Goal: Task Accomplishment & Management: Use online tool/utility

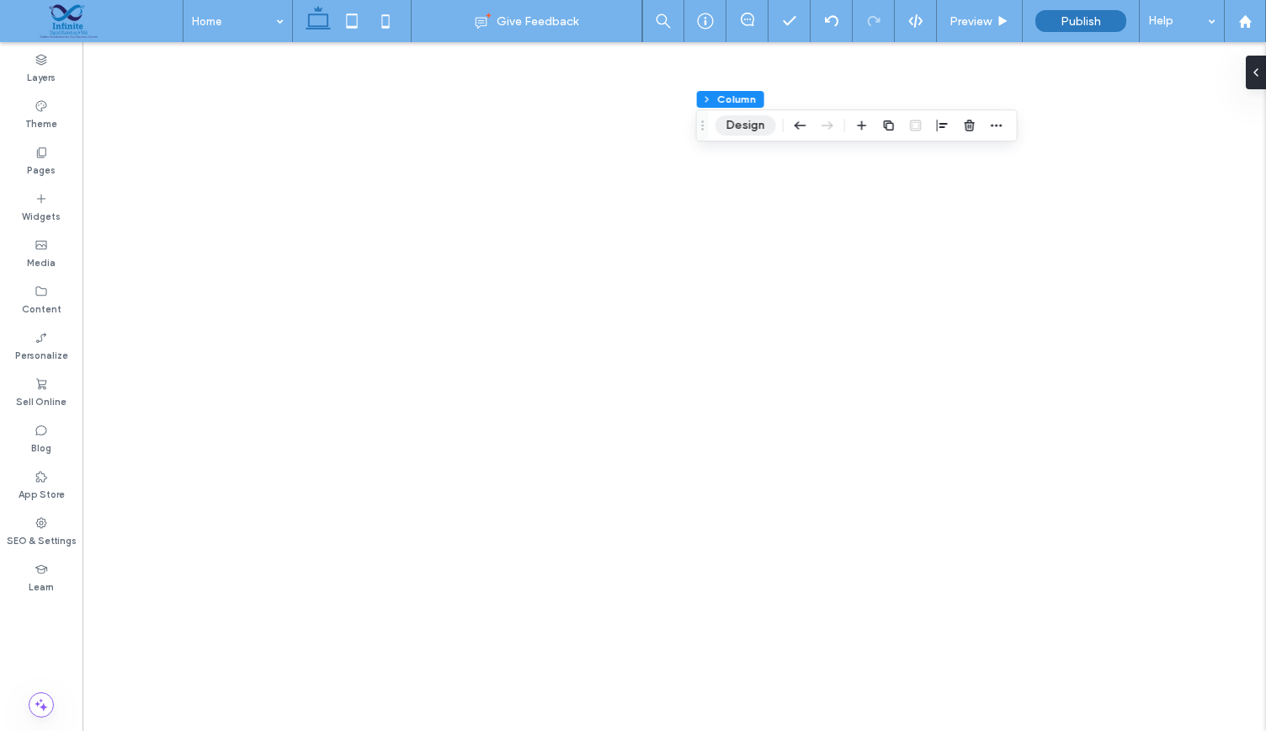
click at [749, 124] on button "Design" at bounding box center [745, 125] width 61 height 20
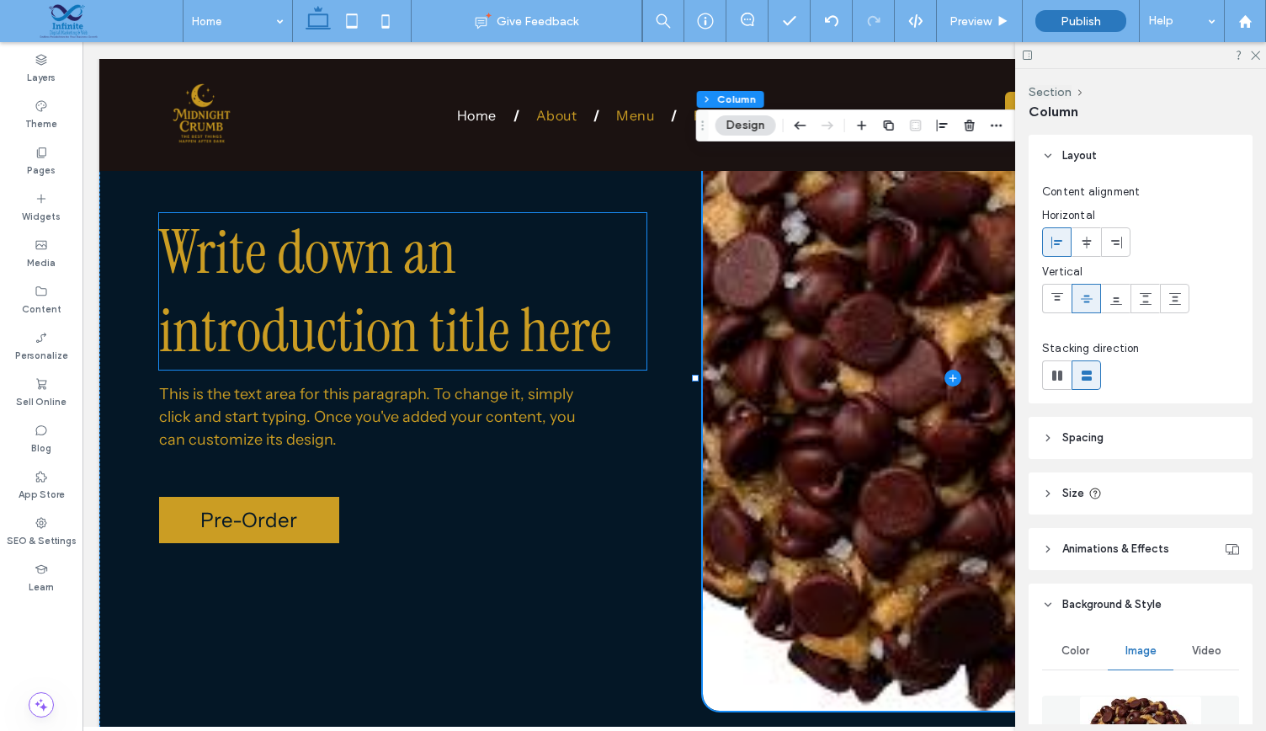
scroll to position [348, 0]
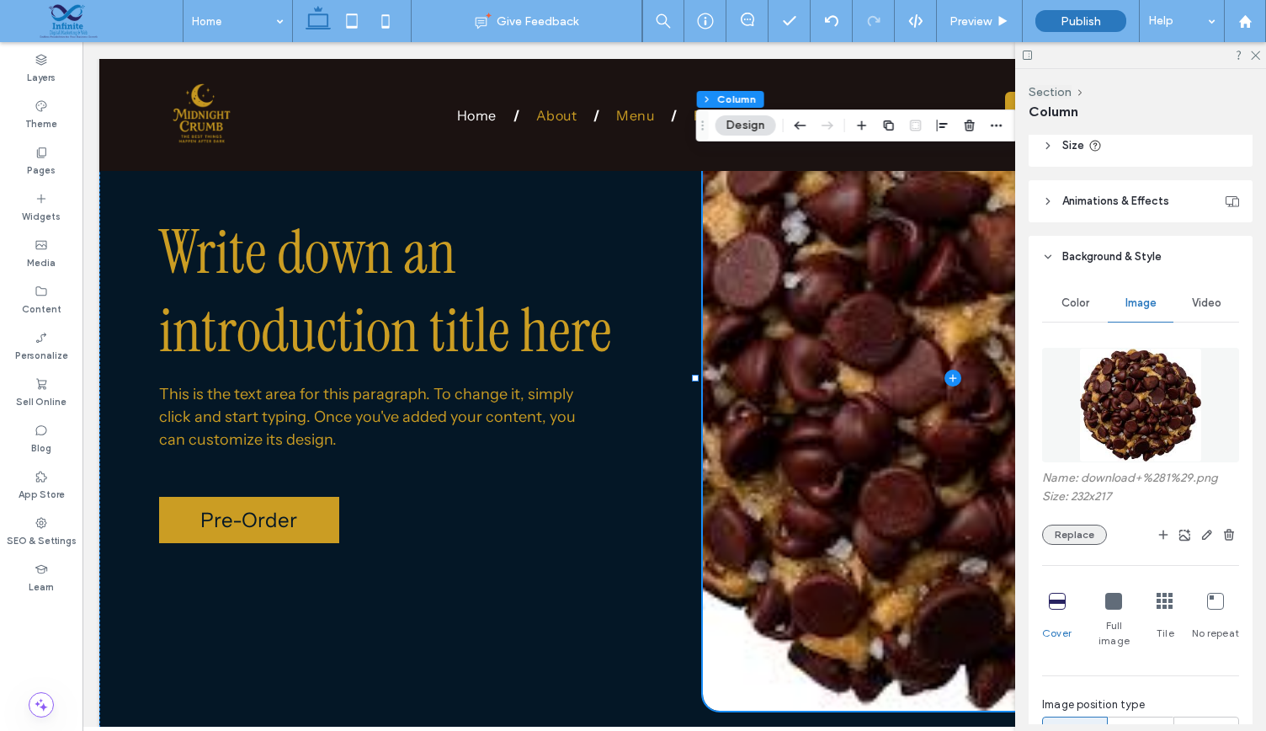
click at [1082, 524] on button "Replace" at bounding box center [1074, 534] width 65 height 20
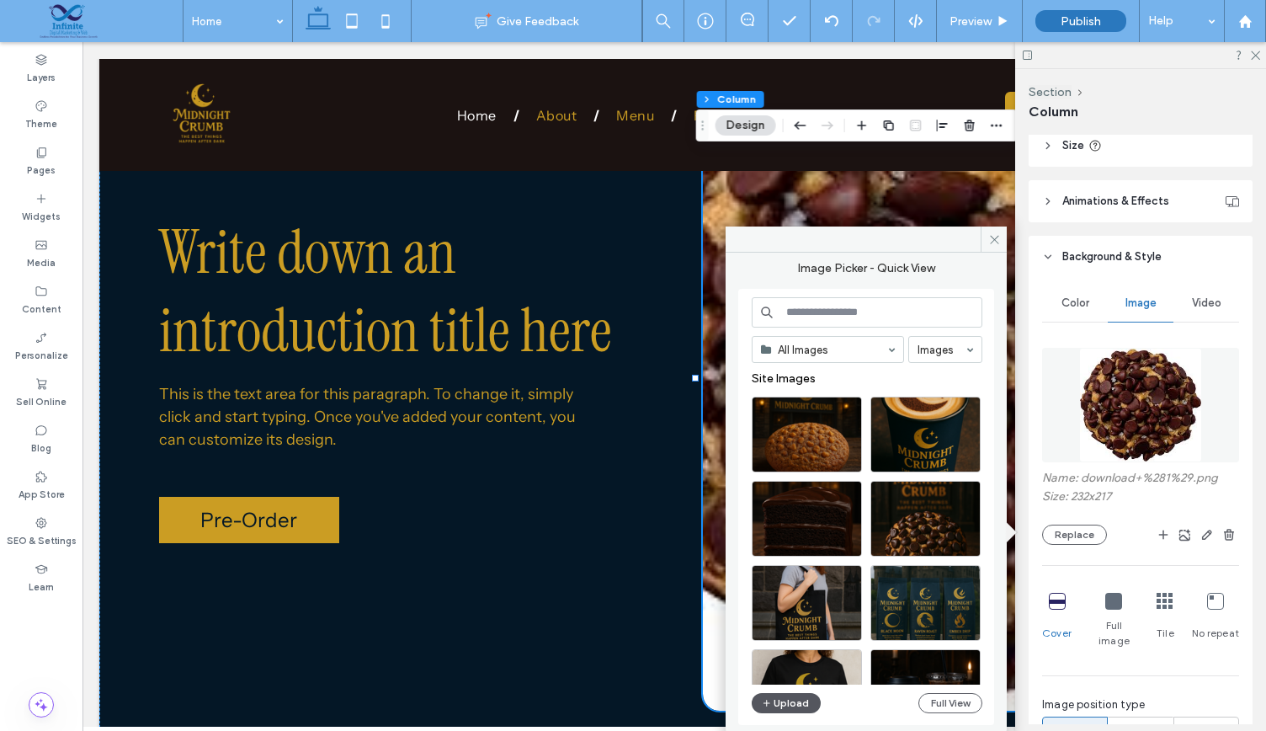
click at [776, 694] on button "Upload" at bounding box center [786, 703] width 69 height 20
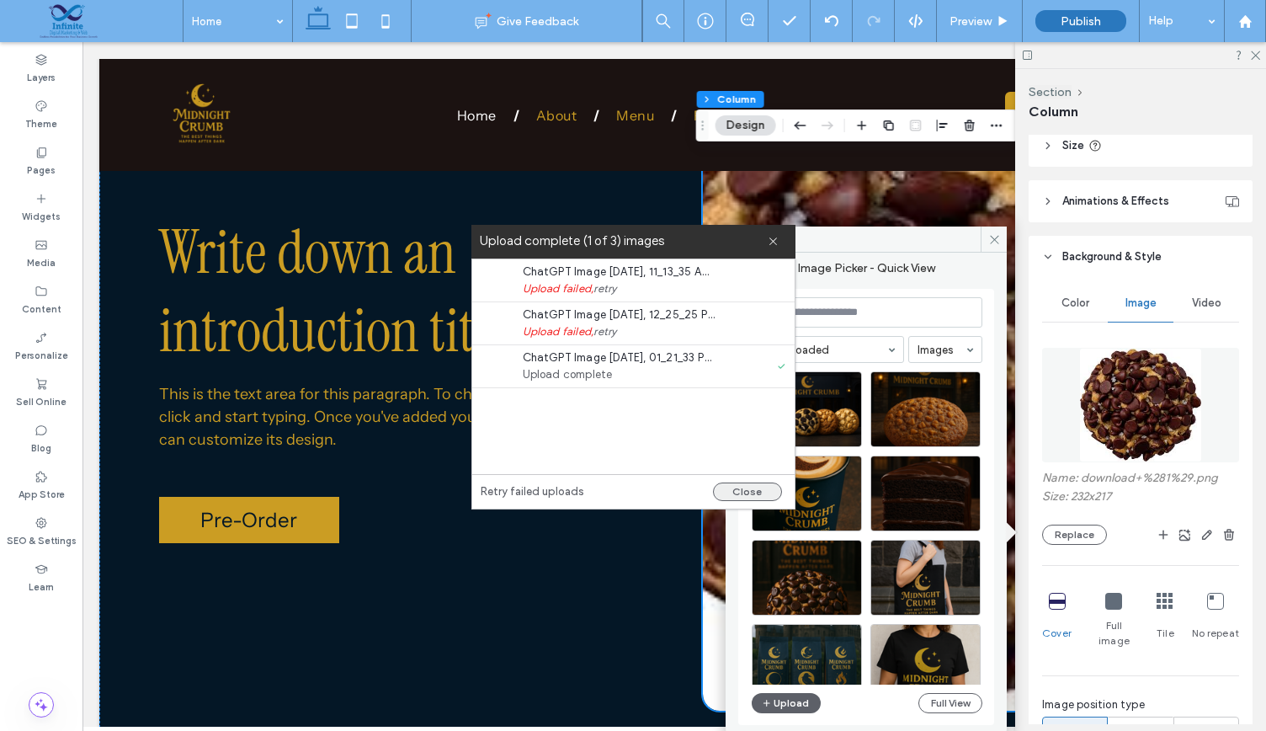
click at [747, 496] on button "Close" at bounding box center [747, 491] width 69 height 19
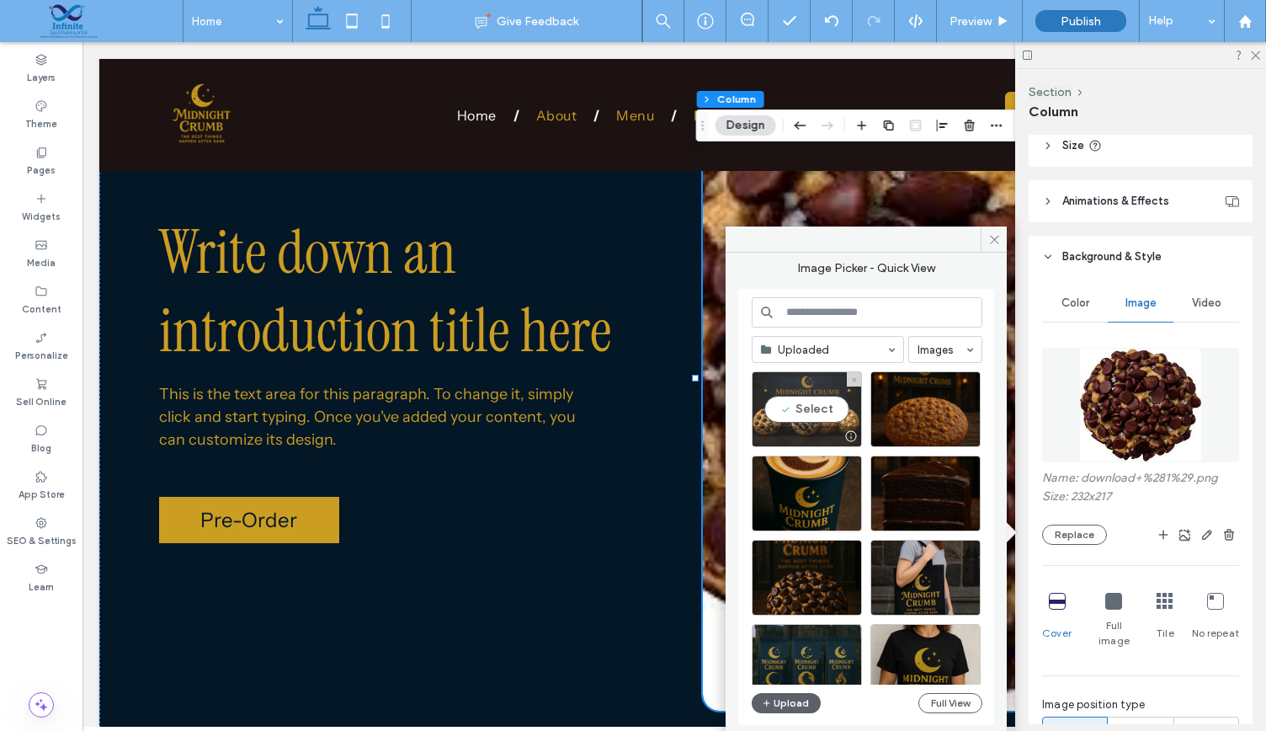
drag, startPoint x: 827, startPoint y: 435, endPoint x: 788, endPoint y: 435, distance: 39.6
click at [827, 435] on div at bounding box center [807, 436] width 109 height 20
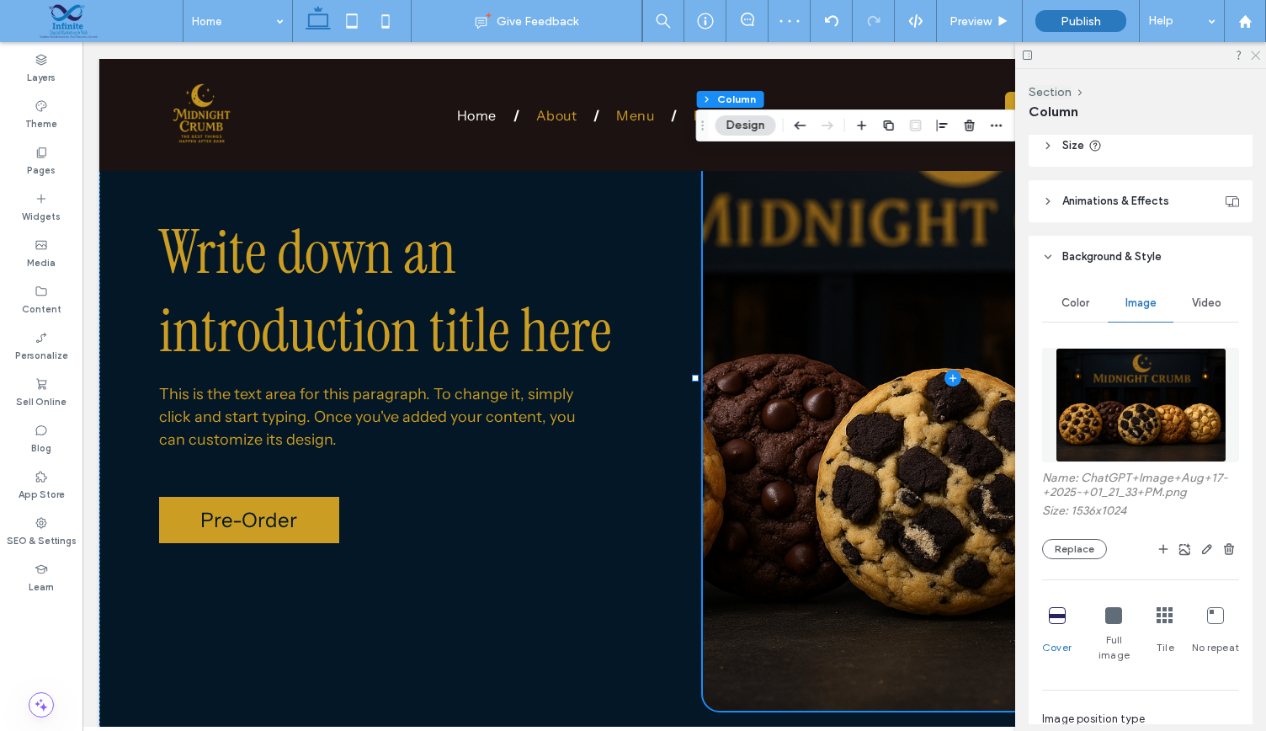
click at [1253, 56] on icon at bounding box center [1254, 54] width 11 height 11
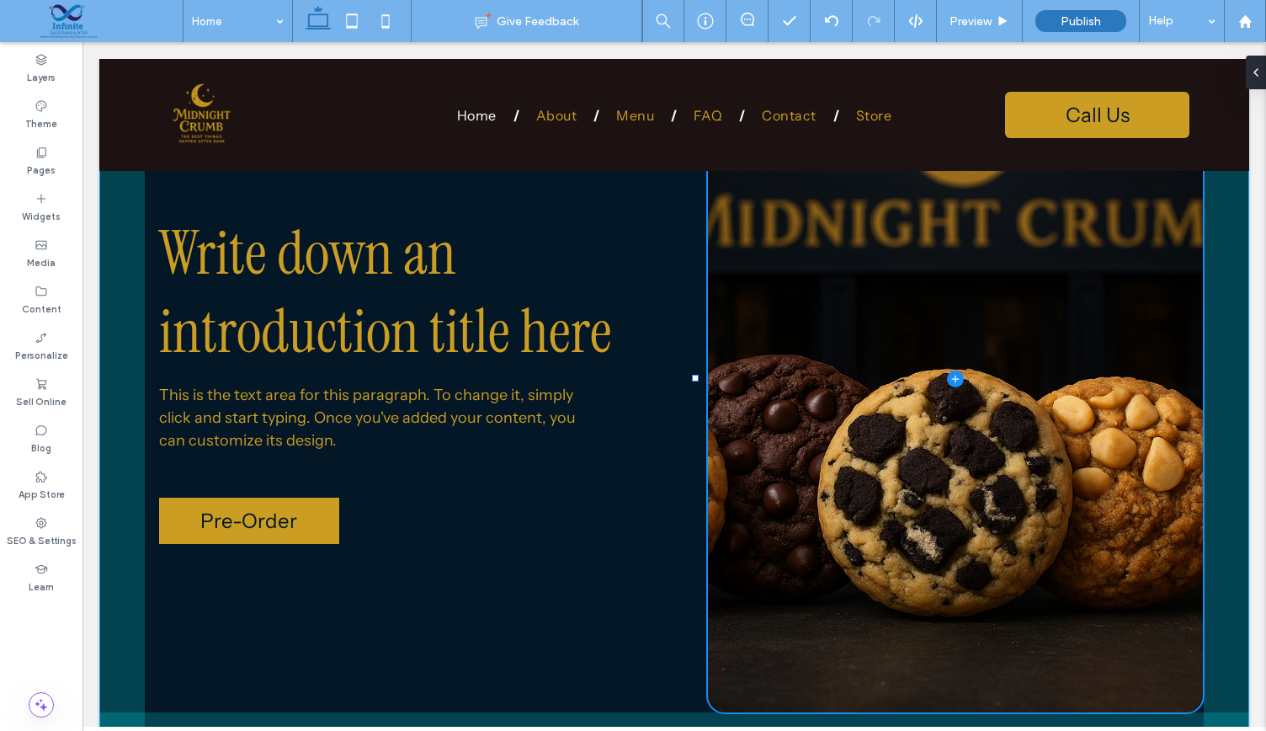
click at [695, 376] on div at bounding box center [695, 378] width 7 height 7
type input "**"
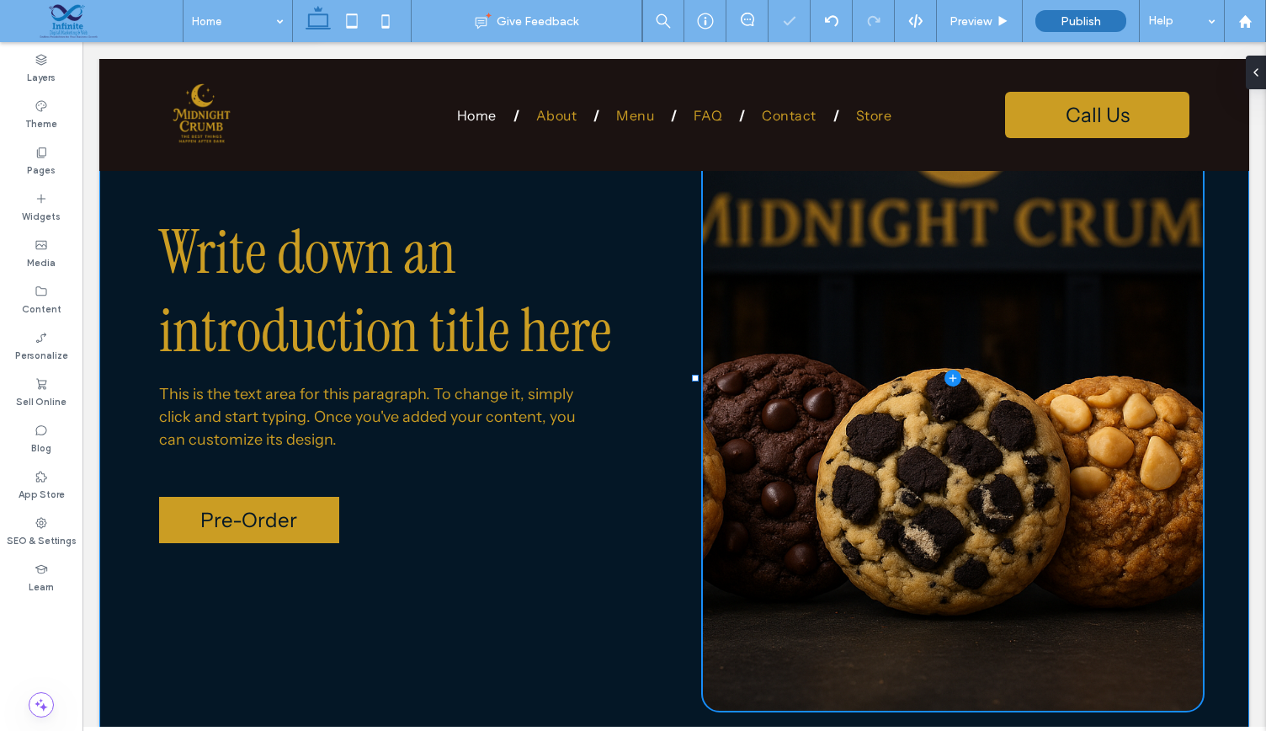
type input "*****"
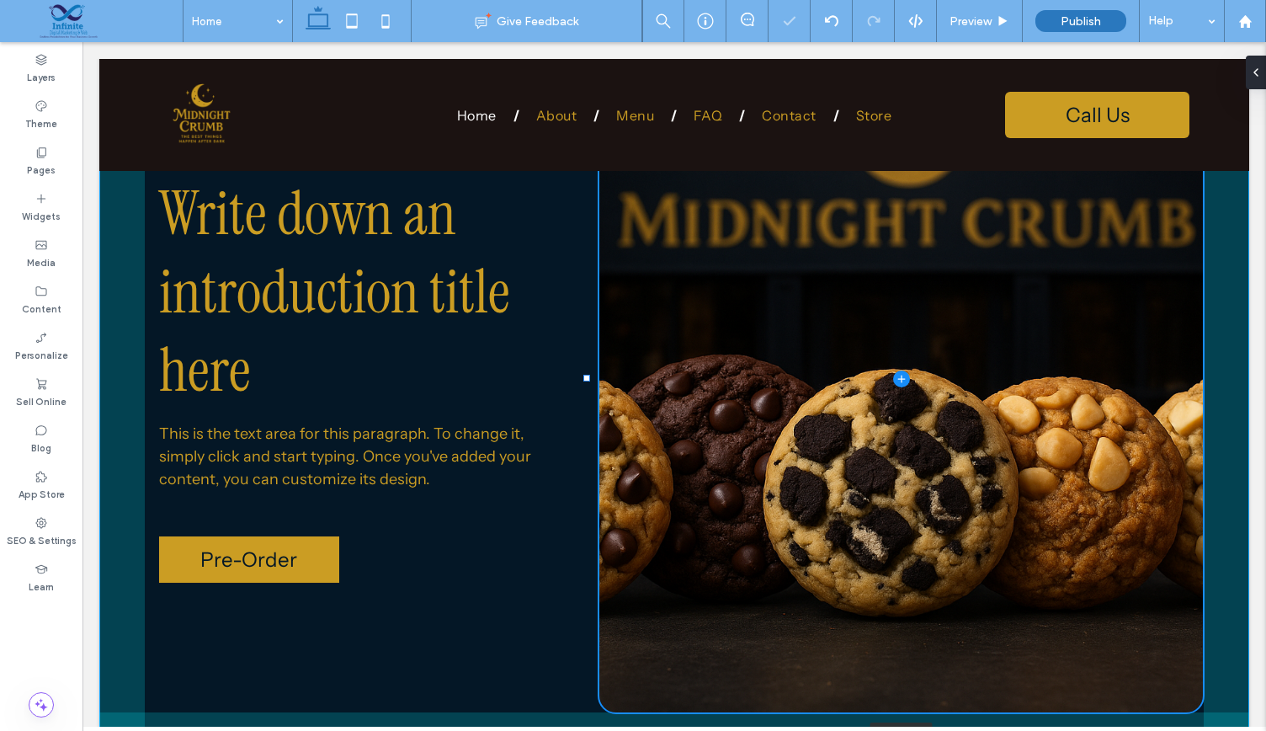
drag, startPoint x: 695, startPoint y: 376, endPoint x: 588, endPoint y: 368, distance: 108.1
click at [588, 45] on div at bounding box center [588, 45] width 1 height 1
type input "**"
type input "*****"
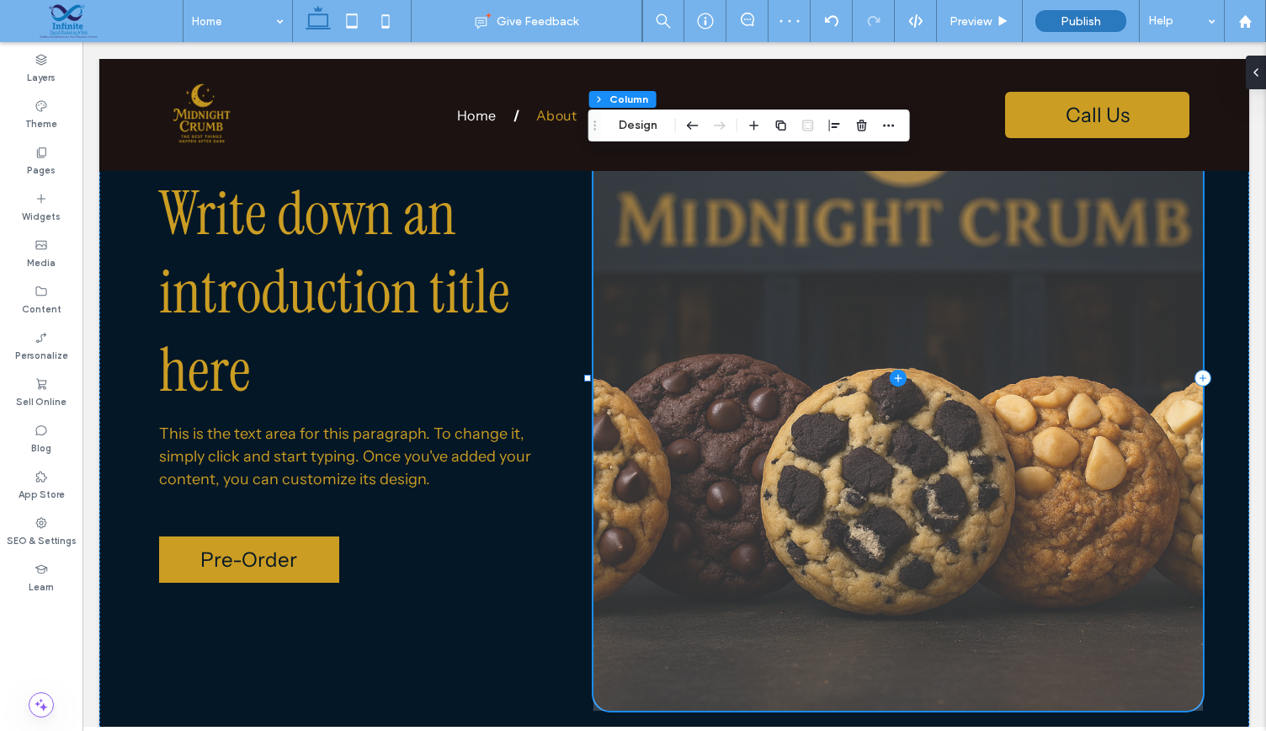
click at [1188, 401] on span at bounding box center [897, 378] width 609 height 666
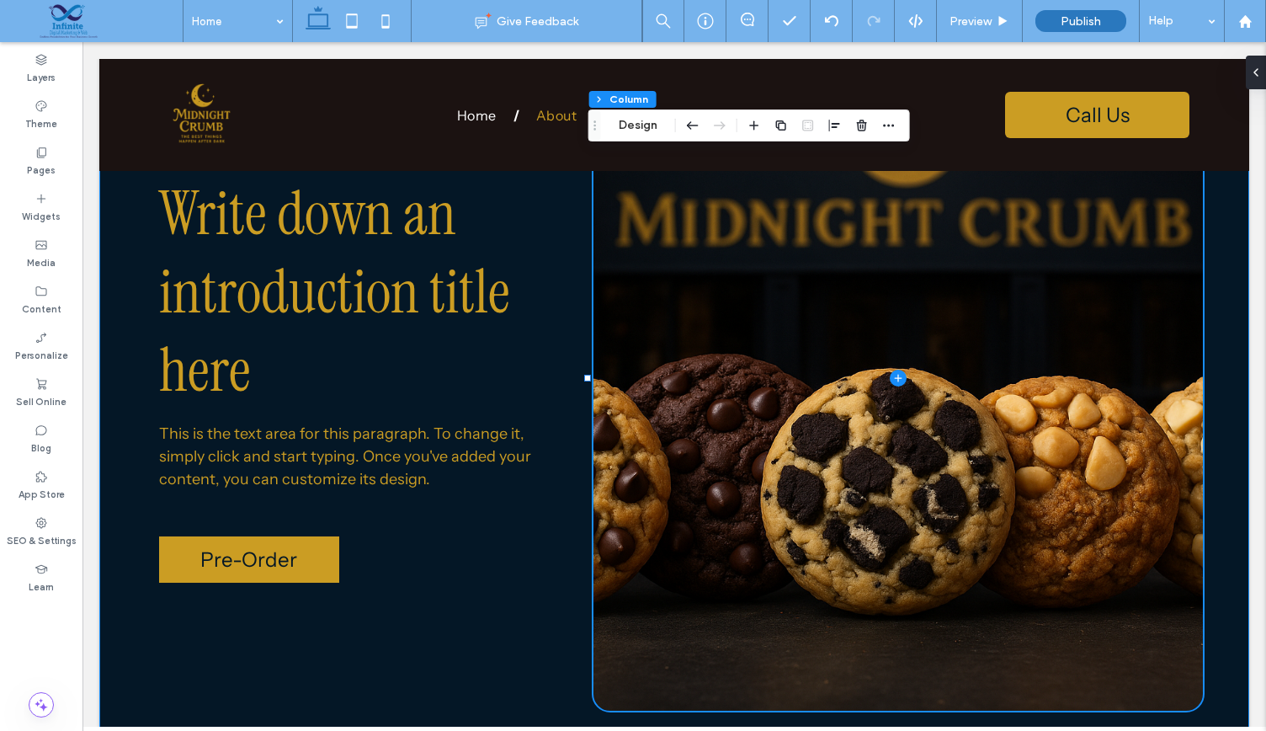
drag, startPoint x: 1187, startPoint y: 402, endPoint x: 1238, endPoint y: 397, distance: 51.5
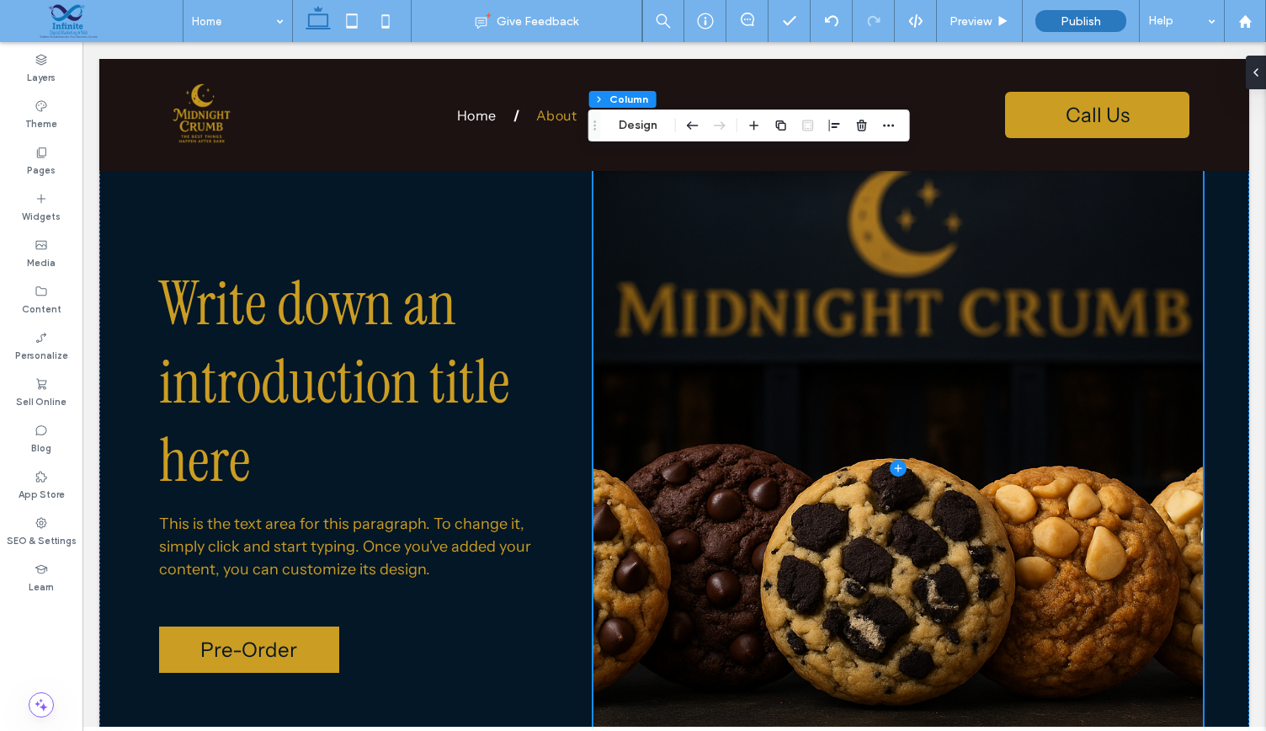
scroll to position [104, 0]
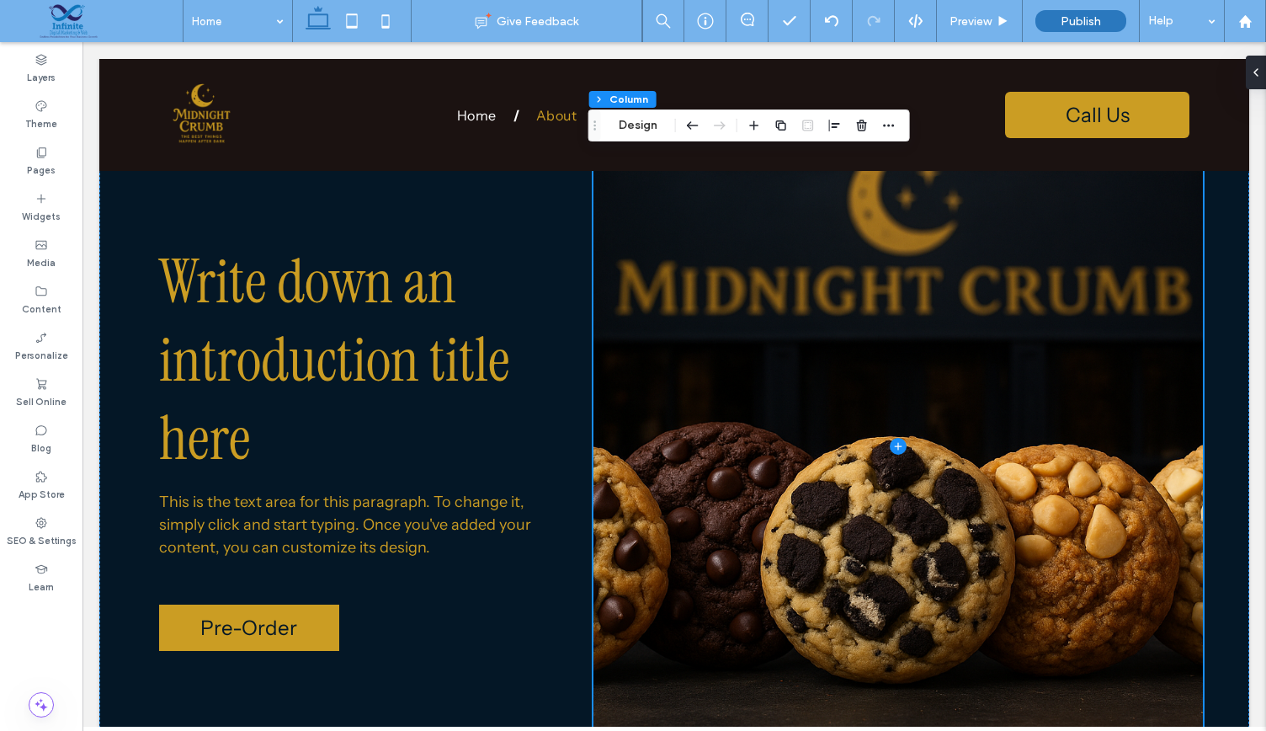
drag, startPoint x: 1254, startPoint y: 174, endPoint x: 1335, endPoint y: 206, distance: 86.9
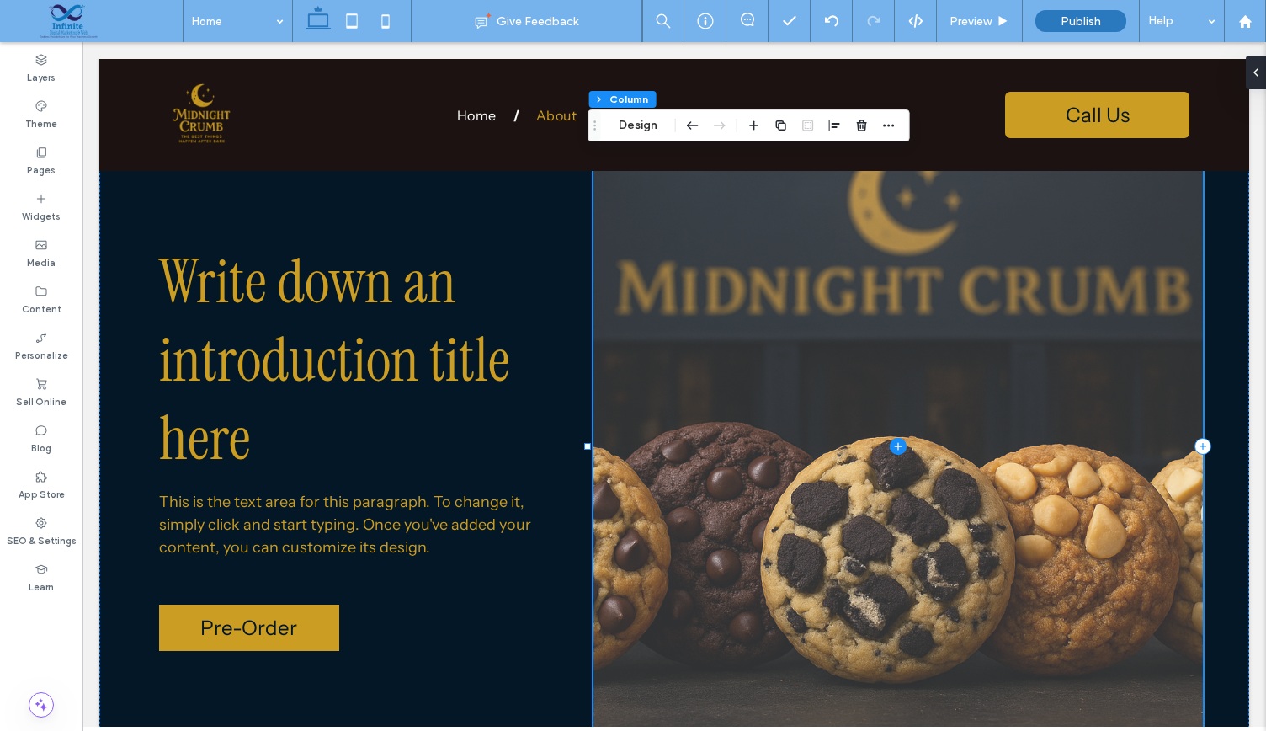
drag, startPoint x: 1096, startPoint y: 341, endPoint x: 1153, endPoint y: 336, distance: 57.5
click at [1153, 336] on span at bounding box center [897, 447] width 609 height 666
click at [721, 351] on span at bounding box center [897, 447] width 609 height 666
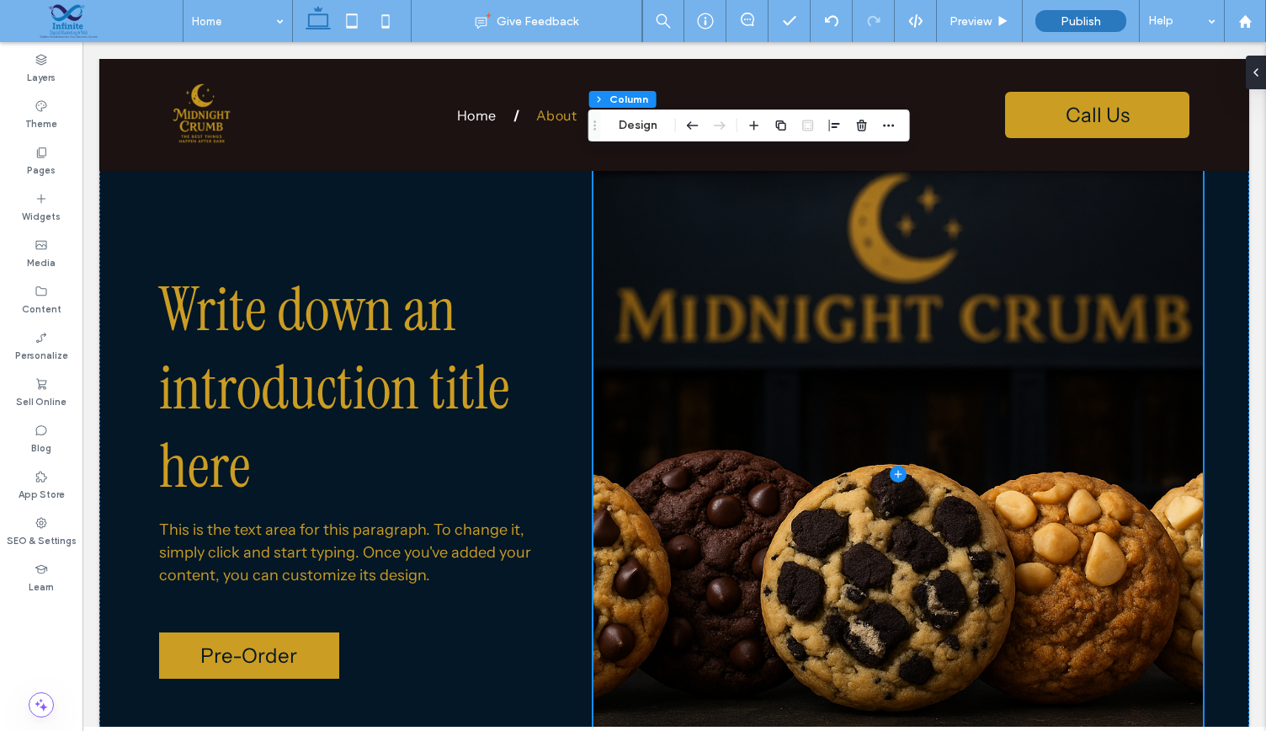
scroll to position [69, 0]
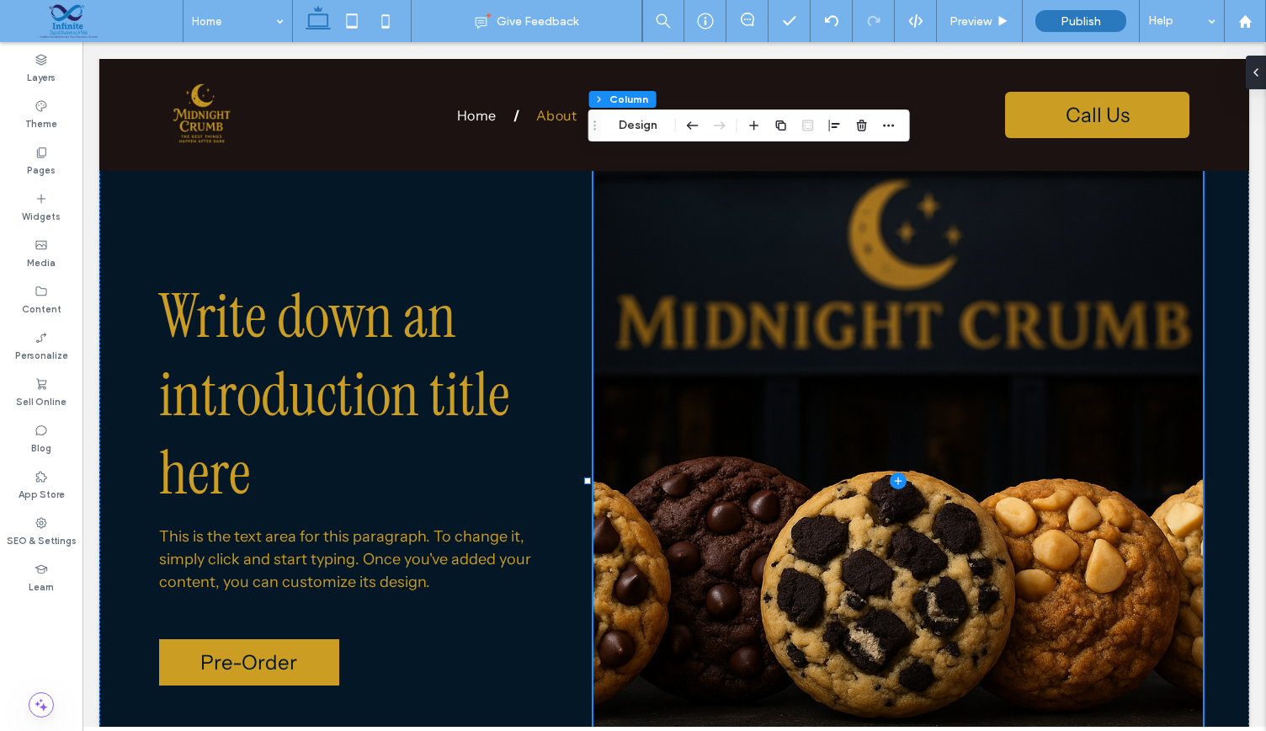
drag, startPoint x: 1265, startPoint y: 99, endPoint x: 1265, endPoint y: 179, distance: 80.0
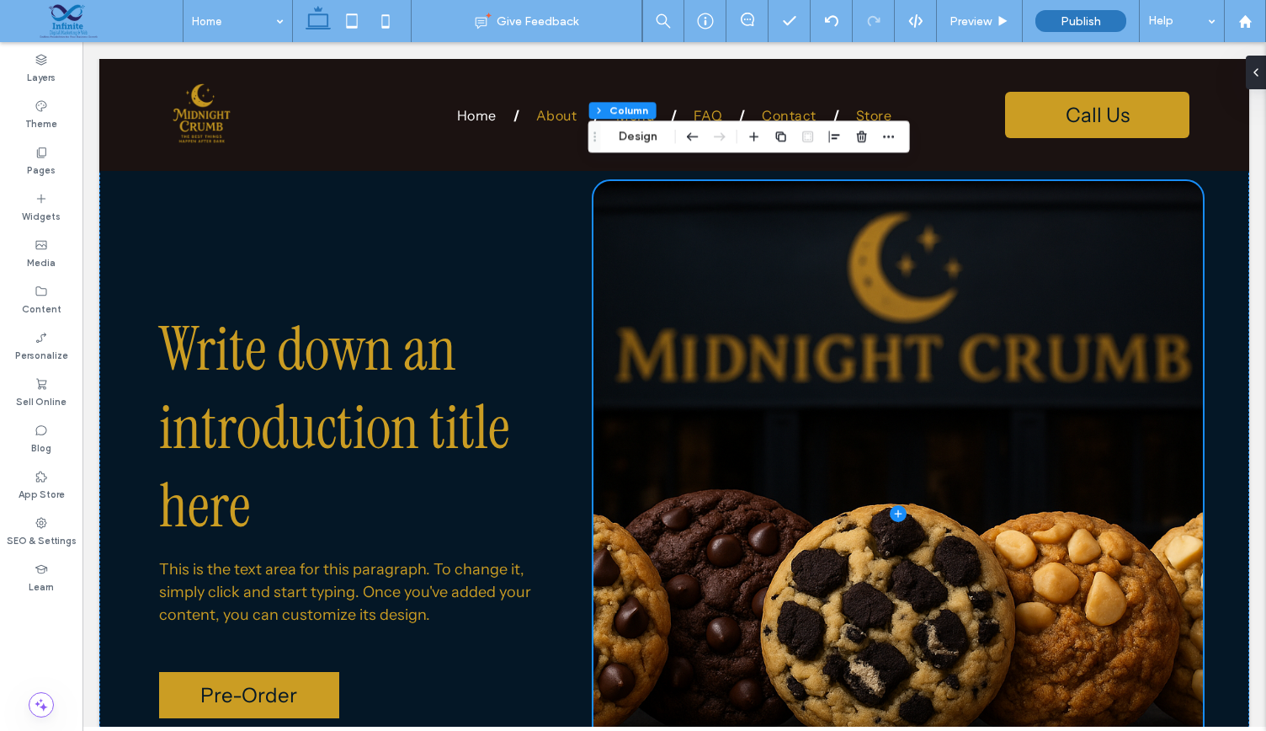
scroll to position [0, 0]
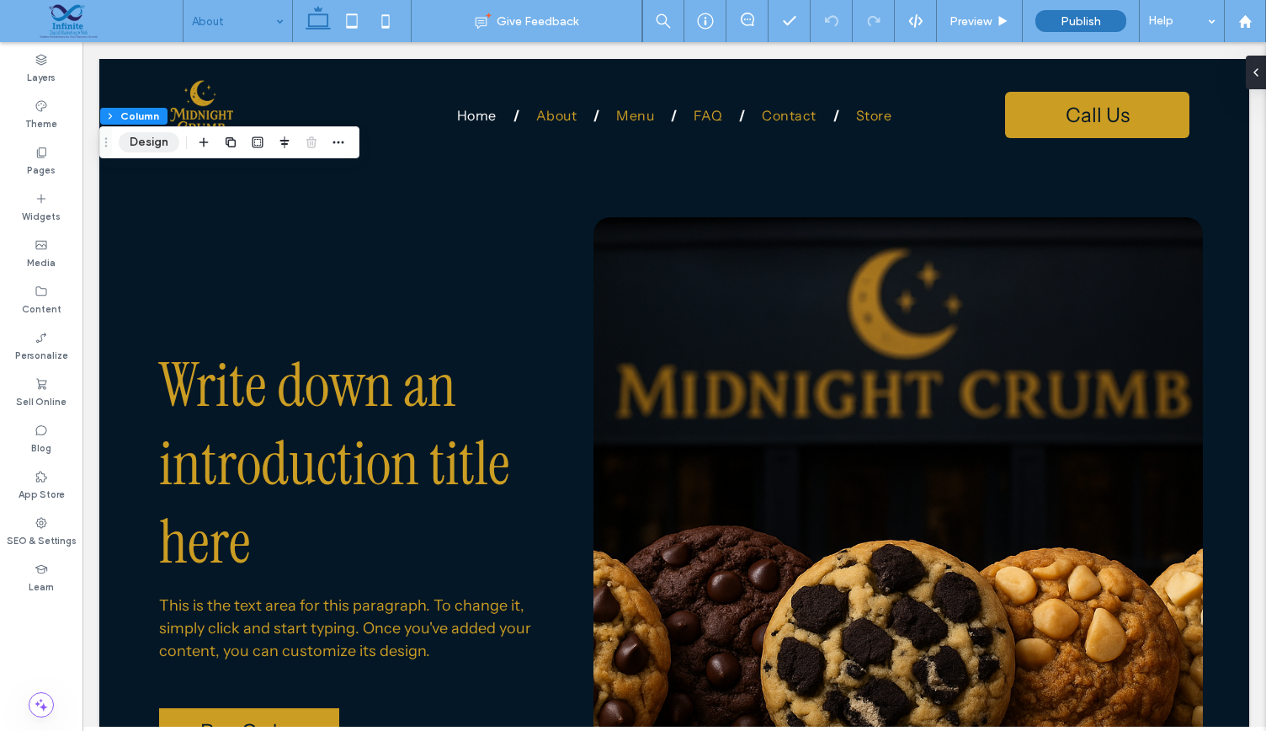
click at [149, 142] on button "Design" at bounding box center [149, 142] width 61 height 20
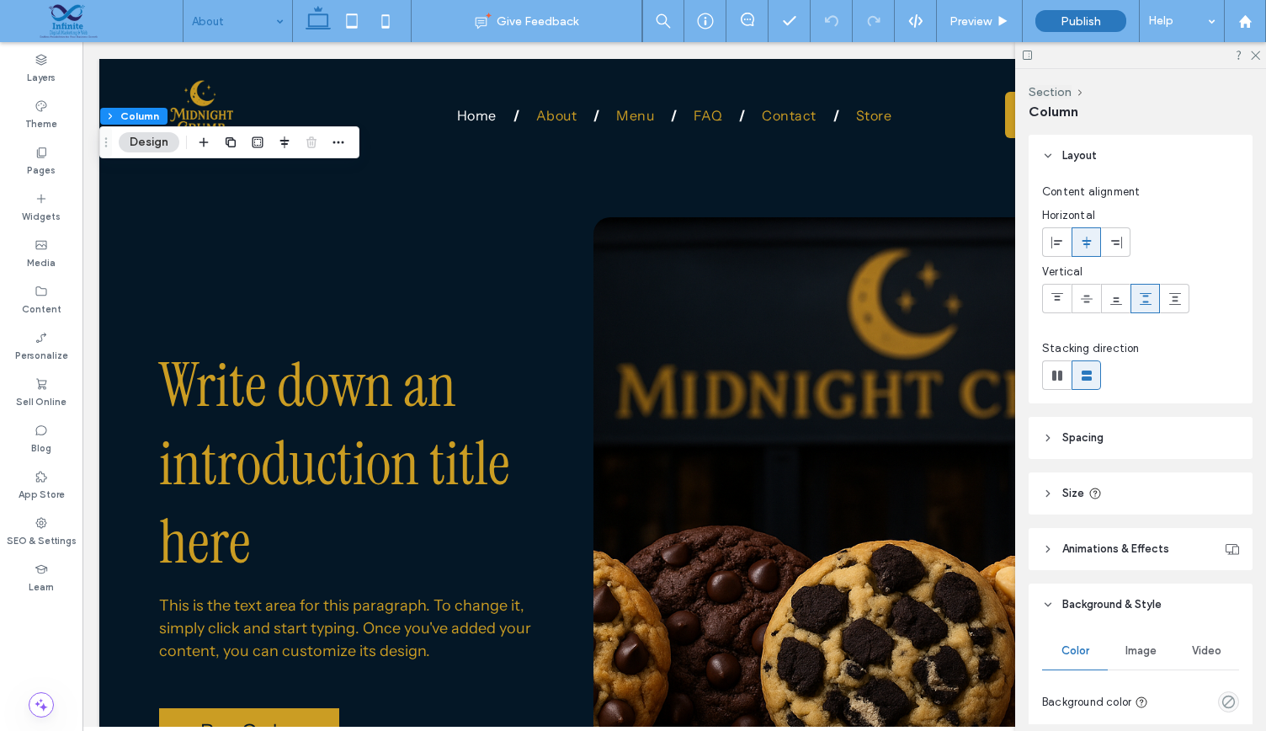
drag, startPoint x: 1265, startPoint y: 535, endPoint x: 1253, endPoint y: 603, distance: 69.3
click at [1253, 603] on div "Layout Content alignment Horizontal Vertical Stacking direction Spacing Spacing…" at bounding box center [1146, 429] width 235 height 589
drag, startPoint x: 1263, startPoint y: 411, endPoint x: 1265, endPoint y: 492, distance: 81.7
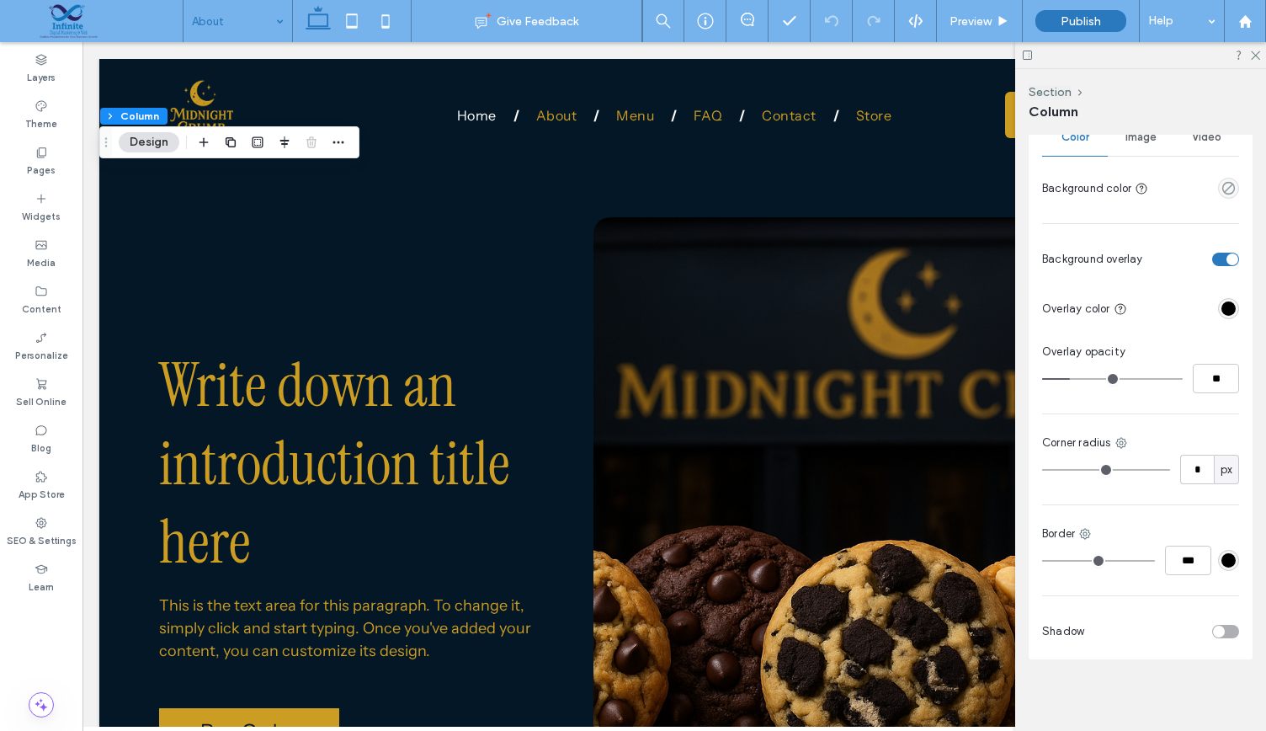
click at [1133, 144] on div "Image" at bounding box center [1141, 137] width 66 height 37
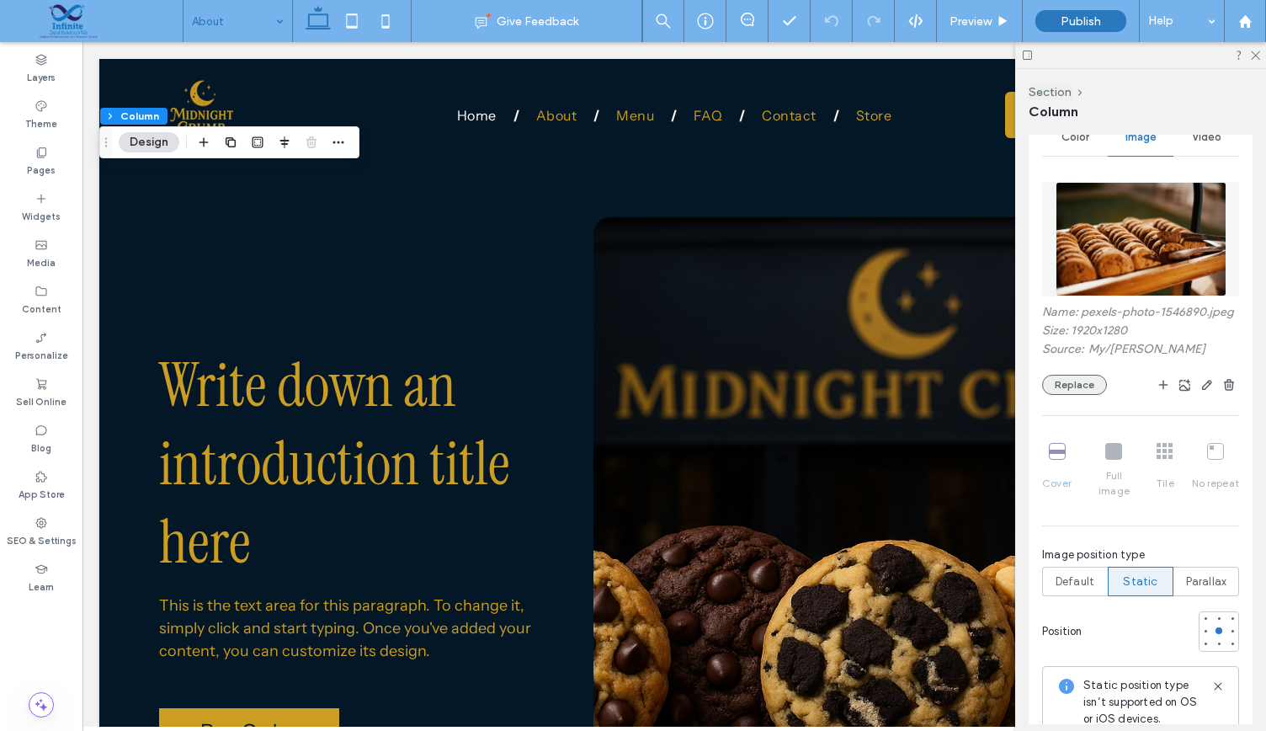
click at [1061, 395] on button "Replace" at bounding box center [1074, 385] width 65 height 20
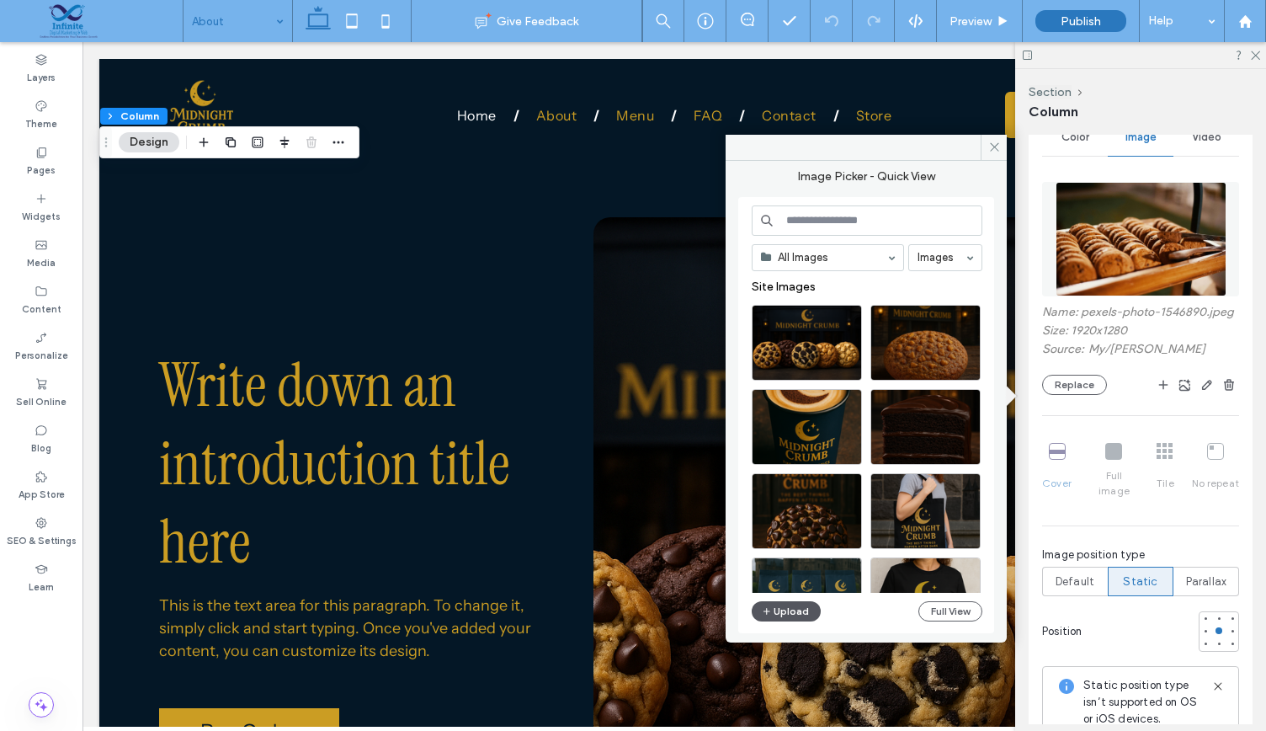
click at [759, 610] on button "Upload" at bounding box center [786, 611] width 69 height 20
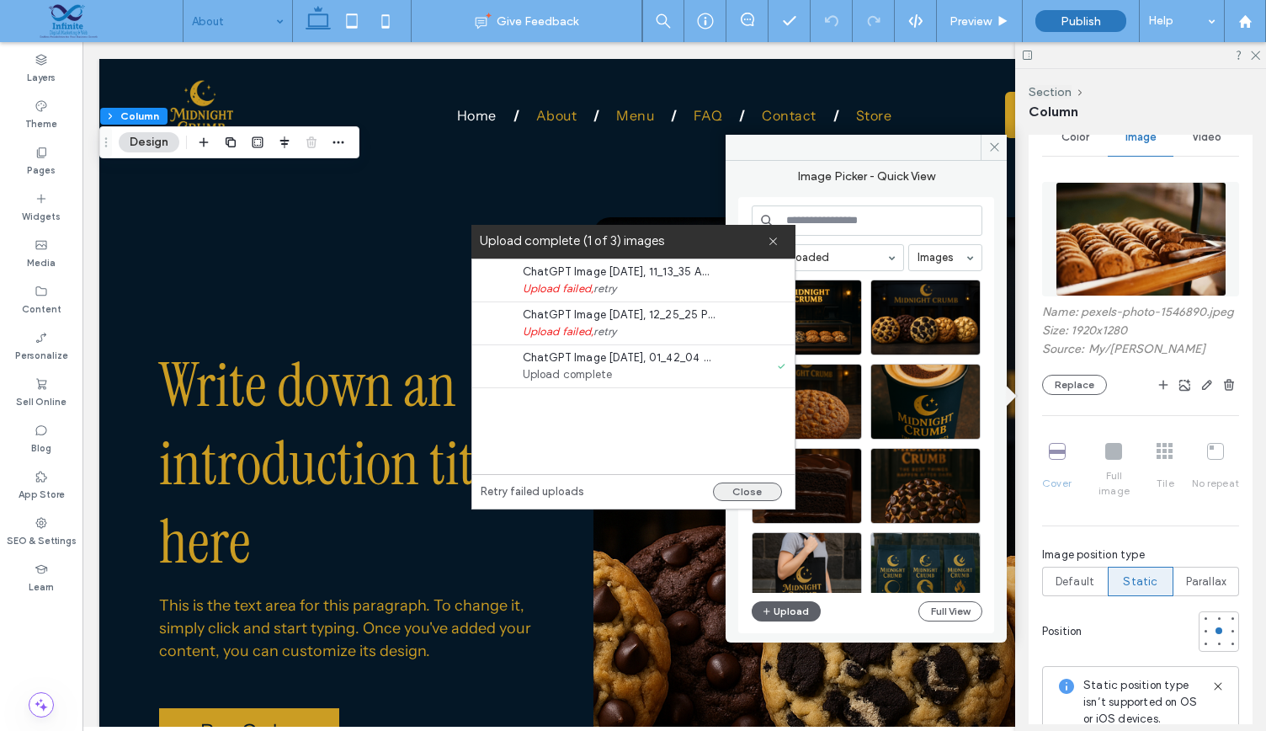
click at [725, 482] on button "Close" at bounding box center [747, 491] width 69 height 19
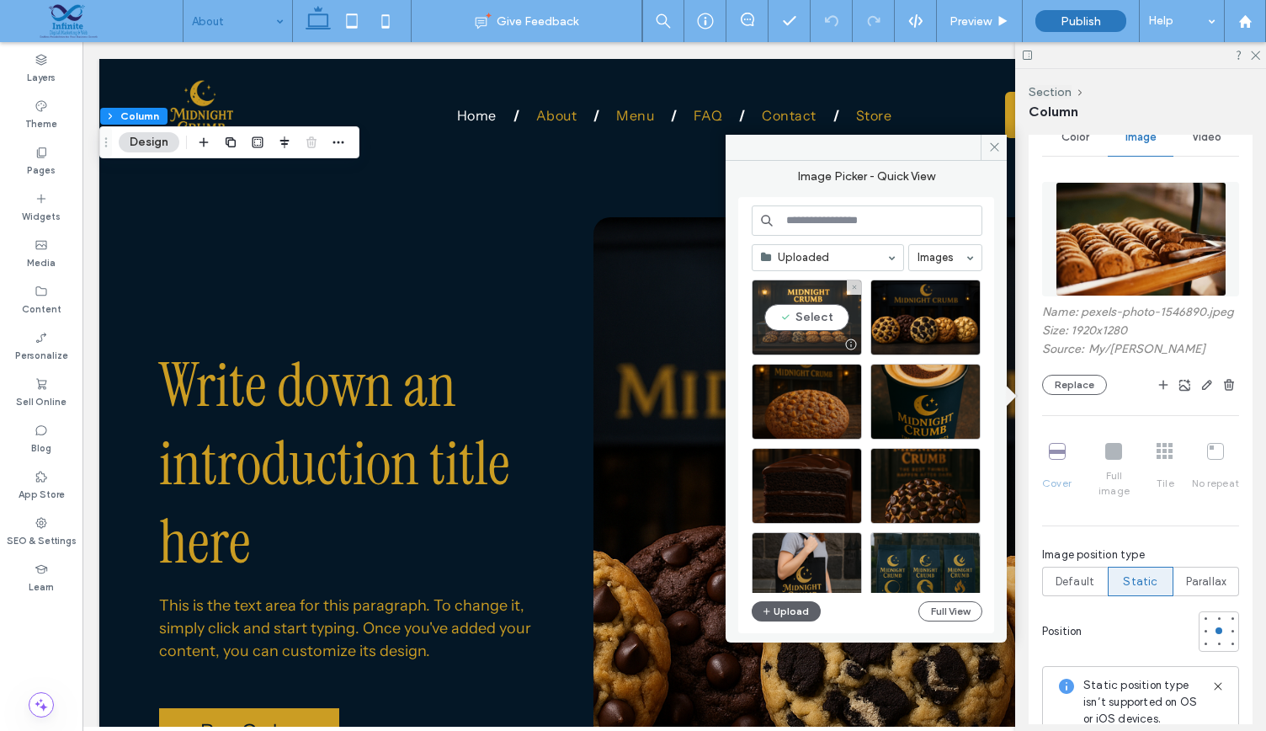
click at [822, 329] on div "Select" at bounding box center [807, 317] width 110 height 76
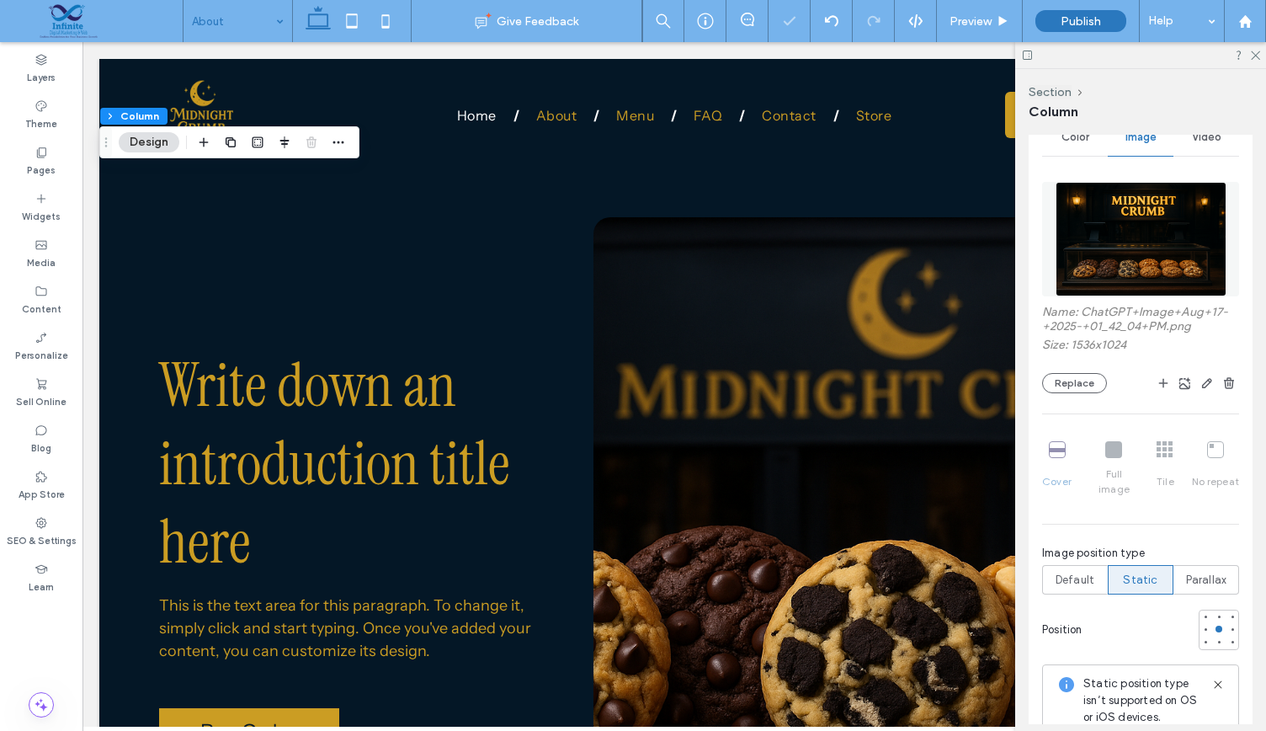
click at [1258, 60] on div at bounding box center [1140, 55] width 251 height 26
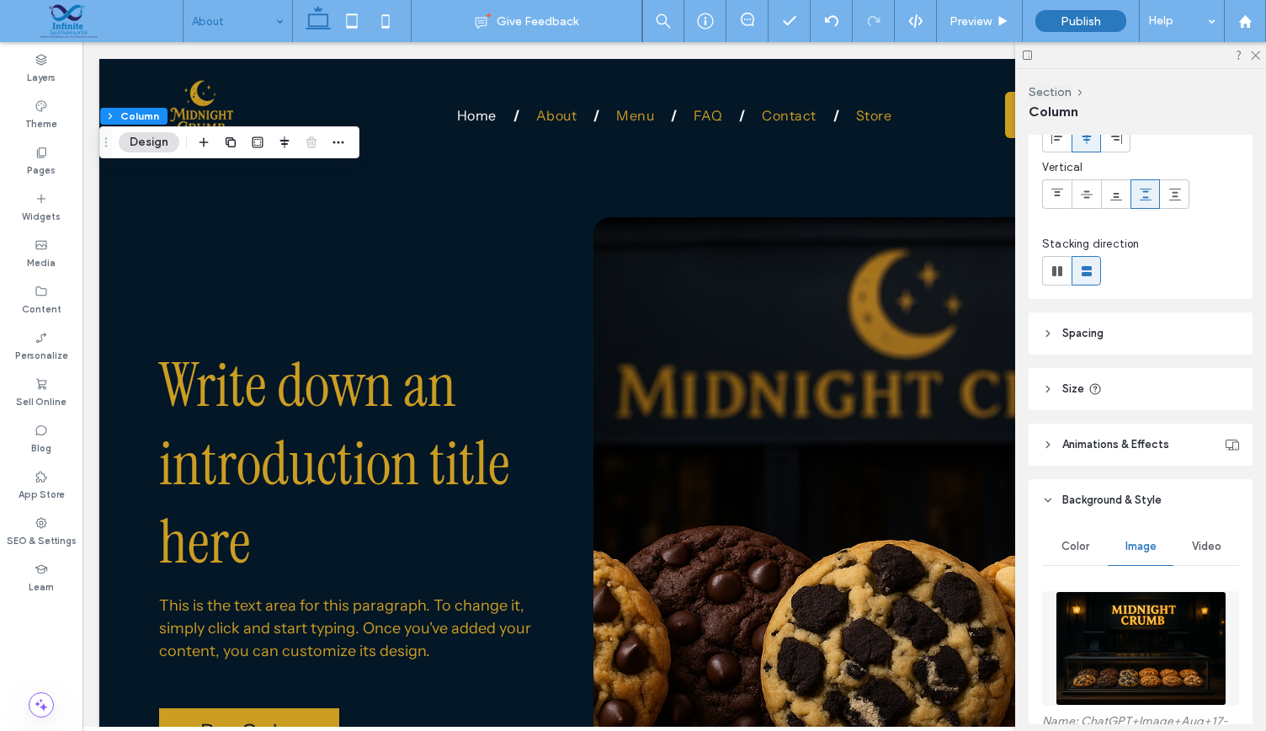
scroll to position [0, 0]
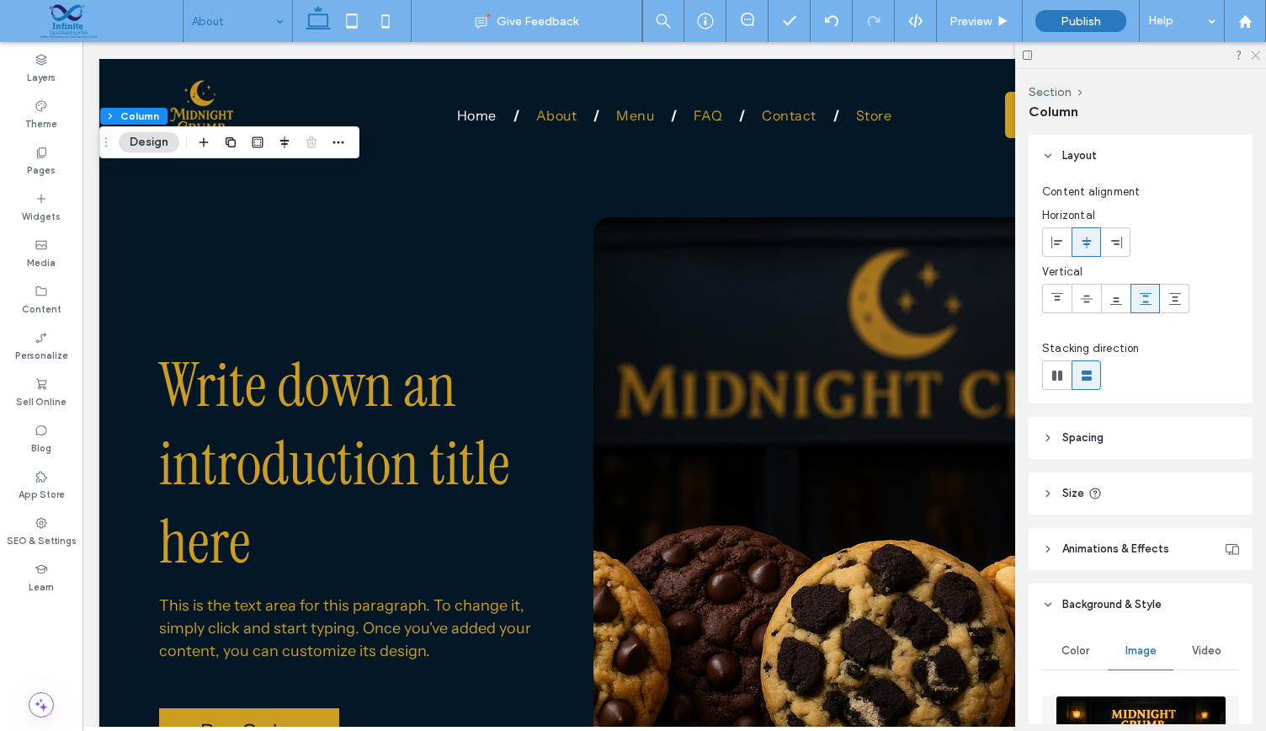
click at [1255, 52] on icon at bounding box center [1254, 54] width 11 height 11
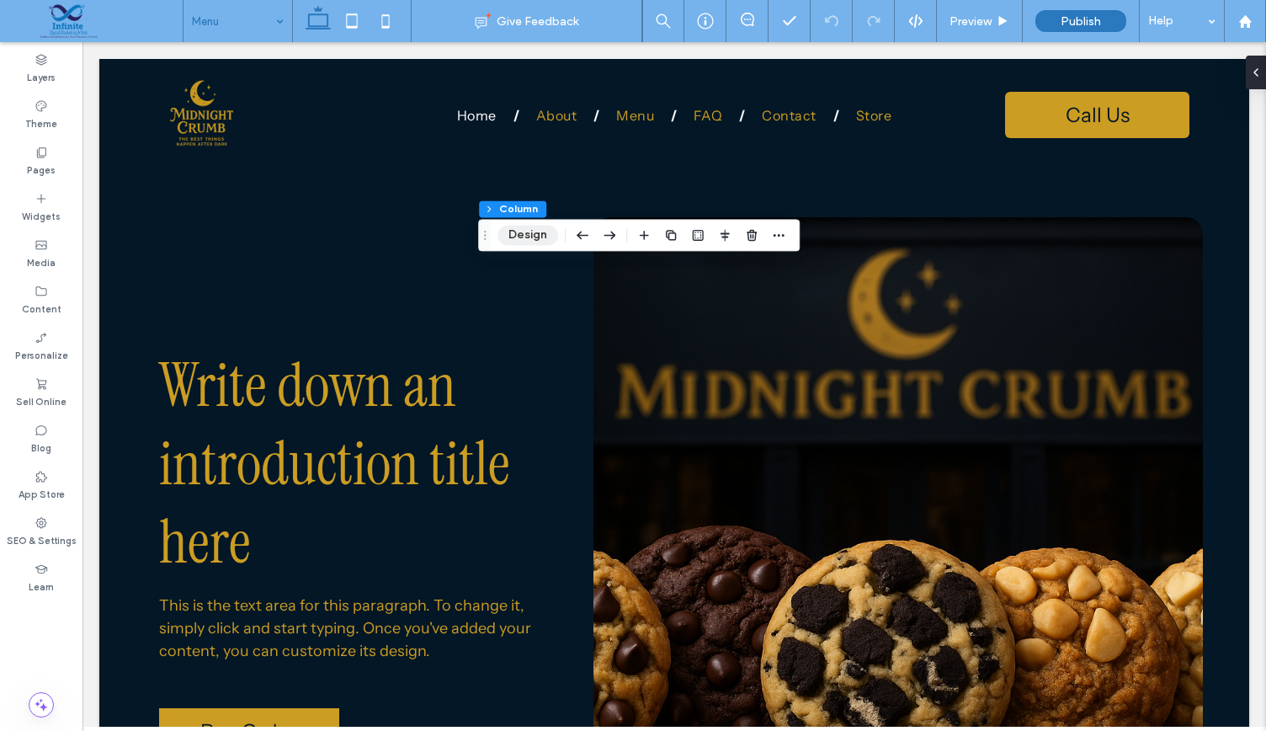
click at [537, 236] on button "Design" at bounding box center [527, 235] width 61 height 20
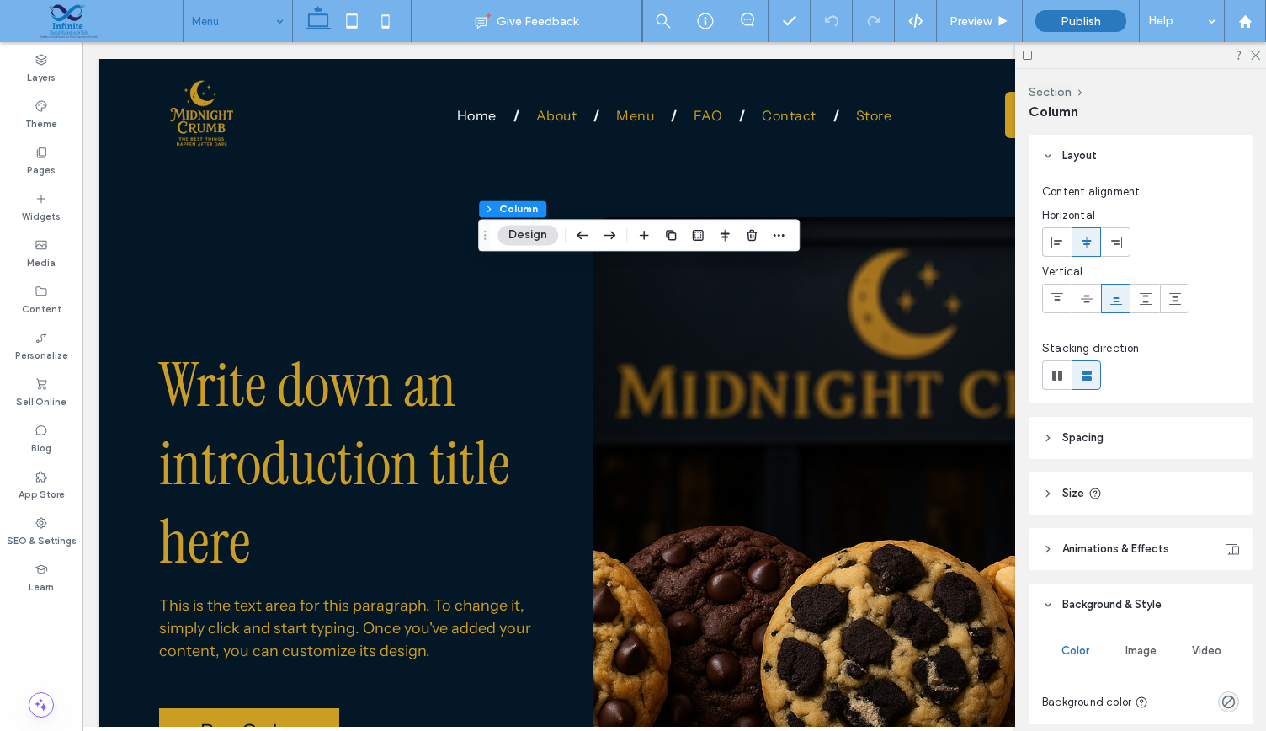
click at [512, 239] on button "Design" at bounding box center [527, 235] width 61 height 20
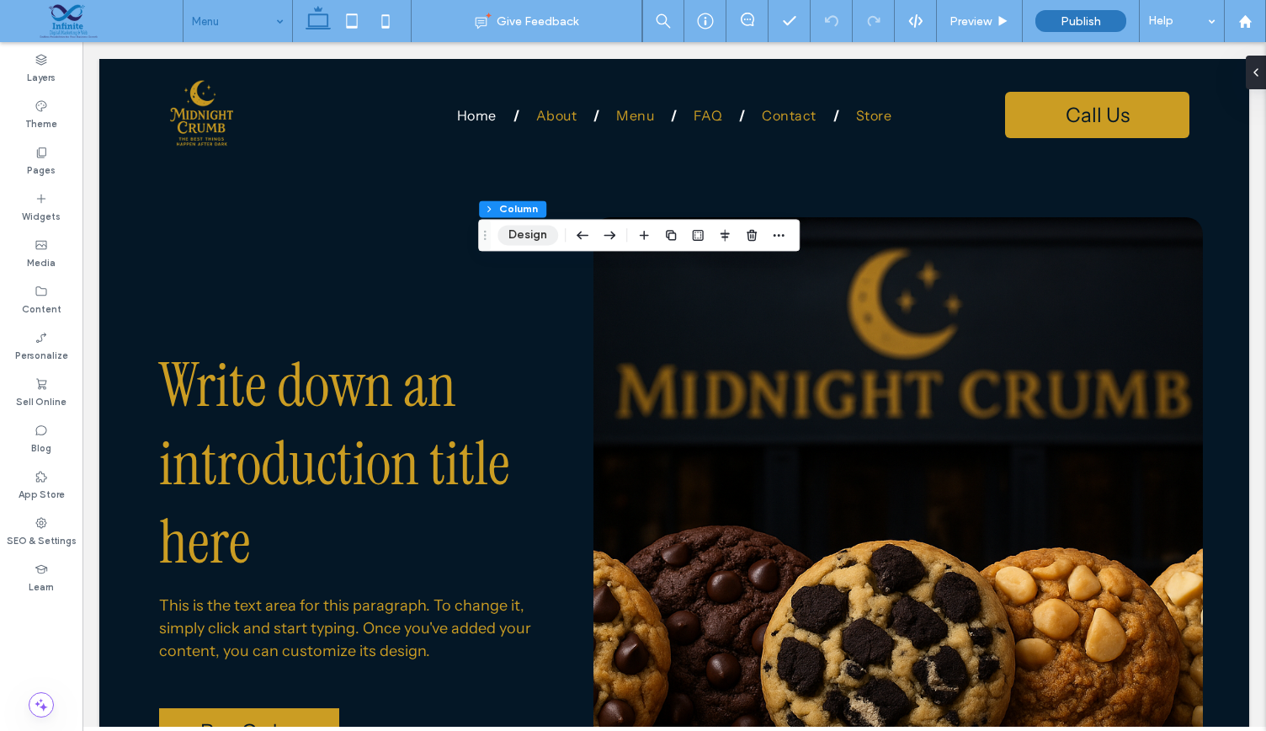
click at [524, 243] on button "Design" at bounding box center [527, 235] width 61 height 20
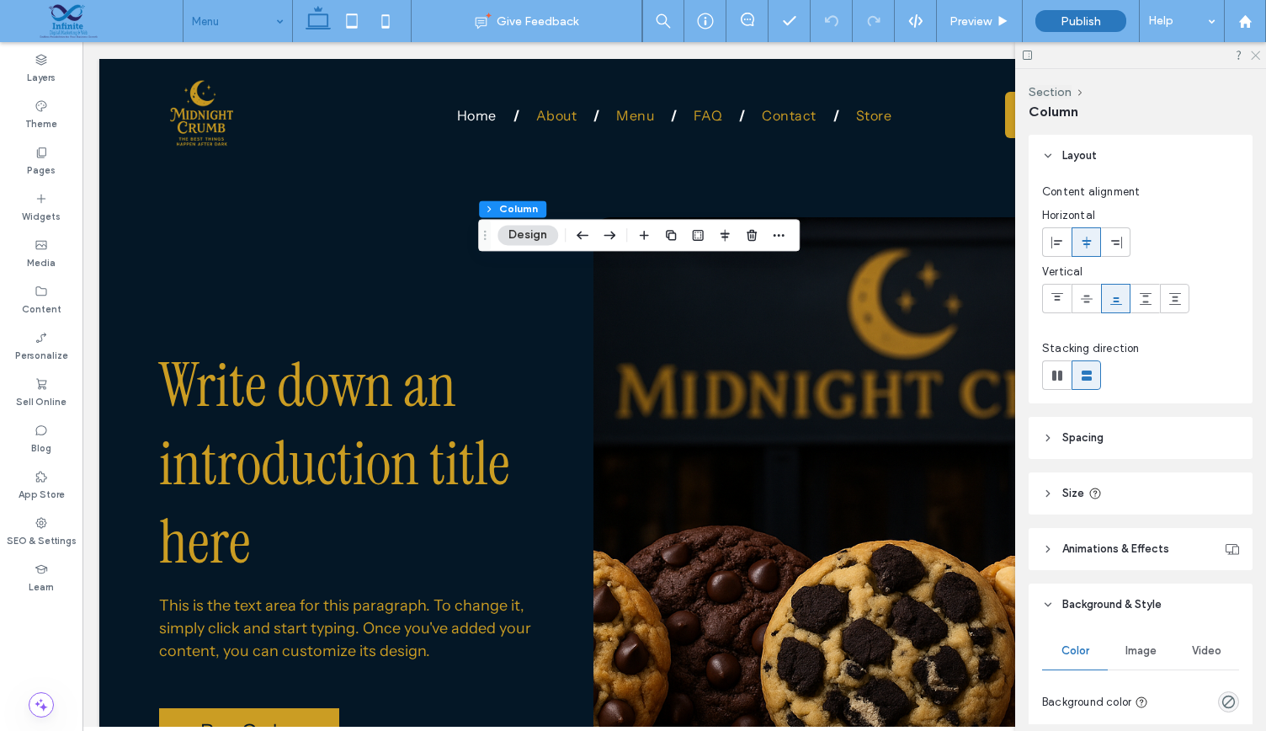
click at [1257, 48] on div at bounding box center [1140, 55] width 251 height 26
click at [1142, 646] on span "Image" at bounding box center [1140, 650] width 31 height 13
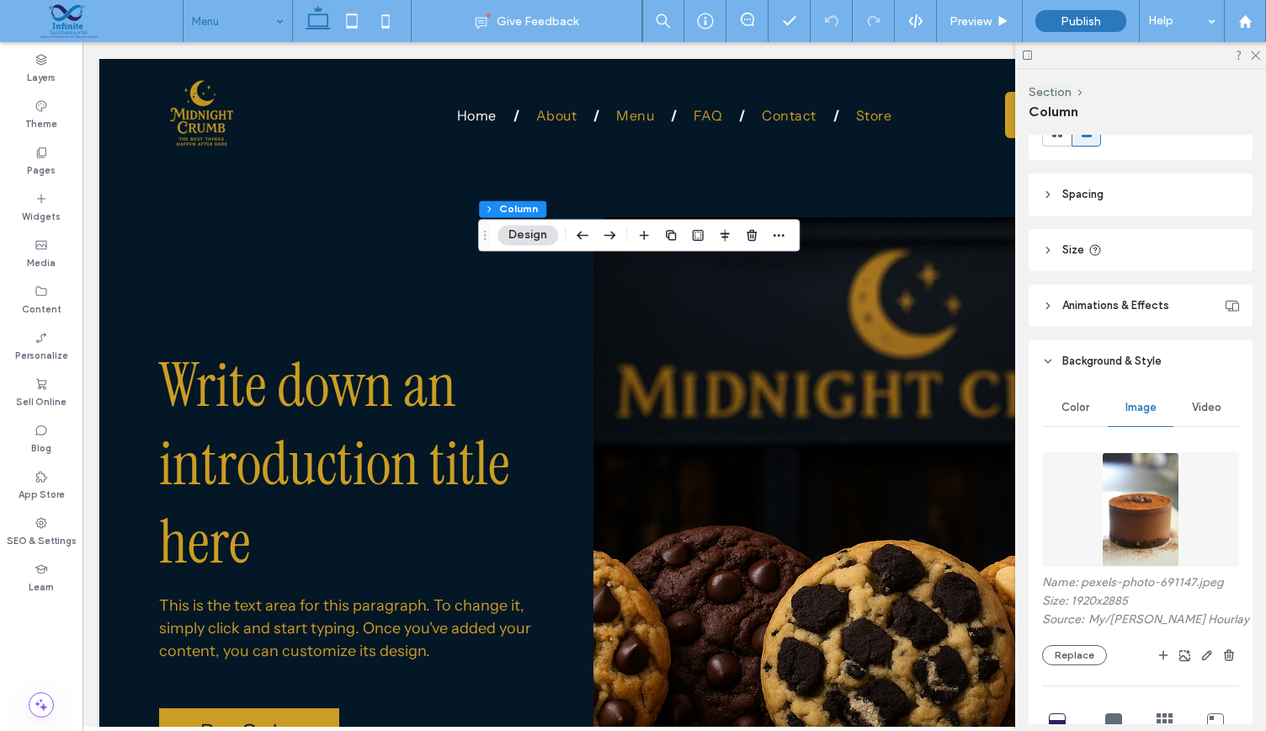
scroll to position [269, 0]
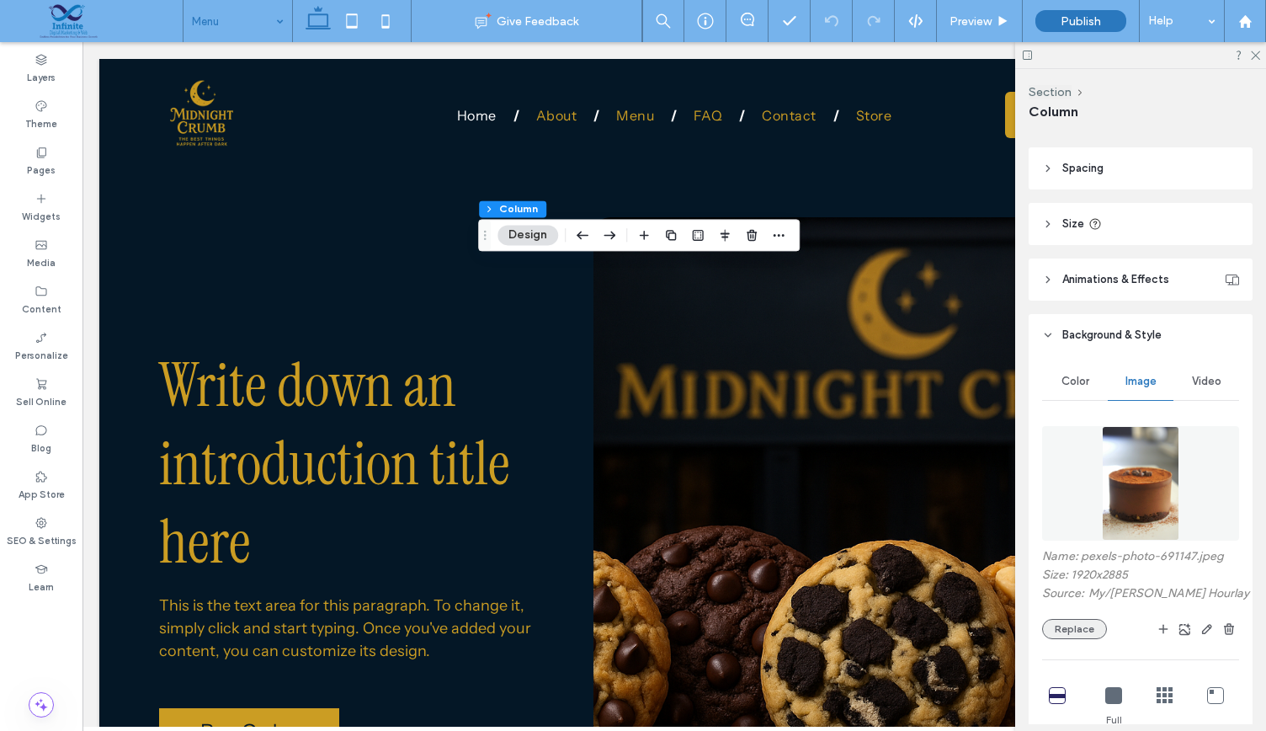
click at [1054, 634] on button "Replace" at bounding box center [1074, 629] width 65 height 20
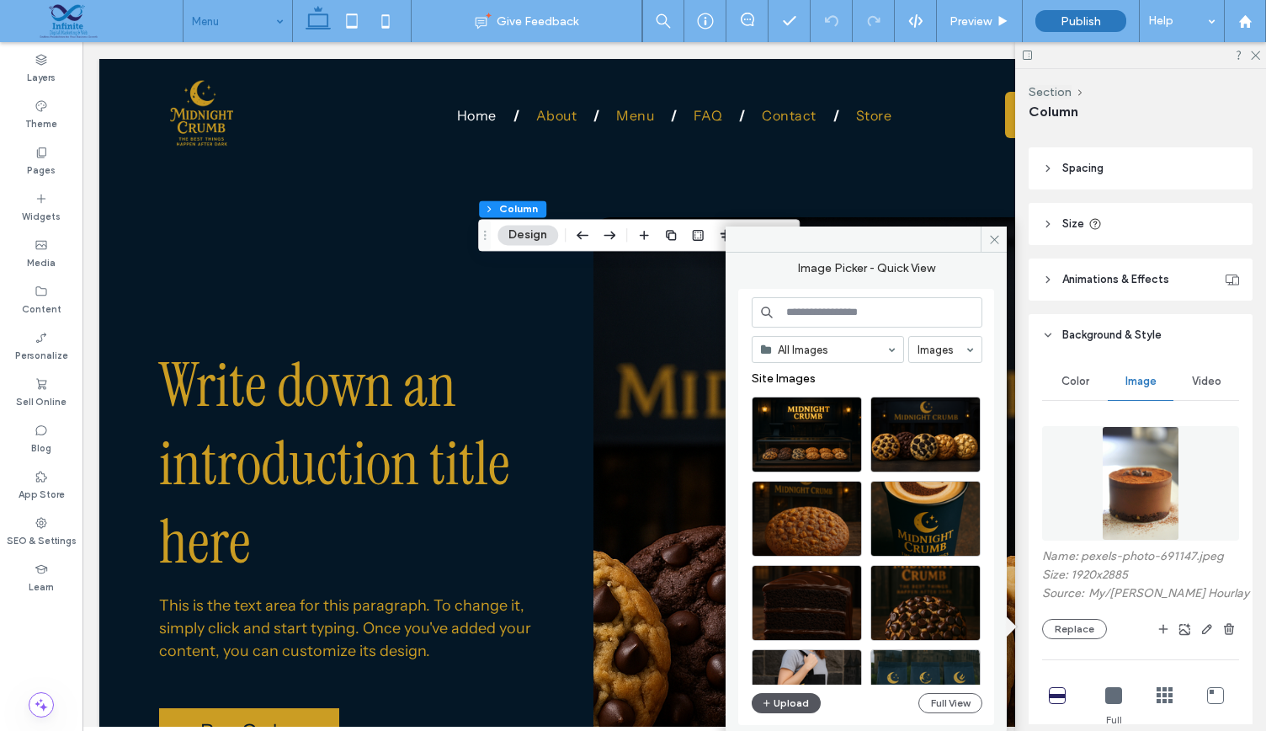
click at [796, 710] on button "Upload" at bounding box center [786, 703] width 69 height 20
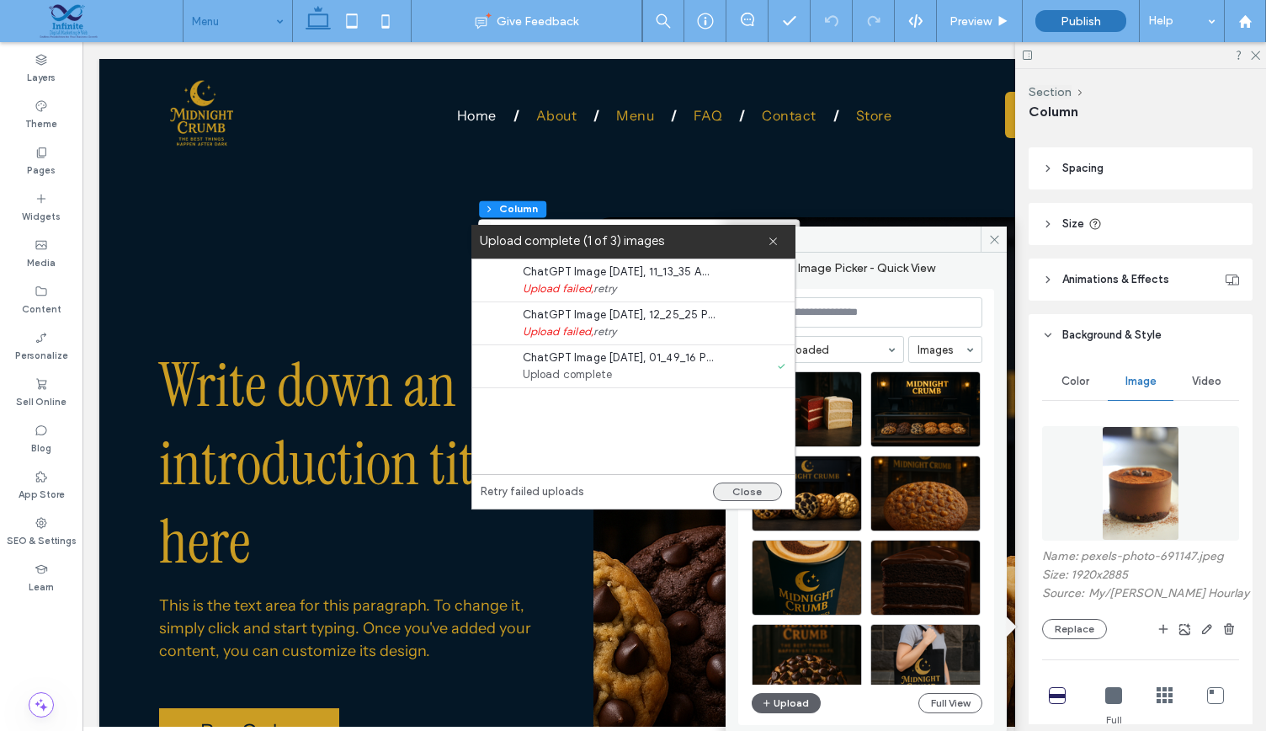
click at [753, 488] on button "Close" at bounding box center [747, 491] width 69 height 19
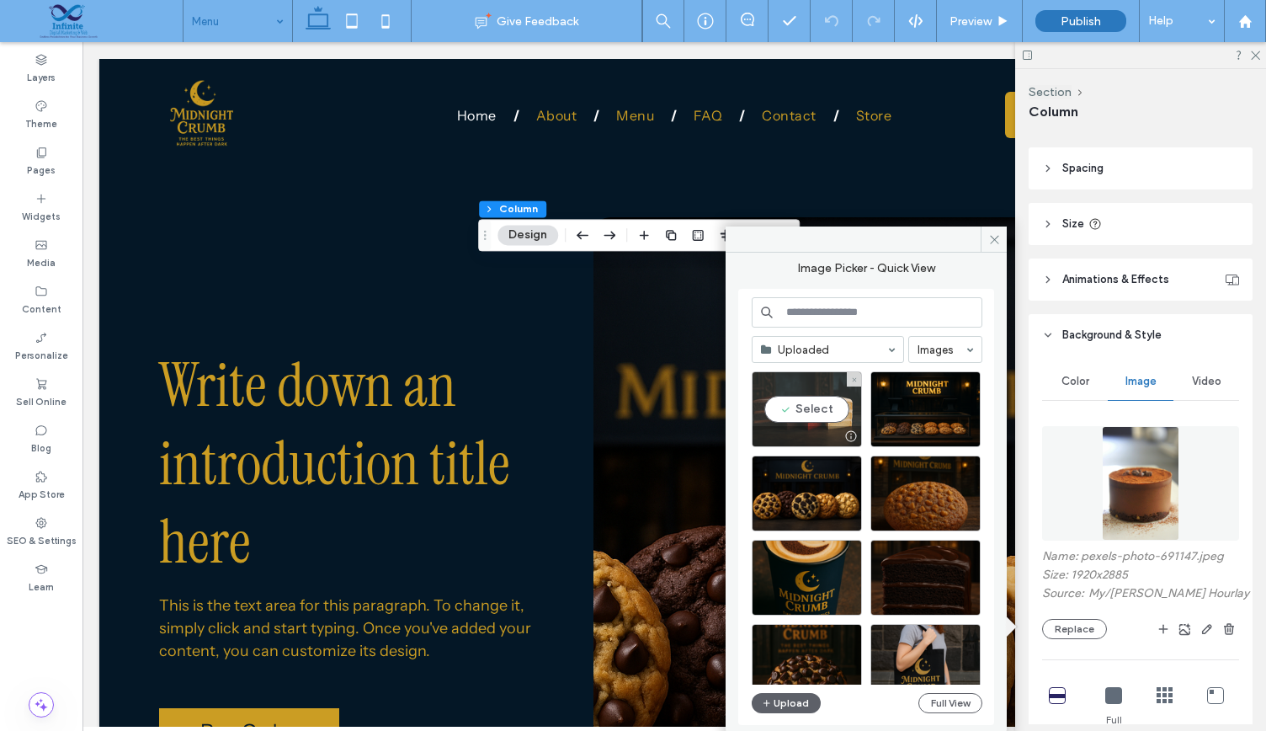
click at [801, 412] on div "Select" at bounding box center [807, 409] width 110 height 76
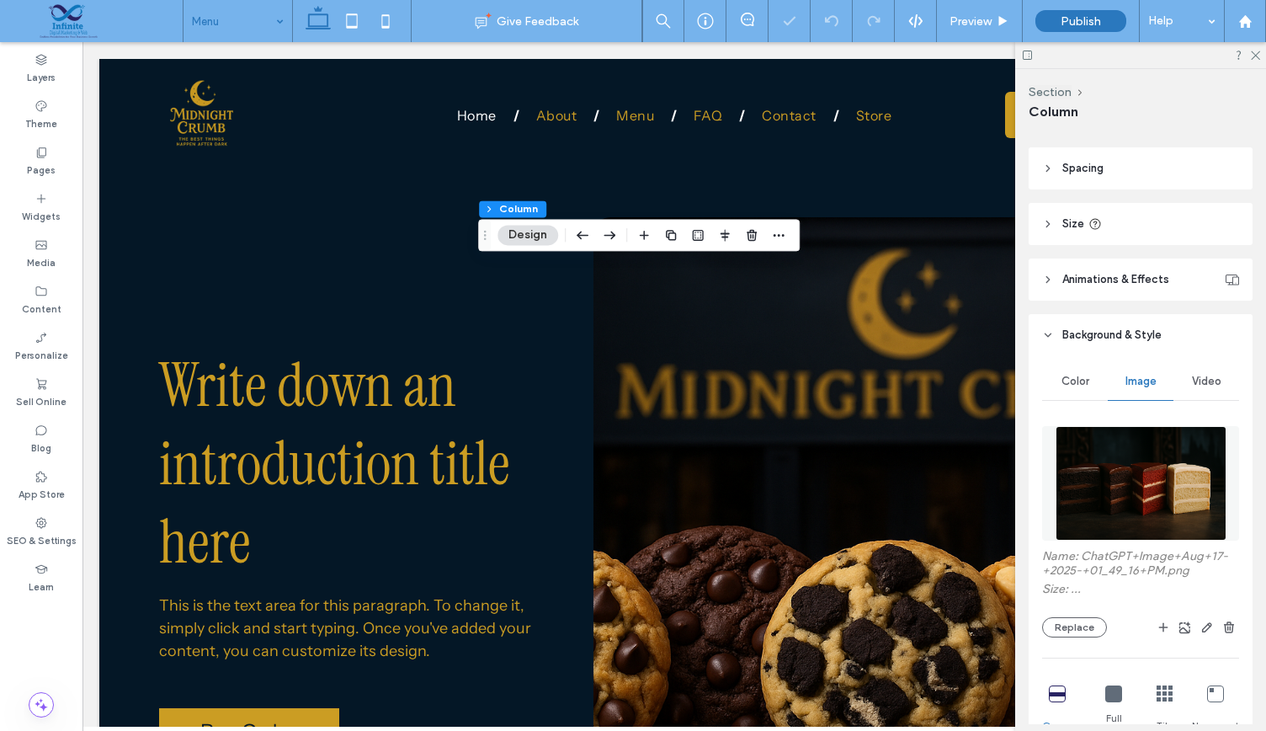
type input "***"
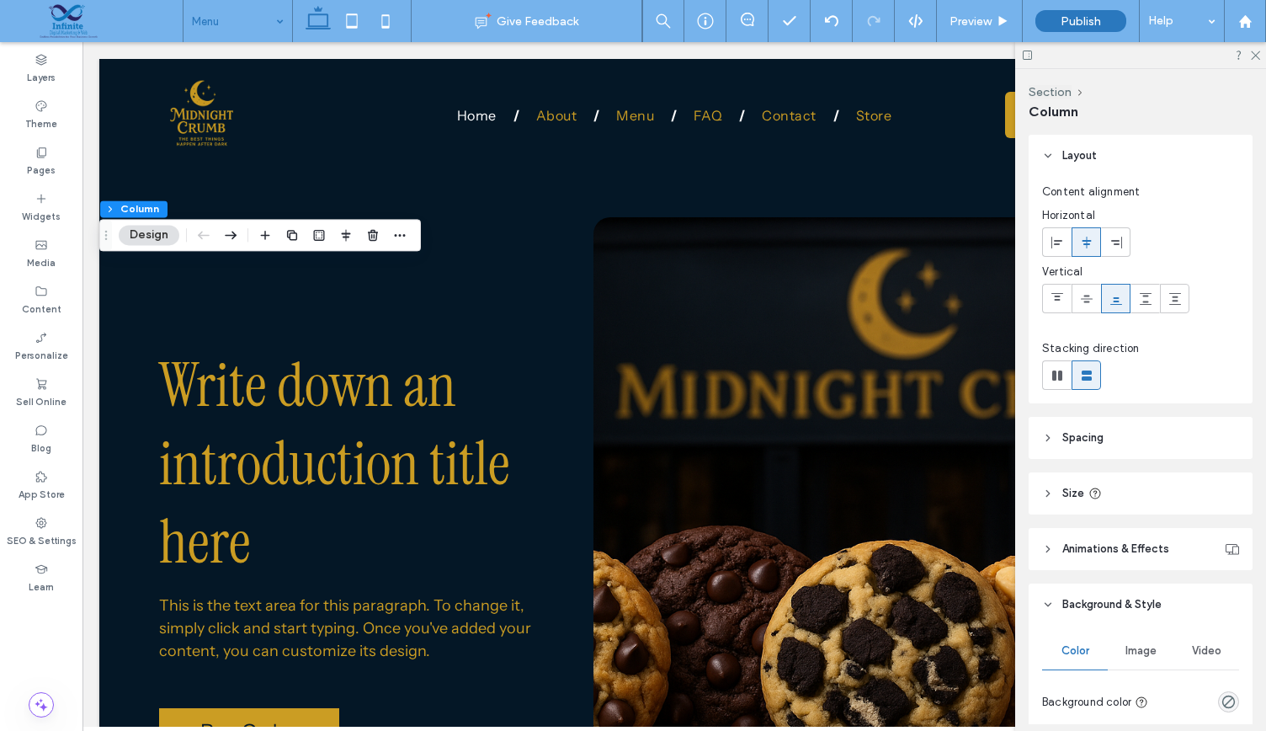
click at [148, 242] on button "Design" at bounding box center [149, 235] width 61 height 20
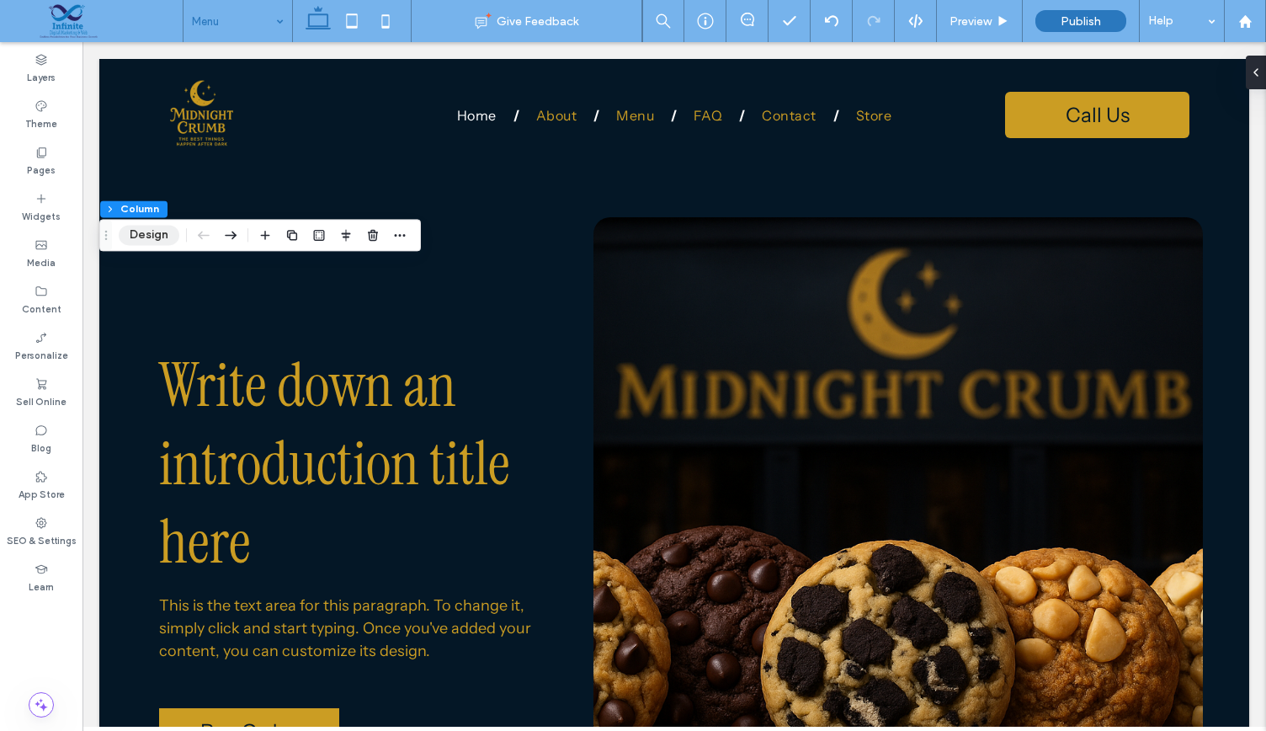
click at [162, 232] on button "Design" at bounding box center [149, 235] width 61 height 20
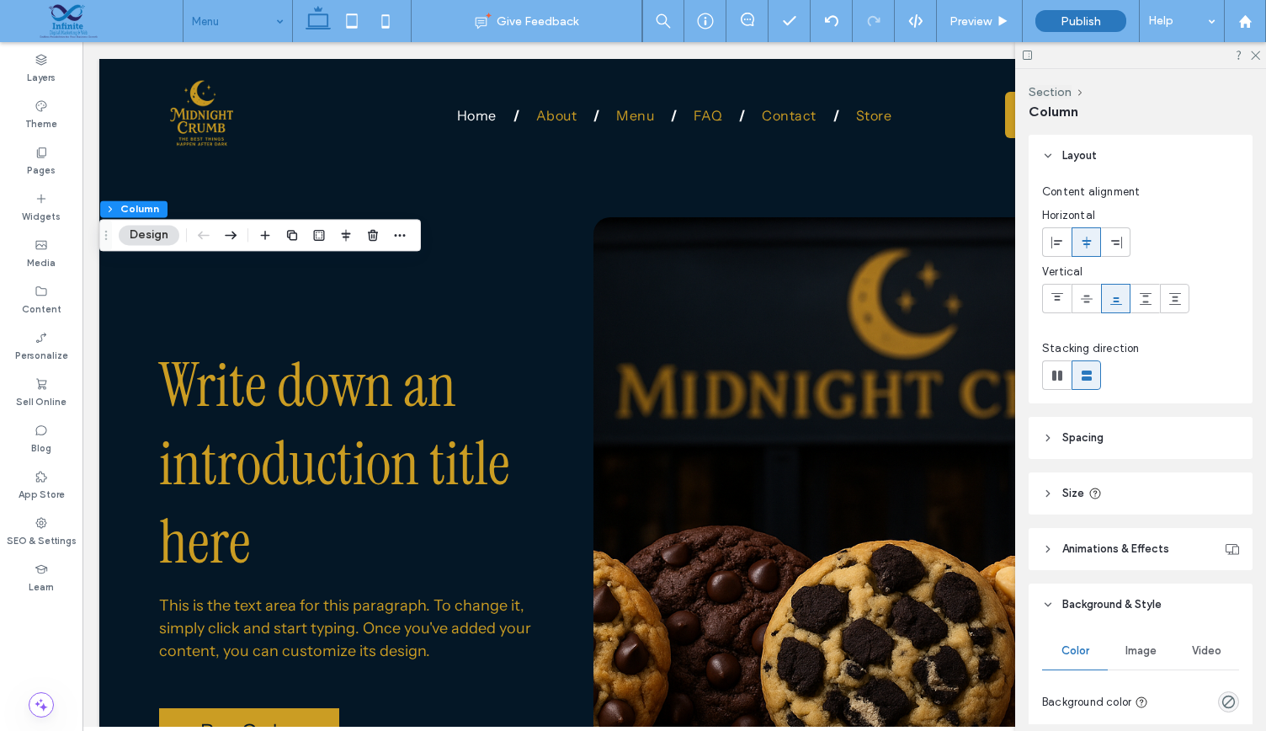
click at [1141, 645] on span "Image" at bounding box center [1140, 650] width 31 height 13
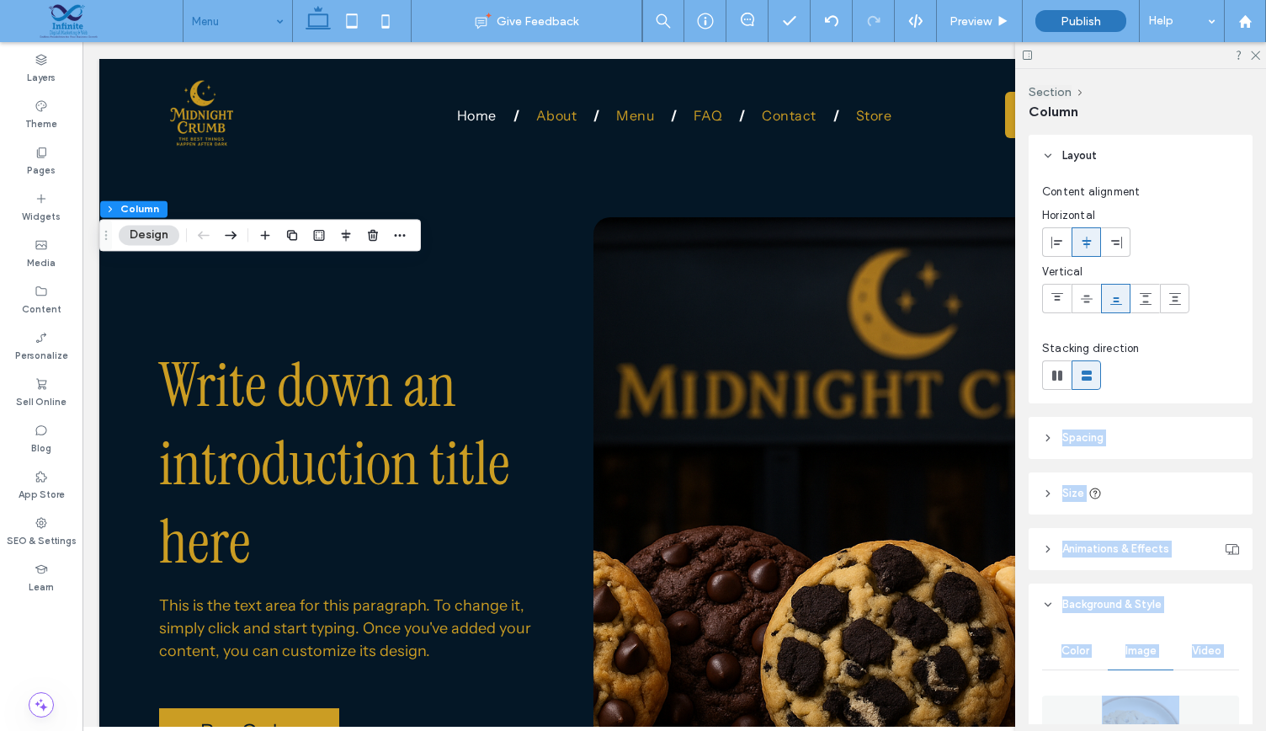
drag, startPoint x: 1254, startPoint y: 348, endPoint x: 1265, endPoint y: 467, distance: 120.0
click at [1265, 467] on body ".wqwq-1{fill:#231f20;} .cls-1q, .cls-2q { fill-rule: evenodd; } .cls-2q { fill:…" at bounding box center [633, 365] width 1266 height 731
click at [1264, 453] on div "Section Column Layout Content alignment Horizontal Vertical Stacking direction …" at bounding box center [1140, 400] width 251 height 662
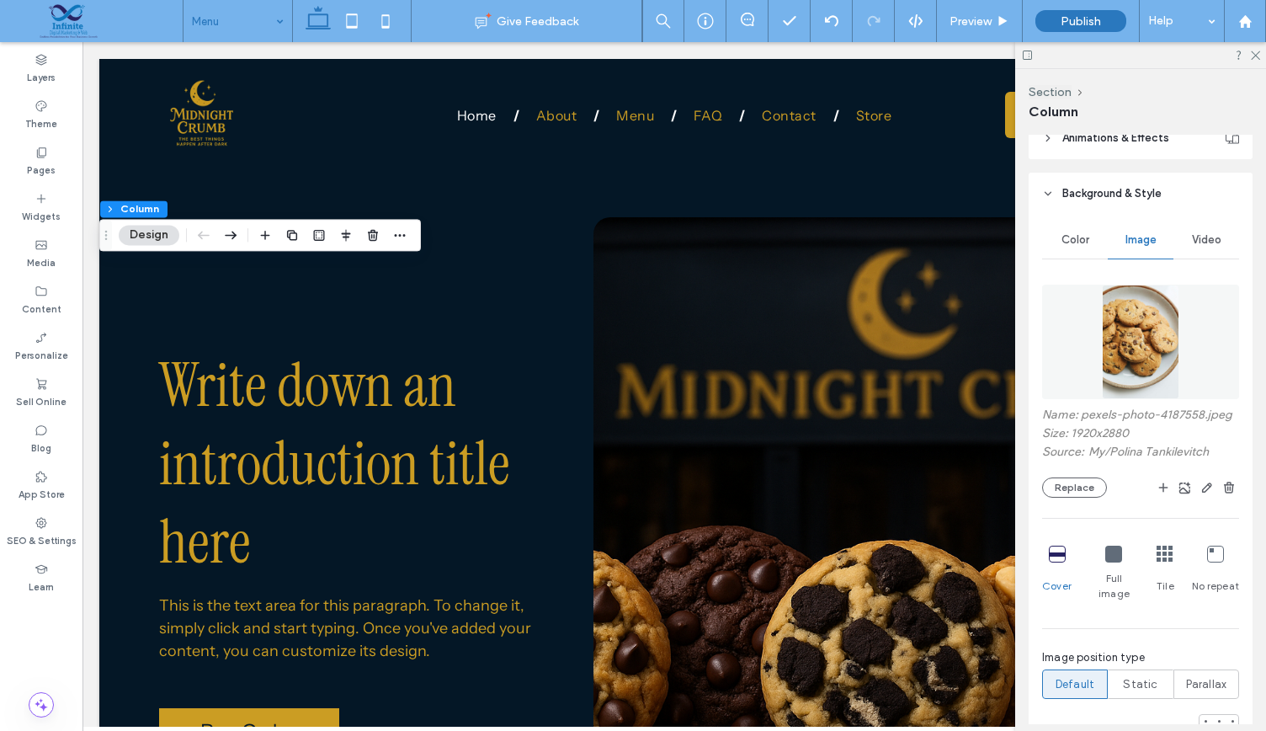
scroll to position [428, 0]
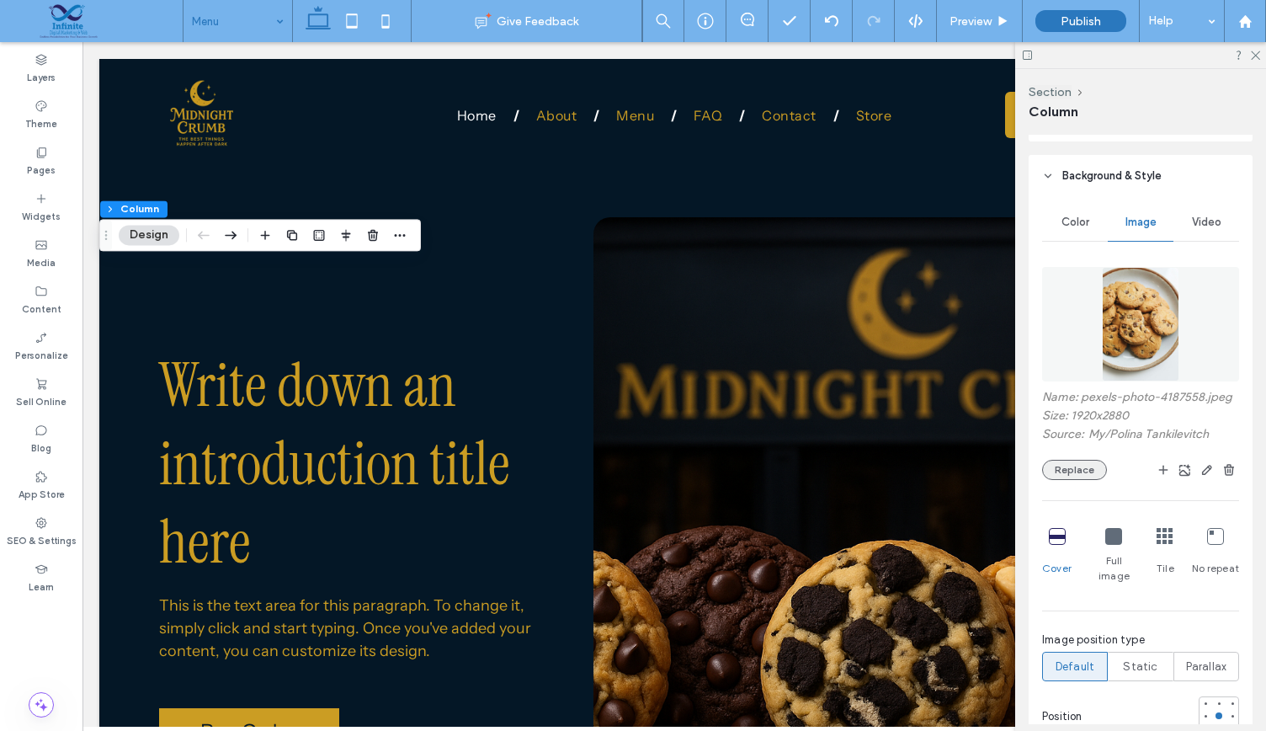
click at [1067, 480] on button "Replace" at bounding box center [1074, 470] width 65 height 20
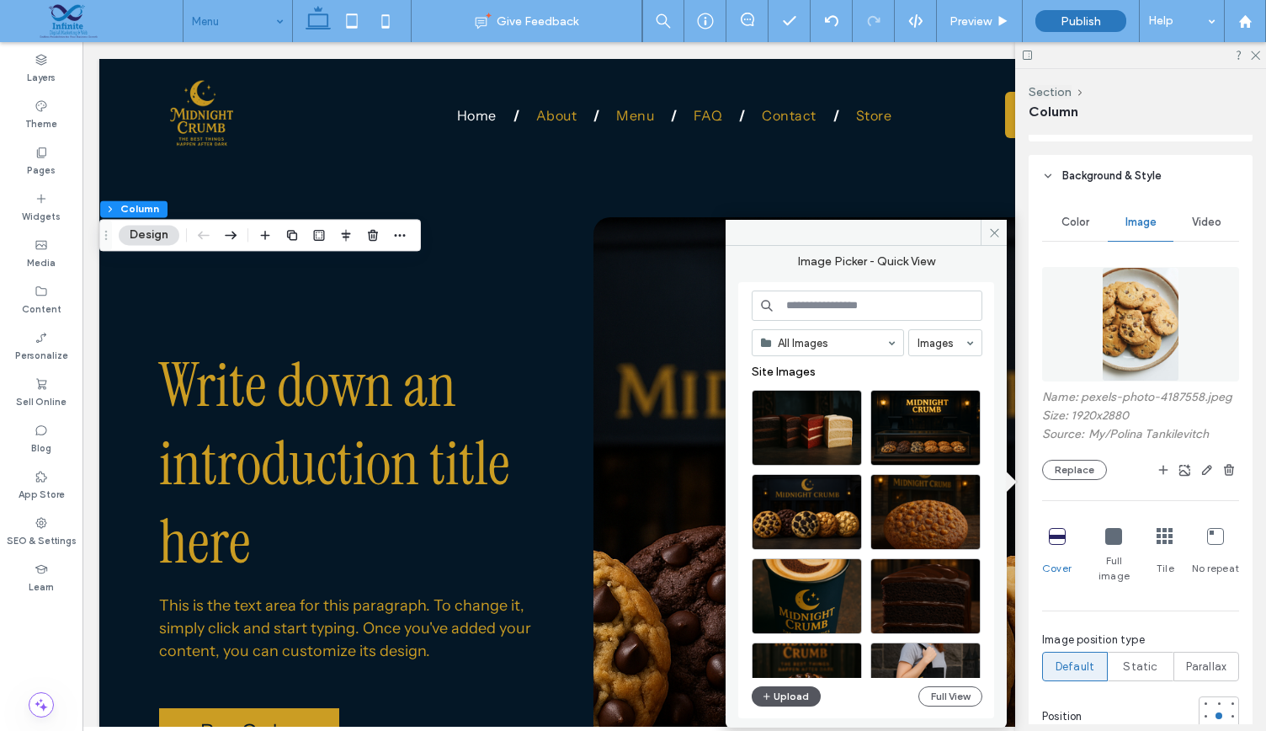
click at [769, 688] on span "button" at bounding box center [768, 696] width 12 height 19
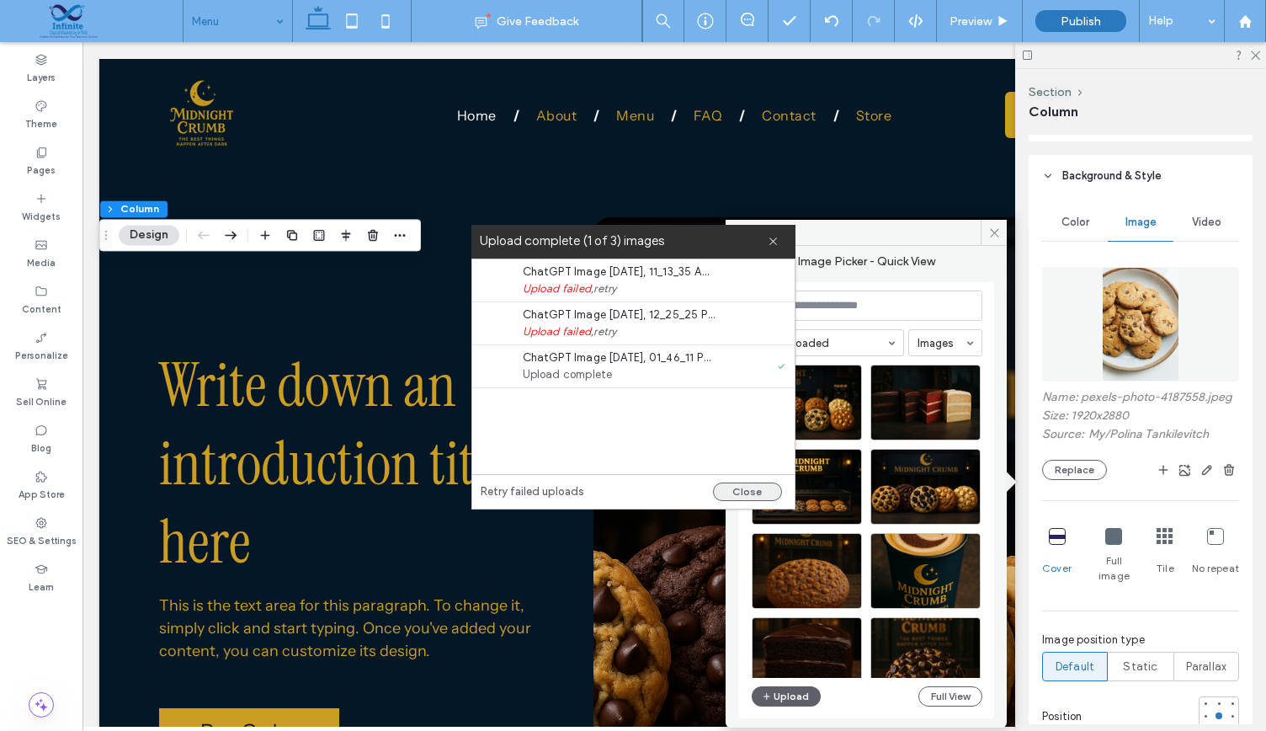
click at [754, 487] on button "Close" at bounding box center [747, 491] width 69 height 19
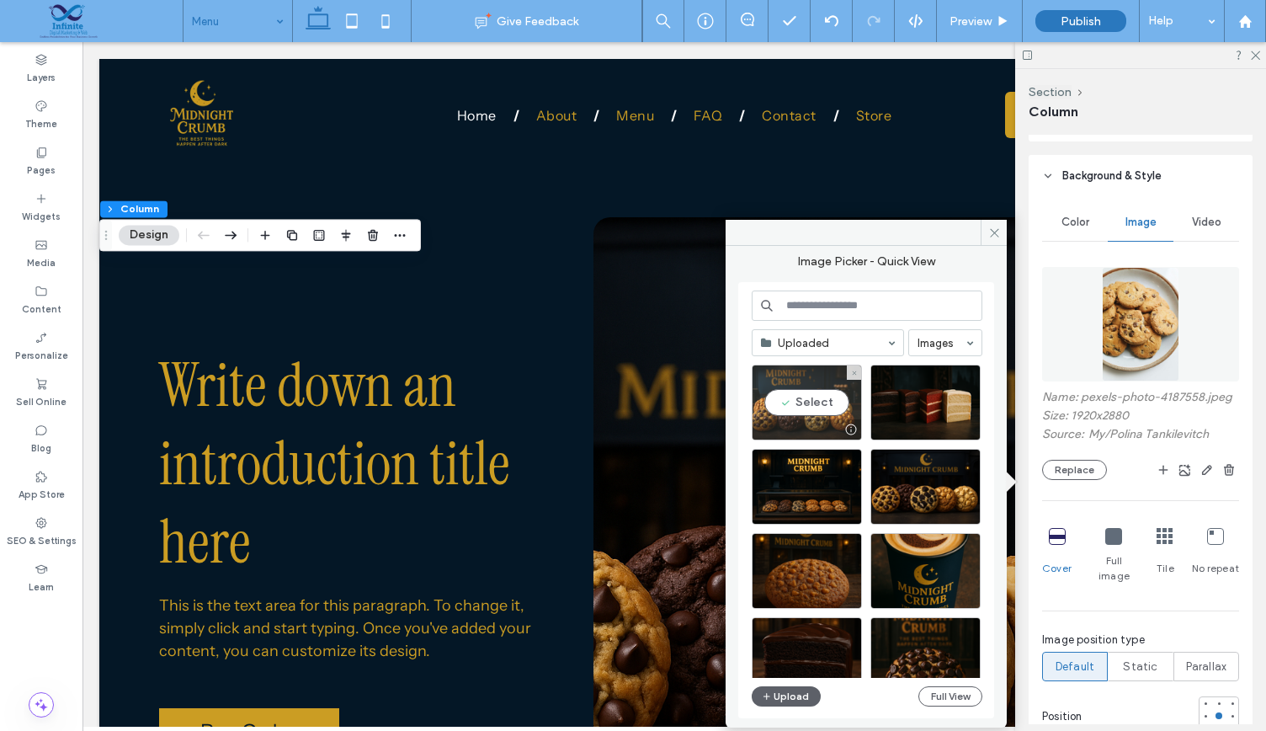
click at [805, 401] on div "Select" at bounding box center [807, 402] width 110 height 76
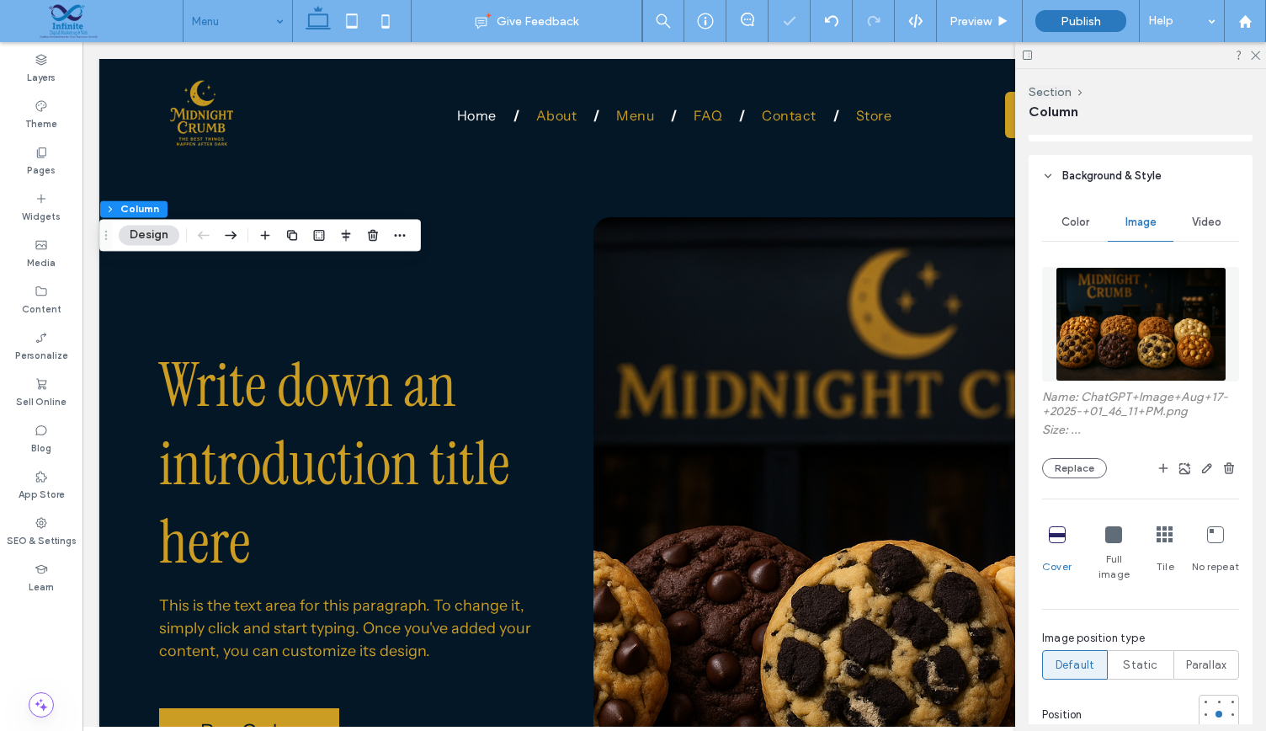
type input "***"
click at [1253, 51] on icon at bounding box center [1254, 54] width 11 height 11
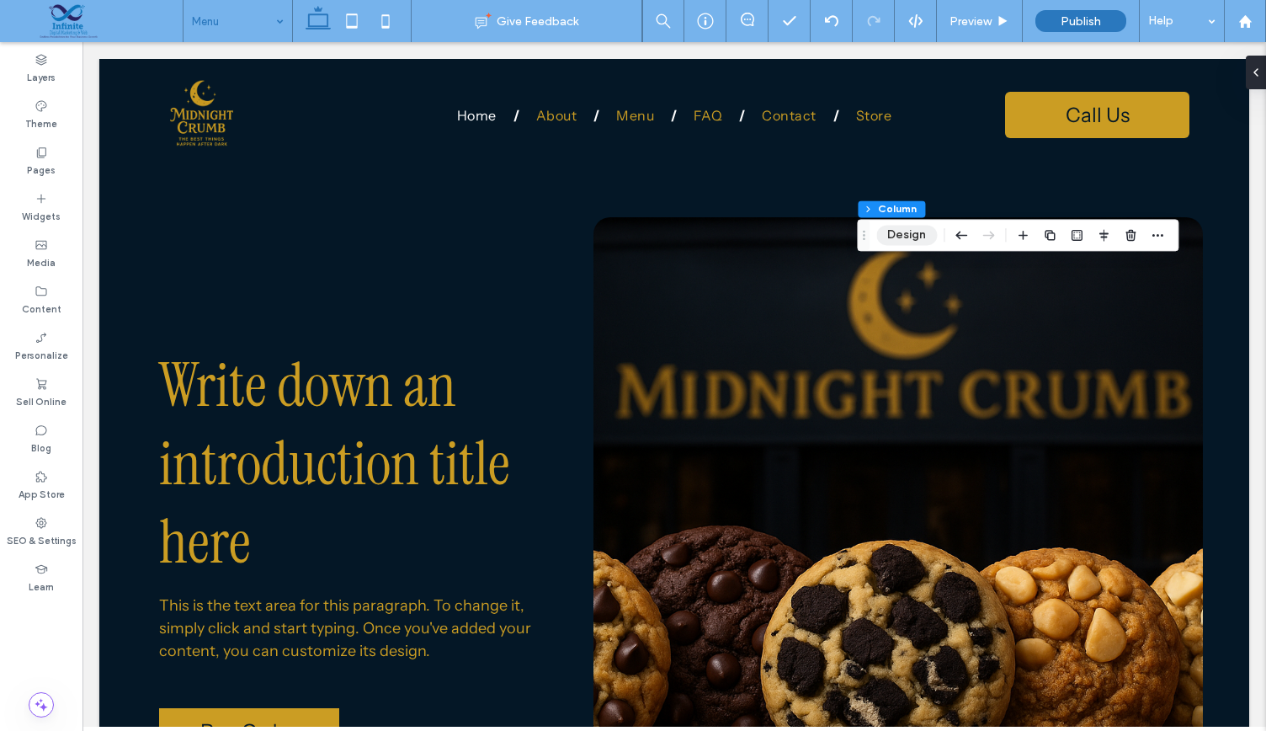
click at [913, 240] on button "Design" at bounding box center [906, 235] width 61 height 20
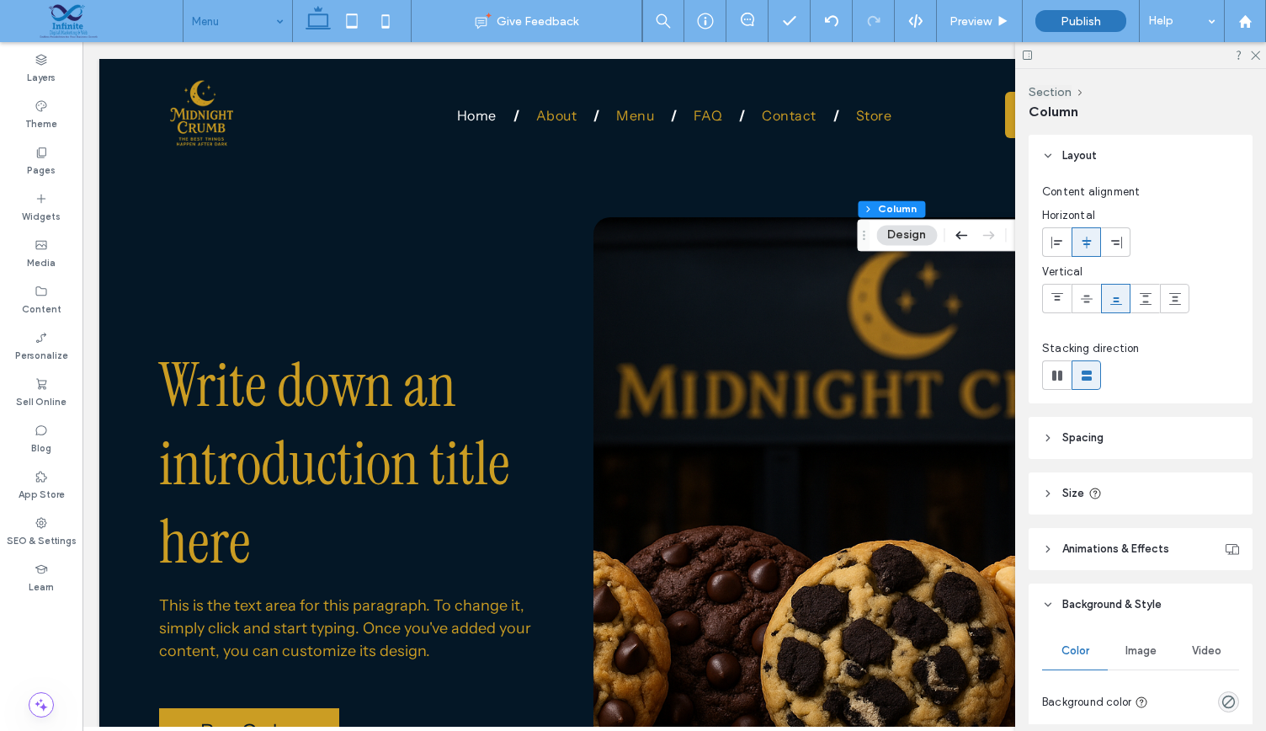
click at [1138, 653] on span "Image" at bounding box center [1140, 650] width 31 height 13
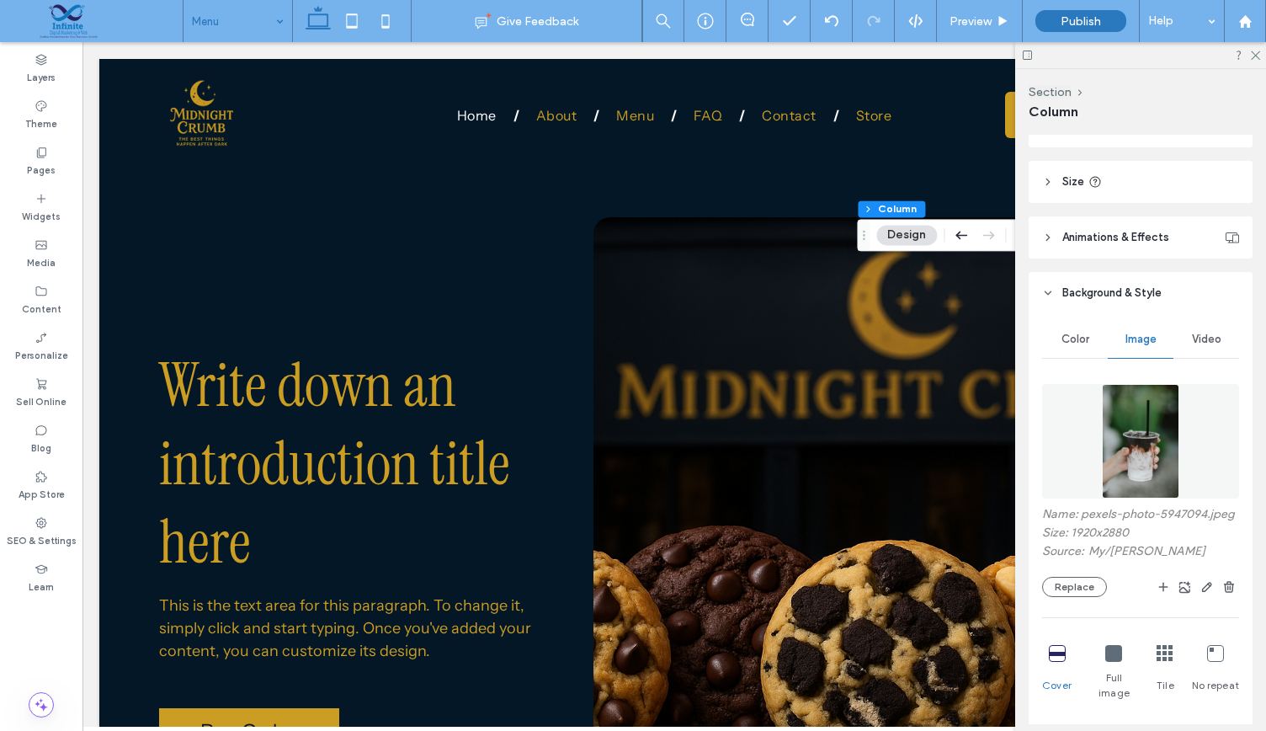
scroll to position [338, 0]
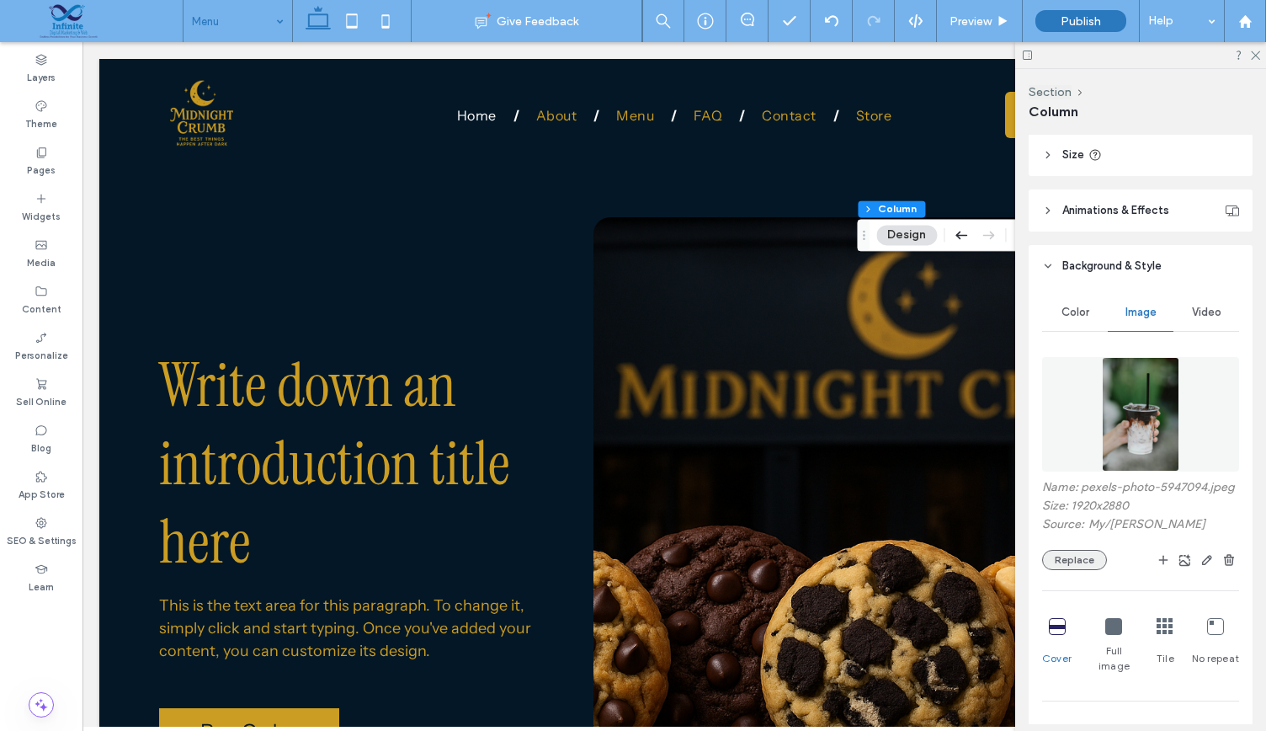
click at [1077, 570] on button "Replace" at bounding box center [1074, 560] width 65 height 20
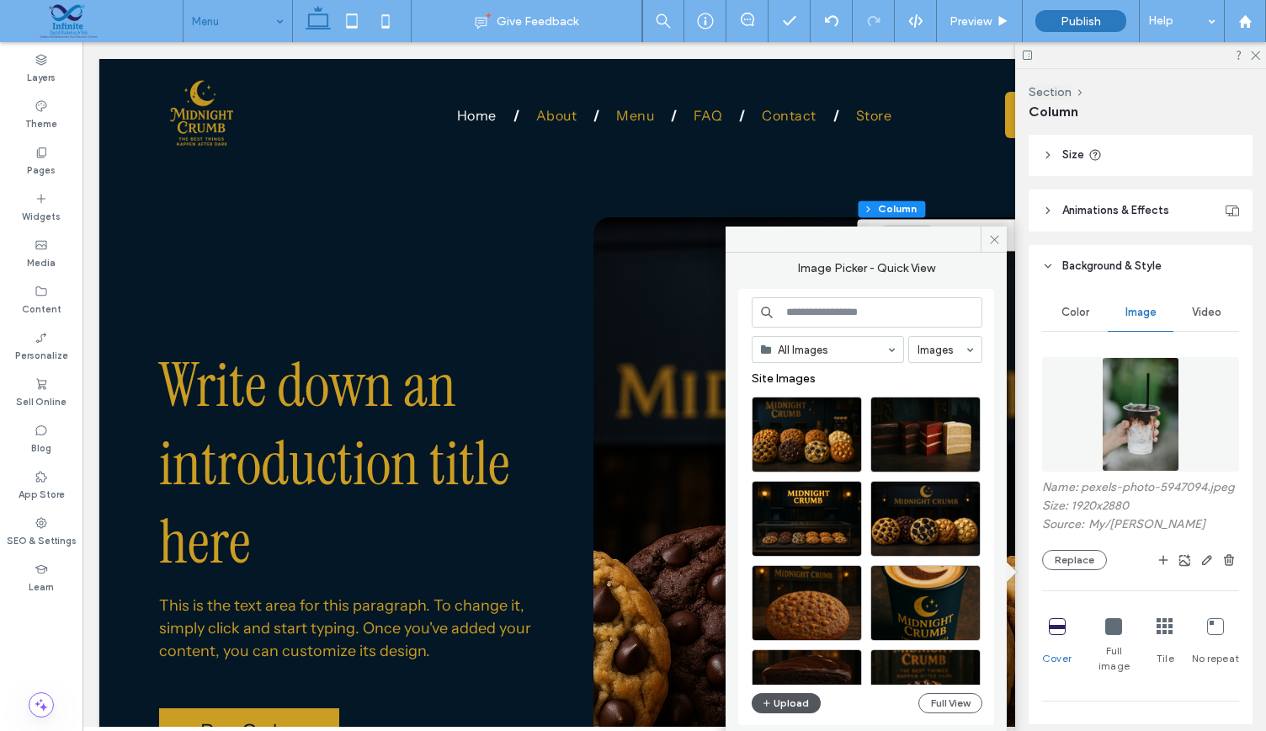
click at [759, 700] on button "Upload" at bounding box center [786, 703] width 69 height 20
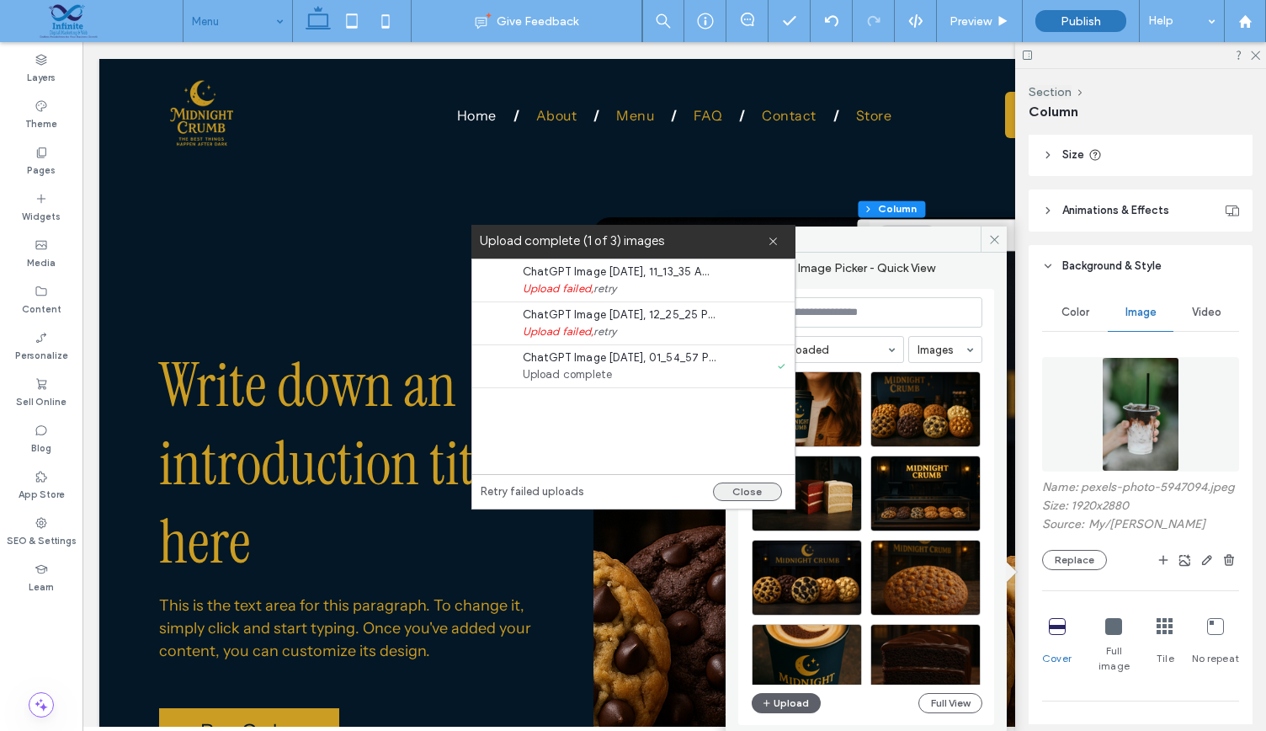
click at [746, 487] on button "Close" at bounding box center [747, 491] width 69 height 19
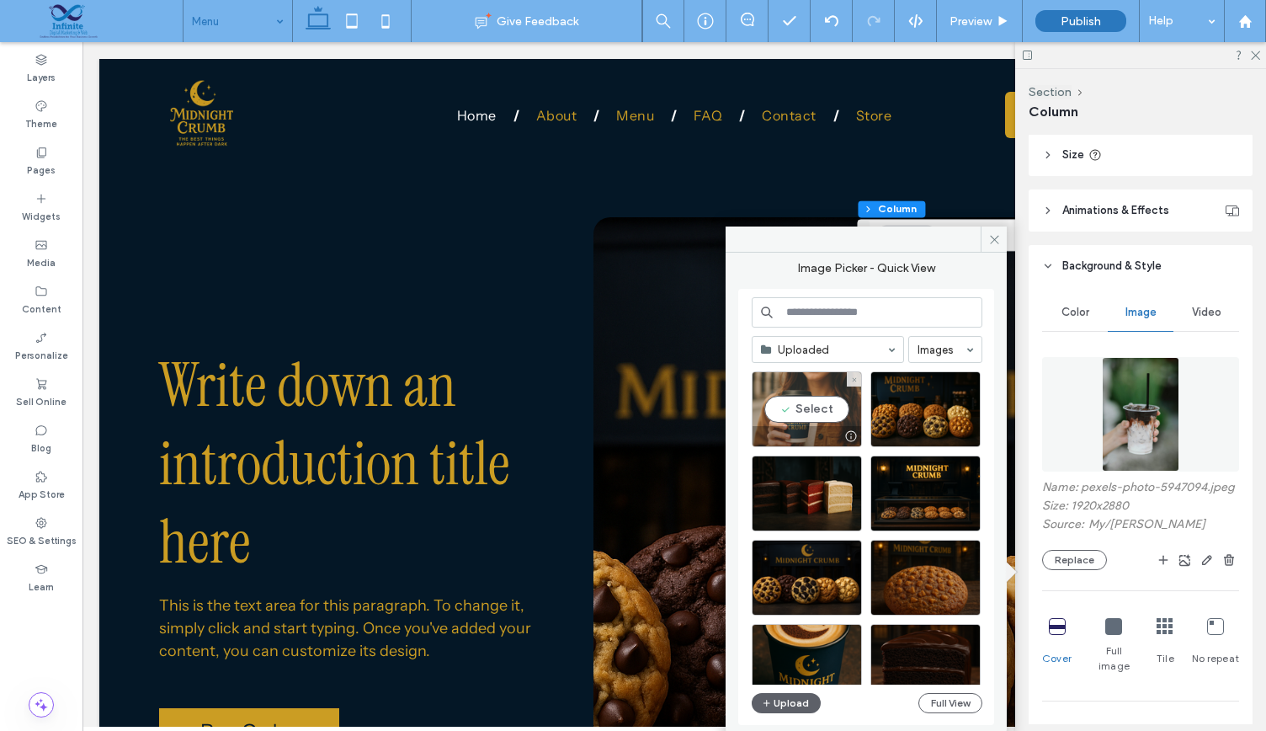
click at [786, 428] on div at bounding box center [807, 436] width 109 height 20
type input "***"
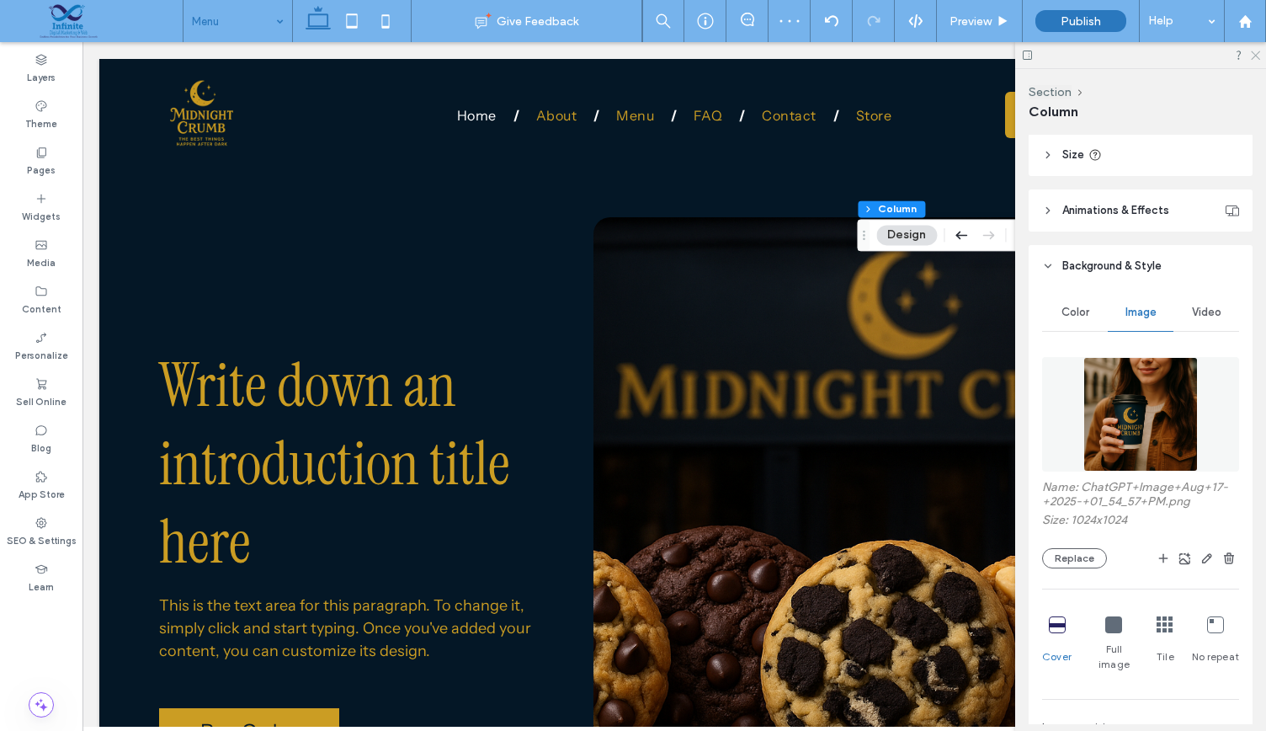
click at [1253, 54] on icon at bounding box center [1254, 54] width 11 height 11
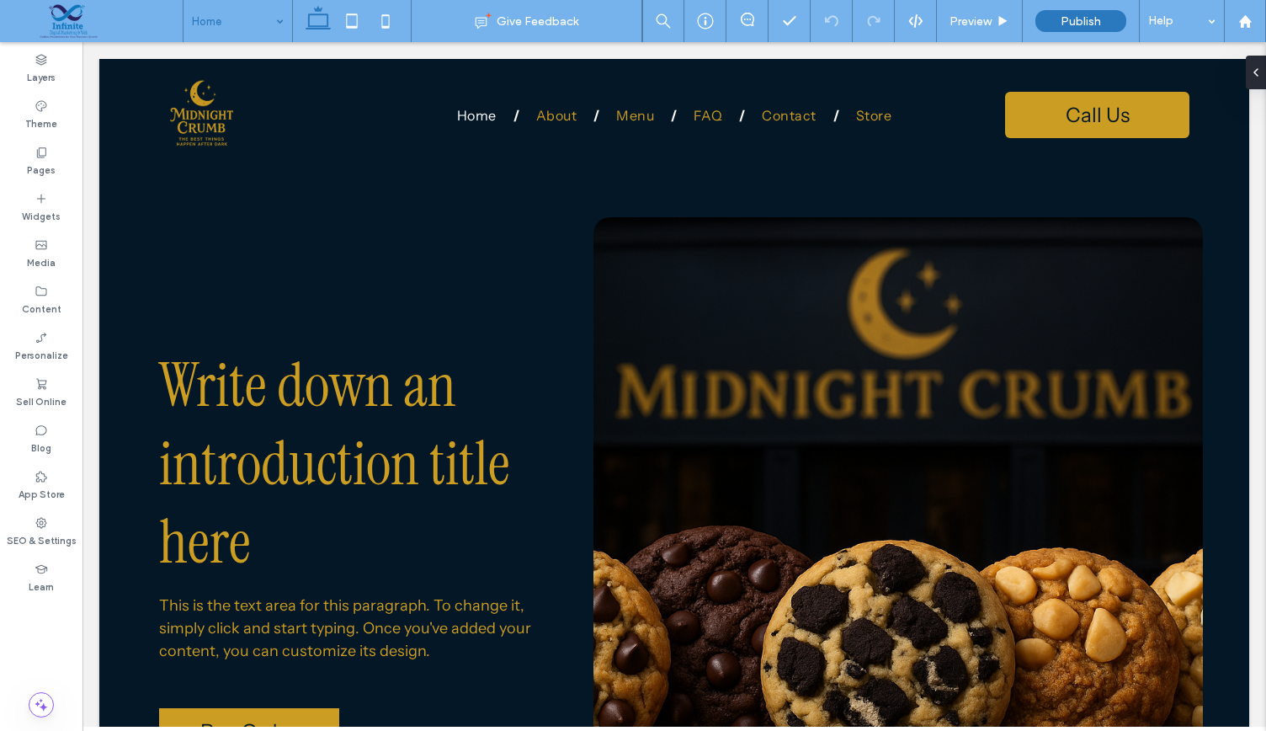
click at [207, 19] on input at bounding box center [233, 21] width 83 height 42
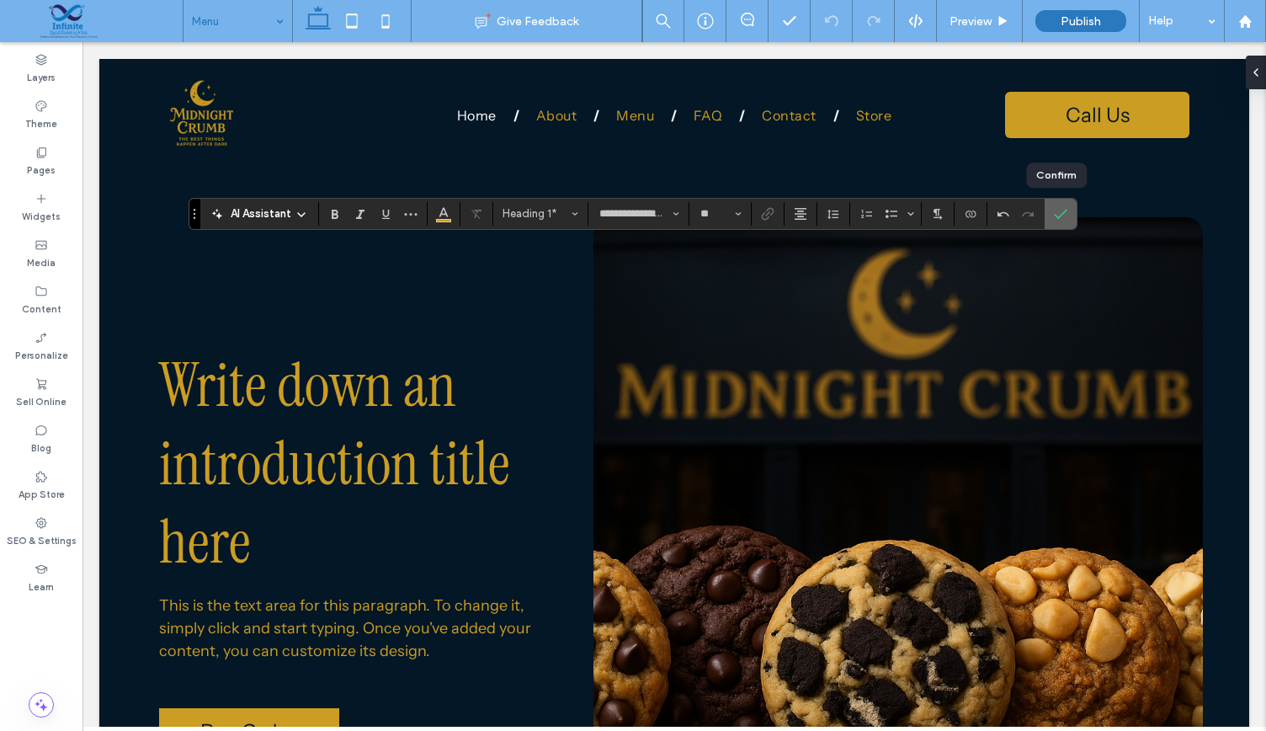
click at [1054, 216] on icon "Confirm" at bounding box center [1060, 213] width 13 height 13
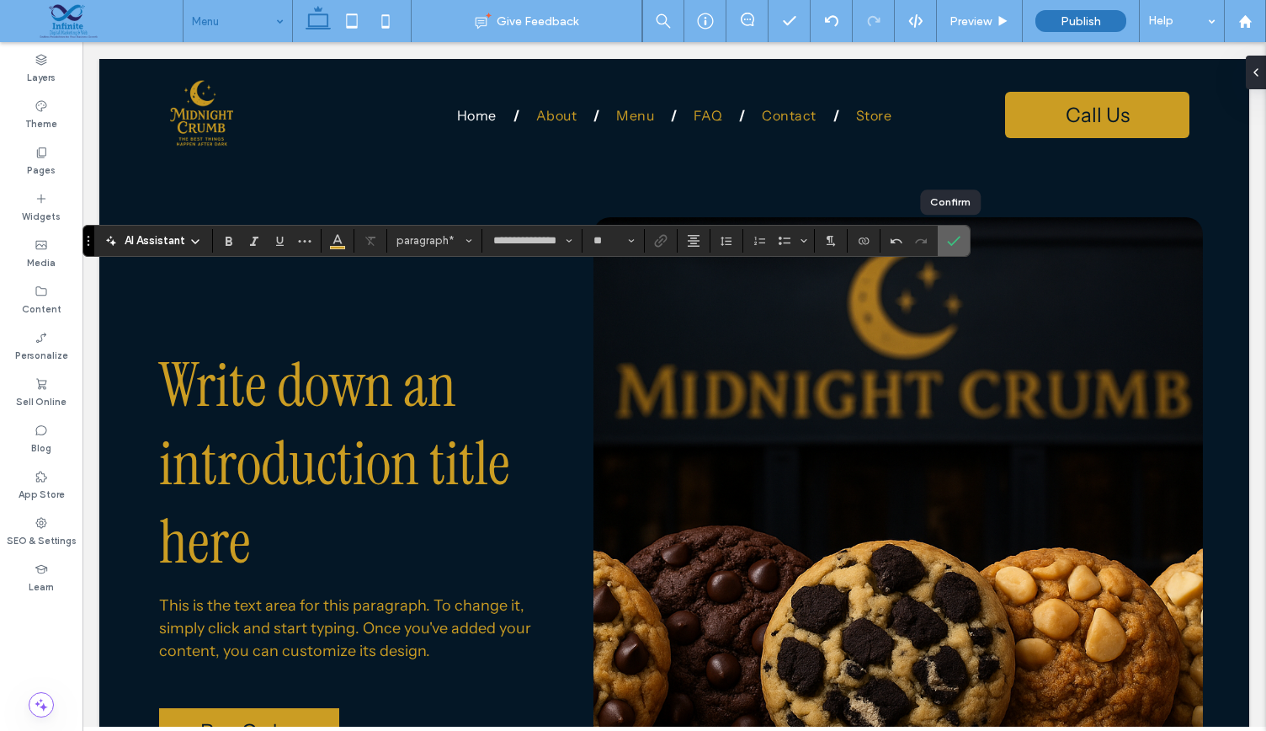
click at [956, 242] on label "Confirm" at bounding box center [953, 241] width 25 height 30
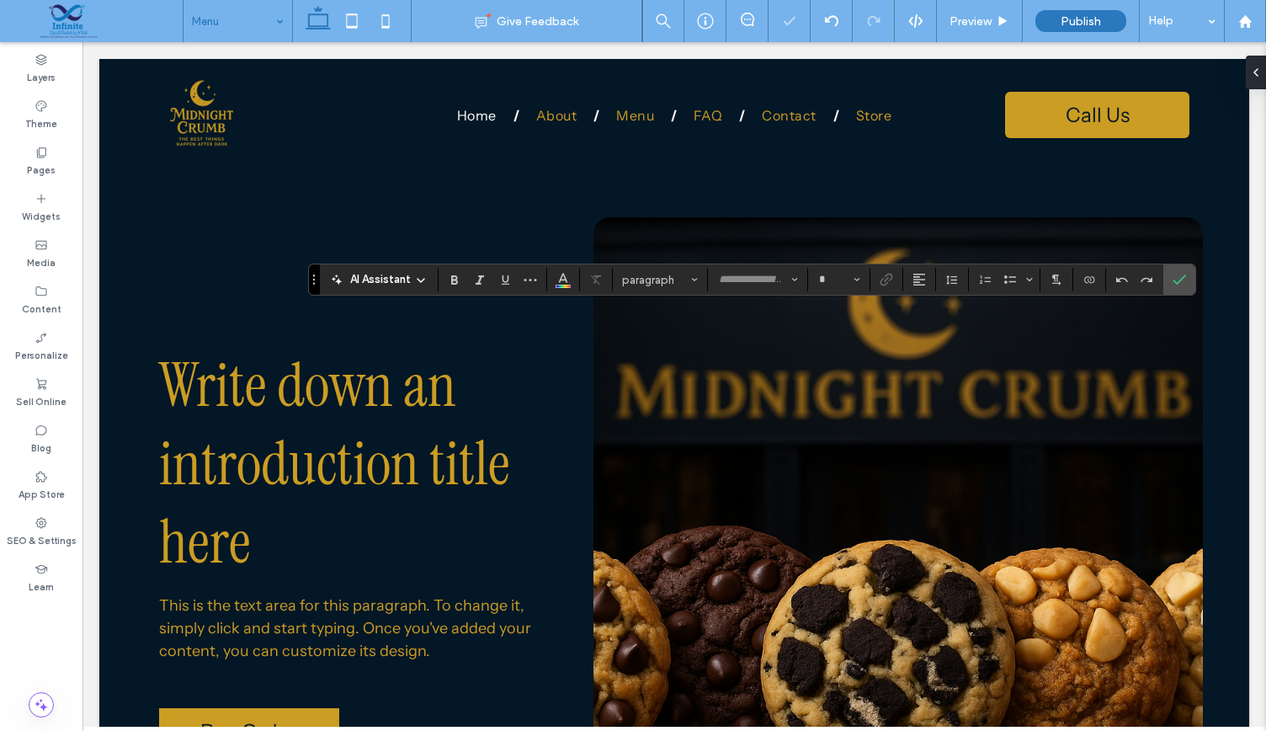
type input "**********"
type input "**"
click at [1183, 273] on label "Confirm" at bounding box center [1179, 279] width 25 height 30
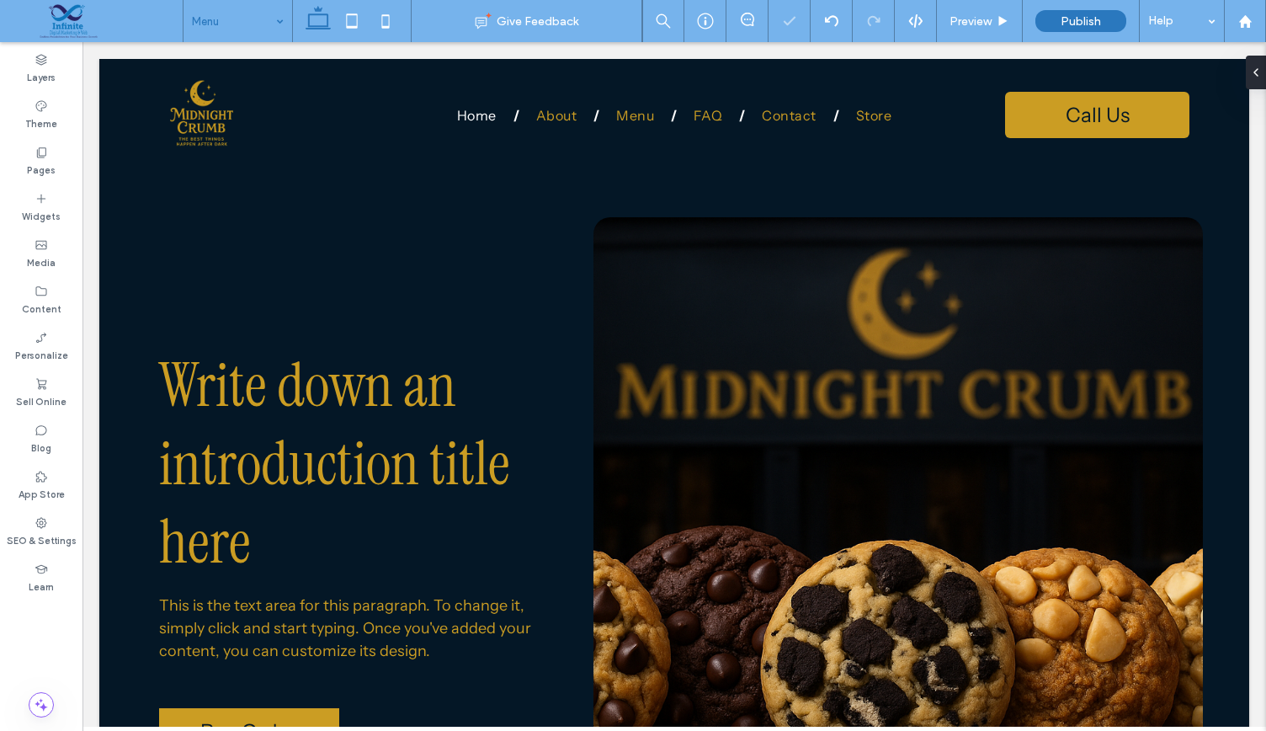
type input "**********"
type input "**"
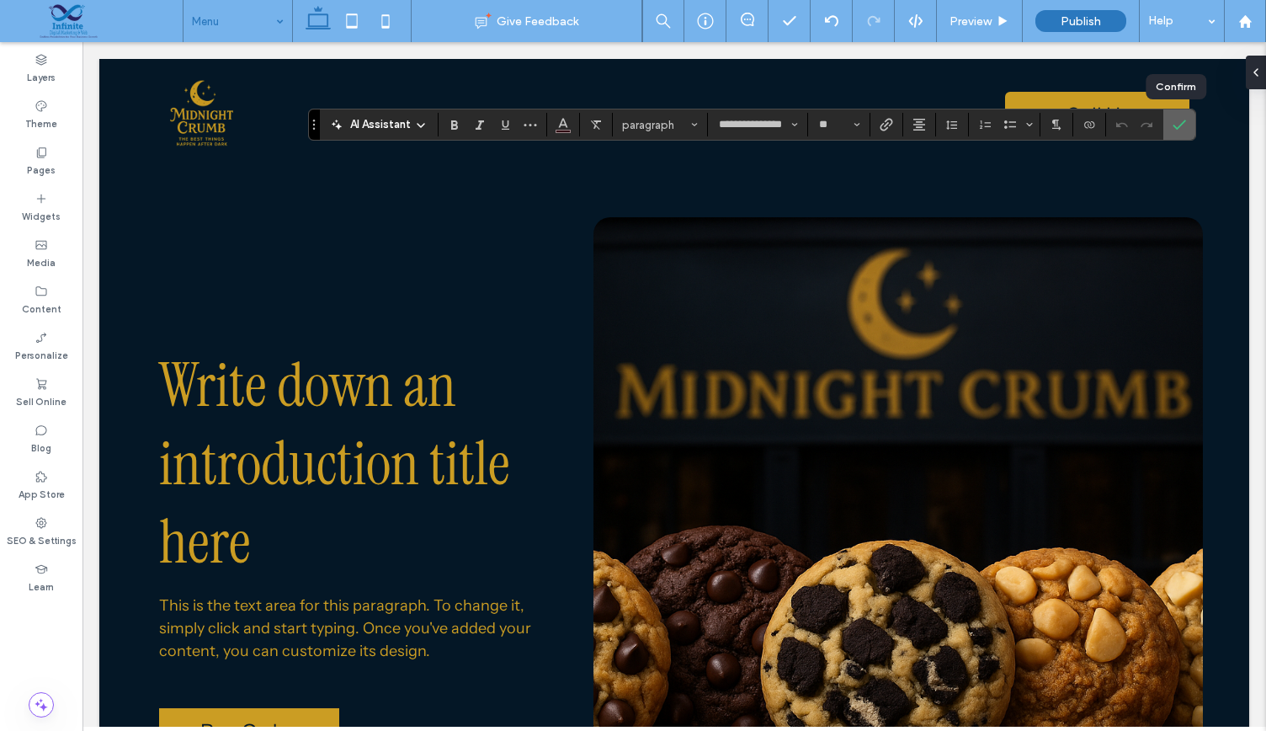
click at [1173, 123] on icon "Confirm" at bounding box center [1179, 124] width 13 height 13
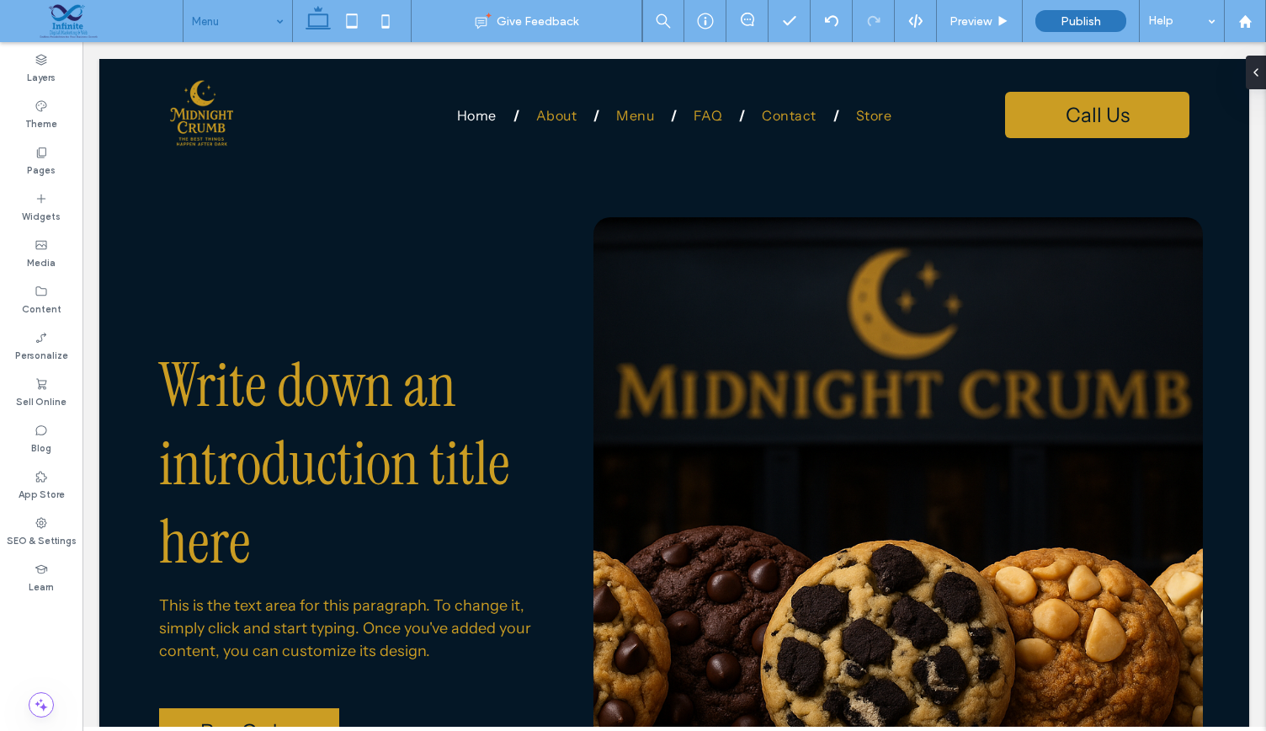
type input "**********"
type input "**"
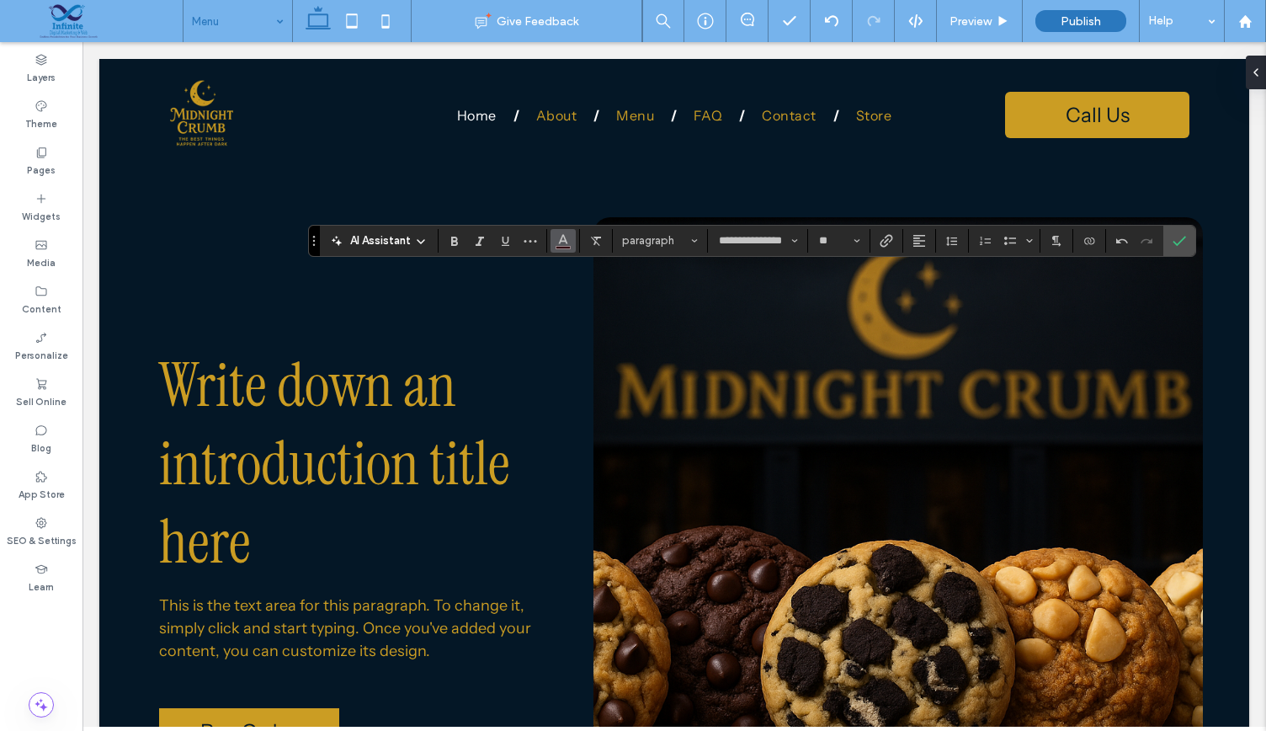
click at [562, 242] on icon "Color" at bounding box center [562, 238] width 13 height 13
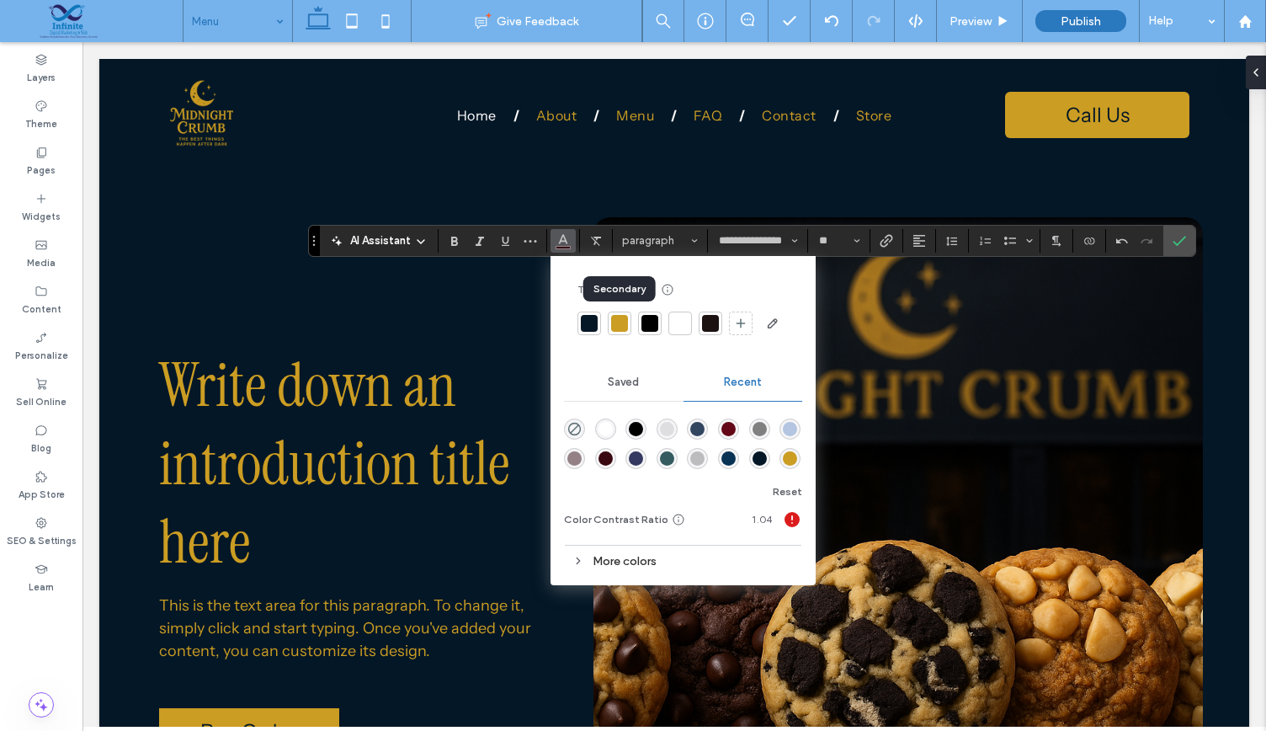
click at [611, 324] on div at bounding box center [619, 323] width 17 height 17
click at [1178, 234] on icon "Confirm" at bounding box center [1179, 240] width 13 height 13
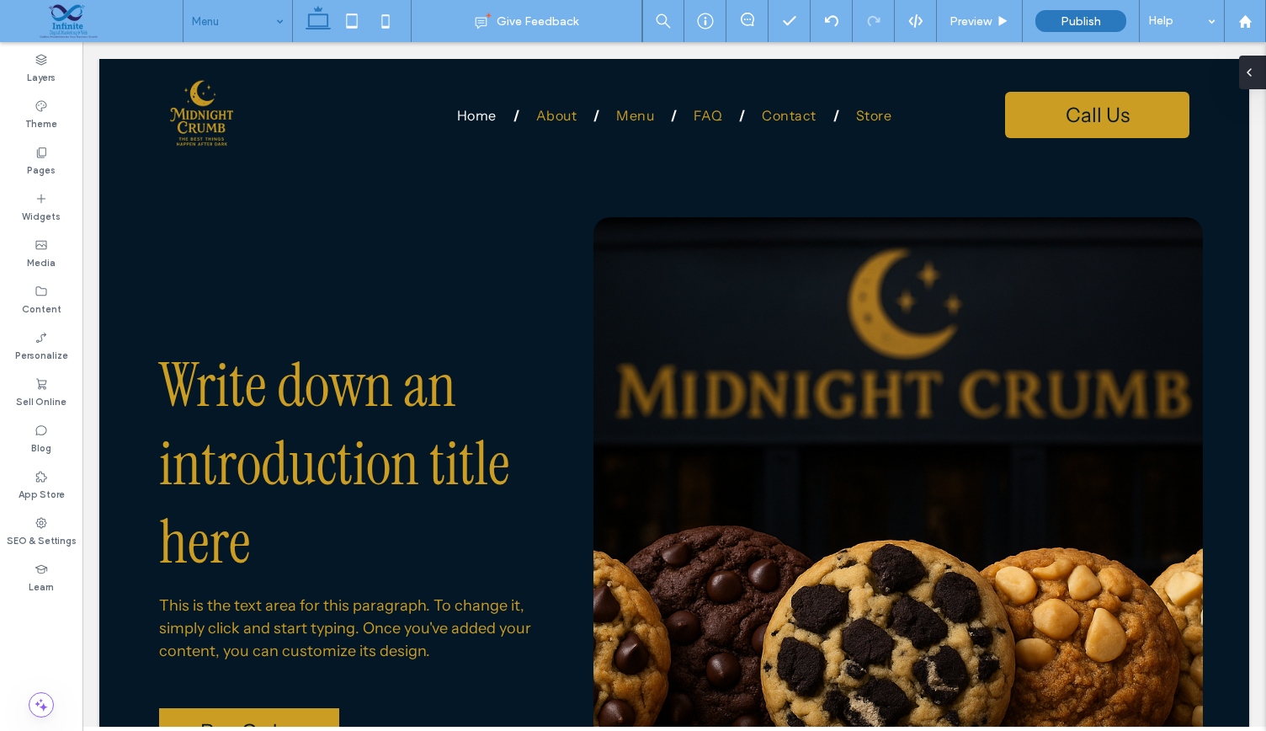
type input "**********"
type input "**"
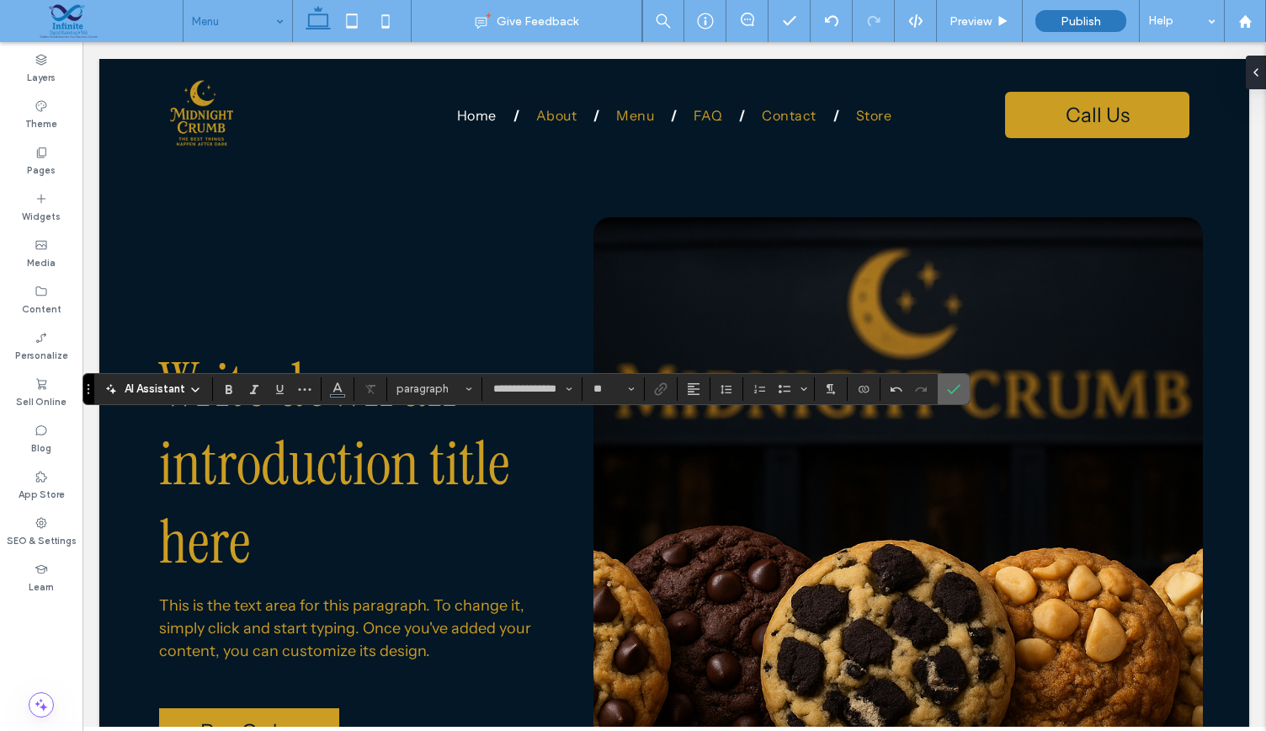
click at [948, 390] on use "Confirm" at bounding box center [954, 389] width 13 height 10
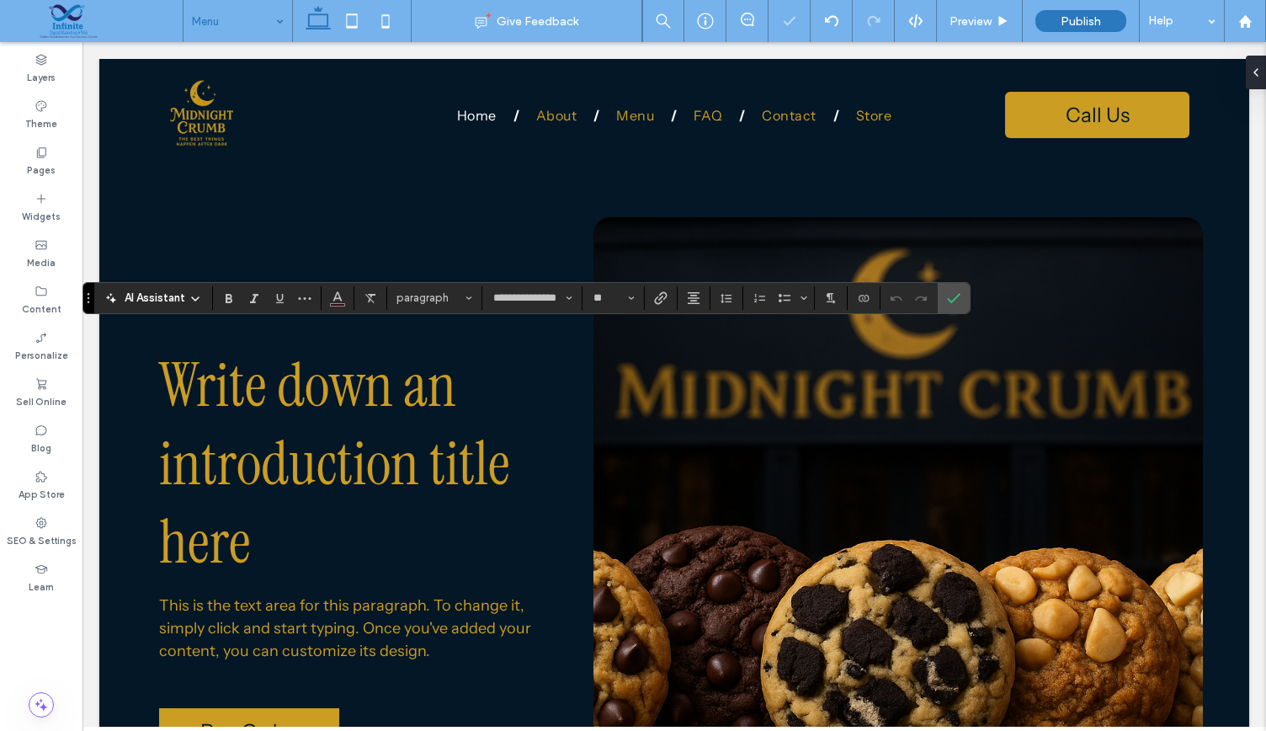
type input "**********"
type input "**"
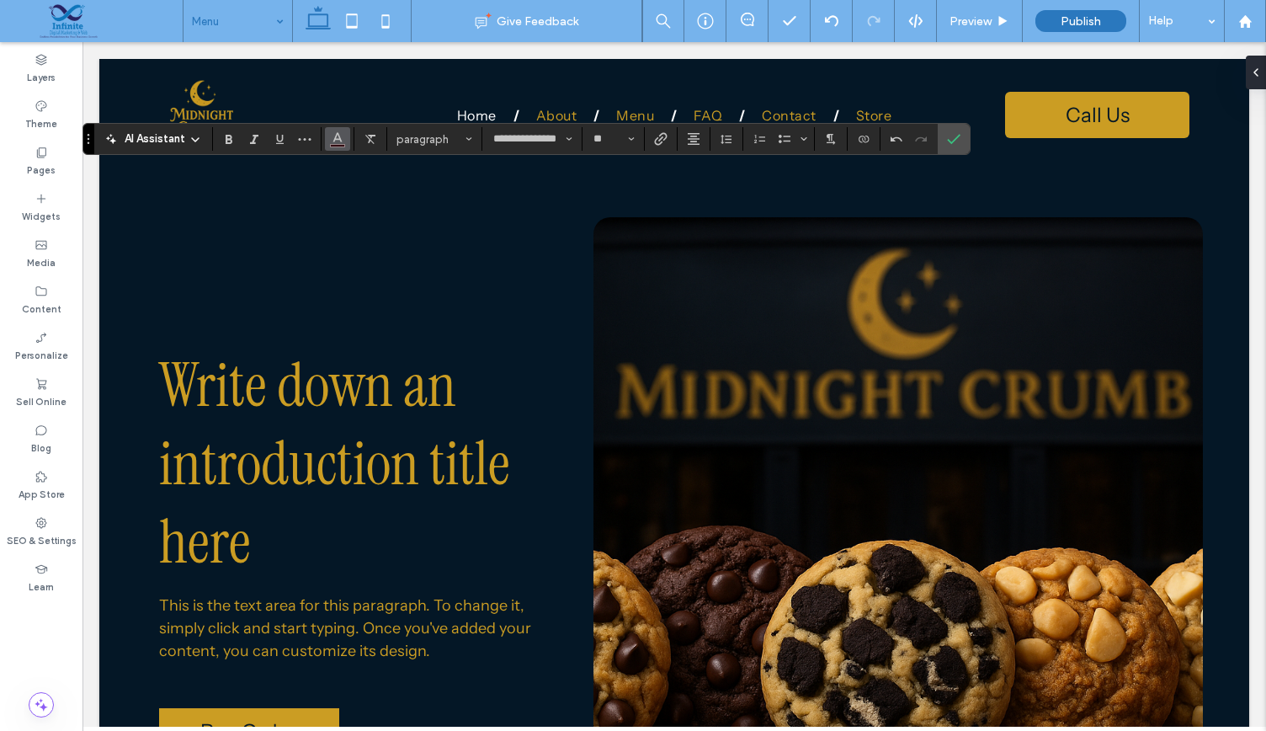
click at [338, 135] on icon "Color" at bounding box center [337, 136] width 13 height 13
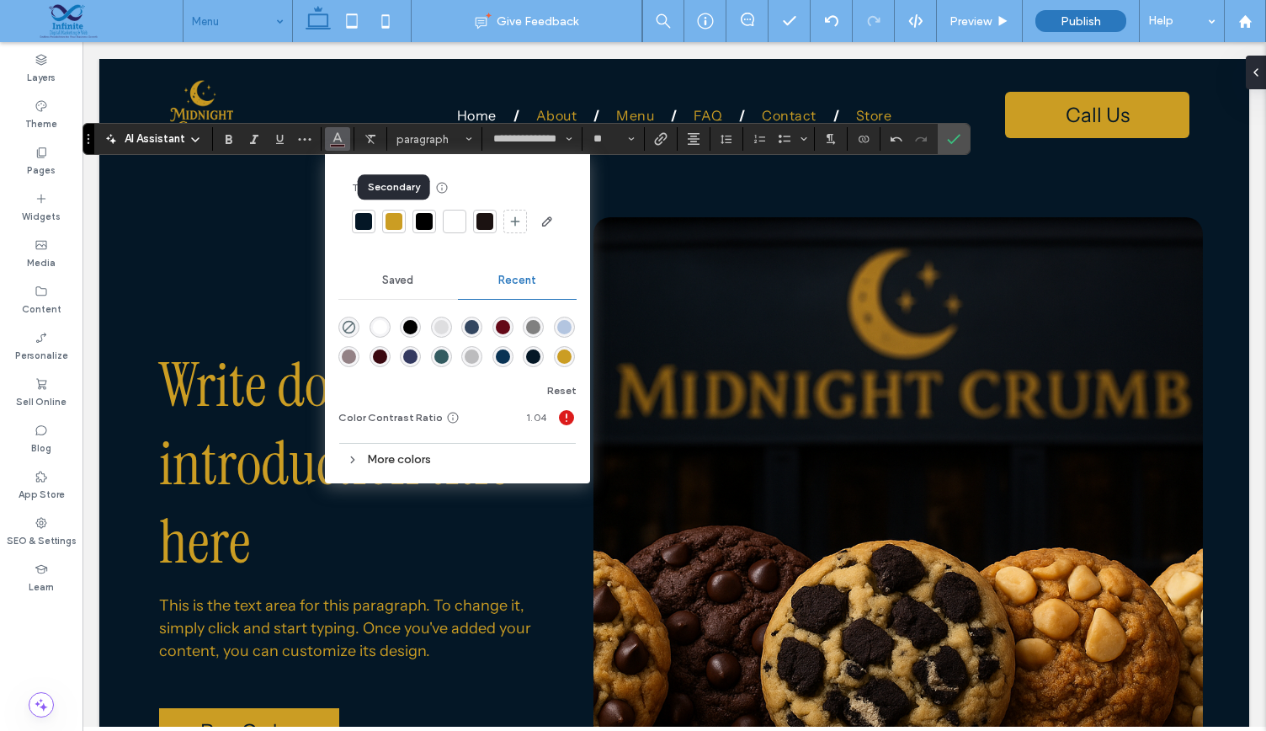
click at [394, 220] on div at bounding box center [394, 221] width 17 height 17
click at [947, 142] on icon "Confirm" at bounding box center [953, 138] width 13 height 13
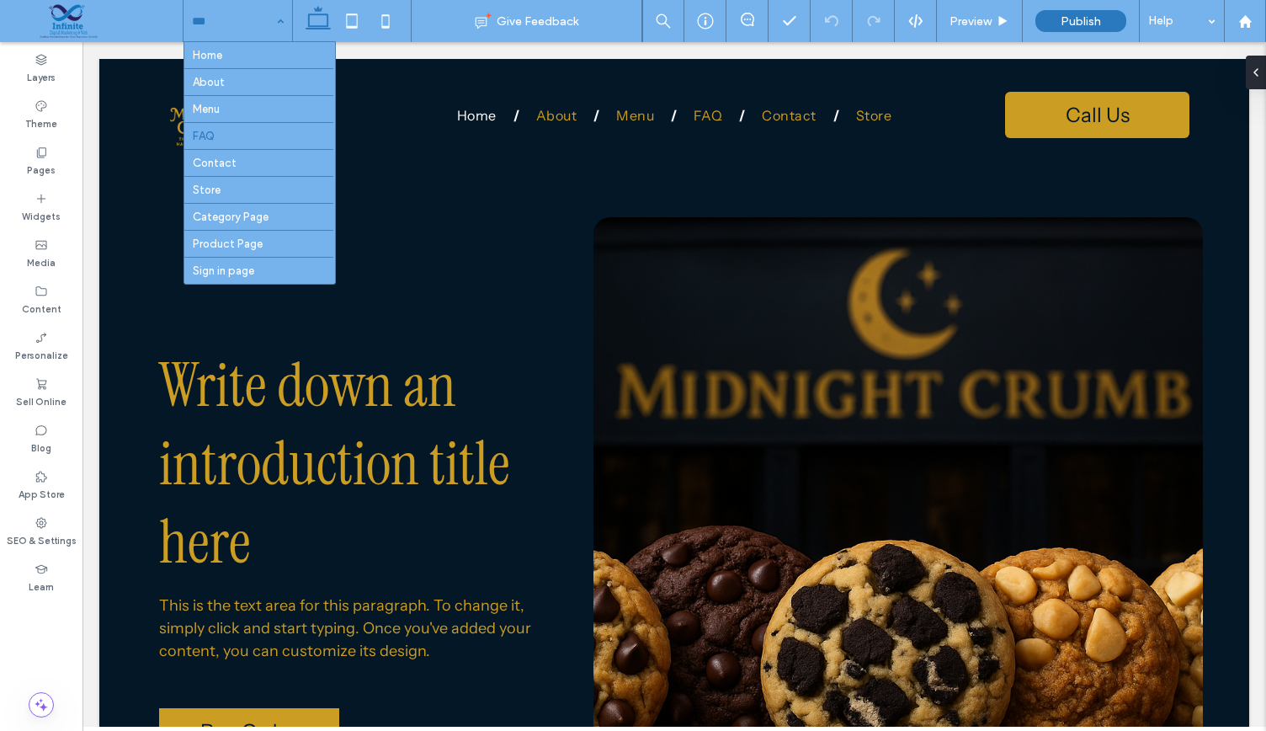
click at [232, 9] on input at bounding box center [233, 21] width 83 height 42
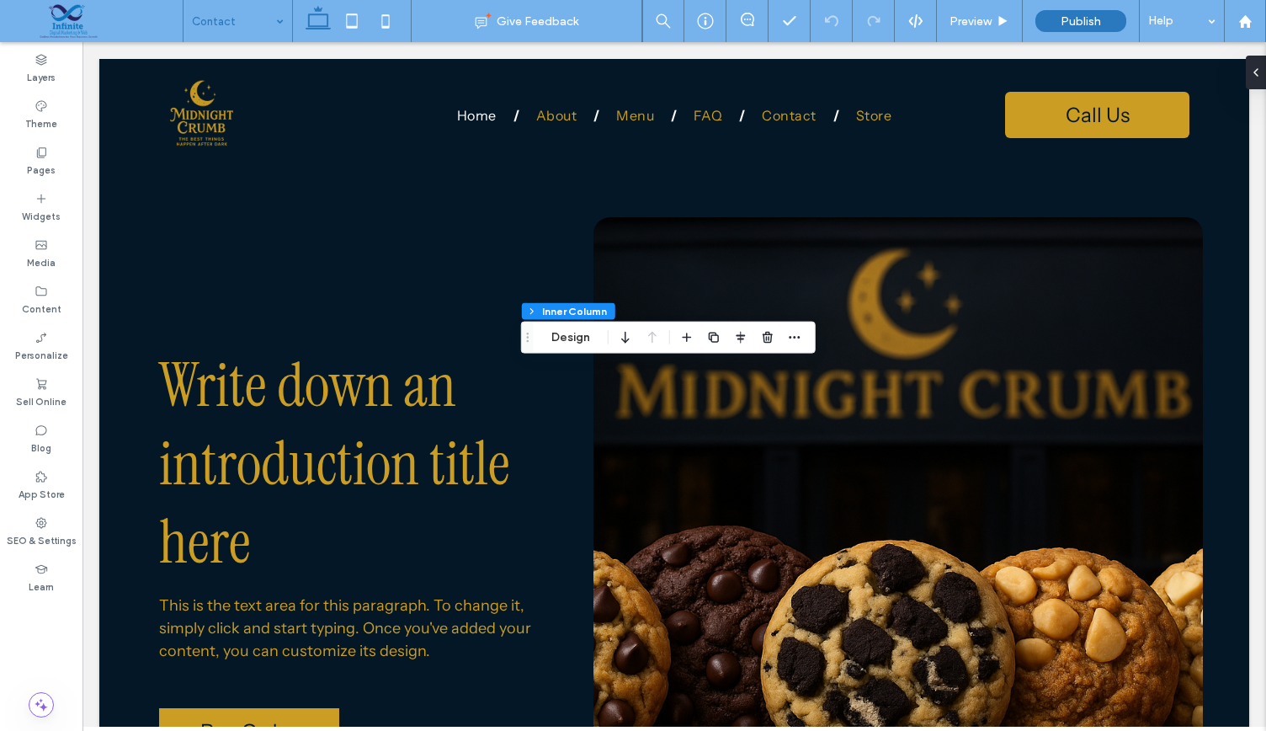
type input "**"
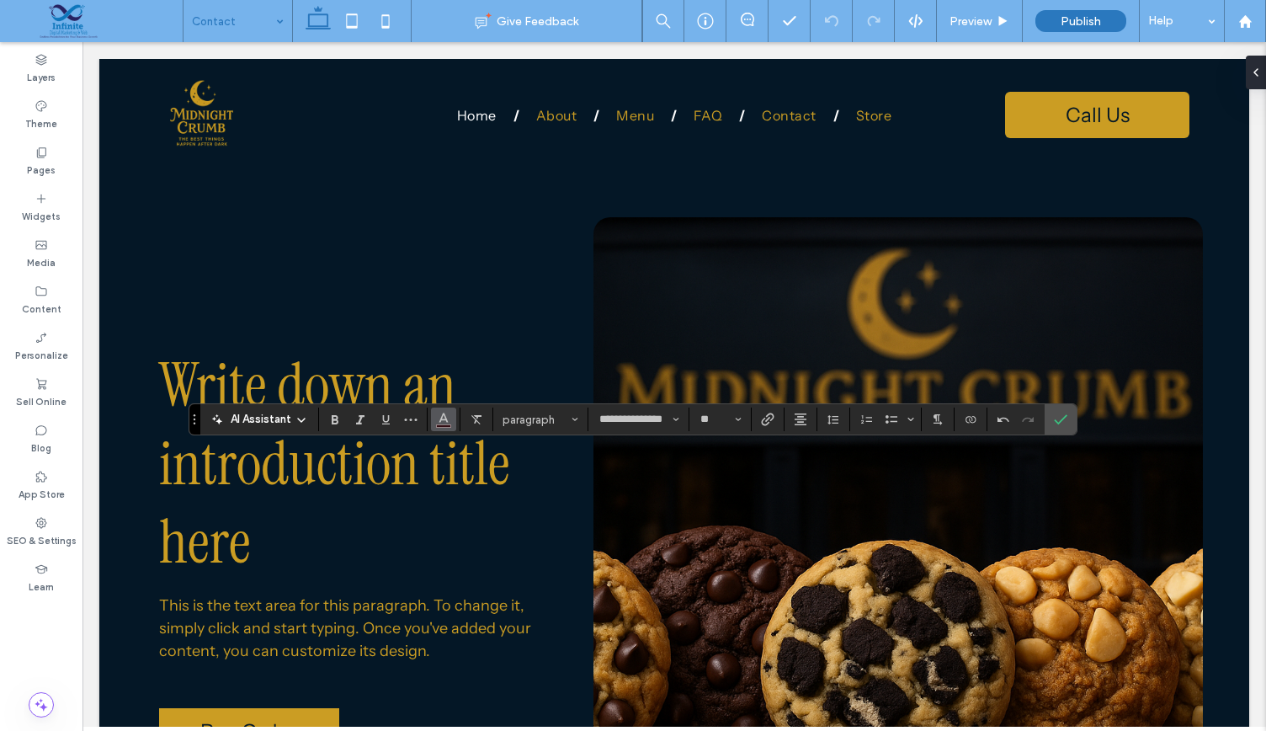
click at [442, 418] on icon "Color" at bounding box center [443, 417] width 13 height 13
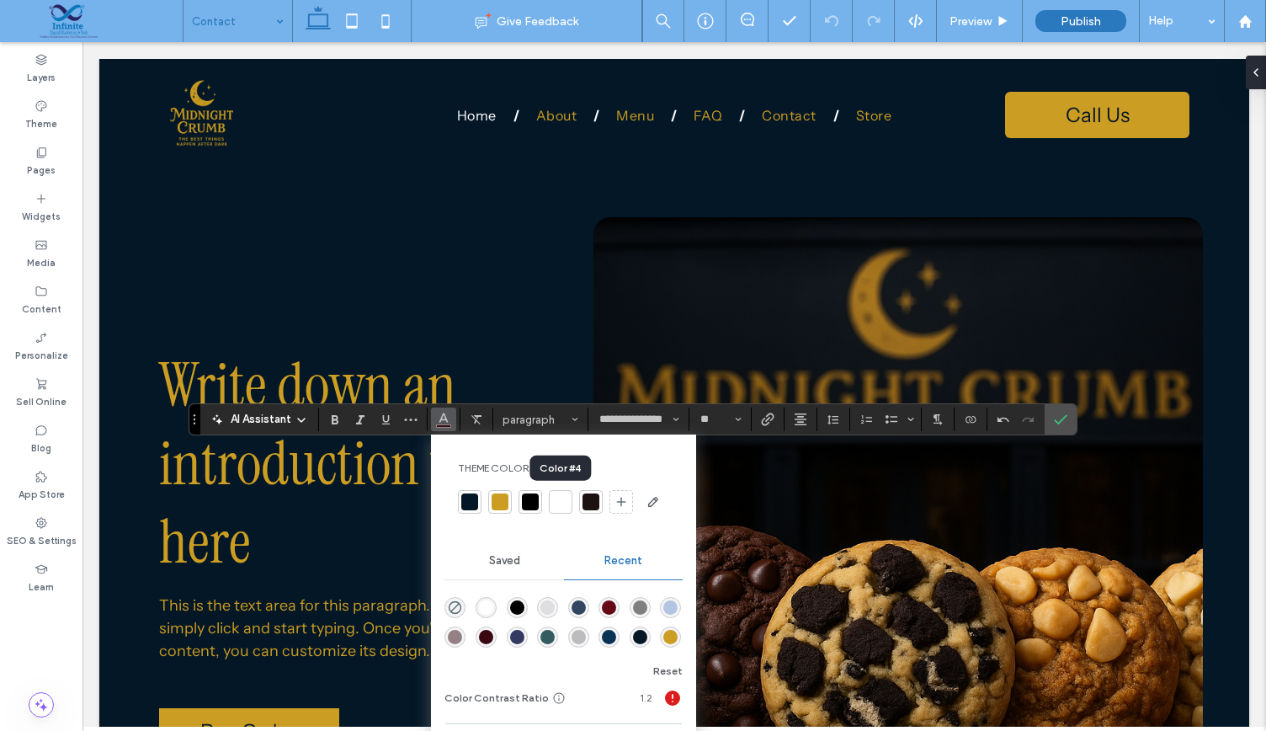
click at [564, 501] on div at bounding box center [560, 501] width 17 height 17
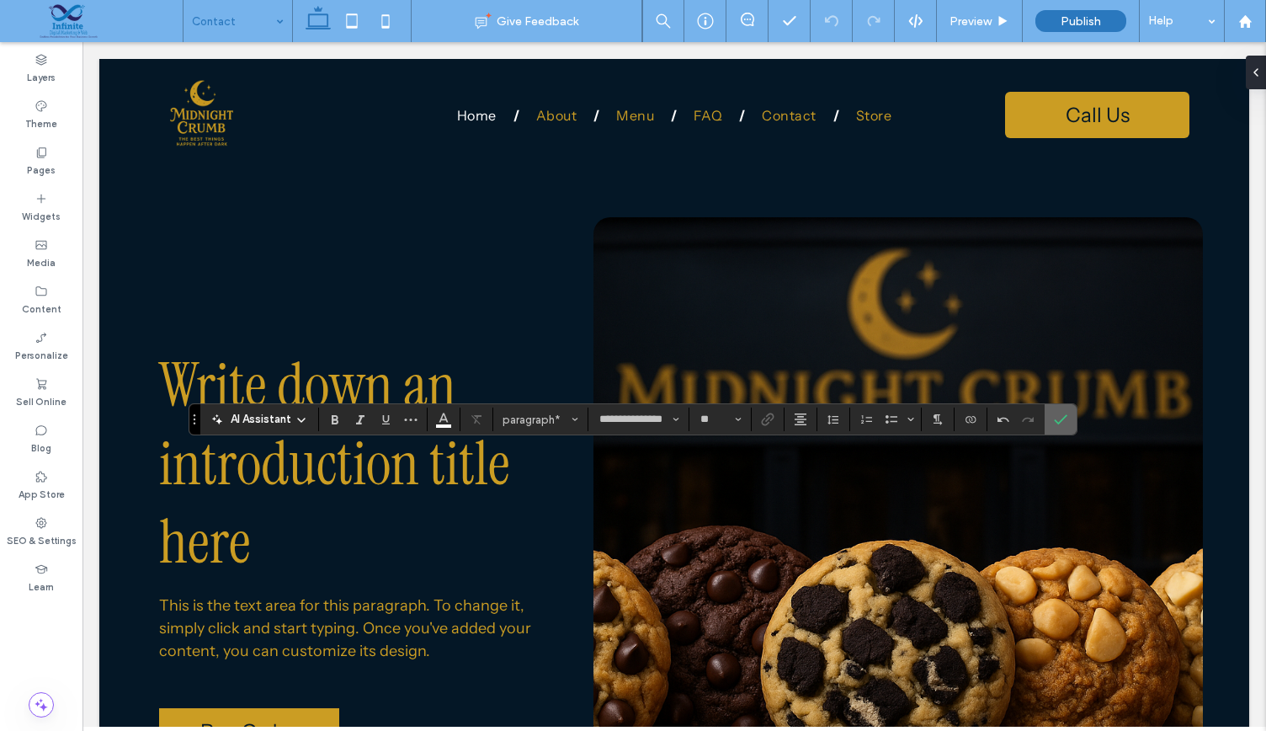
click at [1054, 413] on icon "Confirm" at bounding box center [1060, 418] width 13 height 13
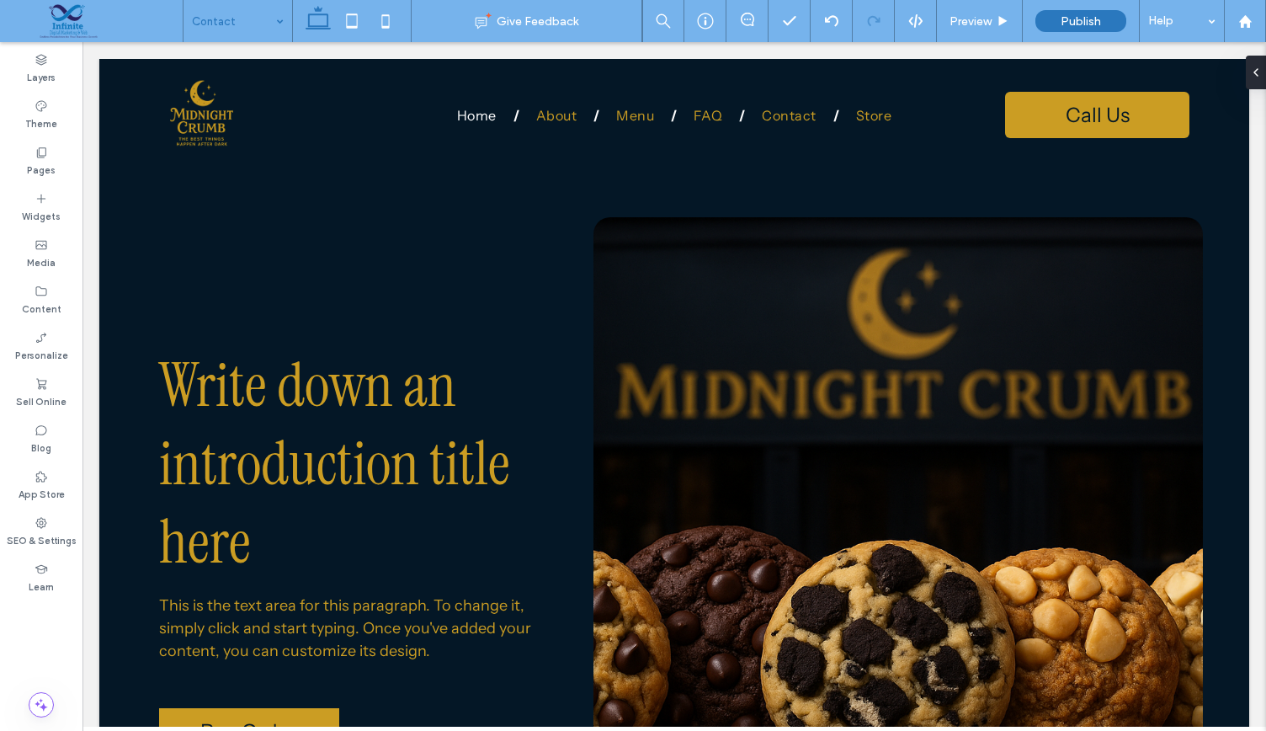
type input "**********"
type input "**"
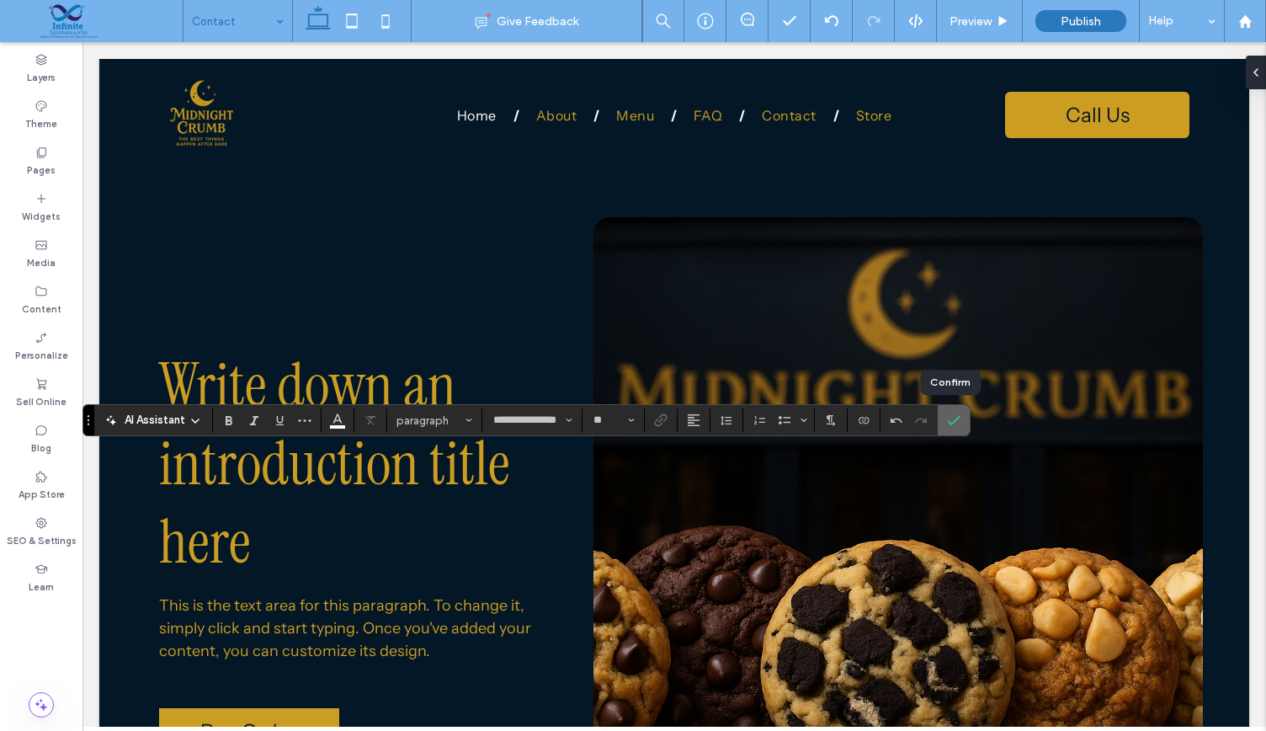
click at [947, 417] on icon "Confirm" at bounding box center [953, 419] width 13 height 13
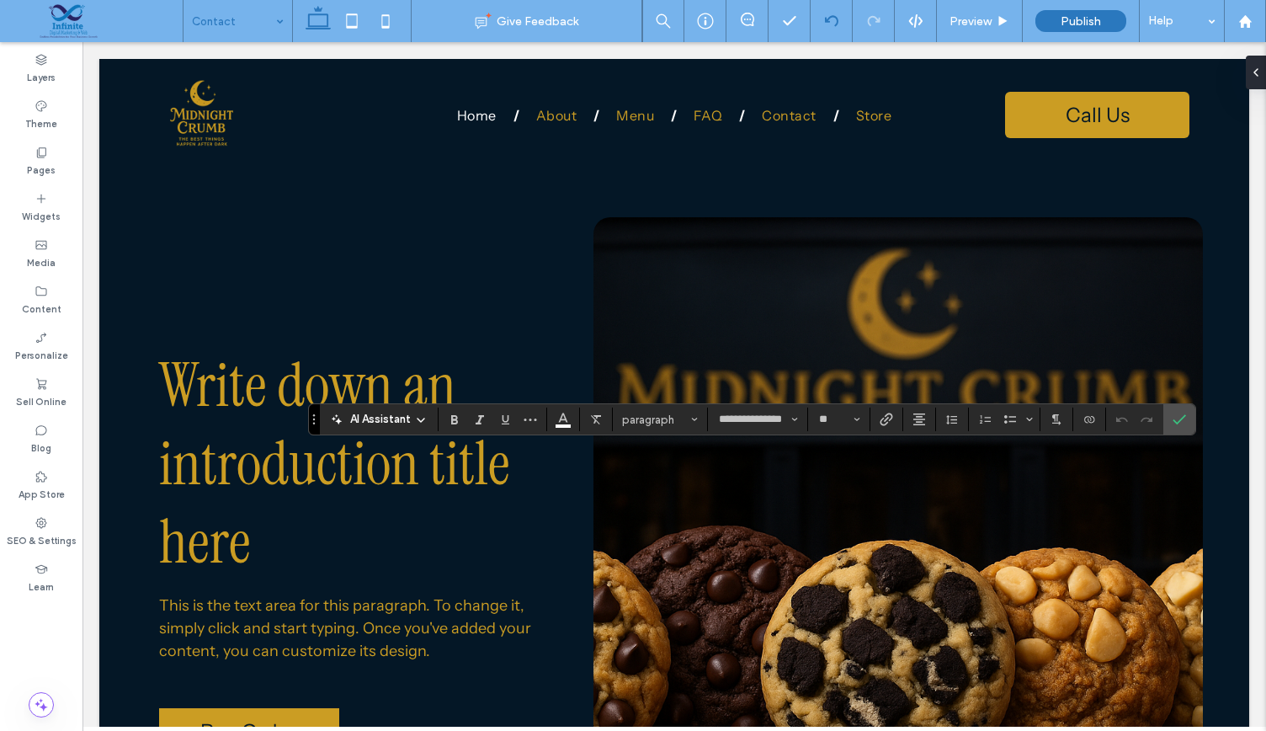
type input "**********"
type input "**"
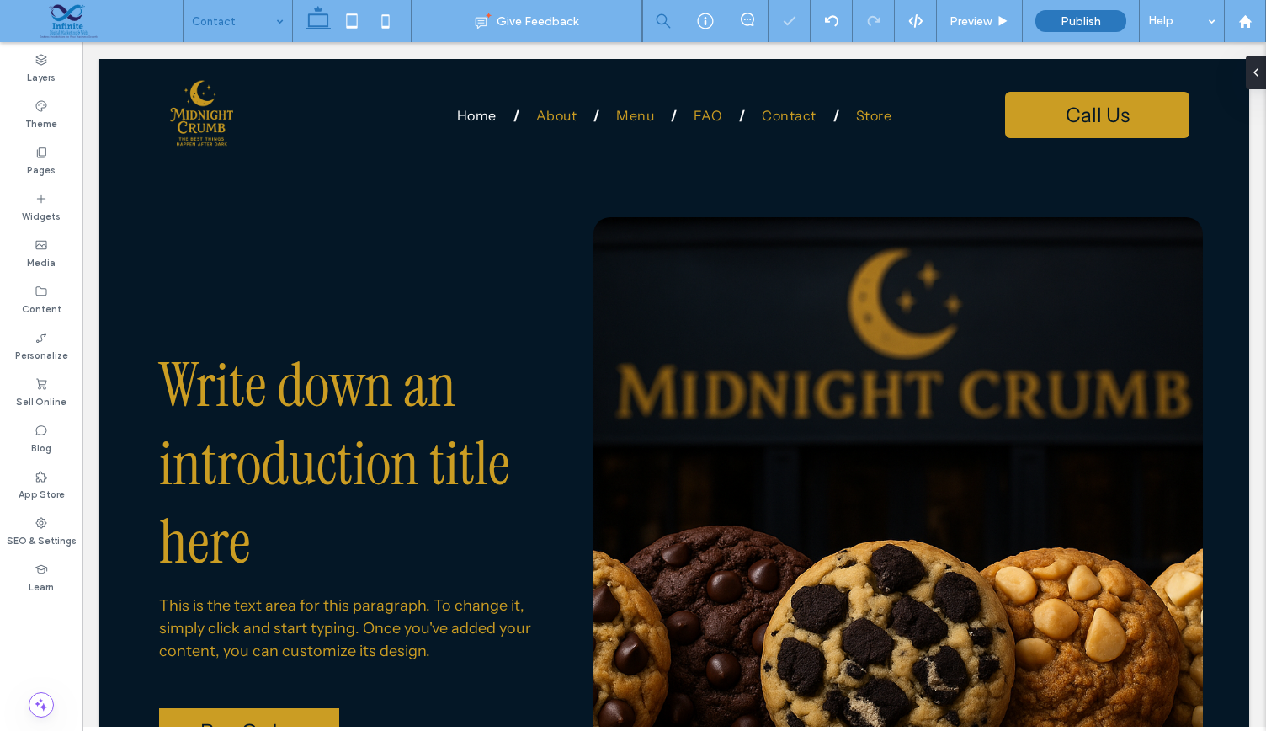
type input "**********"
type input "**"
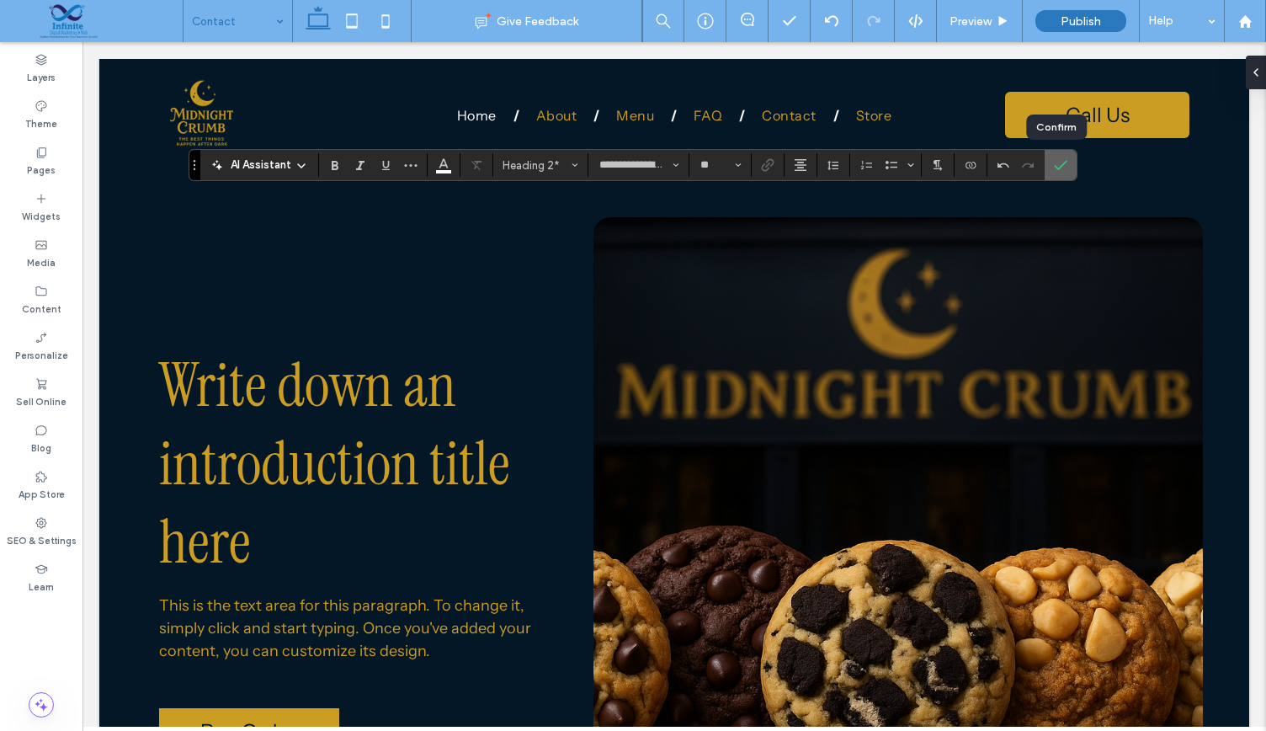
click at [1054, 156] on span "Confirm" at bounding box center [1058, 165] width 8 height 30
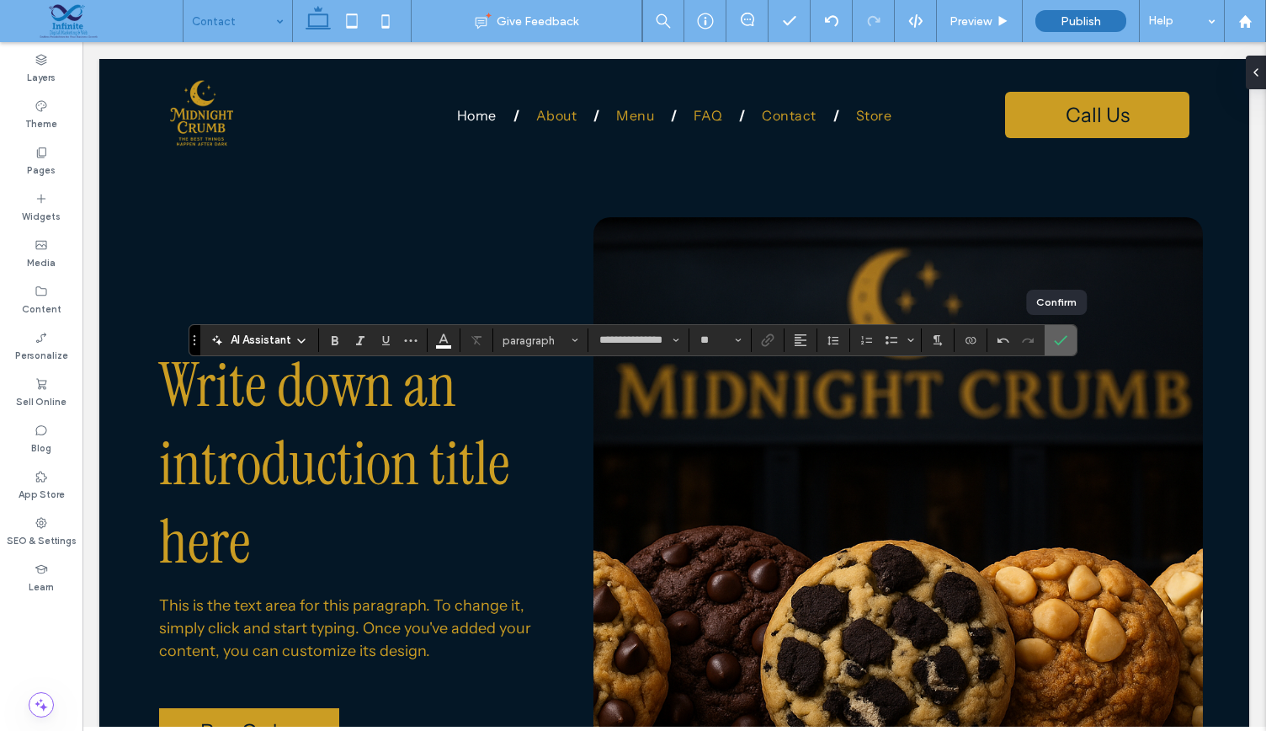
click at [1054, 340] on icon "Confirm" at bounding box center [1060, 339] width 13 height 13
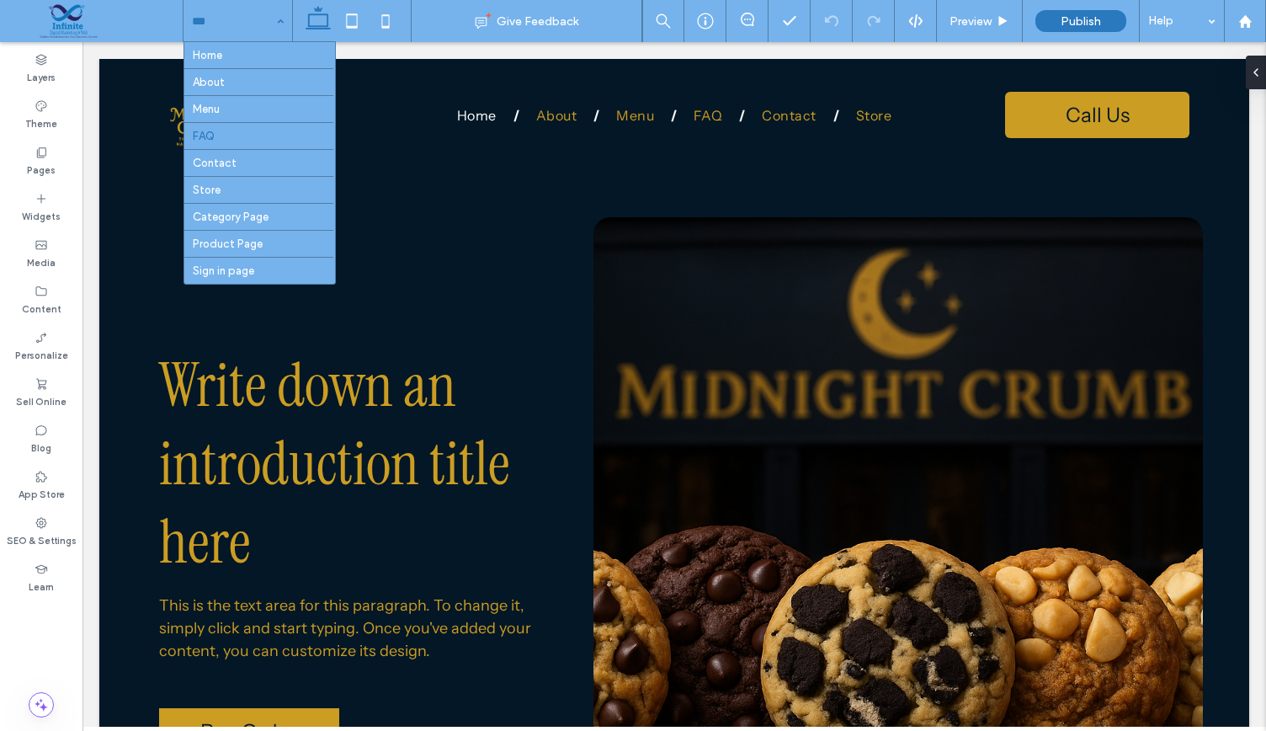
click at [278, 21] on div "Home About Menu FAQ Contact Store Category Page Product Page Sign in page" at bounding box center [238, 21] width 109 height 42
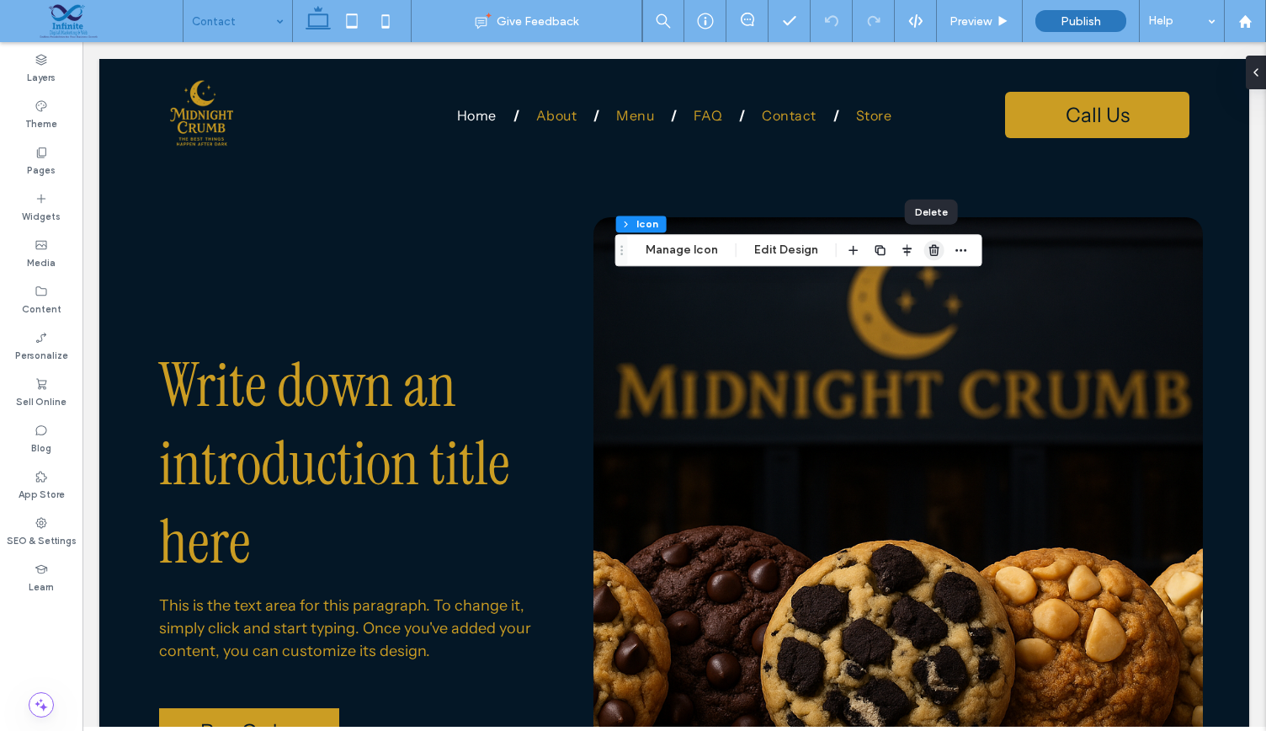
click at [929, 242] on span "button" at bounding box center [934, 250] width 20 height 20
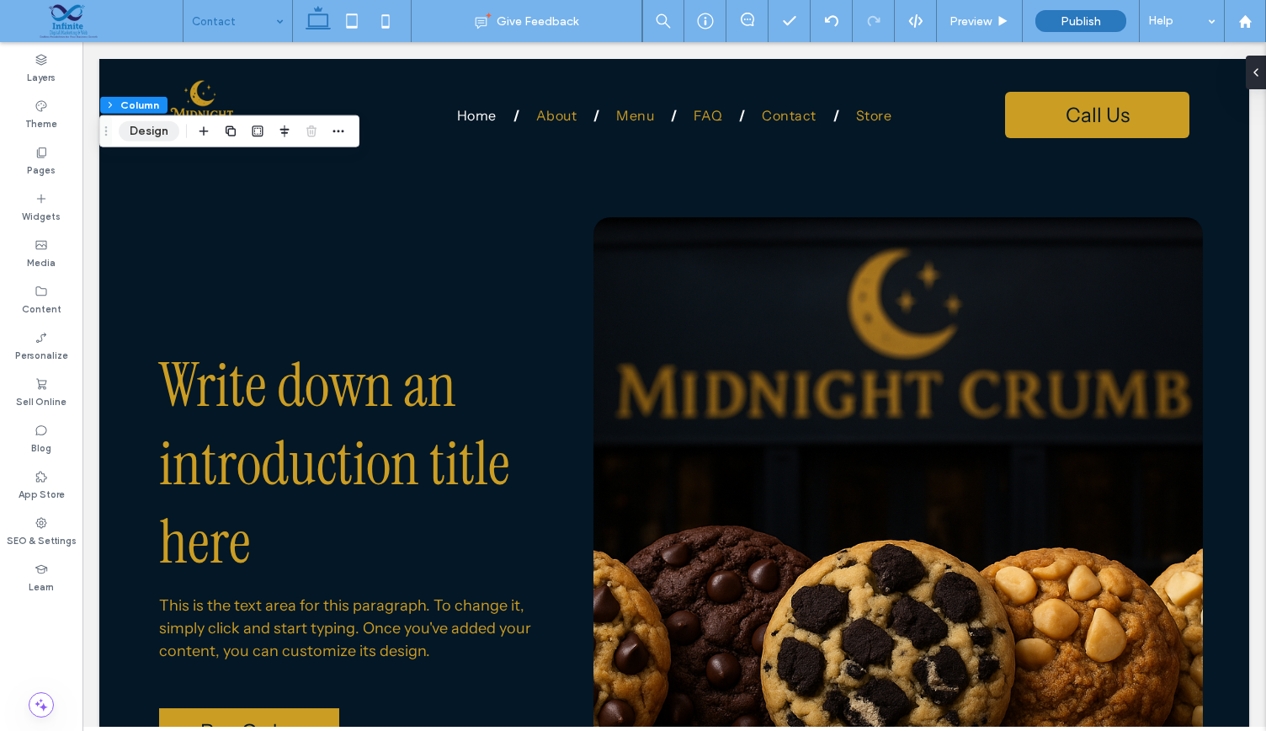
click at [136, 131] on button "Design" at bounding box center [149, 131] width 61 height 20
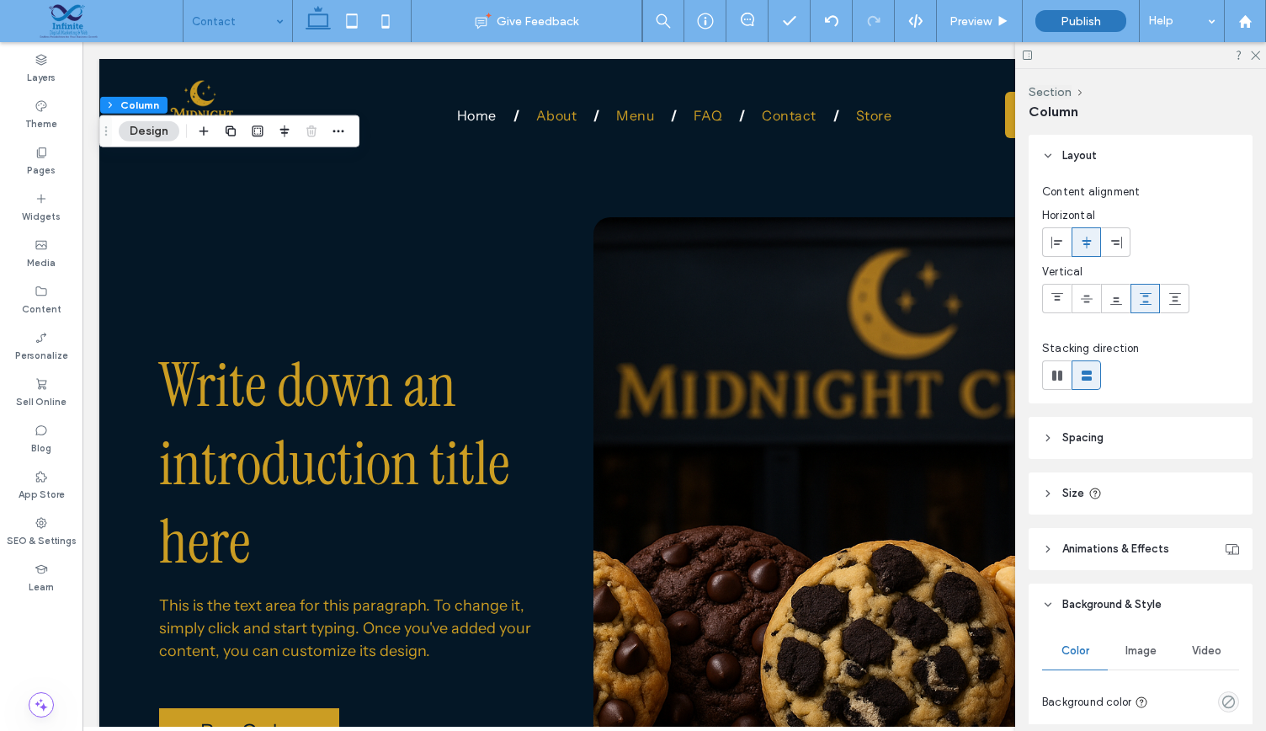
click at [1125, 644] on span "Image" at bounding box center [1140, 650] width 31 height 13
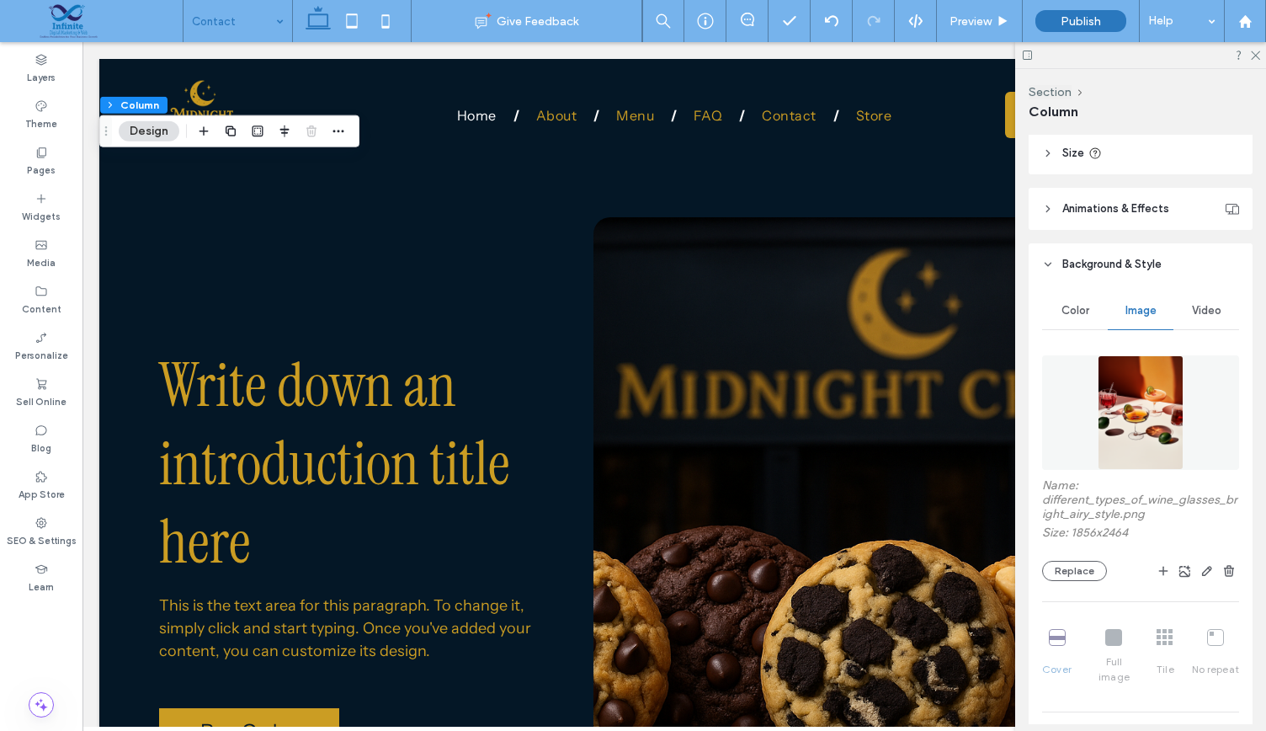
scroll to position [347, 0]
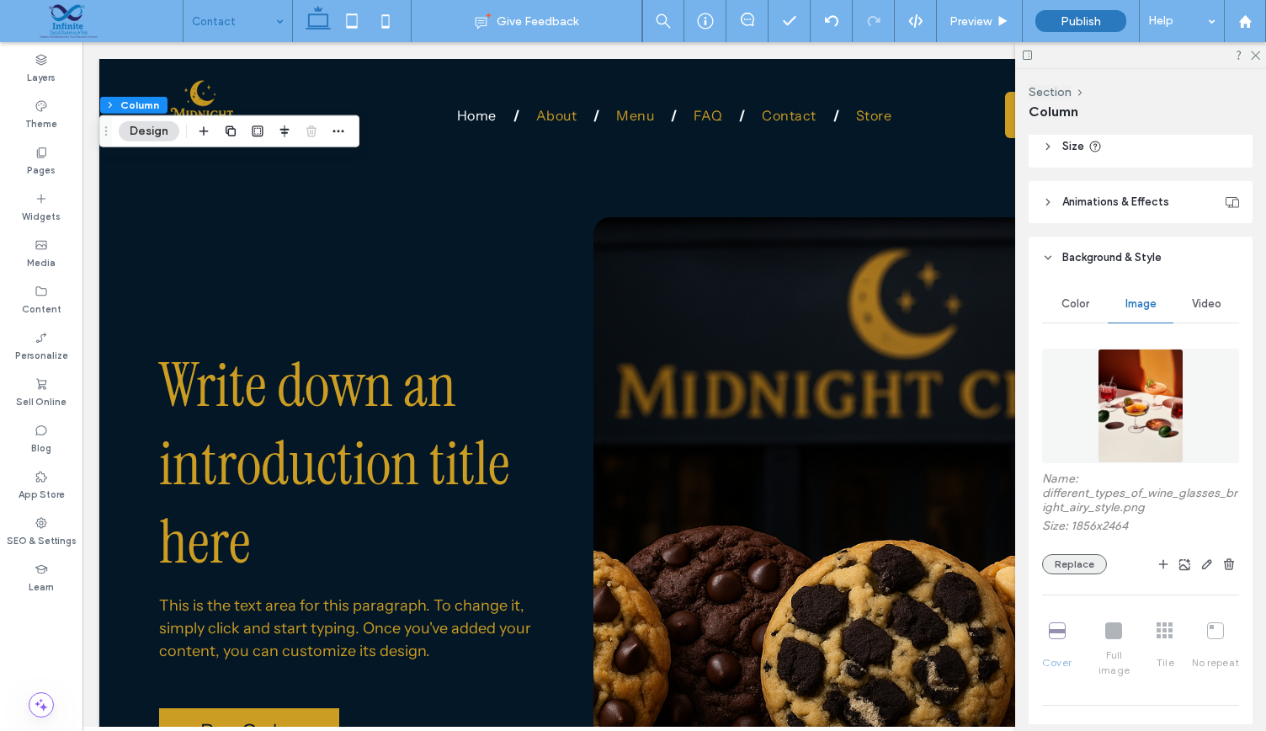
click at [1058, 561] on button "Replace" at bounding box center [1074, 564] width 65 height 20
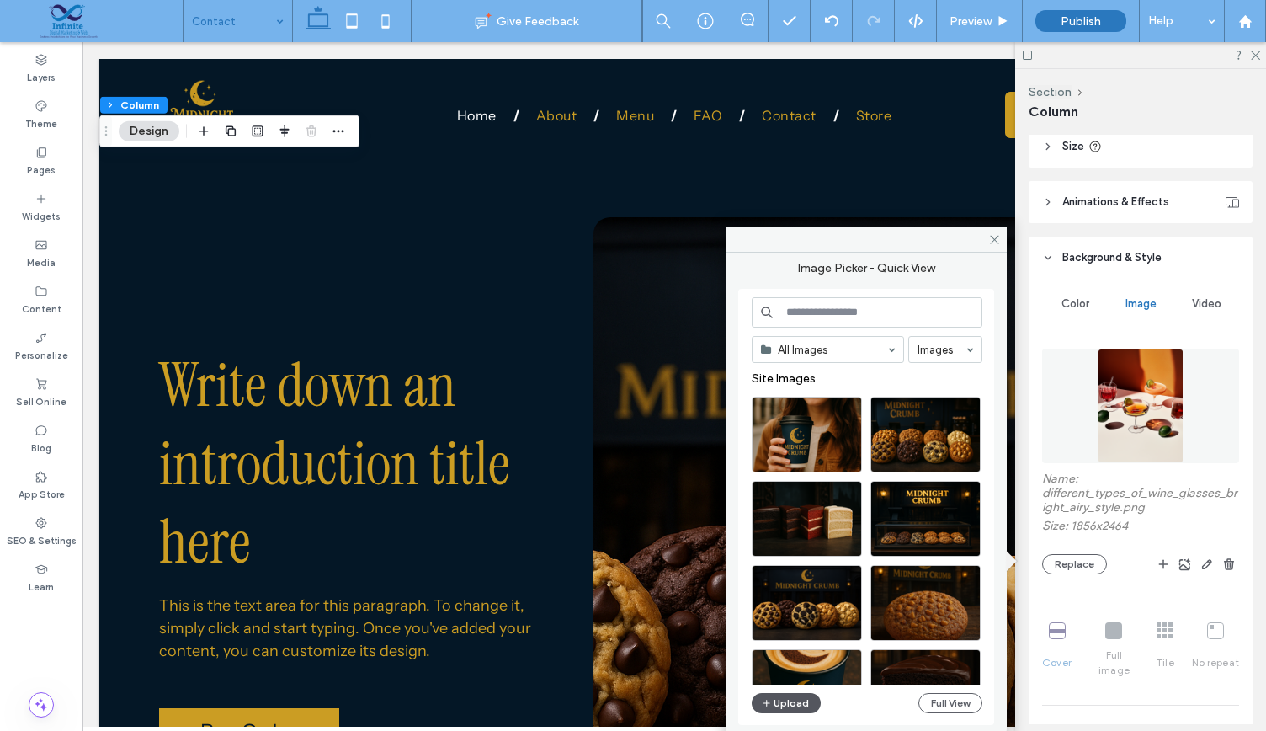
click at [768, 696] on icon "button" at bounding box center [767, 702] width 10 height 13
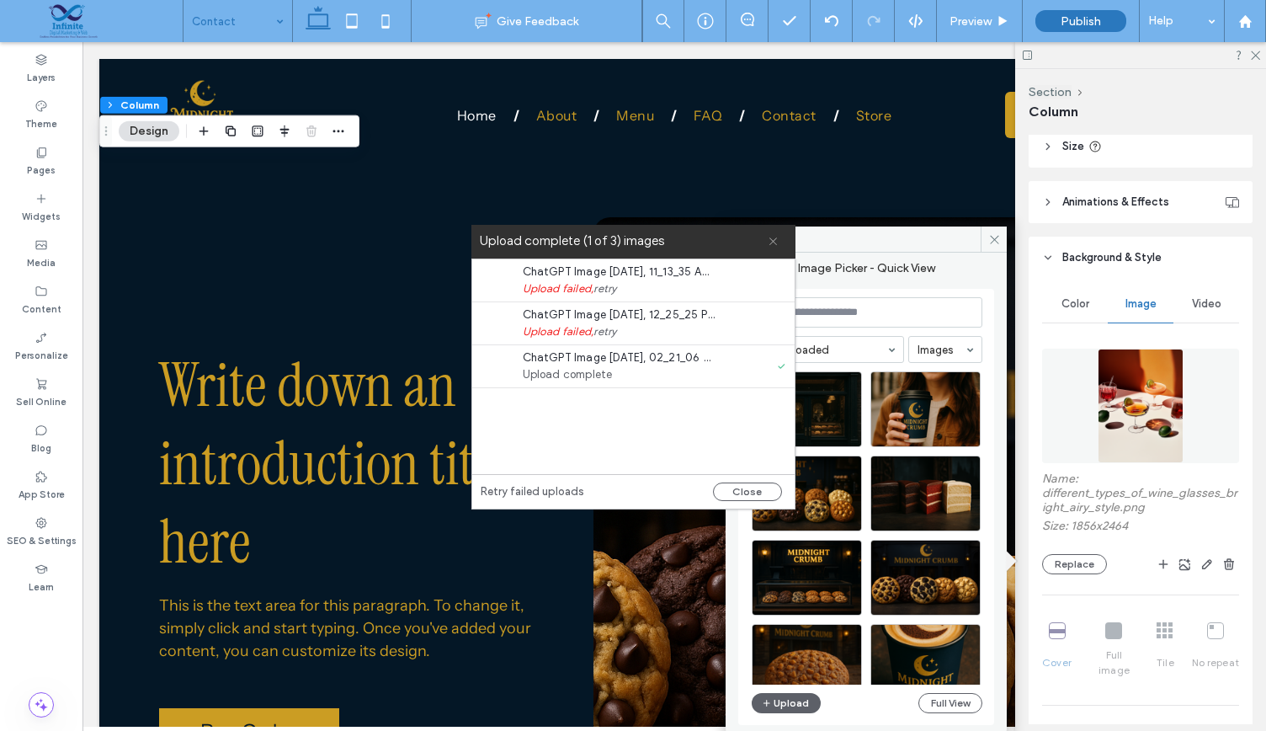
click at [771, 236] on icon at bounding box center [773, 241] width 11 height 11
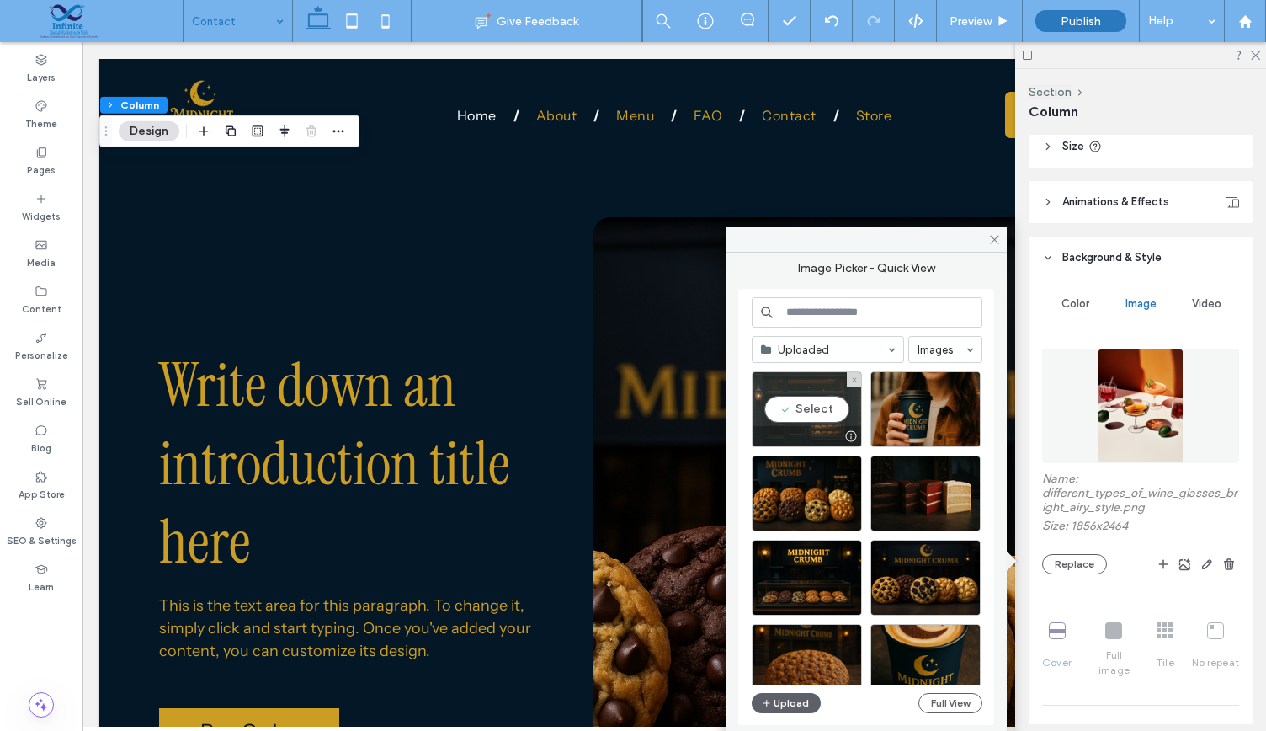
click at [808, 400] on div "Select" at bounding box center [807, 409] width 110 height 76
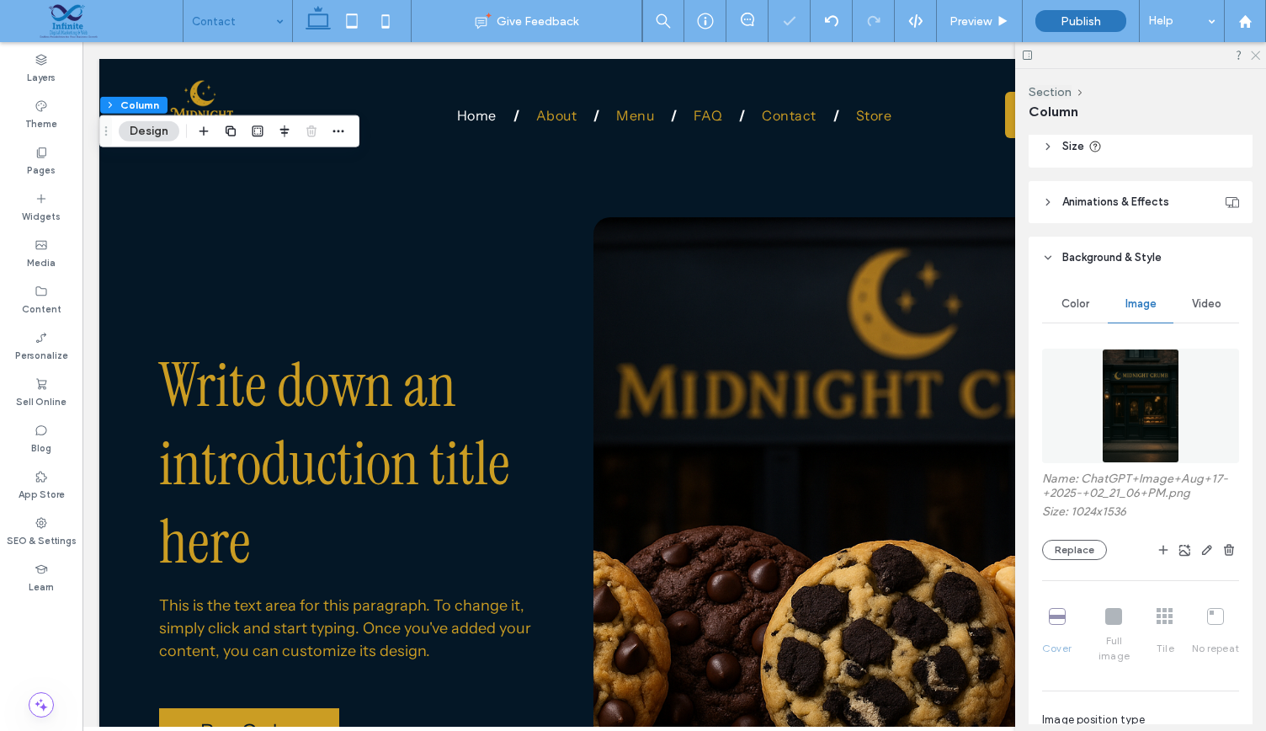
click at [1251, 50] on icon at bounding box center [1254, 54] width 11 height 11
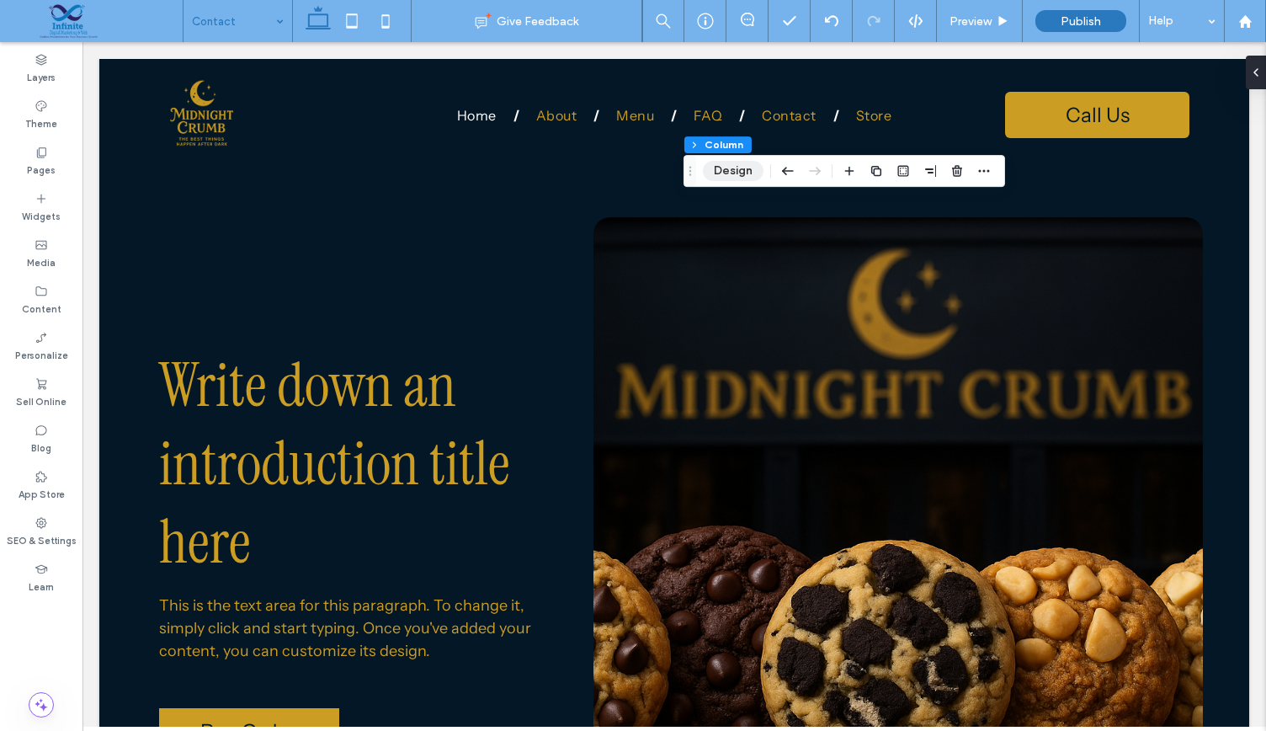
click at [709, 177] on button "Design" at bounding box center [733, 171] width 61 height 20
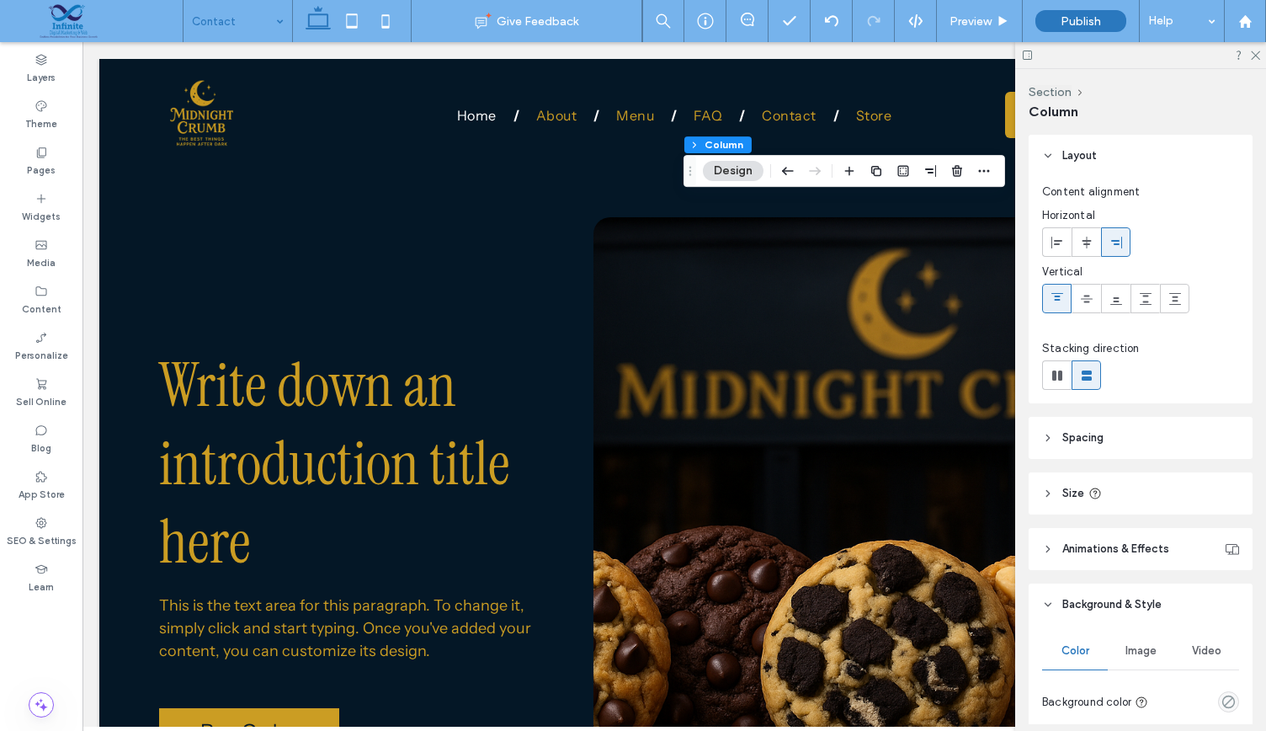
click at [1130, 654] on span "Image" at bounding box center [1140, 650] width 31 height 13
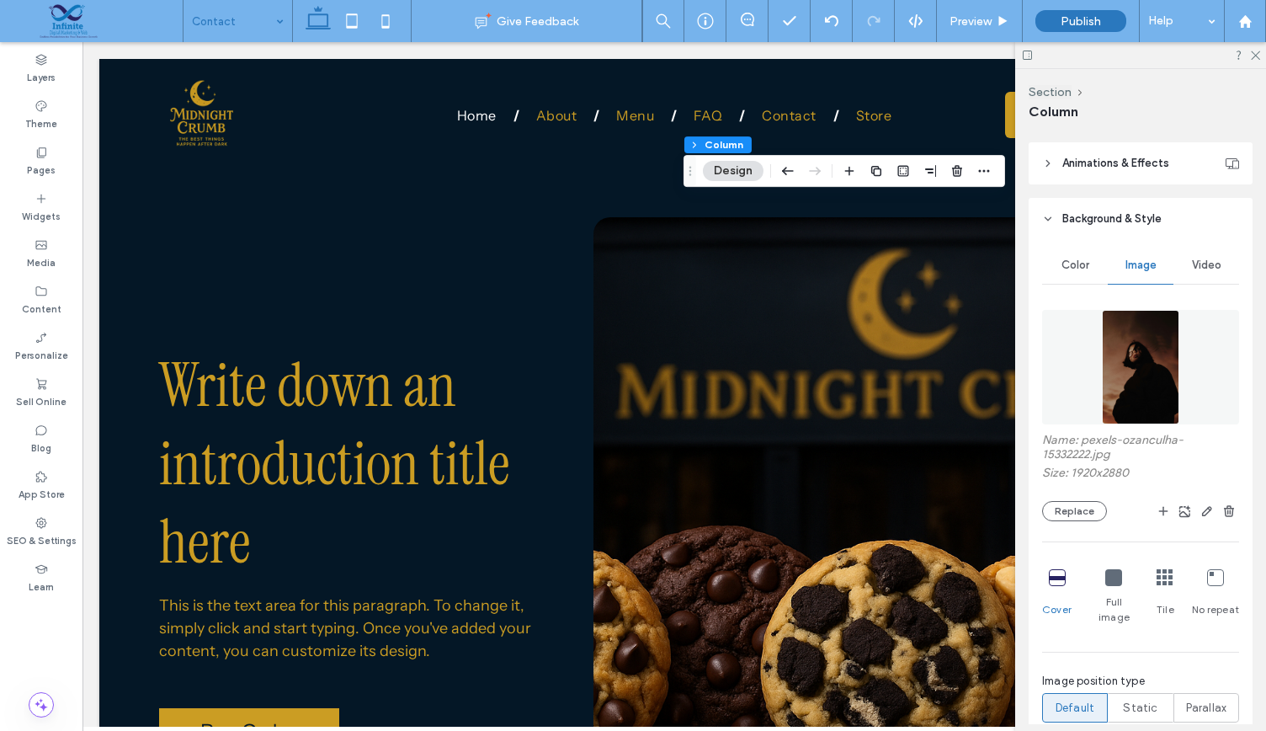
scroll to position [394, 0]
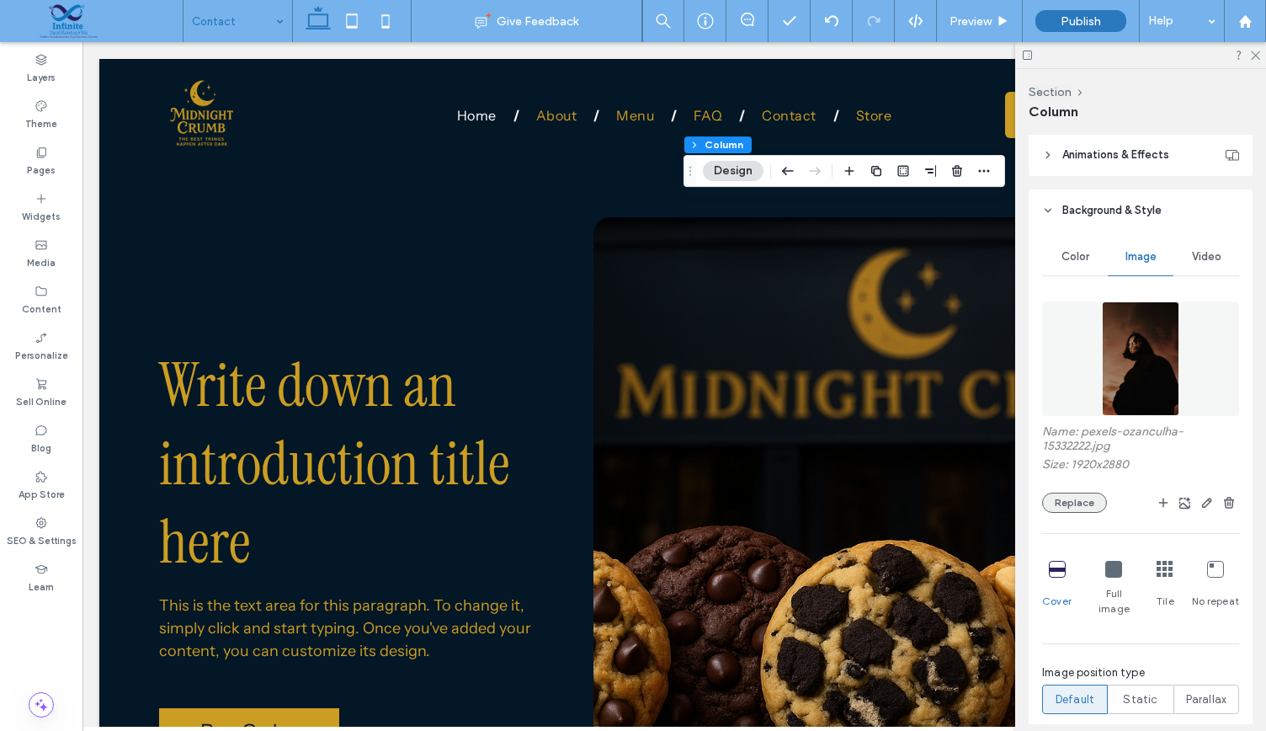
click at [1070, 492] on button "Replace" at bounding box center [1074, 502] width 65 height 20
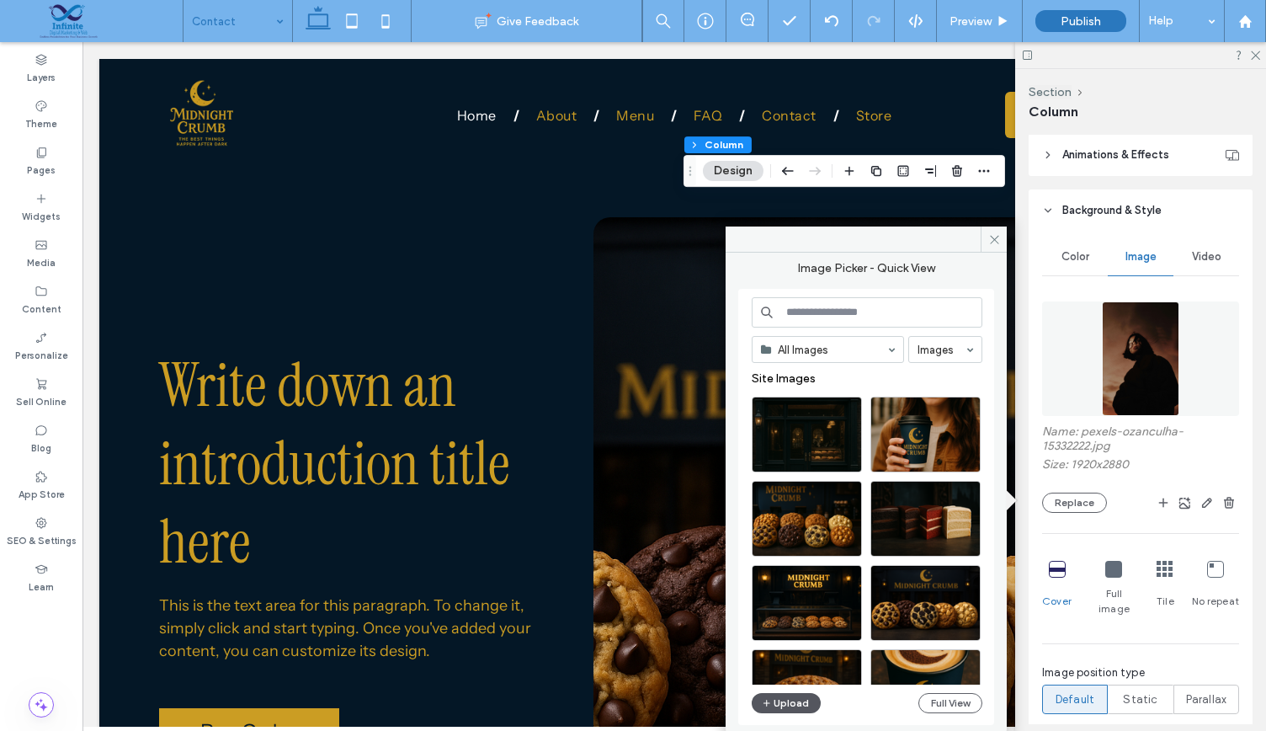
click at [786, 701] on button "Upload" at bounding box center [786, 703] width 69 height 20
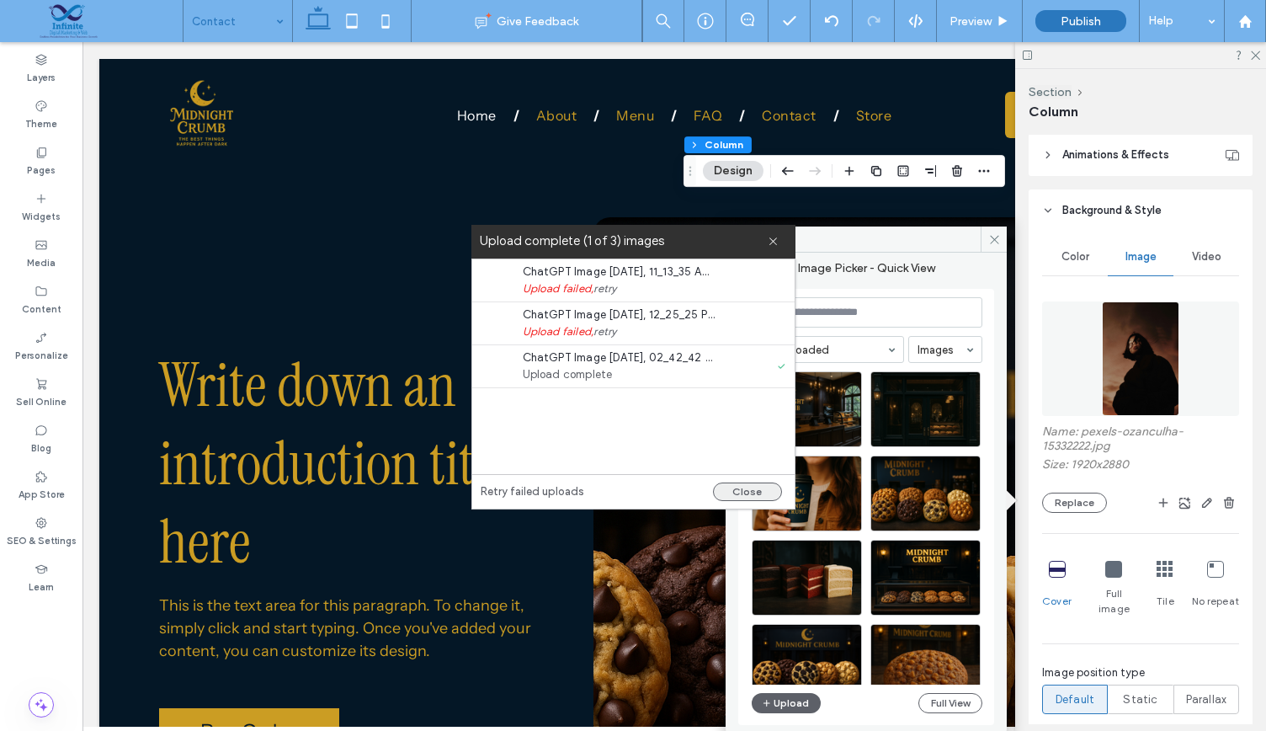
click at [734, 487] on button "Close" at bounding box center [747, 491] width 69 height 19
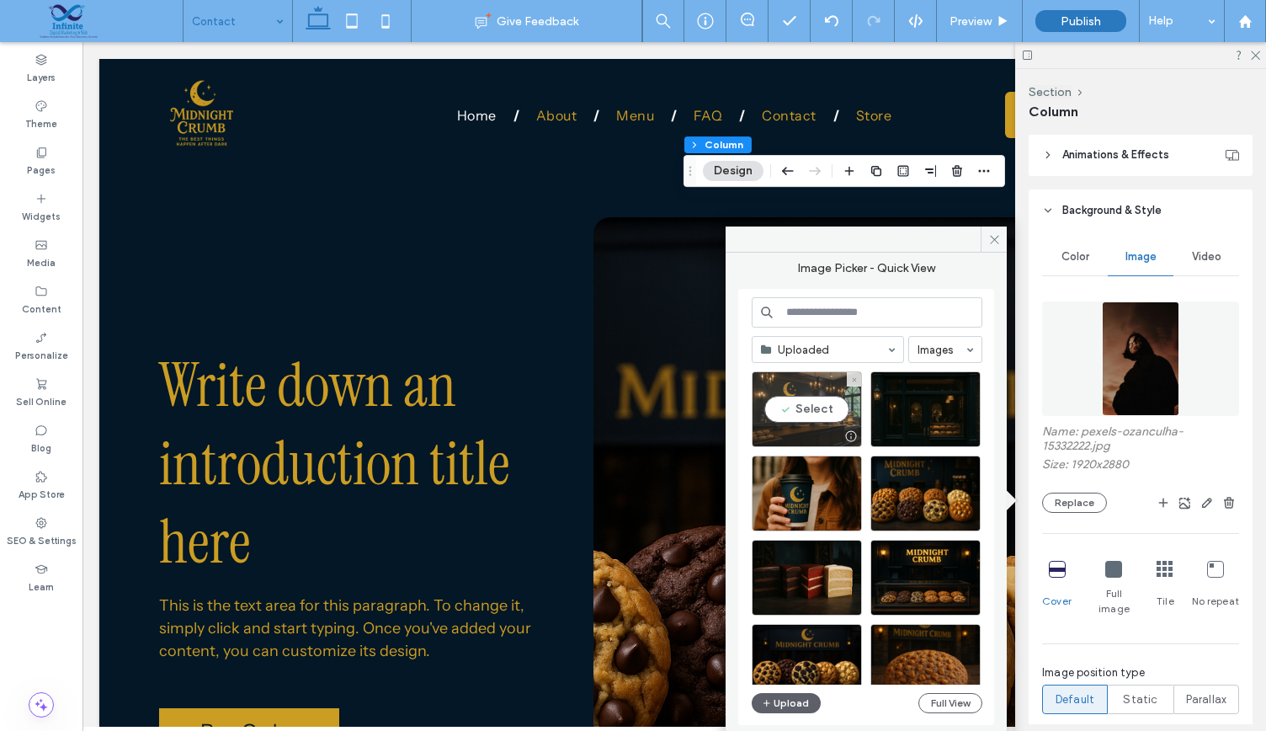
click at [776, 389] on div "Select" at bounding box center [807, 409] width 110 height 76
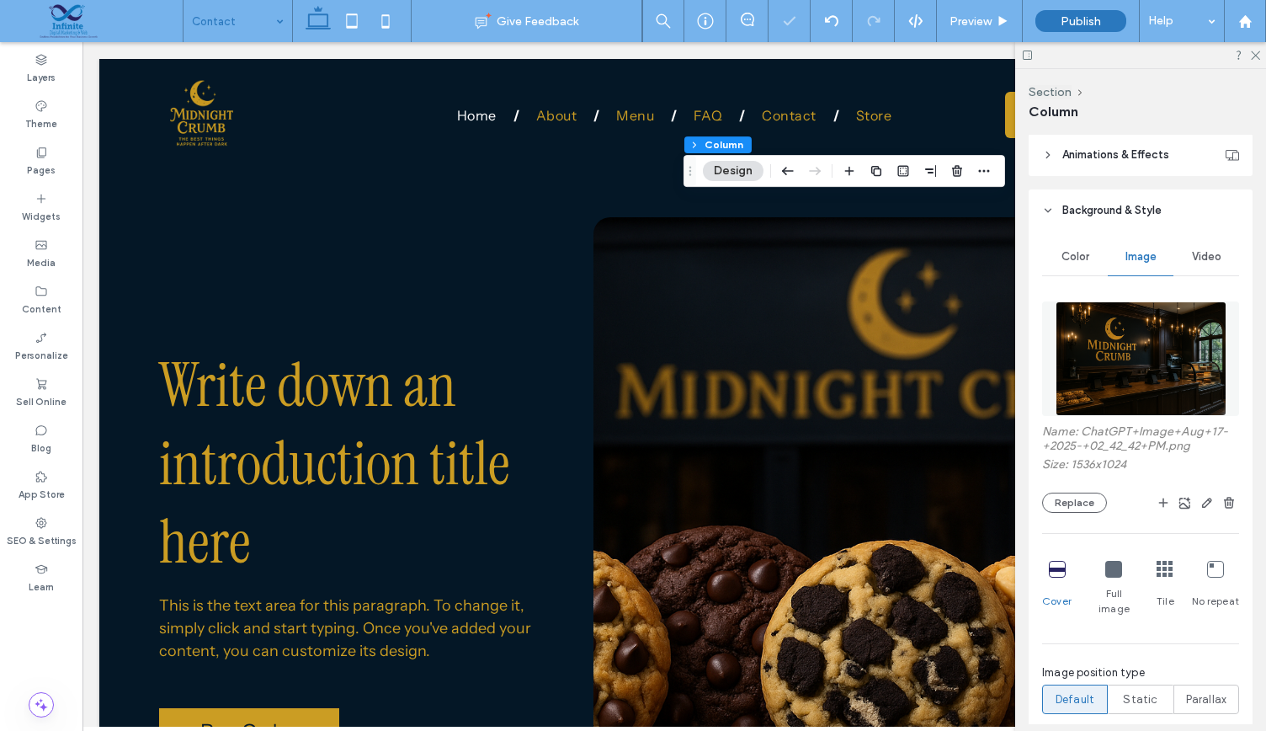
click at [1251, 61] on div at bounding box center [1140, 55] width 251 height 26
click at [1253, 58] on icon at bounding box center [1254, 54] width 11 height 11
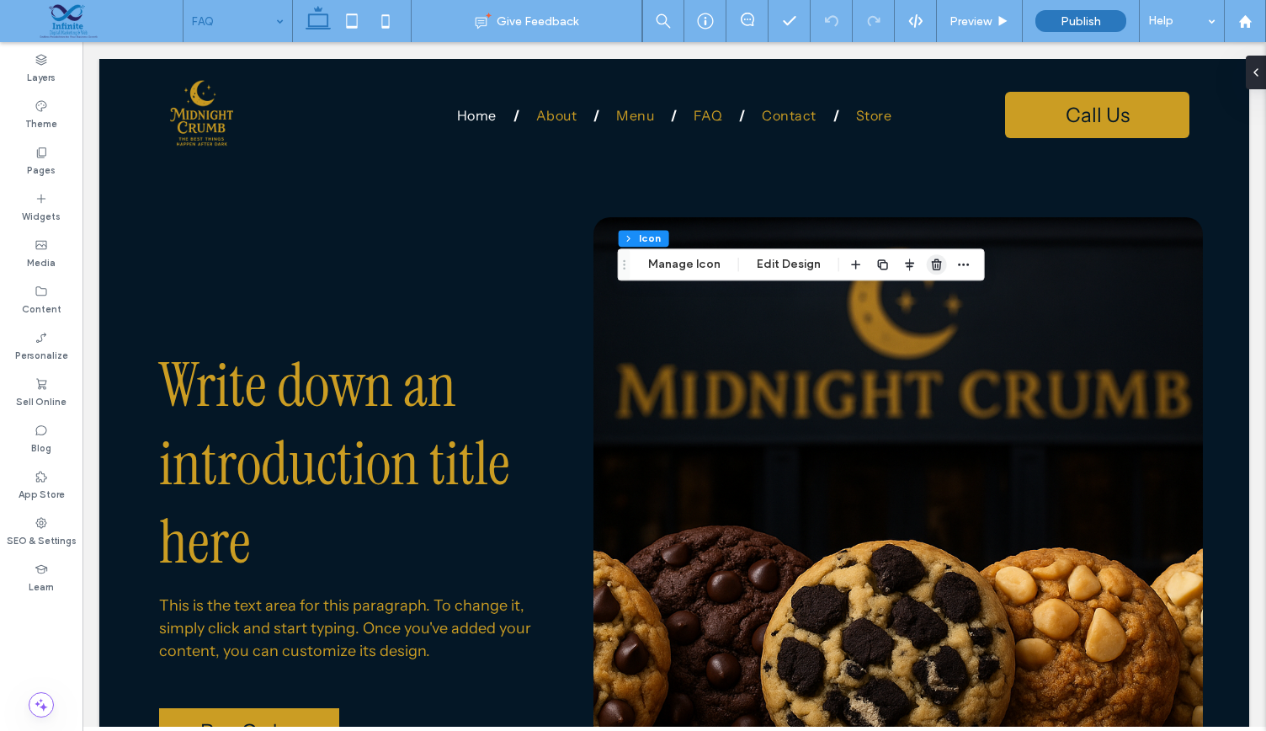
click at [933, 269] on use "button" at bounding box center [937, 264] width 10 height 11
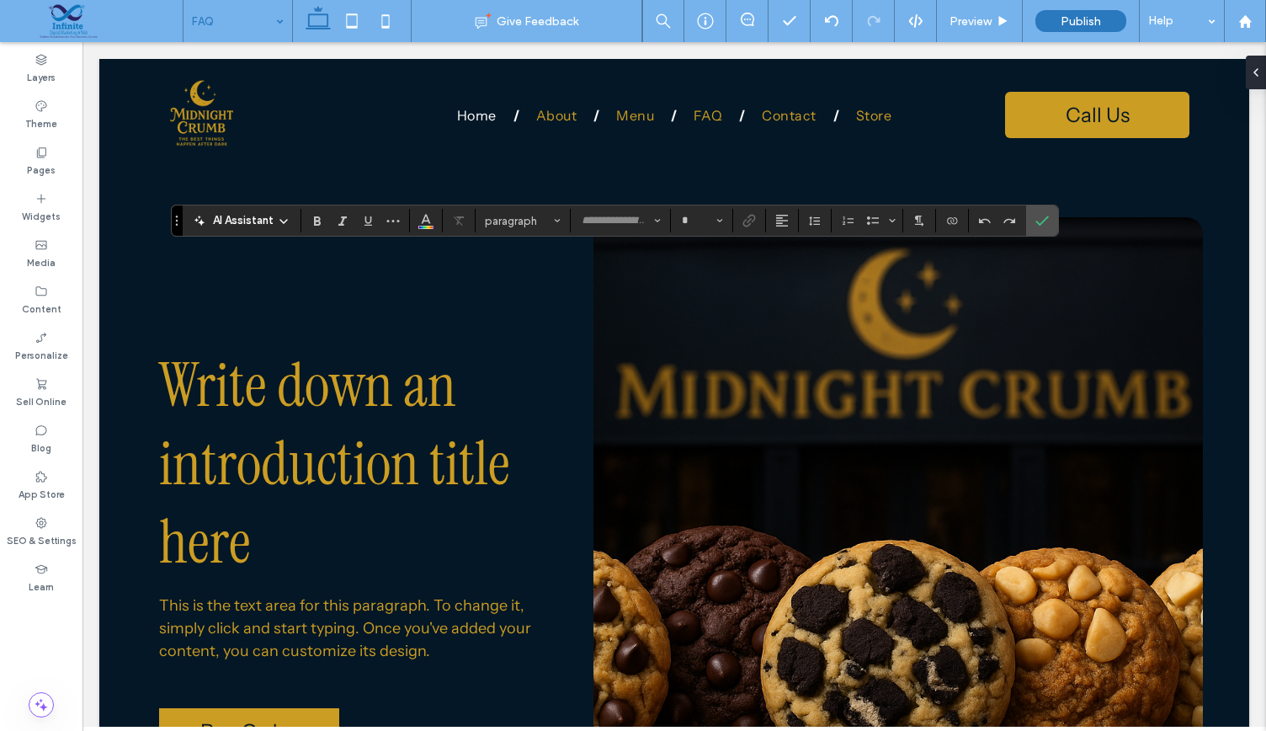
type input "**********"
type input "**"
click at [417, 218] on button "Color" at bounding box center [425, 221] width 25 height 24
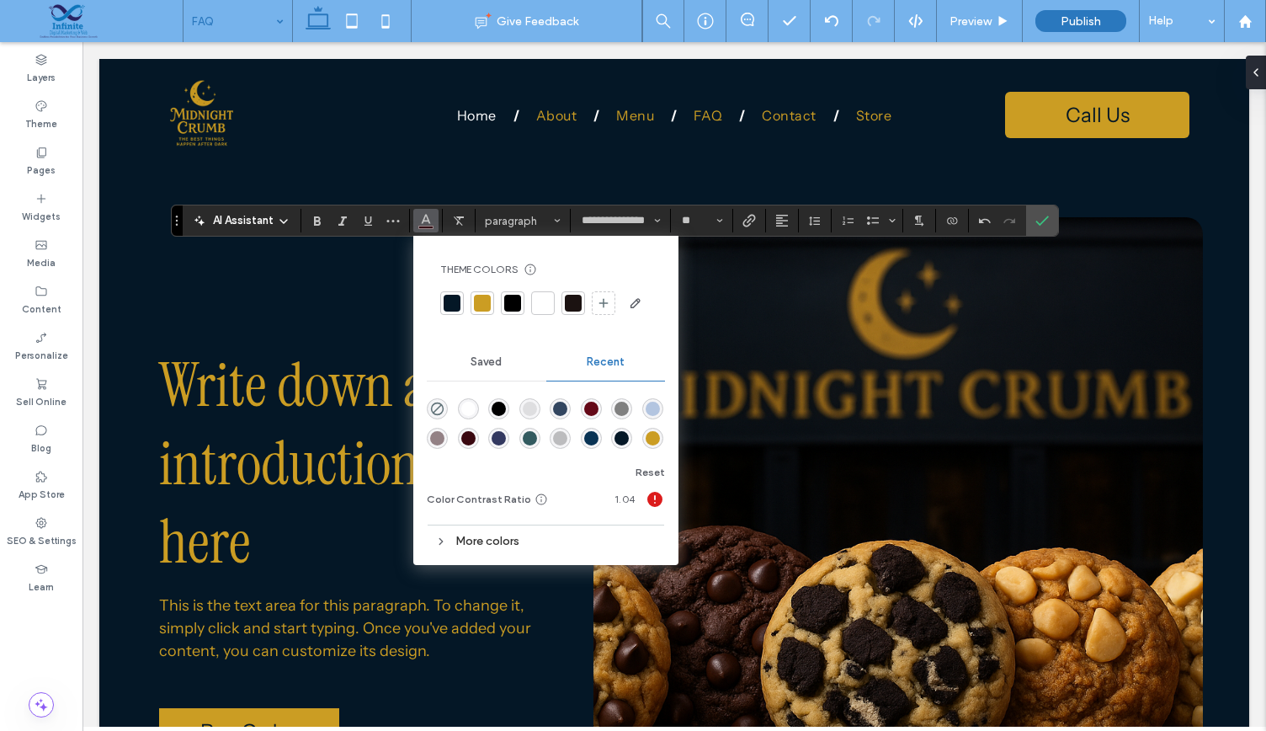
click at [481, 295] on div at bounding box center [482, 303] width 17 height 17
click at [1040, 218] on icon "Confirm" at bounding box center [1041, 220] width 13 height 13
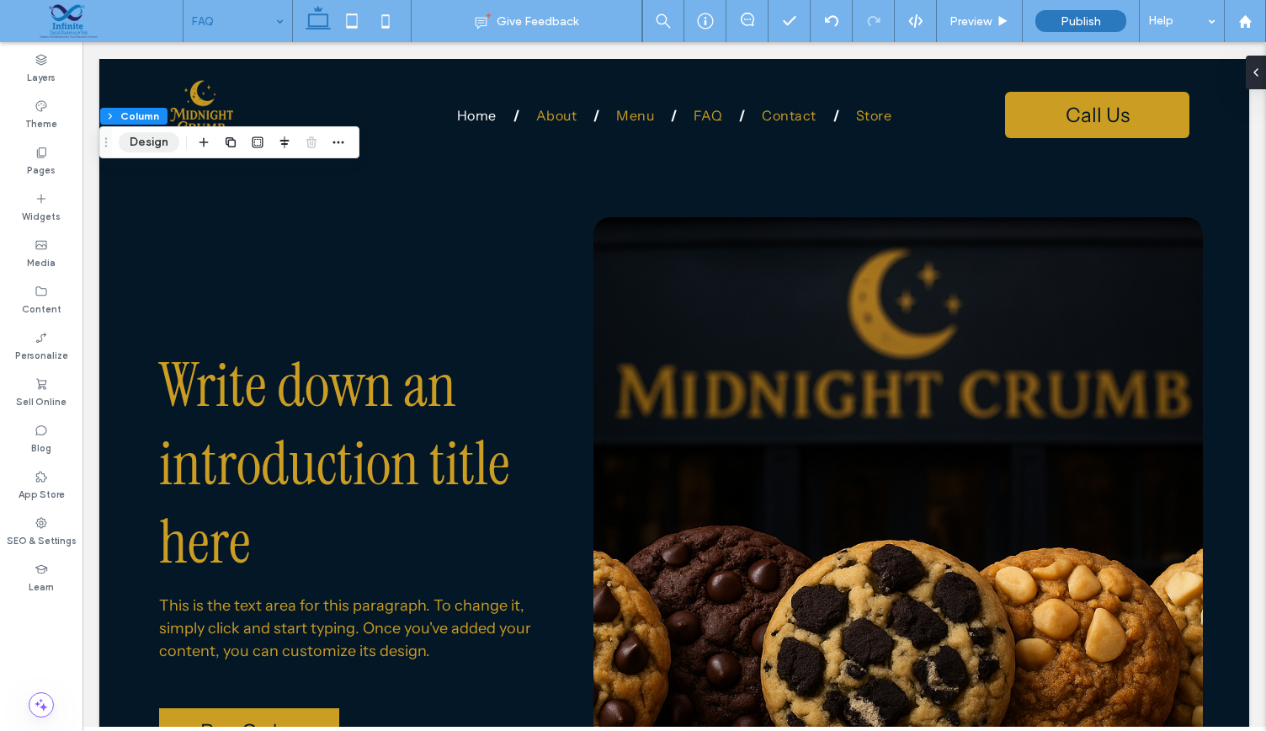
click at [159, 146] on button "Design" at bounding box center [149, 142] width 61 height 20
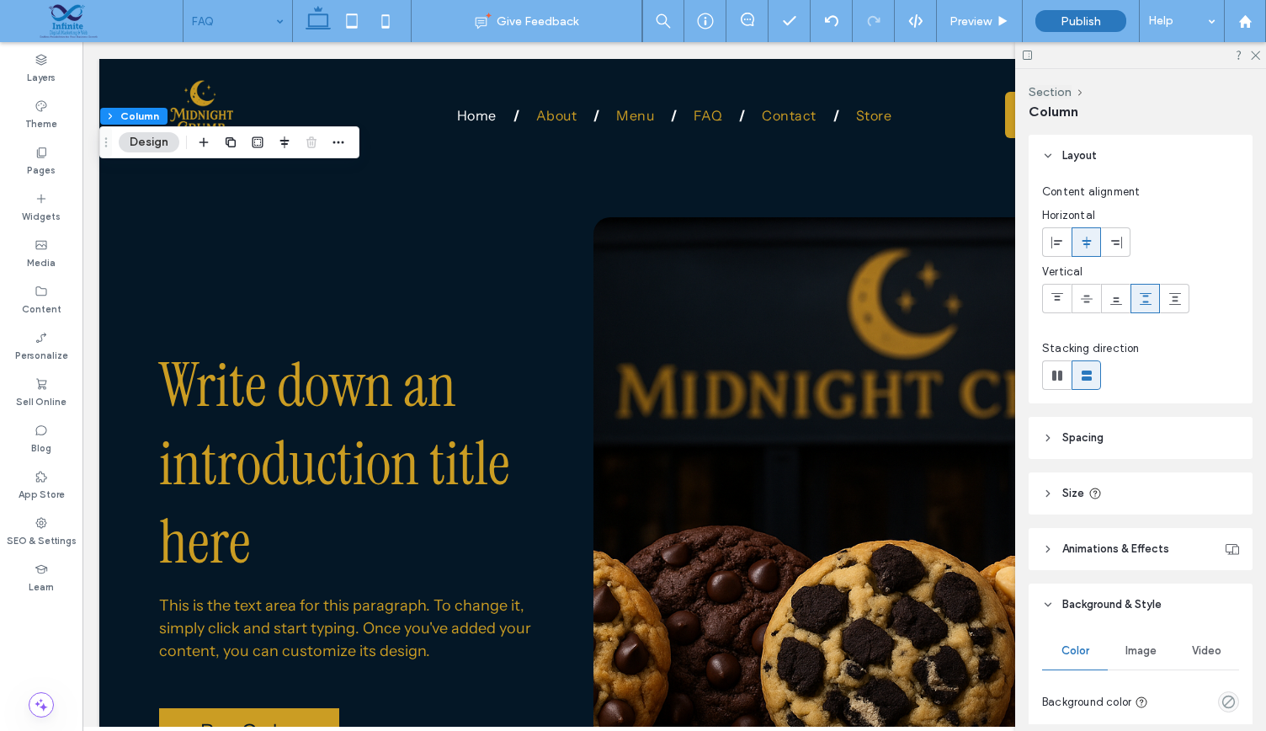
click at [1141, 654] on span "Image" at bounding box center [1140, 650] width 31 height 13
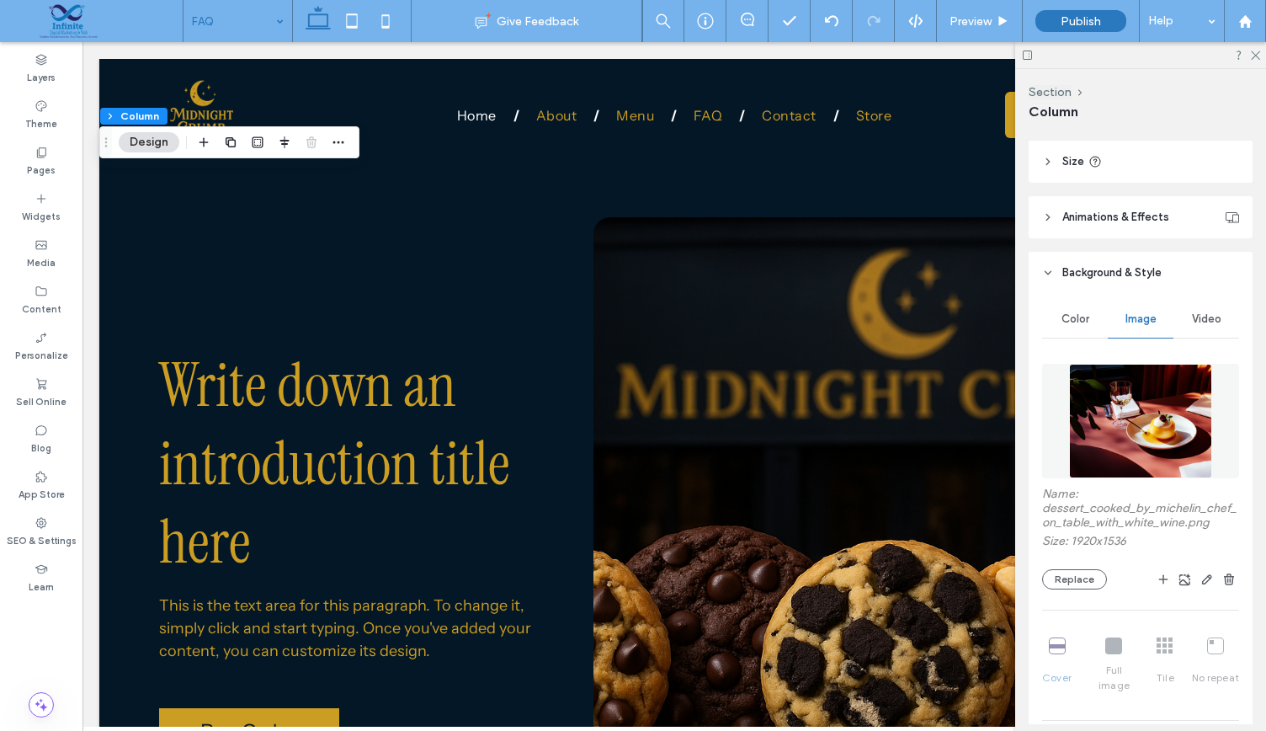
scroll to position [348, 0]
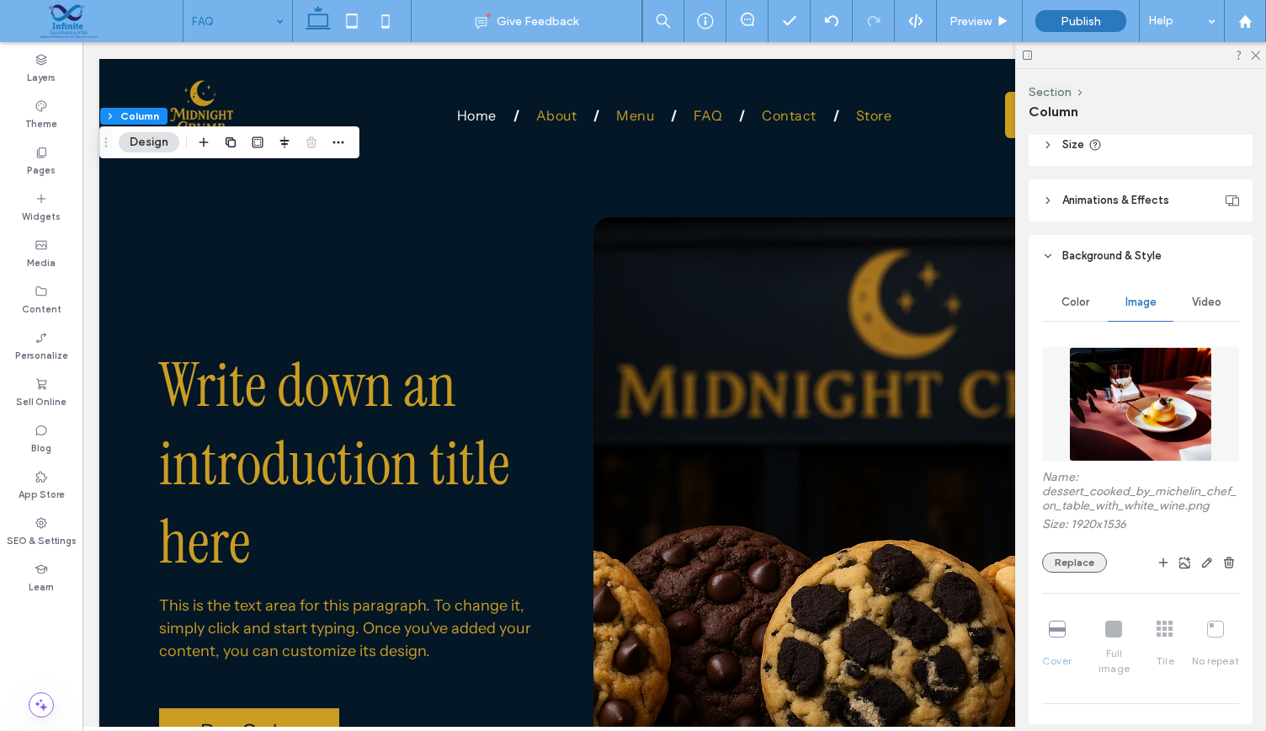
click at [1065, 557] on button "Replace" at bounding box center [1074, 562] width 65 height 20
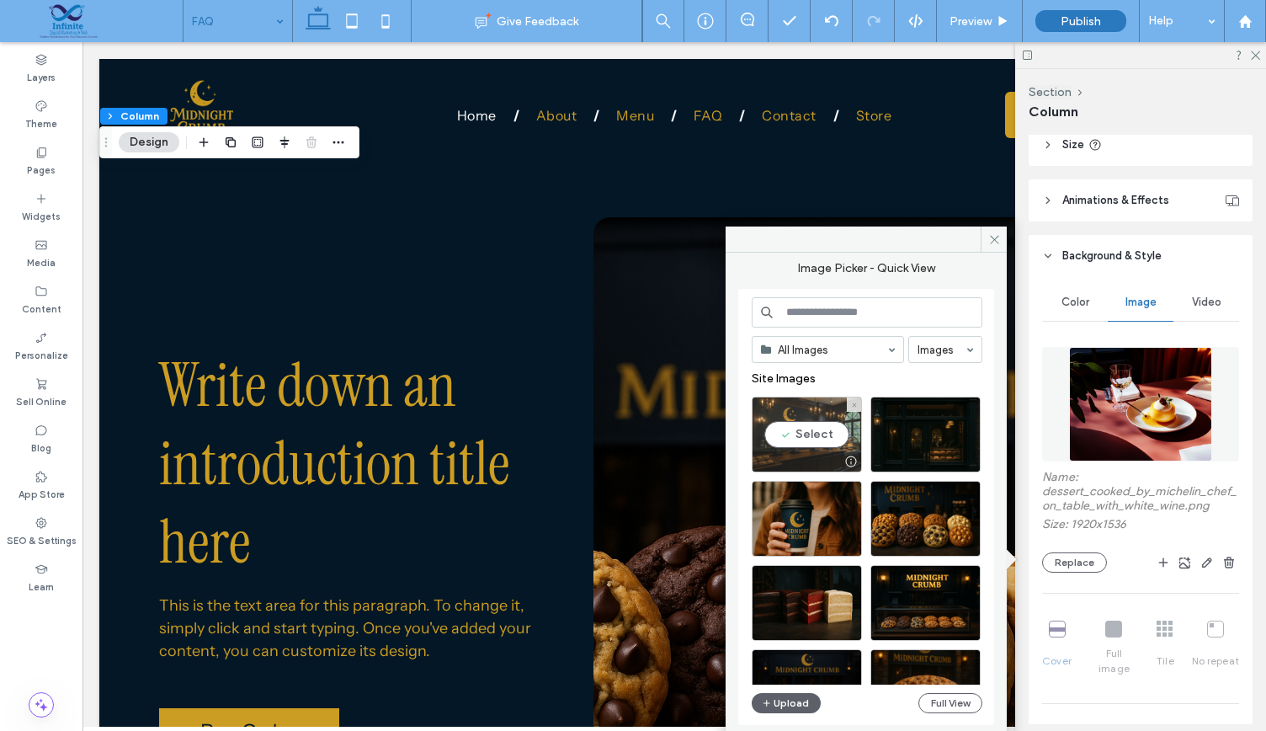
click at [801, 444] on div "Select" at bounding box center [807, 434] width 110 height 76
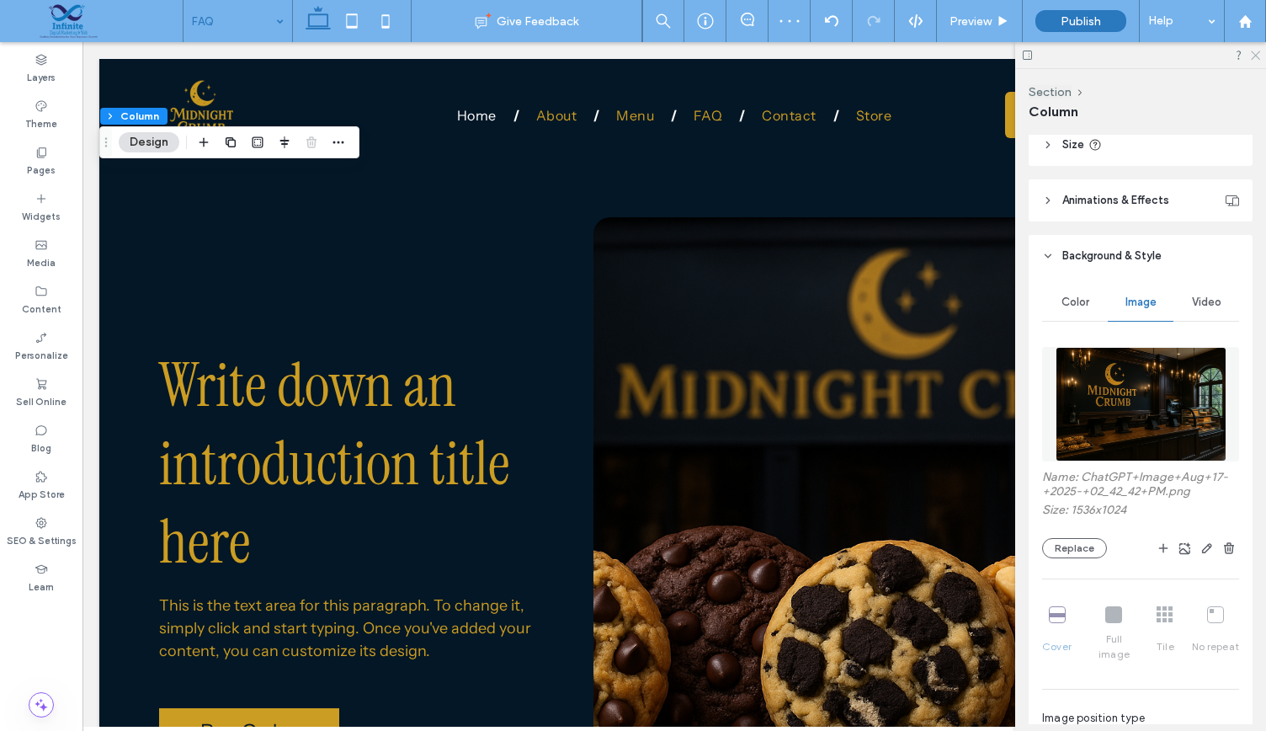
click at [1255, 51] on icon at bounding box center [1254, 54] width 11 height 11
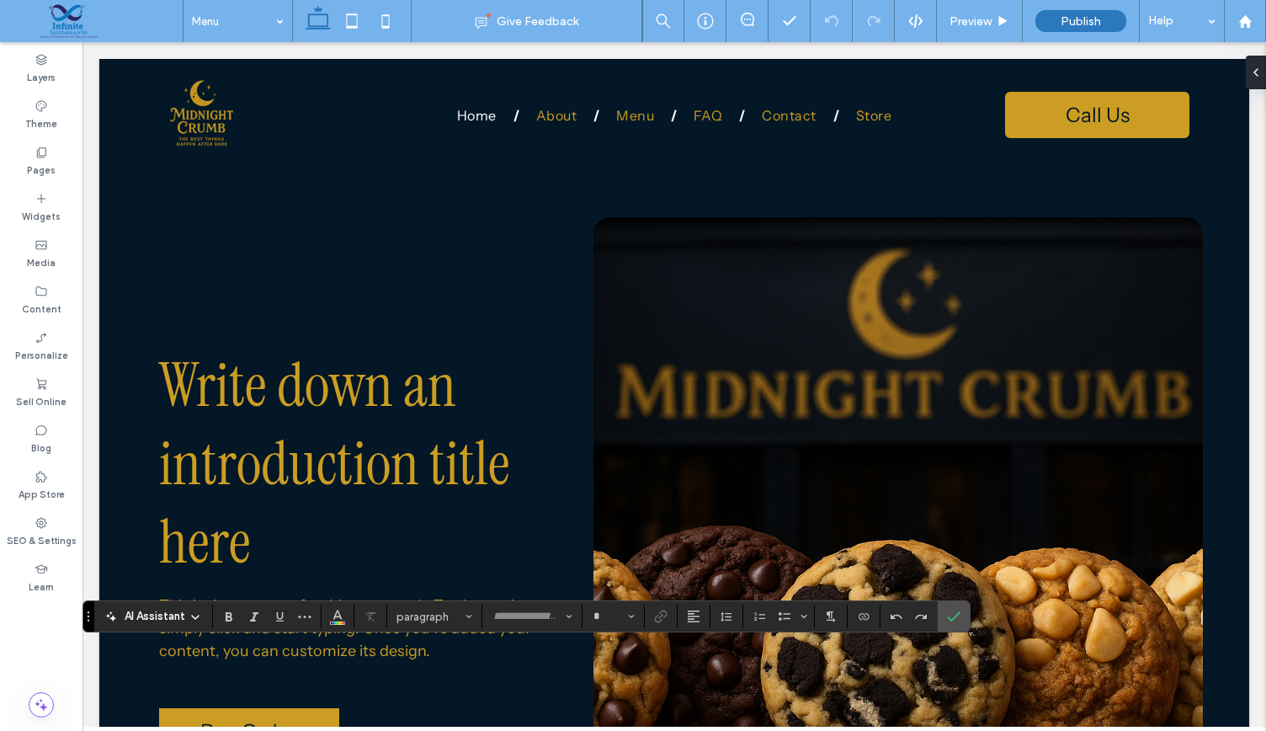
type input "**********"
type input "**"
click at [338, 620] on icon "Color" at bounding box center [337, 614] width 13 height 13
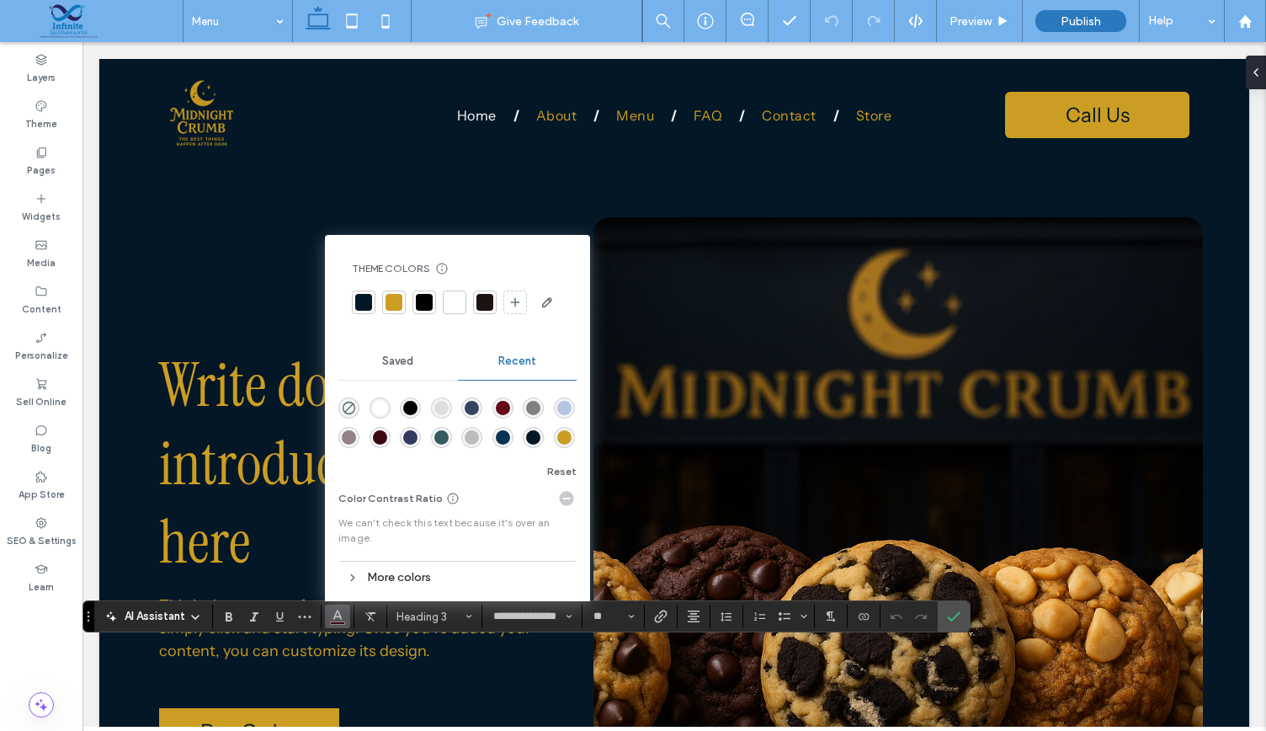
click at [394, 306] on div at bounding box center [394, 302] width 17 height 17
click at [947, 613] on icon "Confirm" at bounding box center [953, 615] width 13 height 13
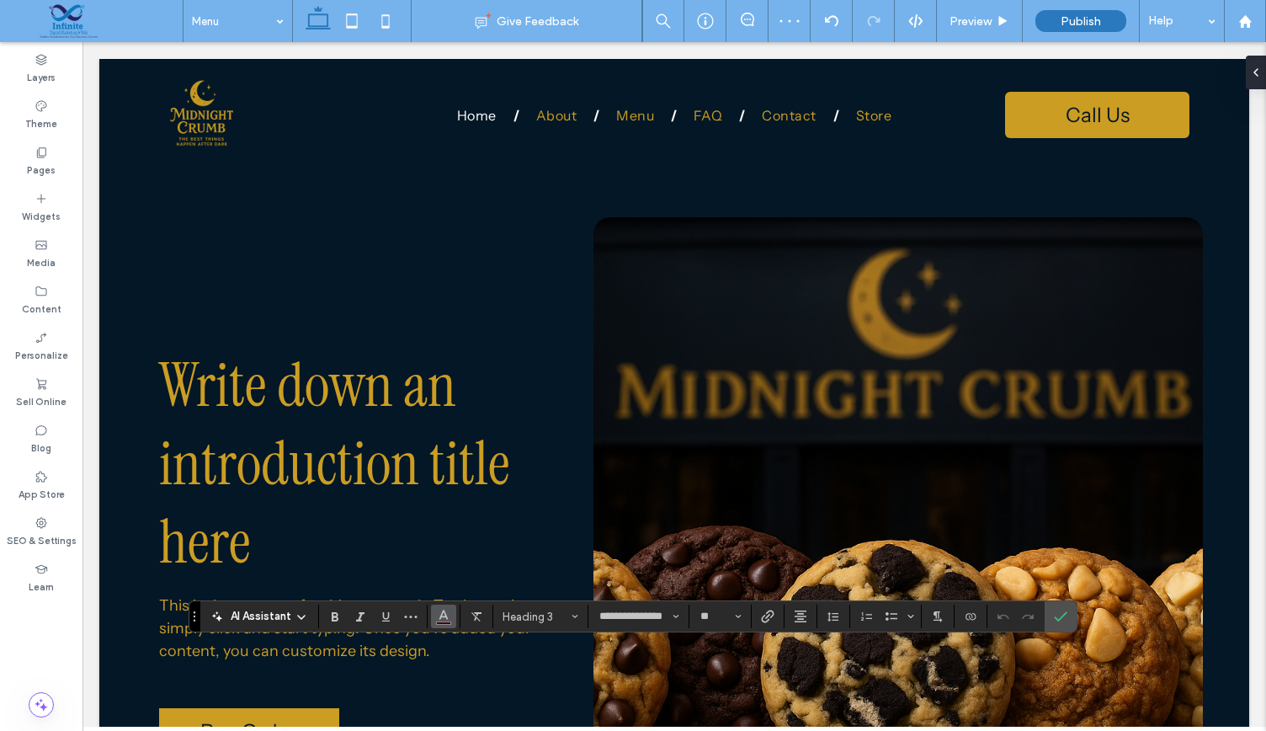
click at [455, 609] on button "Color" at bounding box center [443, 616] width 25 height 24
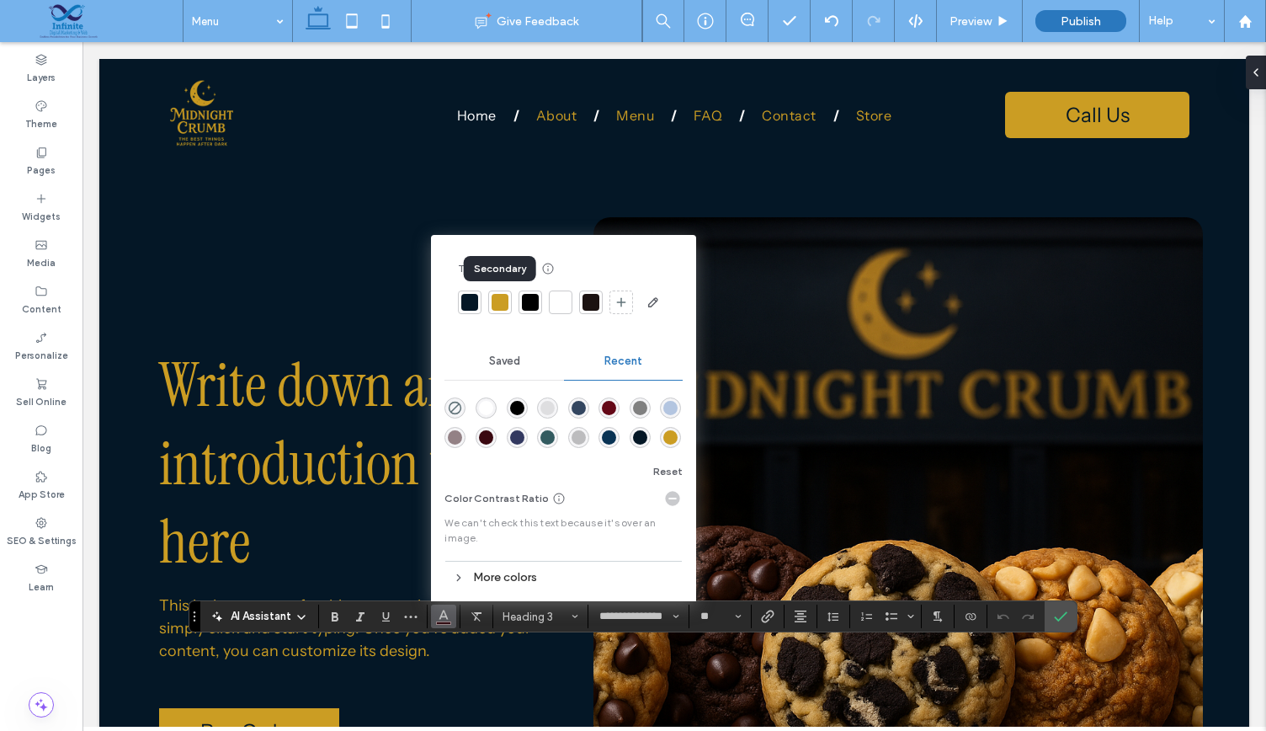
click at [501, 295] on div at bounding box center [500, 302] width 17 height 17
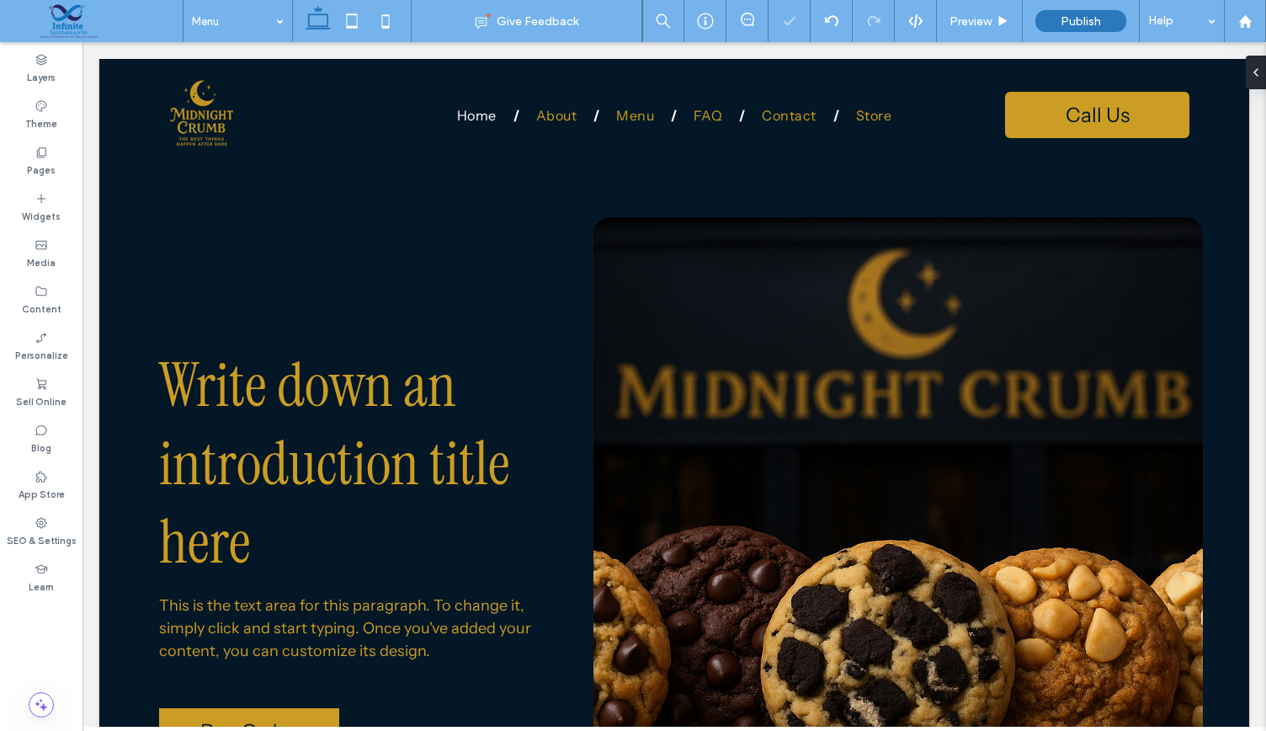
type input "**********"
type input "**"
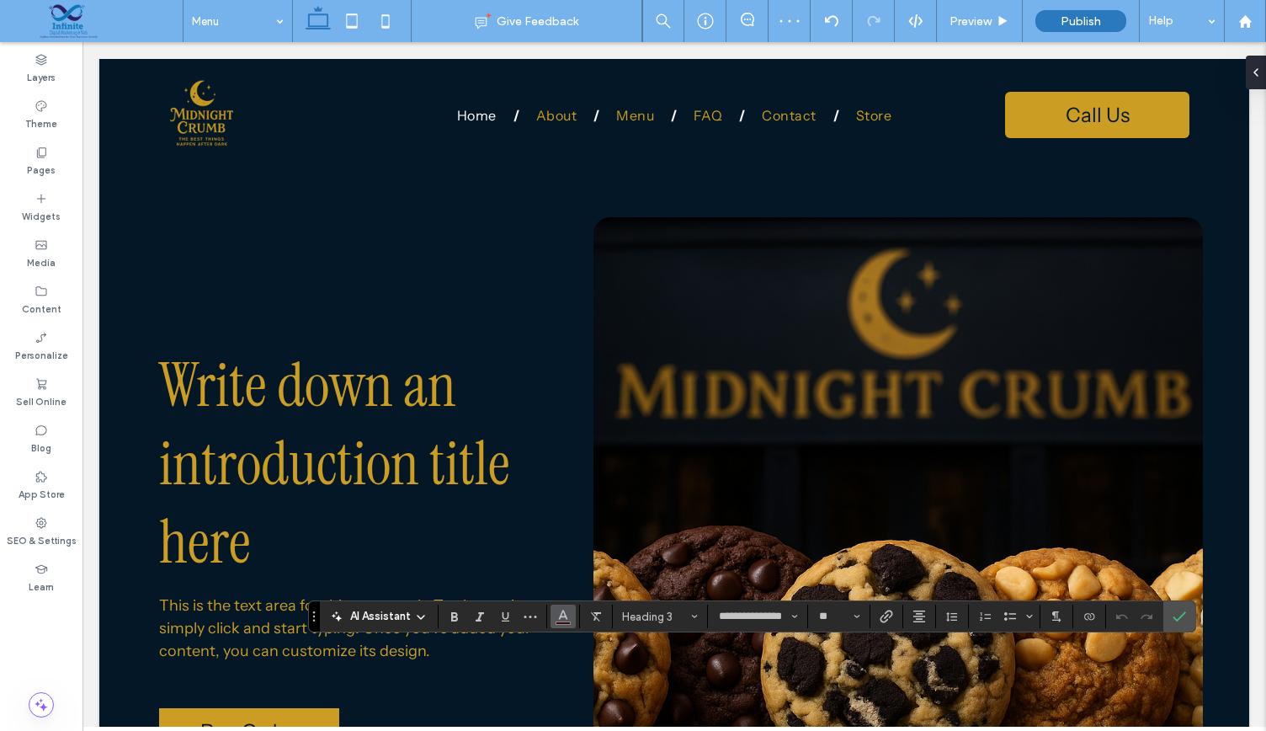
click at [566, 618] on icon "Color" at bounding box center [562, 614] width 13 height 13
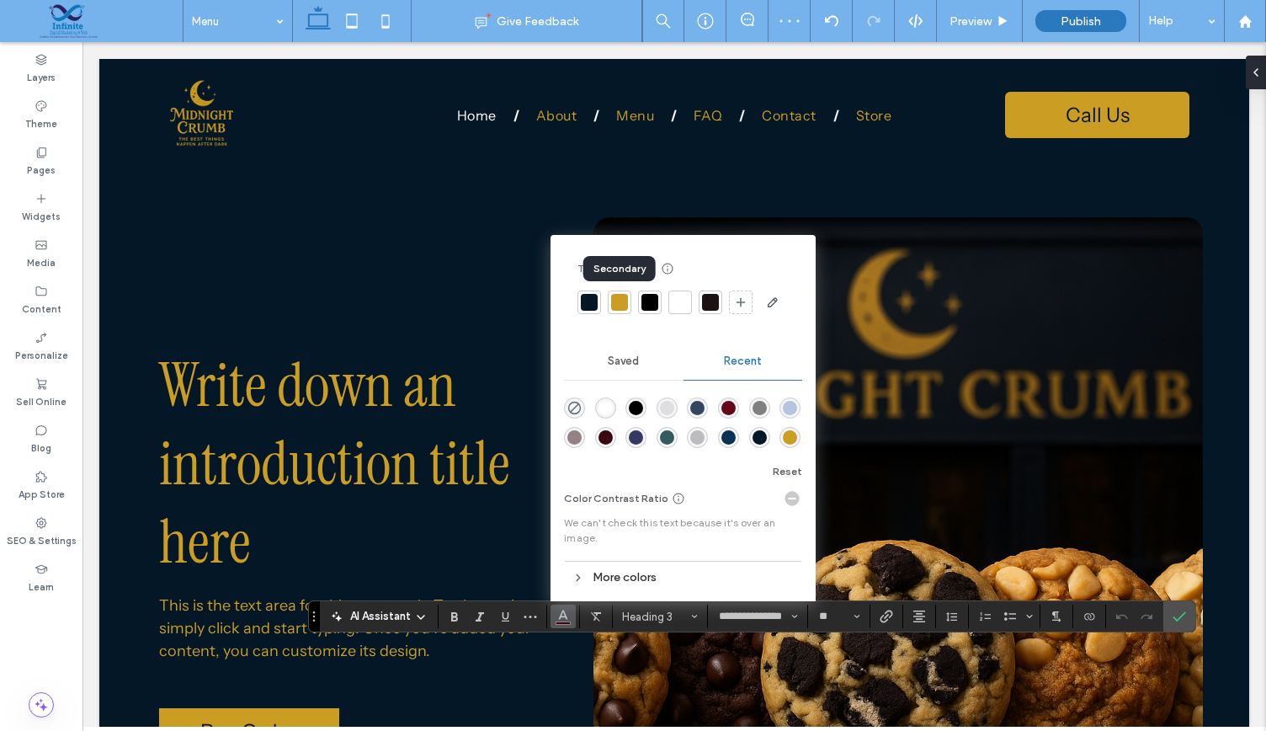
click at [615, 291] on div at bounding box center [620, 302] width 24 height 24
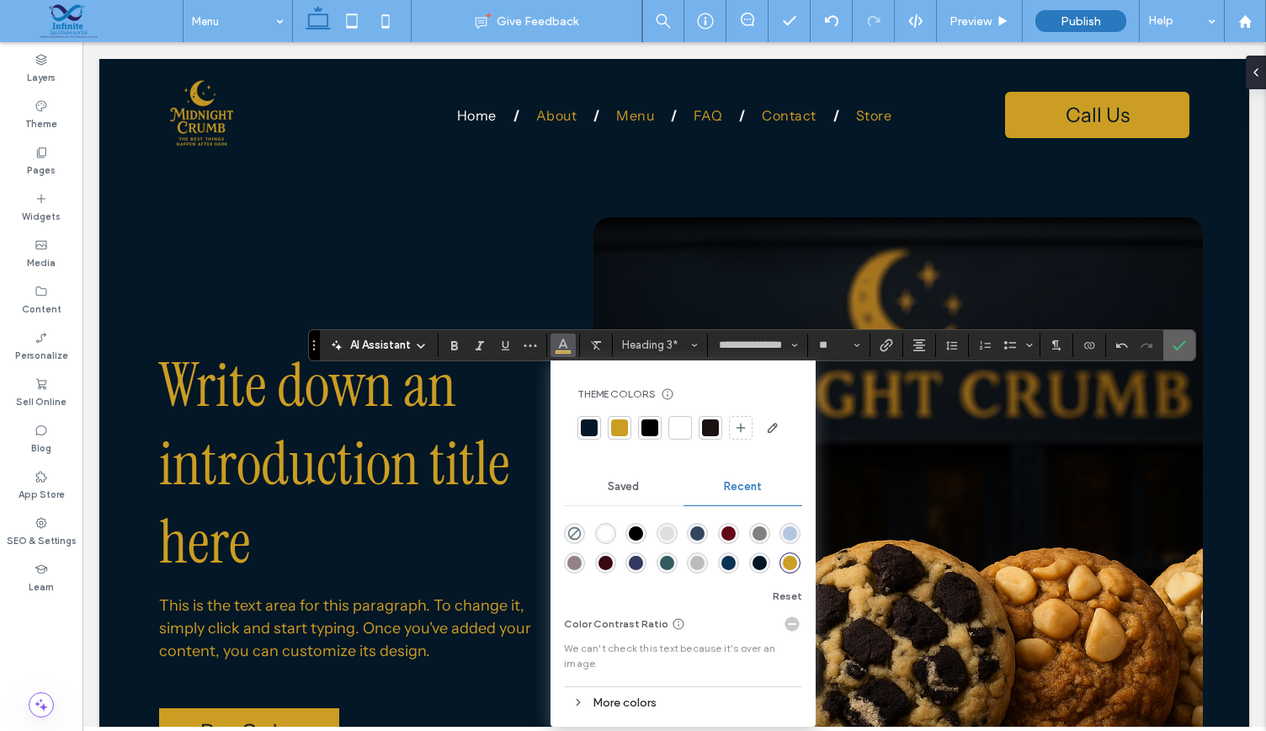
click at [1173, 344] on icon "Confirm" at bounding box center [1179, 344] width 13 height 13
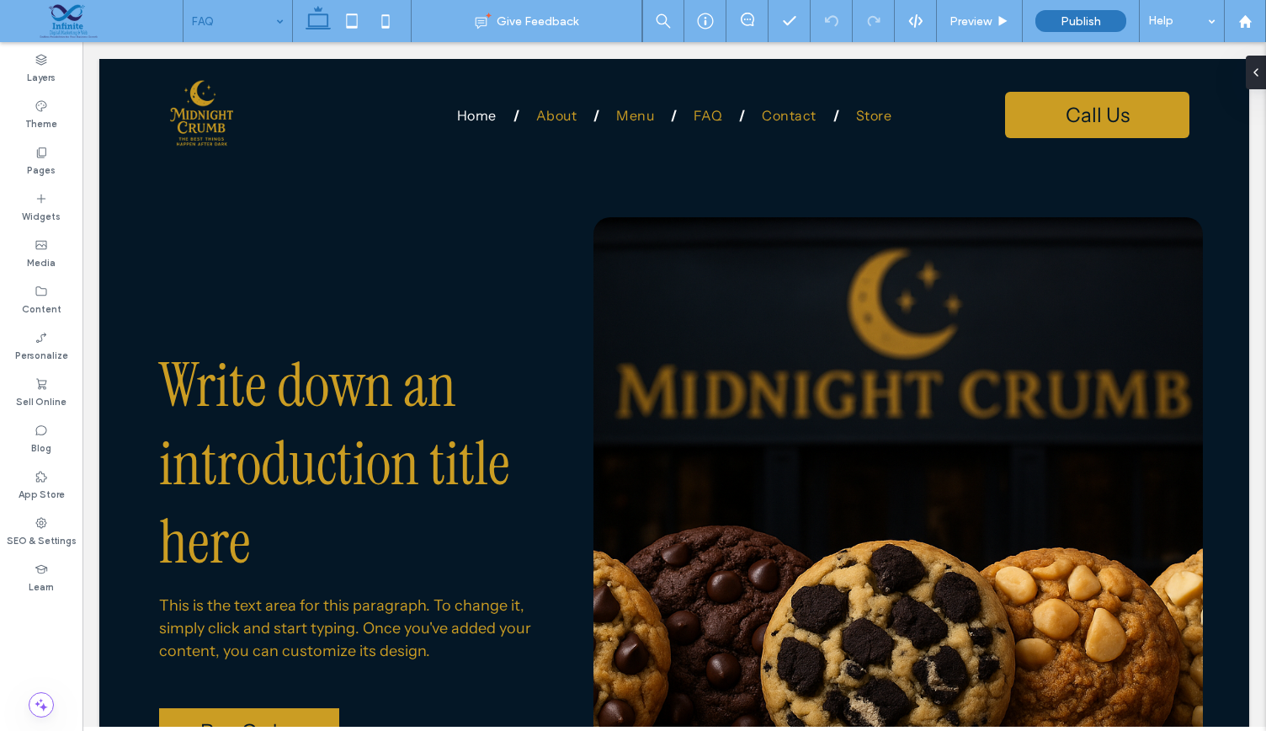
type input "**********"
type input "**"
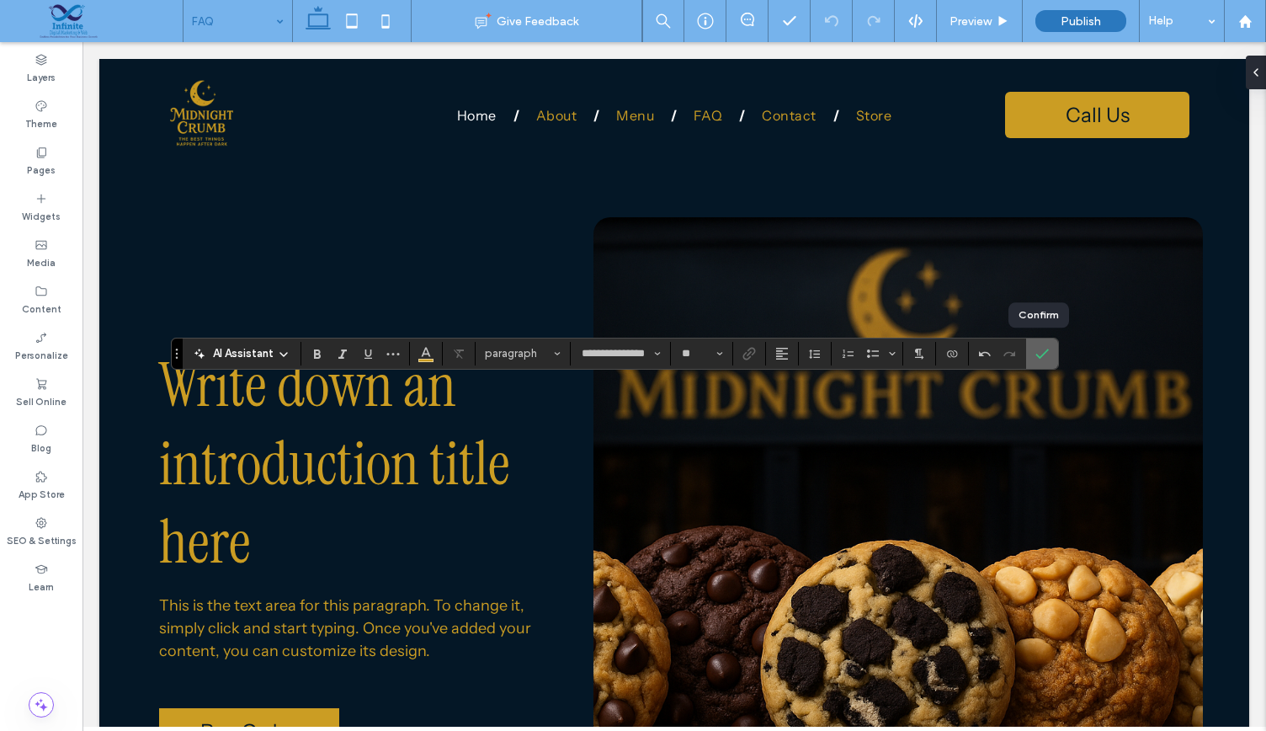
click at [1035, 347] on icon "Confirm" at bounding box center [1041, 353] width 13 height 13
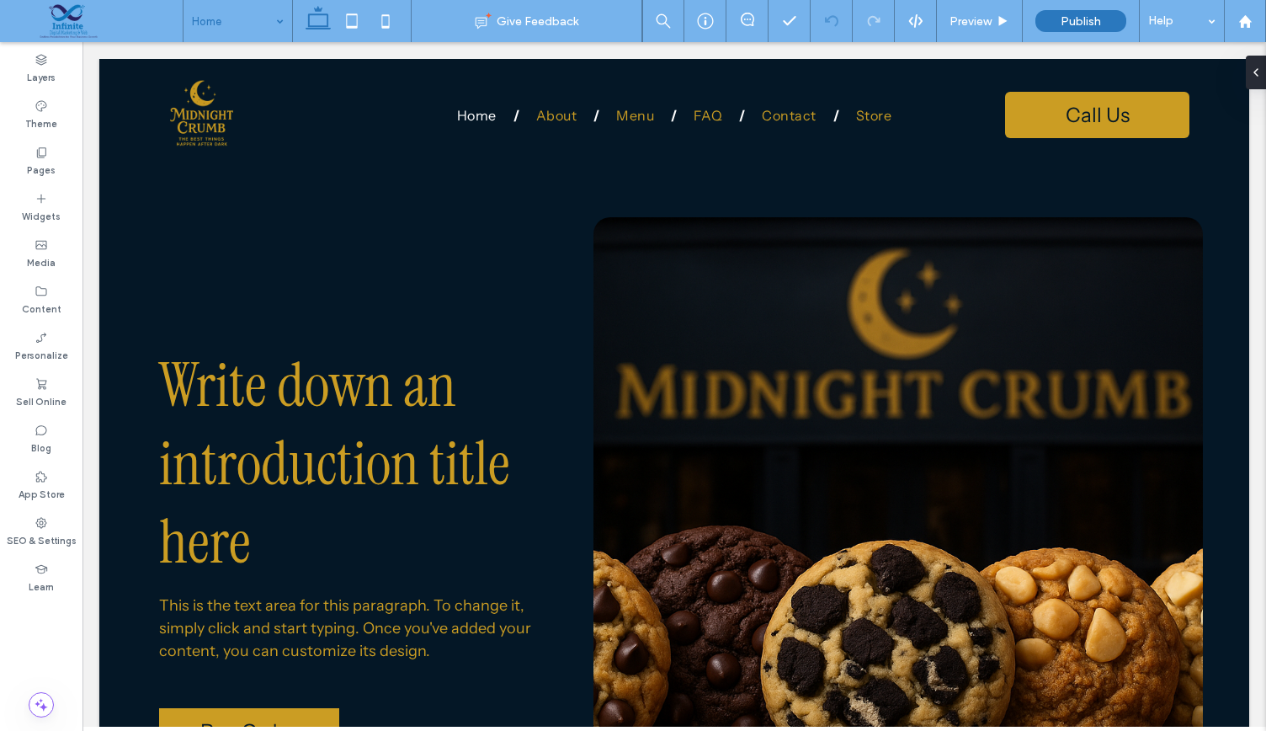
type input "**********"
type input "**"
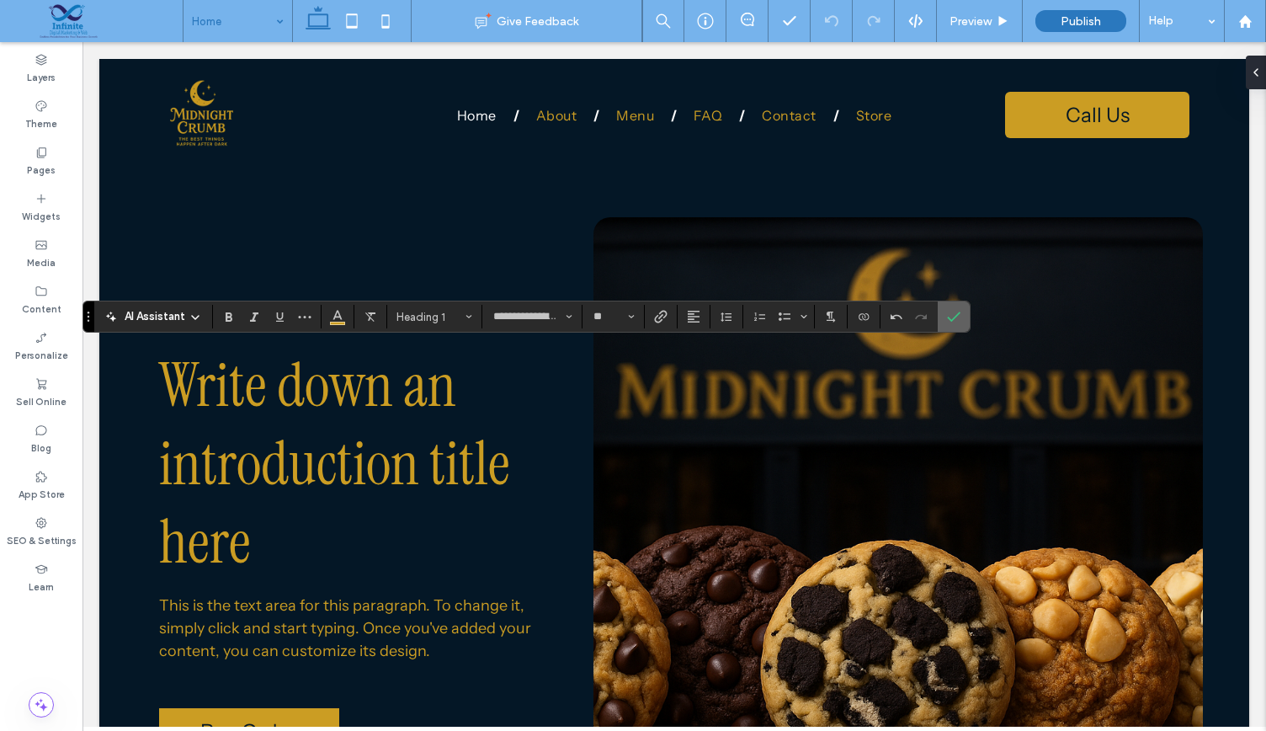
click at [950, 318] on icon "Confirm" at bounding box center [953, 316] width 13 height 13
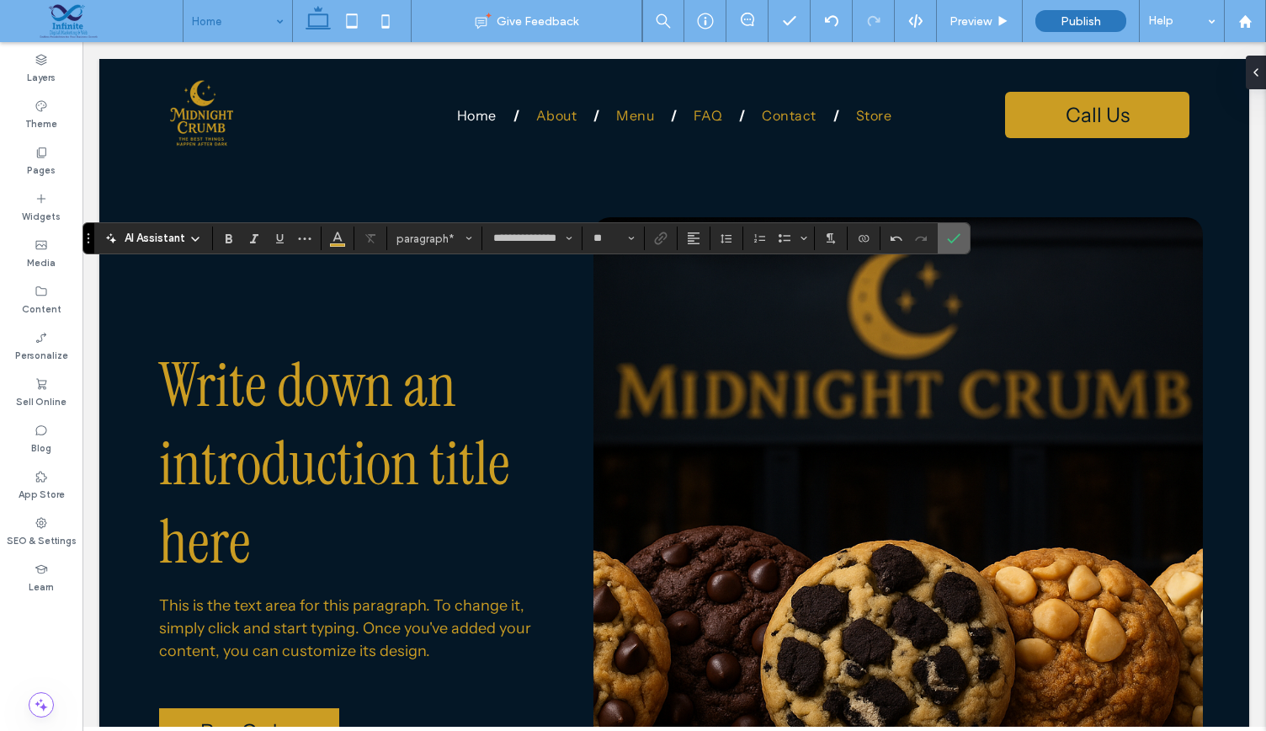
click at [950, 238] on icon "Confirm" at bounding box center [953, 237] width 13 height 13
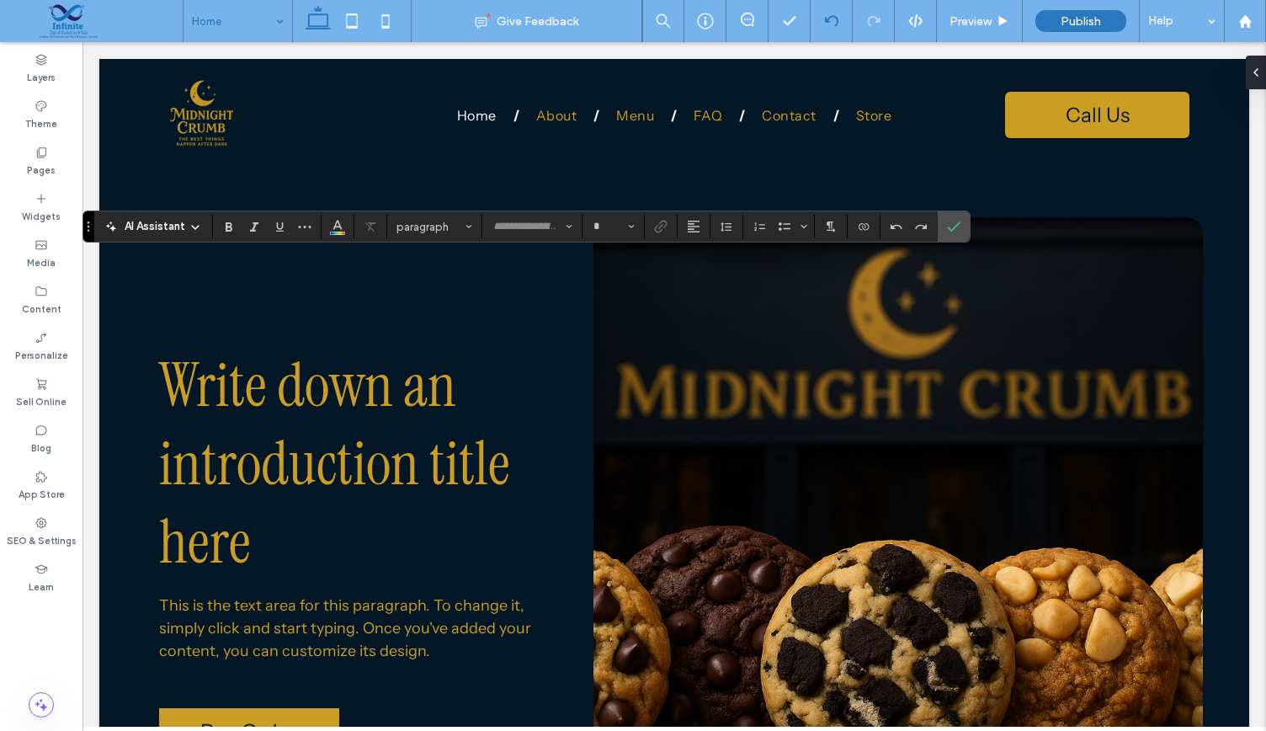
type input "**********"
type input "**"
type input "**********"
type input "**"
type input "**********"
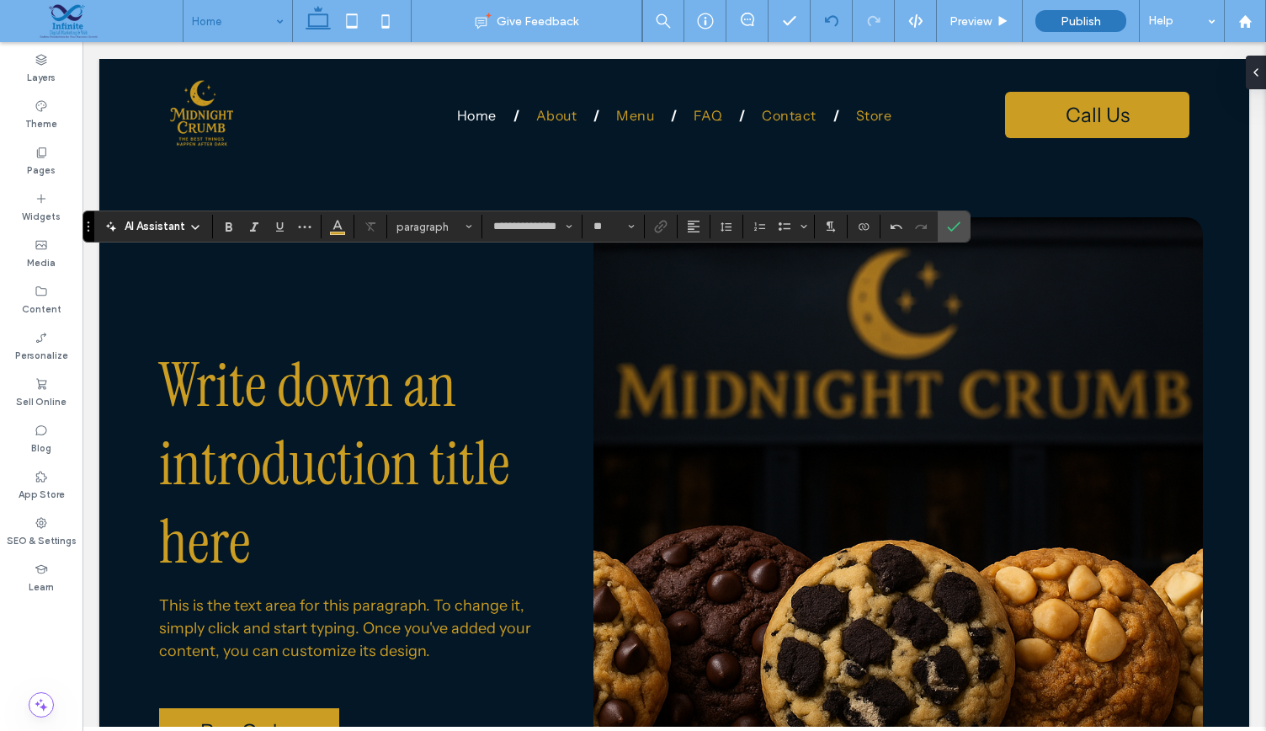
type input "**"
click at [947, 221] on icon "Confirm" at bounding box center [953, 226] width 13 height 13
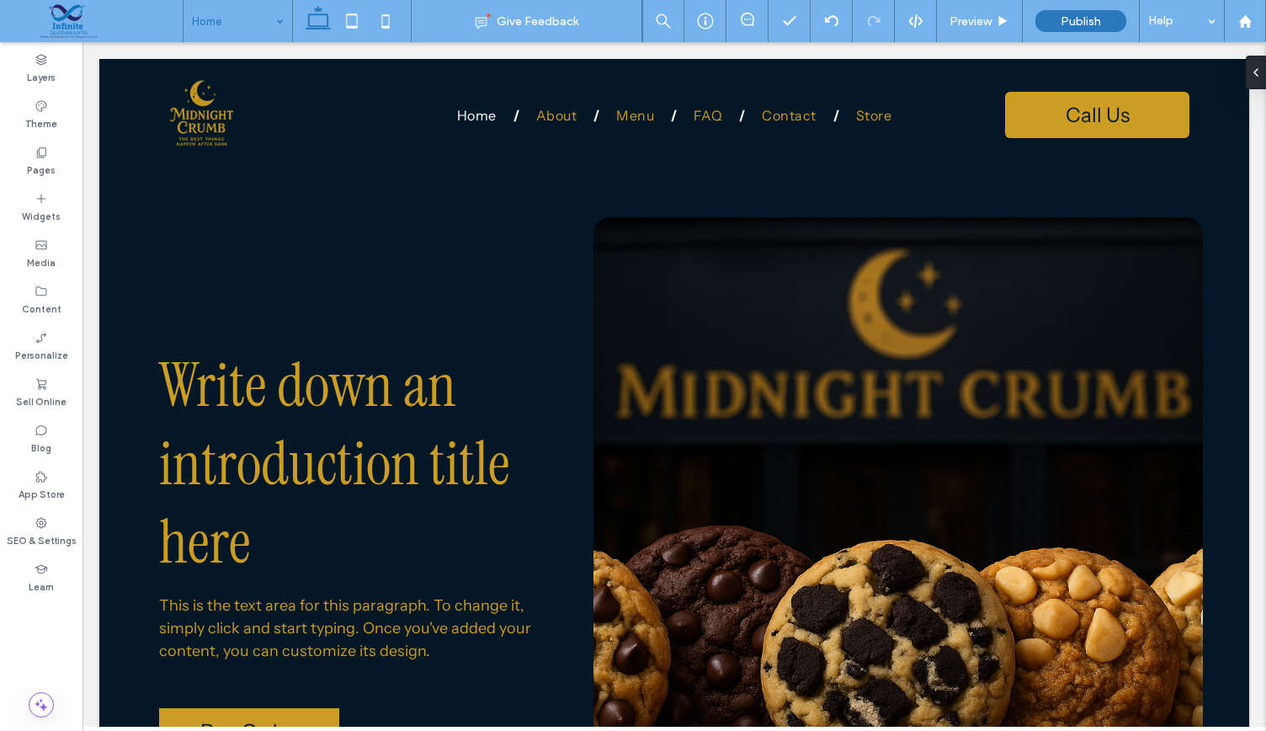
type input "**********"
type input "**"
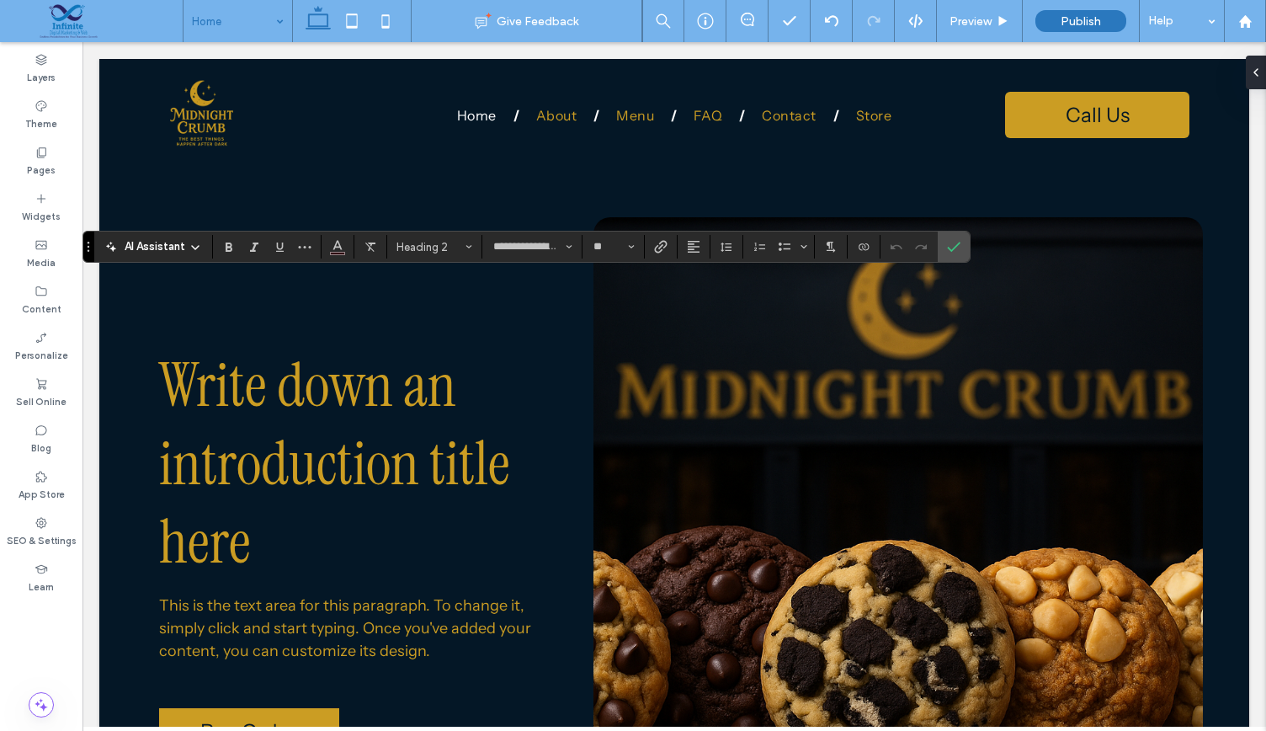
type input "**********"
type input "**"
click at [951, 244] on icon "Confirm" at bounding box center [953, 246] width 13 height 13
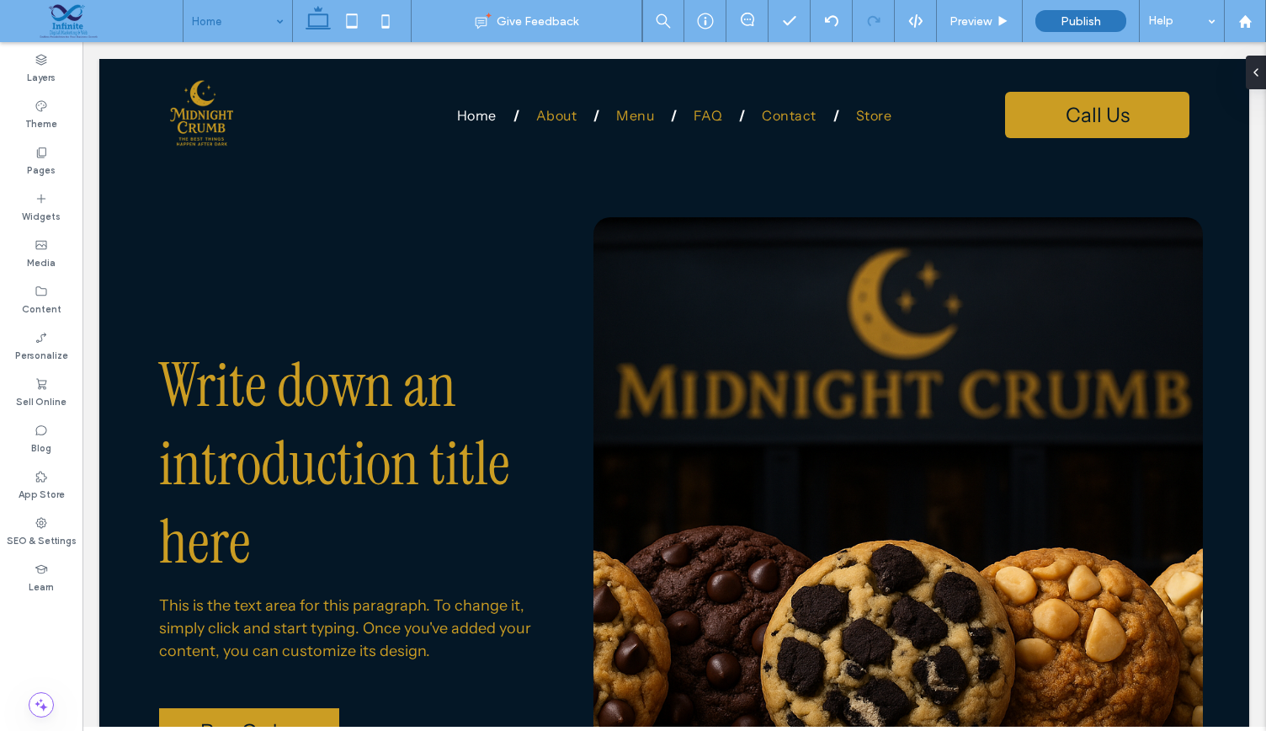
type input "**********"
type input "**"
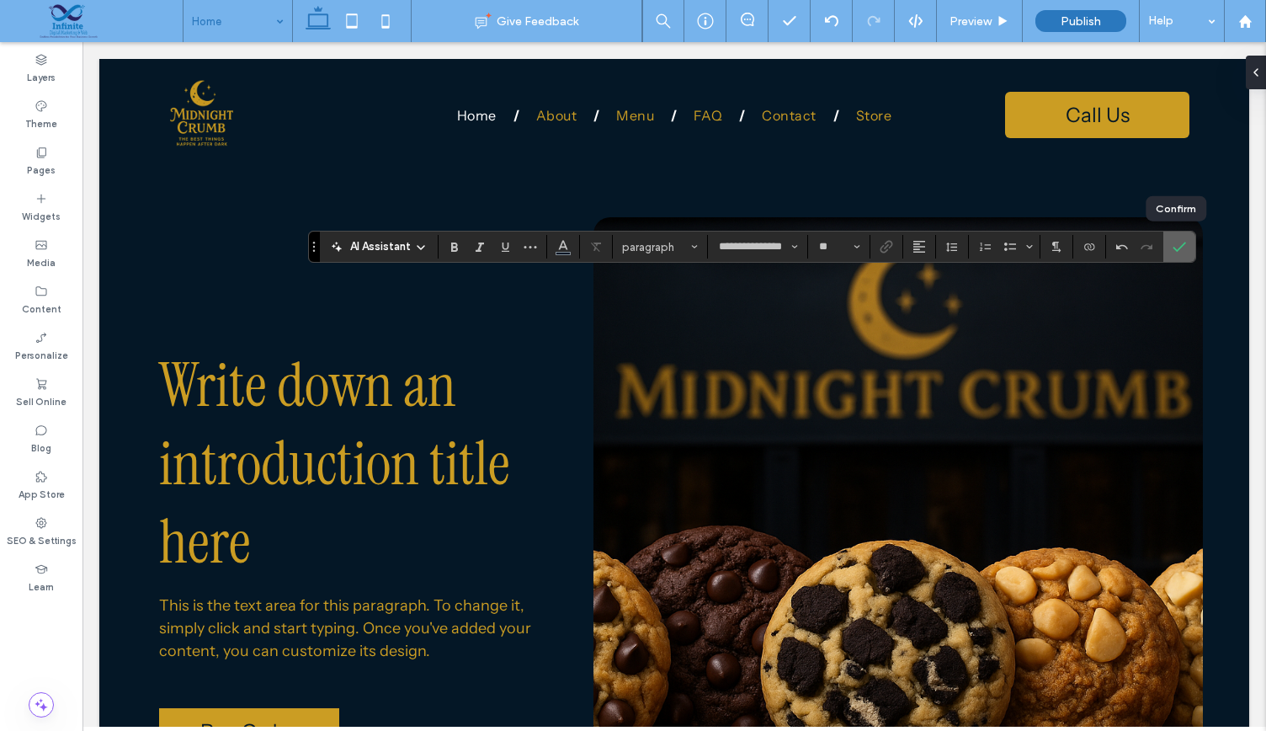
click at [1168, 248] on label "Confirm" at bounding box center [1179, 246] width 25 height 30
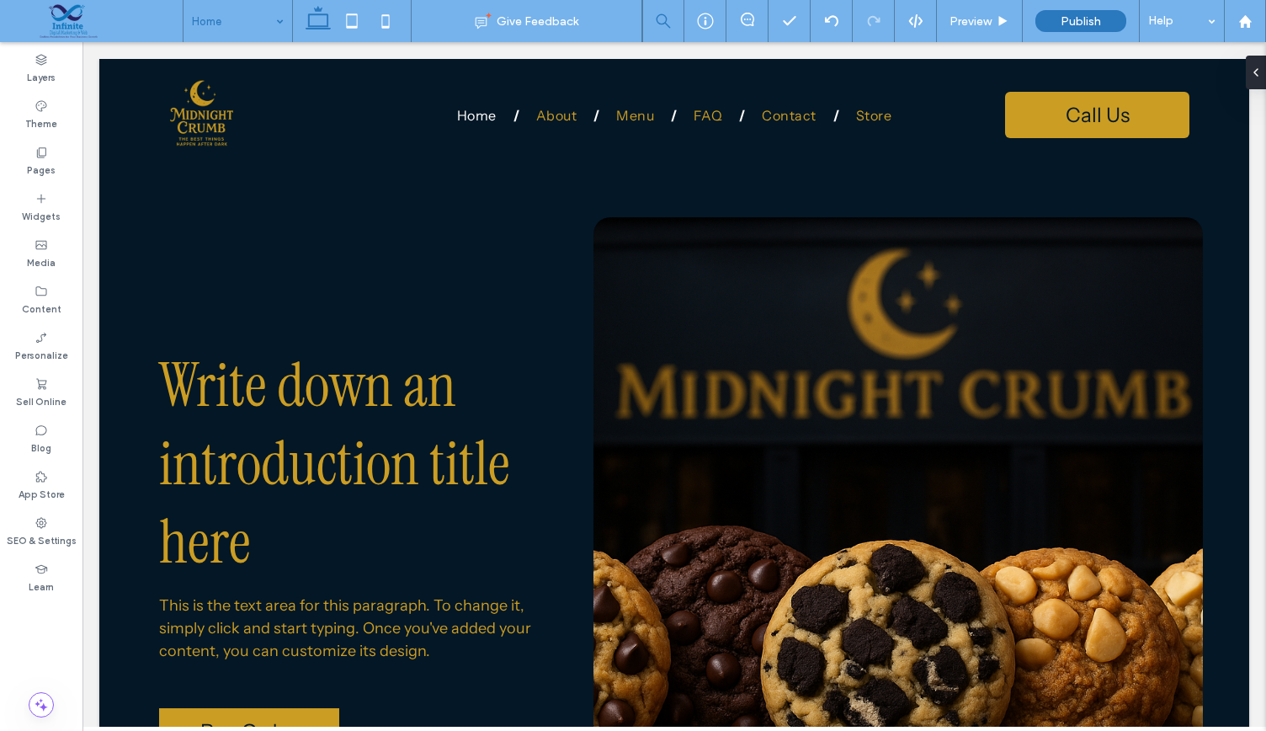
type input "**********"
type input "**"
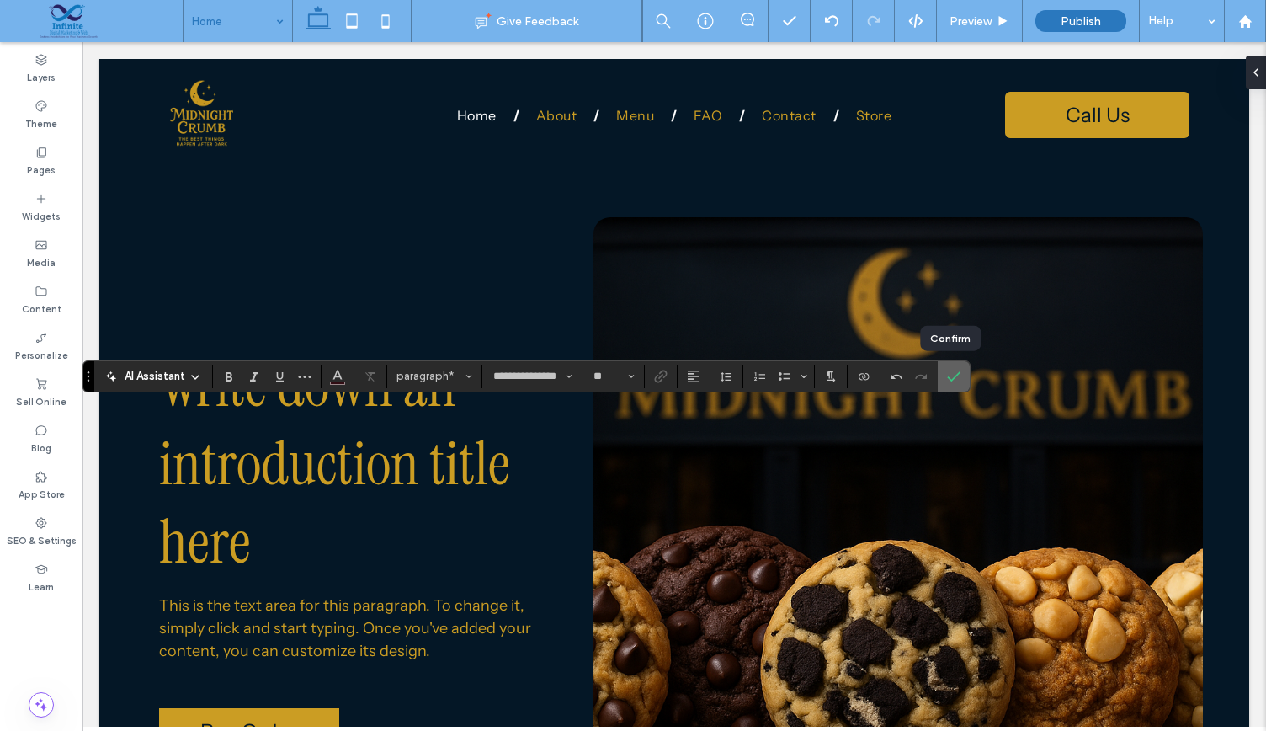
click at [953, 375] on icon "Confirm" at bounding box center [953, 376] width 13 height 13
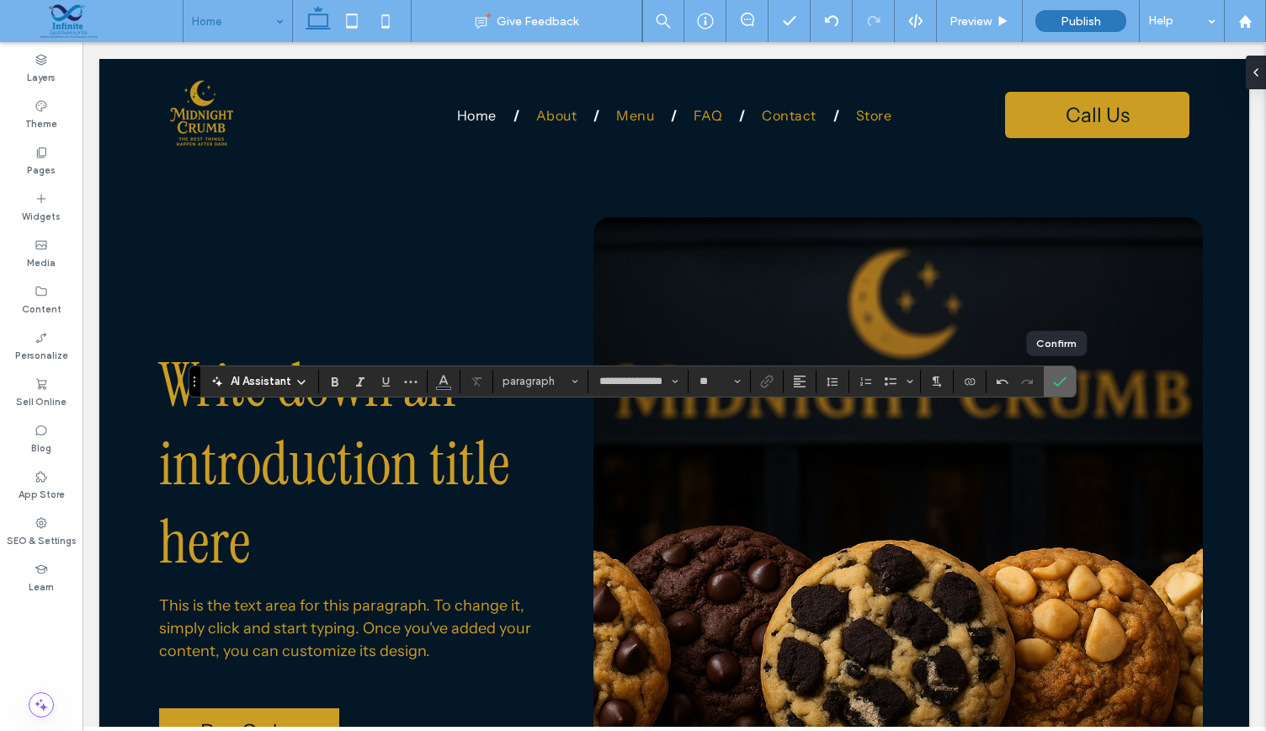
click at [1053, 376] on icon "Confirm" at bounding box center [1059, 381] width 13 height 13
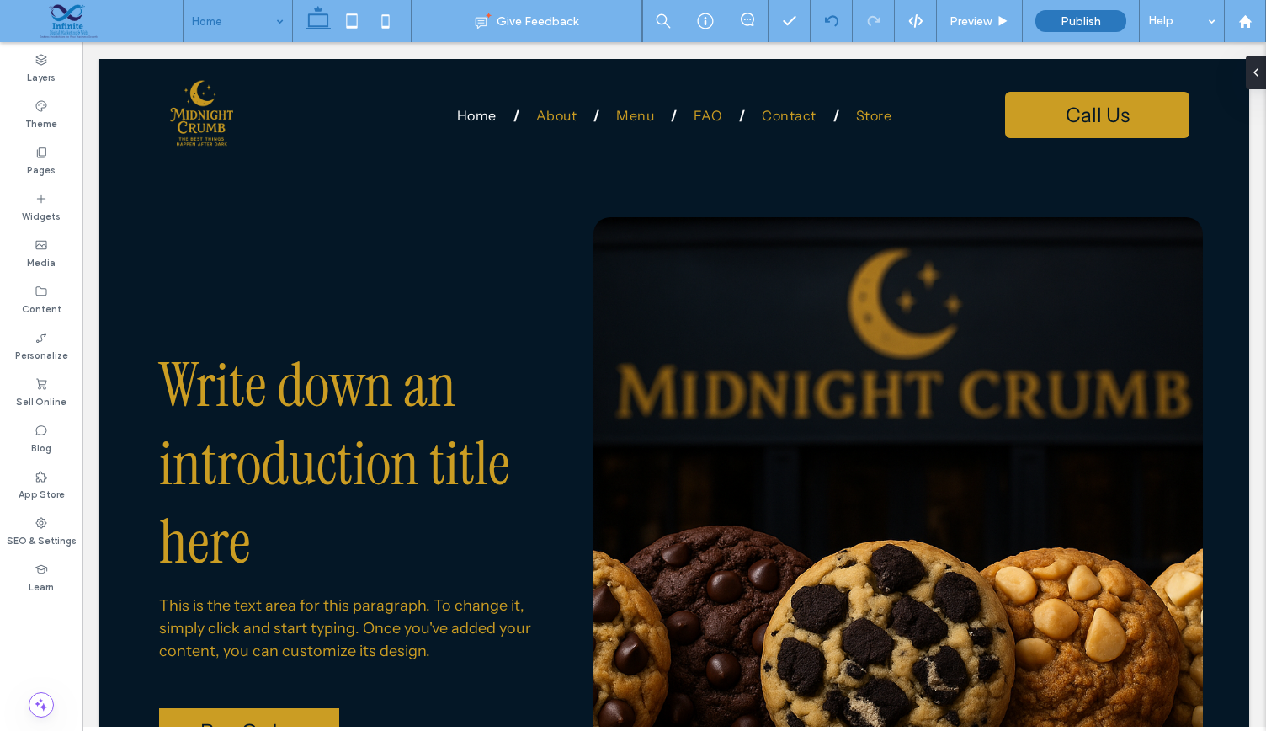
type input "**********"
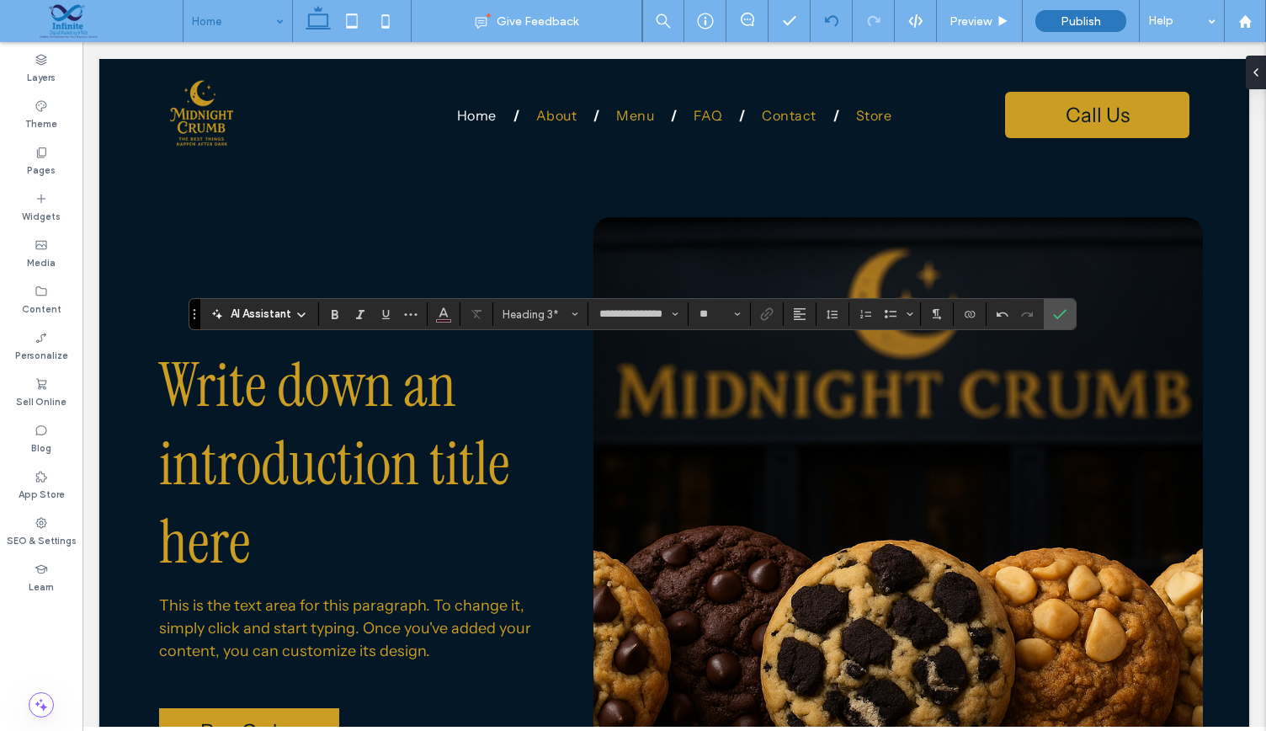
type input "**"
click at [1047, 320] on label "Confirm" at bounding box center [1059, 314] width 25 height 30
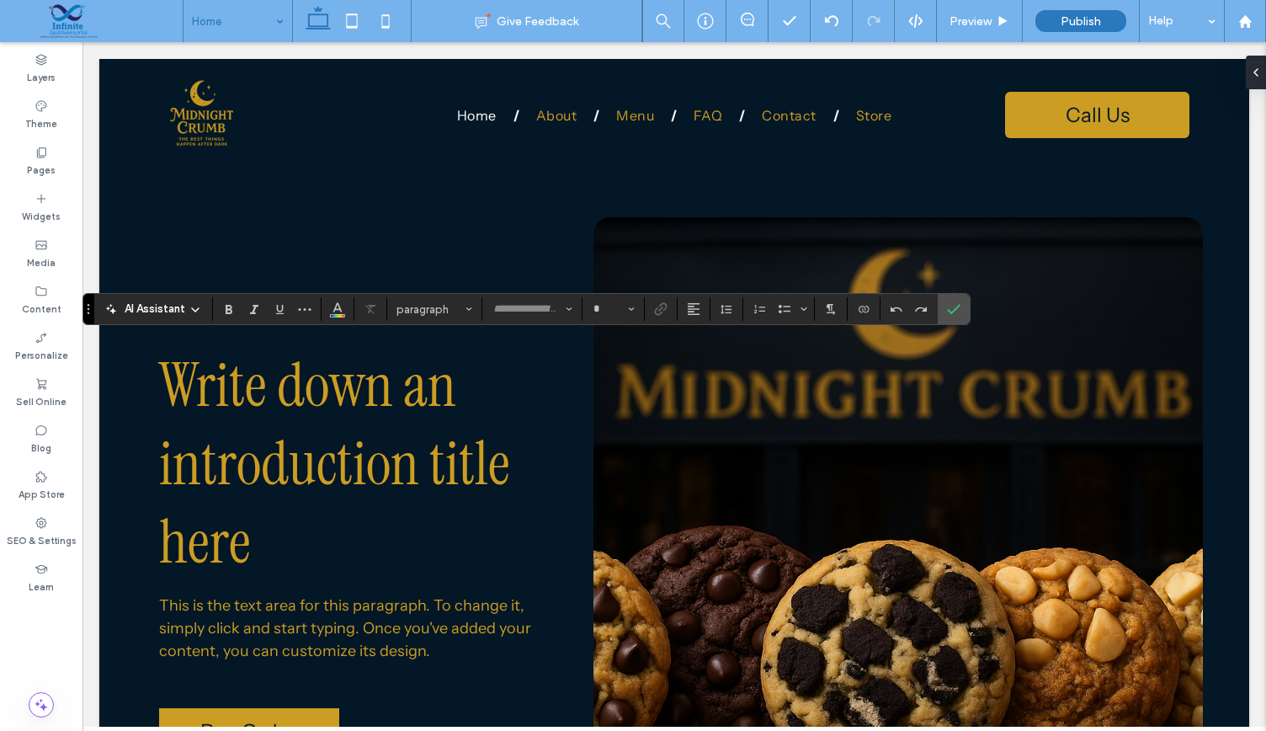
type input "**********"
type input "**"
click at [952, 311] on icon "Confirm" at bounding box center [953, 308] width 13 height 13
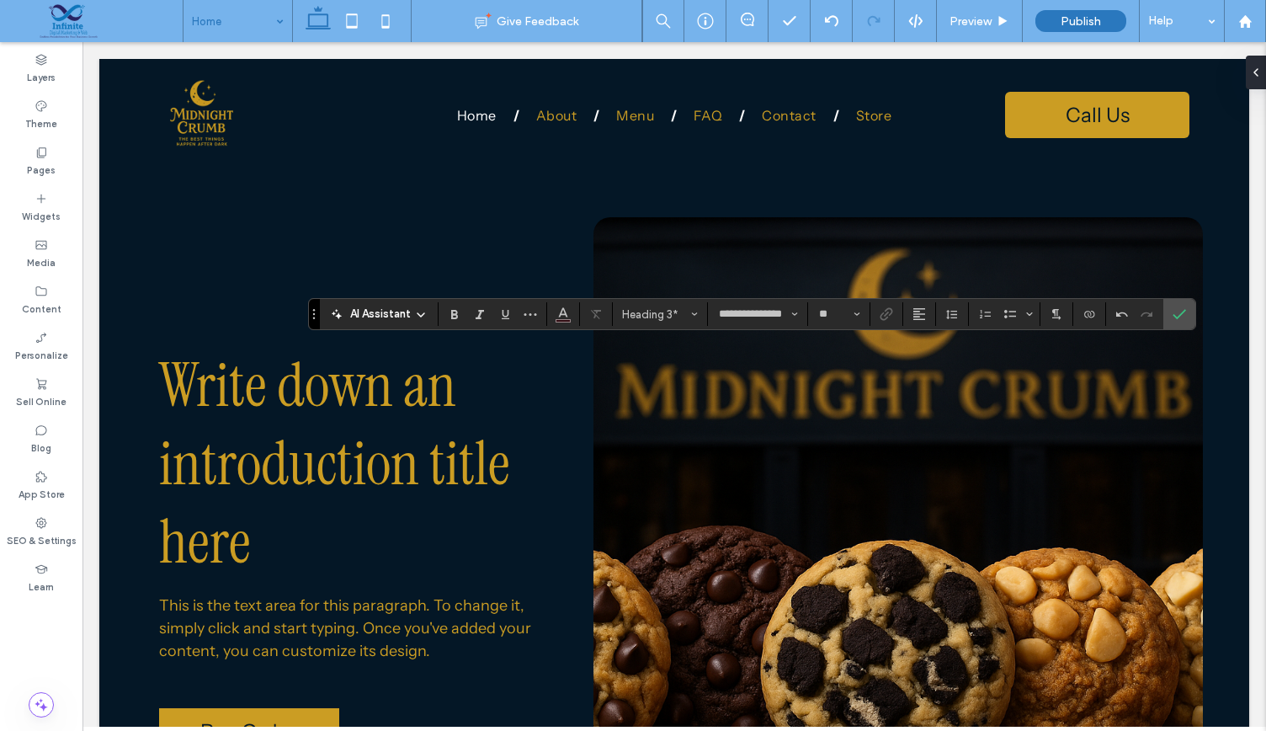
type input "**"
click at [1178, 326] on span "Confirm" at bounding box center [1179, 314] width 13 height 29
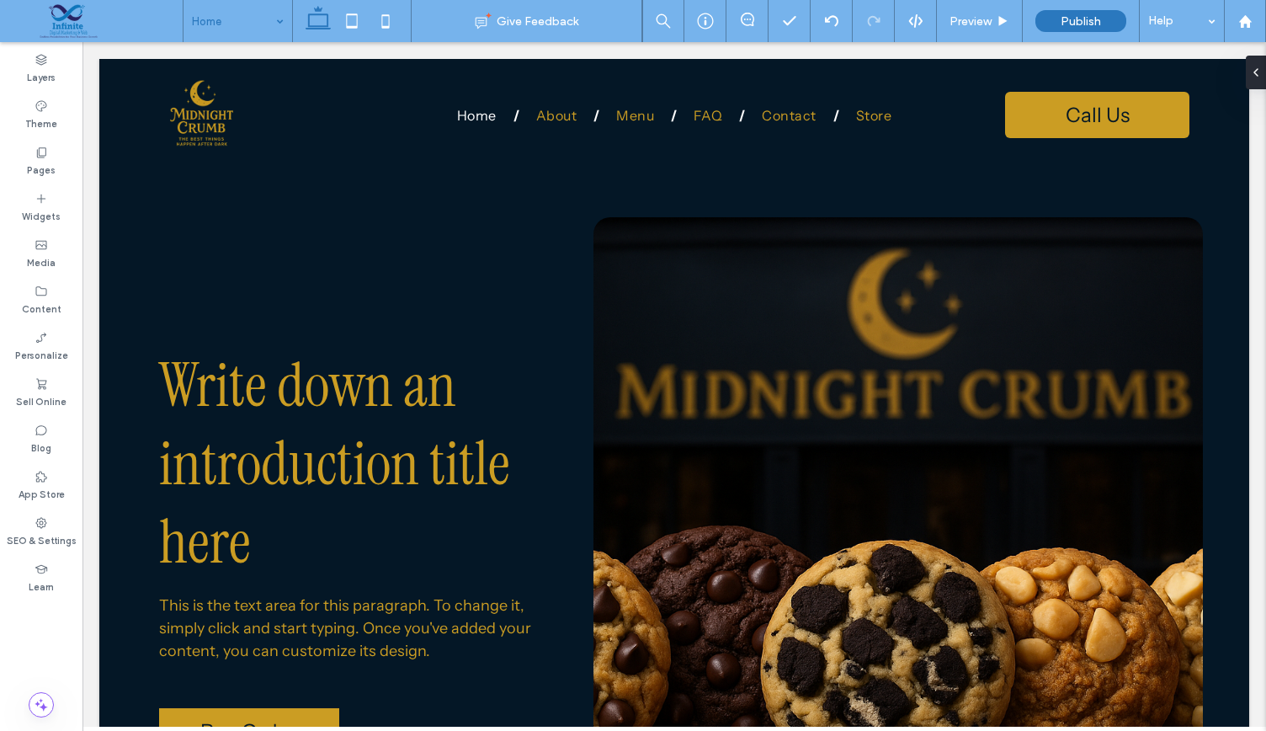
type input "**********"
type input "**"
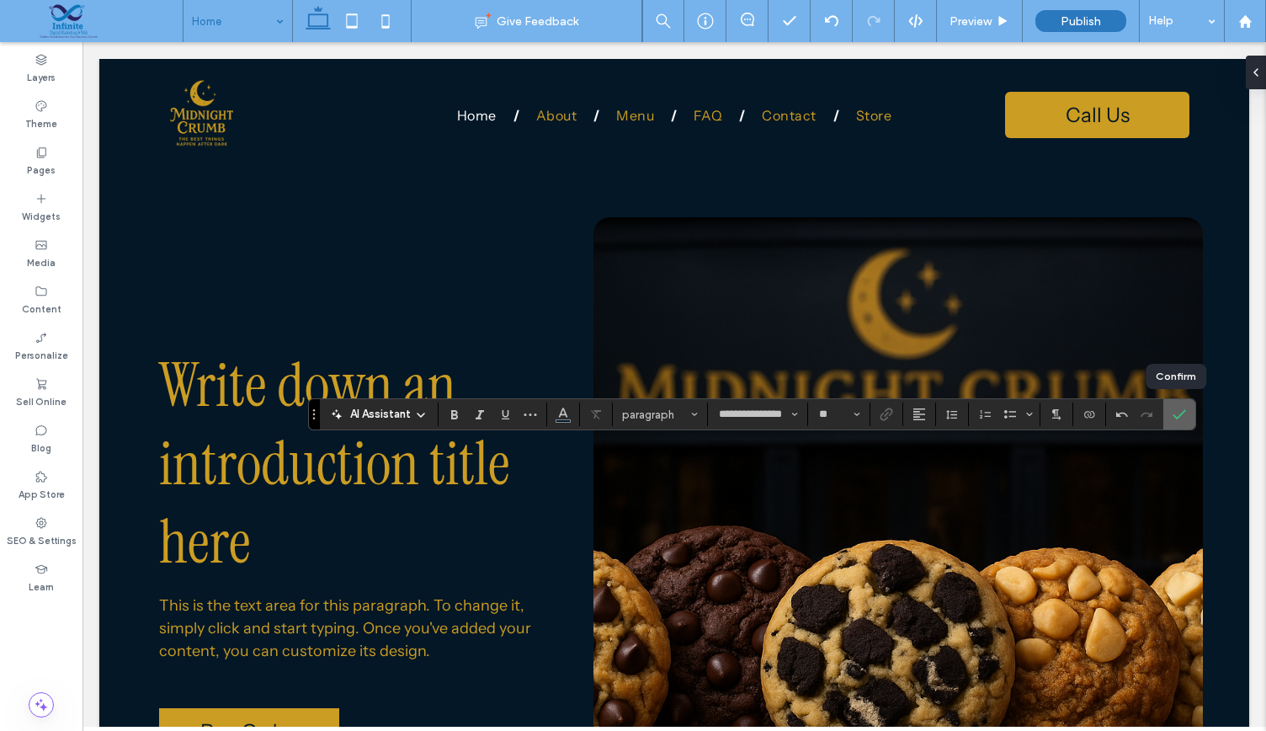
click at [1181, 413] on icon "Confirm" at bounding box center [1179, 413] width 13 height 13
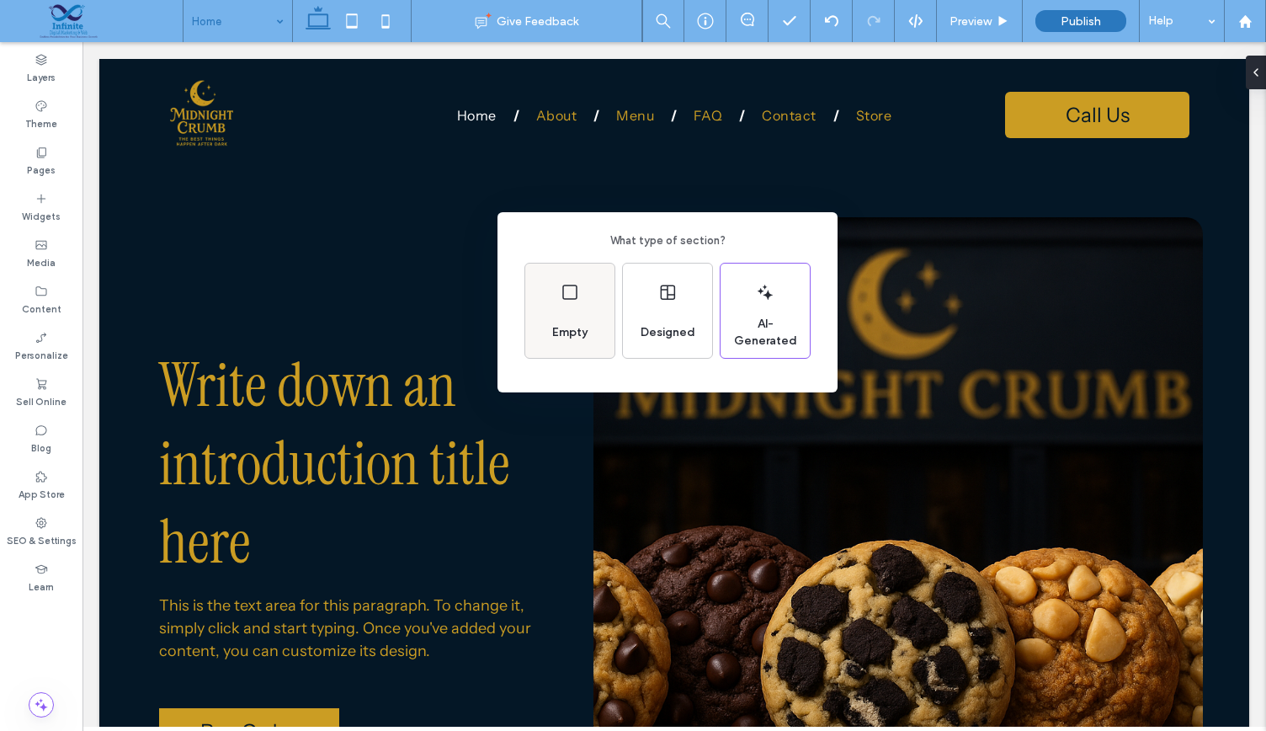
click at [577, 349] on div "Empty" at bounding box center [569, 332] width 49 height 37
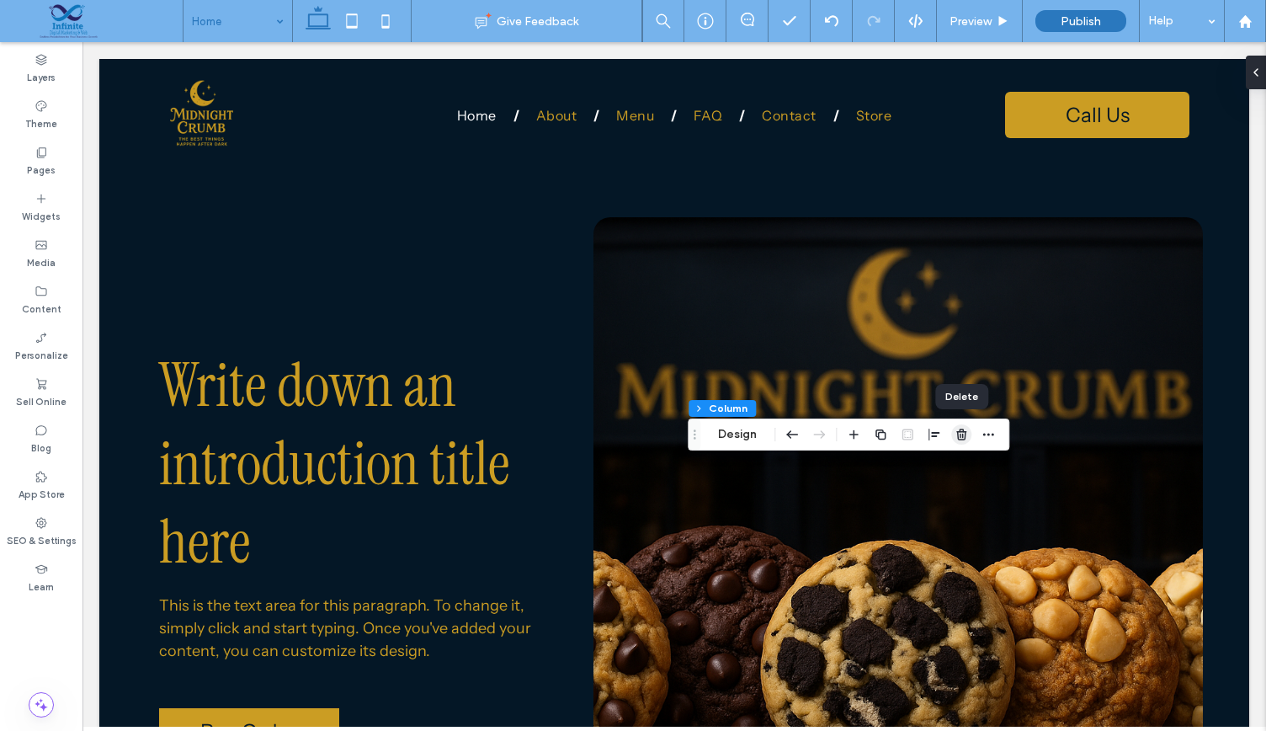
click at [956, 437] on icon "button" at bounding box center [961, 434] width 13 height 13
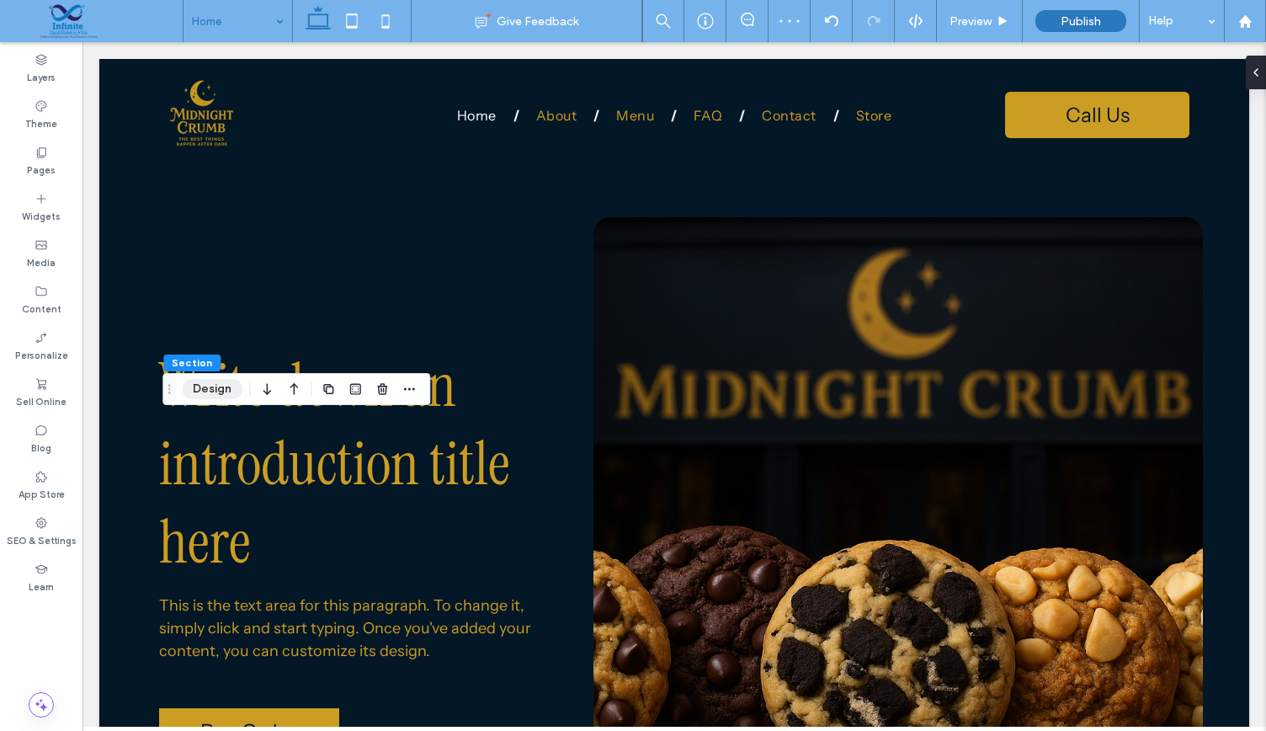
click at [219, 396] on button "Design" at bounding box center [212, 389] width 61 height 20
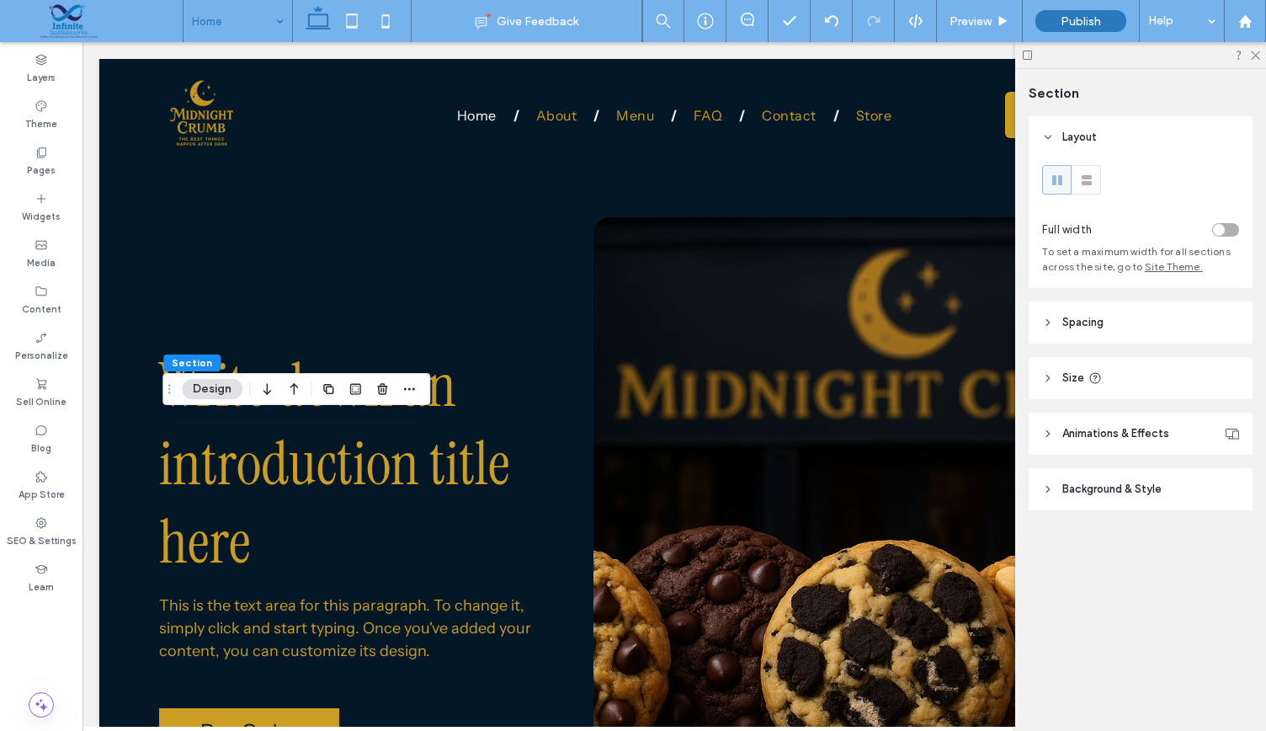
click at [1054, 484] on header "Background & Style" at bounding box center [1141, 489] width 224 height 42
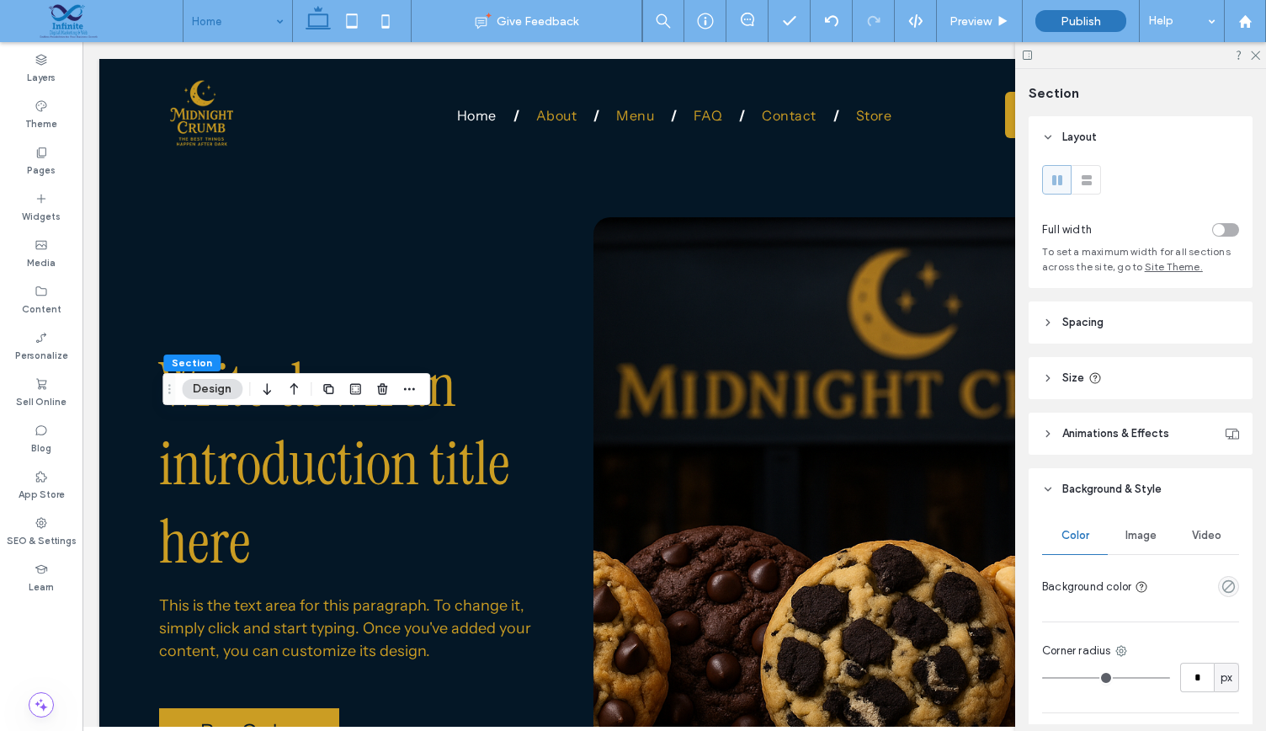
click at [1136, 543] on div "Image" at bounding box center [1141, 535] width 66 height 37
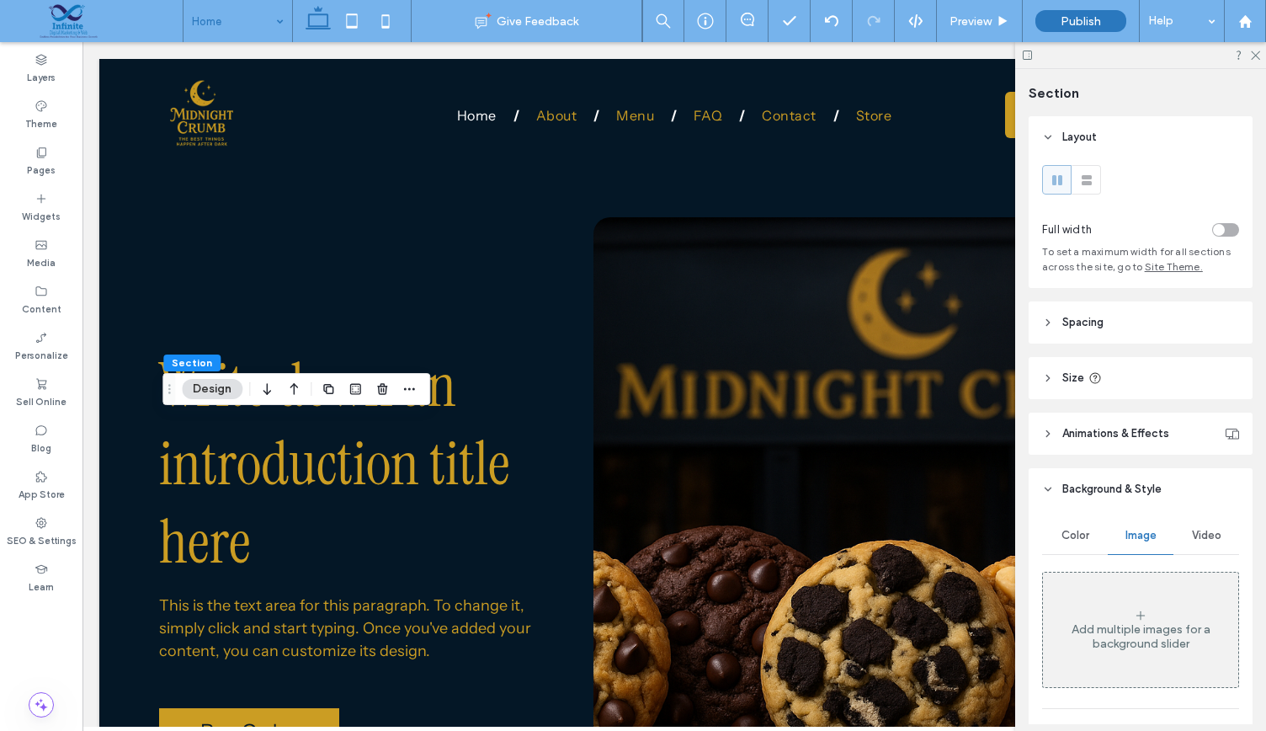
click at [1076, 535] on span "Color" at bounding box center [1075, 535] width 28 height 13
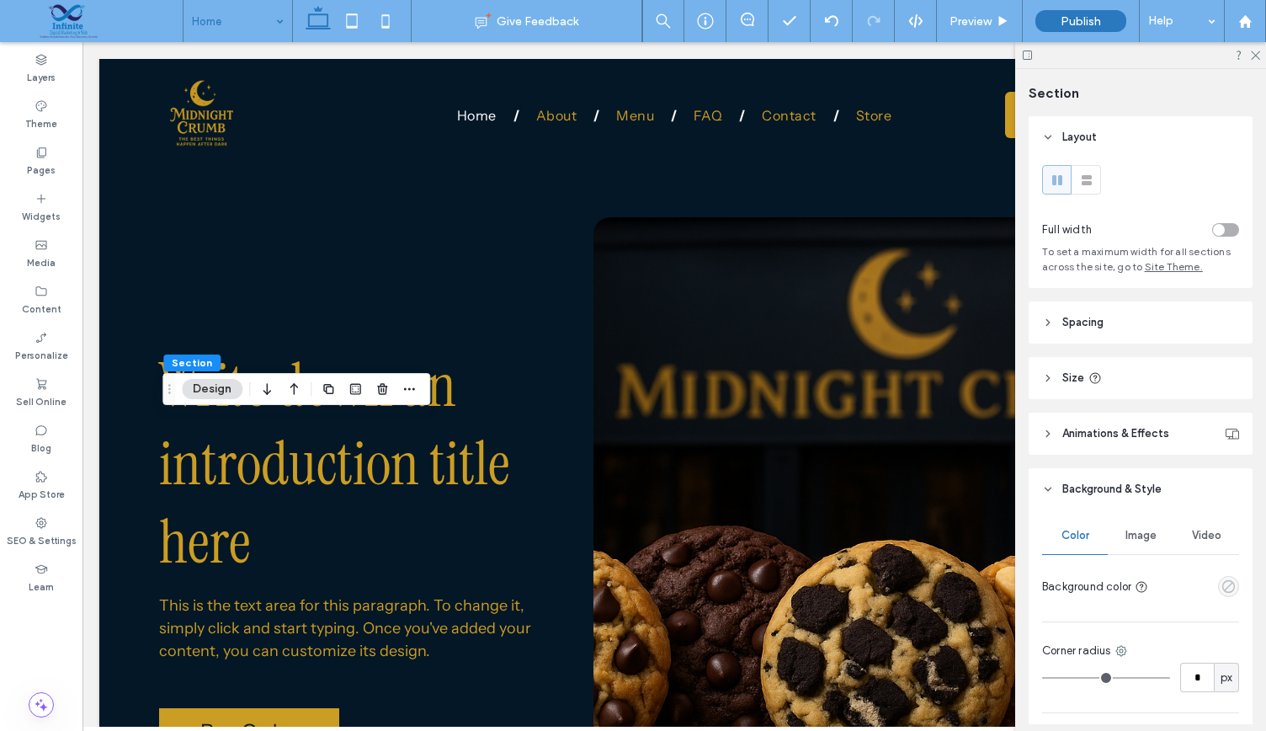
click at [1223, 582] on use "empty color" at bounding box center [1228, 586] width 13 height 13
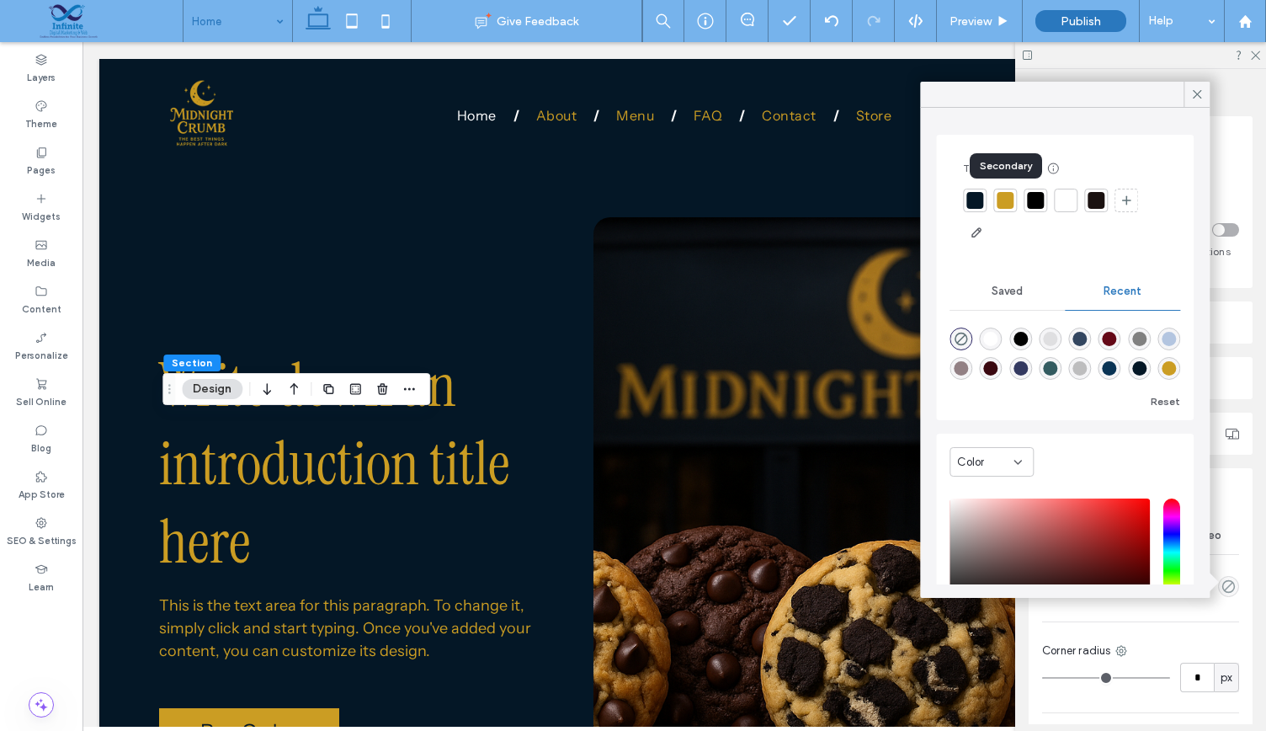
click at [1004, 203] on div at bounding box center [1005, 200] width 17 height 17
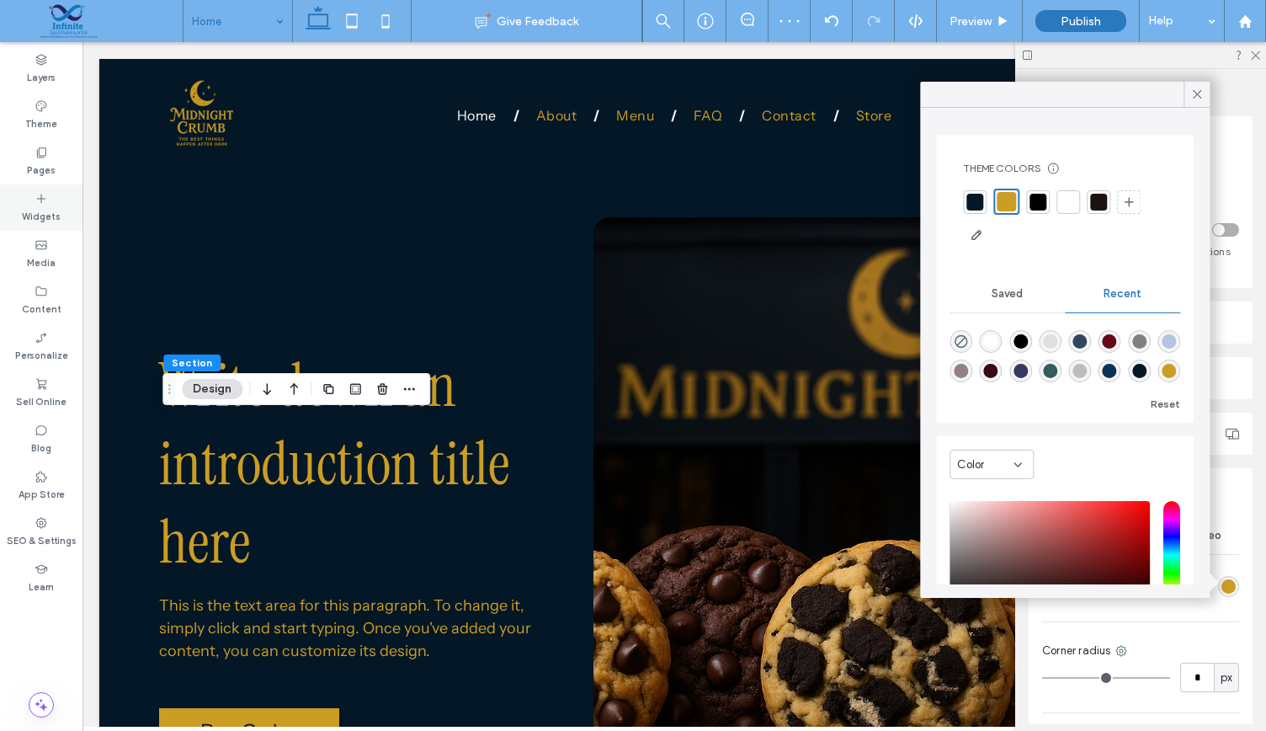
click at [29, 191] on div "Widgets" at bounding box center [41, 207] width 82 height 46
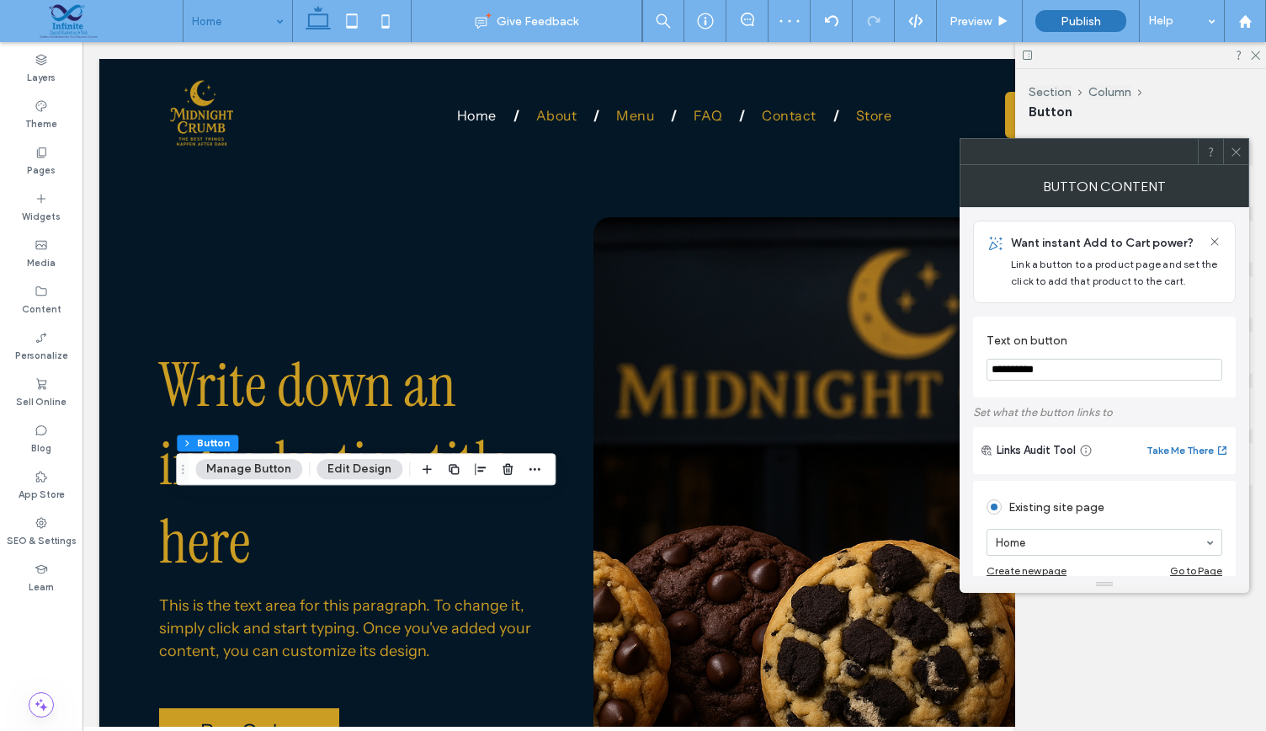
click at [1145, 165] on div "Button Content" at bounding box center [1105, 186] width 290 height 42
type input "**********"
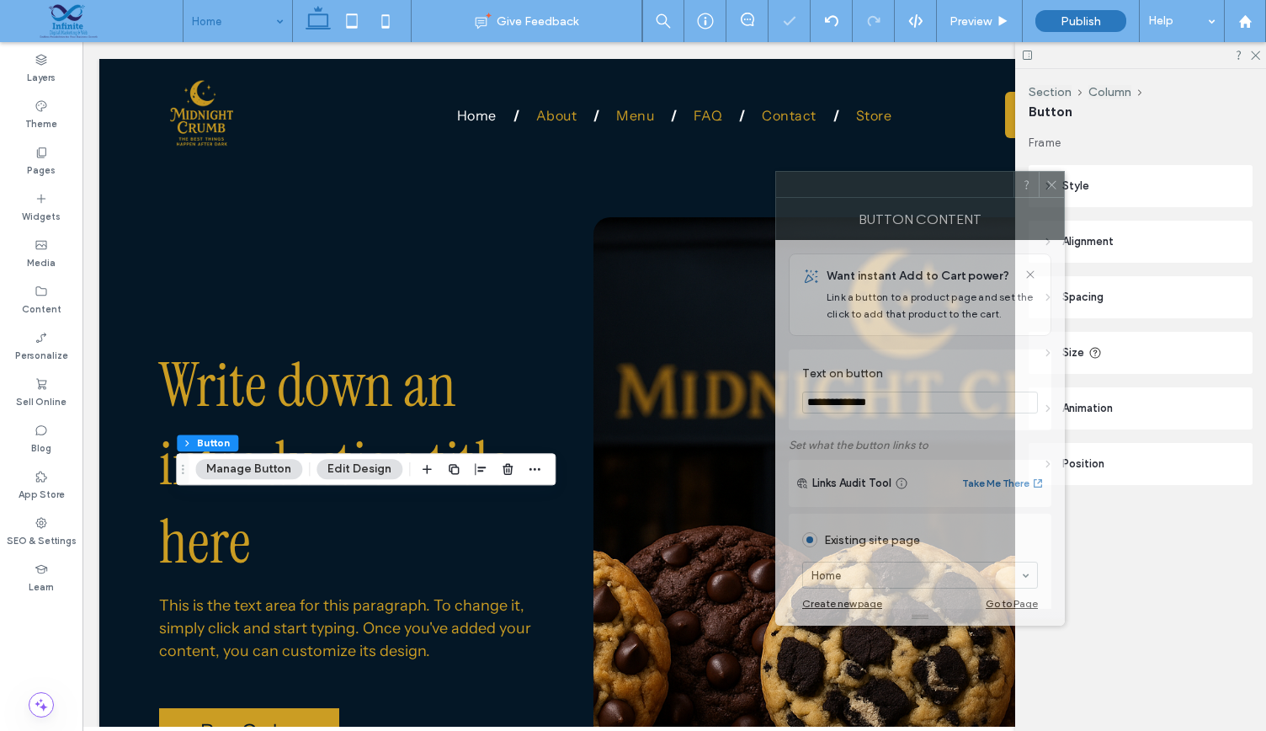
drag, startPoint x: 1155, startPoint y: 149, endPoint x: 971, endPoint y: 181, distance: 187.1
click at [971, 181] on div at bounding box center [894, 184] width 237 height 25
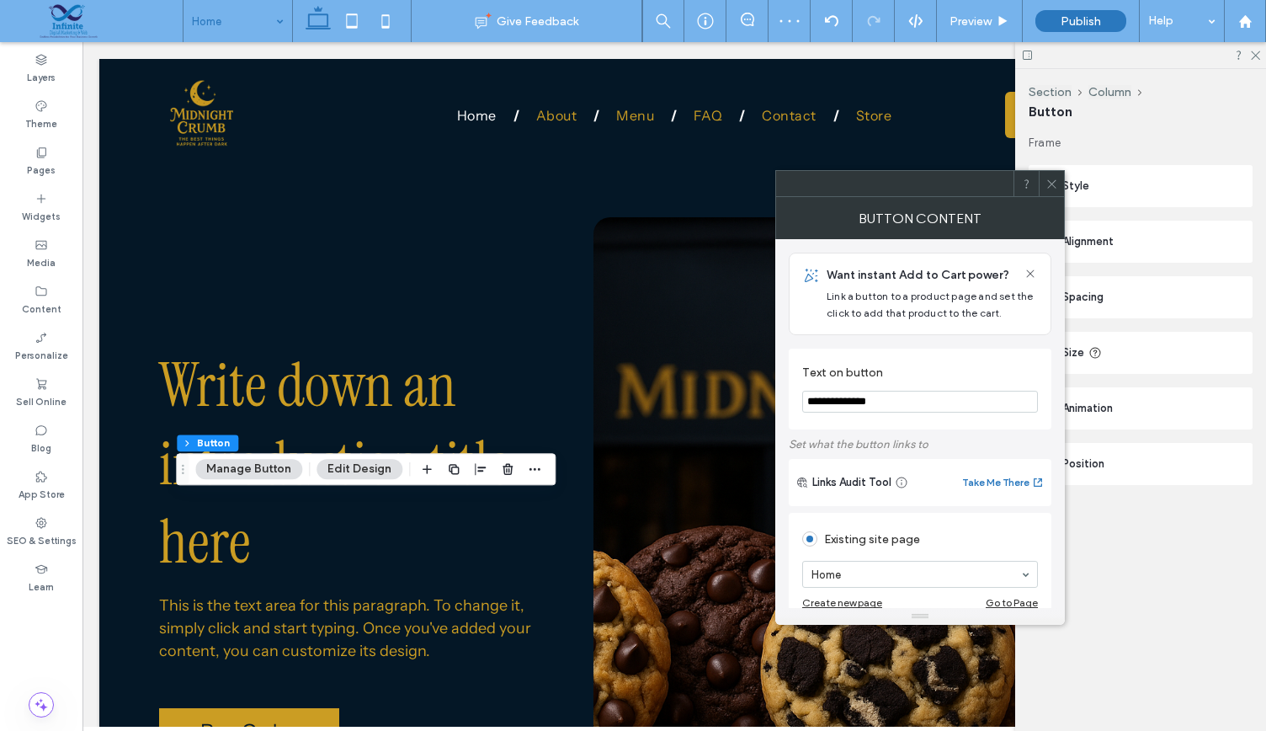
click at [1050, 183] on use at bounding box center [1051, 183] width 8 height 8
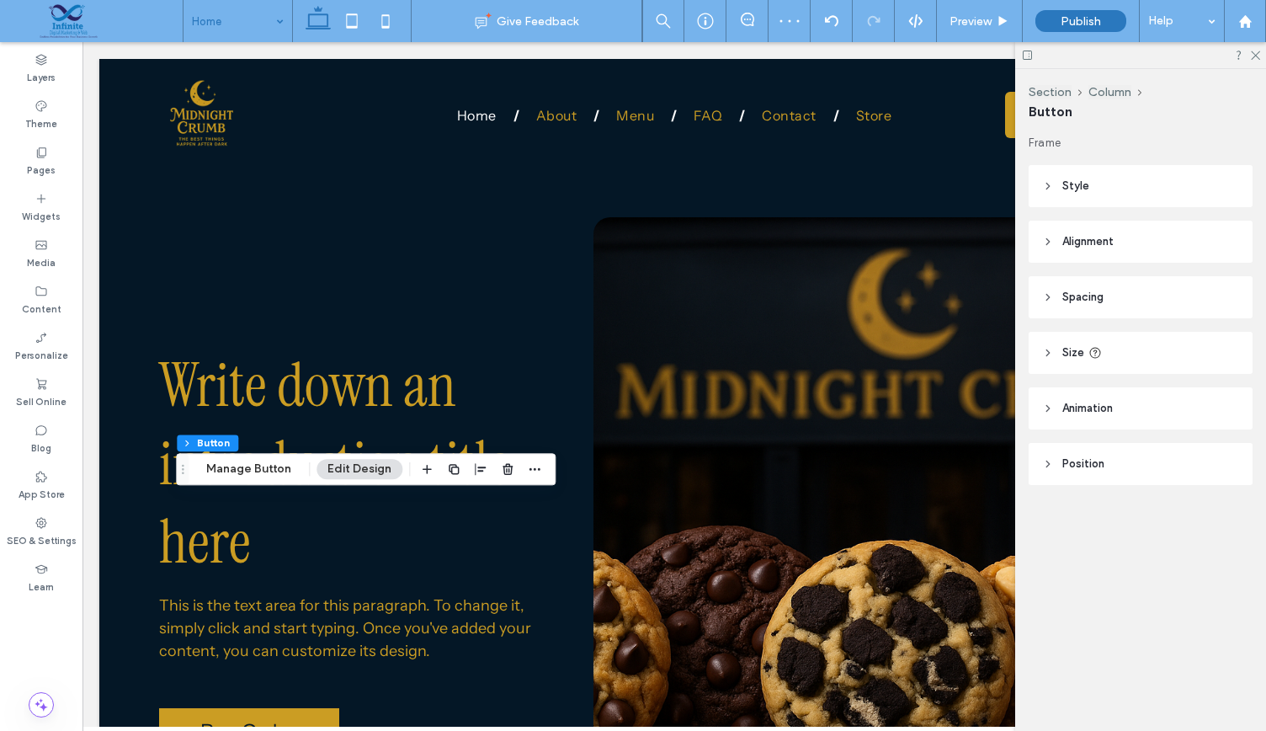
click at [1060, 190] on header "Style" at bounding box center [1141, 186] width 224 height 42
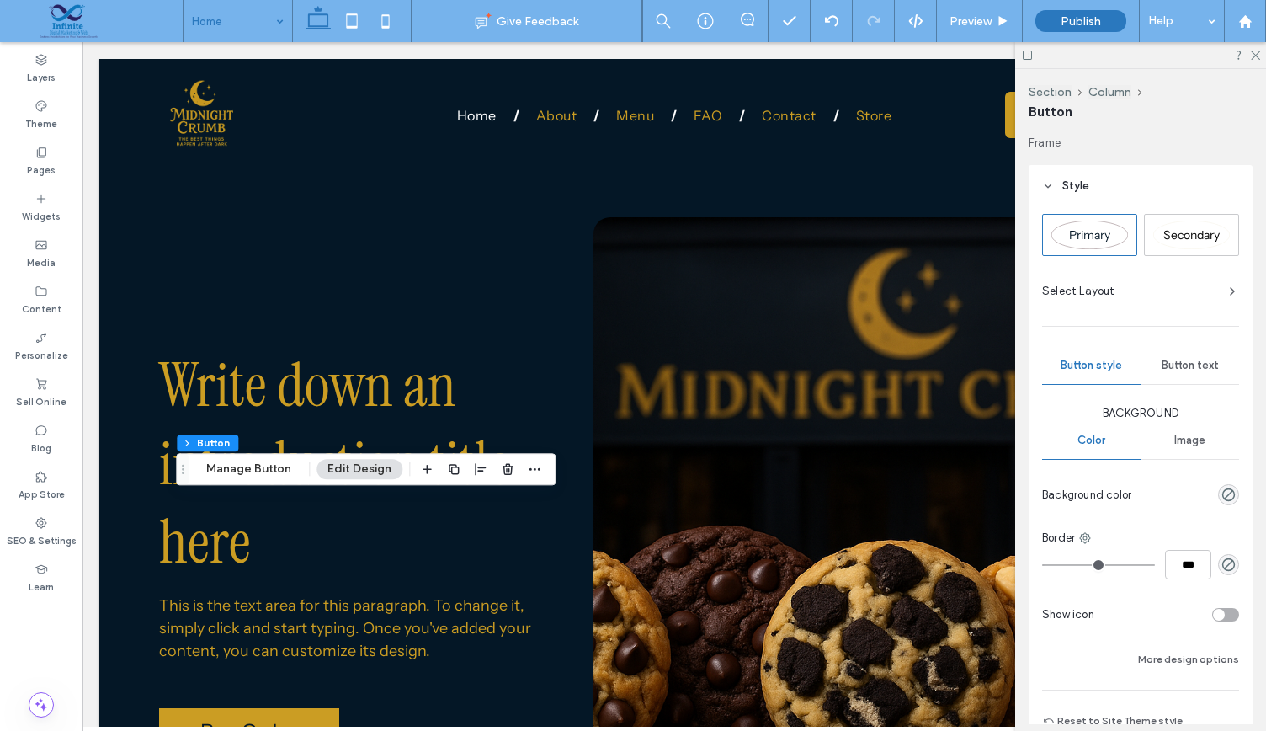
click at [1163, 238] on span "Secondary" at bounding box center [1191, 234] width 56 height 15
click at [1215, 285] on div "Select Layout" at bounding box center [1140, 291] width 197 height 17
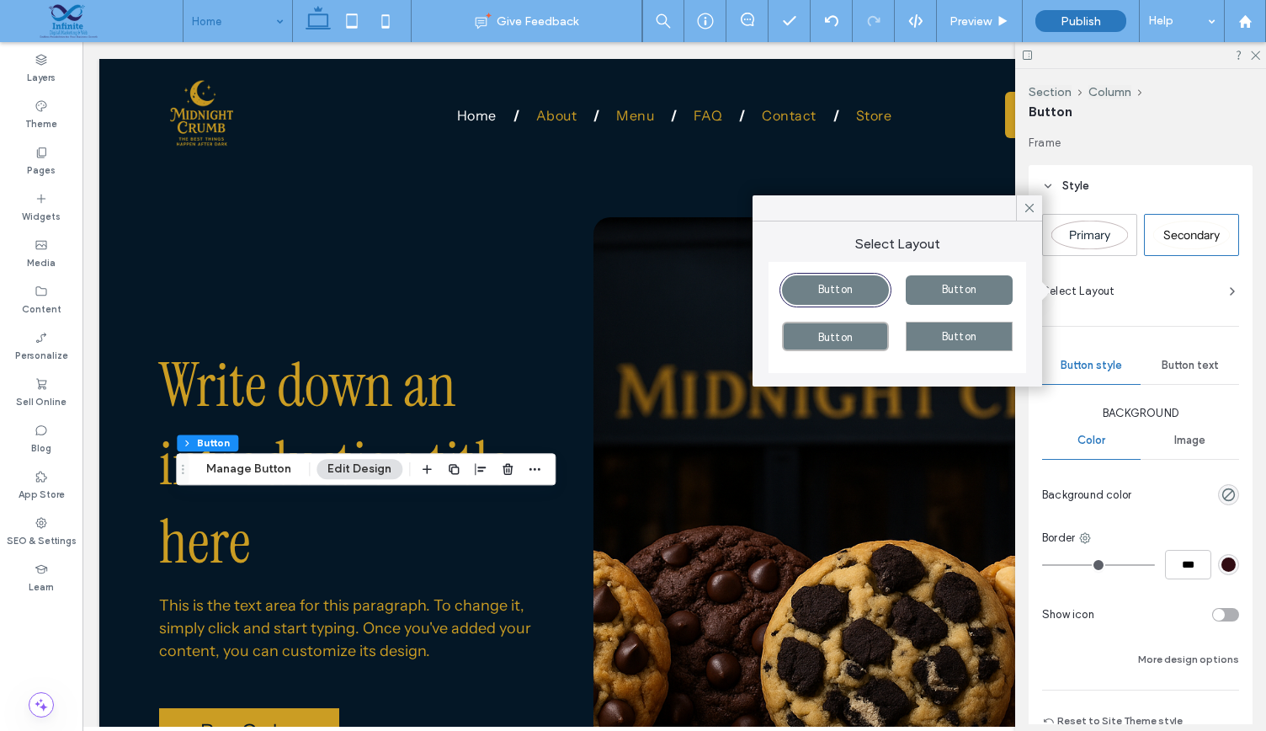
click at [944, 331] on span "Button" at bounding box center [959, 336] width 35 height 13
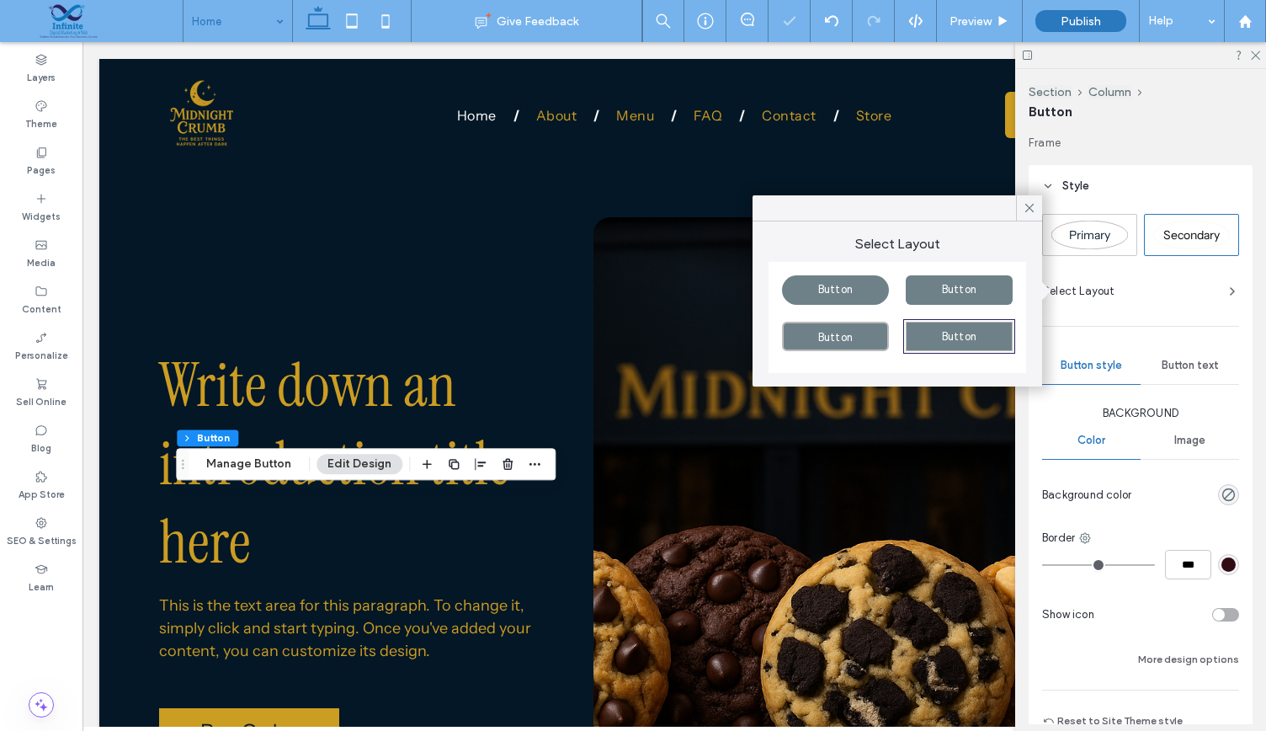
type input "**"
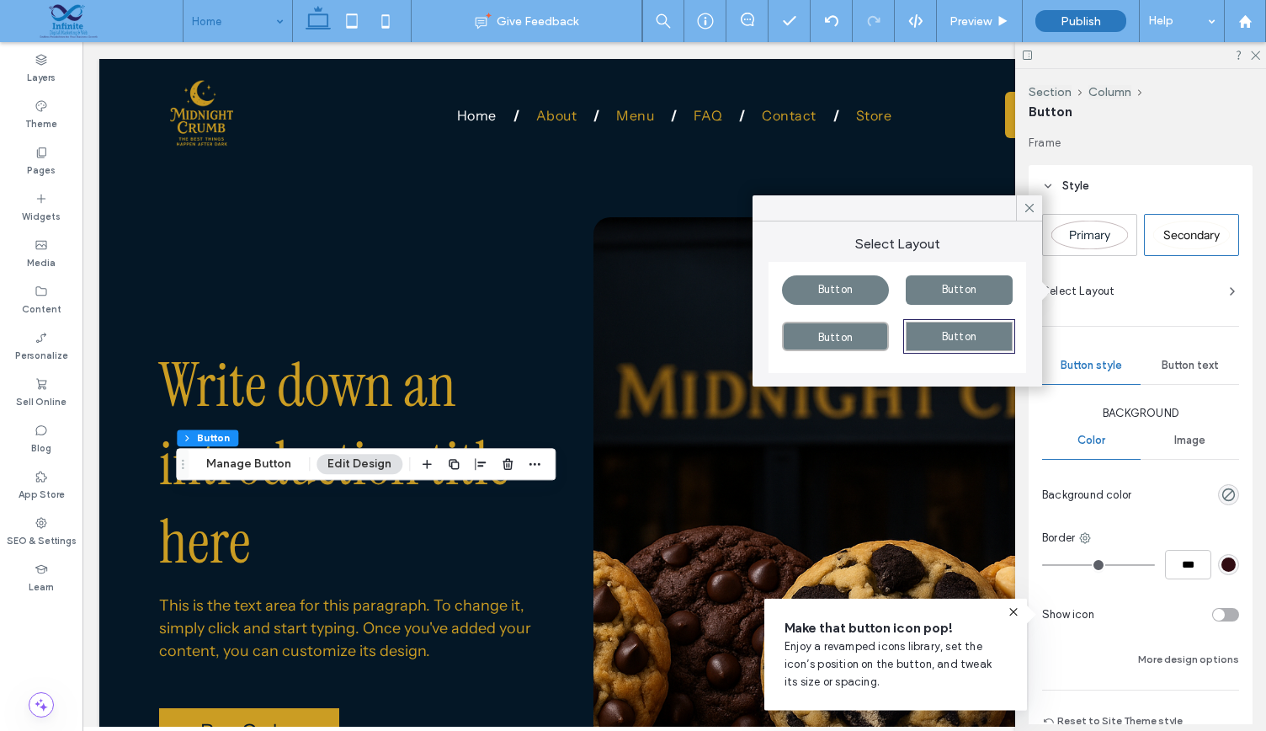
click at [1218, 491] on div "rgba(0, 0, 0, 0)" at bounding box center [1228, 494] width 21 height 21
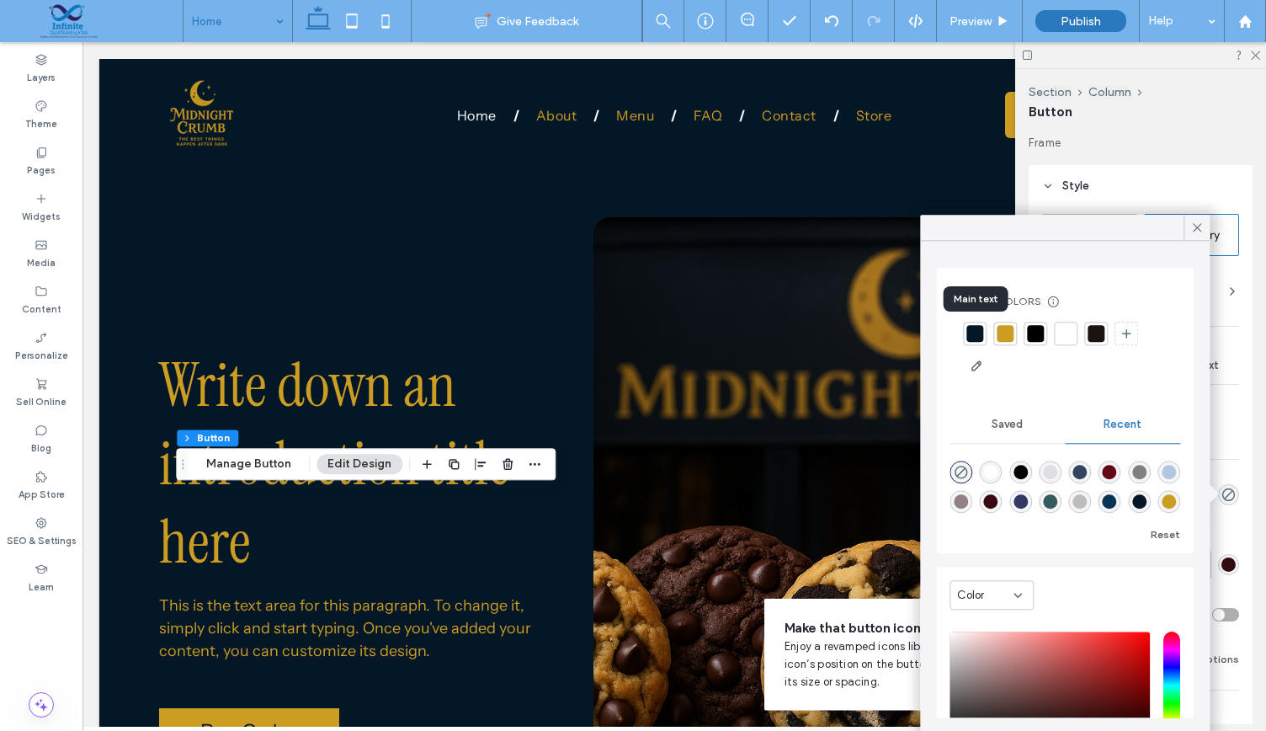
click at [970, 329] on div at bounding box center [974, 333] width 17 height 17
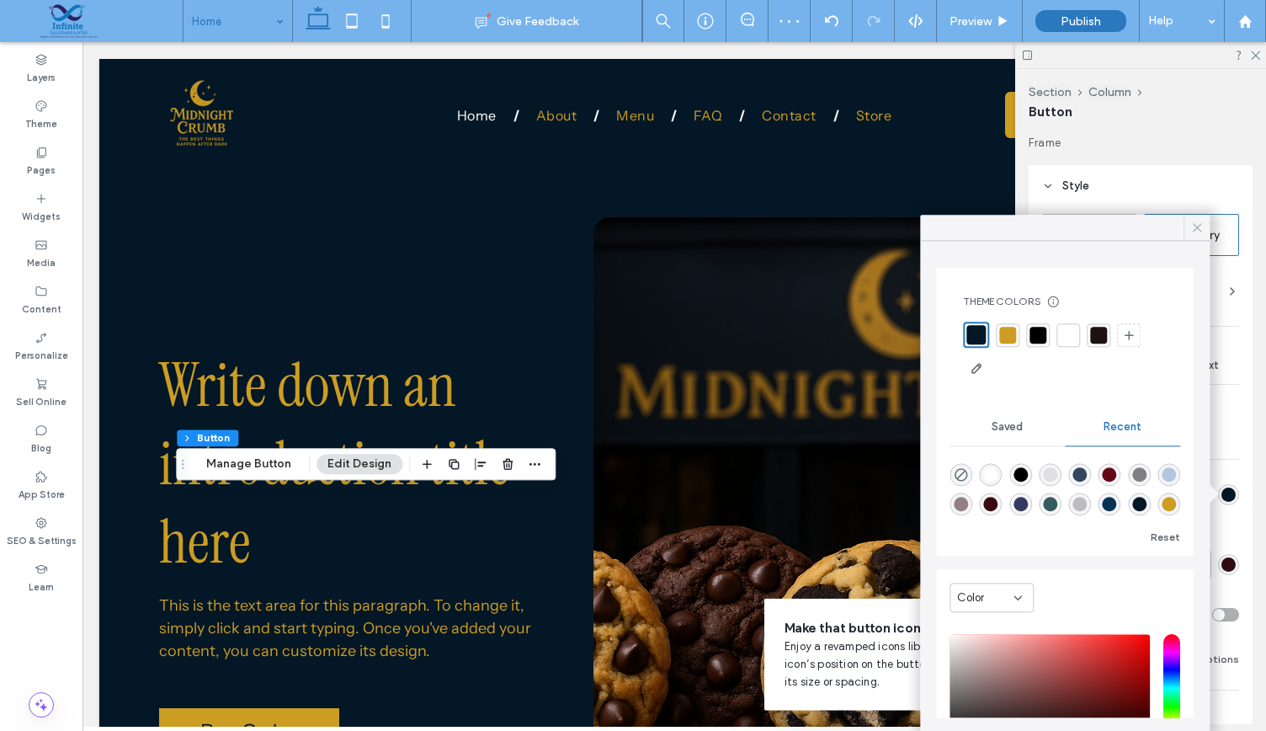
click at [1192, 232] on icon at bounding box center [1196, 227] width 15 height 15
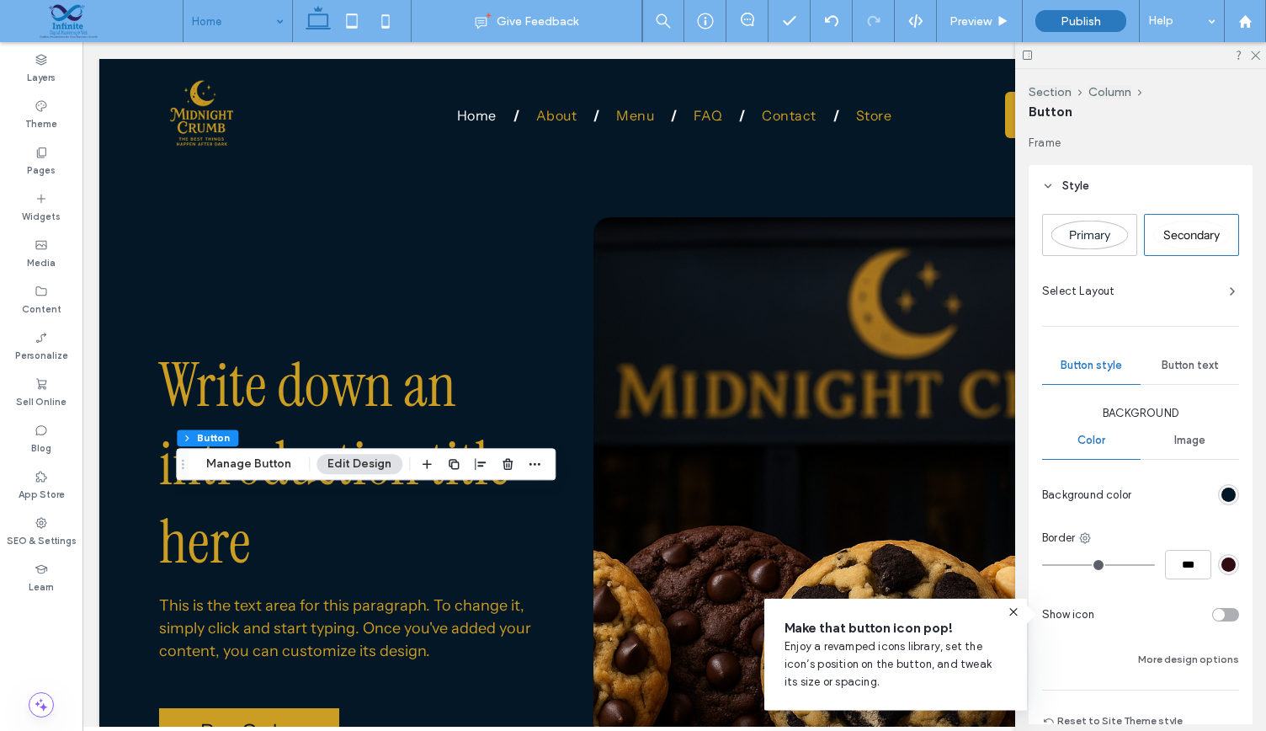
click at [1183, 366] on span "Button text" at bounding box center [1190, 365] width 57 height 13
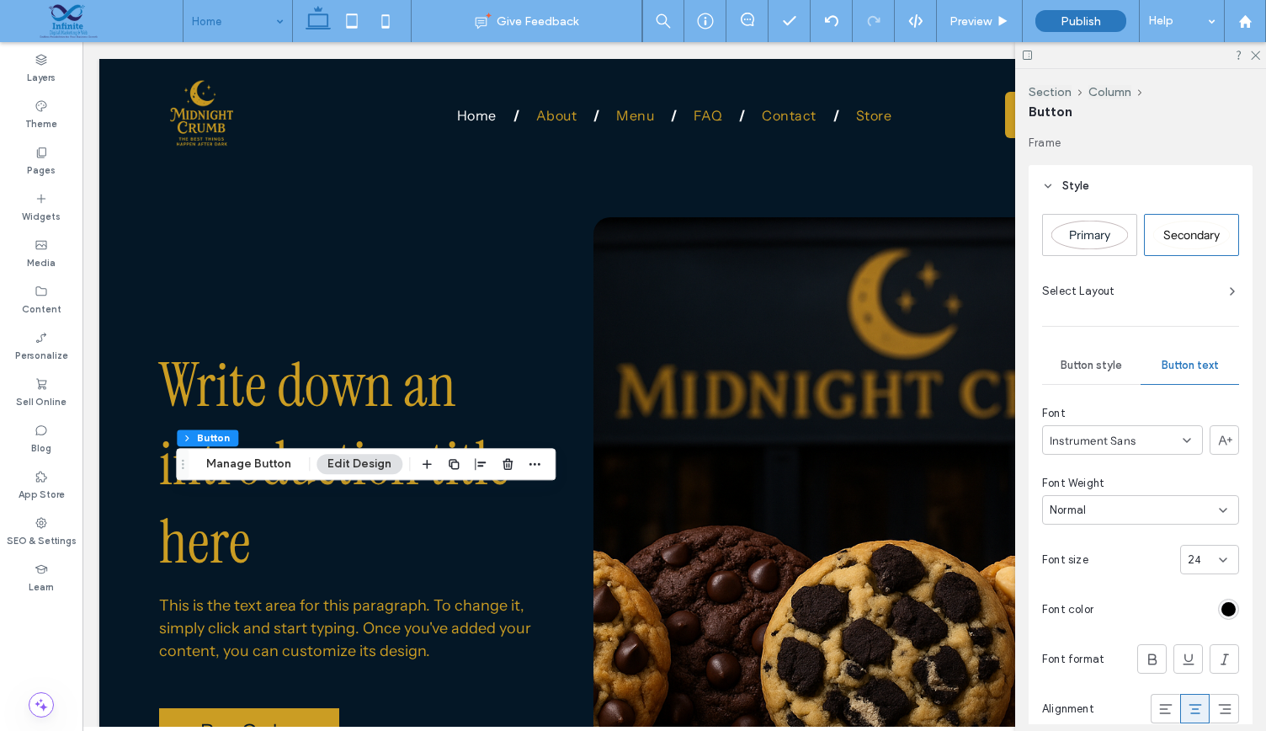
click at [1221, 610] on div "rgb(0, 0, 0)" at bounding box center [1228, 609] width 14 height 14
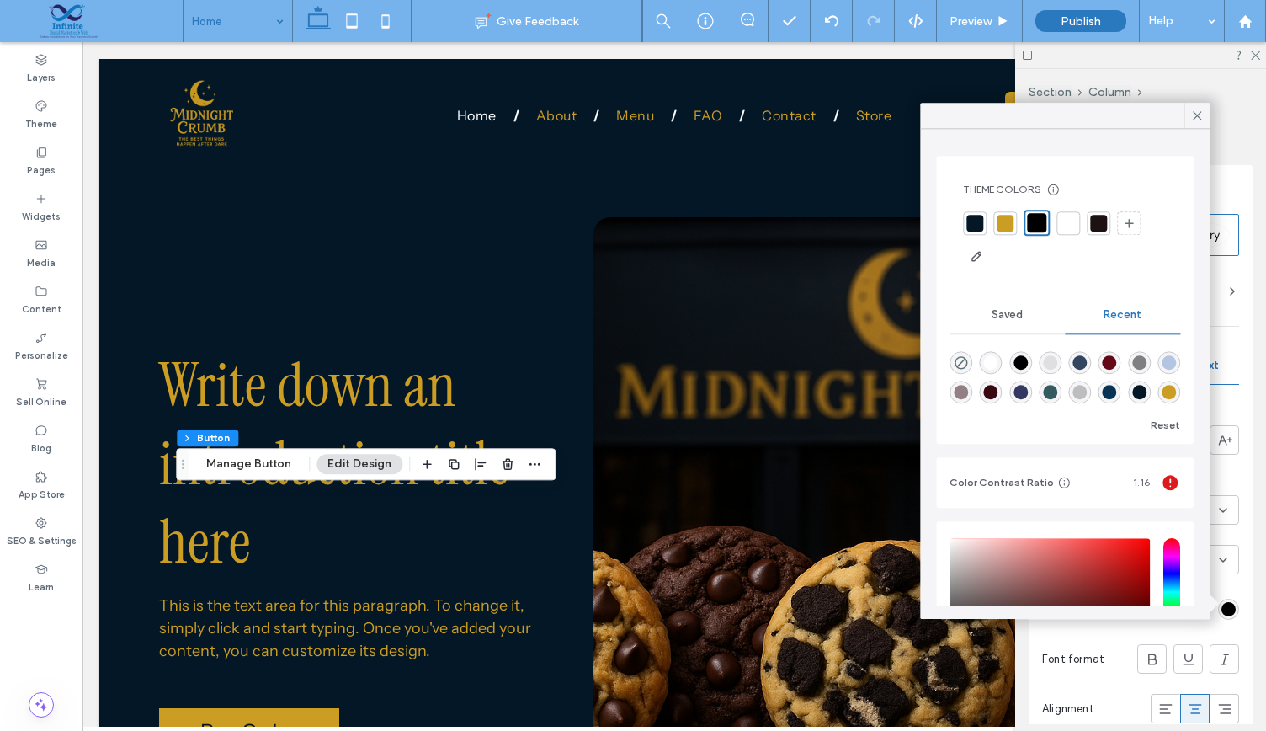
click at [1004, 218] on div at bounding box center [1005, 223] width 17 height 17
click at [1200, 115] on icon at bounding box center [1196, 115] width 15 height 15
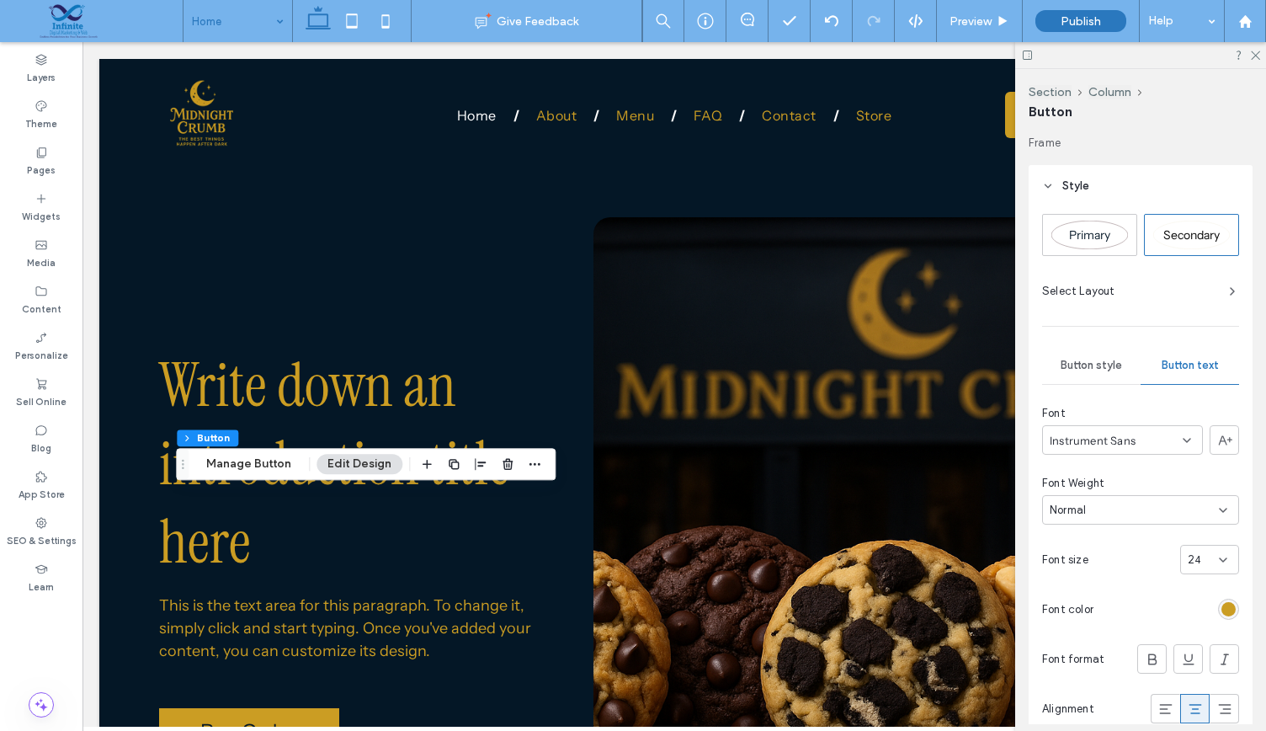
drag, startPoint x: 1265, startPoint y: 447, endPoint x: 1125, endPoint y: 540, distance: 168.8
click at [1125, 540] on div "Font Instrument Sans Font Weight Normal Font size 24 Font color Font format Ali…" at bounding box center [1140, 589] width 197 height 368
click at [1100, 370] on span "Button style" at bounding box center [1091, 365] width 61 height 13
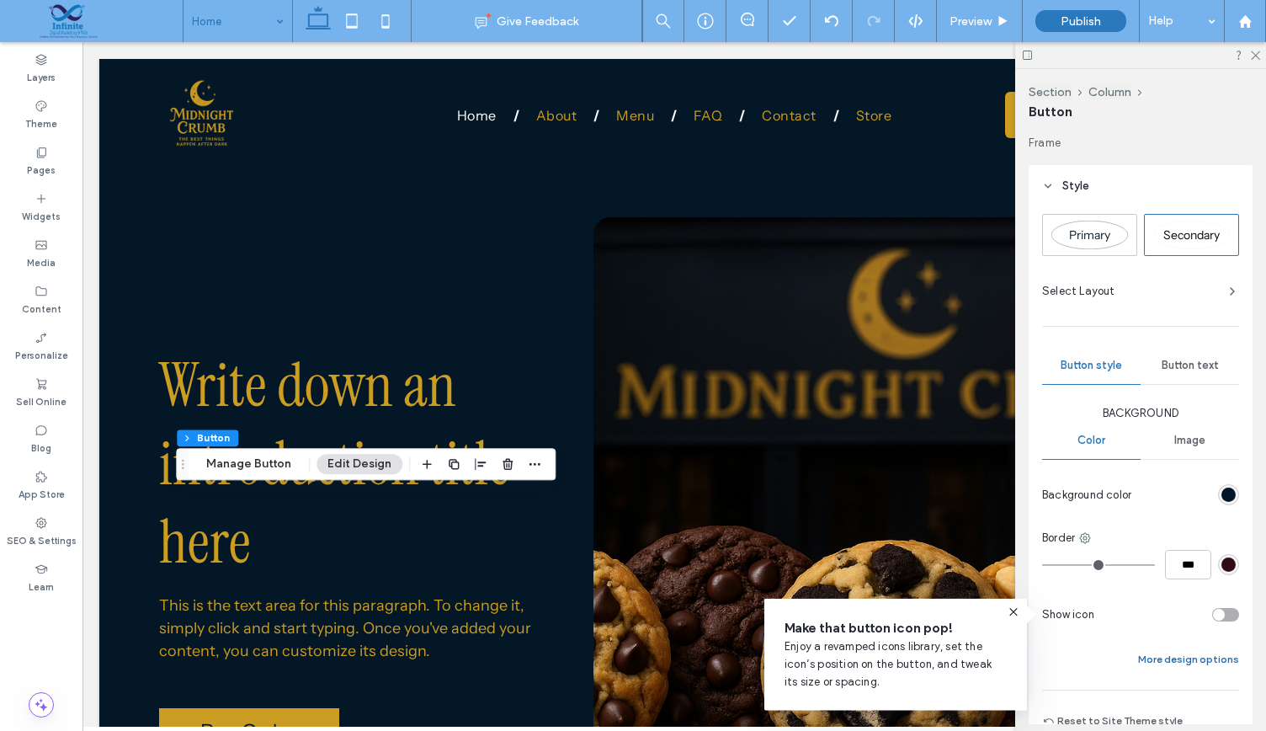
drag, startPoint x: 1261, startPoint y: 399, endPoint x: 1210, endPoint y: 657, distance: 263.3
click at [1210, 657] on button "More design options" at bounding box center [1188, 659] width 101 height 20
click at [1210, 657] on button "Fewer design options" at bounding box center [1188, 659] width 104 height 20
click at [1210, 657] on button "More design options" at bounding box center [1188, 659] width 101 height 20
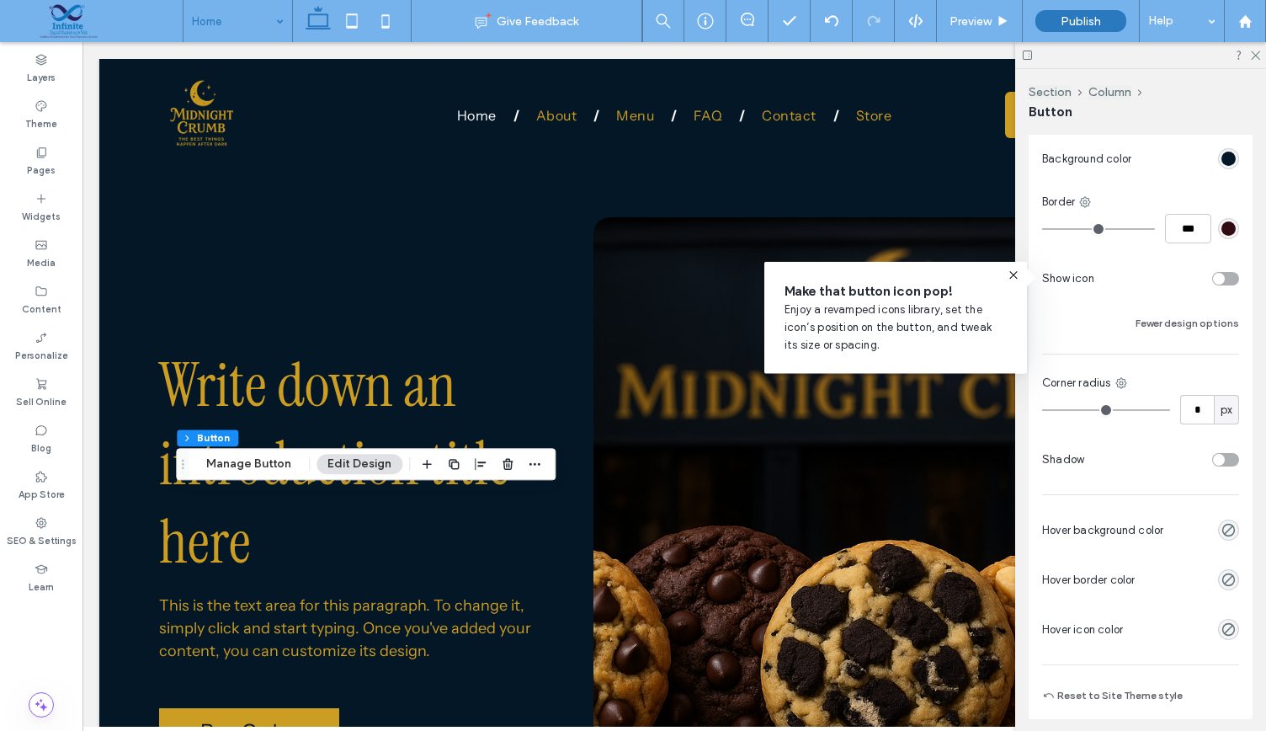
scroll to position [337, 0]
click at [1218, 523] on div at bounding box center [1228, 529] width 21 height 21
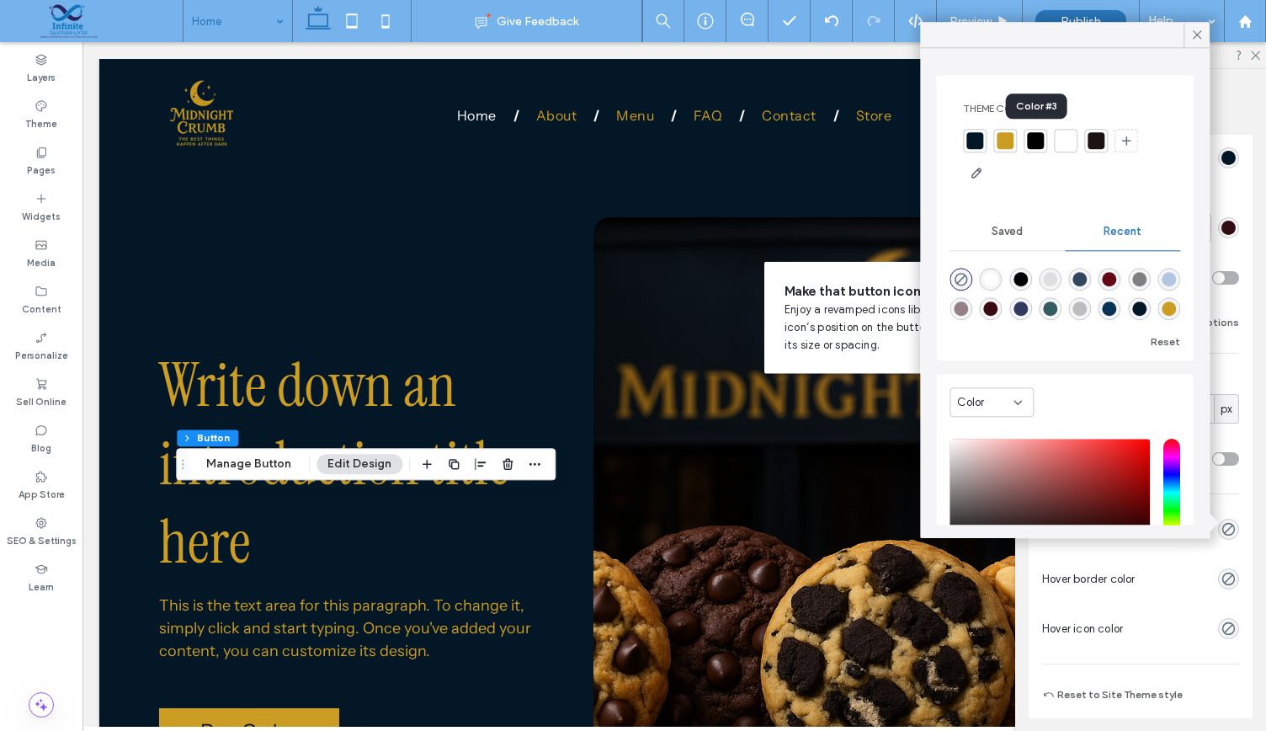
click at [1035, 142] on div at bounding box center [1035, 140] width 17 height 17
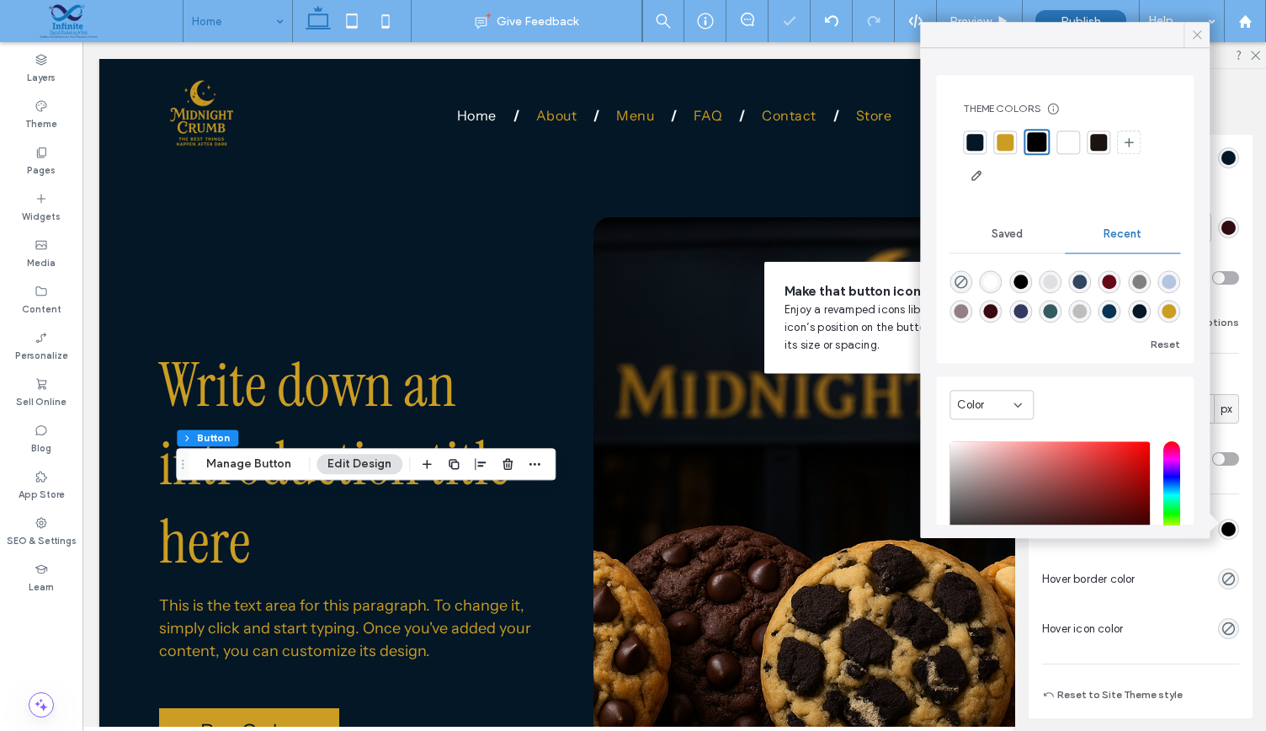
click at [1197, 36] on icon at bounding box center [1196, 34] width 15 height 15
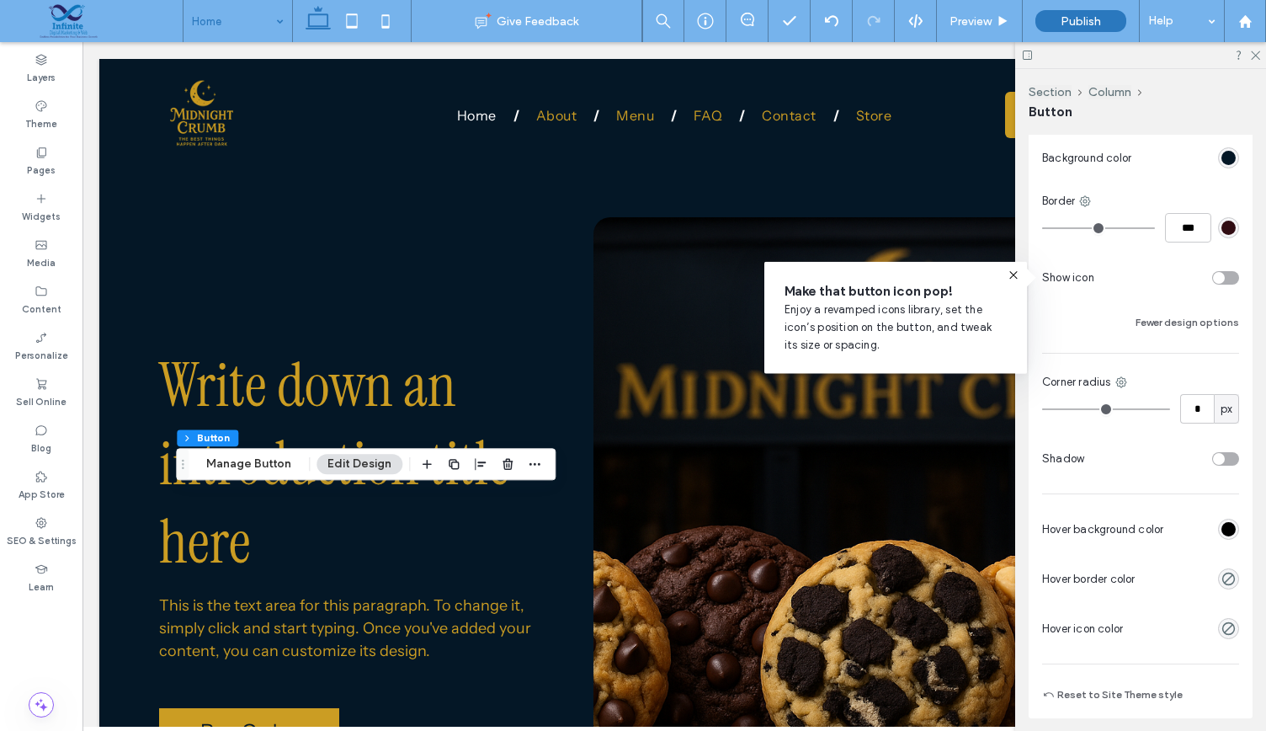
drag, startPoint x: 1264, startPoint y: 479, endPoint x: 1261, endPoint y: 341, distance: 138.1
drag, startPoint x: 1261, startPoint y: 341, endPoint x: 1253, endPoint y: 257, distance: 84.5
click at [1253, 257] on div "Frame Style Primary Secondary Select Layout Button style Button text Background…" at bounding box center [1146, 429] width 235 height 589
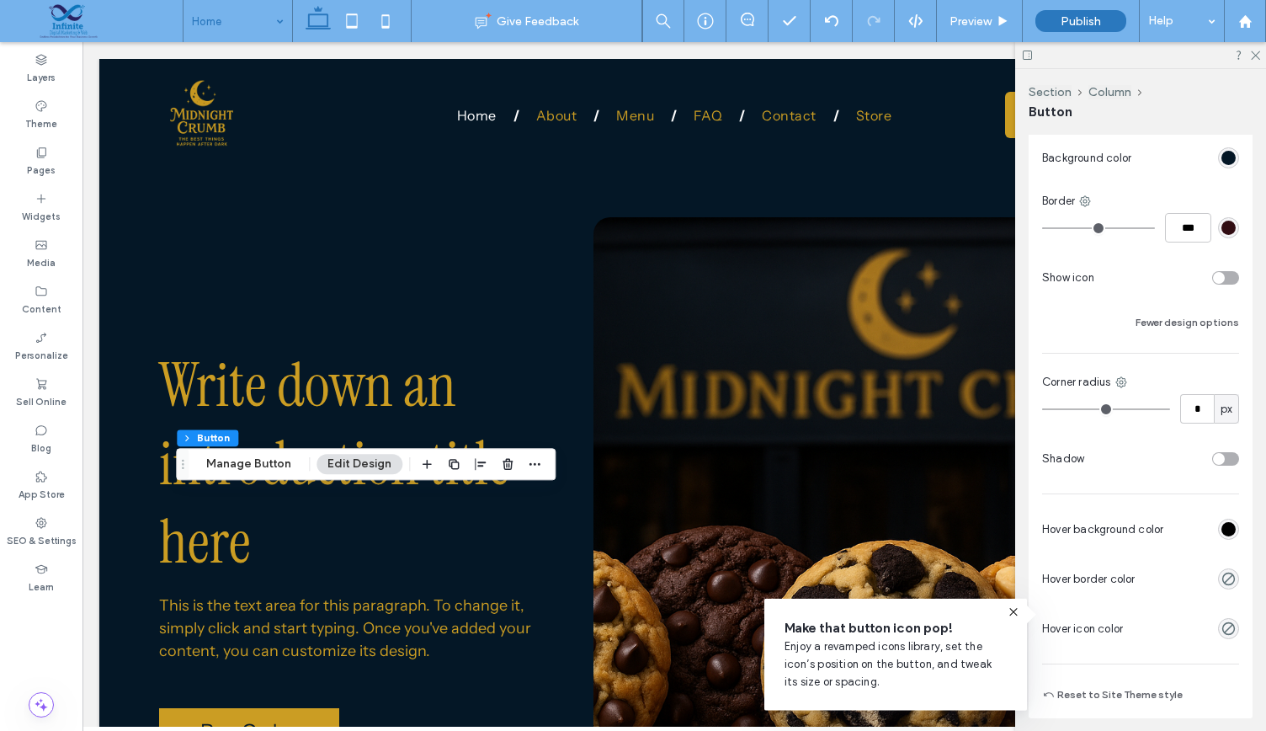
scroll to position [0, 0]
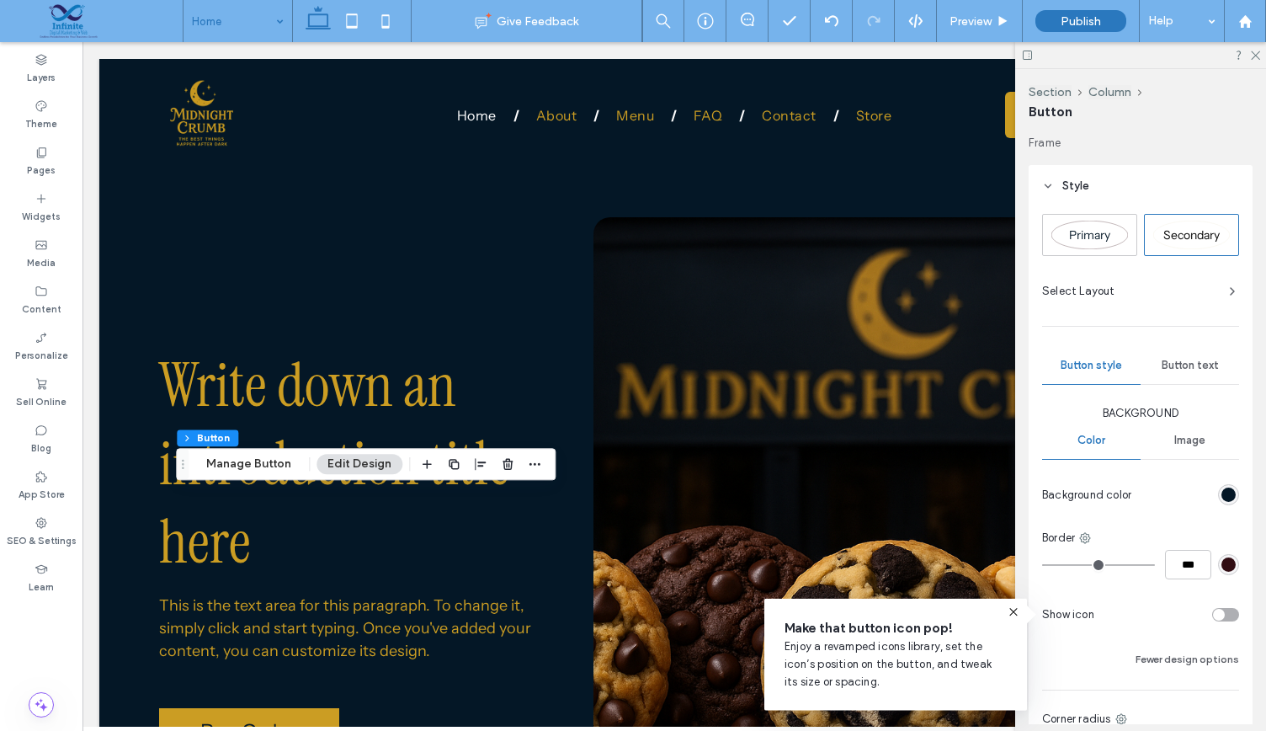
click at [1201, 354] on div "Button text" at bounding box center [1190, 365] width 98 height 37
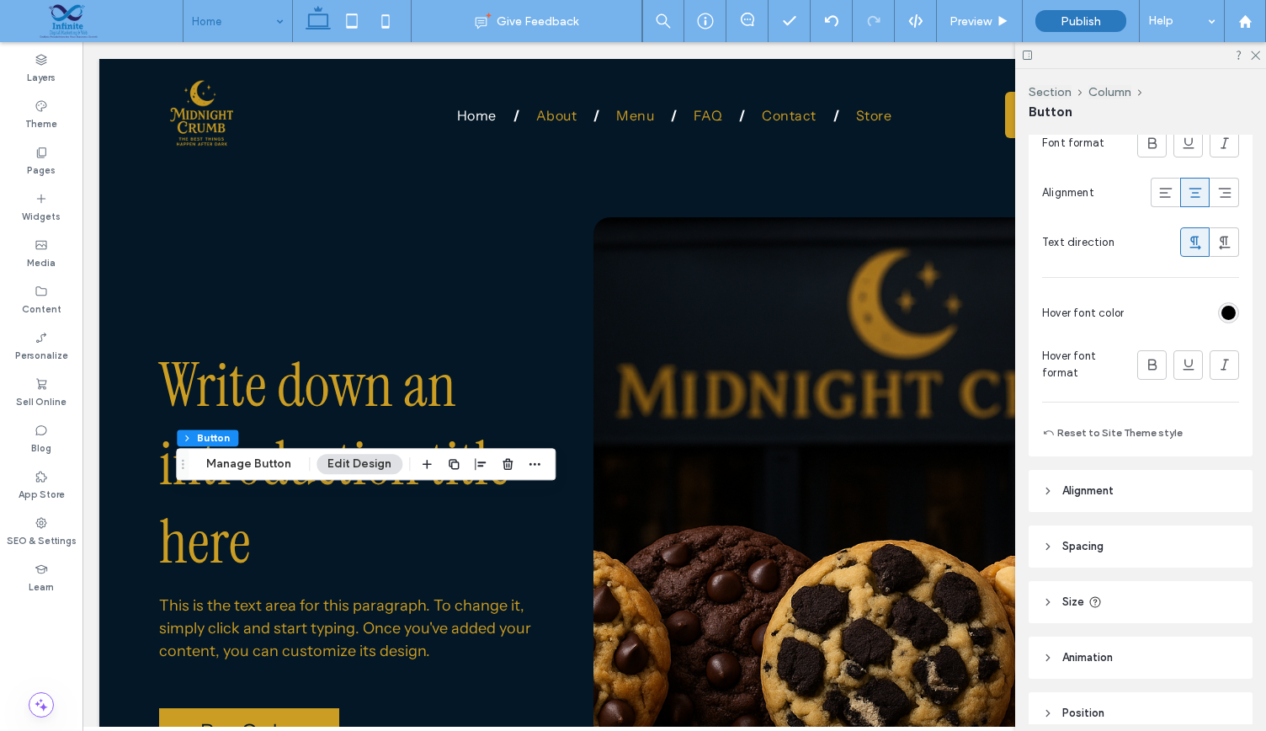
scroll to position [592, 0]
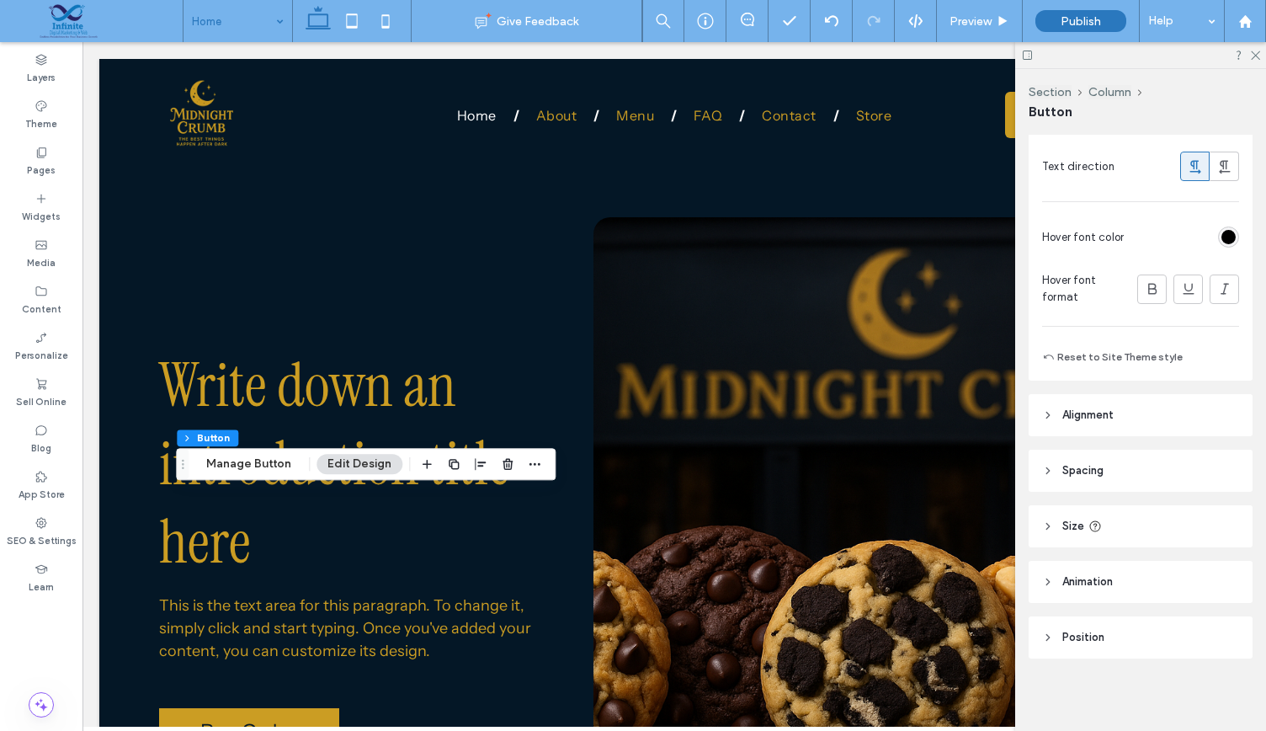
click at [1218, 237] on div "rgb(0, 0, 0)" at bounding box center [1228, 236] width 21 height 21
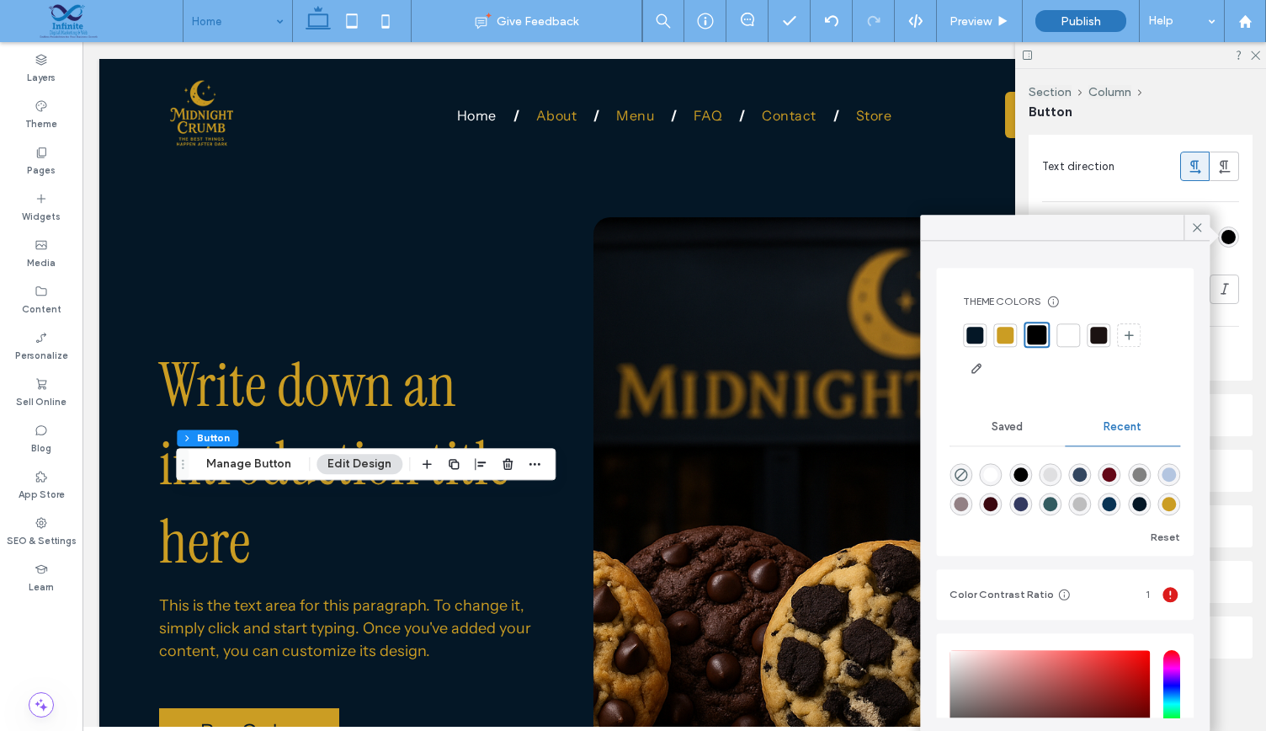
click at [1065, 331] on div at bounding box center [1068, 335] width 17 height 17
click at [1197, 223] on icon at bounding box center [1196, 227] width 15 height 15
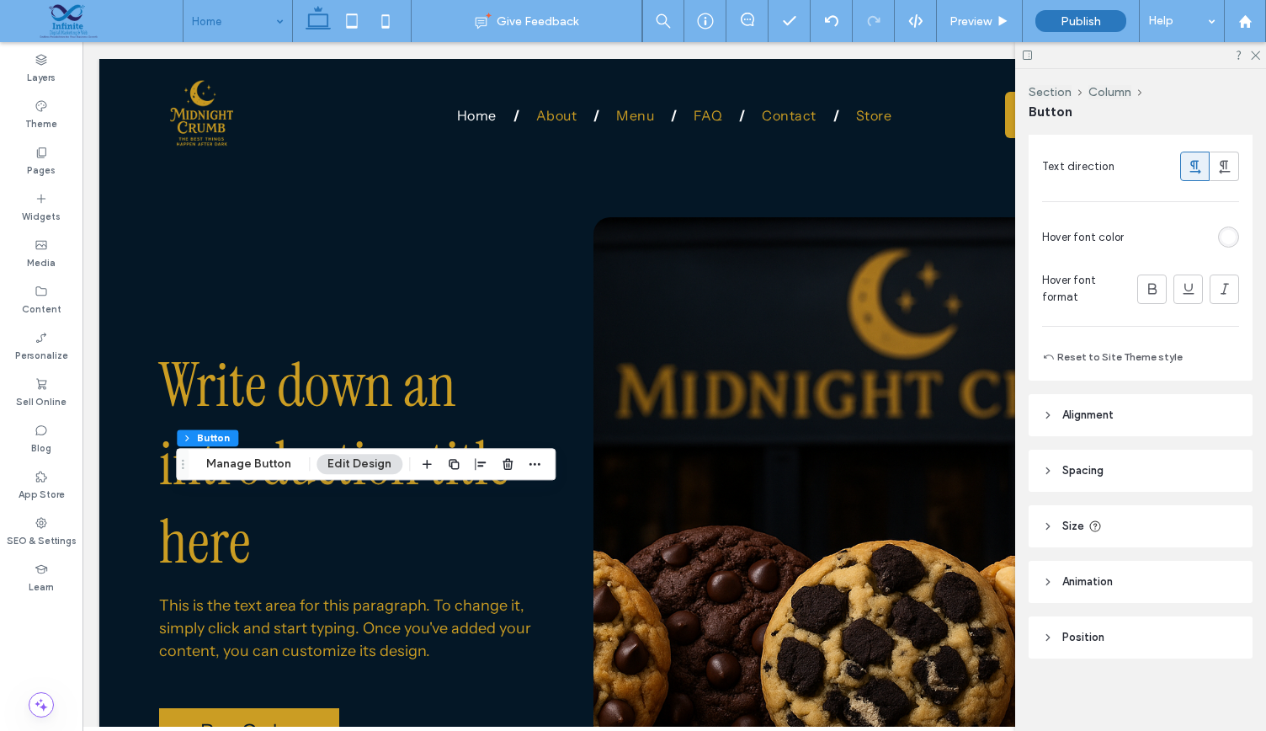
click at [1062, 409] on span "Alignment" at bounding box center [1087, 415] width 51 height 17
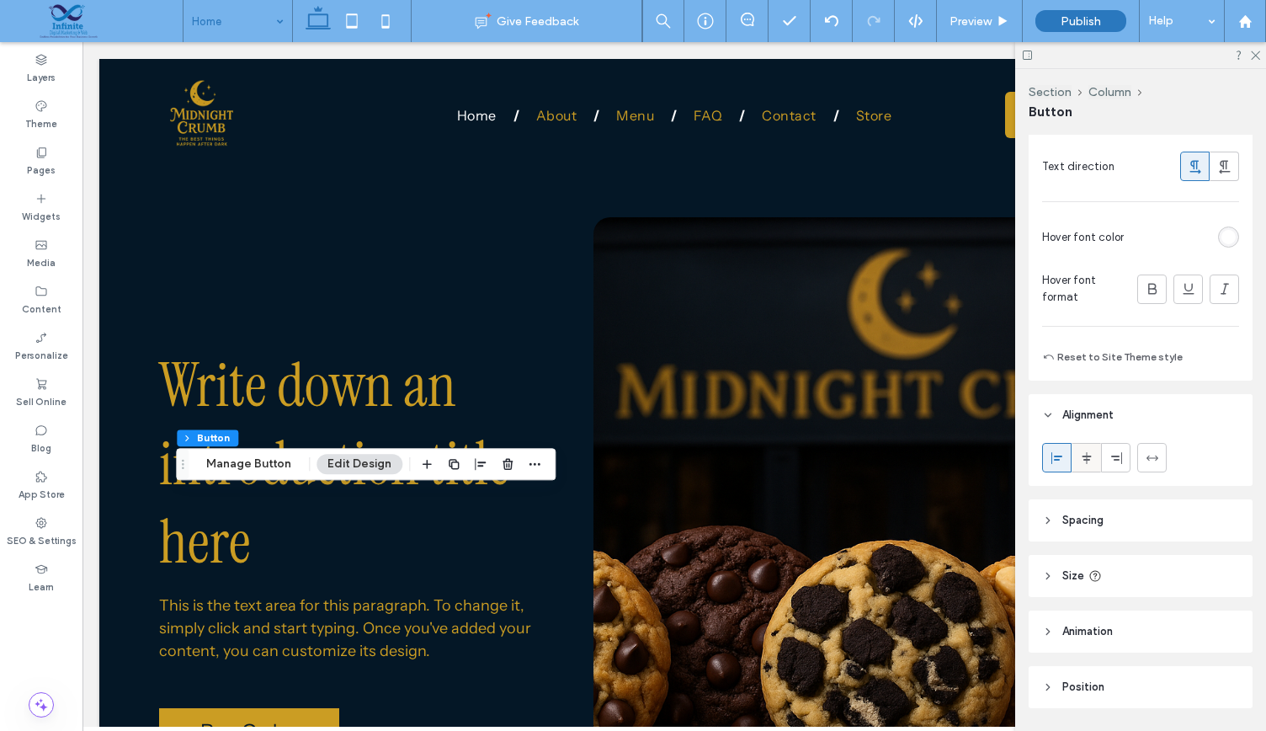
click at [1098, 454] on div at bounding box center [1086, 458] width 28 height 28
click at [1256, 54] on icon at bounding box center [1254, 54] width 11 height 11
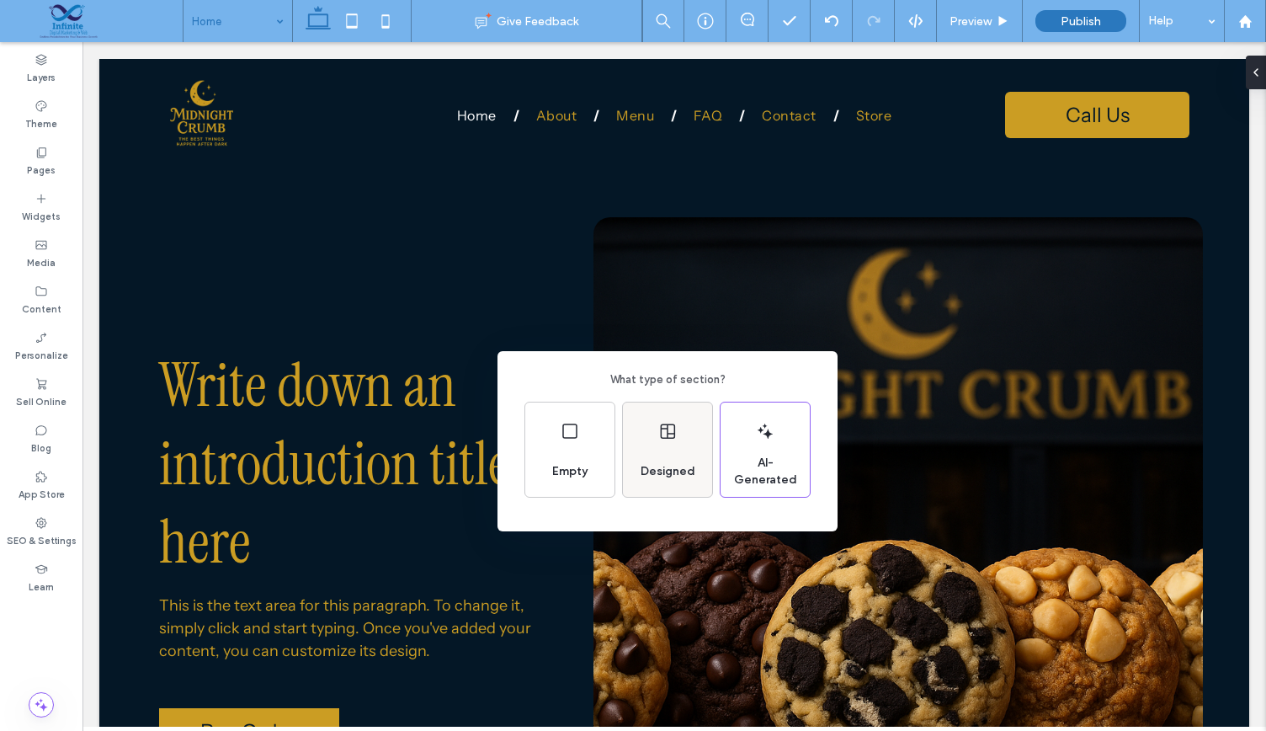
click at [653, 444] on div "Designed" at bounding box center [667, 449] width 89 height 94
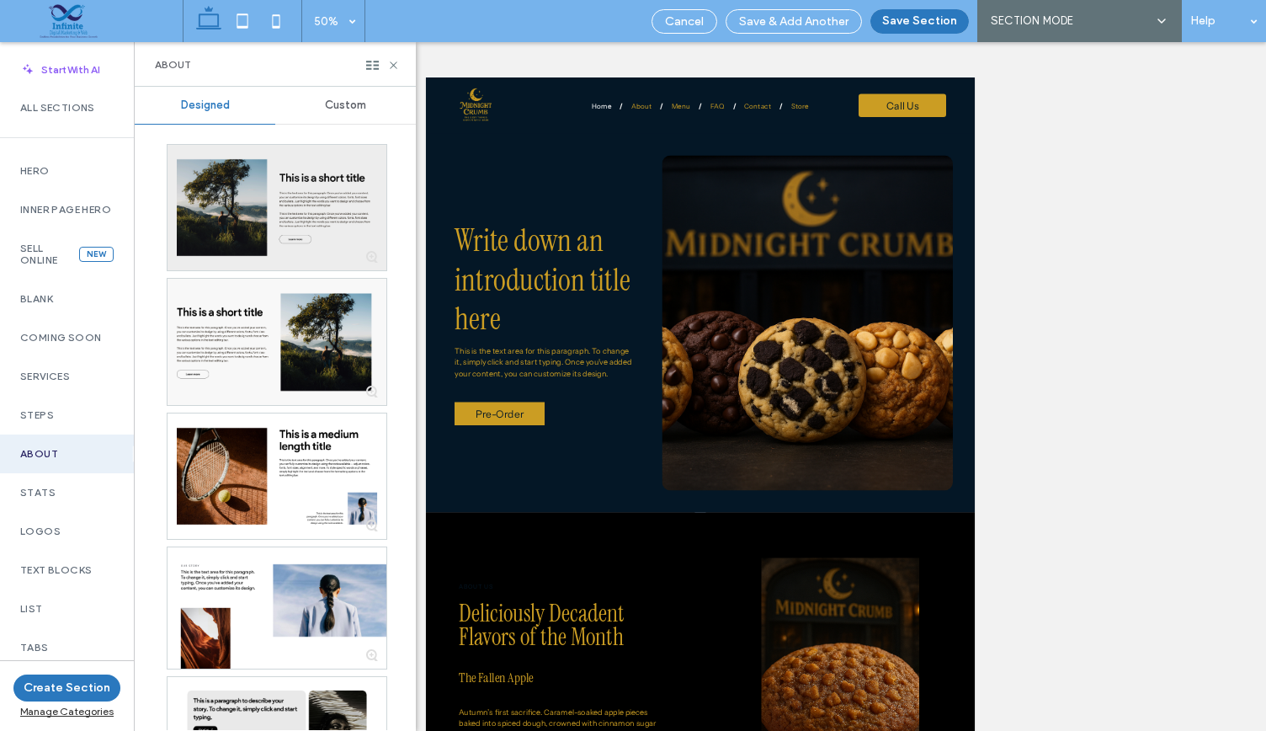
click at [287, 226] on div at bounding box center [277, 207] width 219 height 125
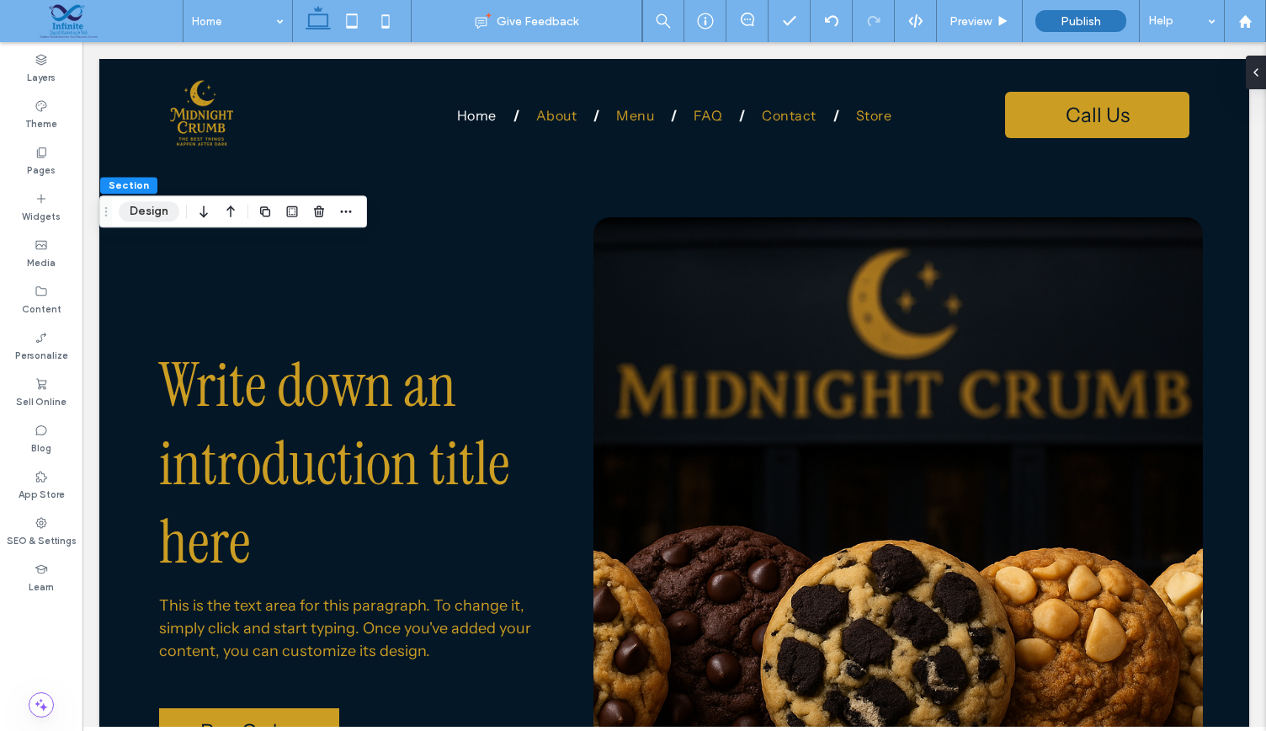
click at [144, 218] on button "Design" at bounding box center [149, 211] width 61 height 20
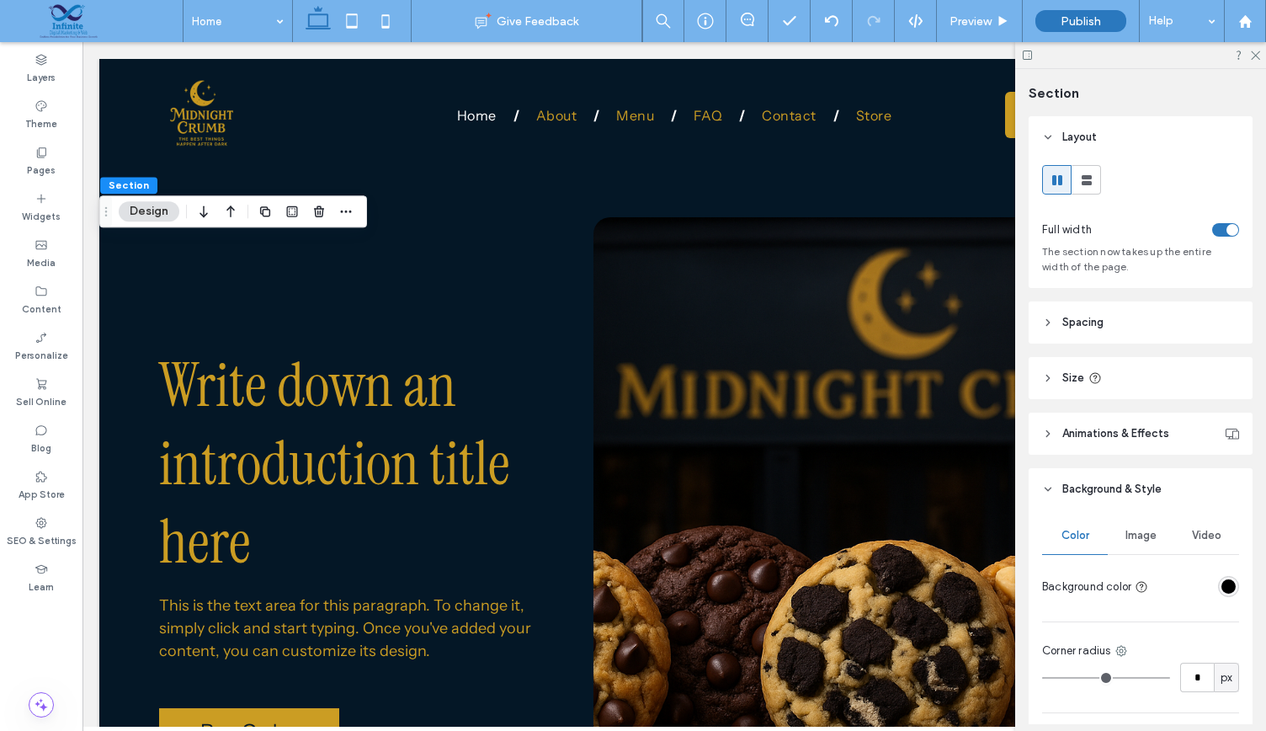
click at [1221, 581] on div "rgba(0, 0, 0, 1)" at bounding box center [1228, 586] width 14 height 14
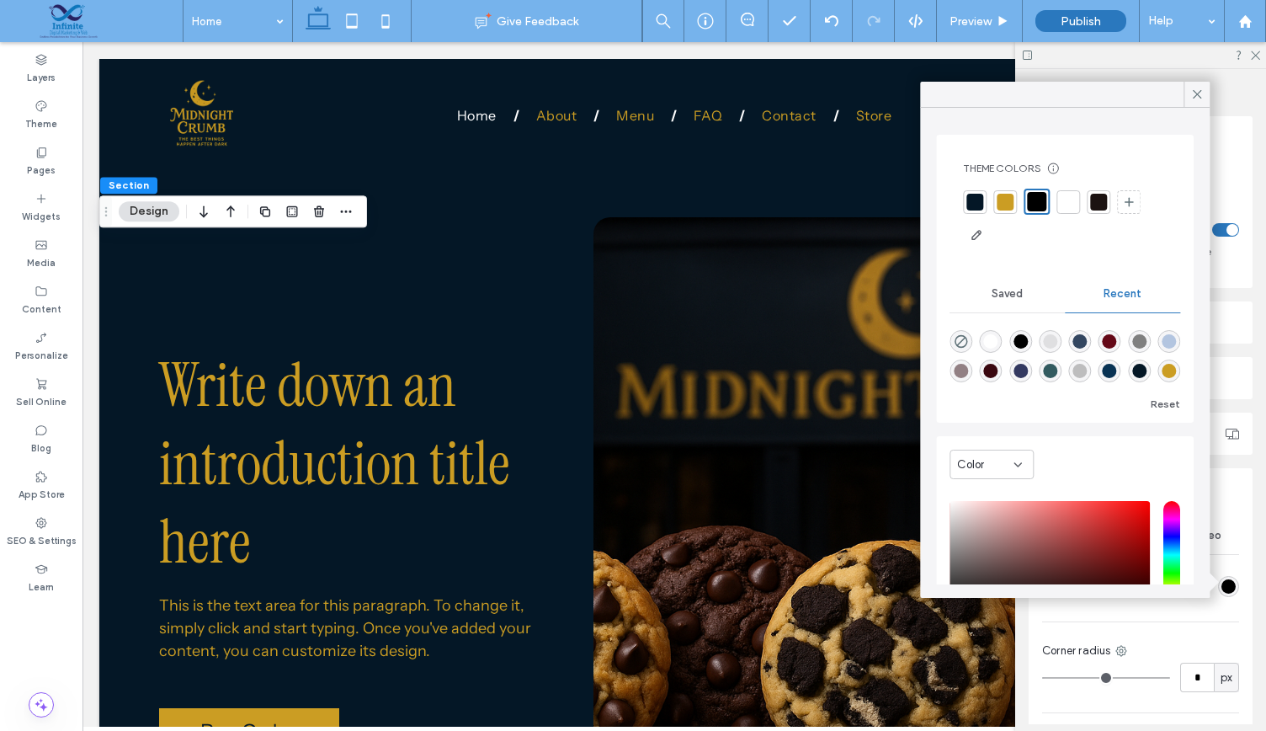
click at [966, 208] on div at bounding box center [974, 202] width 17 height 17
click at [1194, 92] on use at bounding box center [1197, 94] width 8 height 8
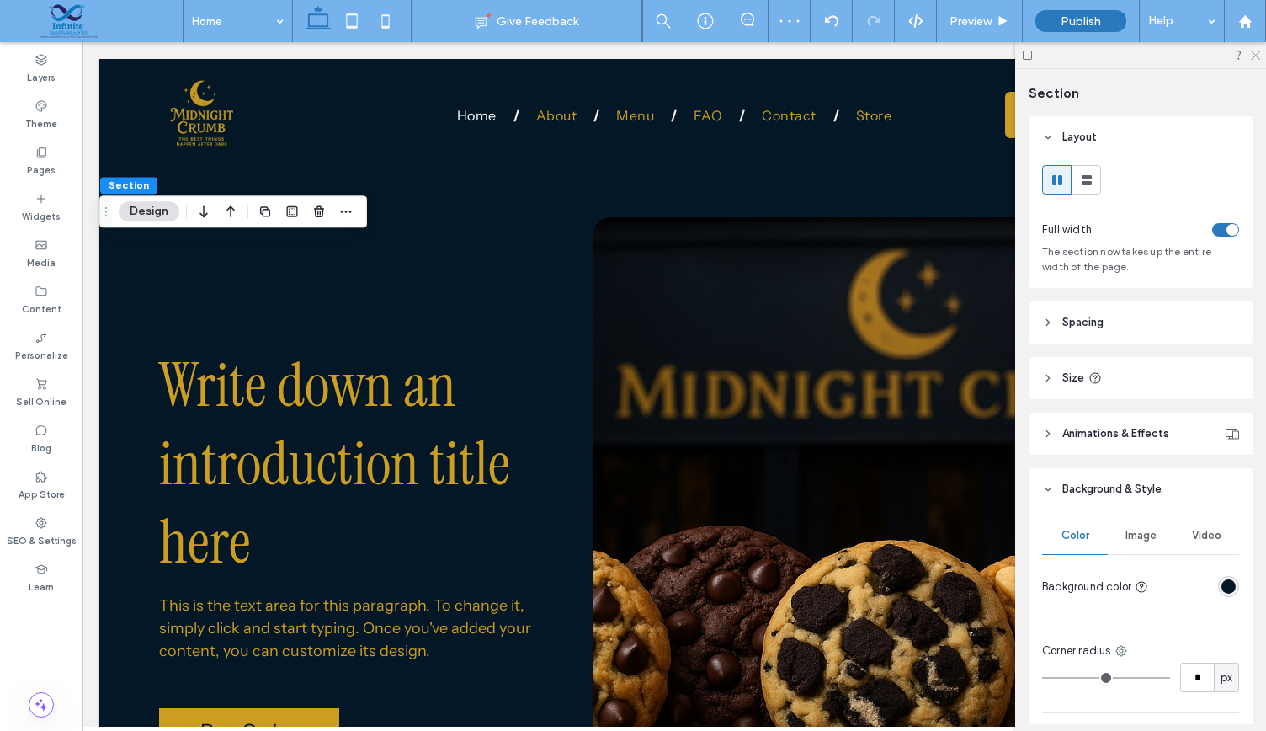
click at [1258, 51] on icon at bounding box center [1254, 54] width 11 height 11
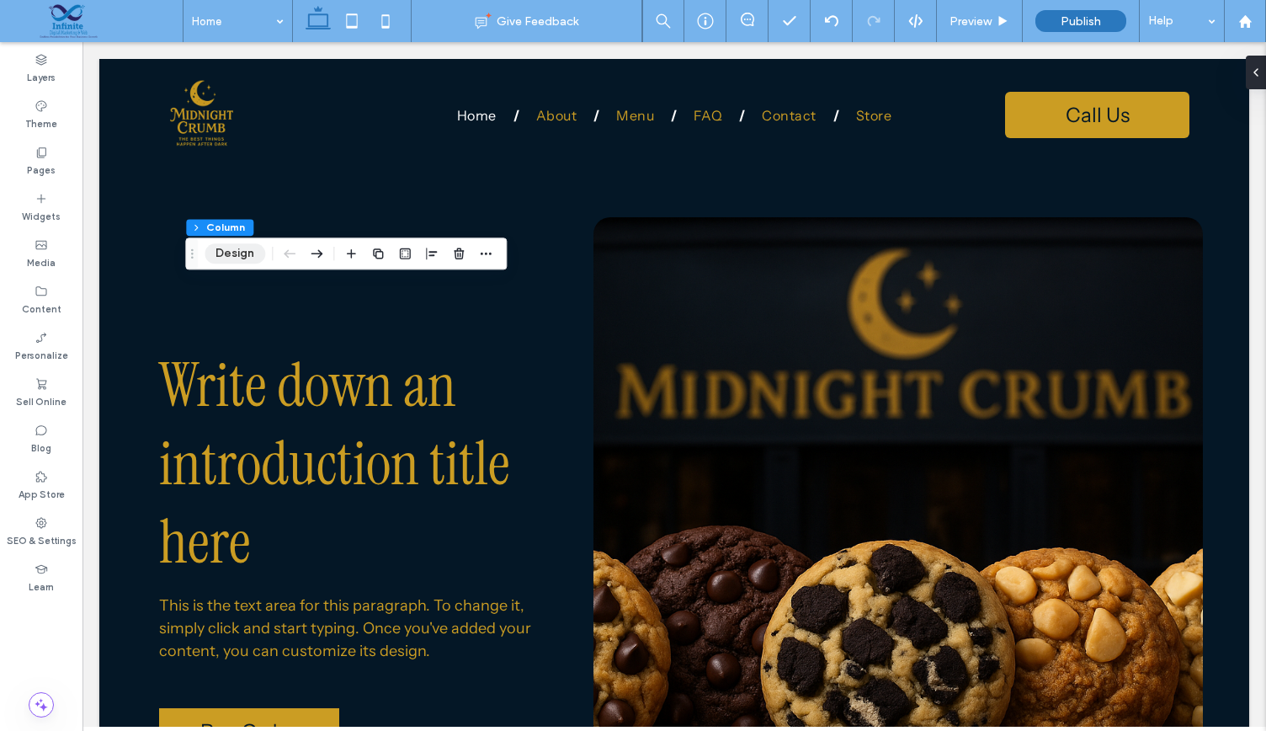
click at [224, 259] on button "Design" at bounding box center [235, 253] width 61 height 20
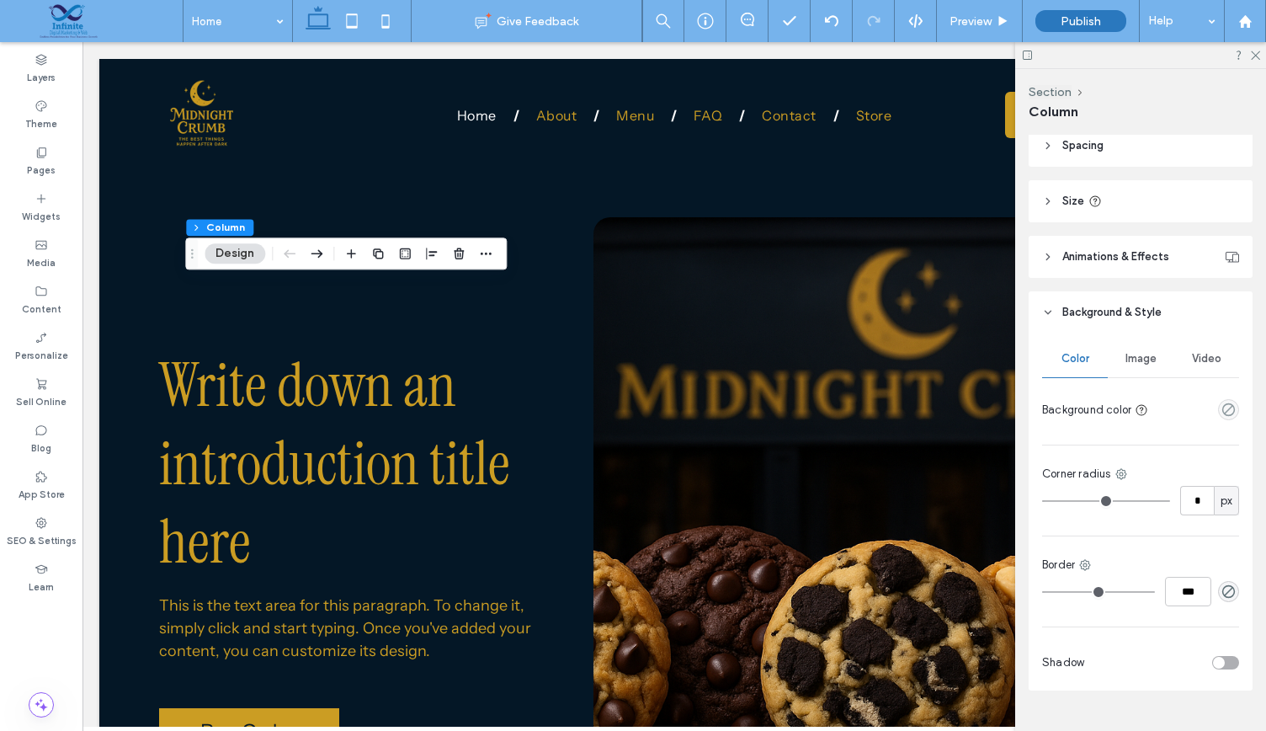
scroll to position [293, 0]
click at [1257, 51] on icon at bounding box center [1254, 54] width 11 height 11
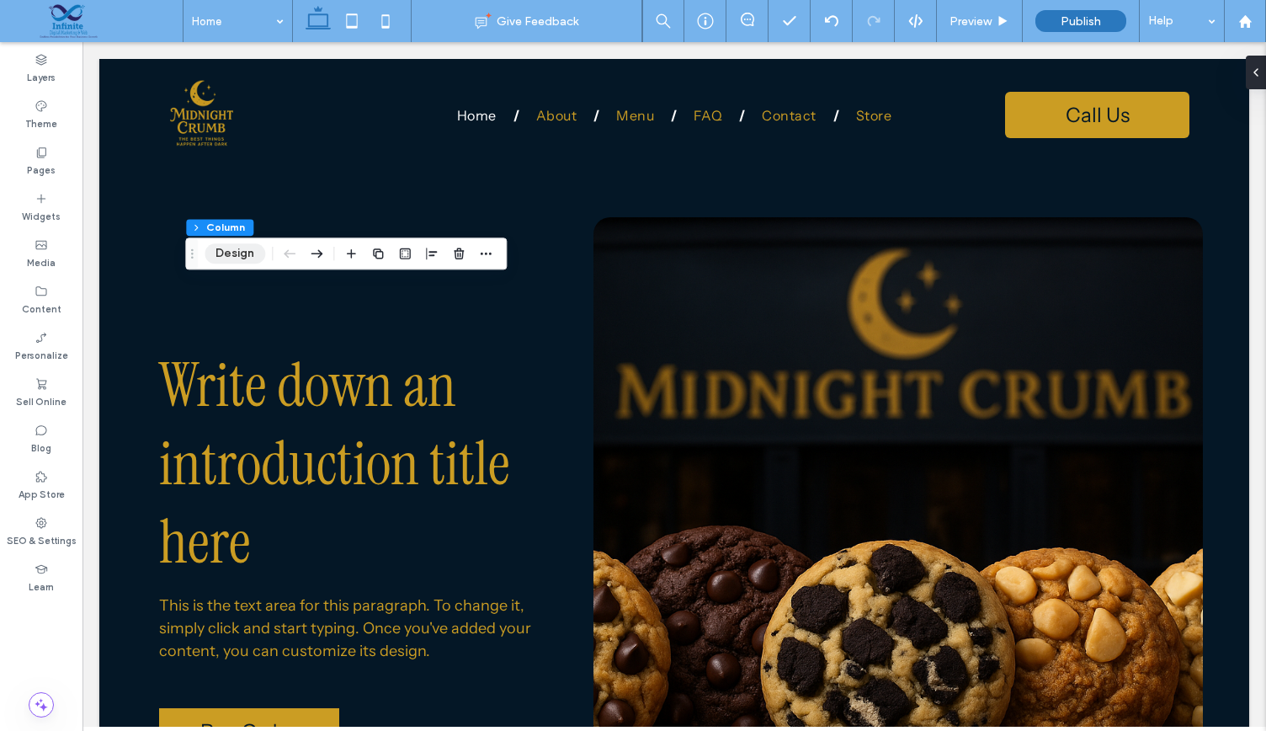
click at [237, 252] on button "Design" at bounding box center [235, 253] width 61 height 20
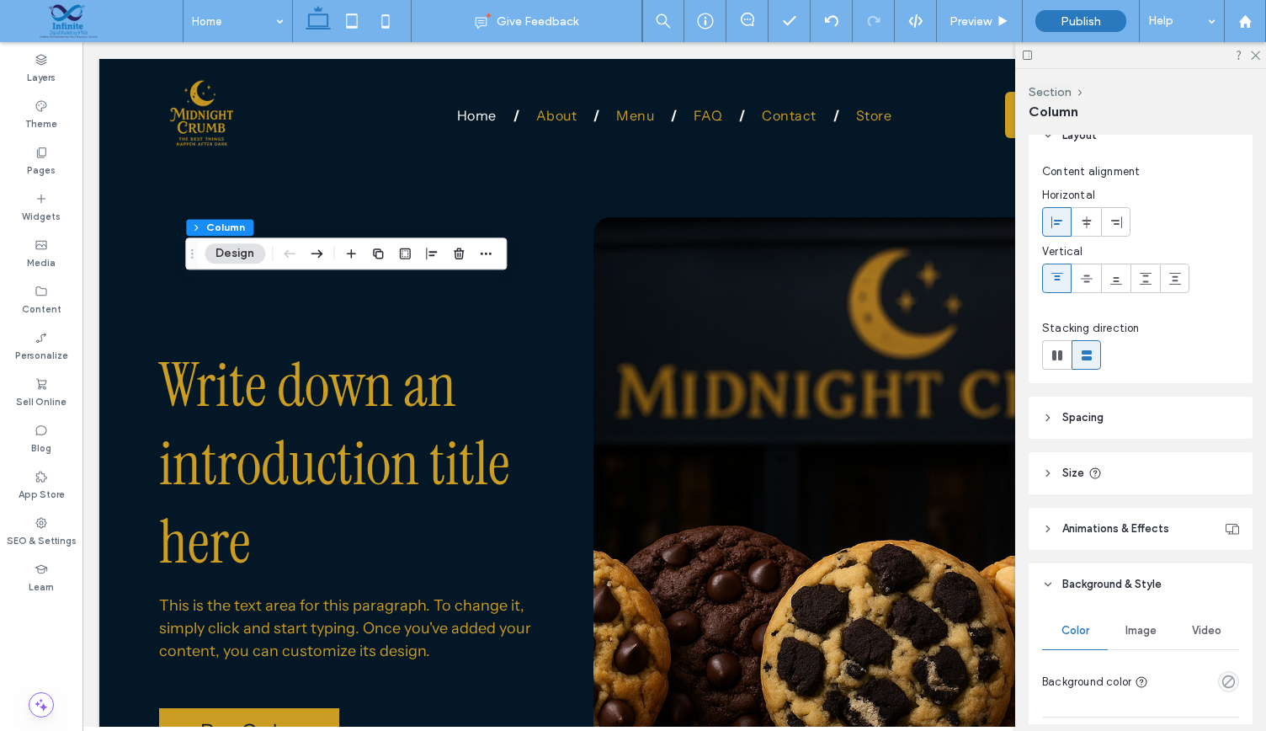
scroll to position [0, 0]
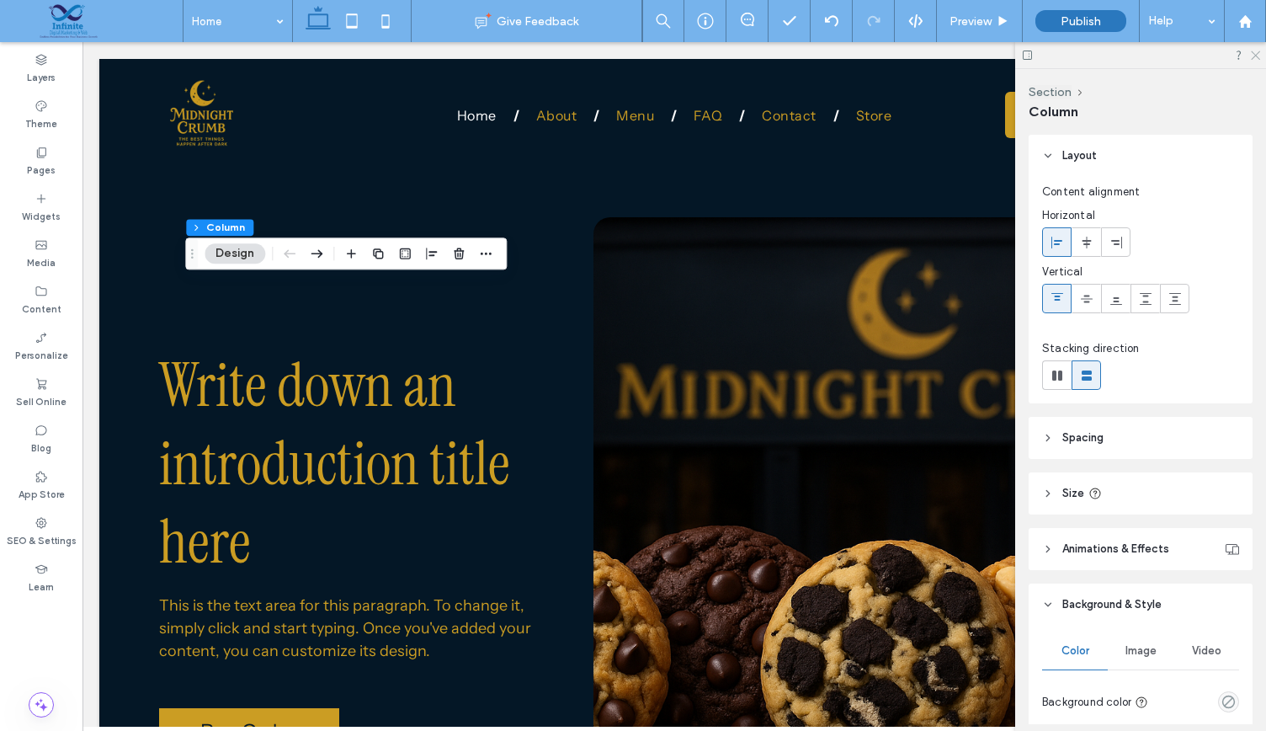
click at [1254, 51] on icon at bounding box center [1254, 54] width 11 height 11
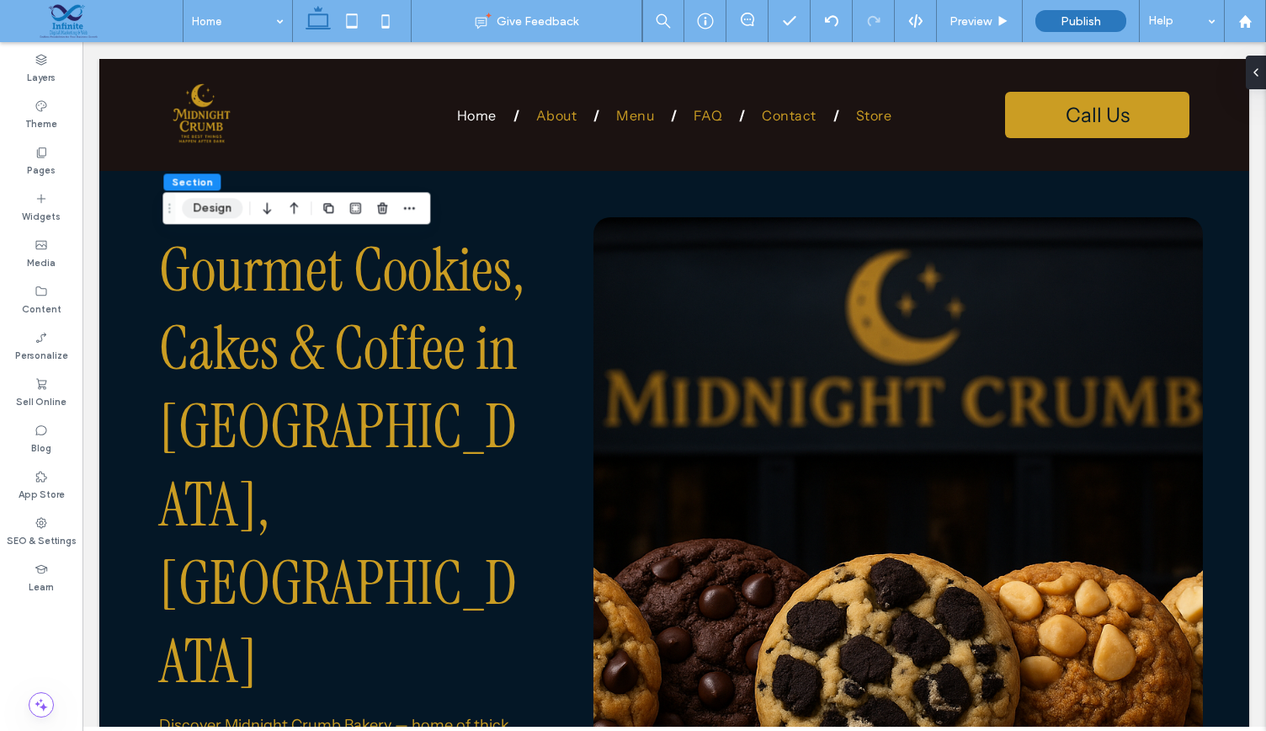
scroll to position [3924, 0]
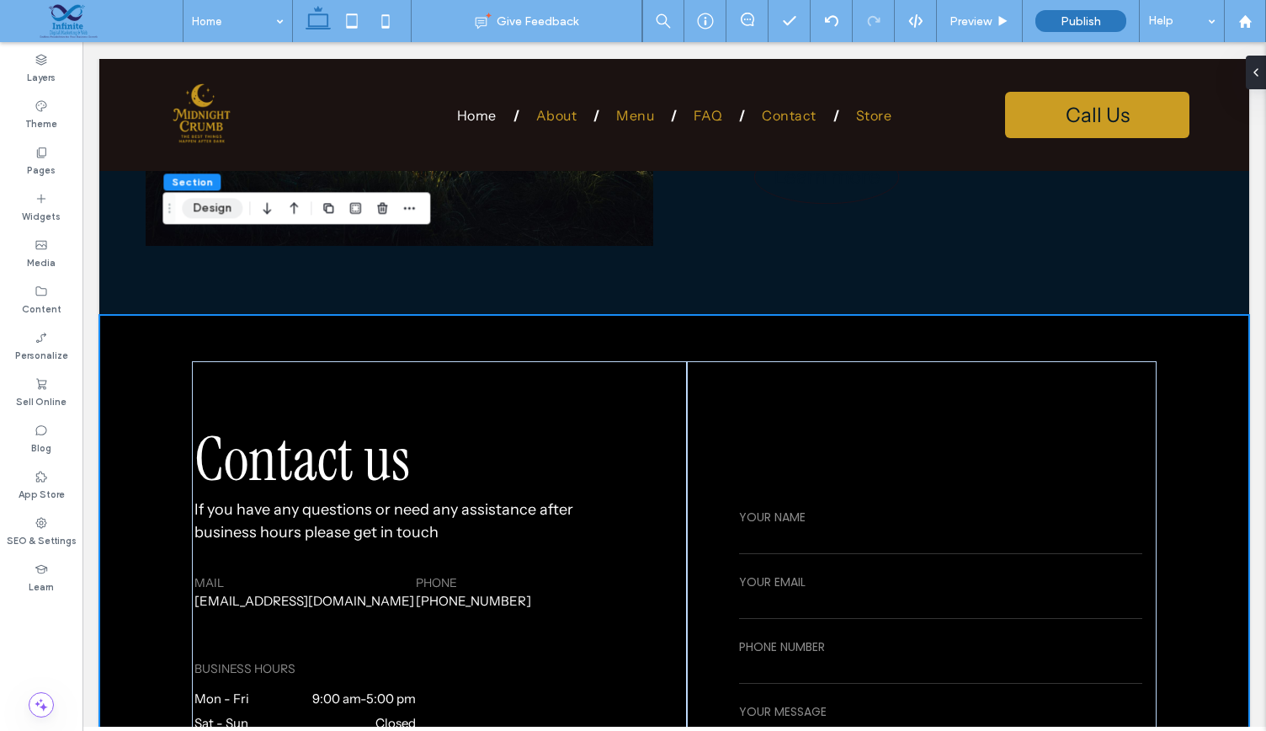
click at [215, 210] on button "Design" at bounding box center [212, 208] width 61 height 20
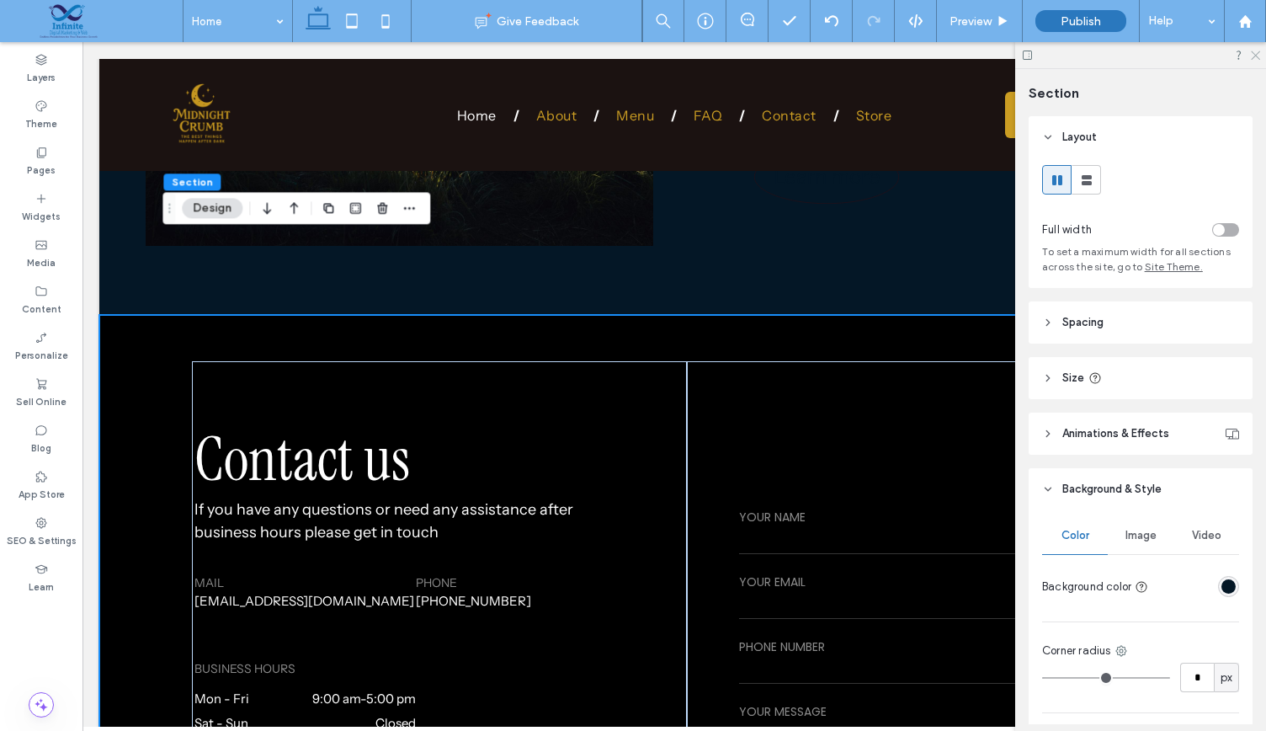
click at [1256, 56] on icon at bounding box center [1254, 54] width 11 height 11
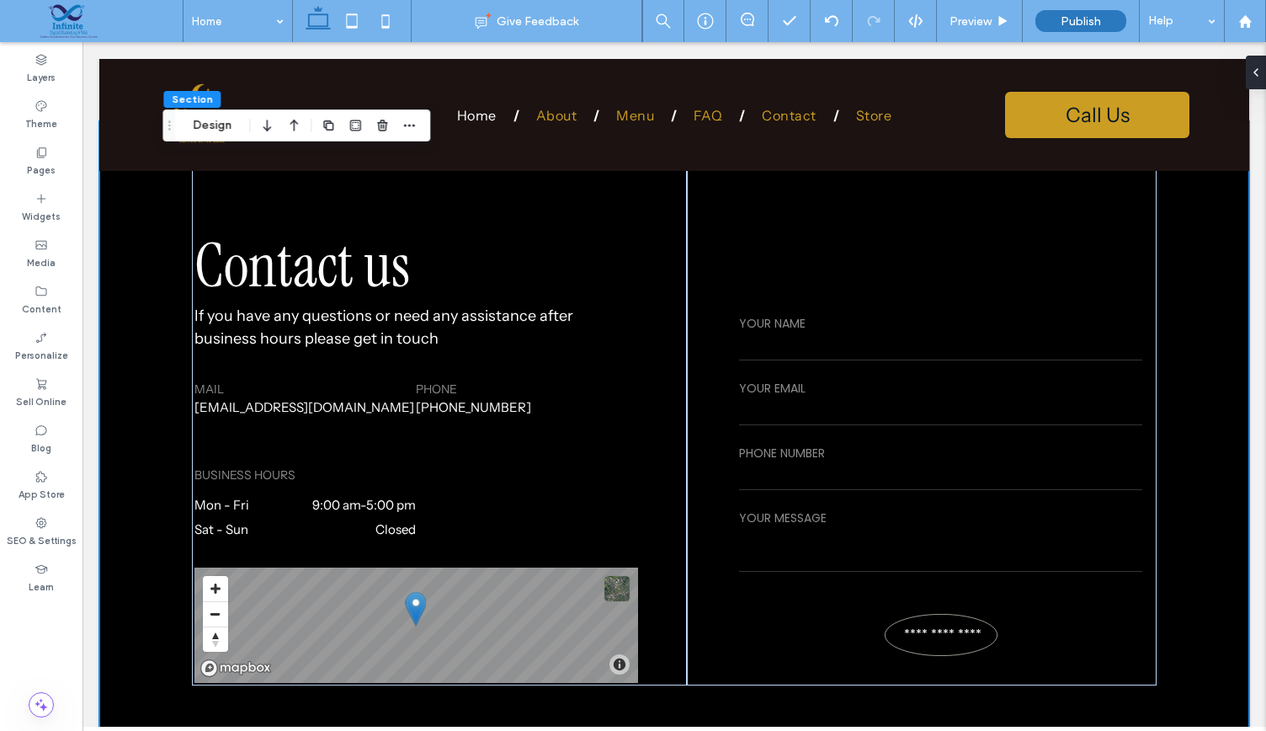
scroll to position [4096, 0]
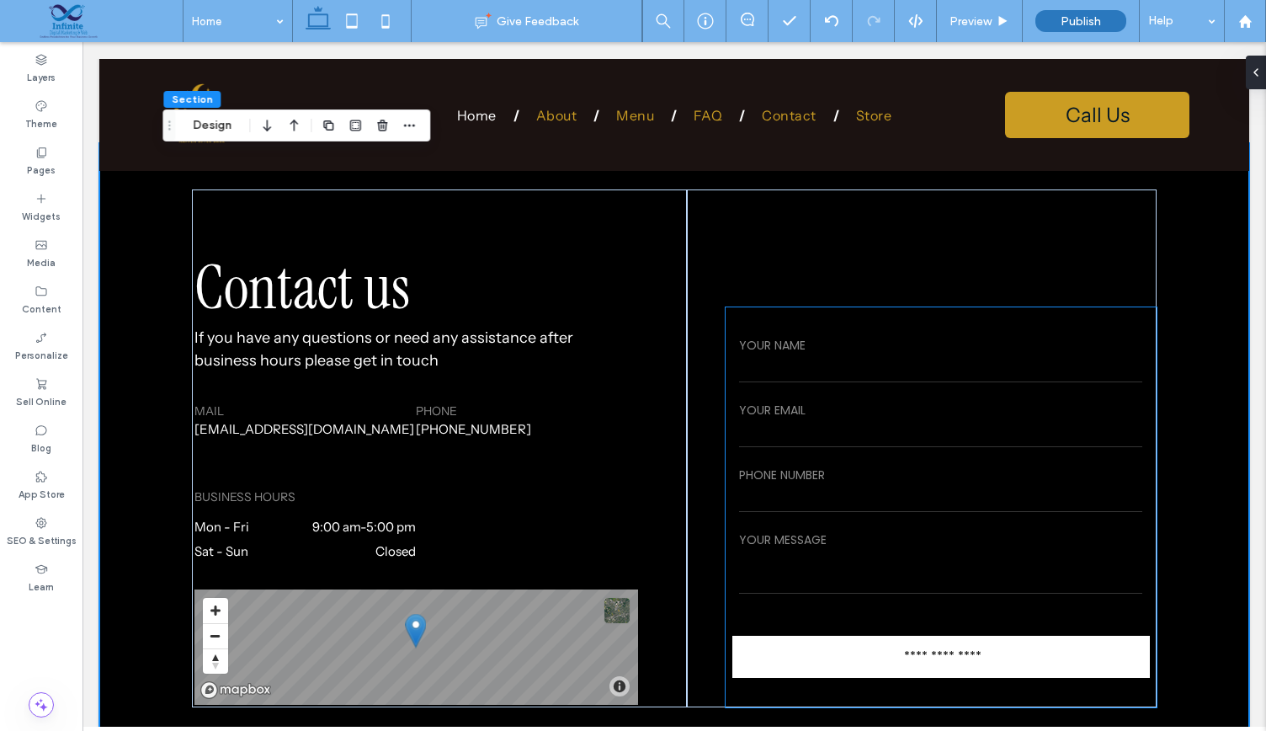
click at [917, 639] on input "**********" at bounding box center [942, 651] width 409 height 25
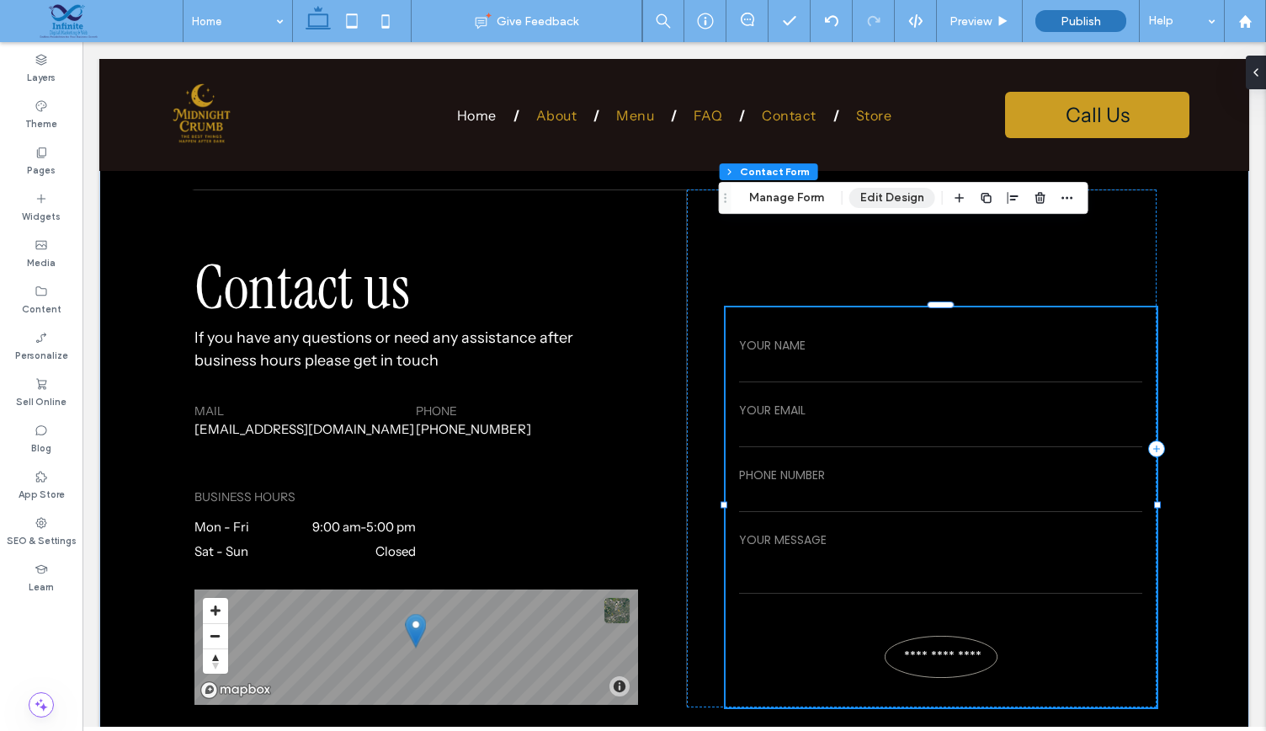
click at [875, 194] on button "Edit Design" at bounding box center [892, 198] width 86 height 20
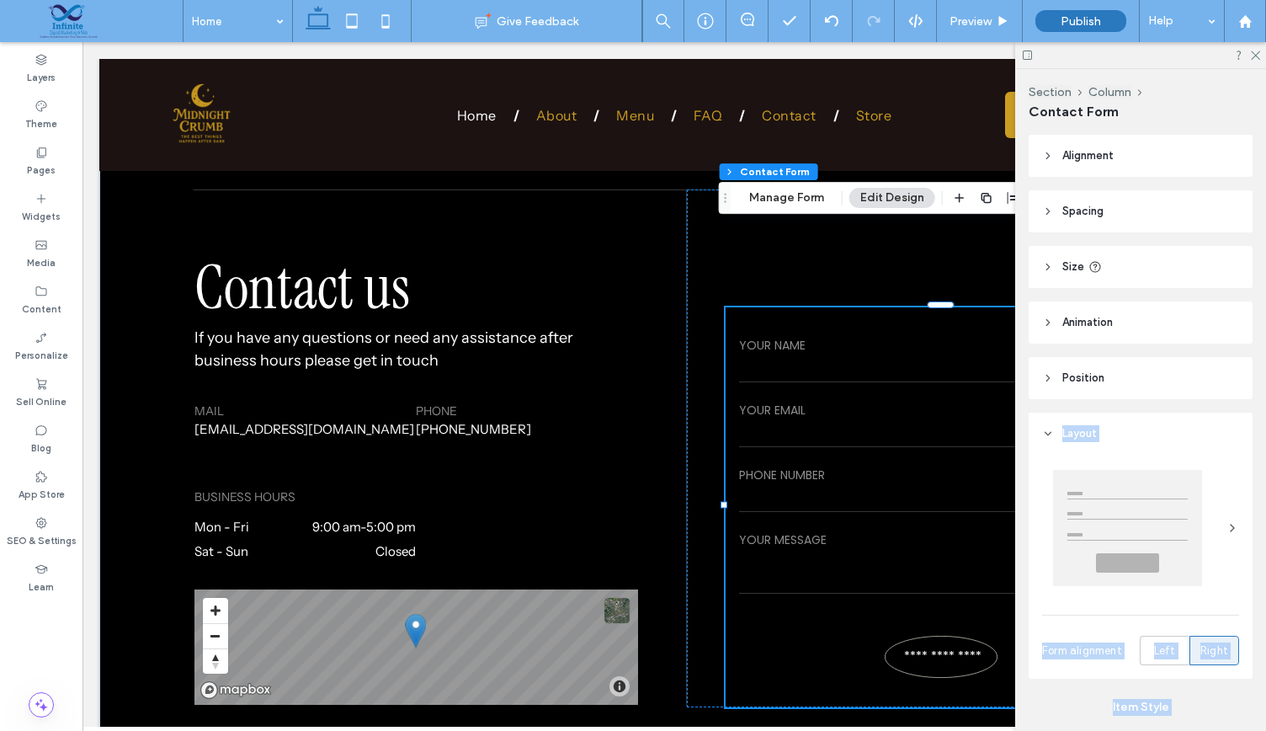
drag, startPoint x: 1265, startPoint y: 279, endPoint x: 1264, endPoint y: 351, distance: 71.6
click at [1264, 351] on body ".wqwq-1{fill:#231f20;} .cls-1q, .cls-2q { fill-rule: evenodd; } .cls-2q { fill:…" at bounding box center [633, 365] width 1266 height 731
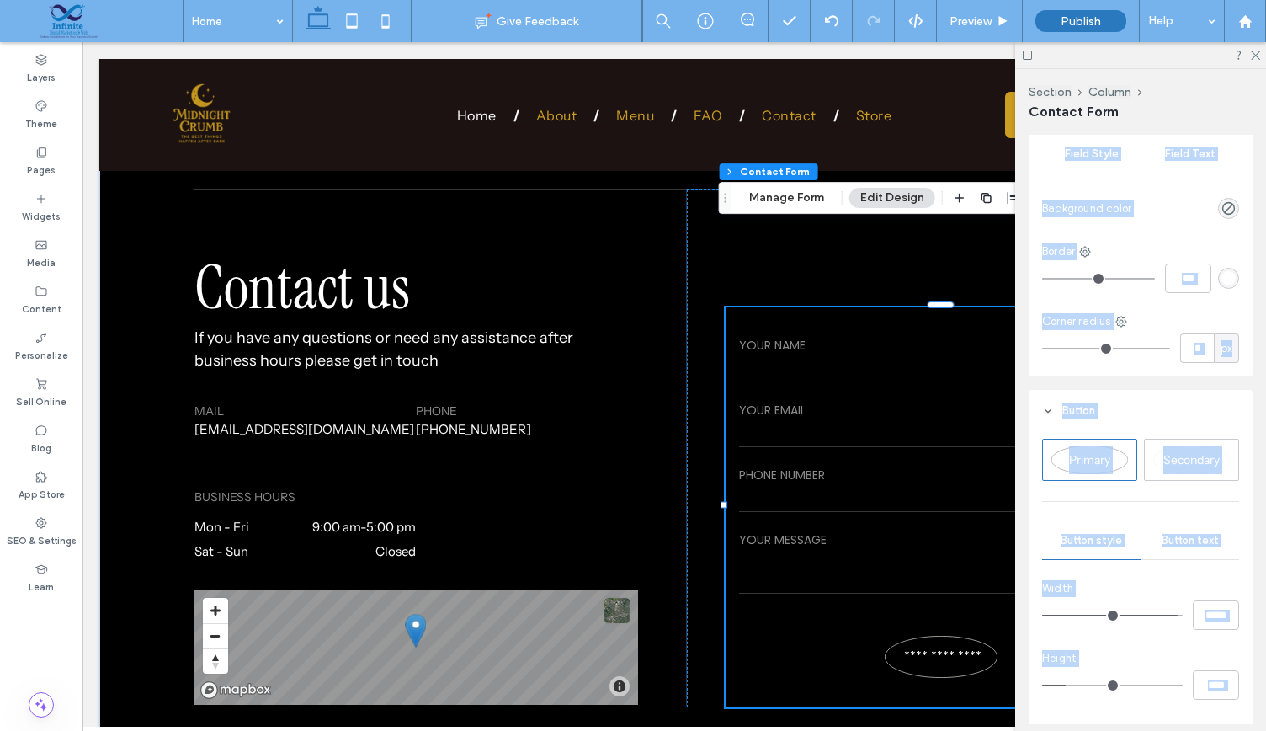
scroll to position [675, 0]
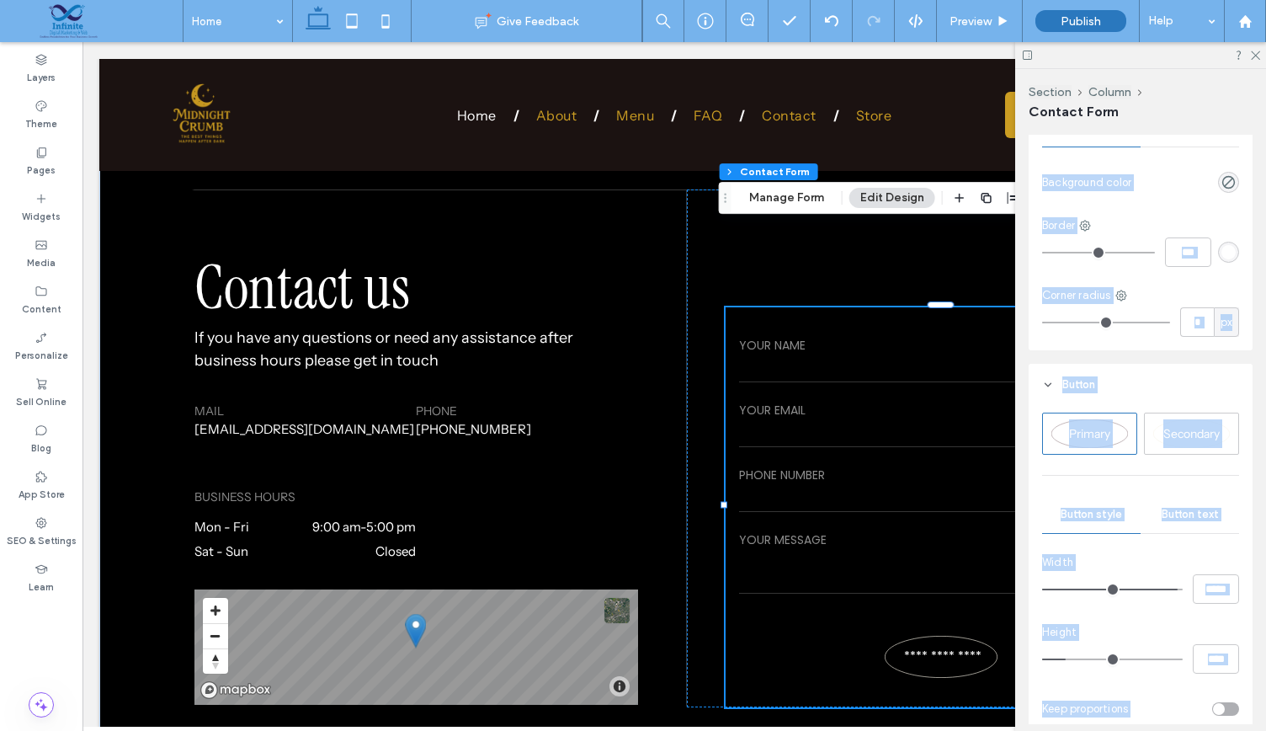
click at [1195, 442] on div "Secondary" at bounding box center [1192, 433] width 93 height 29
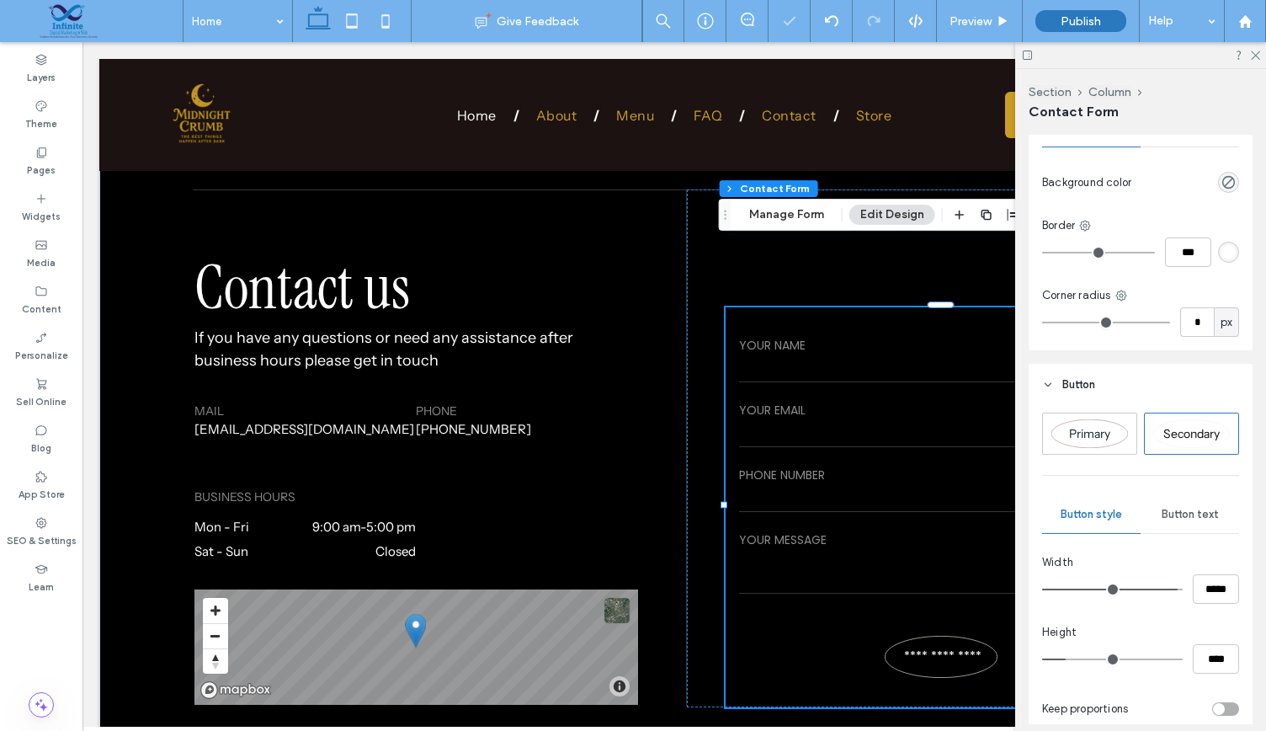
type input "***"
type input "*****"
type input "**"
type input "****"
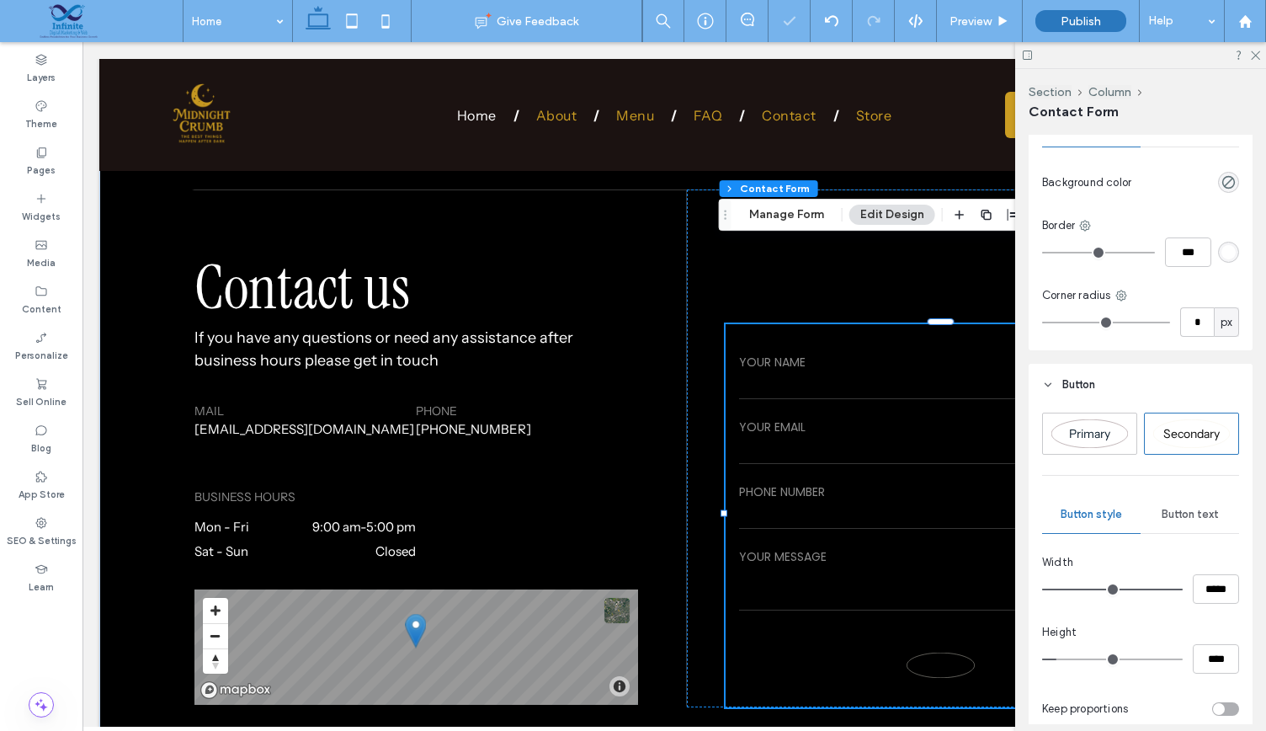
click at [1182, 435] on span "Secondary" at bounding box center [1191, 433] width 56 height 15
click at [1087, 450] on div "Primary" at bounding box center [1089, 433] width 93 height 40
click at [1084, 433] on span "Primary" at bounding box center [1089, 433] width 41 height 15
click at [1197, 432] on span "Secondary" at bounding box center [1191, 433] width 56 height 15
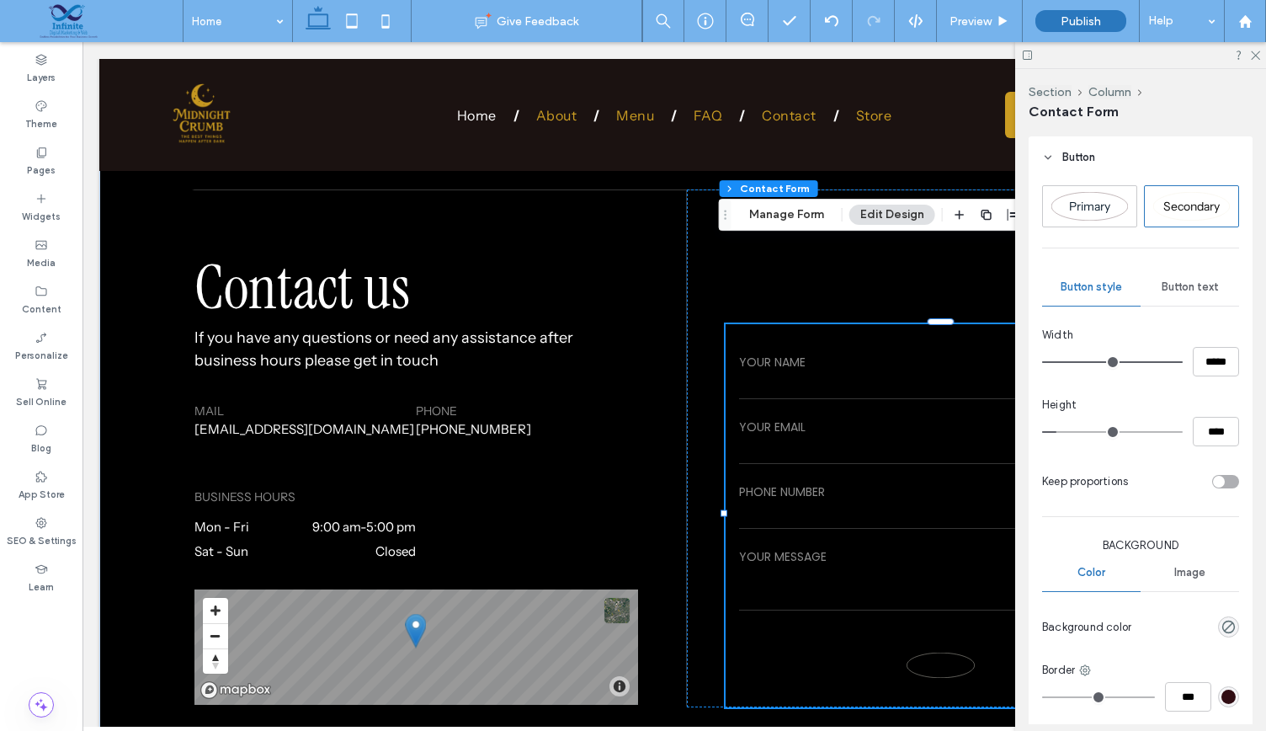
scroll to position [835, 0]
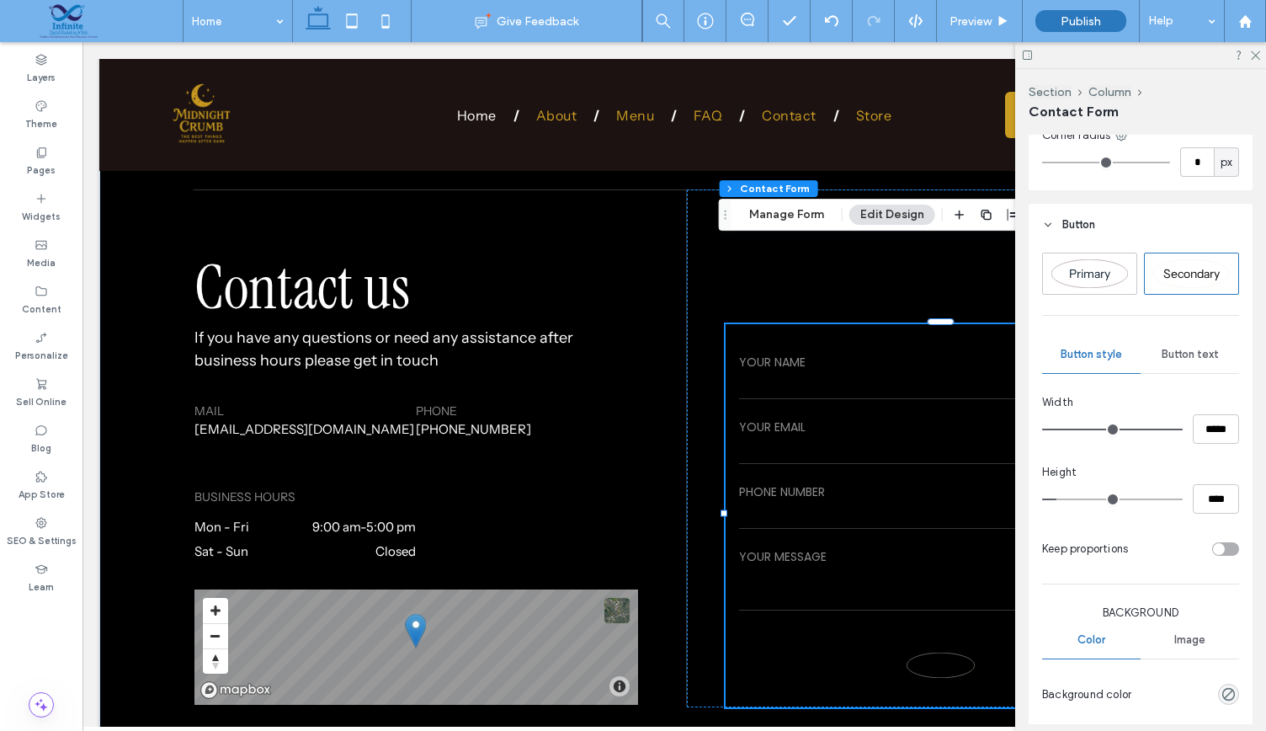
click at [1166, 269] on span "Secondary" at bounding box center [1191, 273] width 56 height 15
type input "***"
click at [1053, 223] on icon at bounding box center [1048, 225] width 12 height 12
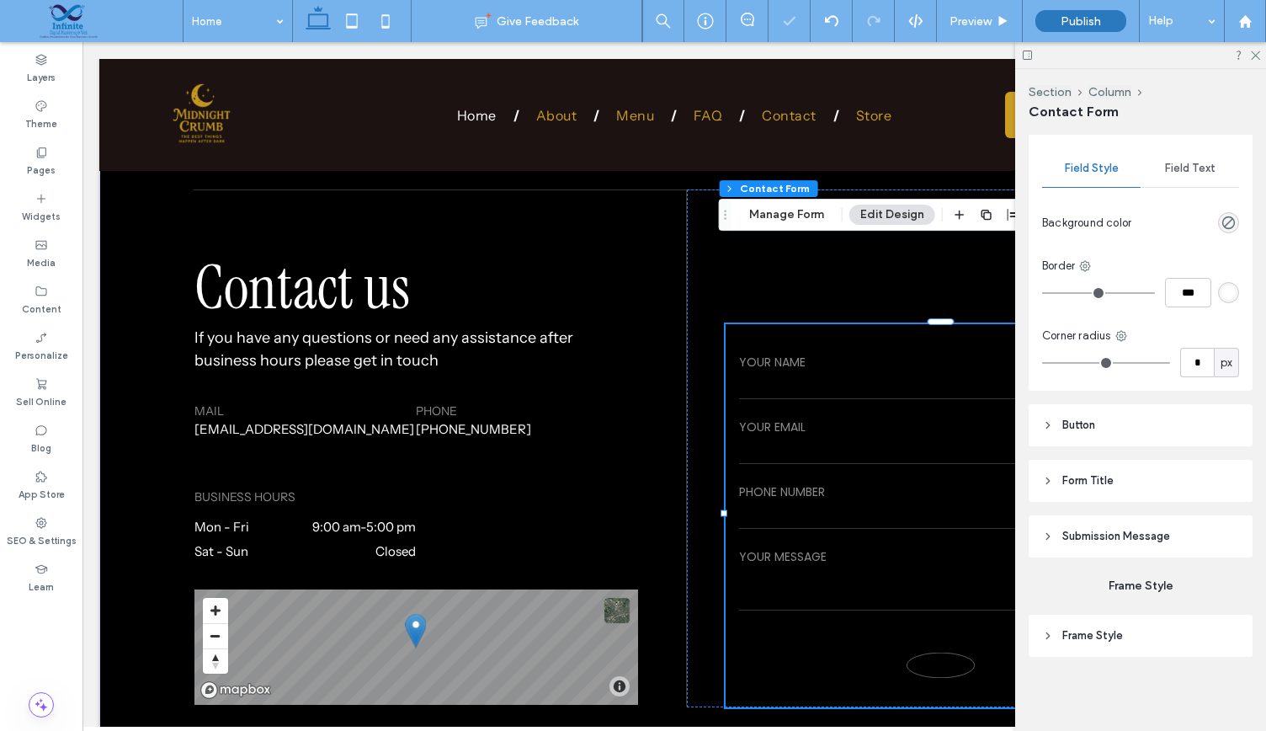
scroll to position [633, 0]
click at [1056, 428] on header "Button" at bounding box center [1141, 427] width 224 height 42
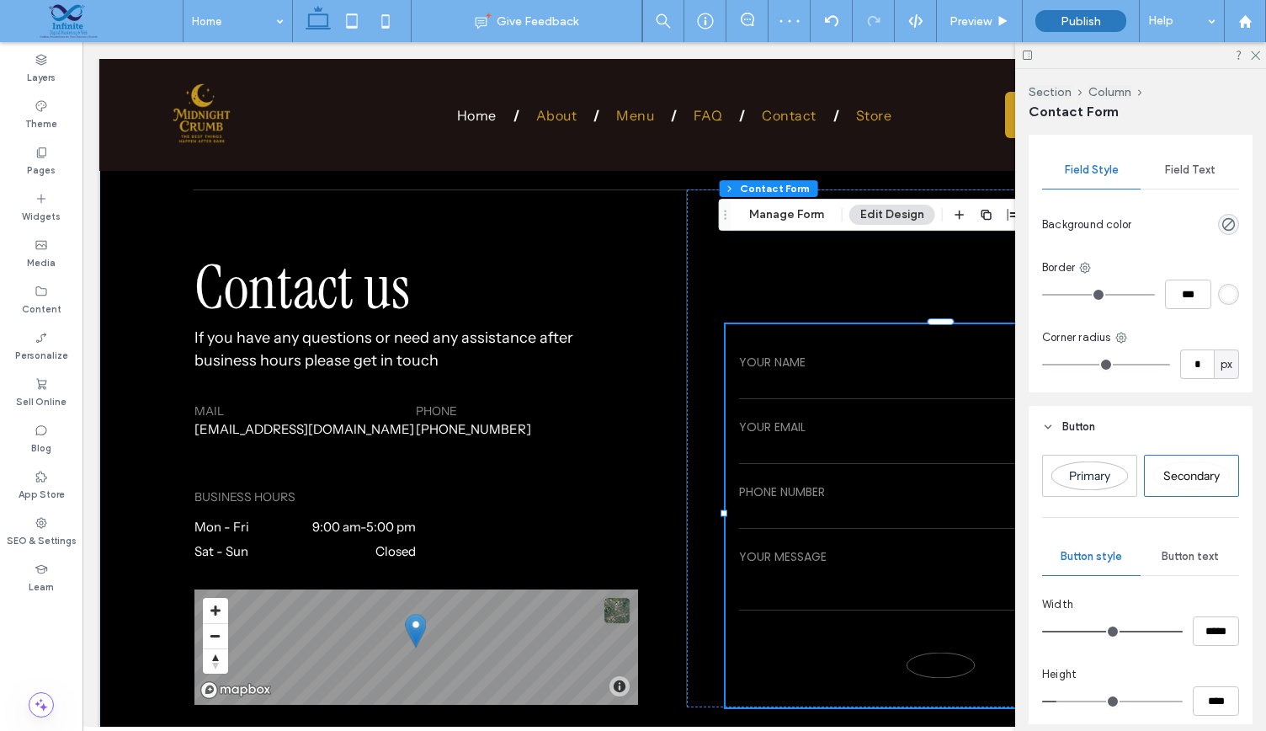
scroll to position [835, 0]
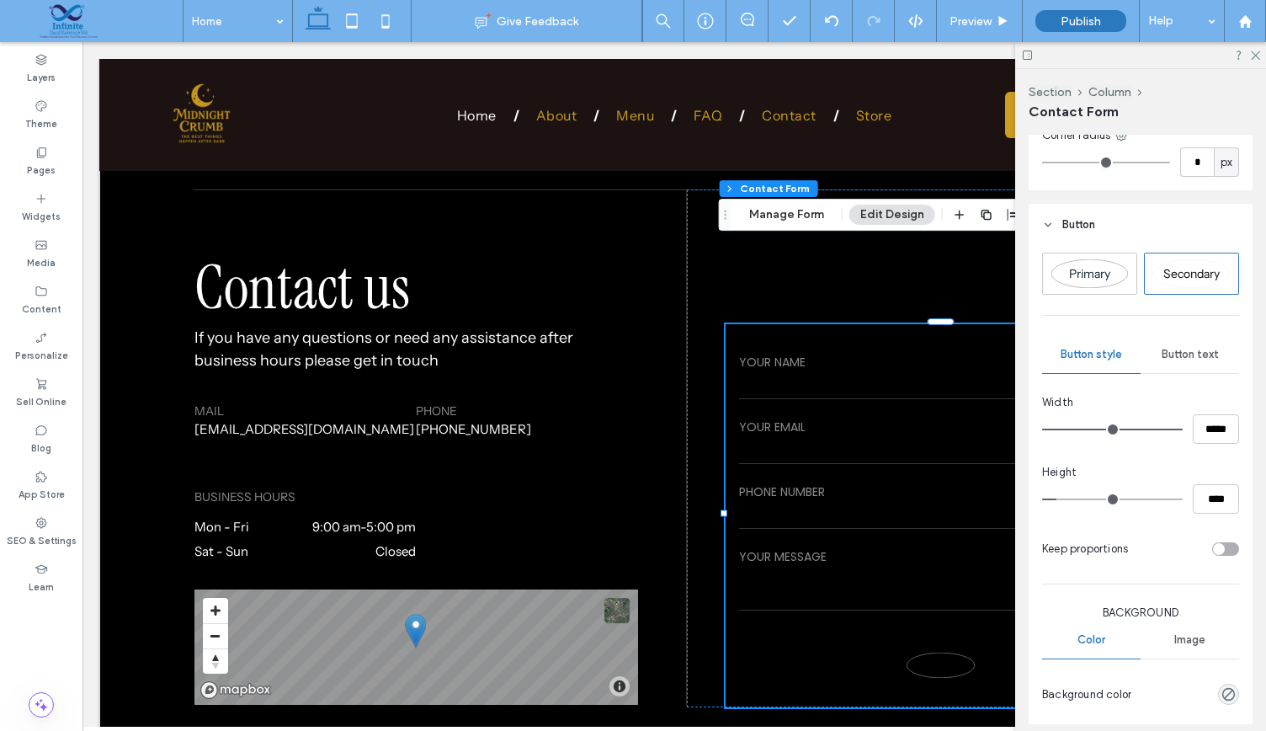
click at [1187, 349] on span "Button text" at bounding box center [1190, 354] width 57 height 13
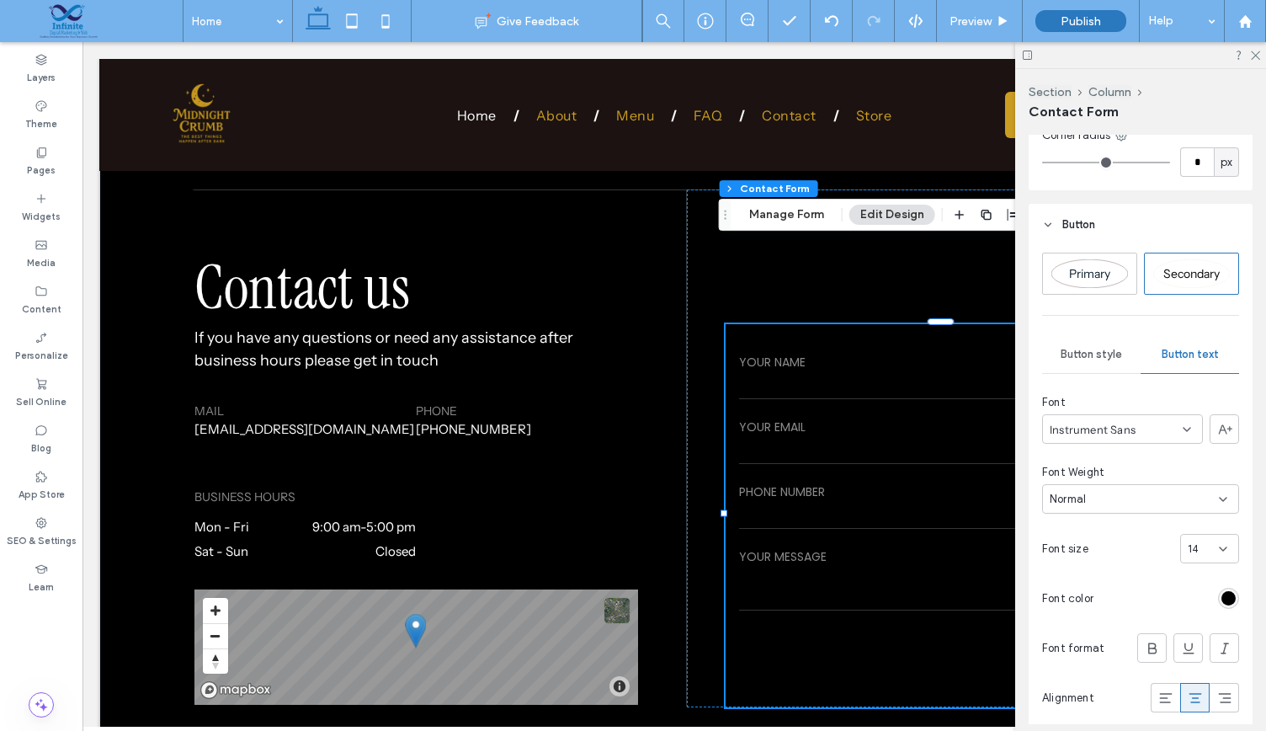
click at [944, 652] on input "**********" at bounding box center [942, 664] width 423 height 25
click at [1221, 593] on div "rgb(0, 0, 0)" at bounding box center [1228, 598] width 14 height 14
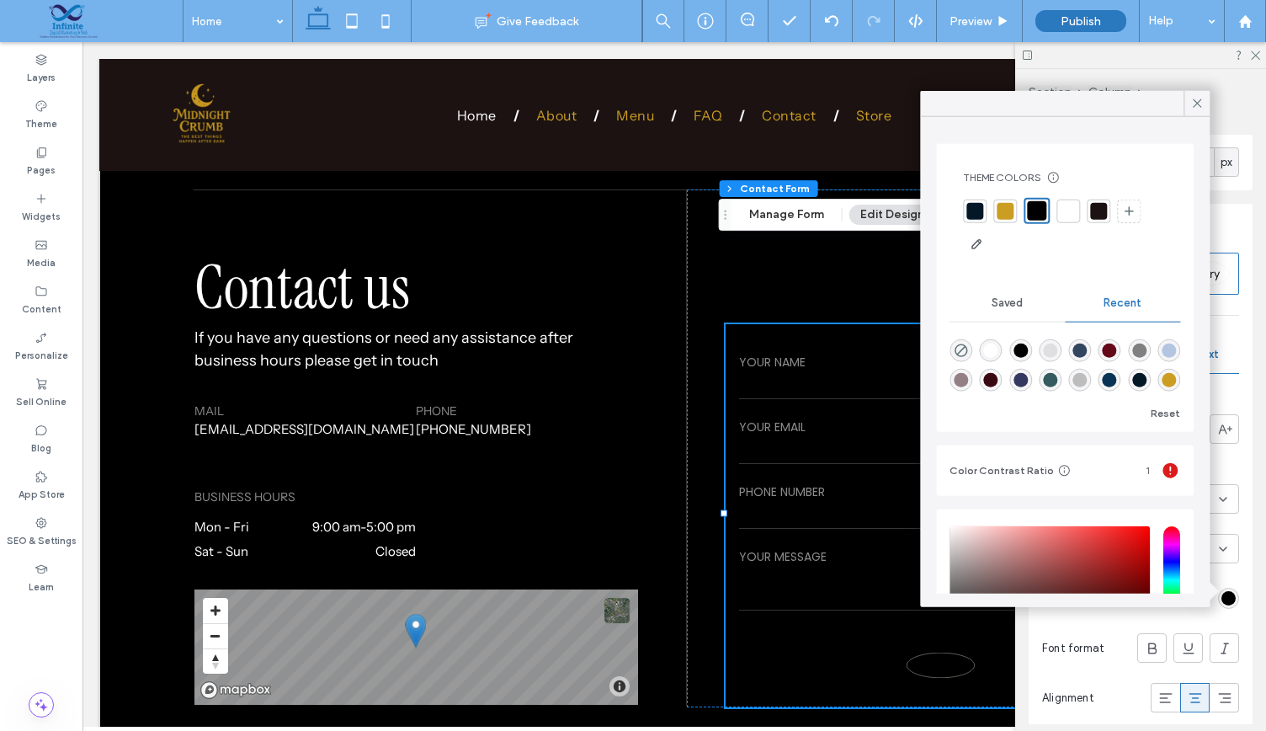
click at [1066, 212] on div at bounding box center [1068, 210] width 17 height 17
click at [1191, 98] on icon at bounding box center [1196, 103] width 15 height 15
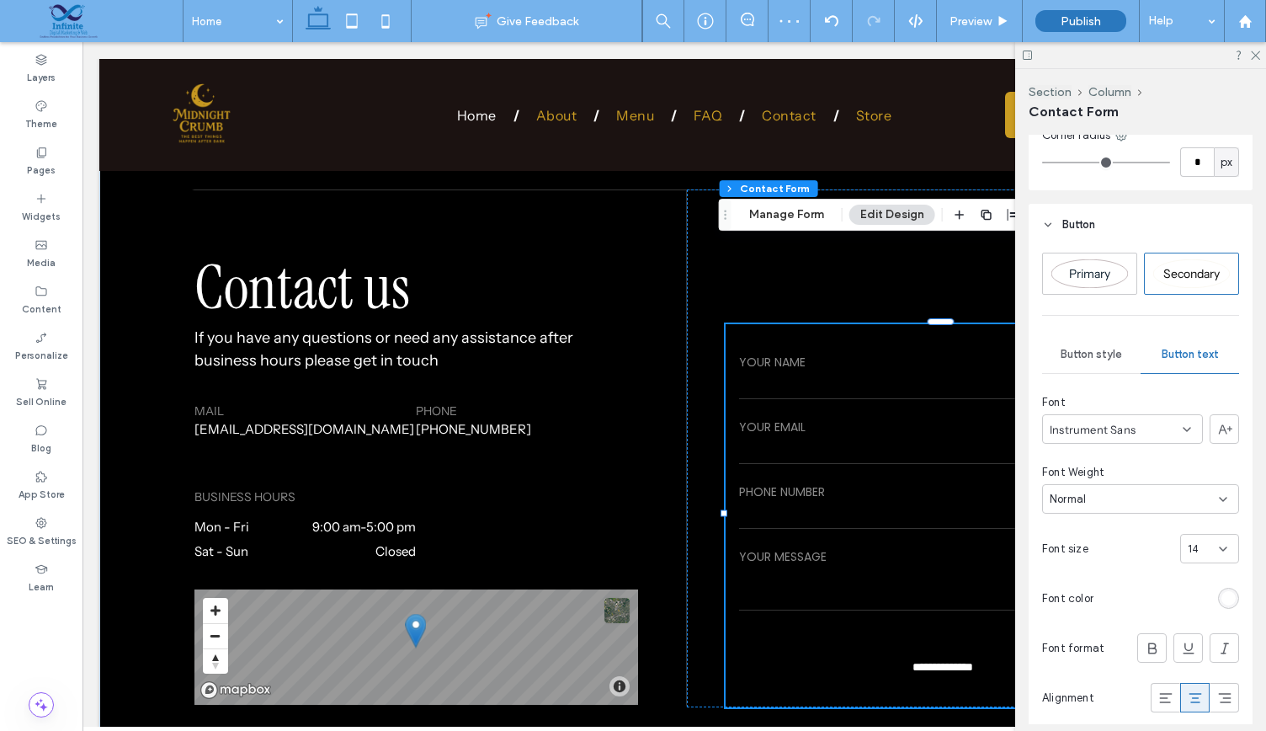
click at [939, 652] on input "**********" at bounding box center [942, 664] width 423 height 25
drag, startPoint x: 1253, startPoint y: 502, endPoint x: 1250, endPoint y: 560, distance: 58.1
click at [1250, 560] on div "Alignment Spacing Set margins and padding 0px 0% 0px 0% * px 0px * px 0px Clear…" at bounding box center [1146, 429] width 235 height 589
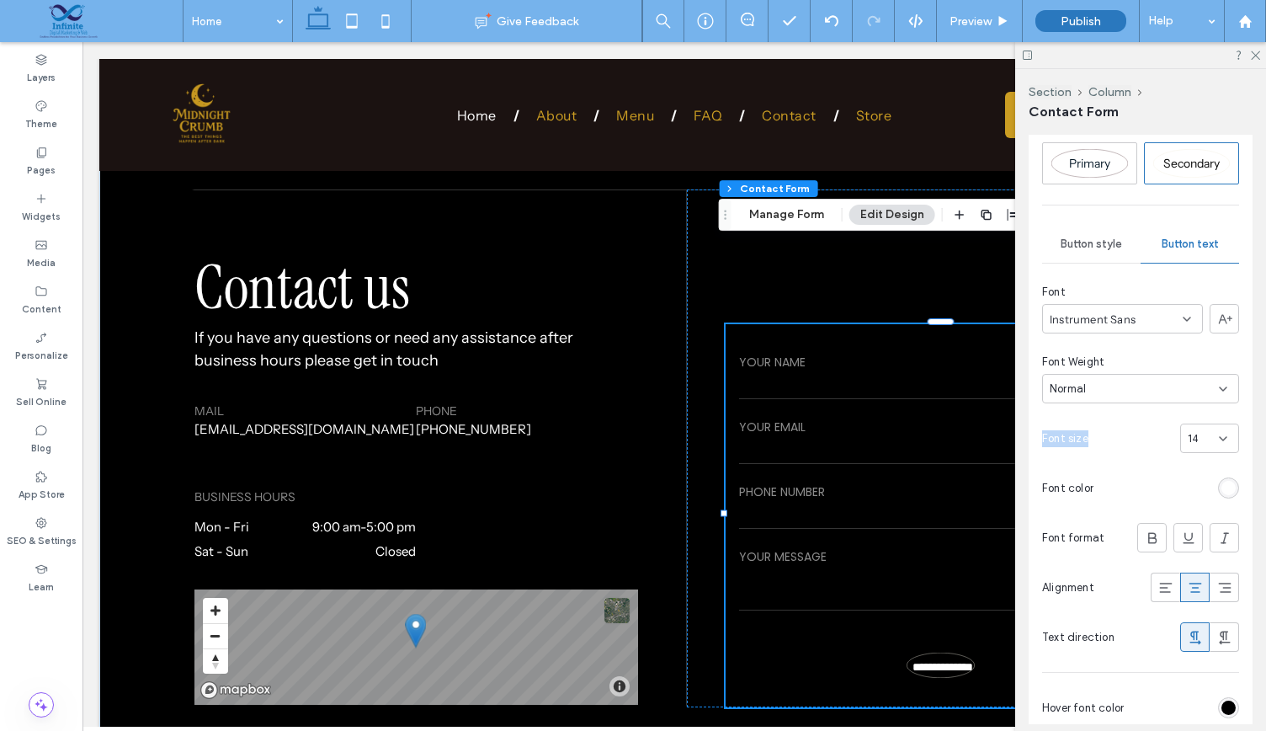
scroll to position [930, 0]
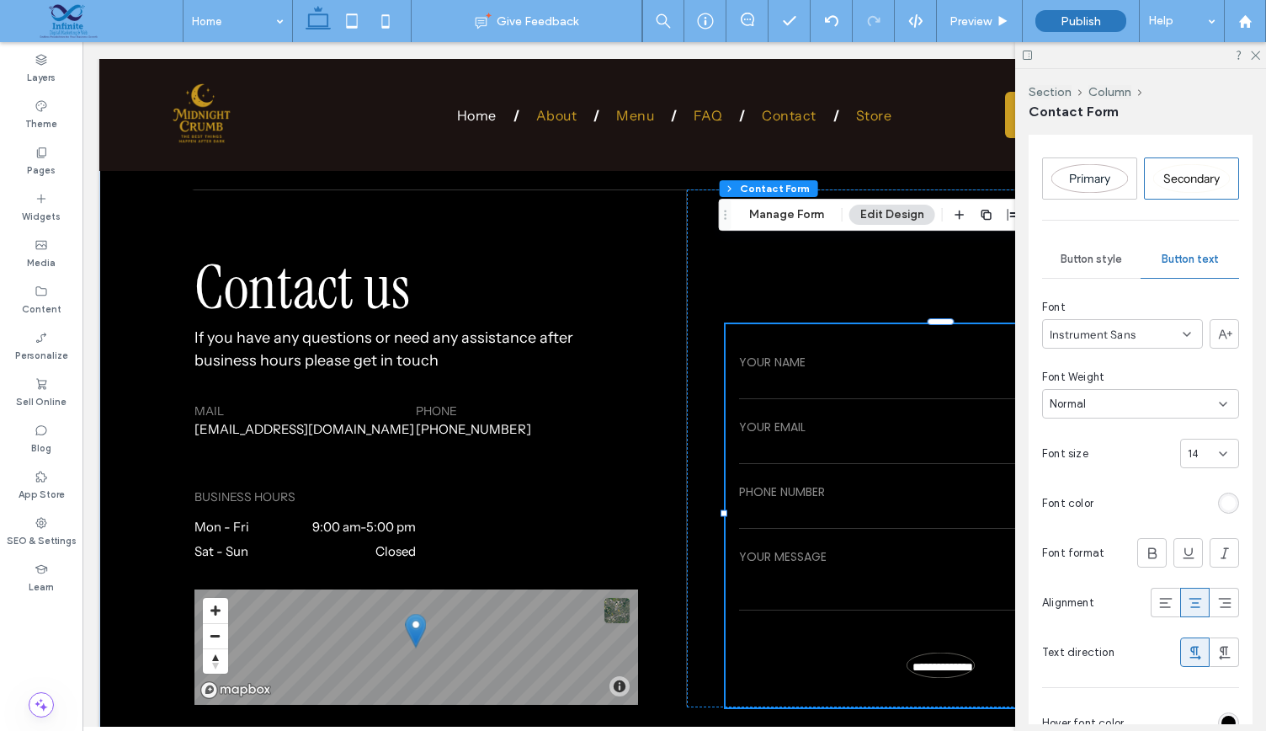
click at [1101, 255] on span "Button style" at bounding box center [1091, 259] width 61 height 13
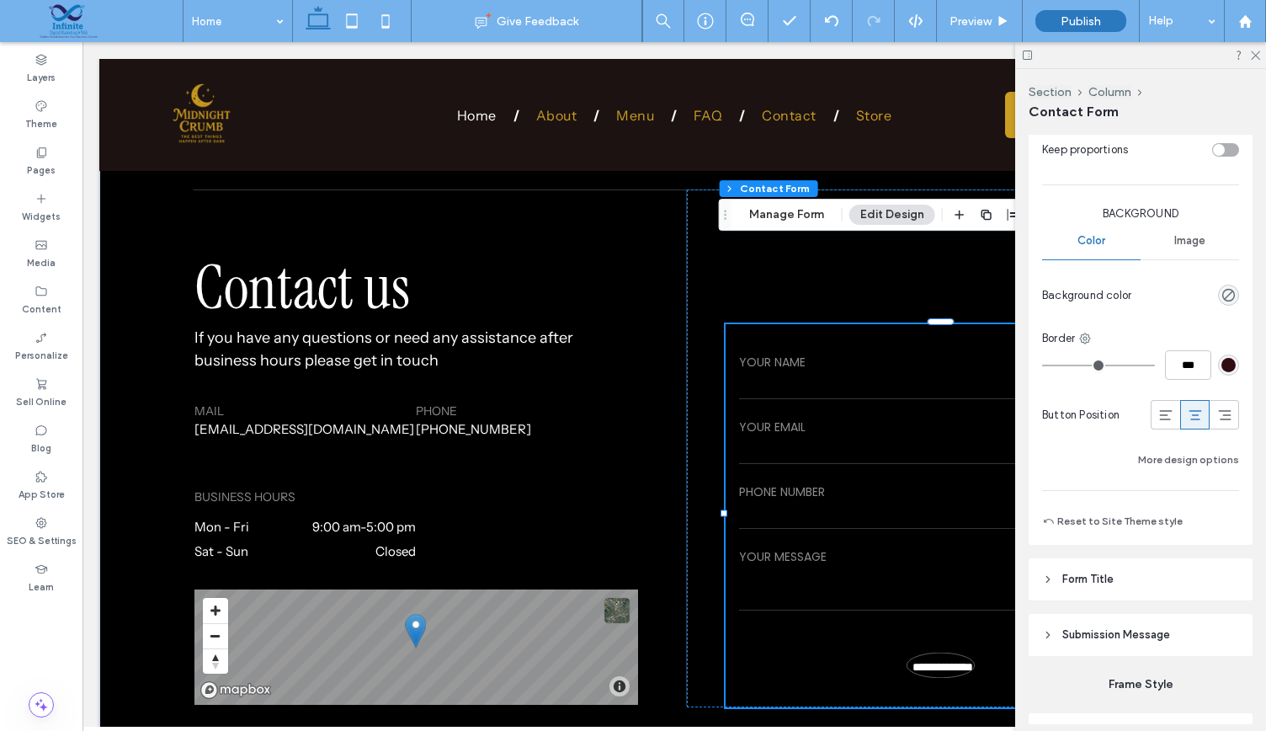
scroll to position [1238, 0]
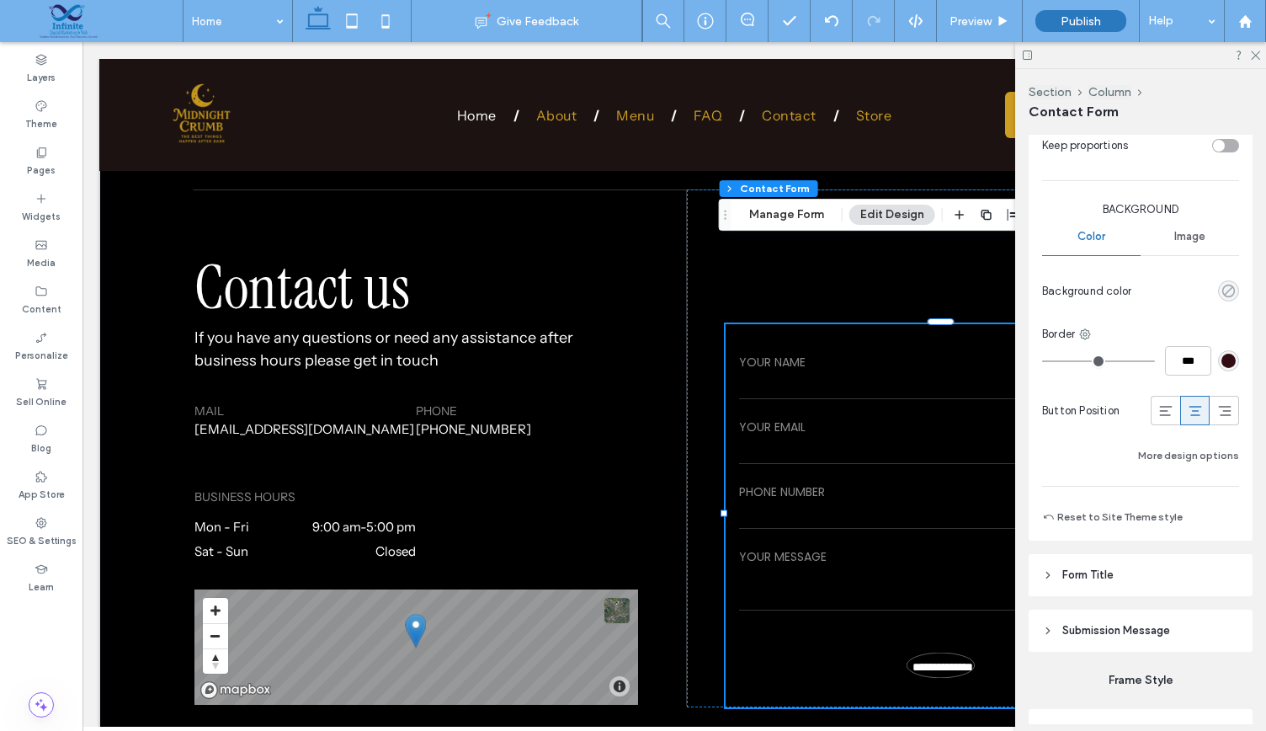
click at [1222, 287] on use "rgba(0, 0, 0, 0)" at bounding box center [1228, 291] width 13 height 13
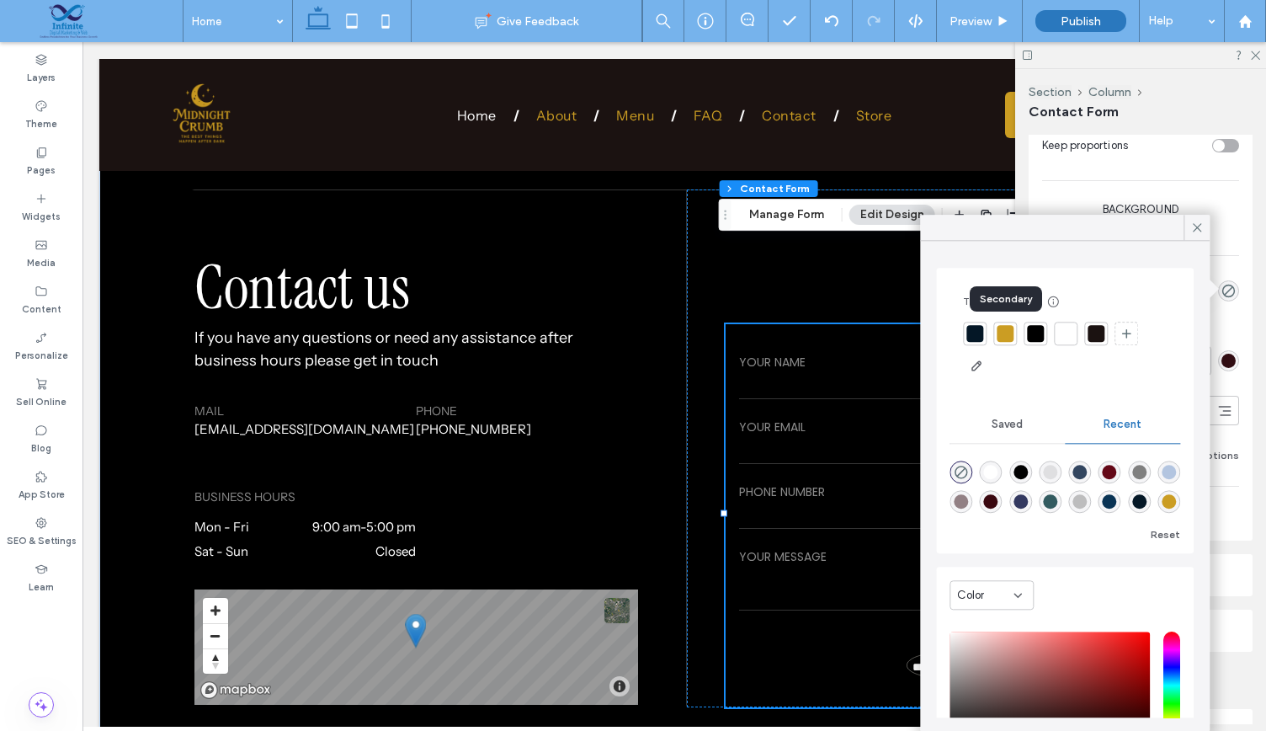
click at [1008, 334] on div at bounding box center [1005, 333] width 17 height 17
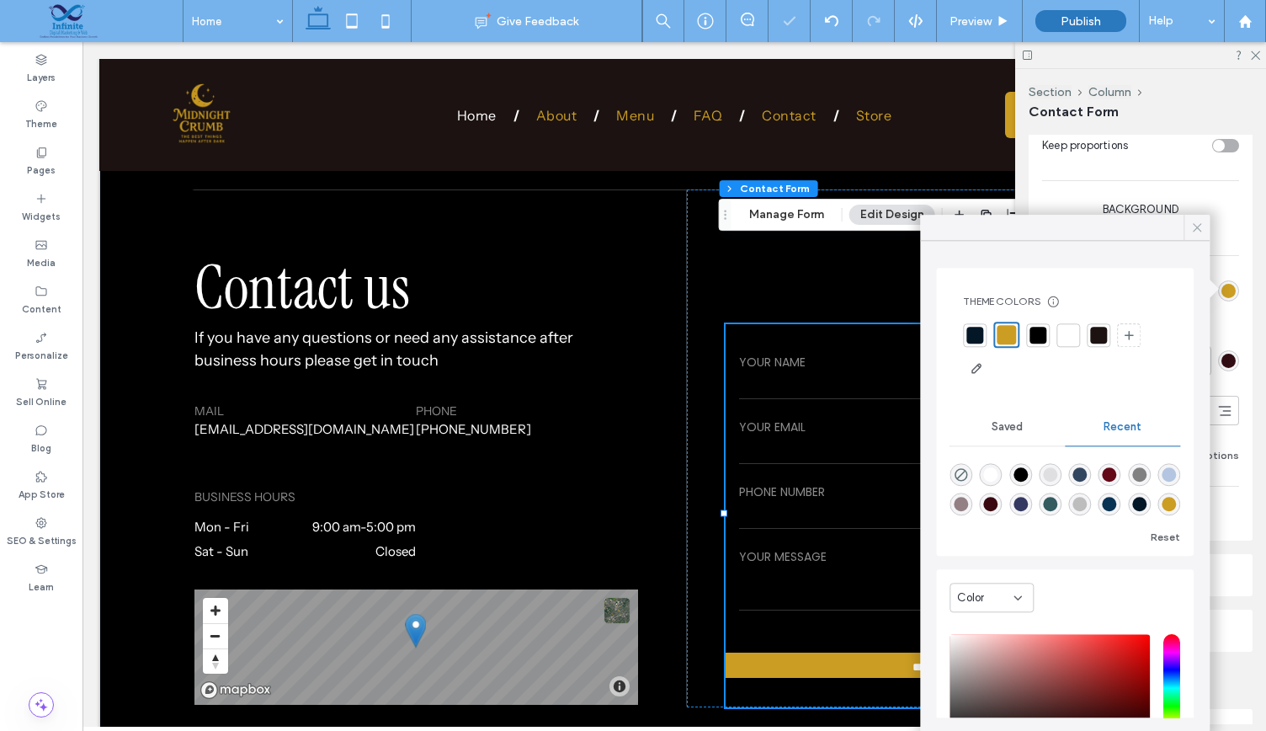
click at [1189, 226] on icon at bounding box center [1196, 227] width 15 height 15
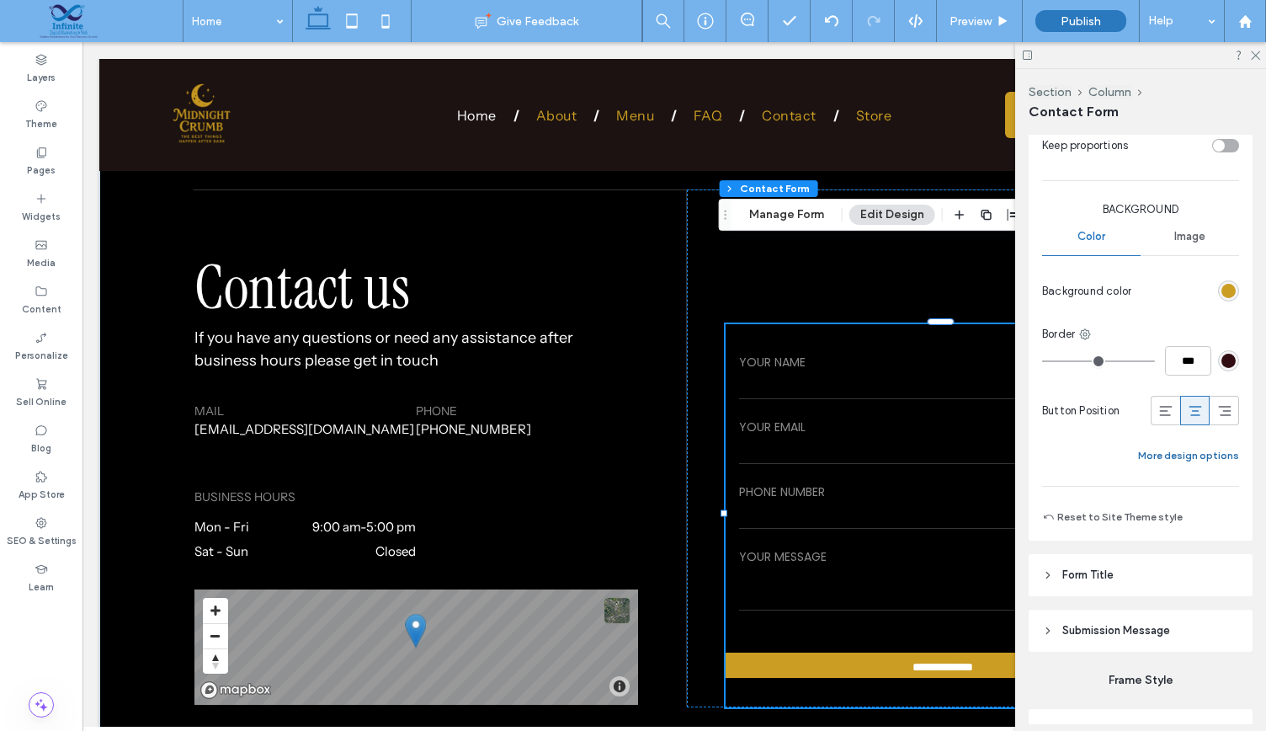
click at [1180, 449] on button "More design options" at bounding box center [1188, 455] width 101 height 20
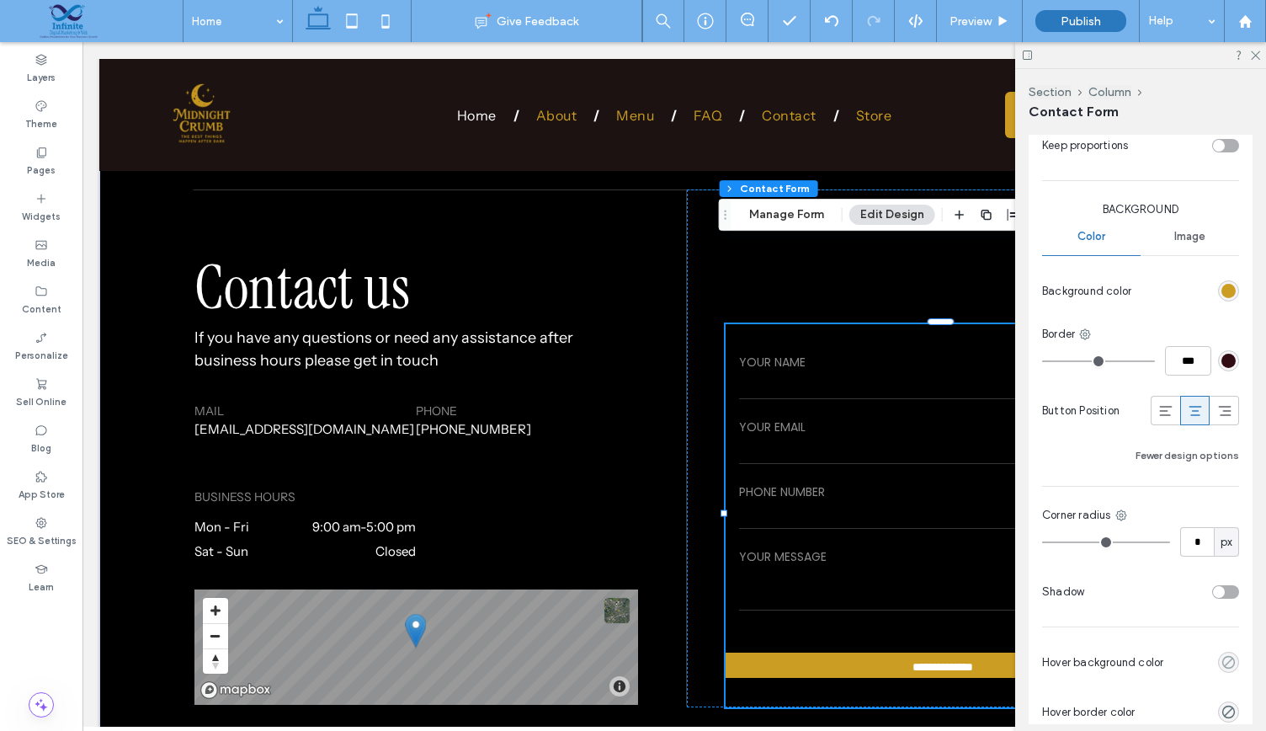
click at [1222, 656] on use "rgba(0, 0, 0, 0)" at bounding box center [1228, 662] width 13 height 13
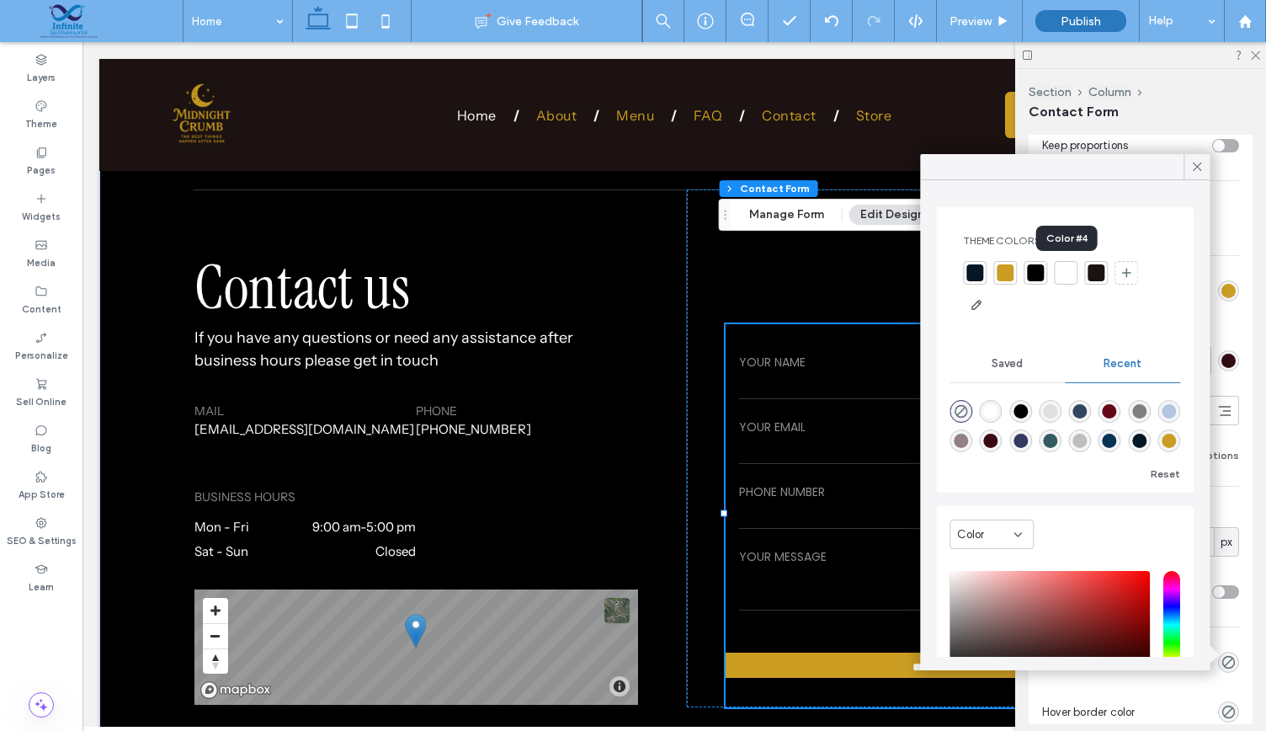
click at [1075, 264] on div at bounding box center [1066, 273] width 24 height 24
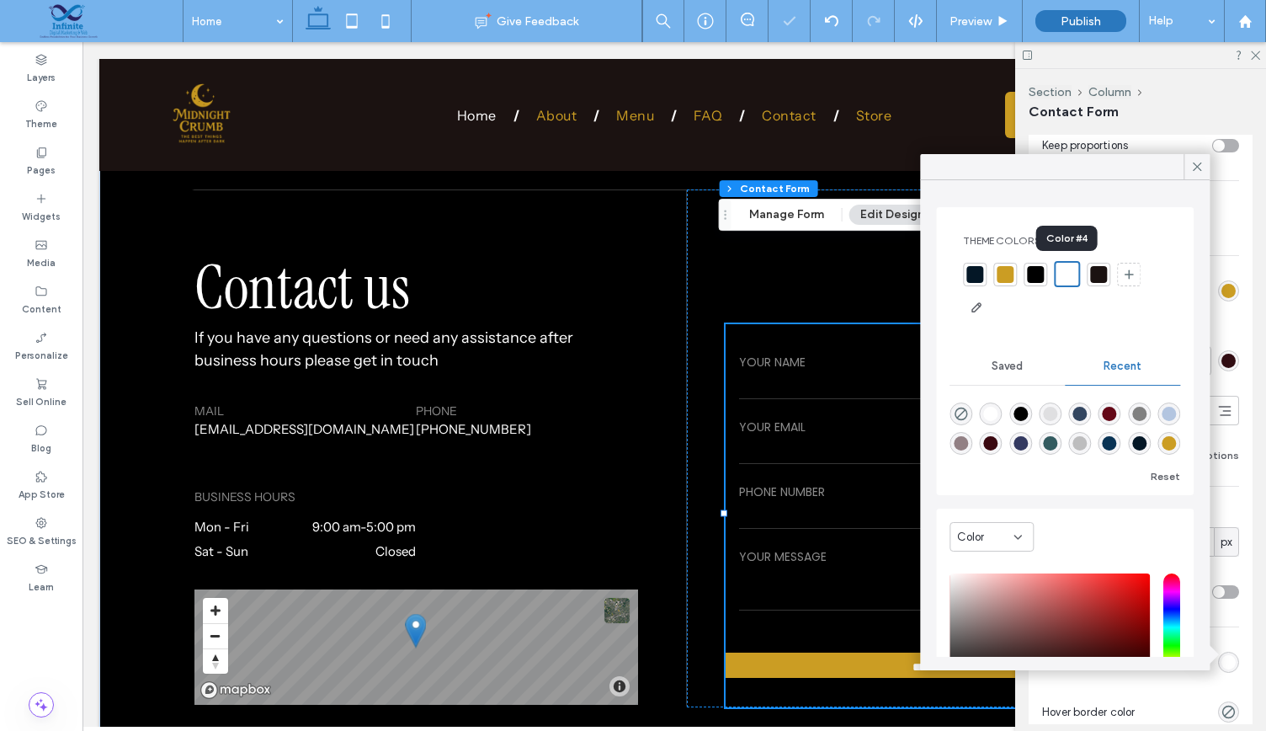
type input "***"
click at [1201, 166] on icon at bounding box center [1196, 166] width 15 height 15
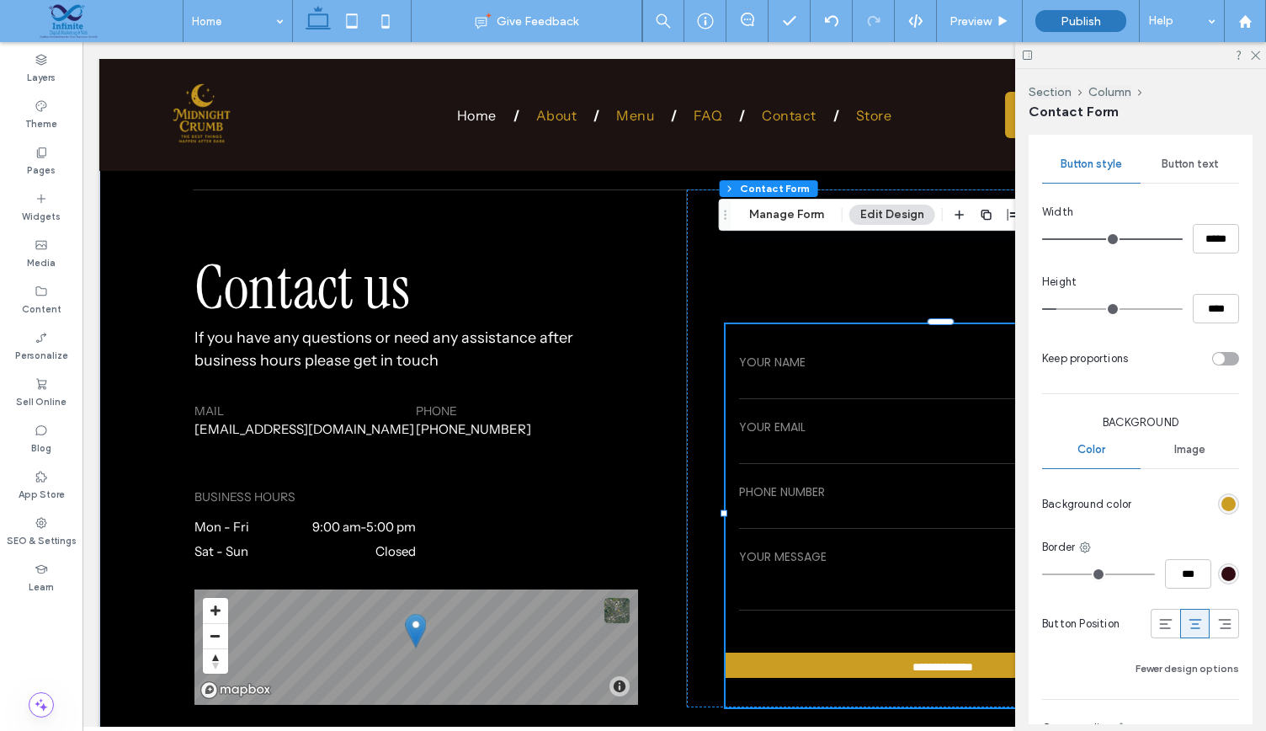
scroll to position [1024, 0]
click at [1192, 159] on span "Button text" at bounding box center [1190, 165] width 57 height 13
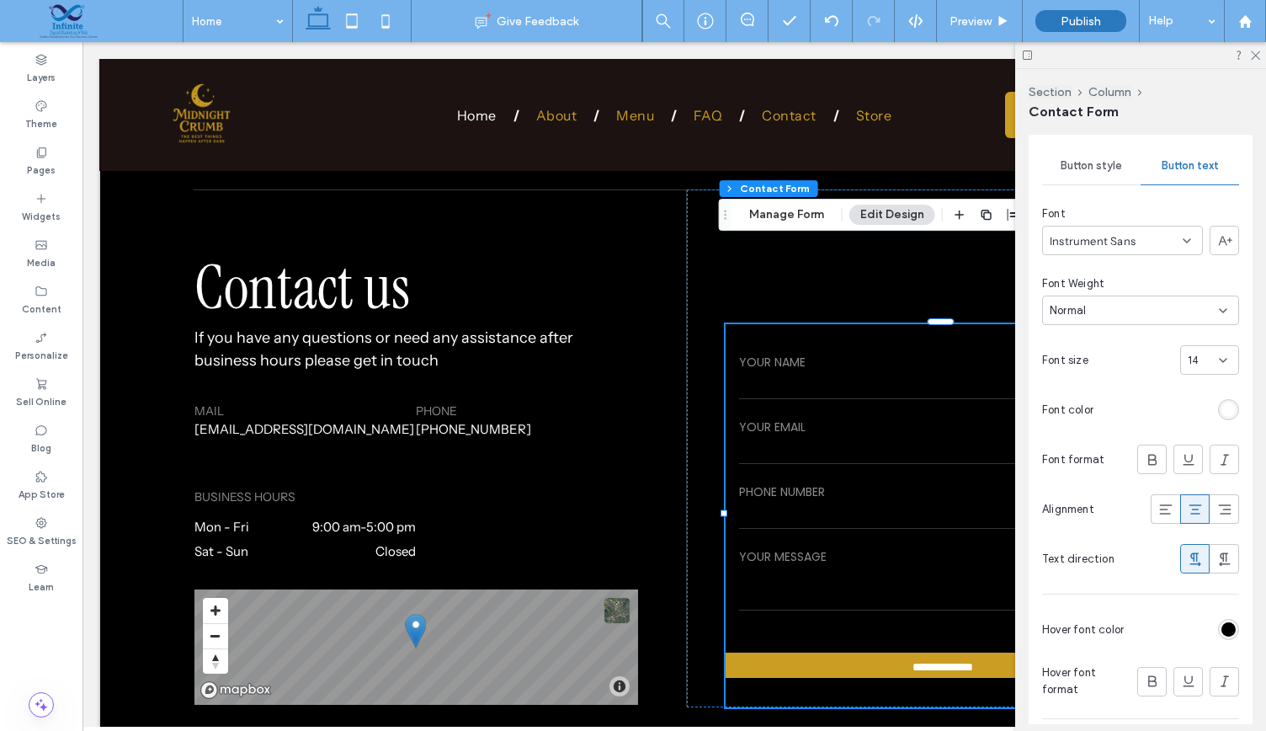
click at [1226, 630] on div "rgb(0, 0, 0)" at bounding box center [1228, 629] width 14 height 14
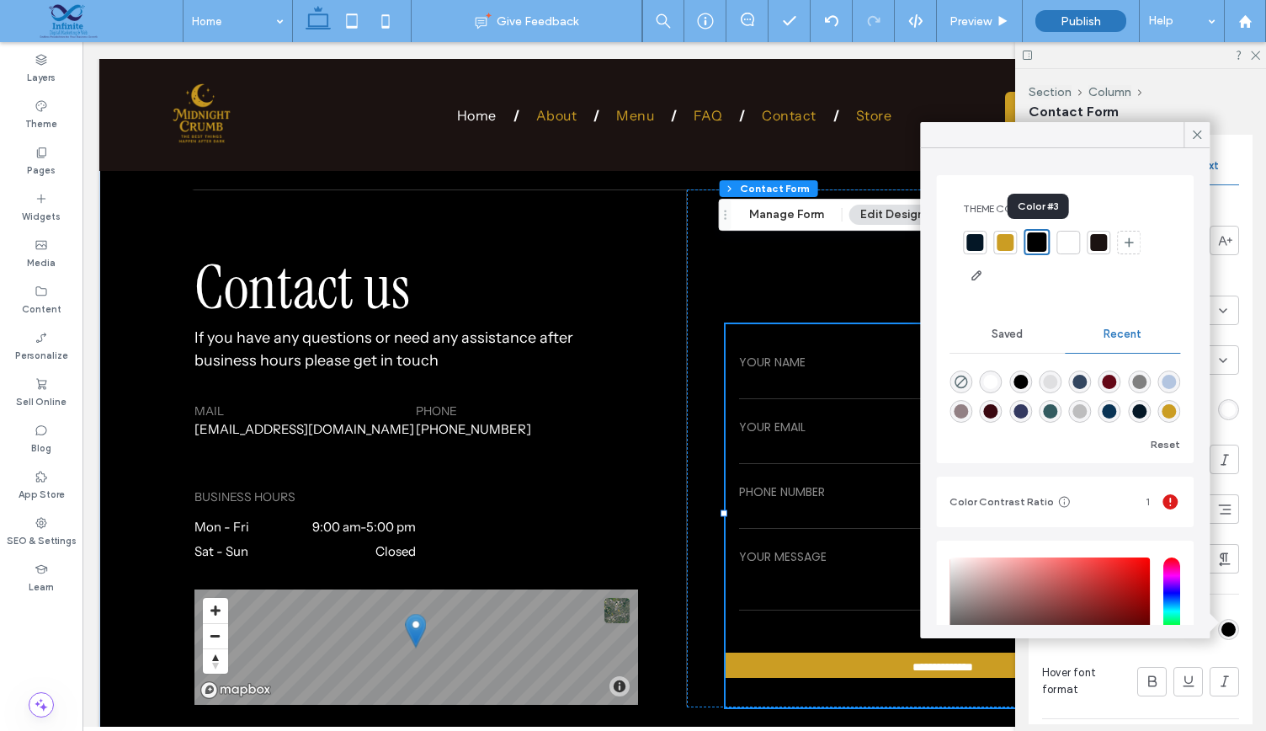
click at [1029, 233] on div at bounding box center [1036, 241] width 19 height 19
click at [1197, 137] on icon at bounding box center [1196, 134] width 15 height 15
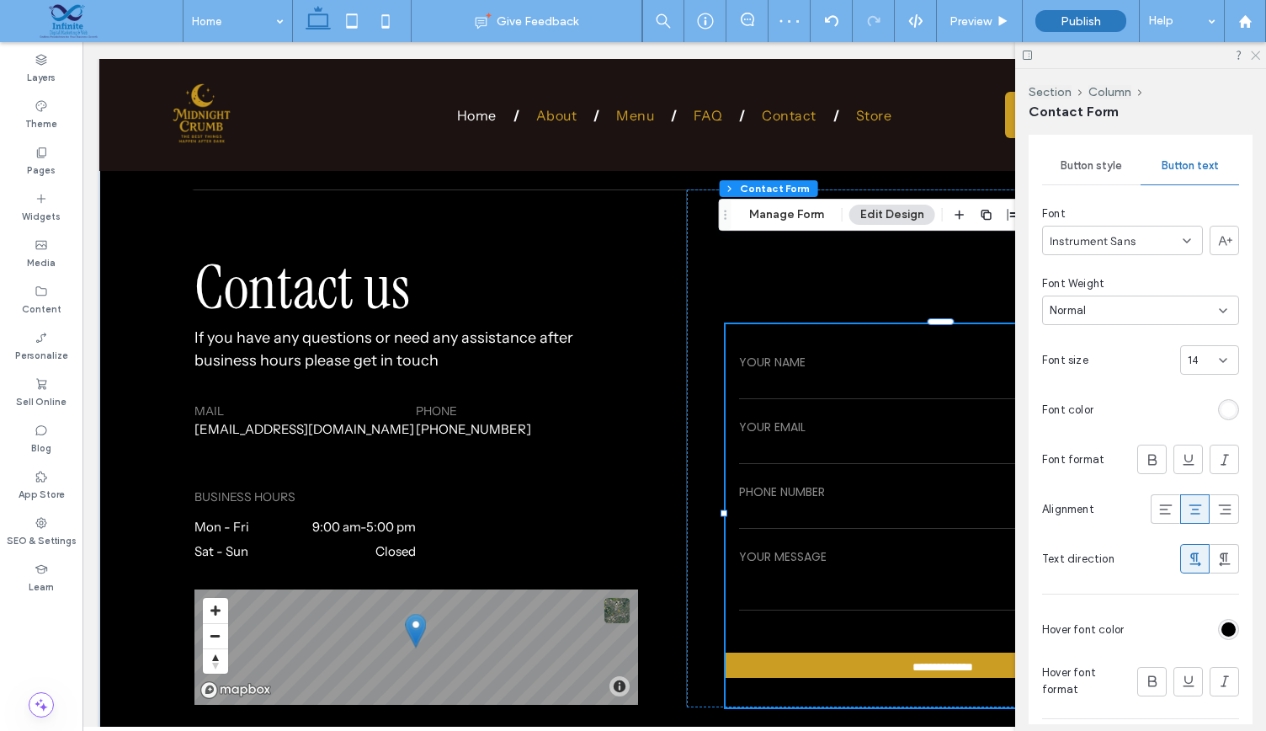
click at [1255, 51] on icon at bounding box center [1254, 54] width 11 height 11
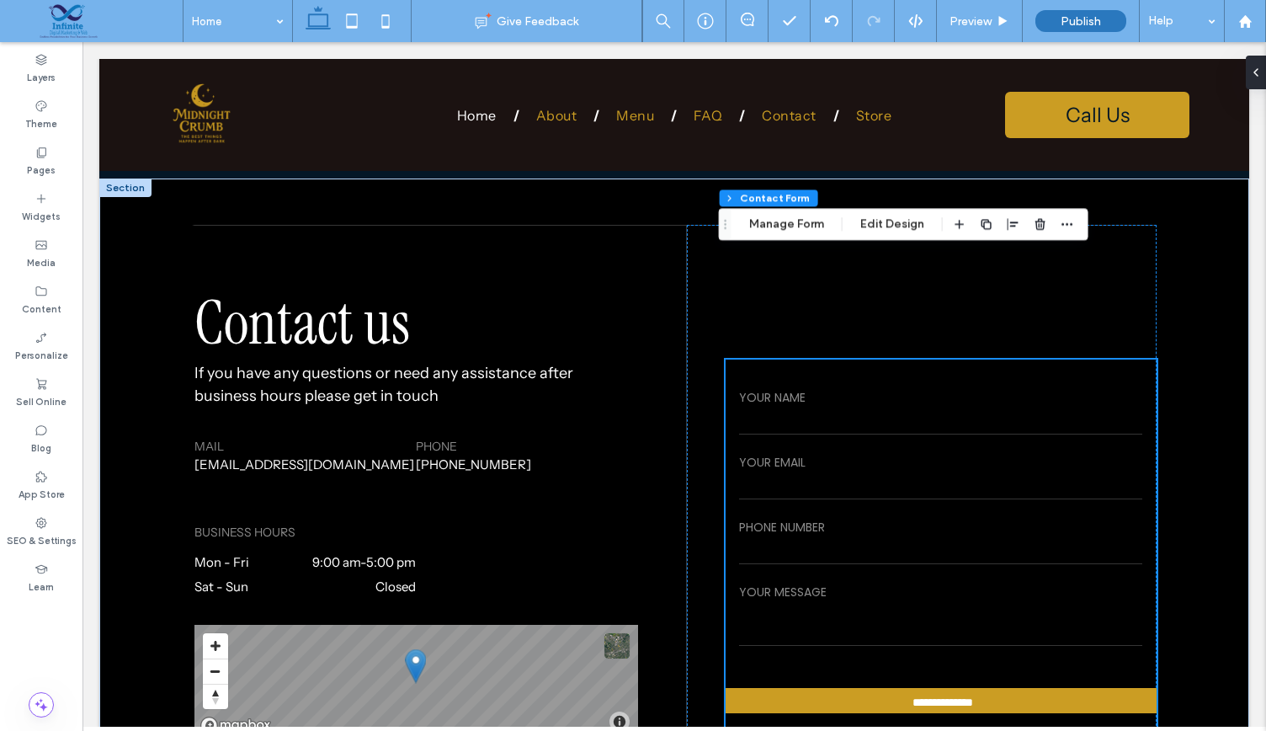
scroll to position [4101, 0]
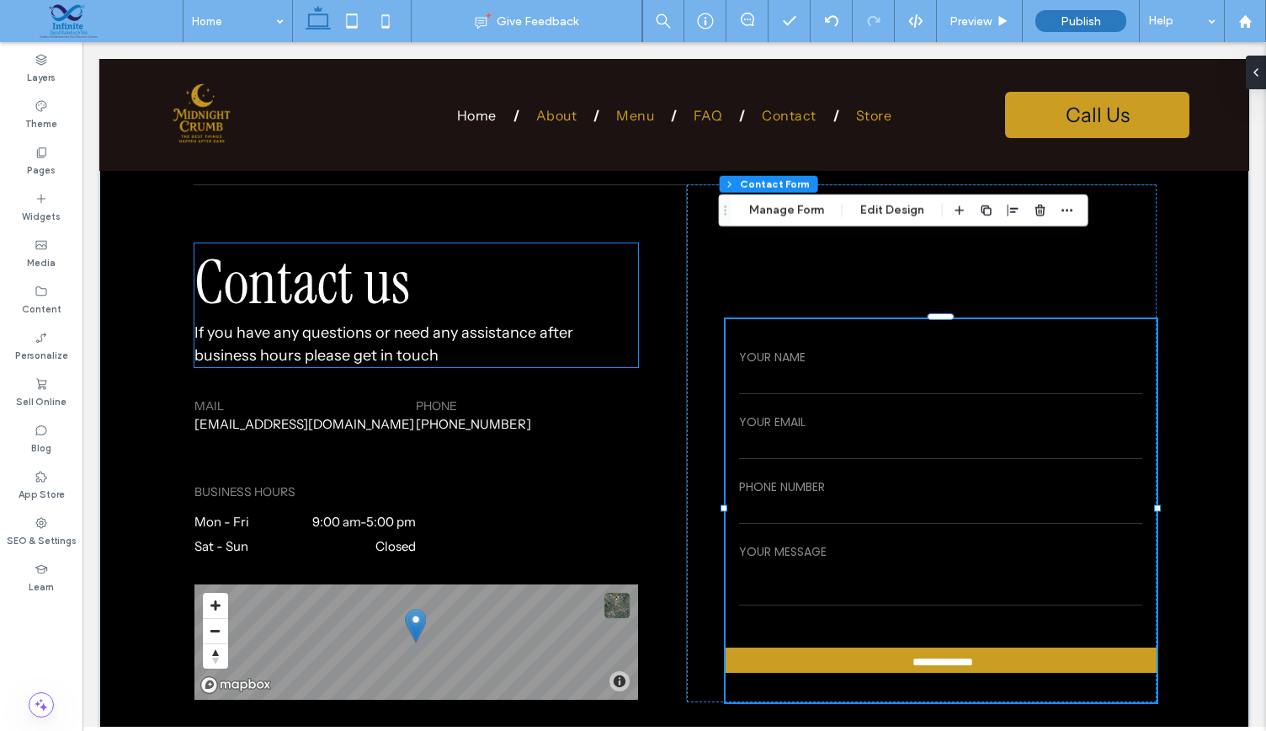
click at [335, 243] on span "Contact us" at bounding box center [301, 282] width 215 height 78
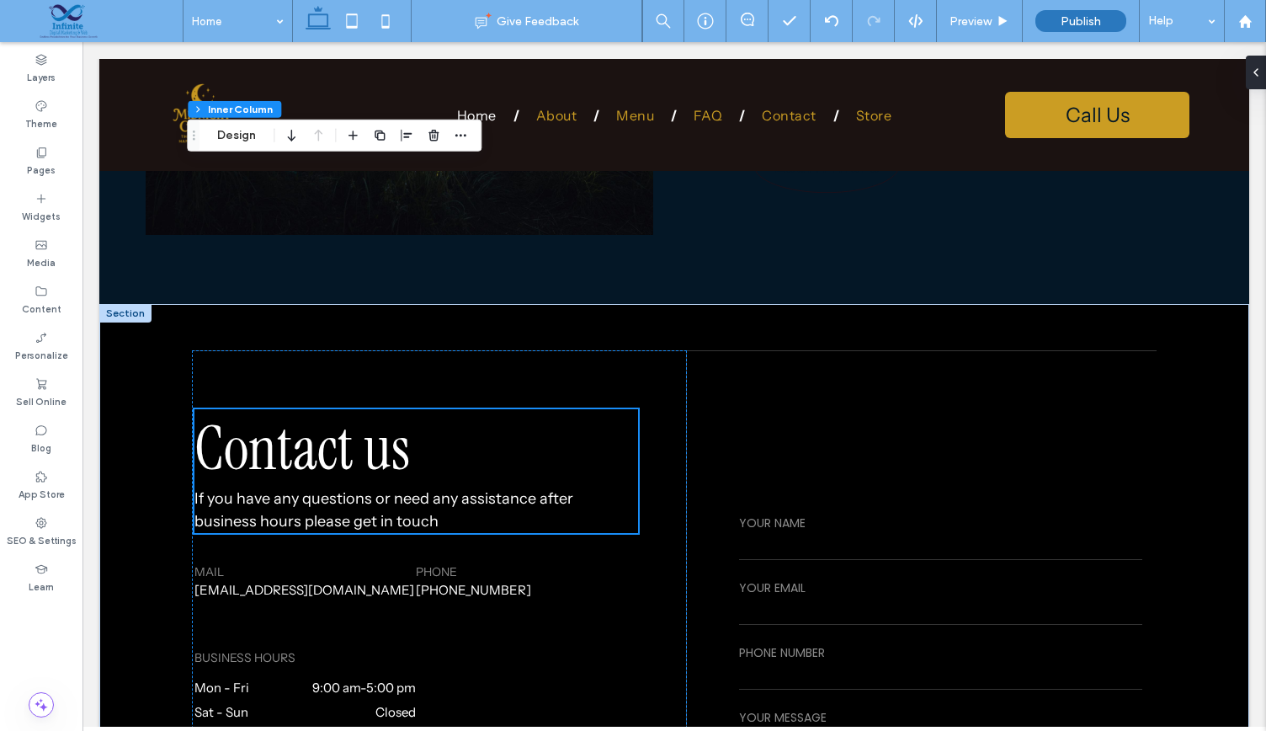
scroll to position [3913, 0]
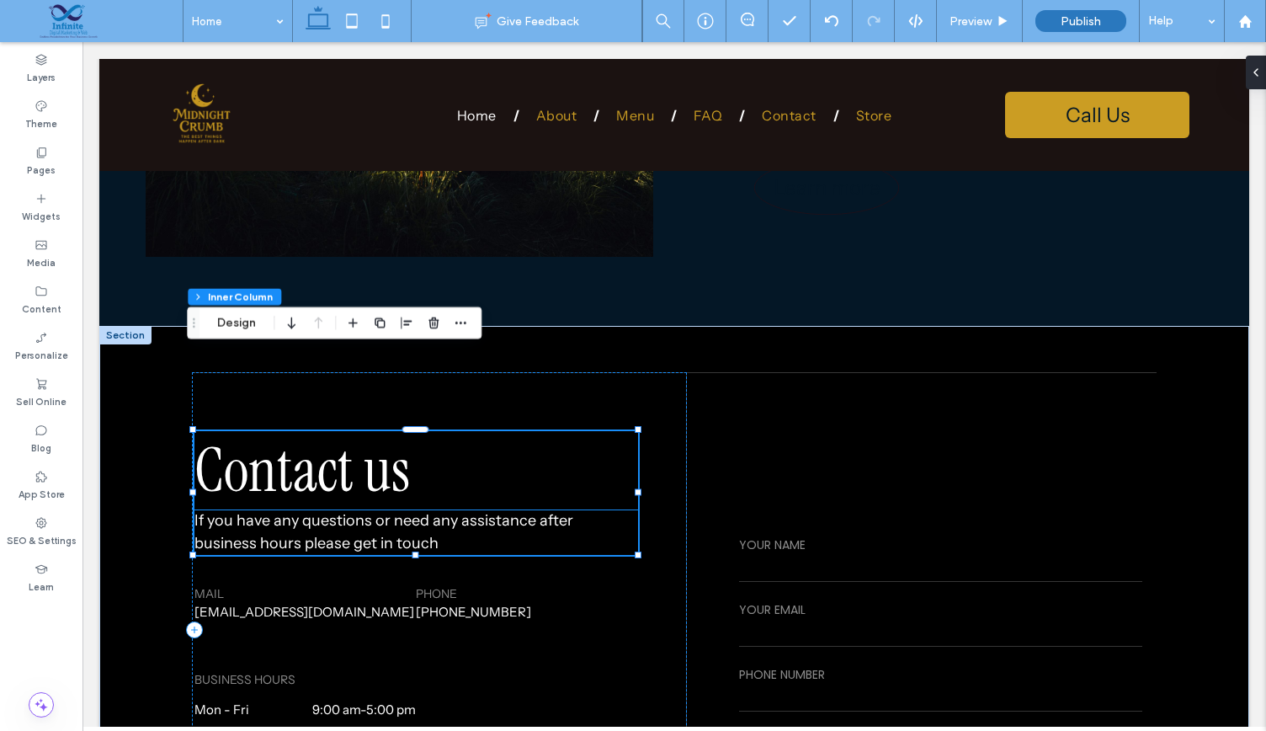
click at [441, 431] on h1 "Contact us" at bounding box center [415, 470] width 443 height 78
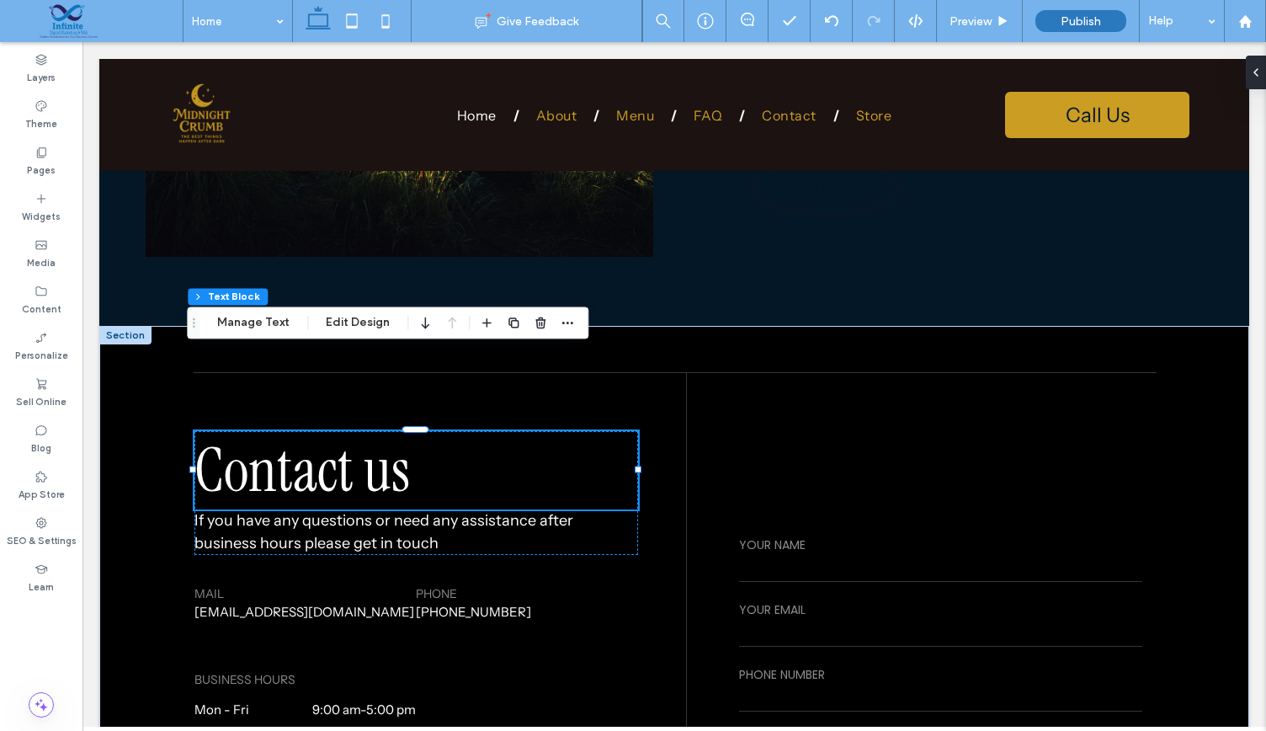
click at [441, 431] on h1 "Contact us" at bounding box center [415, 470] width 443 height 78
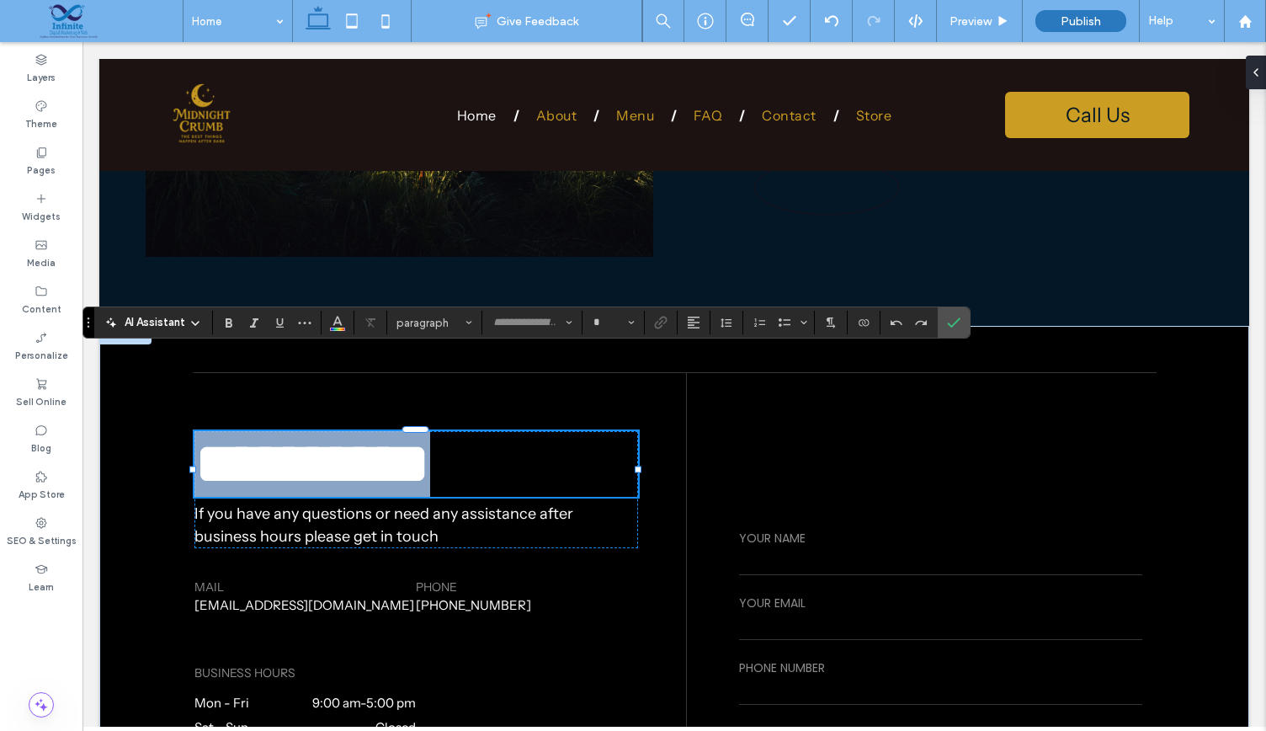
type input "**********"
type input "**"
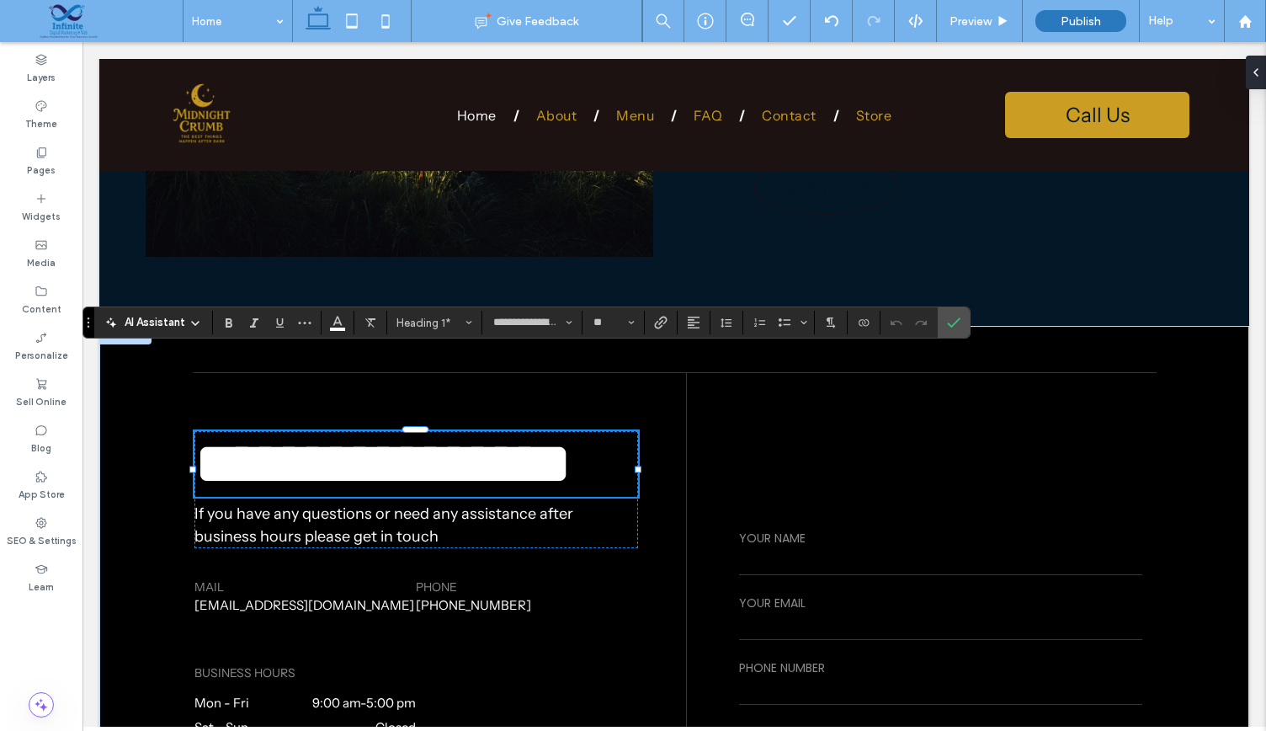
type input "**********"
type input "**"
click at [949, 314] on span "Confirm" at bounding box center [951, 322] width 8 height 30
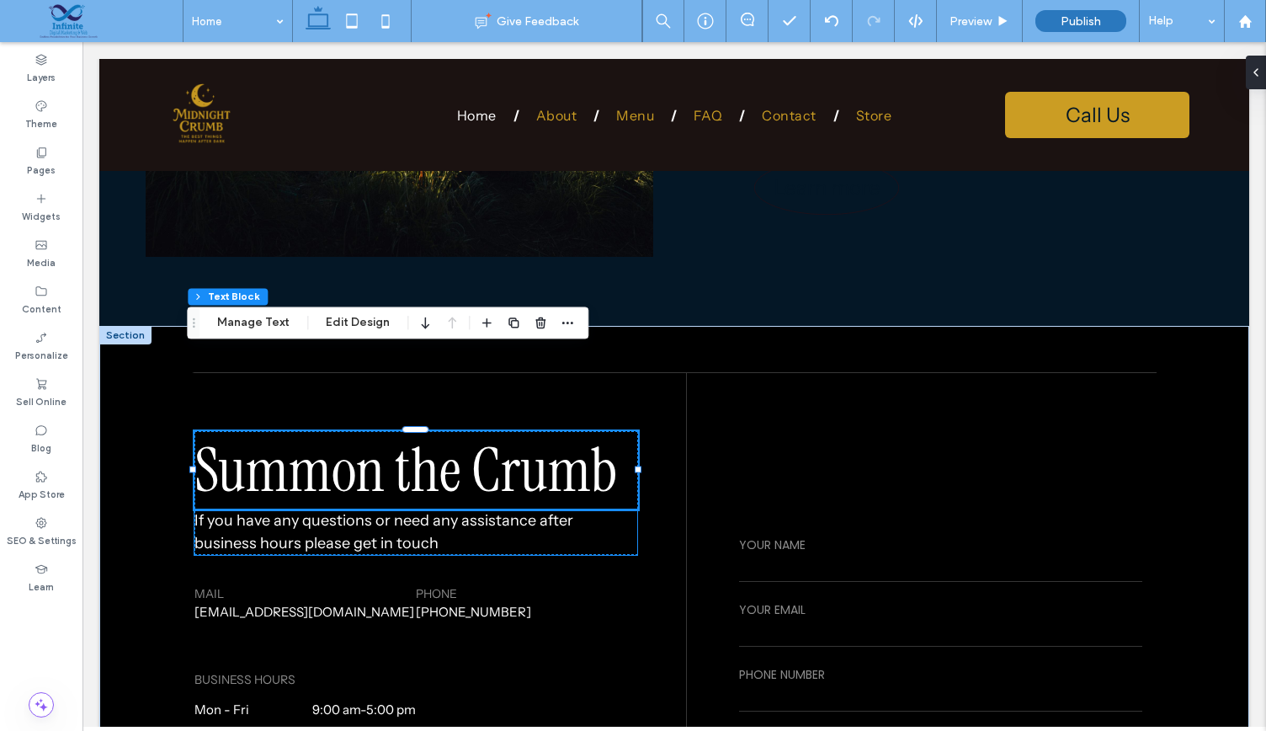
click at [364, 509] on p "If you have any questions or need any assistance after business hours please ge…" at bounding box center [415, 531] width 443 height 45
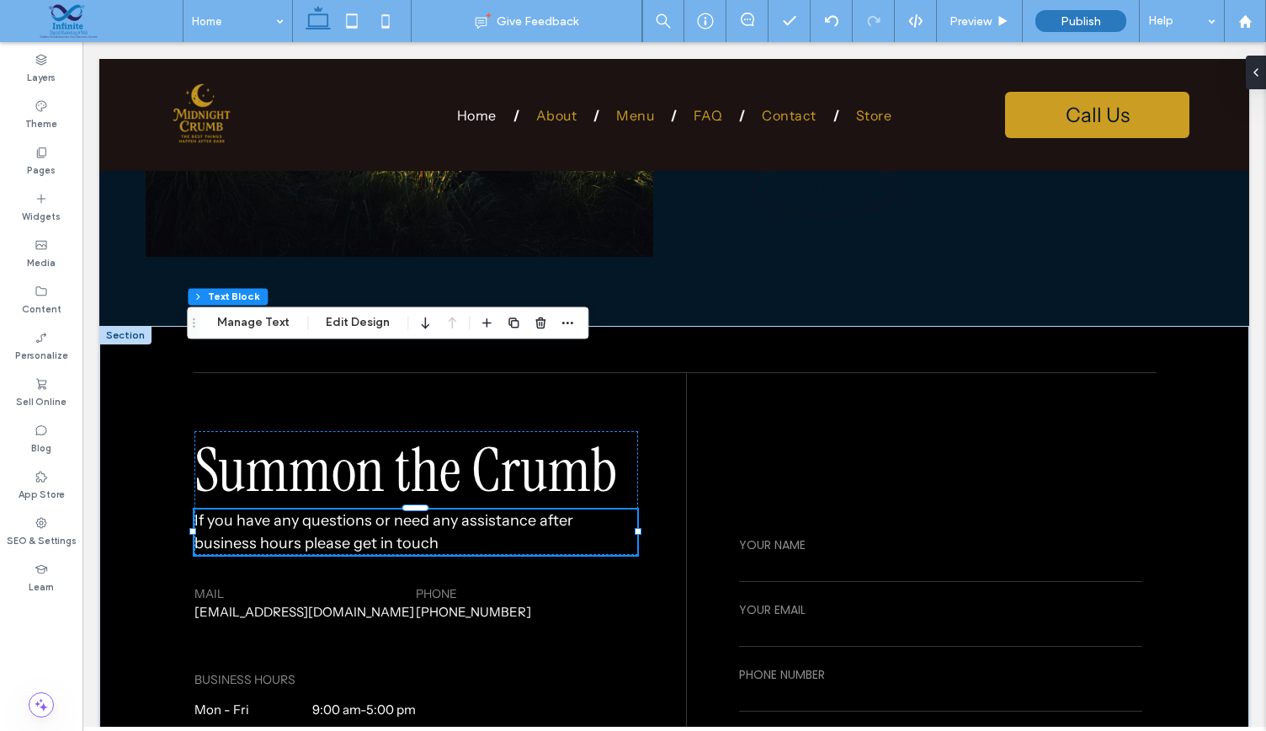
click at [364, 509] on div "If you have any questions or need any assistance after business hours please ge…" at bounding box center [415, 531] width 443 height 45
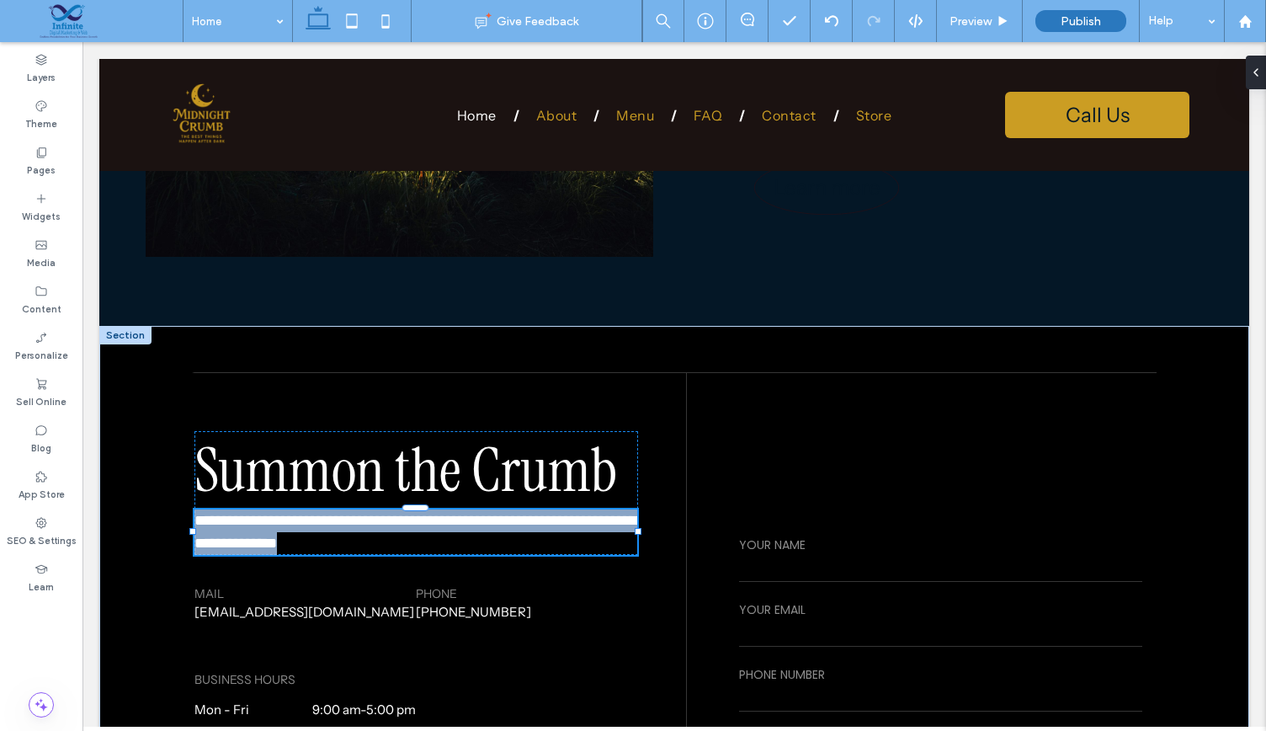
type input "**********"
type input "**"
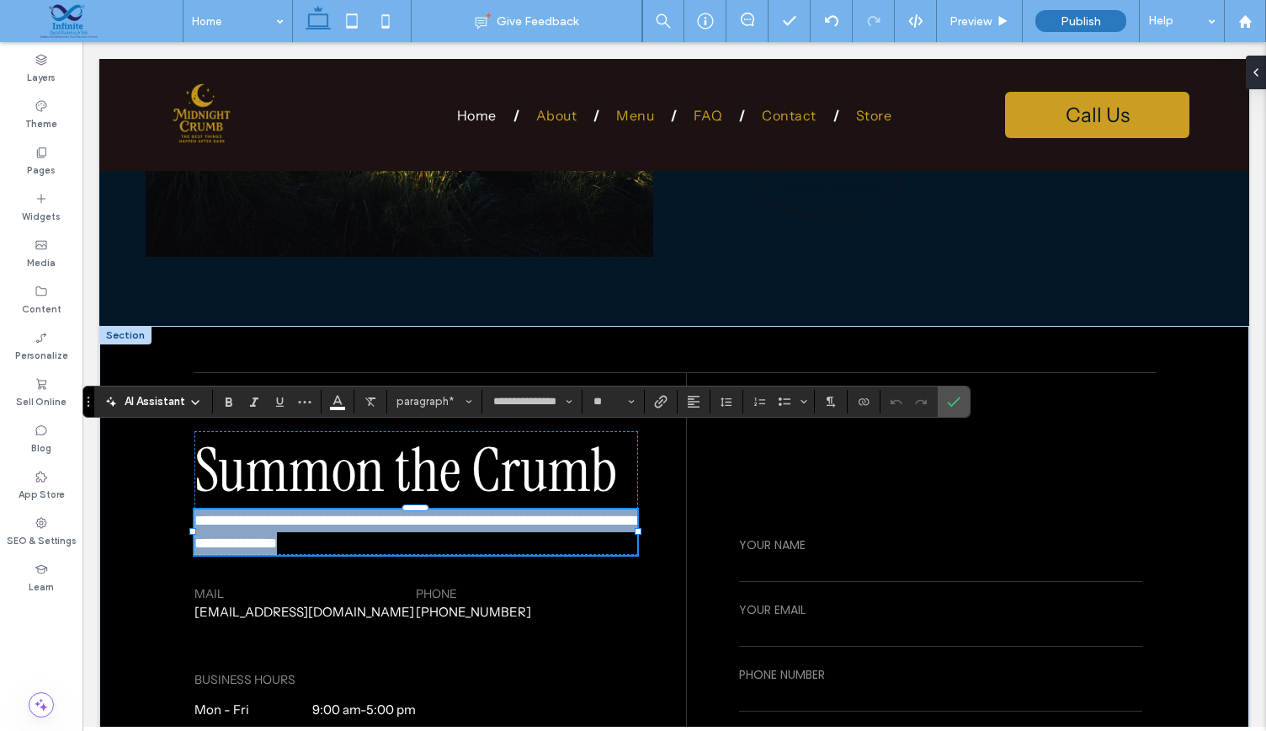
paste div
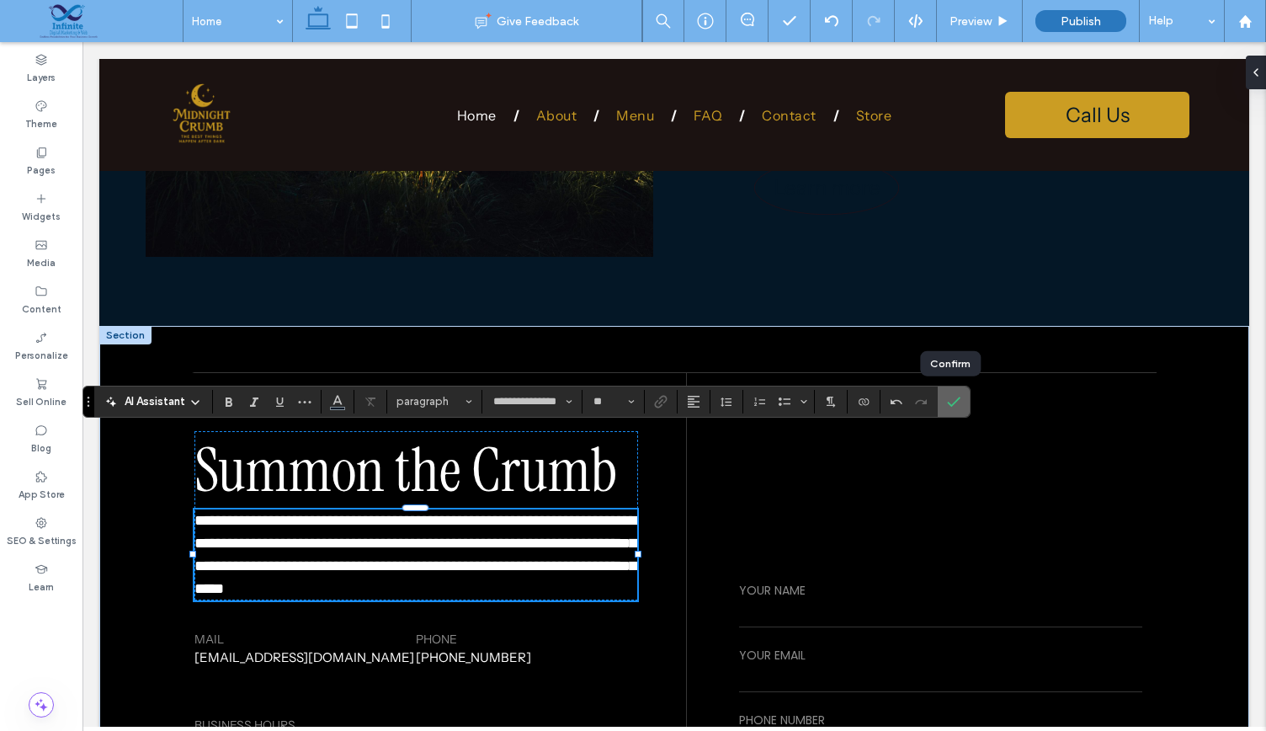
click at [949, 393] on span "Confirm" at bounding box center [951, 401] width 8 height 30
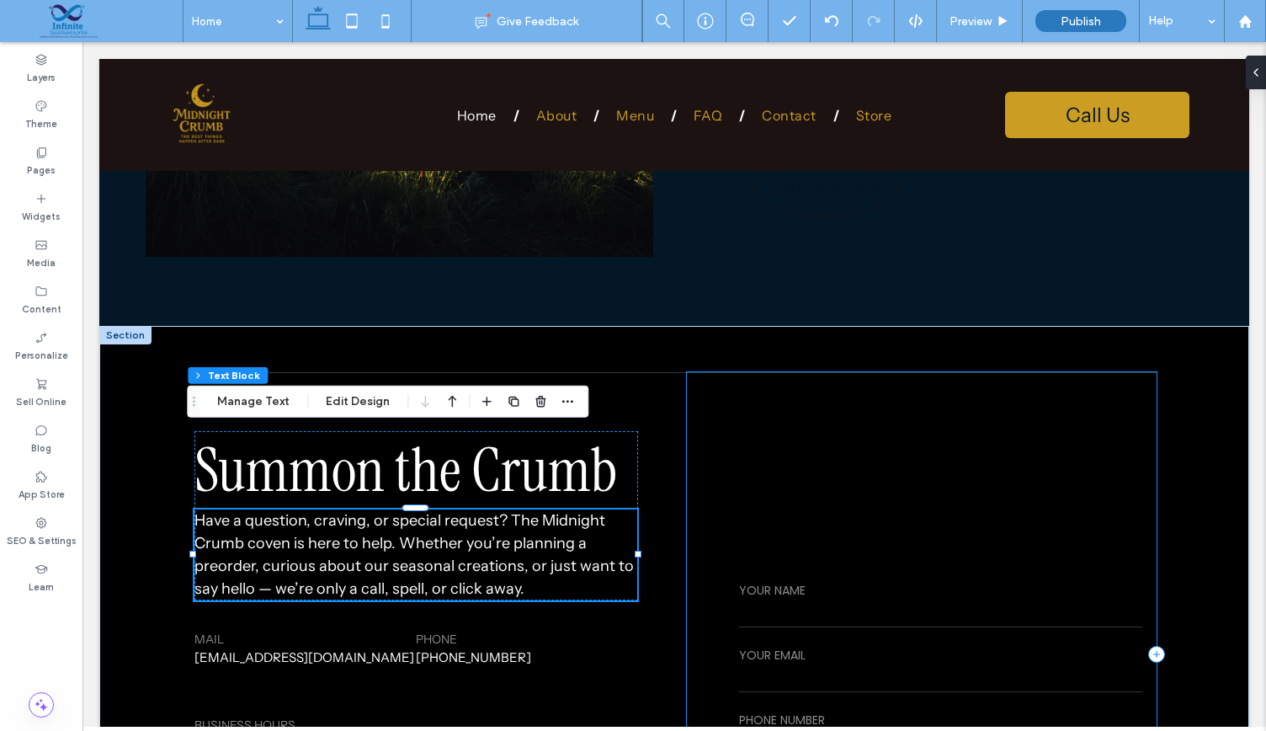
click at [833, 374] on div "**********" at bounding box center [922, 653] width 470 height 563
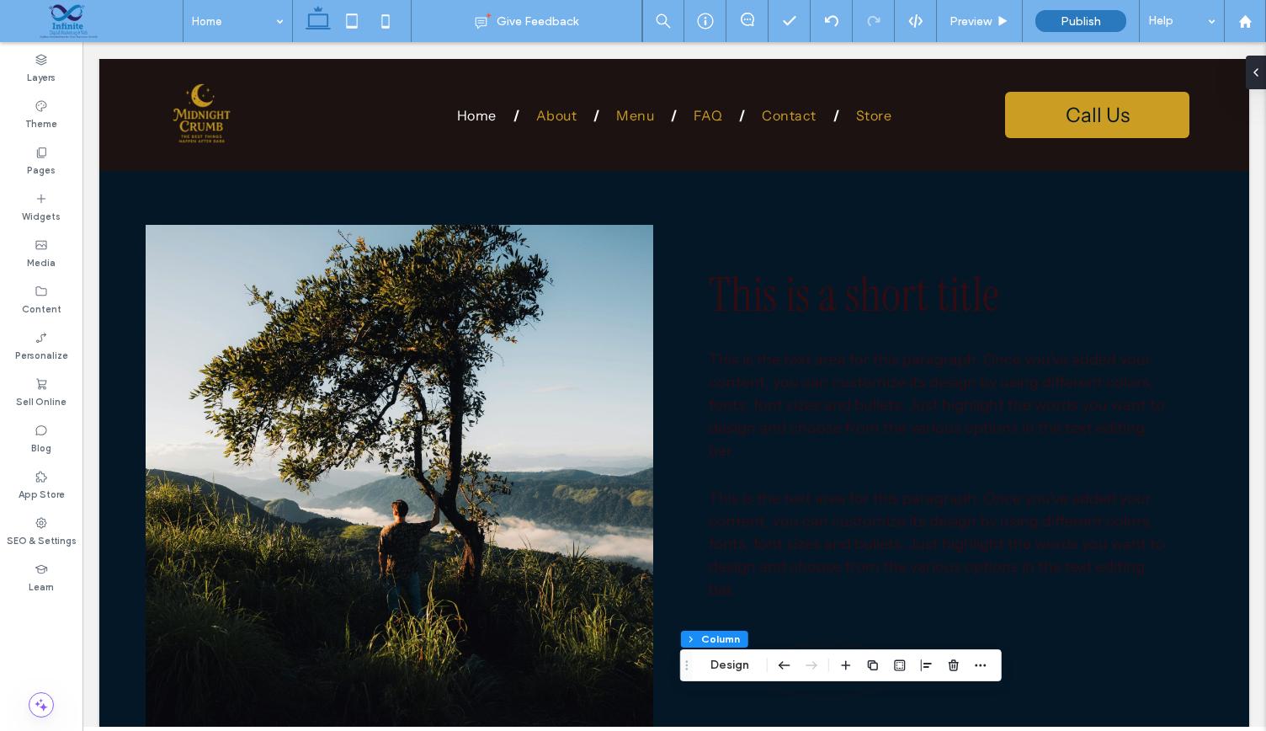
scroll to position [3391, 0]
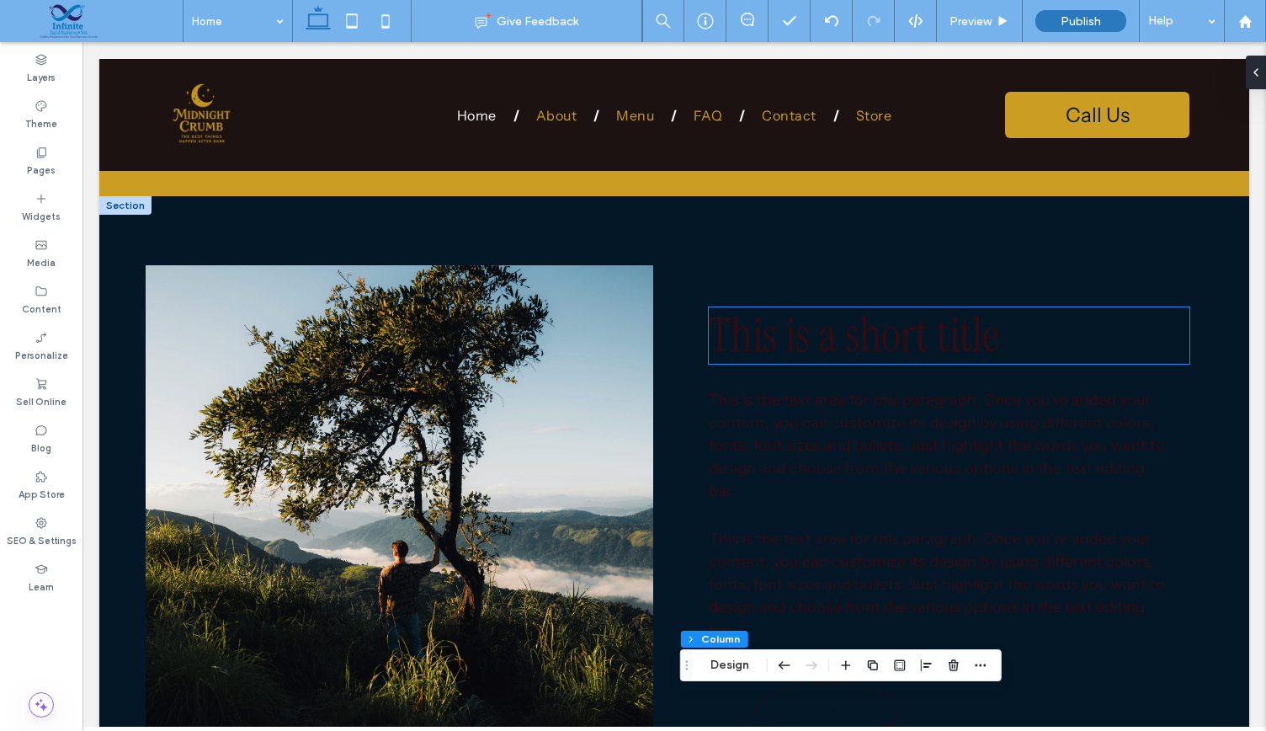
click at [805, 305] on span "This is a short title" at bounding box center [854, 335] width 290 height 61
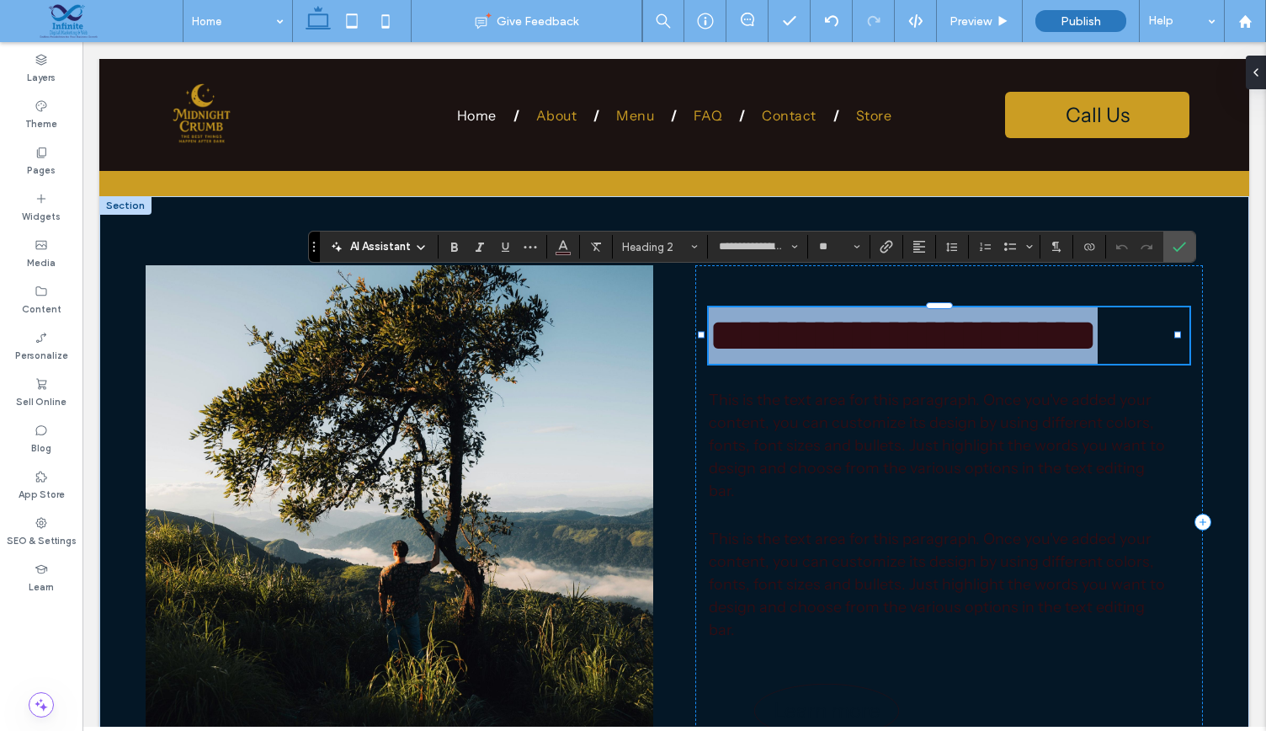
paste div
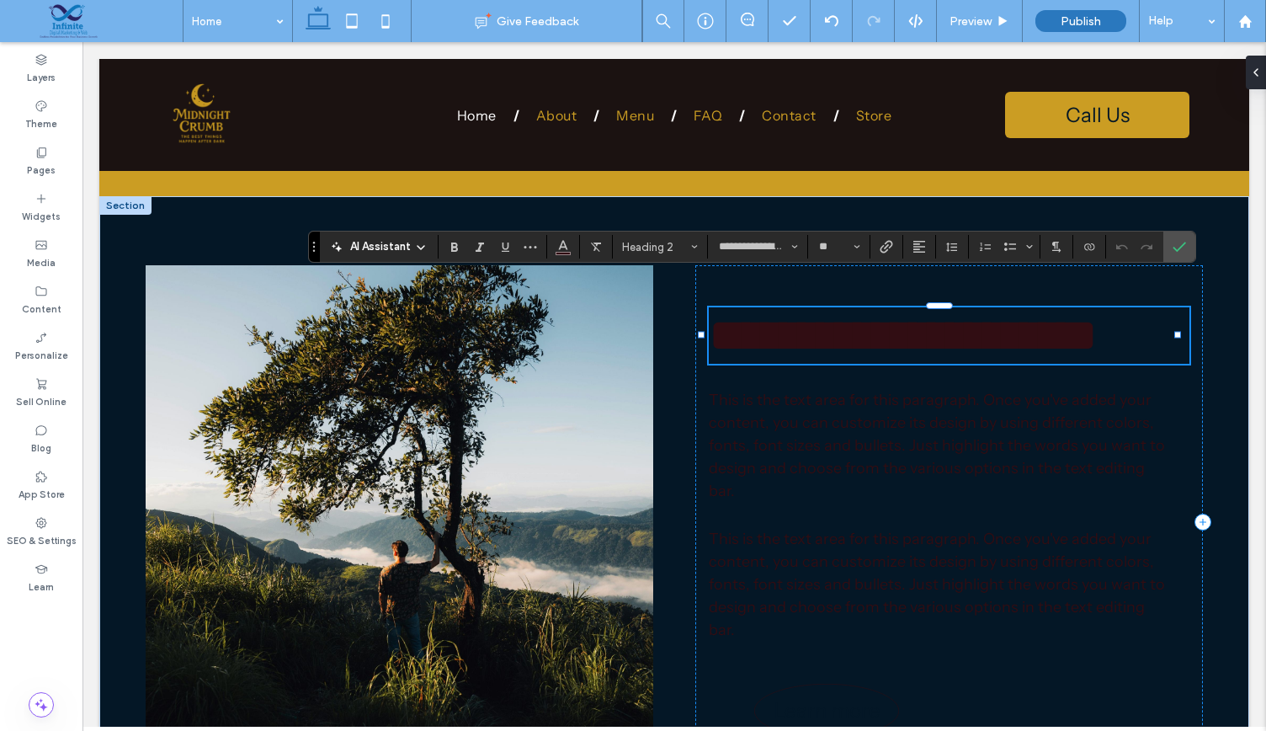
type input "**********"
type input "**"
type input "**********"
type input "**"
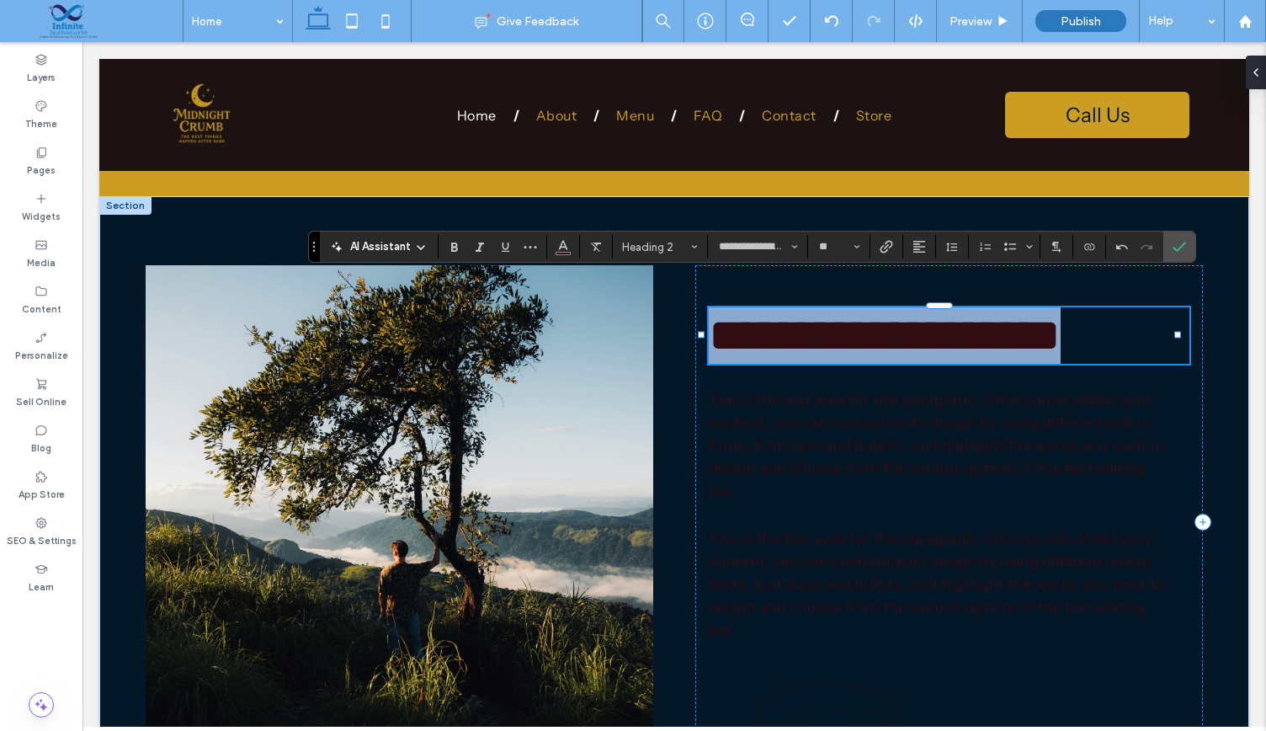
drag, startPoint x: 1049, startPoint y: 301, endPoint x: 700, endPoint y: 326, distance: 349.4
click at [700, 326] on div "**********" at bounding box center [949, 522] width 508 height 515
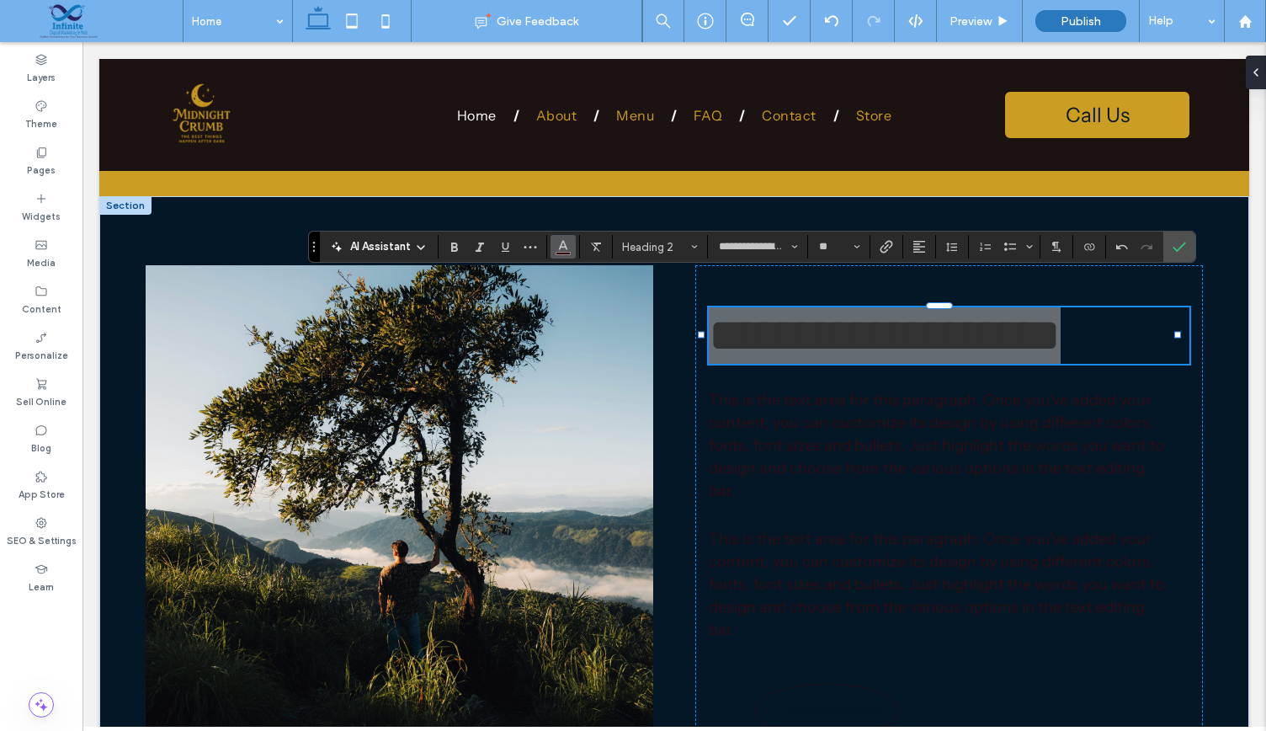
click at [557, 250] on icon "Color" at bounding box center [562, 244] width 13 height 13
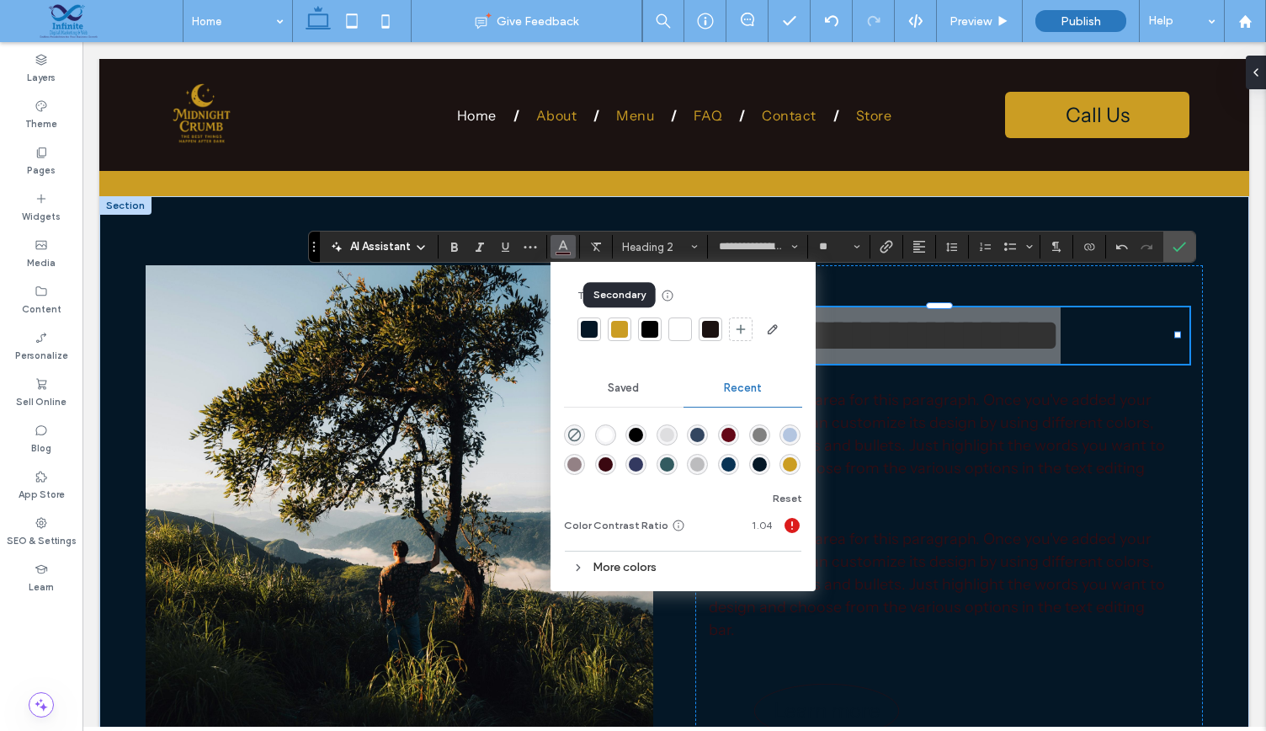
click at [621, 324] on div at bounding box center [619, 329] width 17 height 17
click at [1168, 243] on label "Confirm" at bounding box center [1179, 246] width 25 height 30
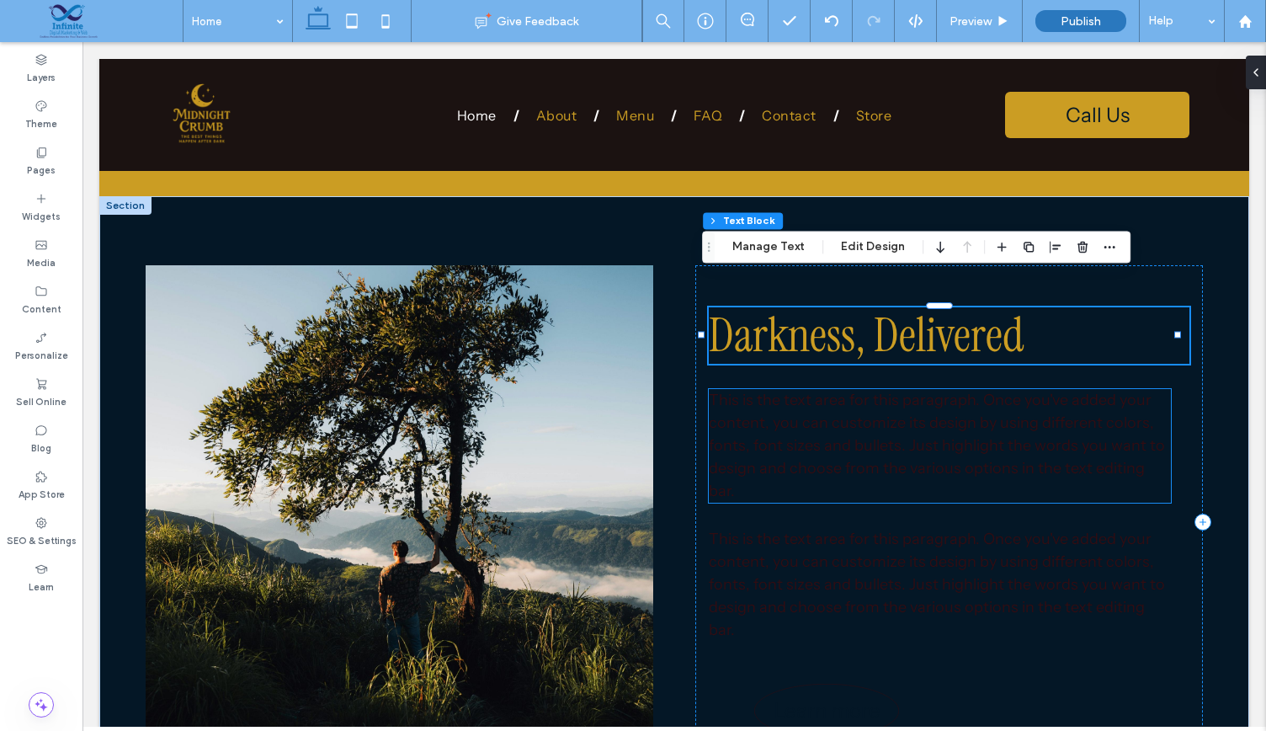
click at [789, 437] on span "This is the text area for this paragraph. Once you've added your content, you c…" at bounding box center [937, 445] width 456 height 109
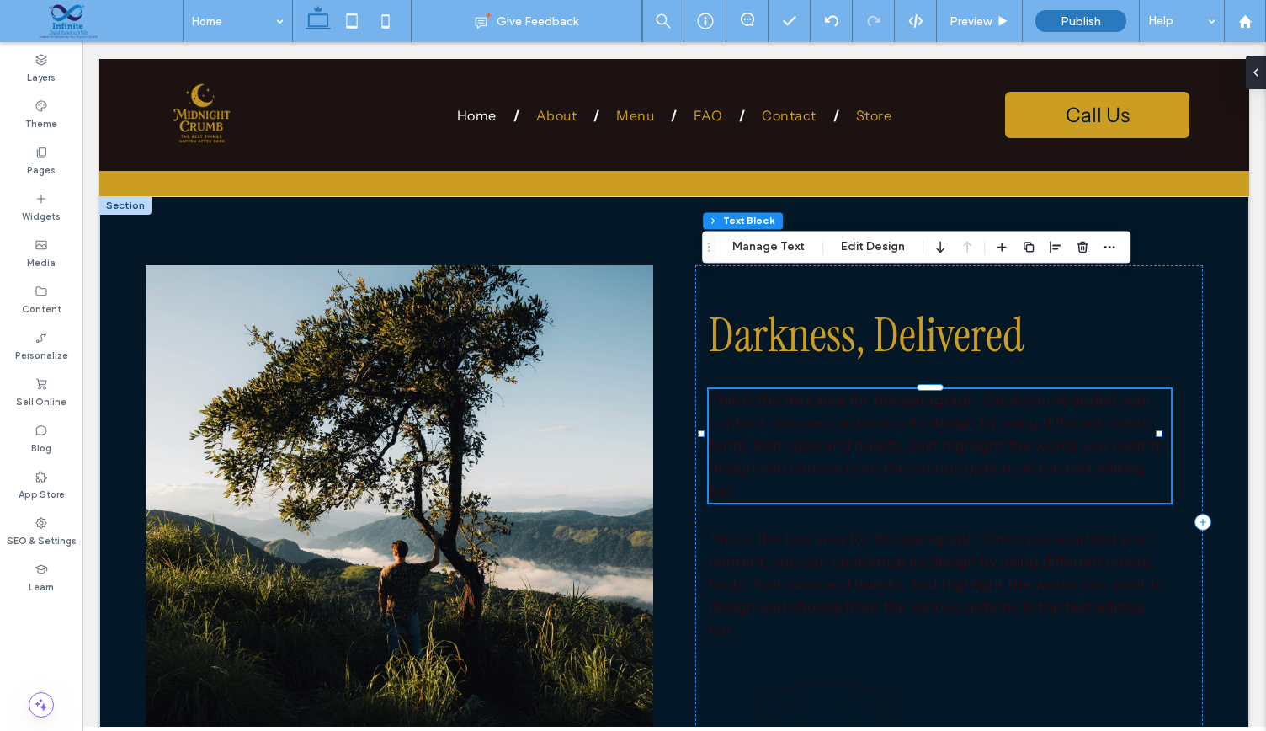
click at [789, 437] on span "This is the text area for this paragraph. Once you've added your content, you c…" at bounding box center [937, 445] width 456 height 109
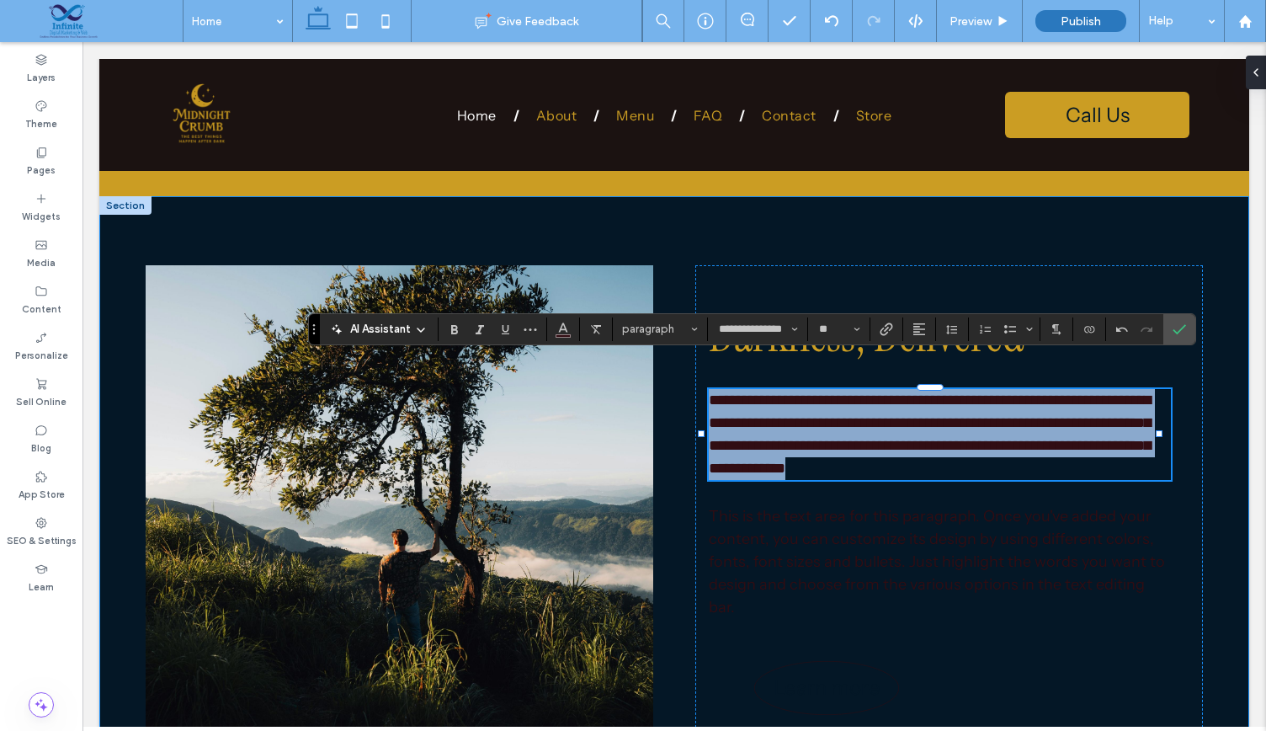
drag, startPoint x: 1114, startPoint y: 433, endPoint x: 683, endPoint y: 354, distance: 439.0
click at [683, 354] on div "**********" at bounding box center [674, 511] width 1150 height 630
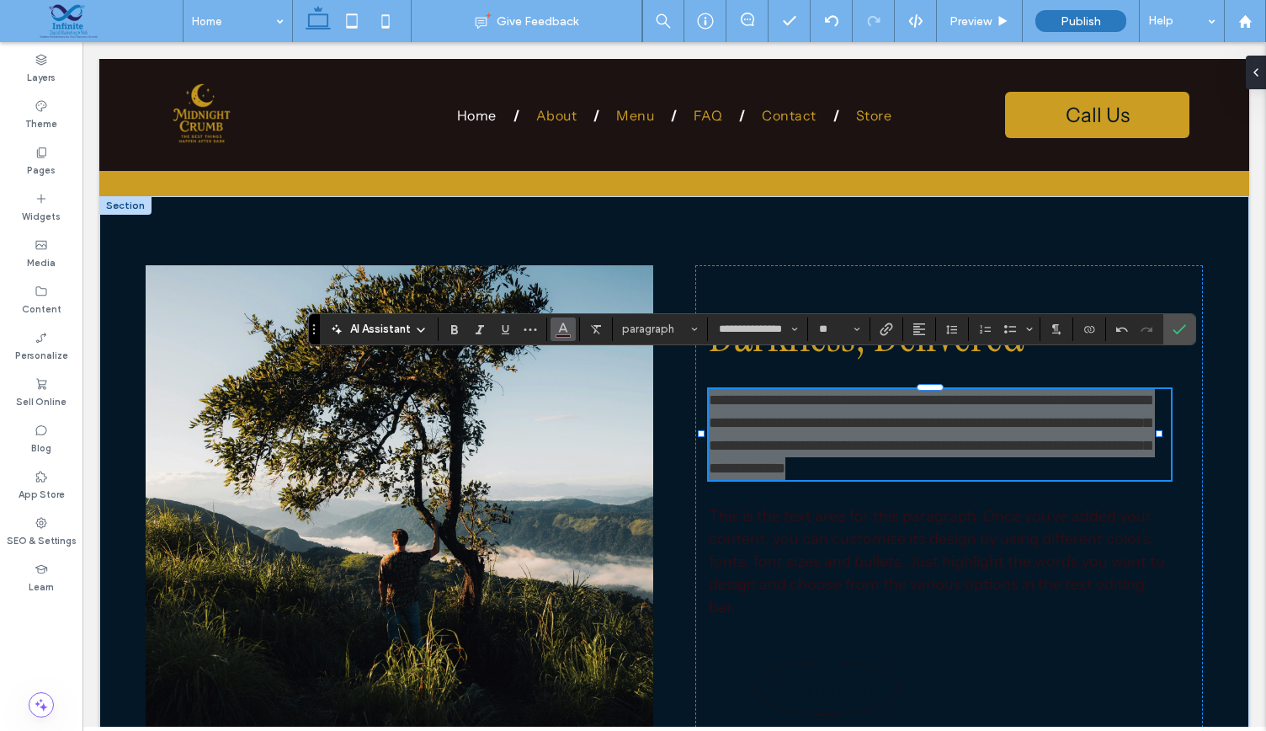
click at [563, 338] on span "Color" at bounding box center [562, 327] width 13 height 22
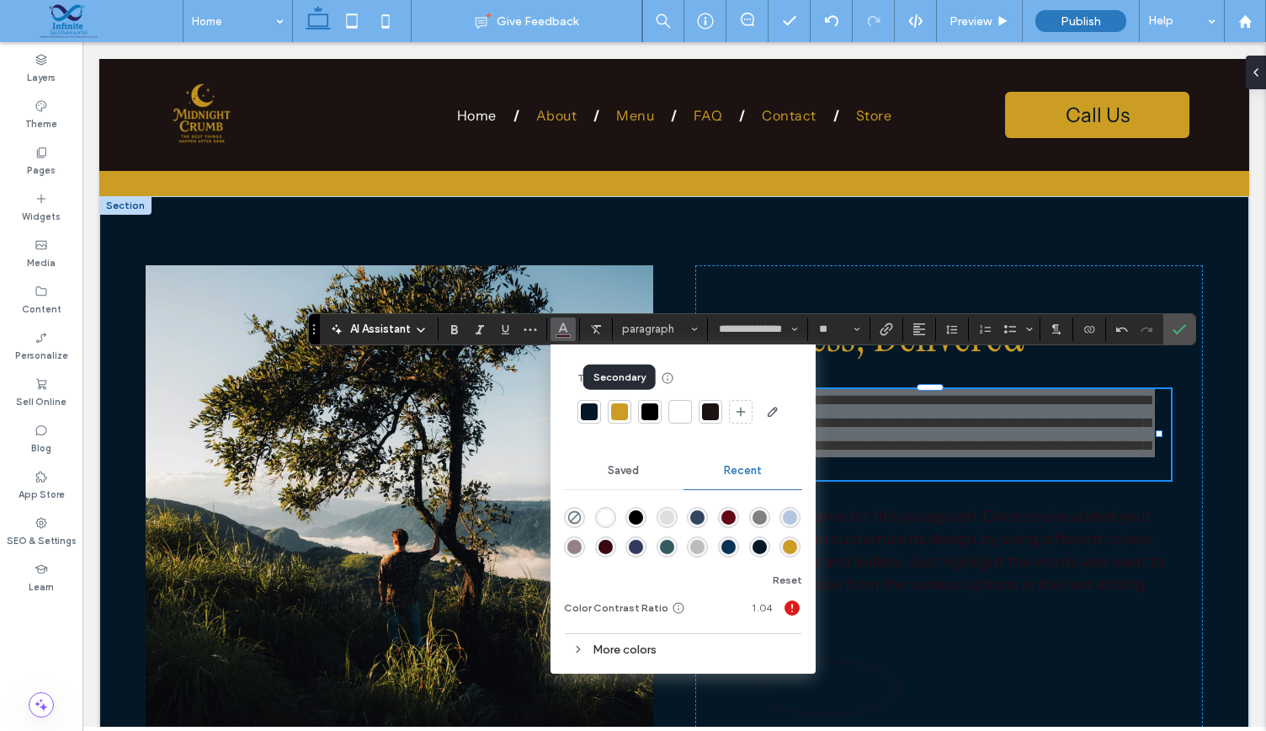
click at [615, 412] on div at bounding box center [619, 411] width 17 height 17
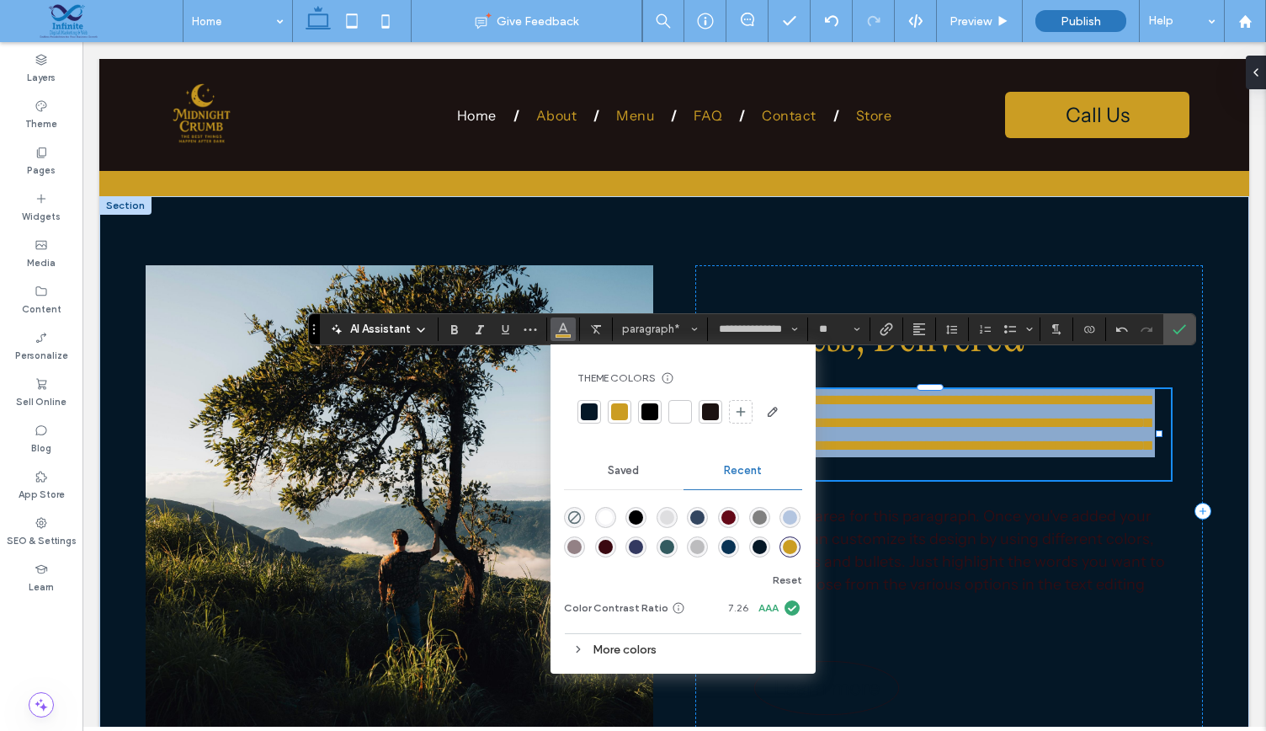
click at [1039, 412] on span "**********" at bounding box center [930, 433] width 442 height 83
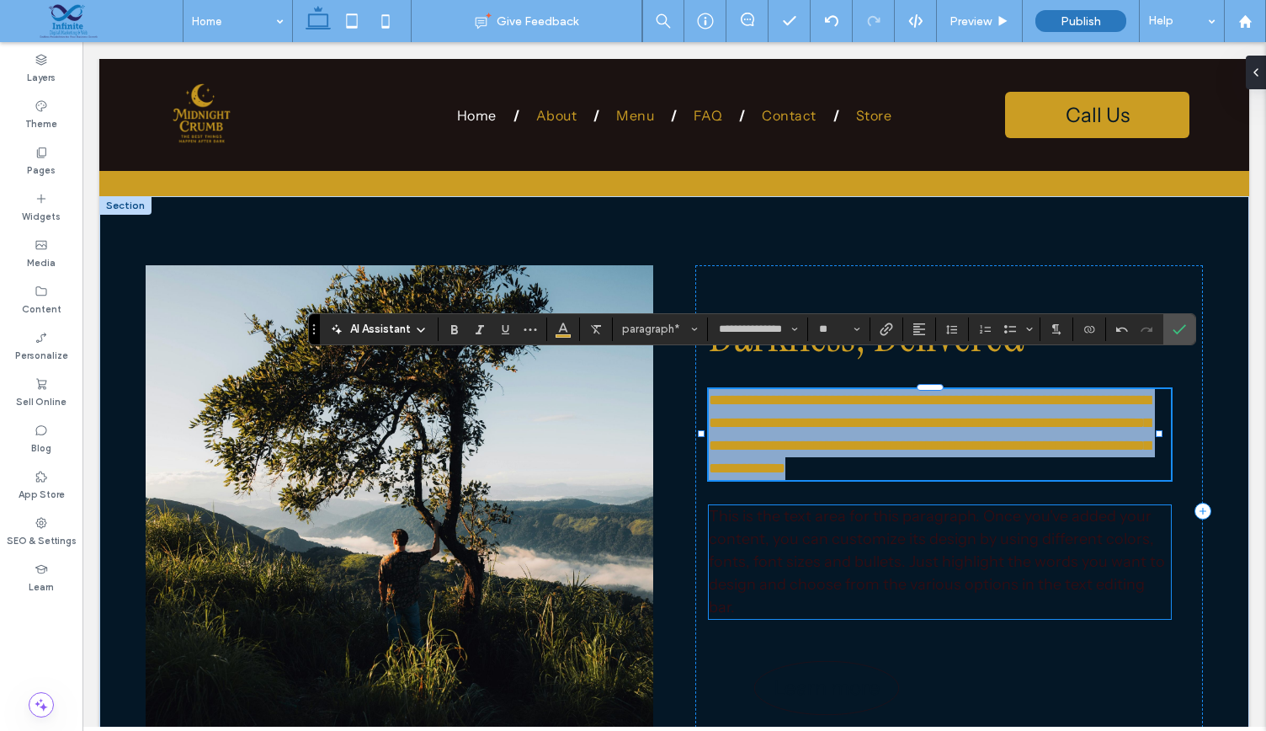
click at [1055, 509] on span "This is the text area for this paragraph. Once you've added your content, you c…" at bounding box center [937, 561] width 456 height 109
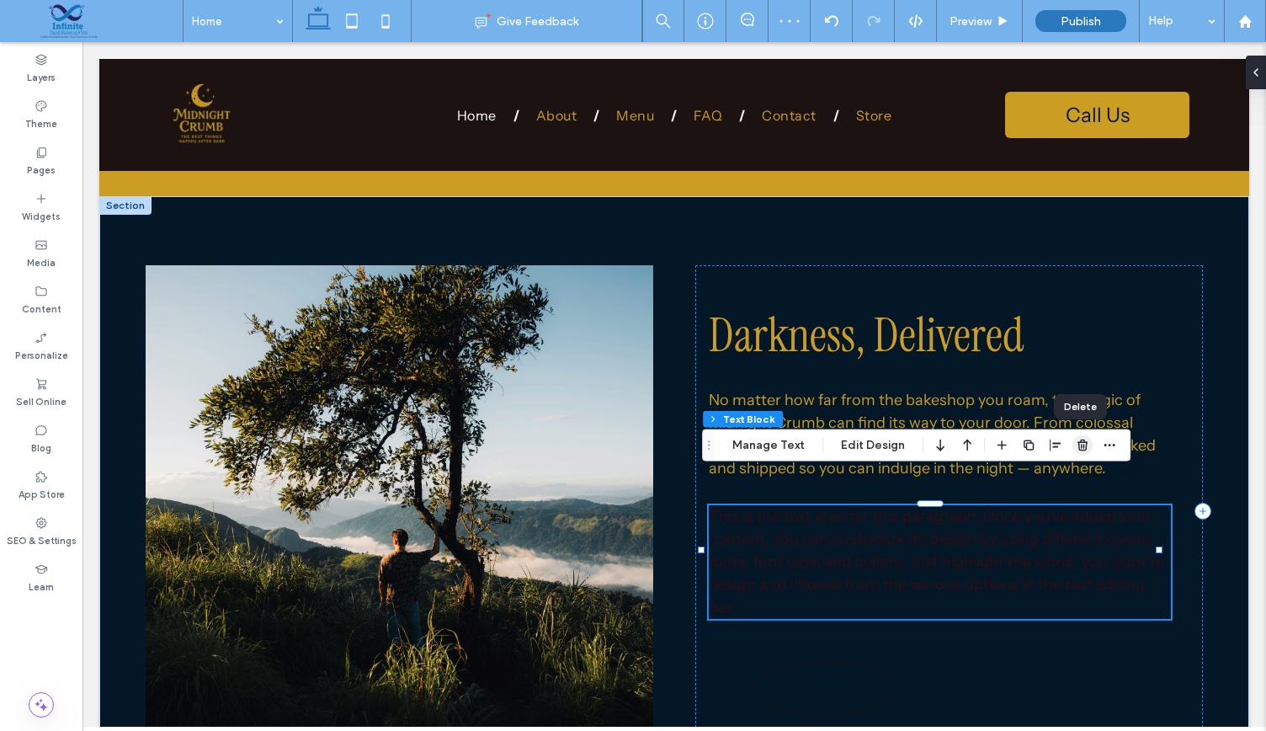
click at [1077, 440] on icon "button" at bounding box center [1082, 445] width 13 height 13
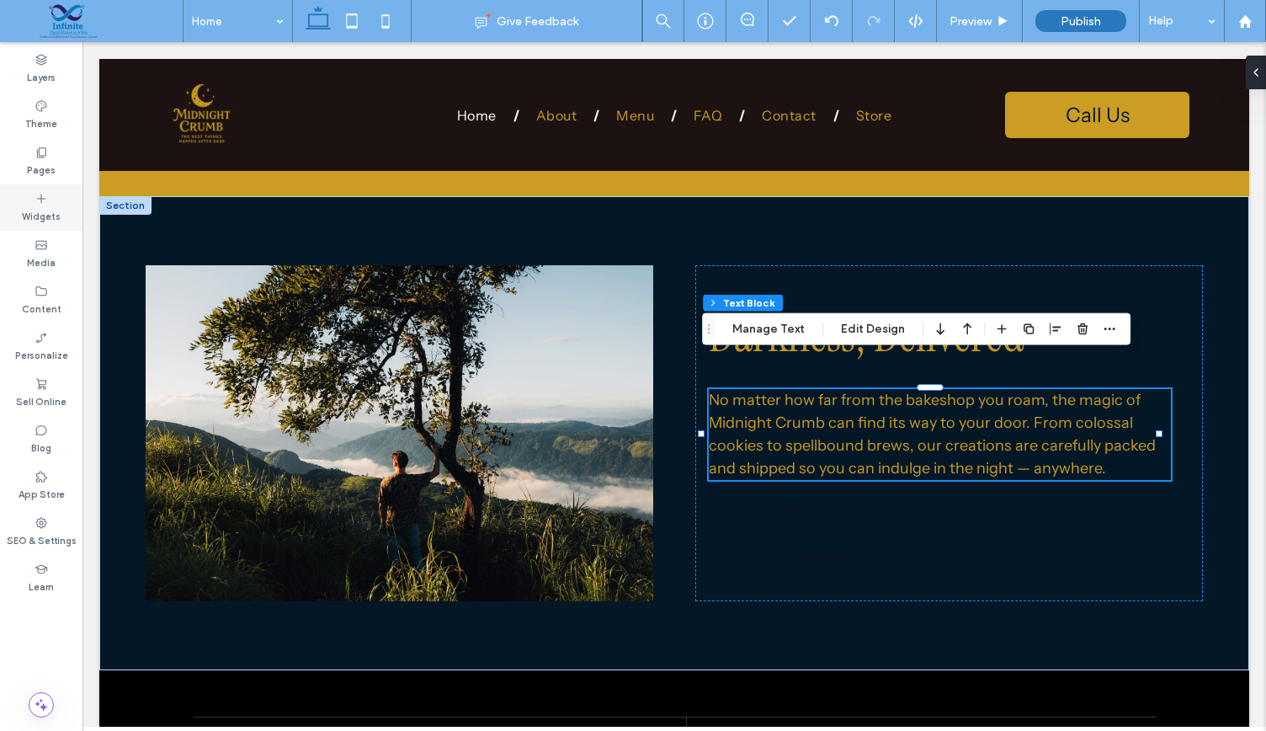
click at [33, 204] on div "Widgets" at bounding box center [41, 207] width 82 height 46
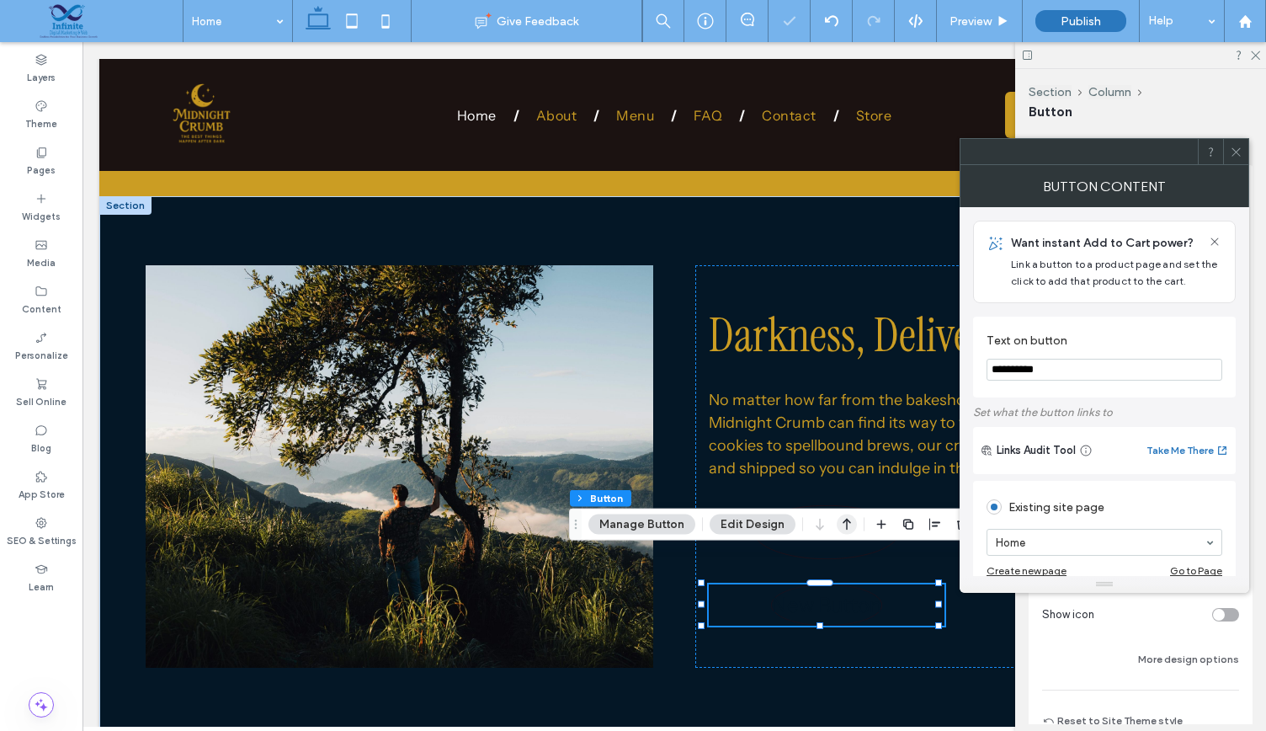
type input "**"
drag, startPoint x: 1075, startPoint y: 377, endPoint x: 965, endPoint y: 380, distance: 110.3
click at [965, 380] on div "**********" at bounding box center [1105, 391] width 290 height 369
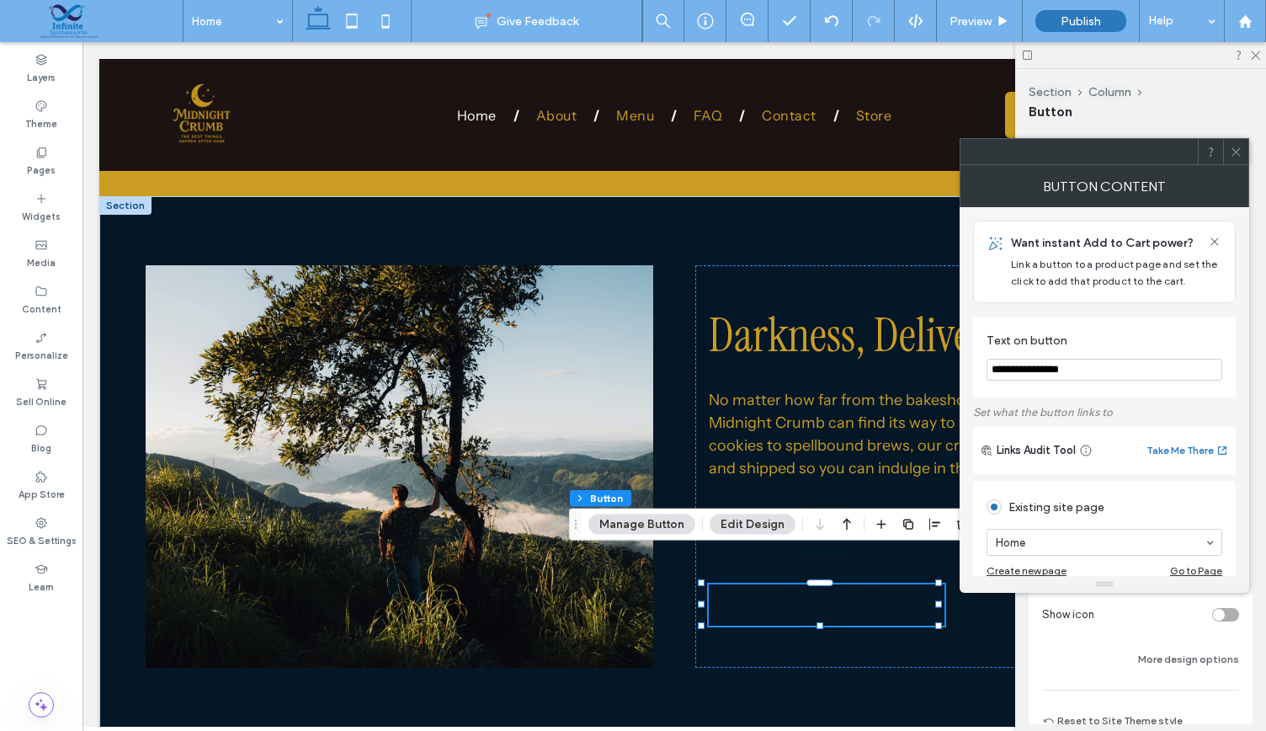
type input "**********"
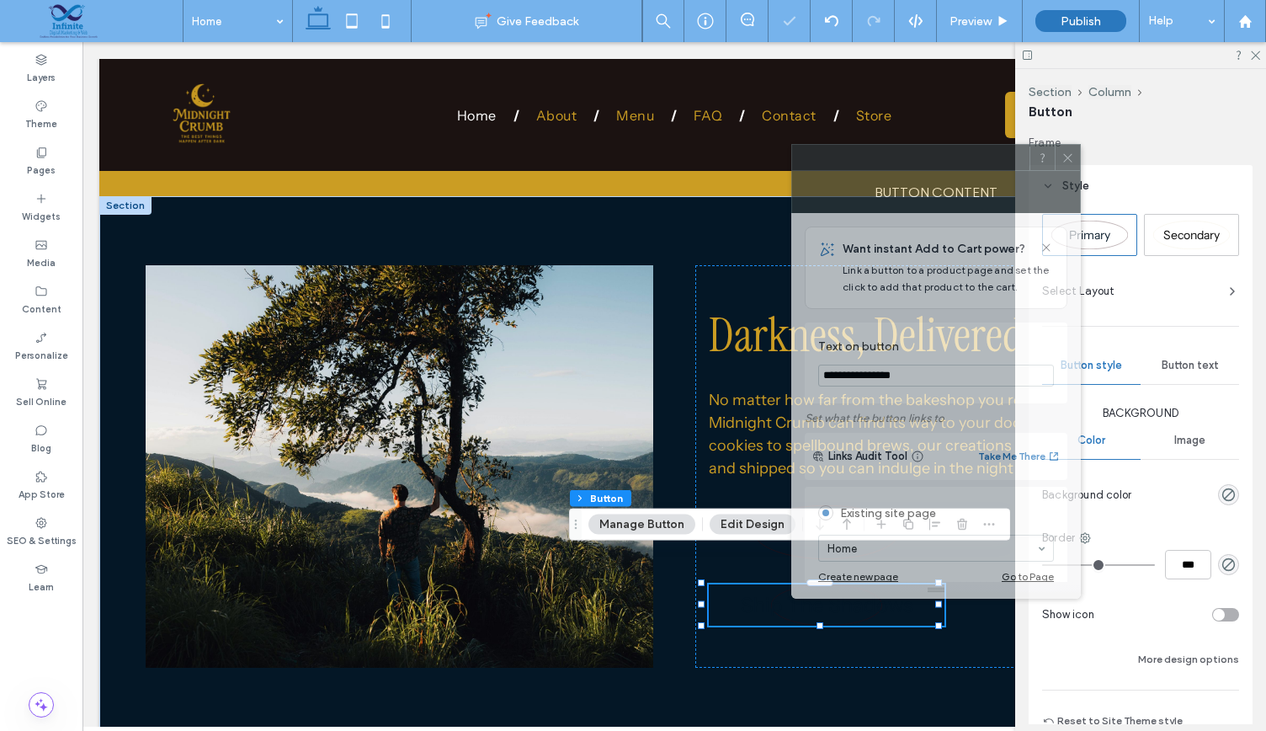
drag, startPoint x: 1114, startPoint y: 153, endPoint x: 944, endPoint y: 159, distance: 170.1
click at [944, 159] on div at bounding box center [910, 157] width 237 height 25
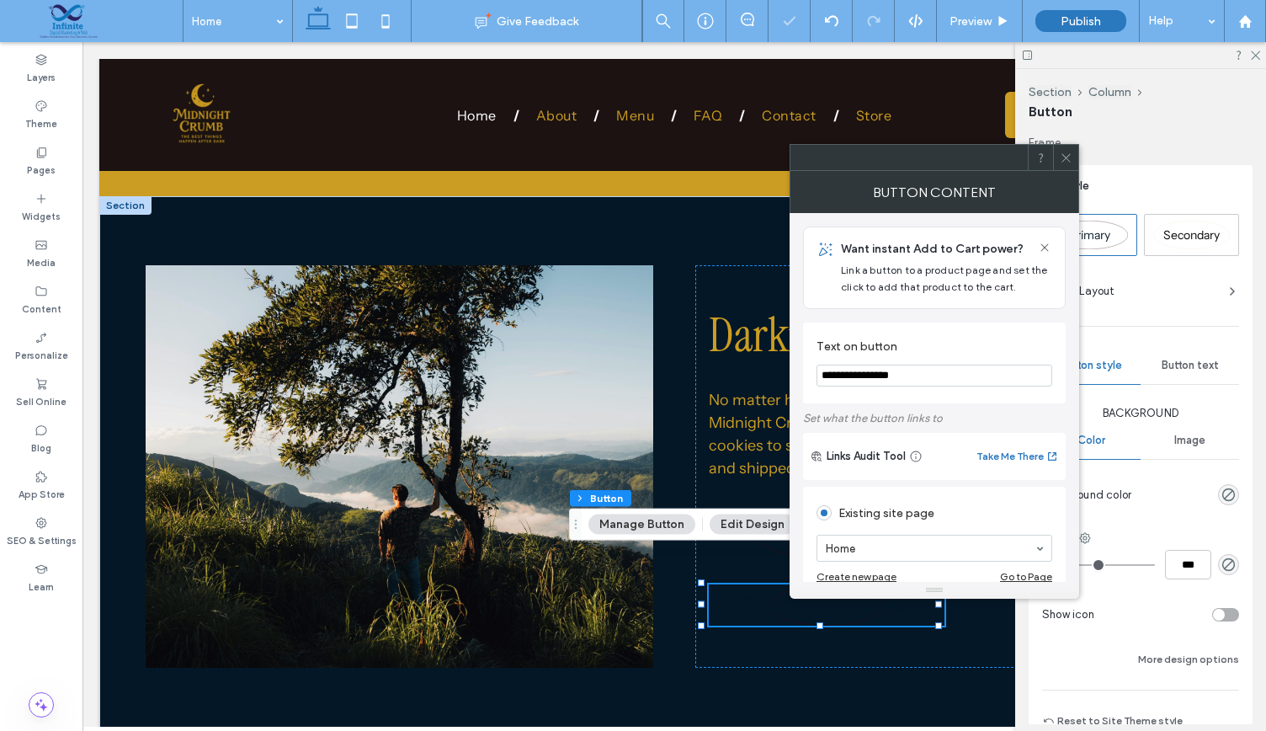
click at [1065, 152] on icon at bounding box center [1066, 158] width 13 height 13
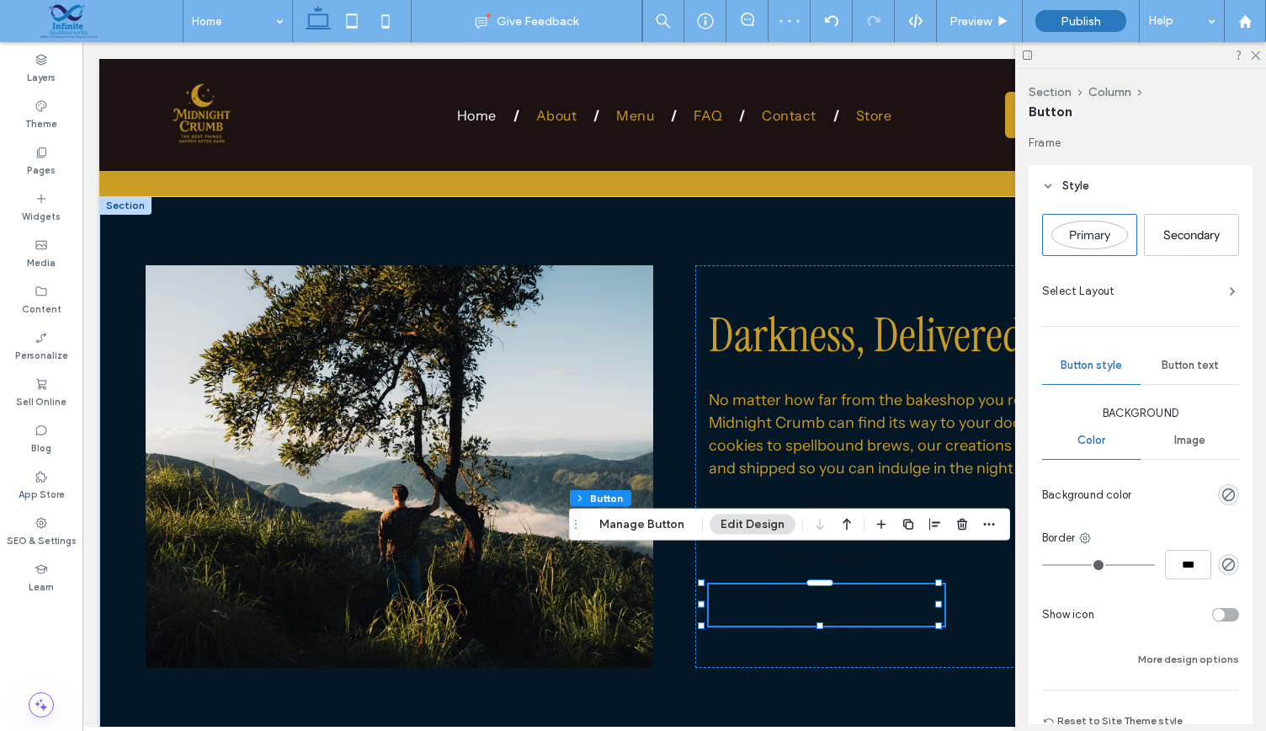
click at [1177, 235] on span "Secondary" at bounding box center [1191, 234] width 56 height 15
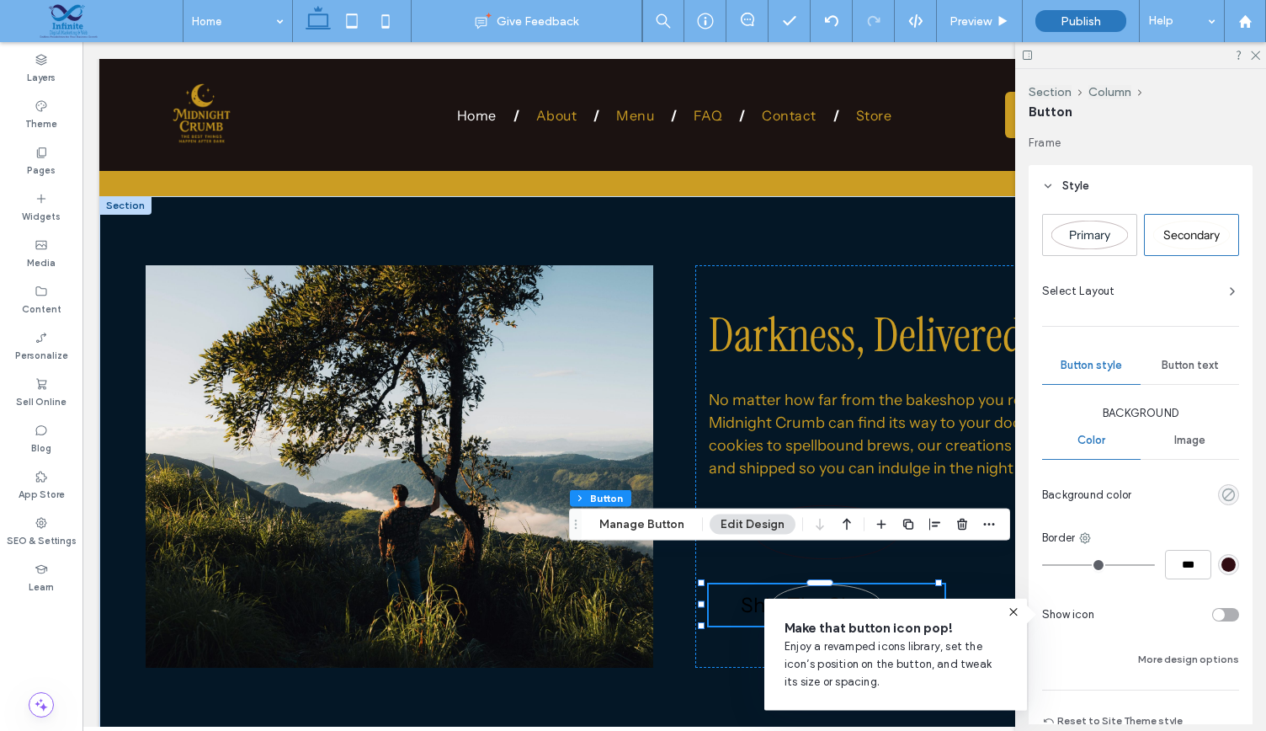
click at [1224, 497] on use "rgba(0, 0, 0, 0)" at bounding box center [1228, 494] width 13 height 13
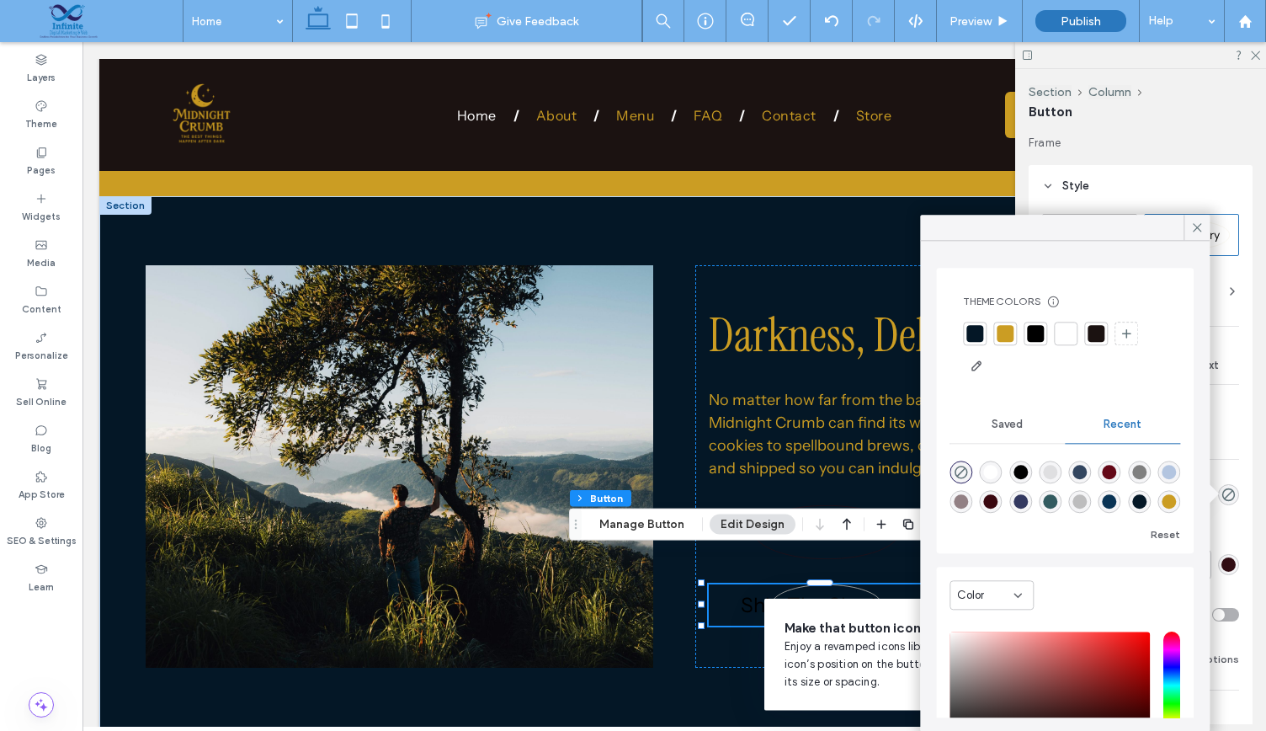
click at [1011, 328] on div at bounding box center [1005, 333] width 17 height 17
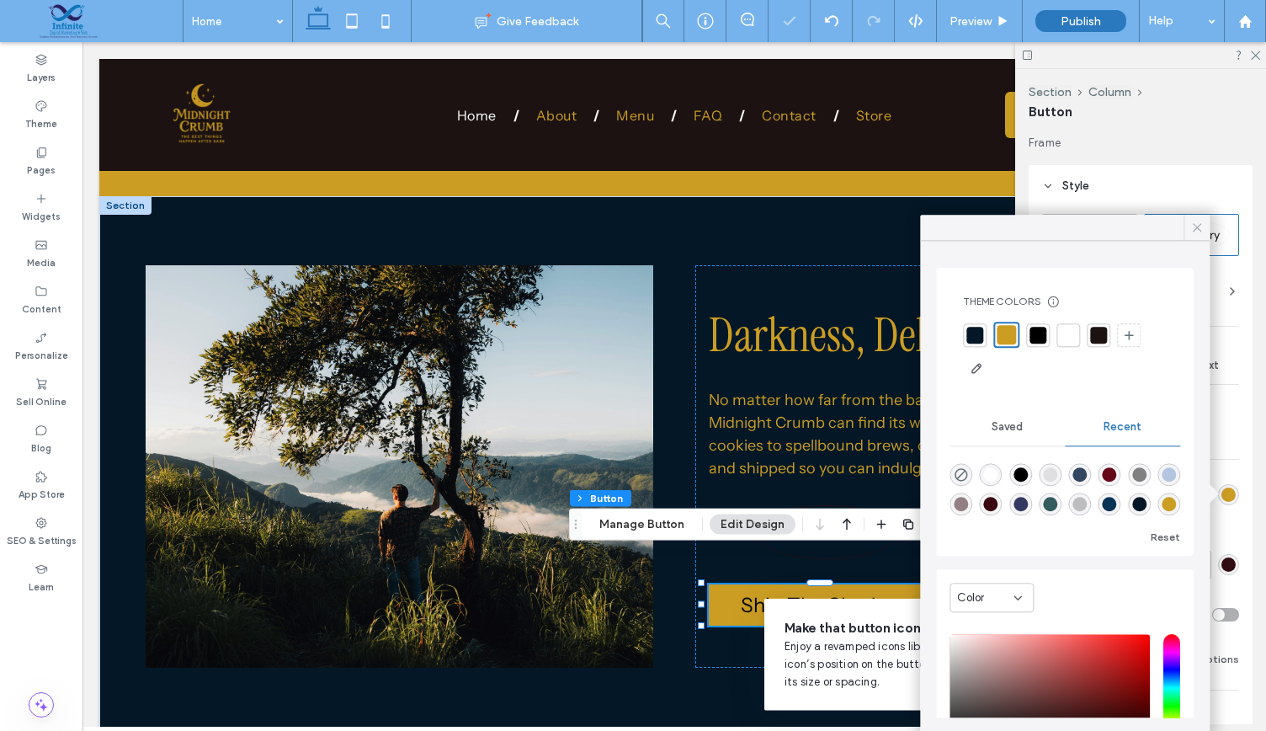
click at [1193, 225] on icon at bounding box center [1196, 227] width 15 height 15
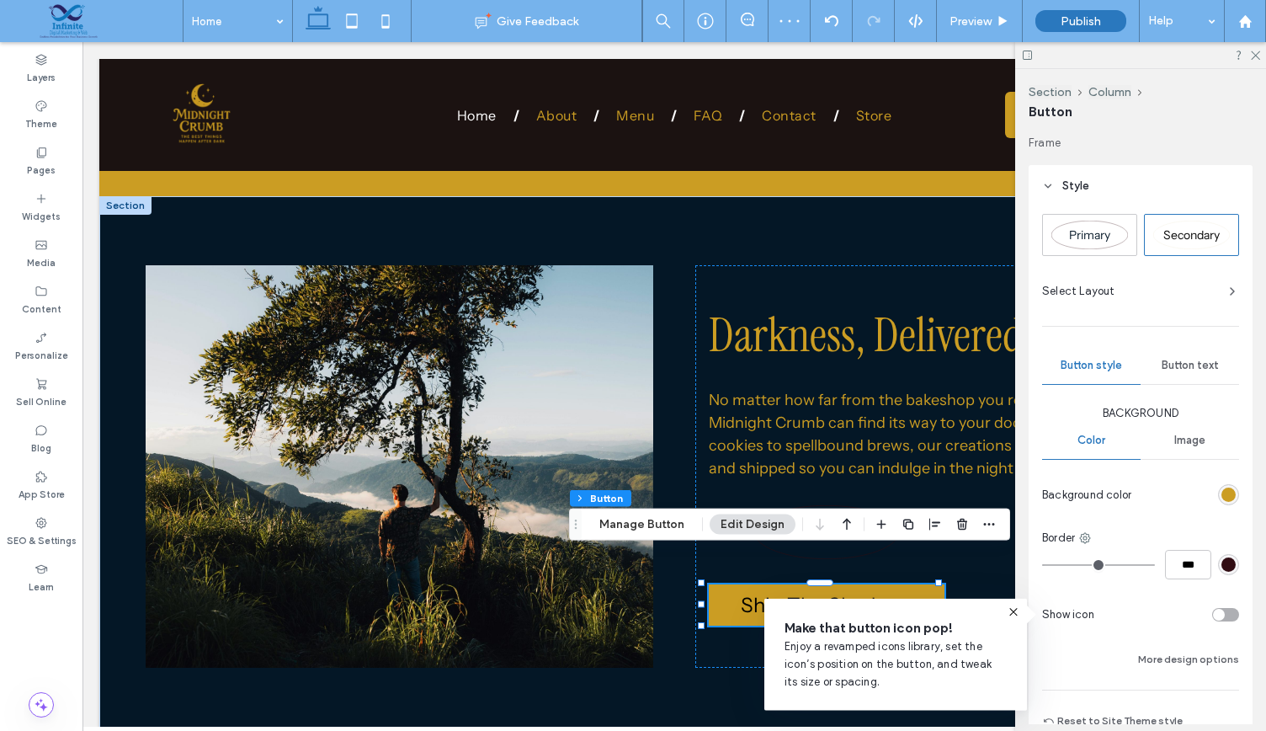
click at [1183, 354] on div "Button text" at bounding box center [1190, 365] width 98 height 37
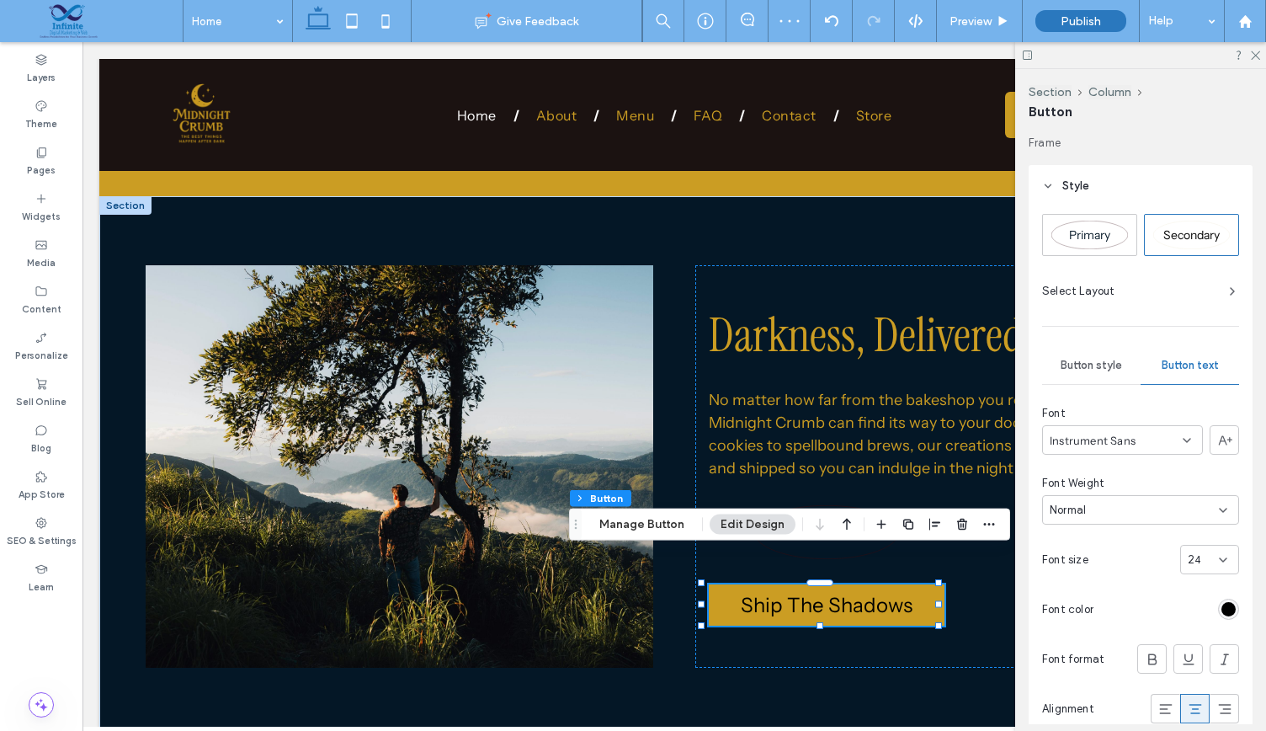
click at [1094, 362] on span "Button style" at bounding box center [1091, 365] width 61 height 13
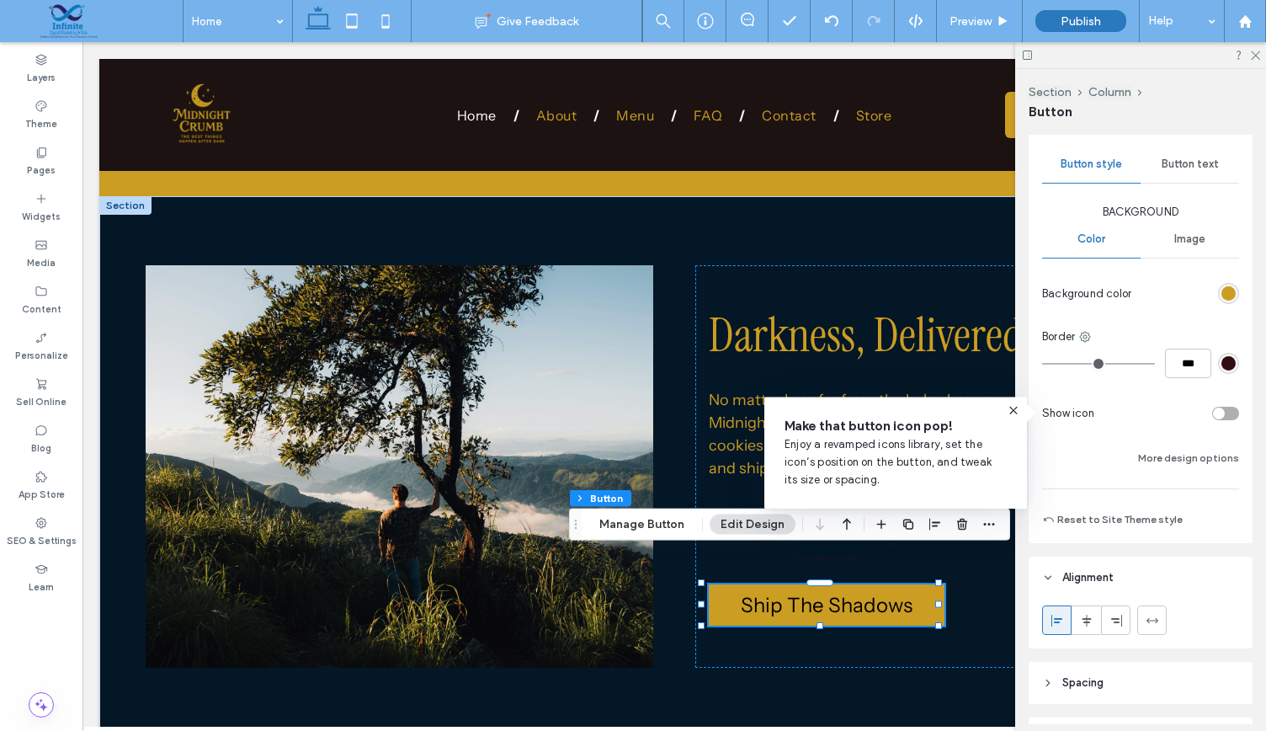
scroll to position [226, 0]
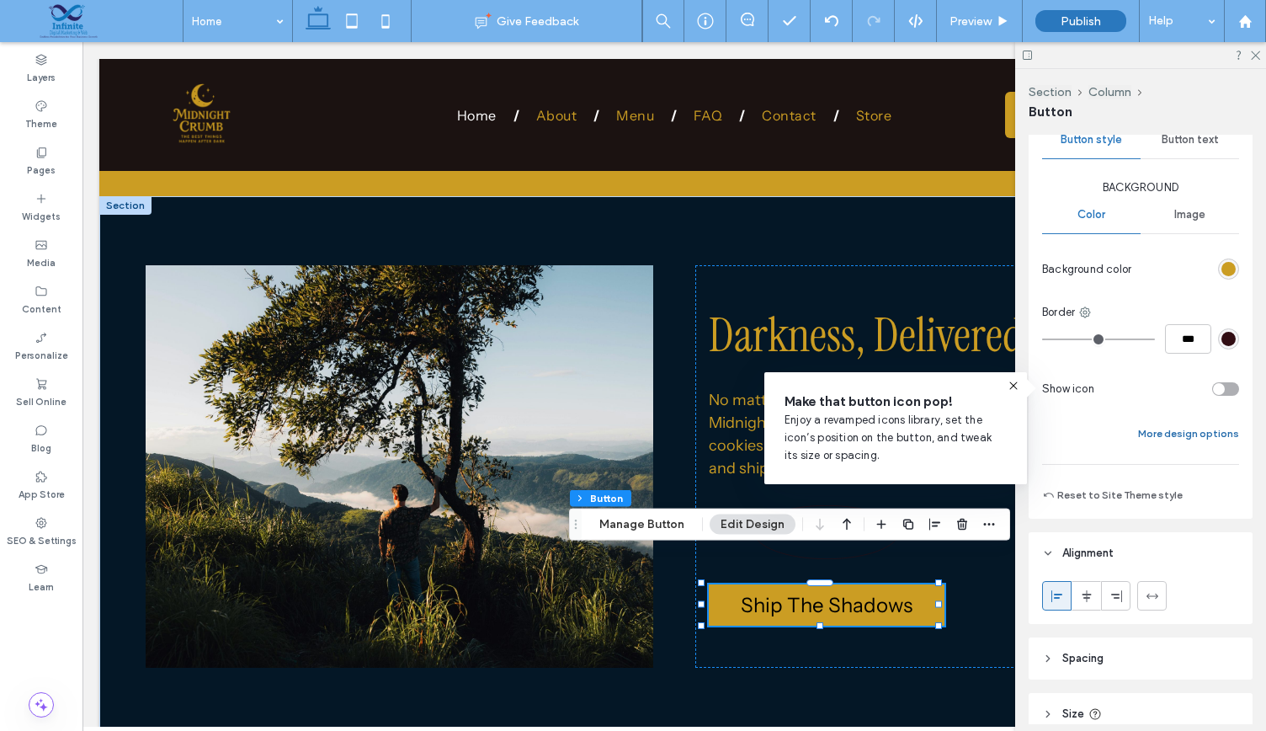
click at [1152, 425] on button "More design options" at bounding box center [1188, 433] width 101 height 20
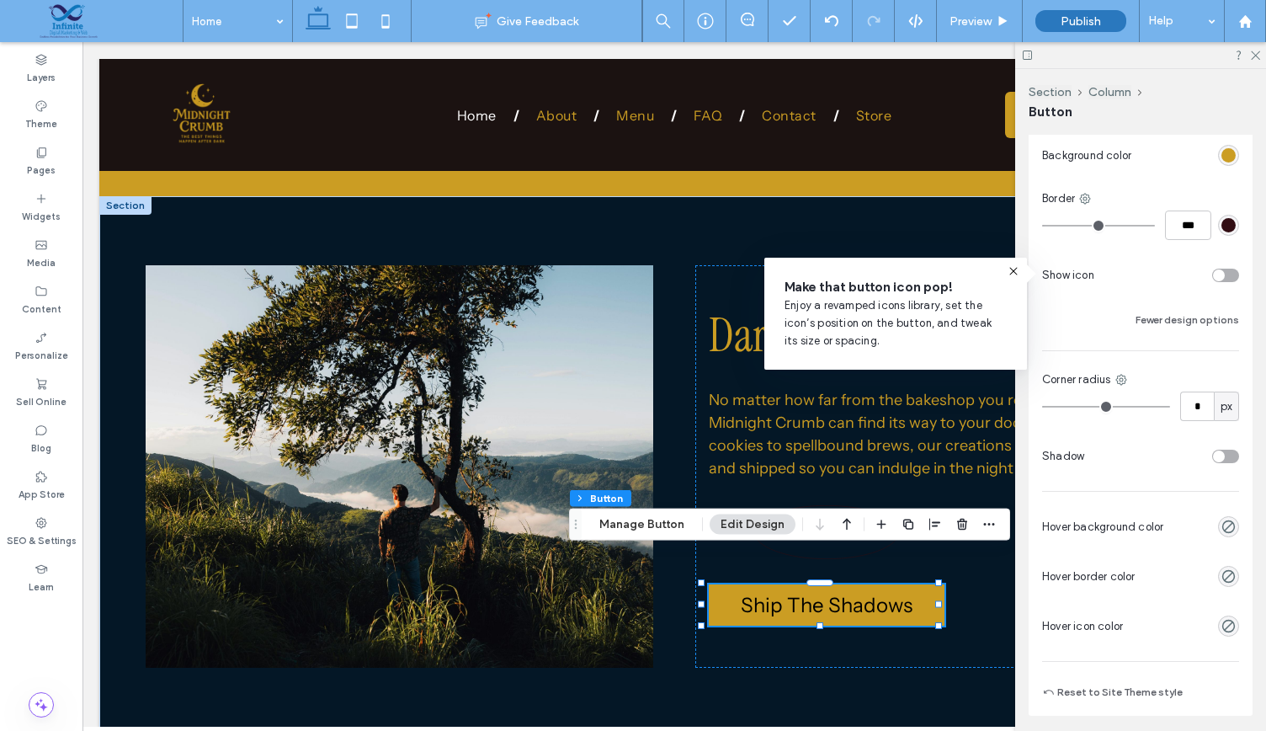
scroll to position [340, 0]
click at [1223, 519] on use "rgba(0, 0, 0, 0)" at bounding box center [1228, 525] width 13 height 13
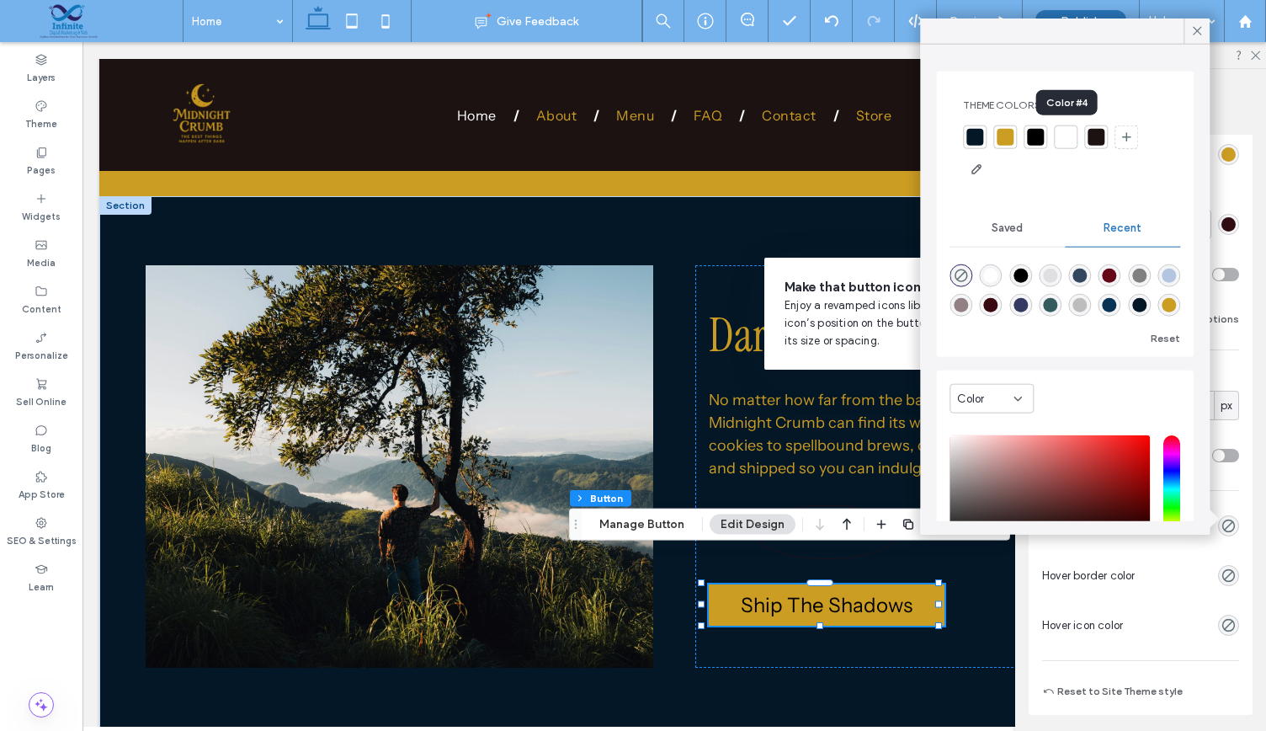
click at [1069, 136] on div at bounding box center [1065, 137] width 17 height 17
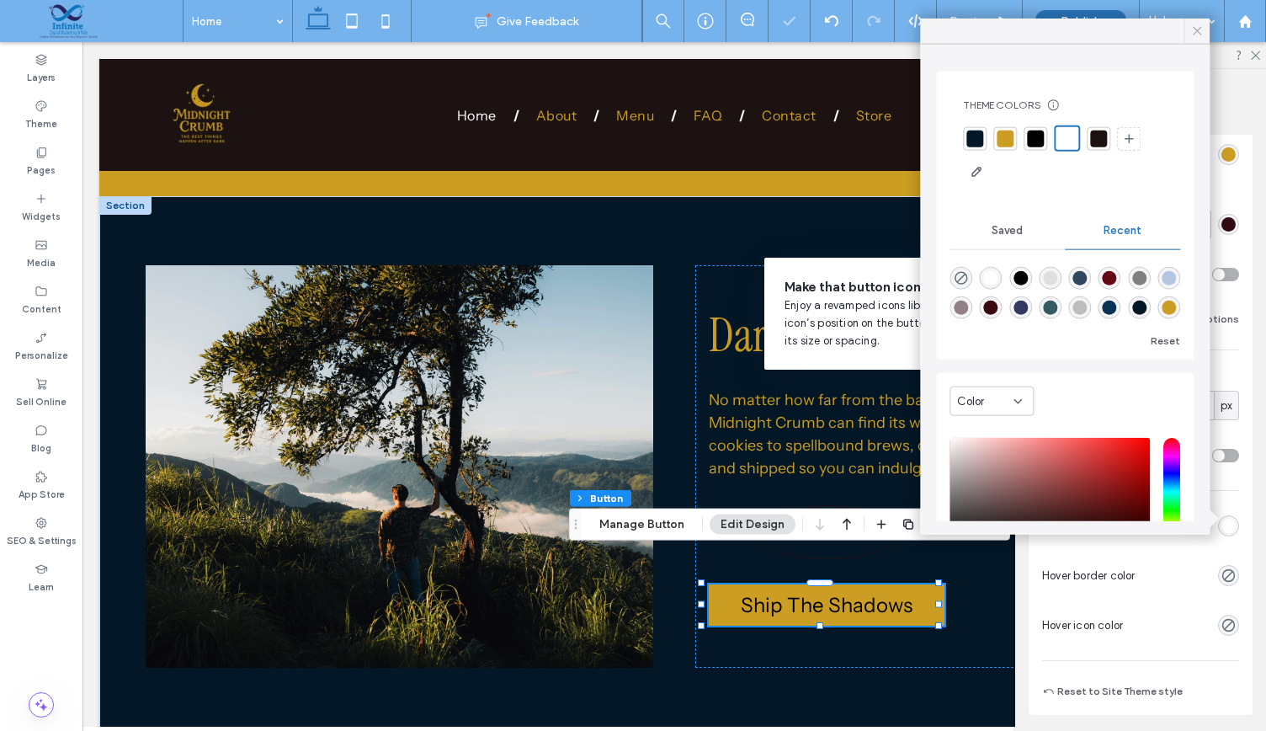
click at [1189, 33] on icon at bounding box center [1196, 31] width 15 height 15
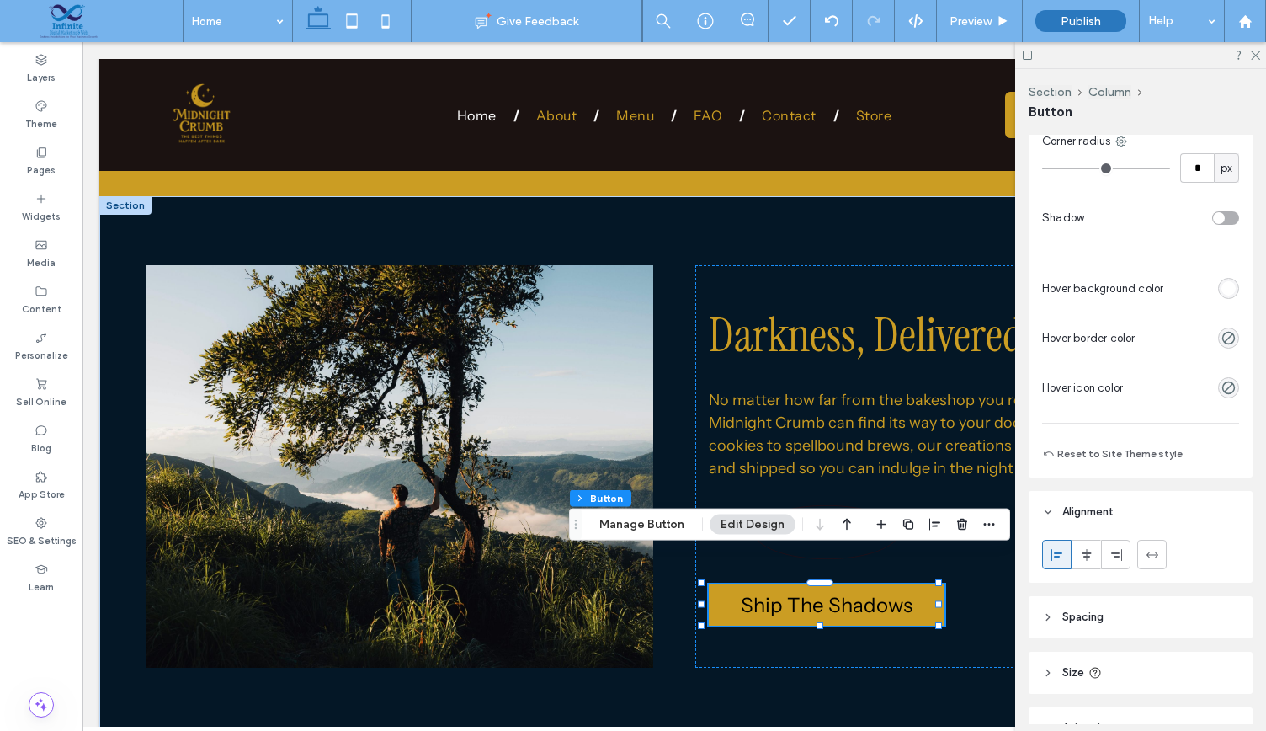
scroll to position [581, 0]
click at [1093, 545] on div at bounding box center [1086, 551] width 28 height 28
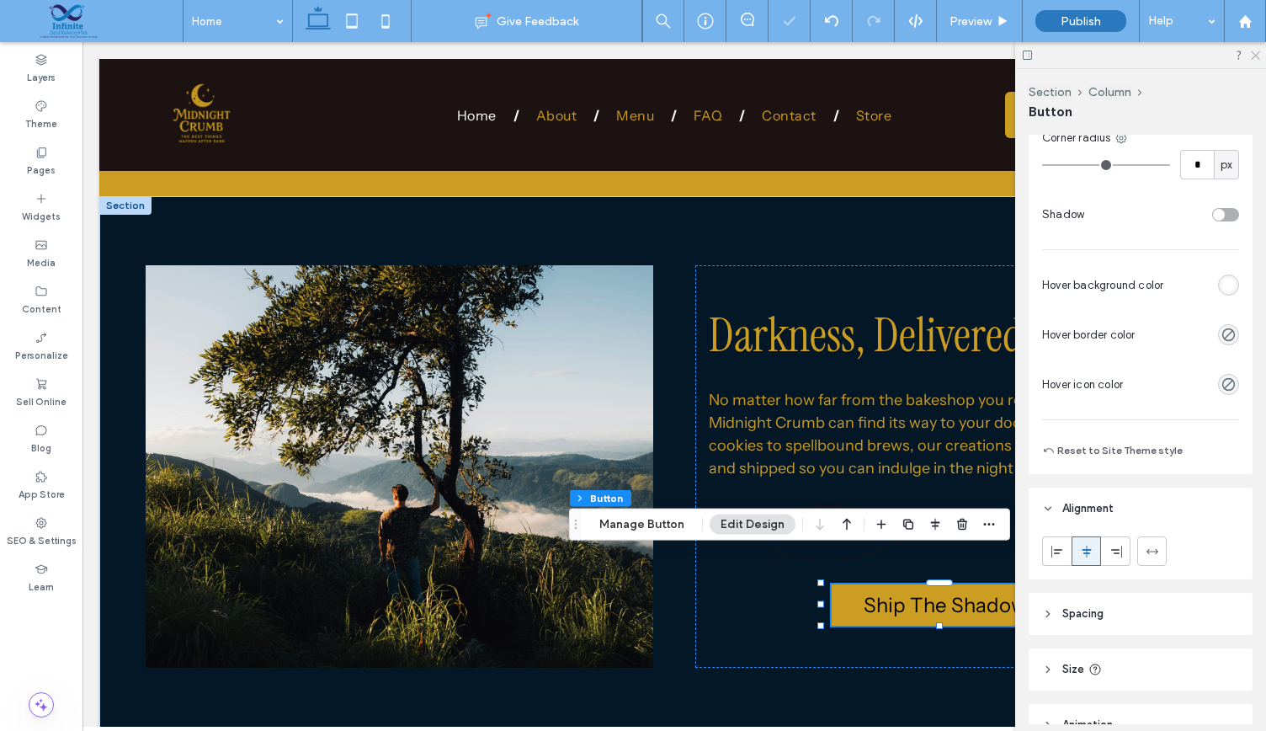
click at [1256, 56] on icon at bounding box center [1254, 54] width 11 height 11
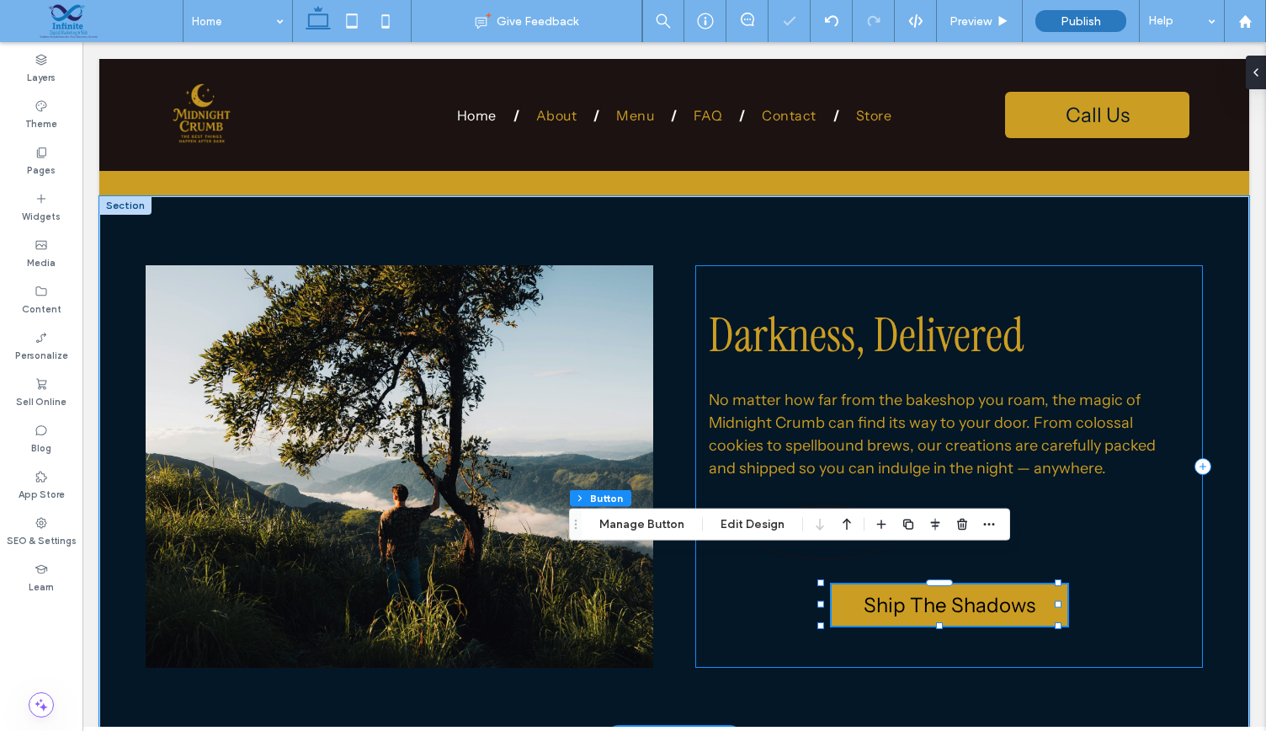
click at [1070, 533] on div "Darkness, Delivered No matter how far from the bakeshop you roam, the magic of …" at bounding box center [949, 466] width 508 height 403
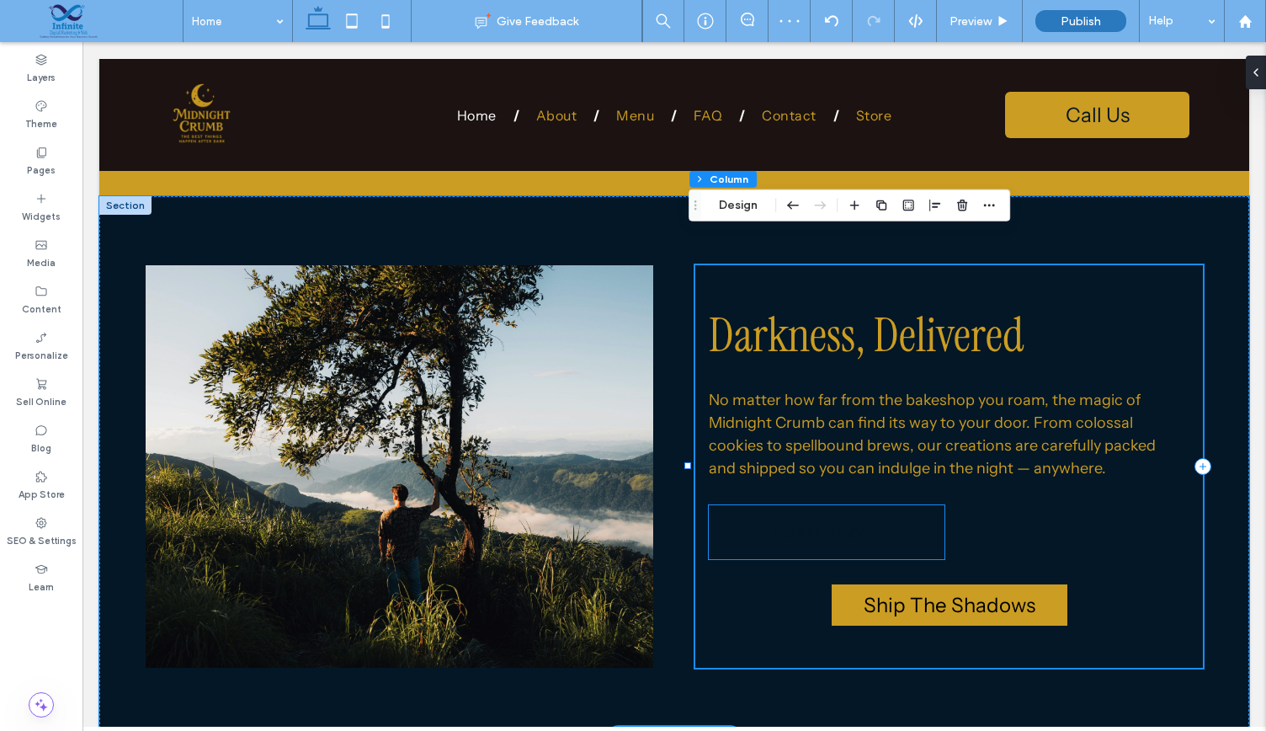
click at [852, 519] on span "Learn more" at bounding box center [827, 531] width 107 height 24
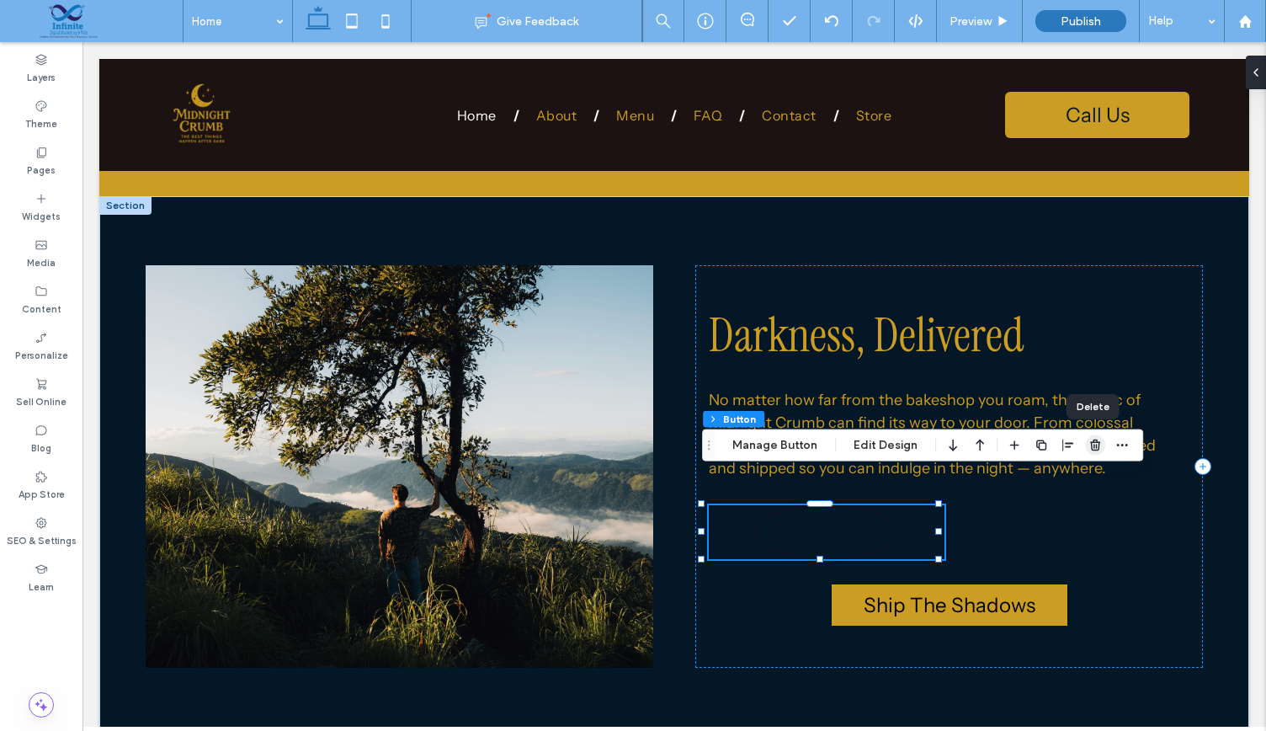
click at [1090, 442] on use "button" at bounding box center [1095, 444] width 10 height 11
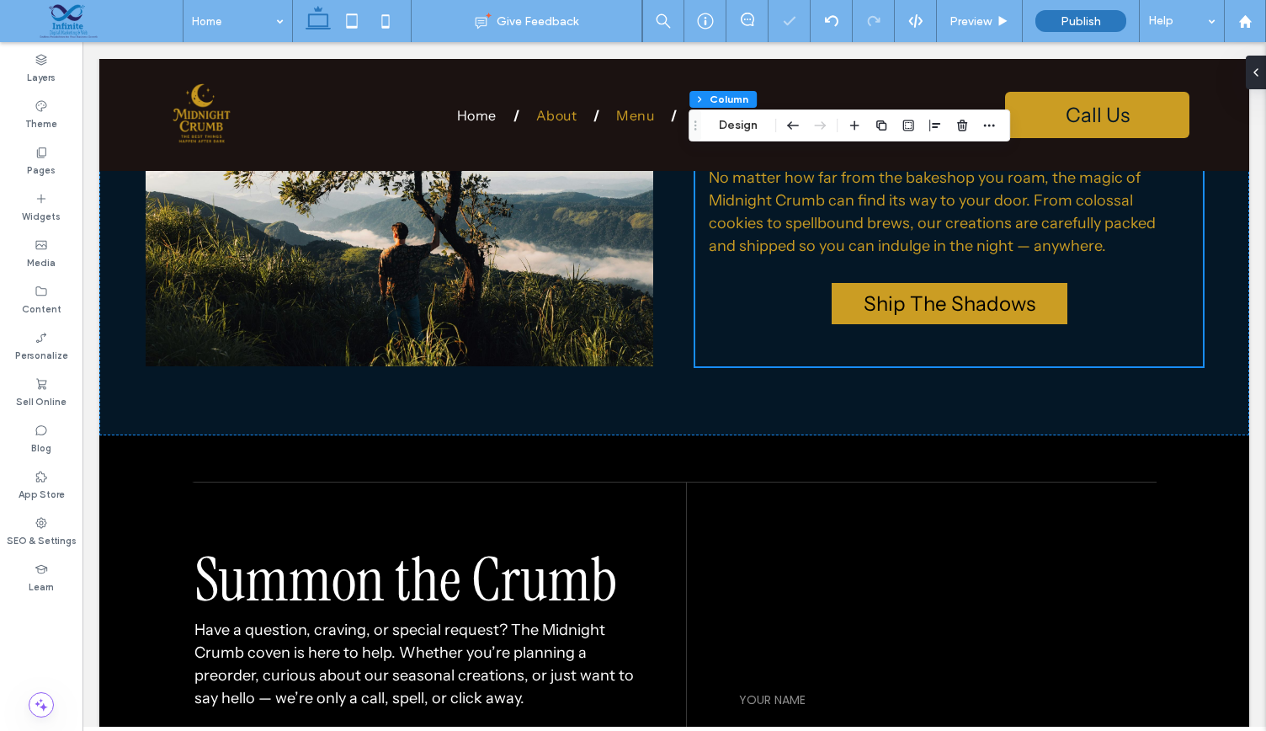
scroll to position [3237, 0]
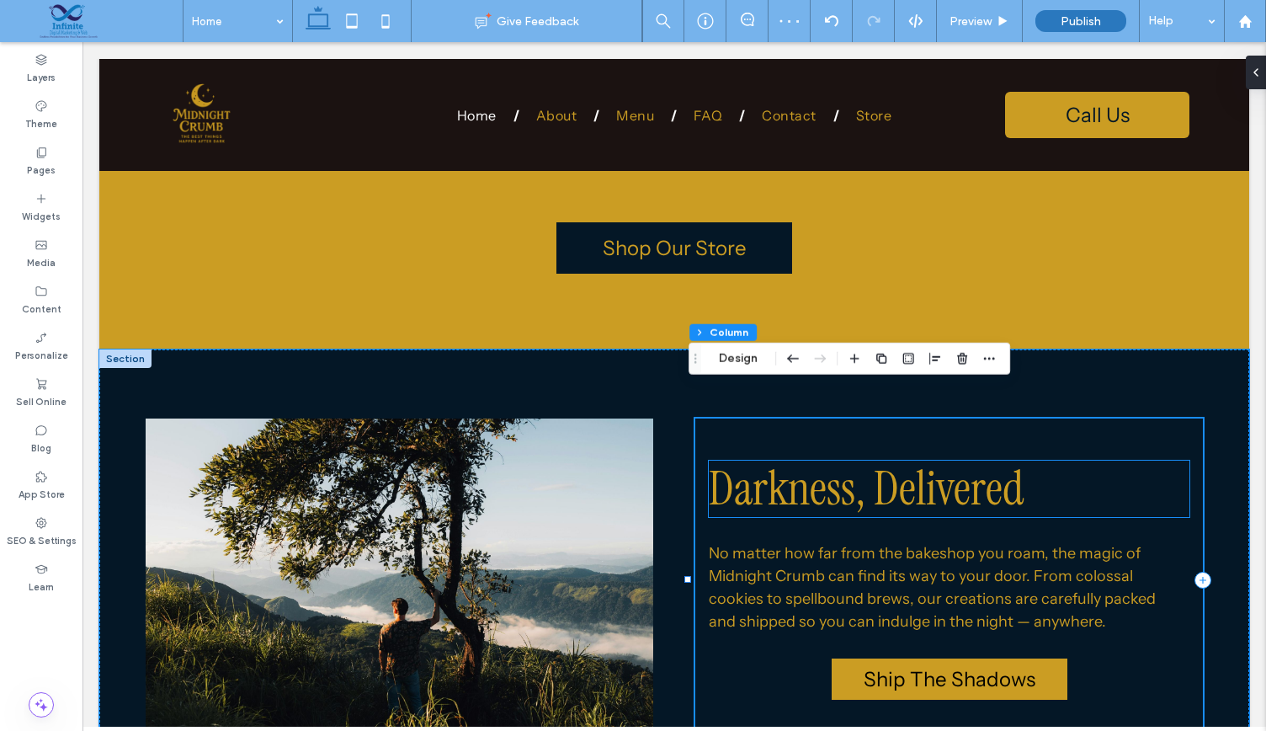
click at [963, 458] on span "Darkness, Delivered" at bounding box center [867, 488] width 316 height 61
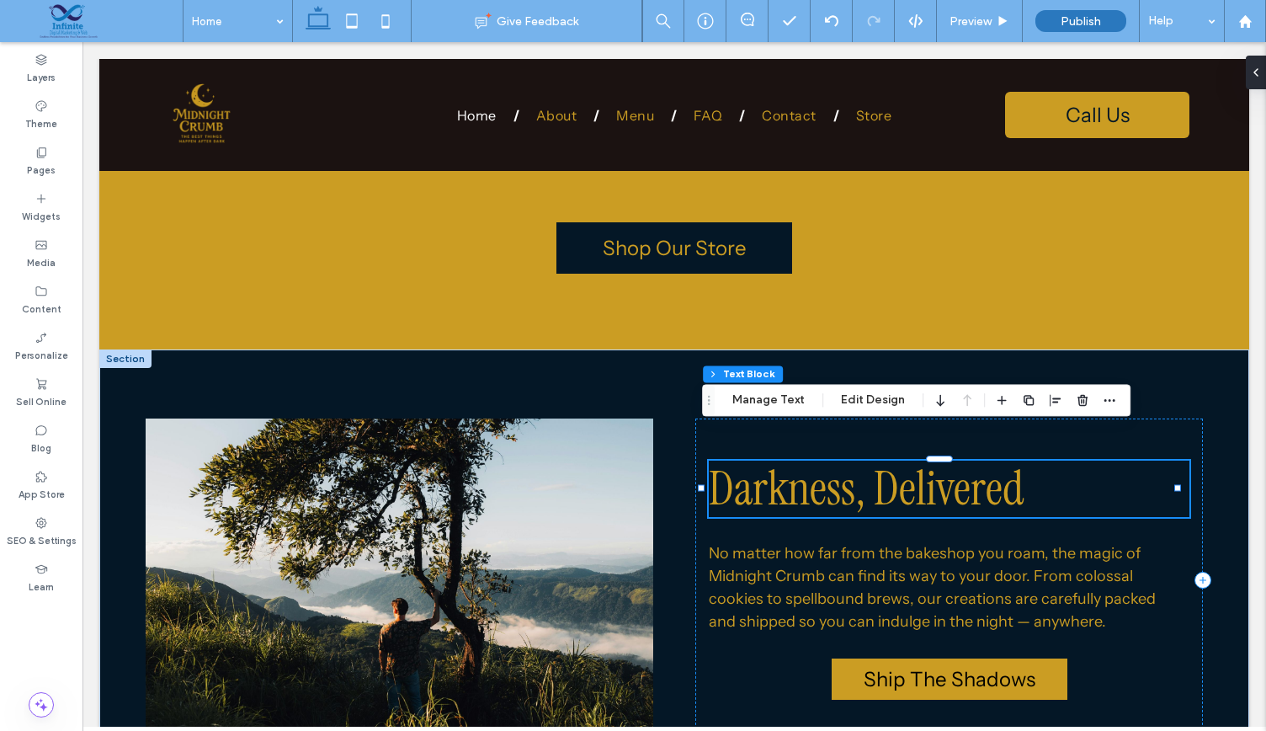
click at [1065, 394] on div at bounding box center [1056, 400] width 128 height 30
click at [1050, 398] on use "button" at bounding box center [1055, 400] width 11 height 12
click at [1035, 437] on use "center" at bounding box center [1038, 433] width 9 height 12
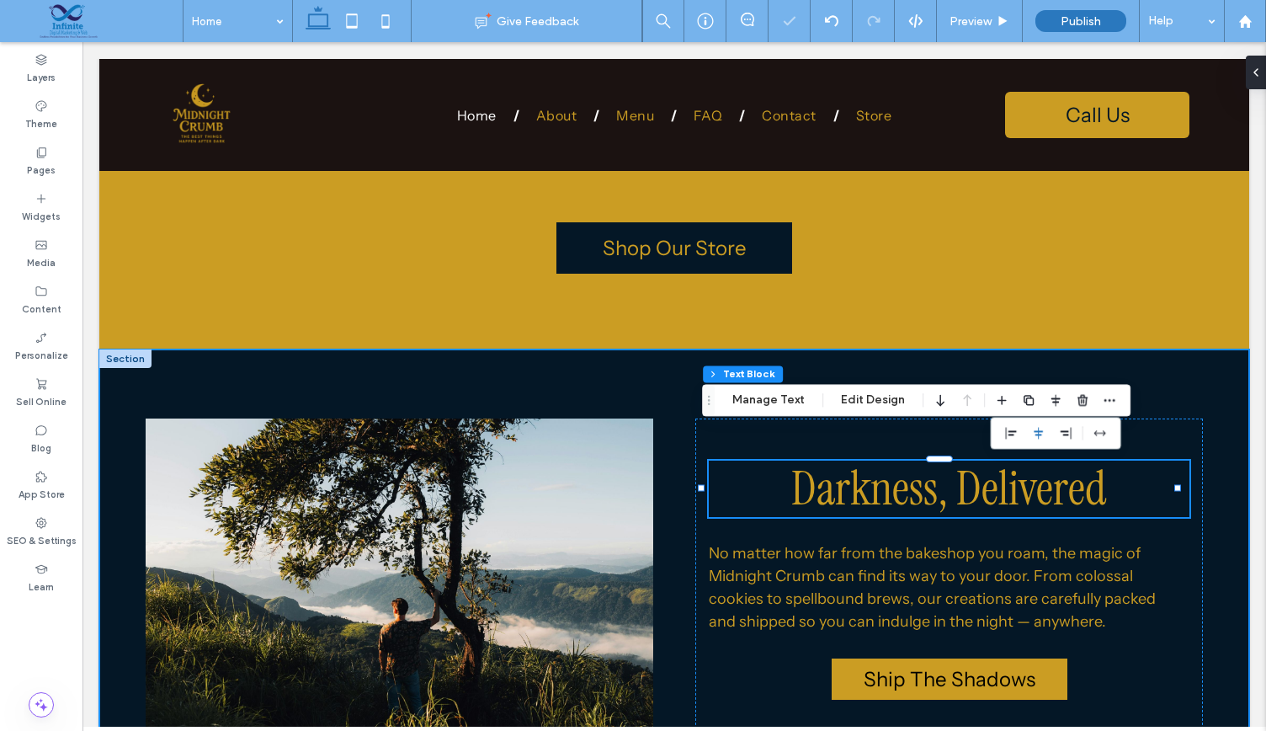
click at [1195, 373] on div "Darkness, Delivered No matter how far from the bakeshop you roam, the magic of …" at bounding box center [674, 580] width 1150 height 462
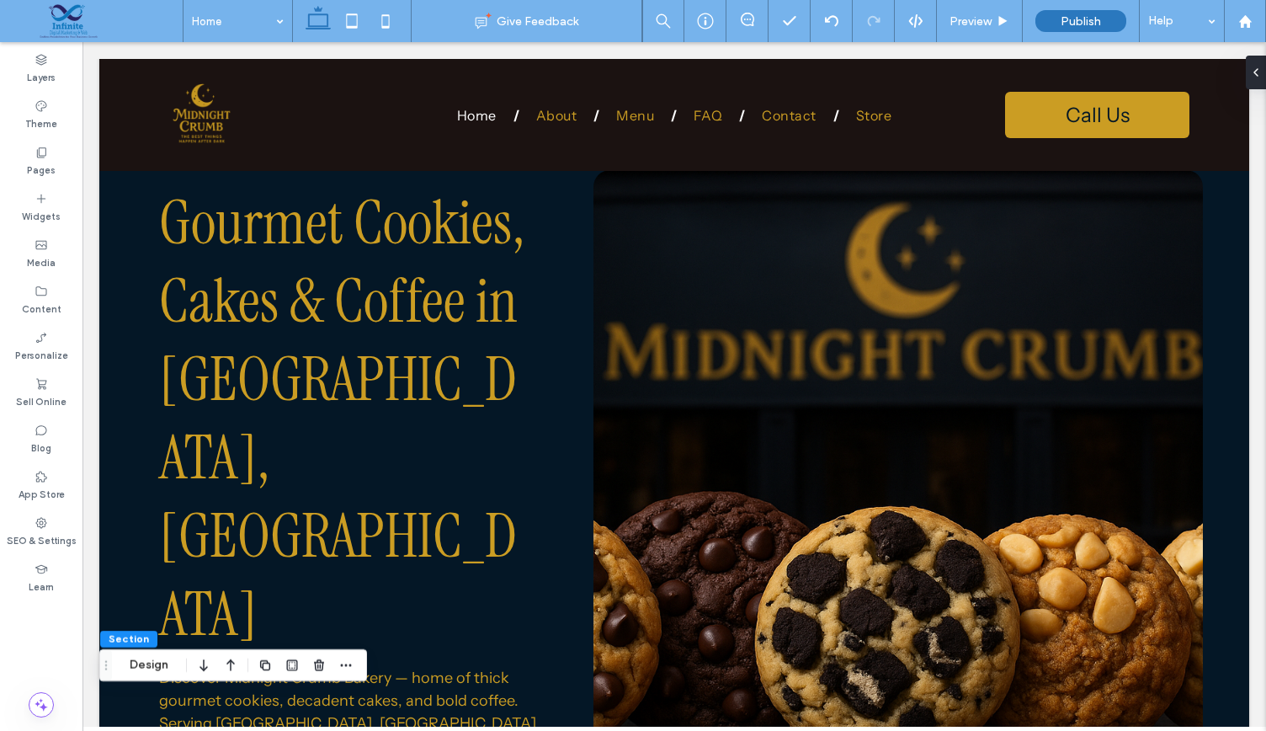
scroll to position [0, 0]
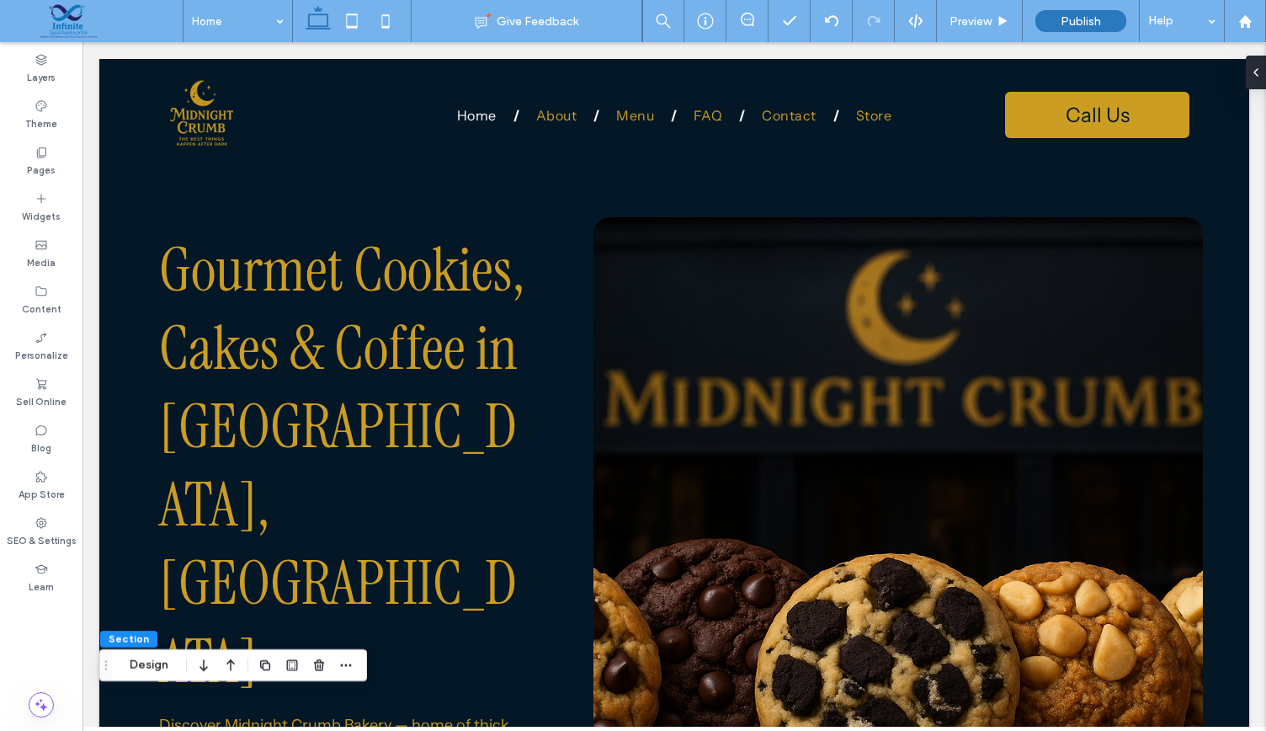
drag, startPoint x: 1263, startPoint y: 508, endPoint x: 1348, endPoint y: 435, distance: 112.2
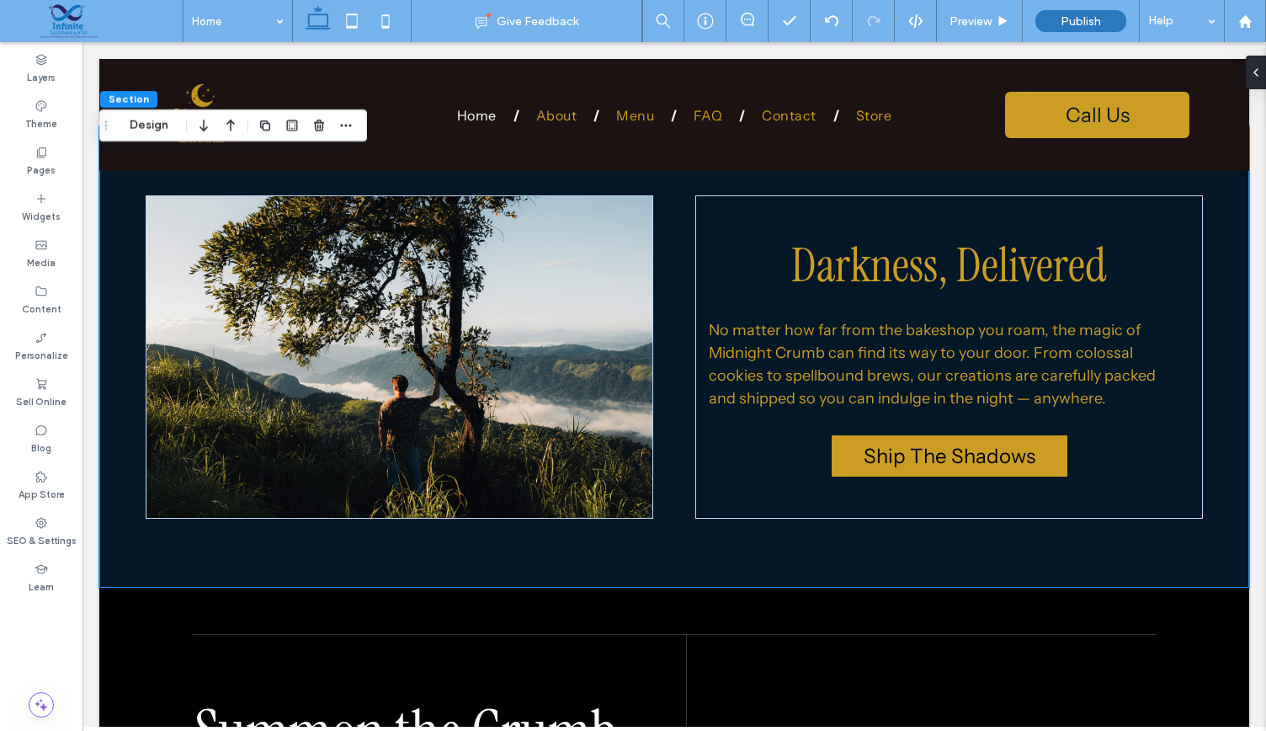
scroll to position [3444, 0]
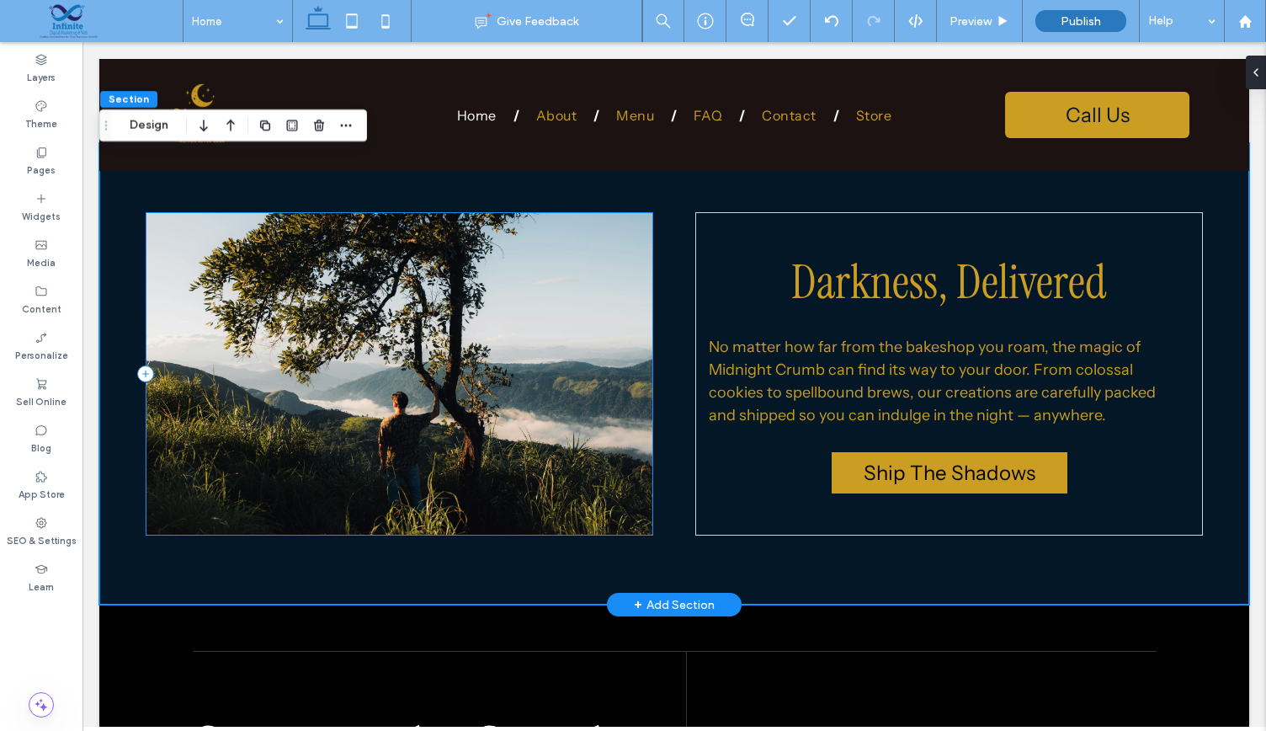
click at [458, 278] on div at bounding box center [400, 374] width 508 height 324
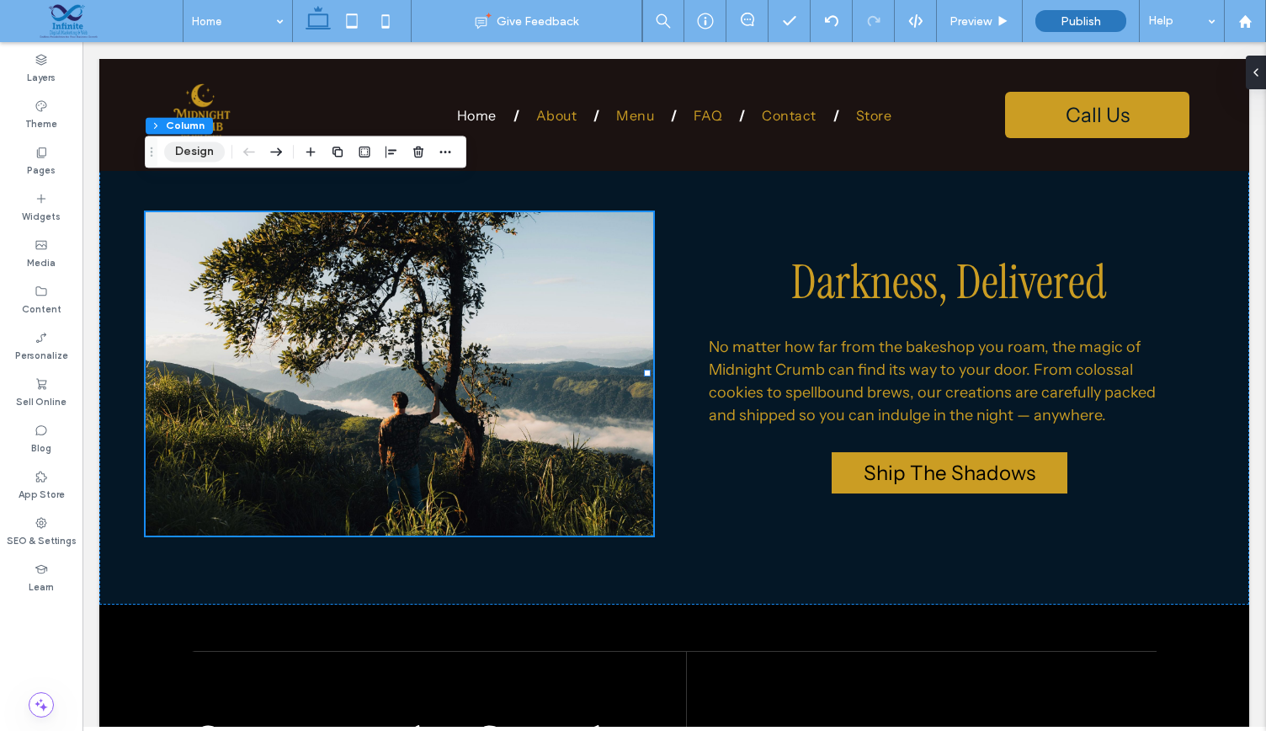
drag, startPoint x: 185, startPoint y: 144, endPoint x: 209, endPoint y: 63, distance: 84.2
click at [185, 144] on button "Design" at bounding box center [194, 151] width 61 height 20
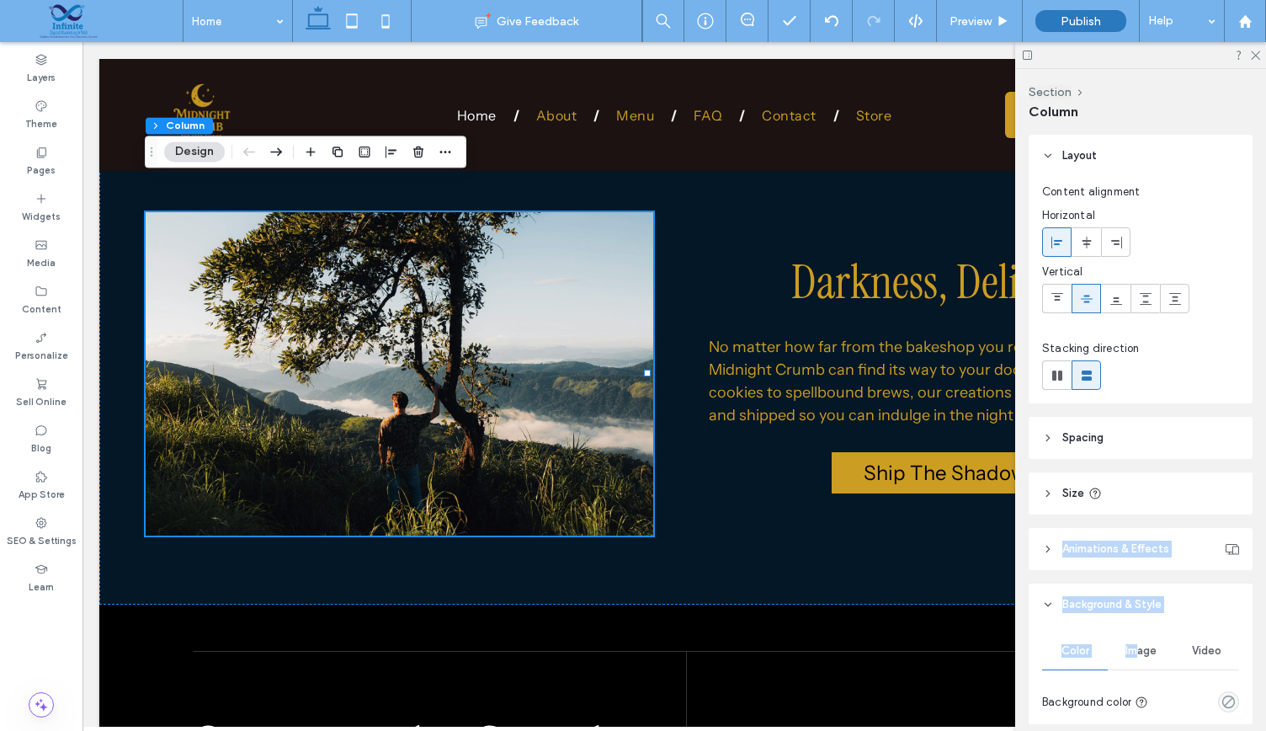
drag, startPoint x: 1130, startPoint y: 652, endPoint x: 1264, endPoint y: 464, distance: 231.0
click at [1264, 464] on div "Section Column Layout Content alignment Horizontal Vertical Stacking direction …" at bounding box center [1140, 400] width 251 height 662
drag, startPoint x: 1264, startPoint y: 464, endPoint x: 1258, endPoint y: 552, distance: 88.6
click at [1258, 552] on div "Section Column Layout Content alignment Horizontal Vertical Stacking direction …" at bounding box center [1140, 400] width 251 height 662
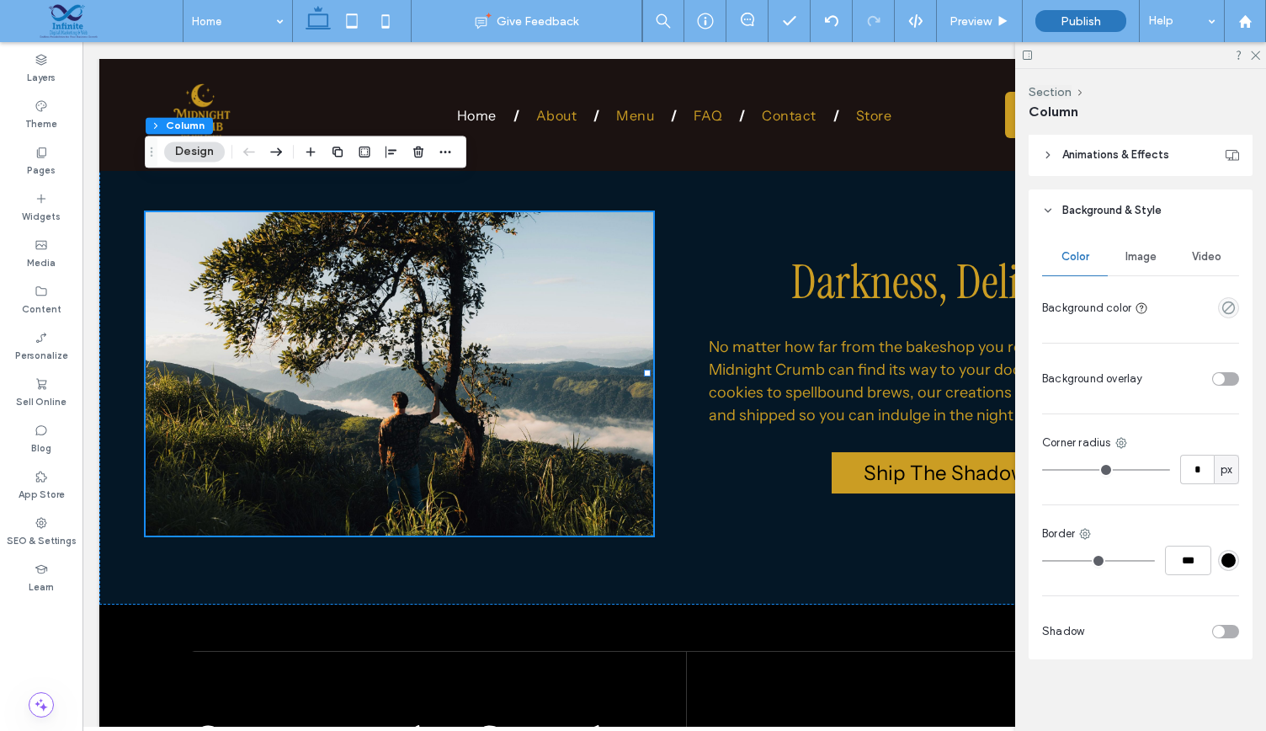
click at [1131, 254] on span "Image" at bounding box center [1140, 256] width 31 height 13
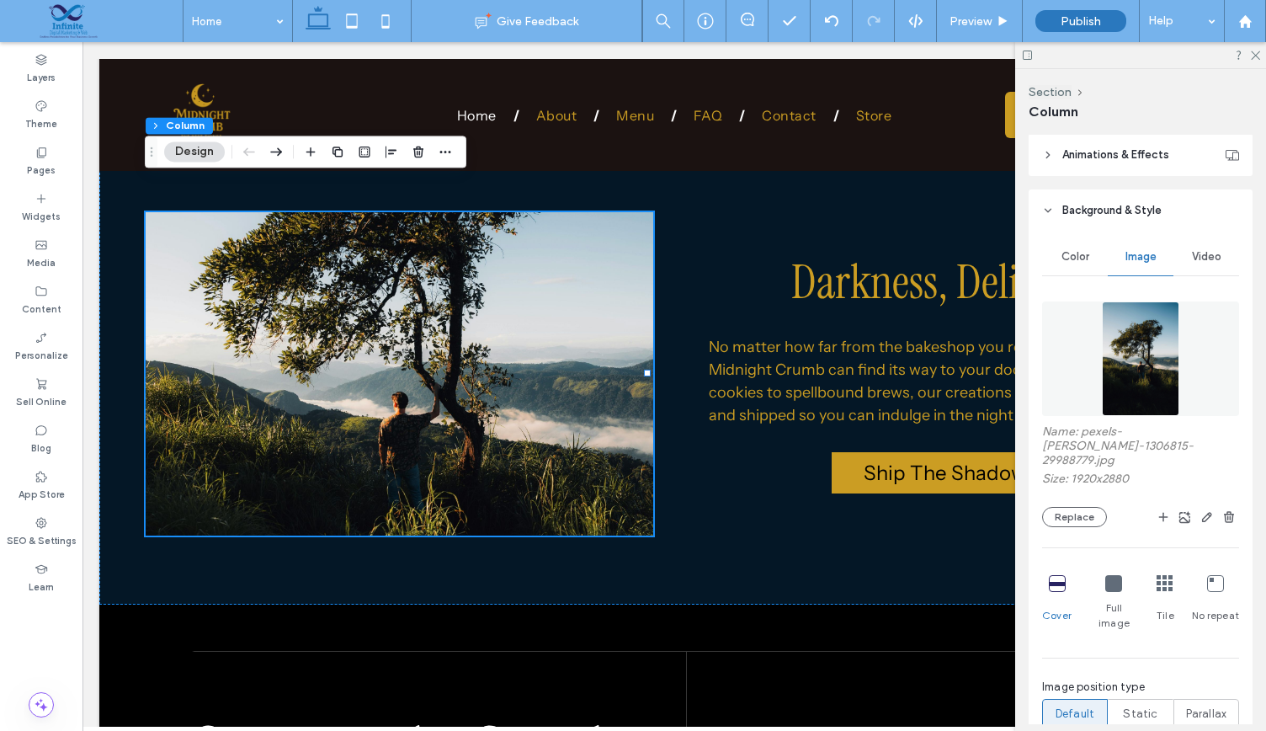
click at [1123, 333] on img at bounding box center [1140, 358] width 77 height 114
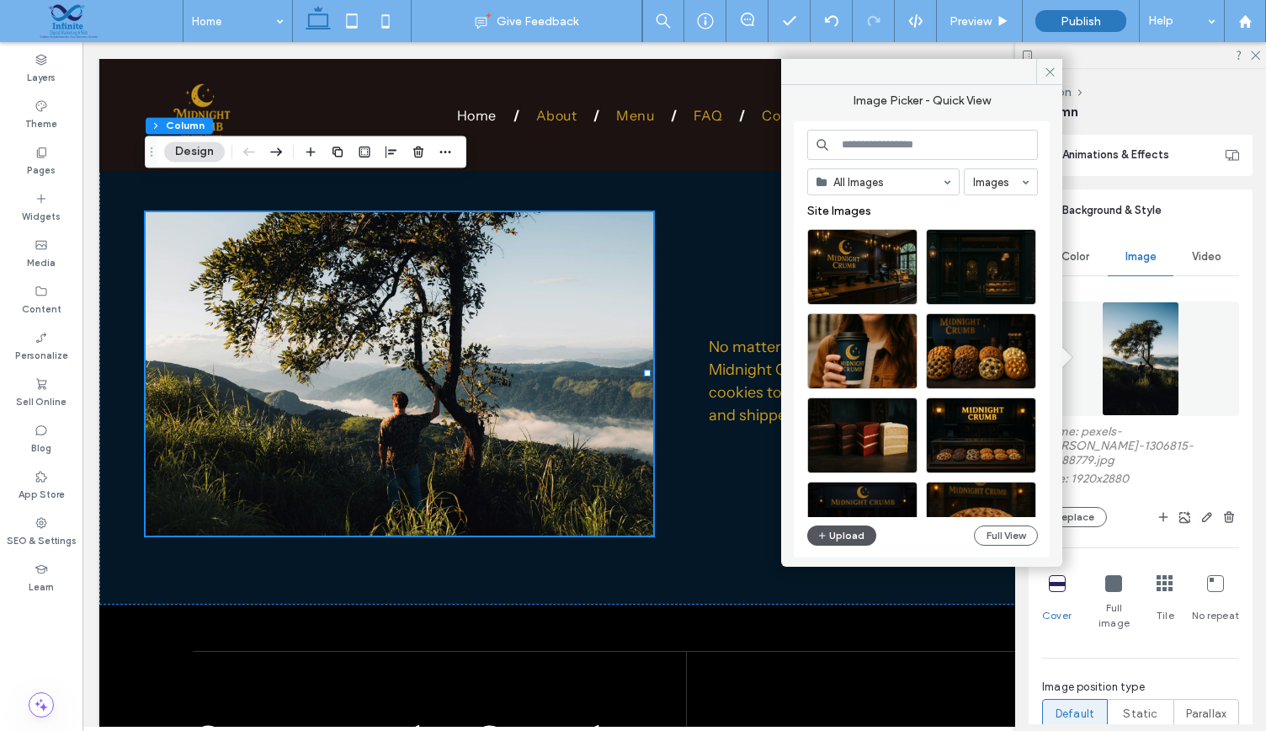
click at [830, 528] on button "Upload" at bounding box center [841, 535] width 69 height 20
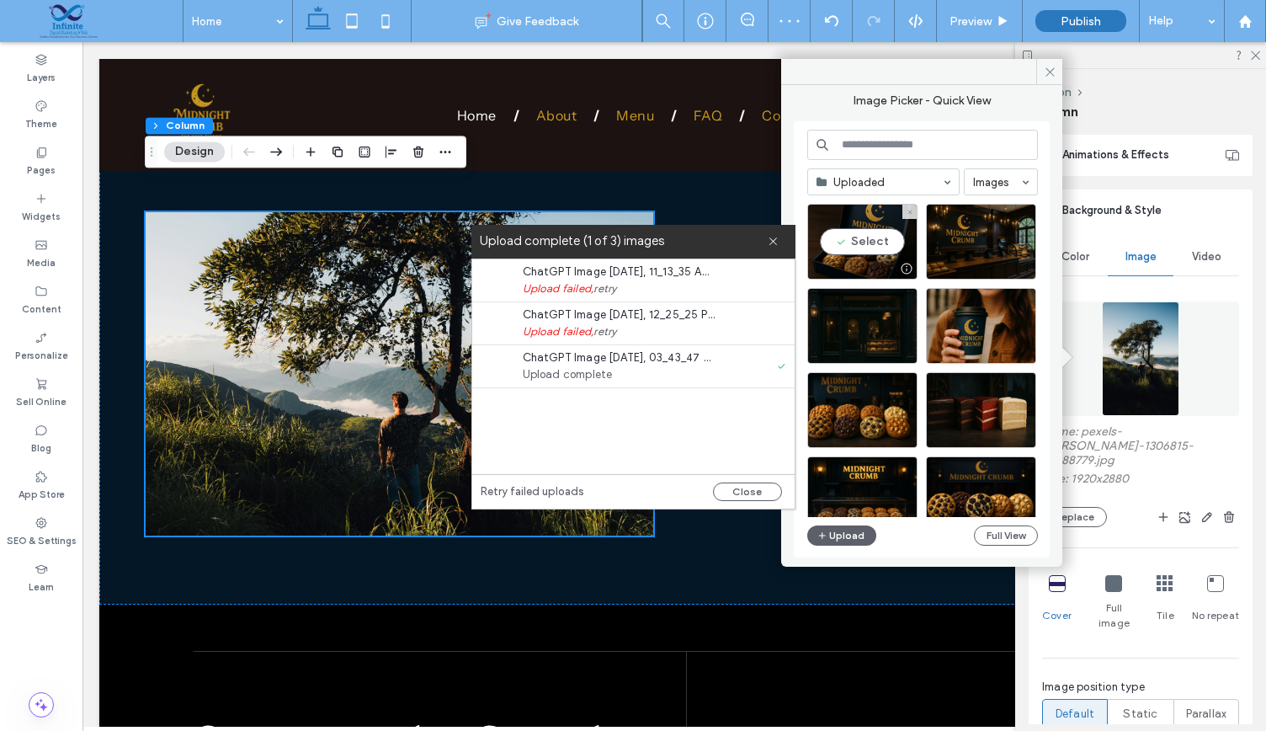
drag, startPoint x: 869, startPoint y: 278, endPoint x: 783, endPoint y: 496, distance: 234.3
click at [866, 270] on div at bounding box center [862, 268] width 109 height 20
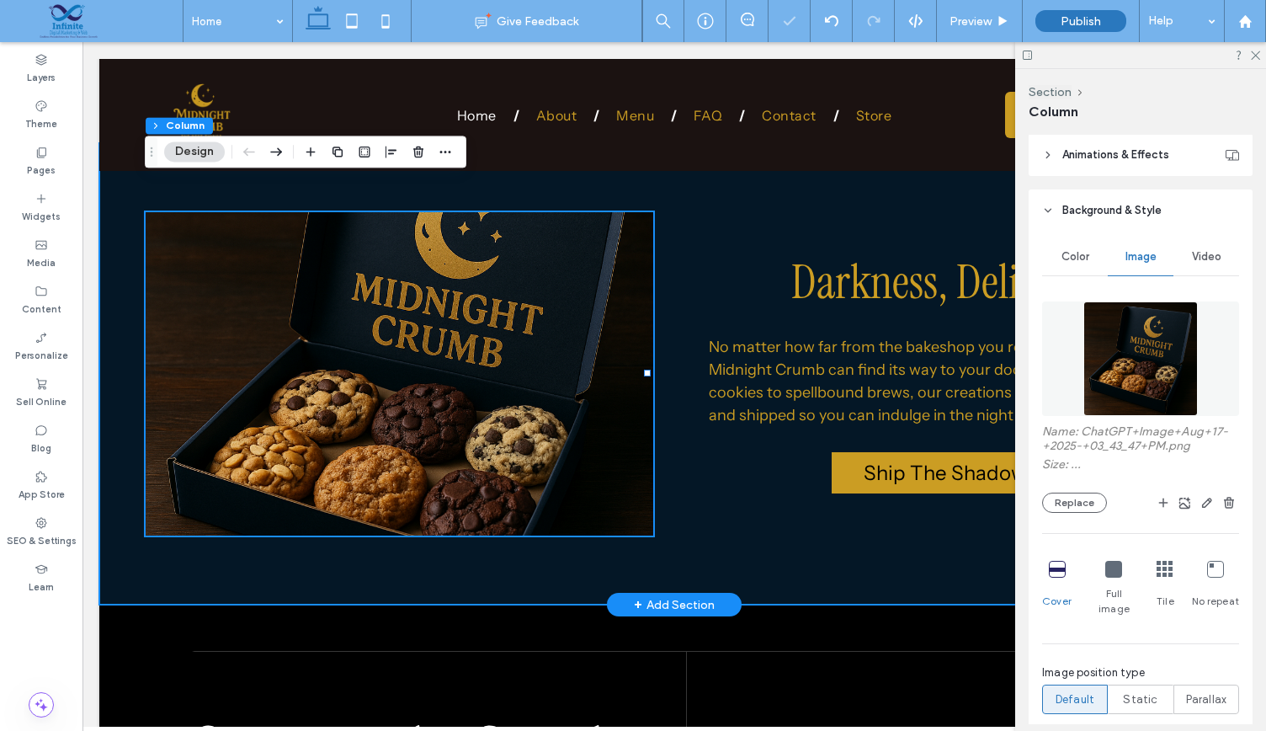
click at [865, 538] on div "Darkness, Delivered No matter how far from the bakeshop you roam, the magic of …" at bounding box center [674, 374] width 1150 height 462
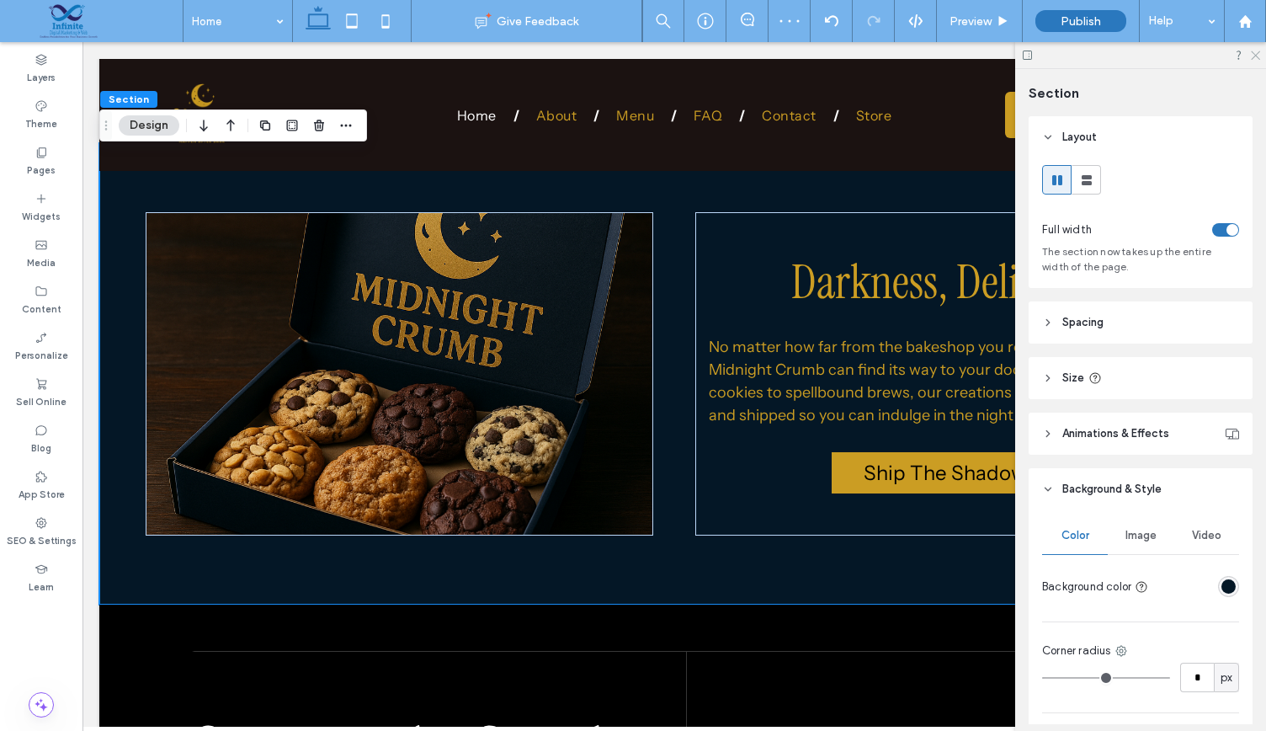
click at [1251, 56] on icon at bounding box center [1254, 54] width 11 height 11
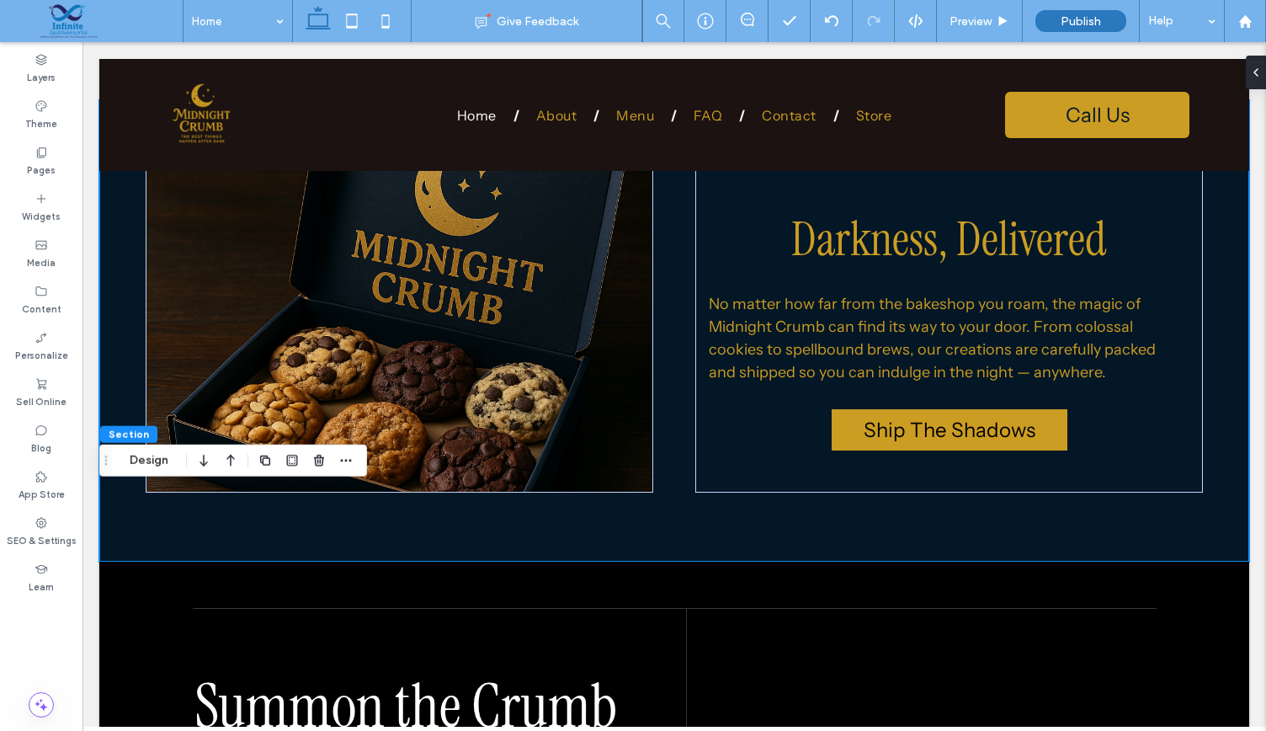
scroll to position [3513, 0]
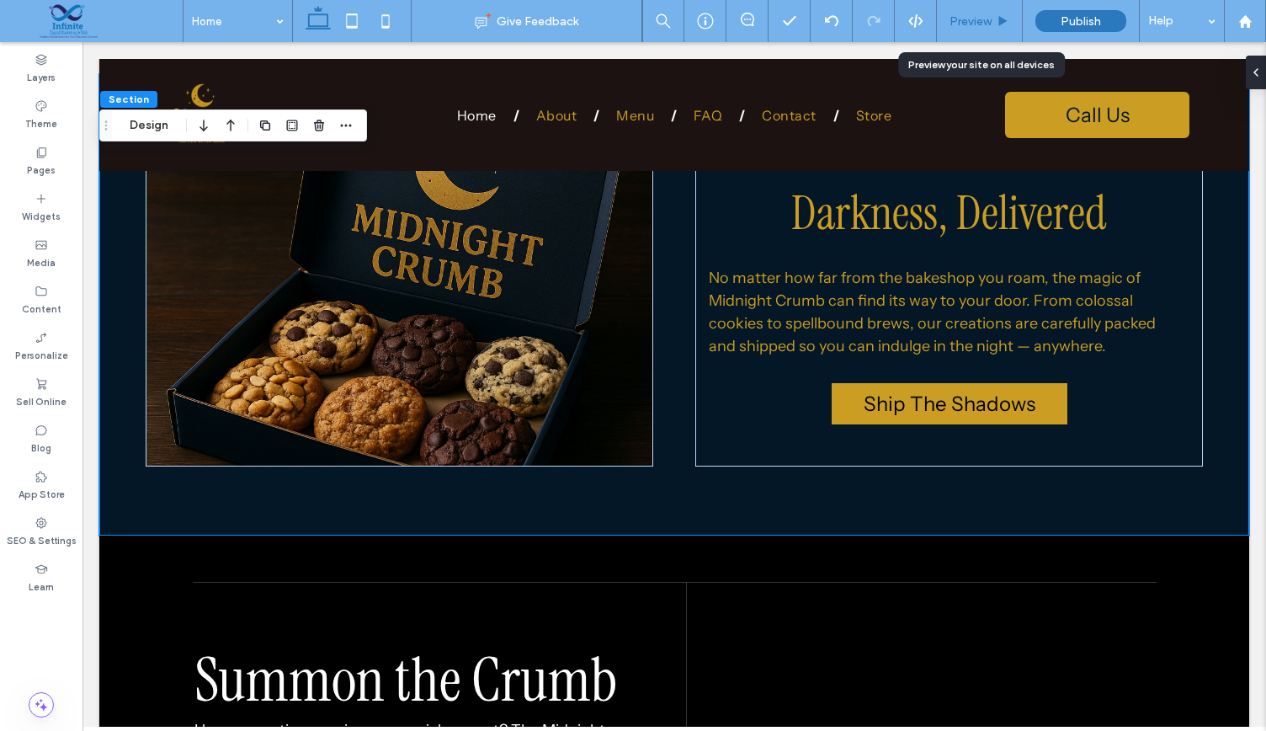
click at [993, 21] on div "Preview" at bounding box center [979, 21] width 85 height 14
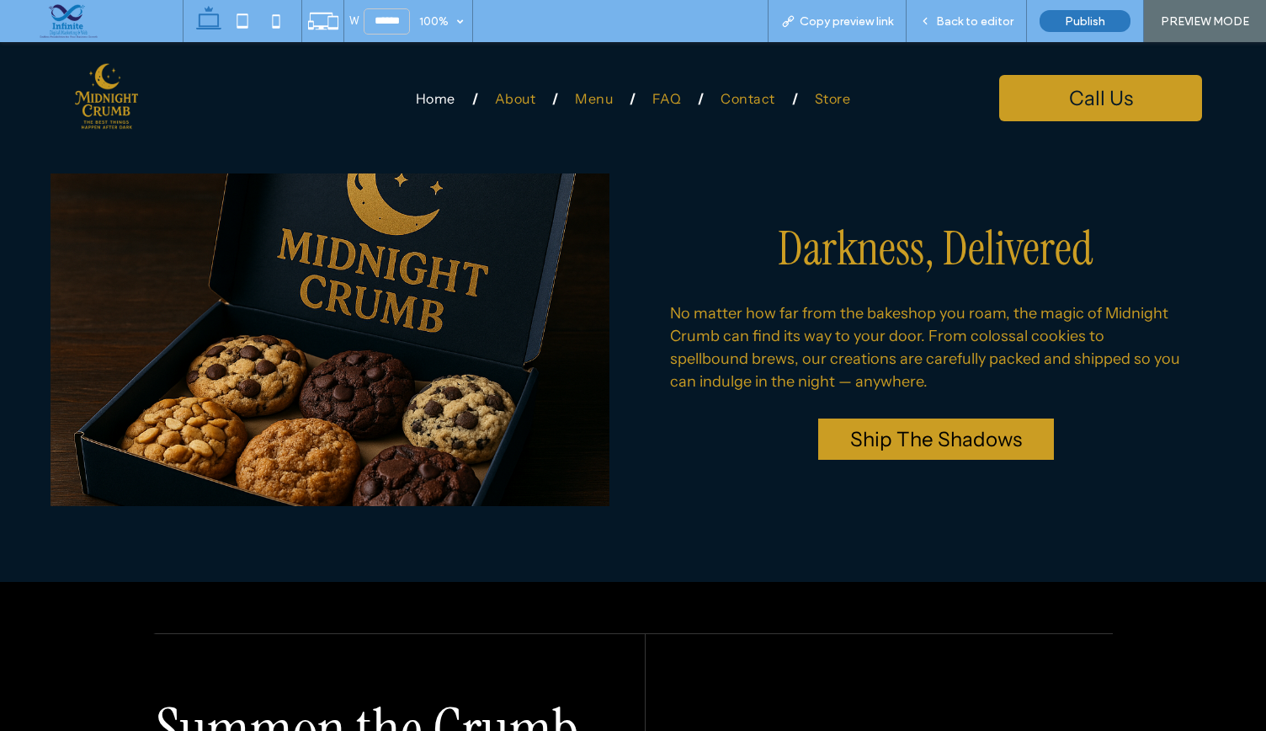
scroll to position [3532, 0]
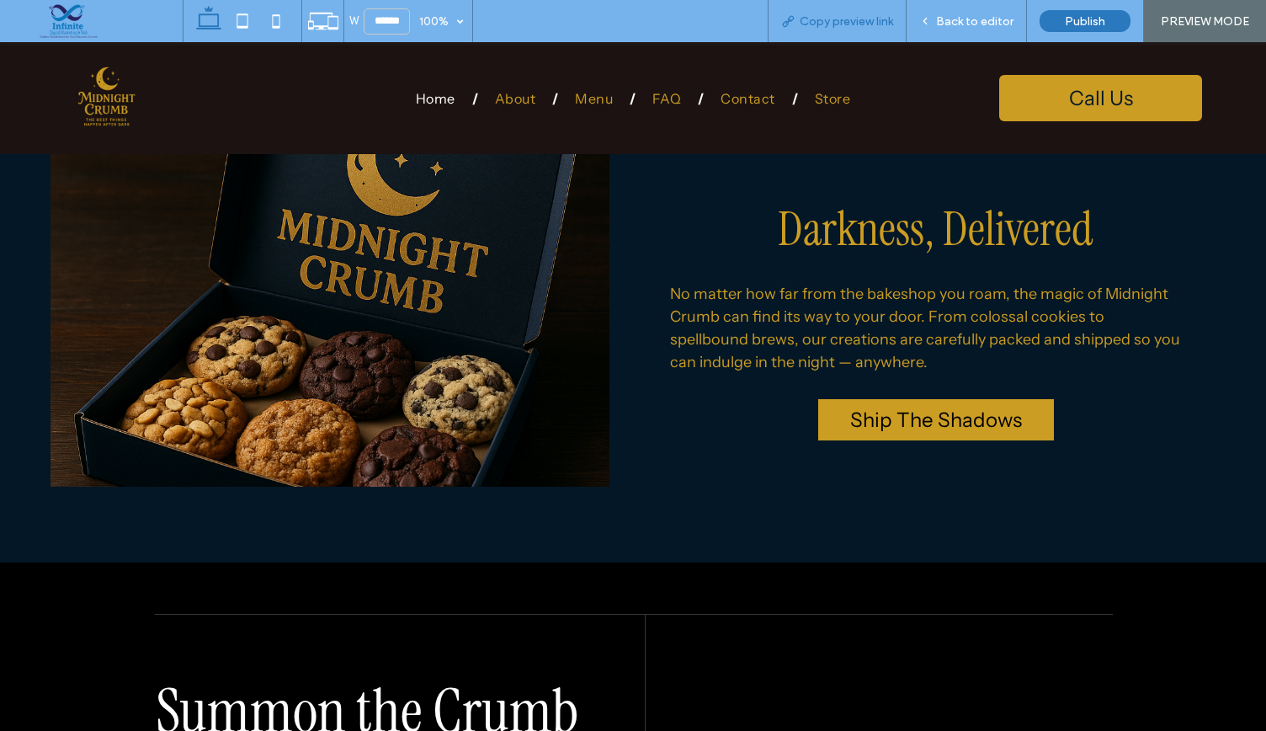
click at [848, 19] on span "Copy preview link" at bounding box center [846, 21] width 93 height 14
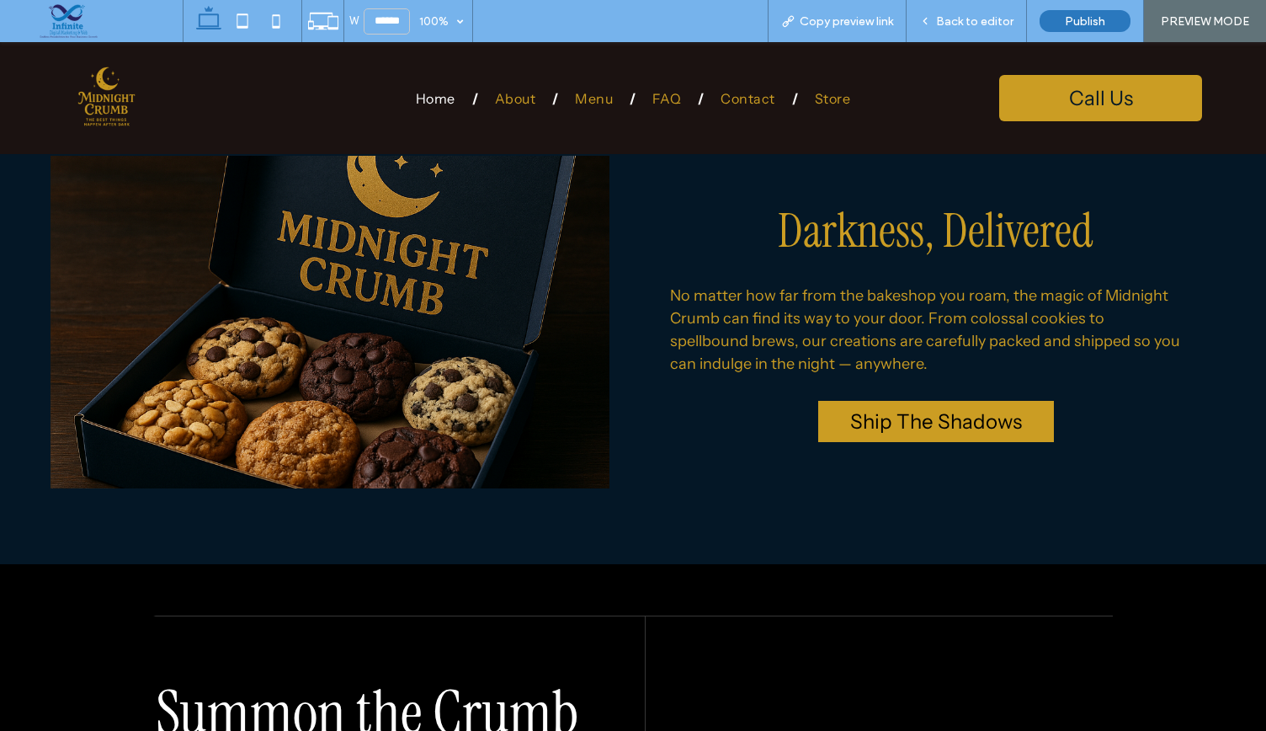
scroll to position [0, 0]
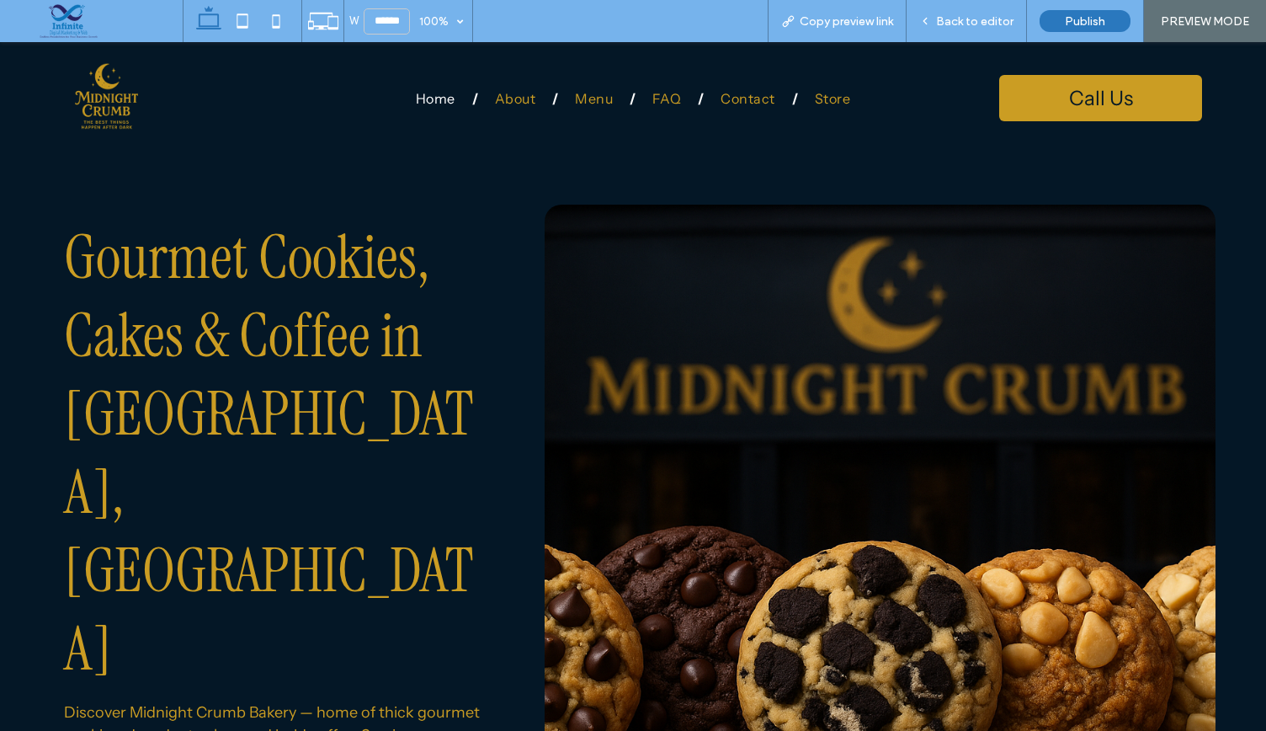
drag, startPoint x: 1259, startPoint y: 545, endPoint x: 1212, endPoint y: 56, distance: 490.5
click at [519, 96] on span "About" at bounding box center [515, 98] width 40 height 17
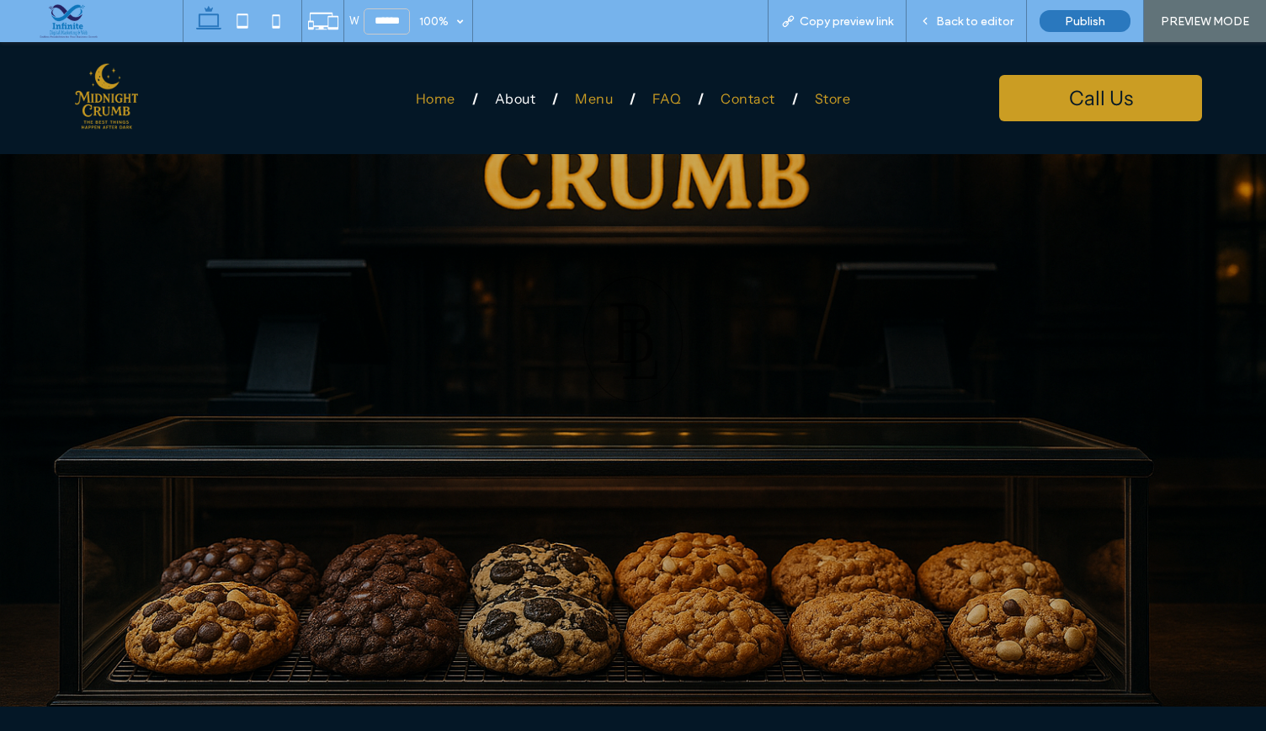
drag, startPoint x: 1265, startPoint y: 95, endPoint x: 1265, endPoint y: 138, distance: 42.9
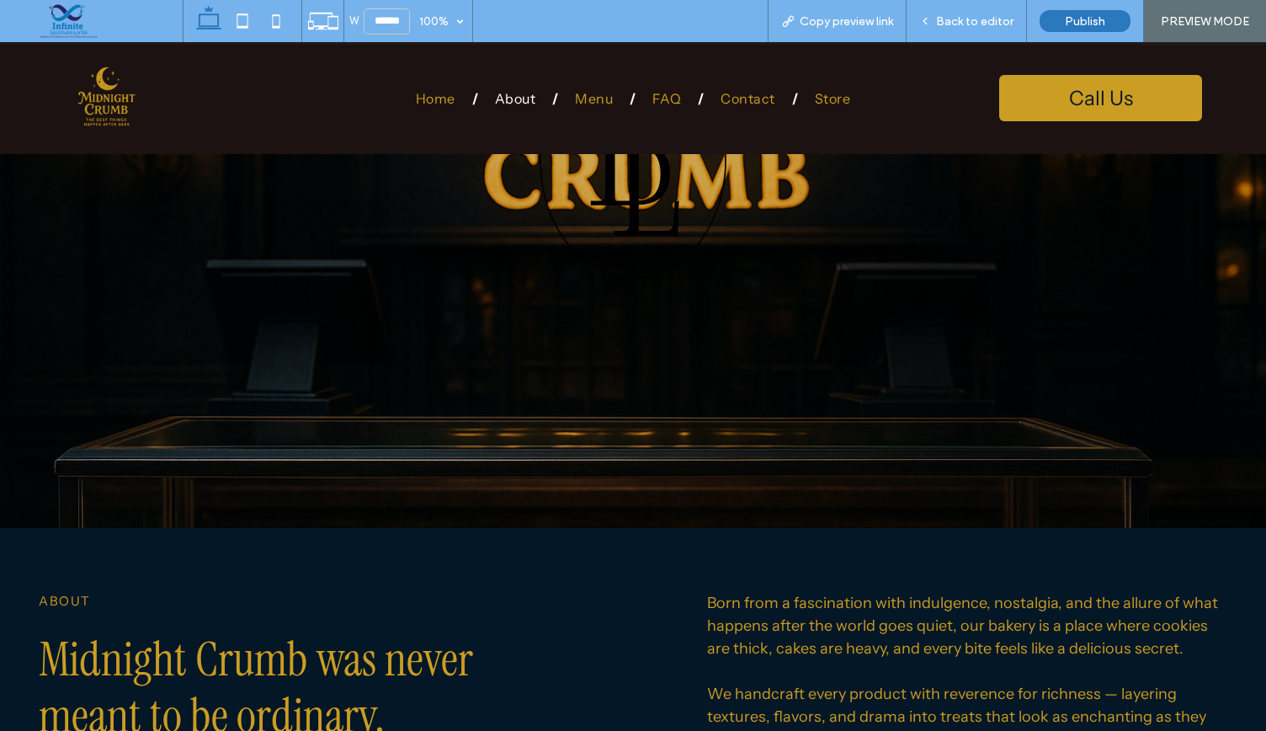
scroll to position [183, 0]
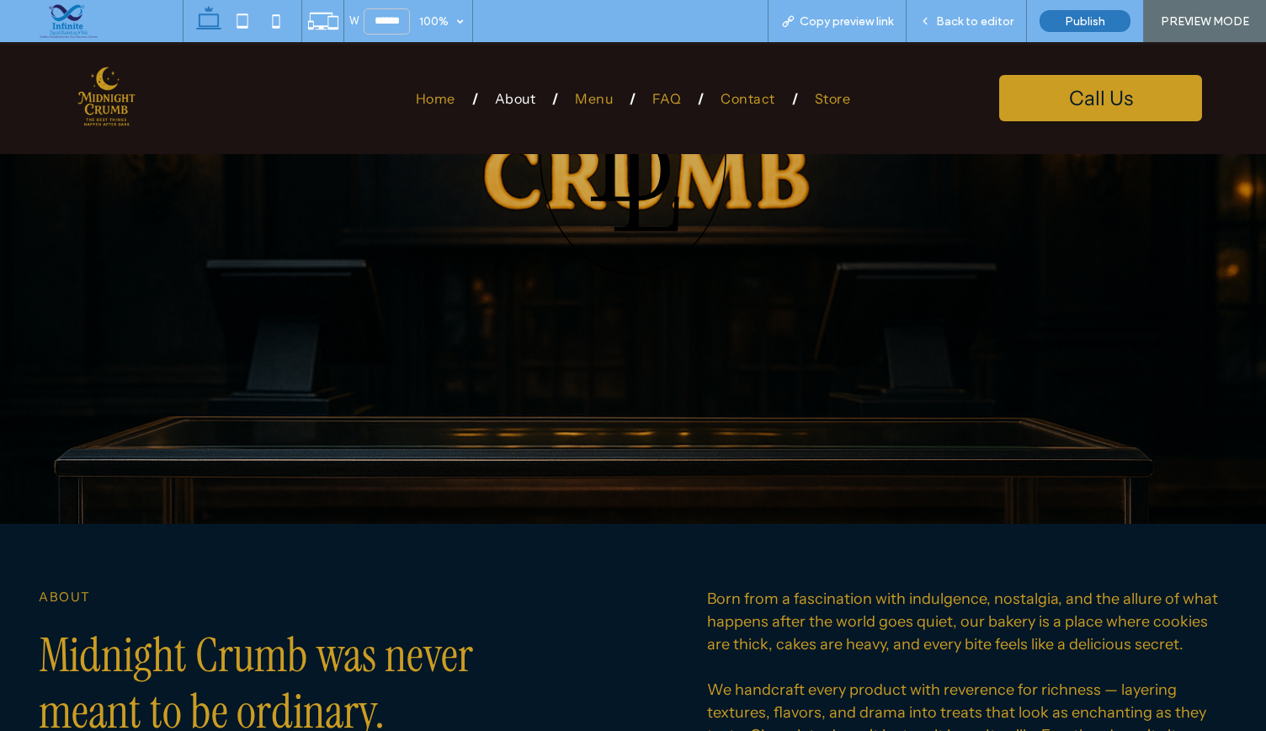
click at [619, 210] on icon ".st0-1395254707-1395254707 { fill-rule: evenodd; }" at bounding box center [633, 157] width 189 height 236
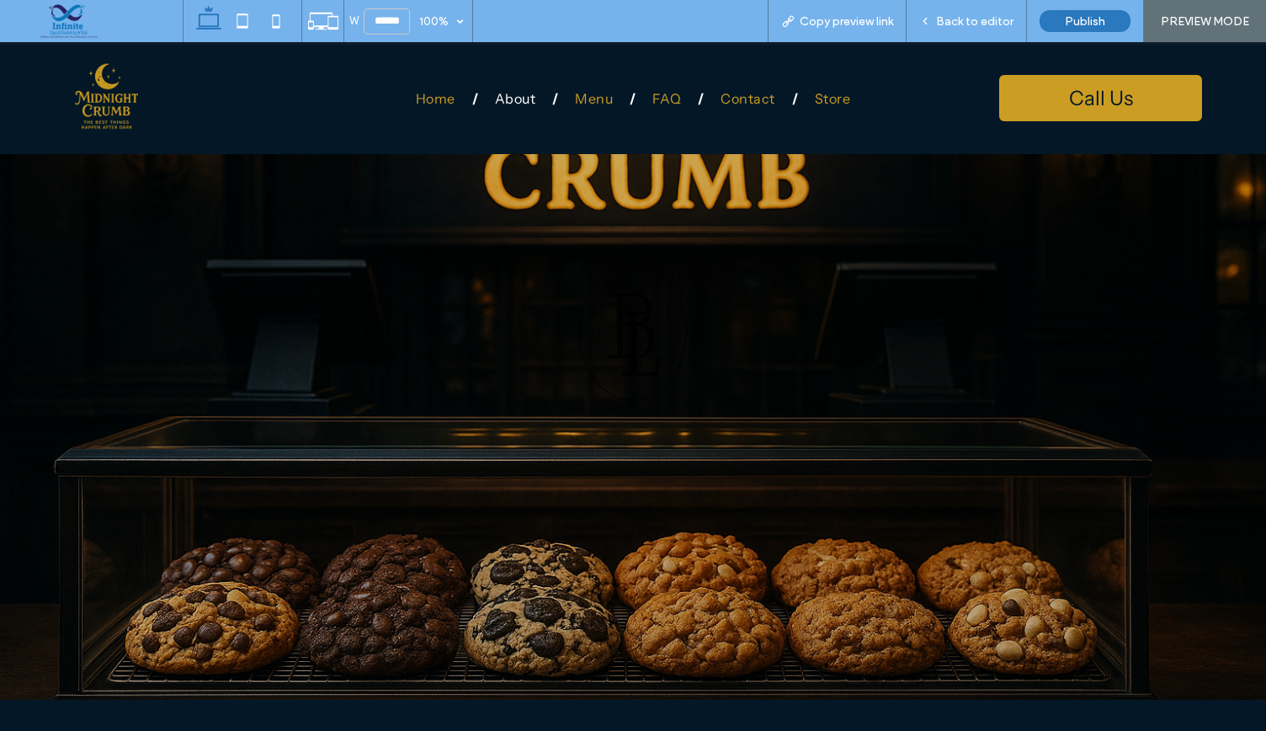
scroll to position [2, 0]
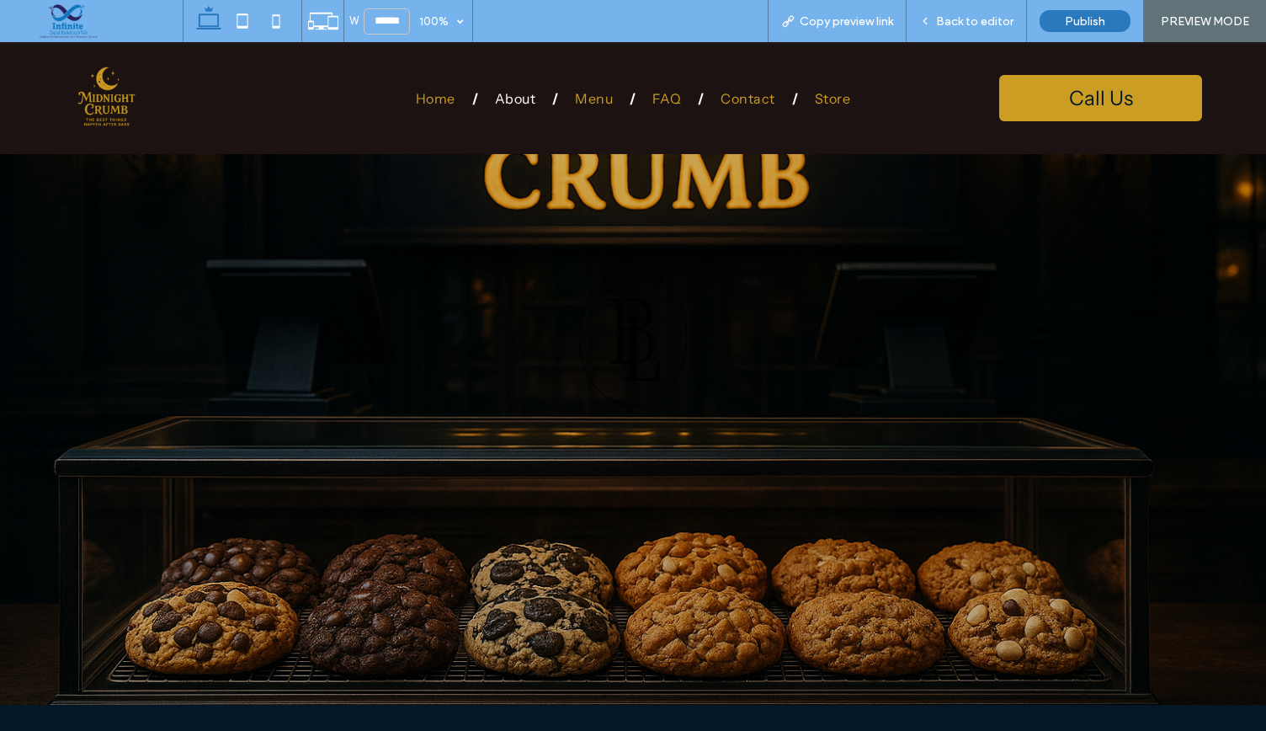
click at [627, 357] on icon at bounding box center [634, 340] width 51 height 82
click at [953, 24] on span "Back to editor" at bounding box center [974, 21] width 77 height 14
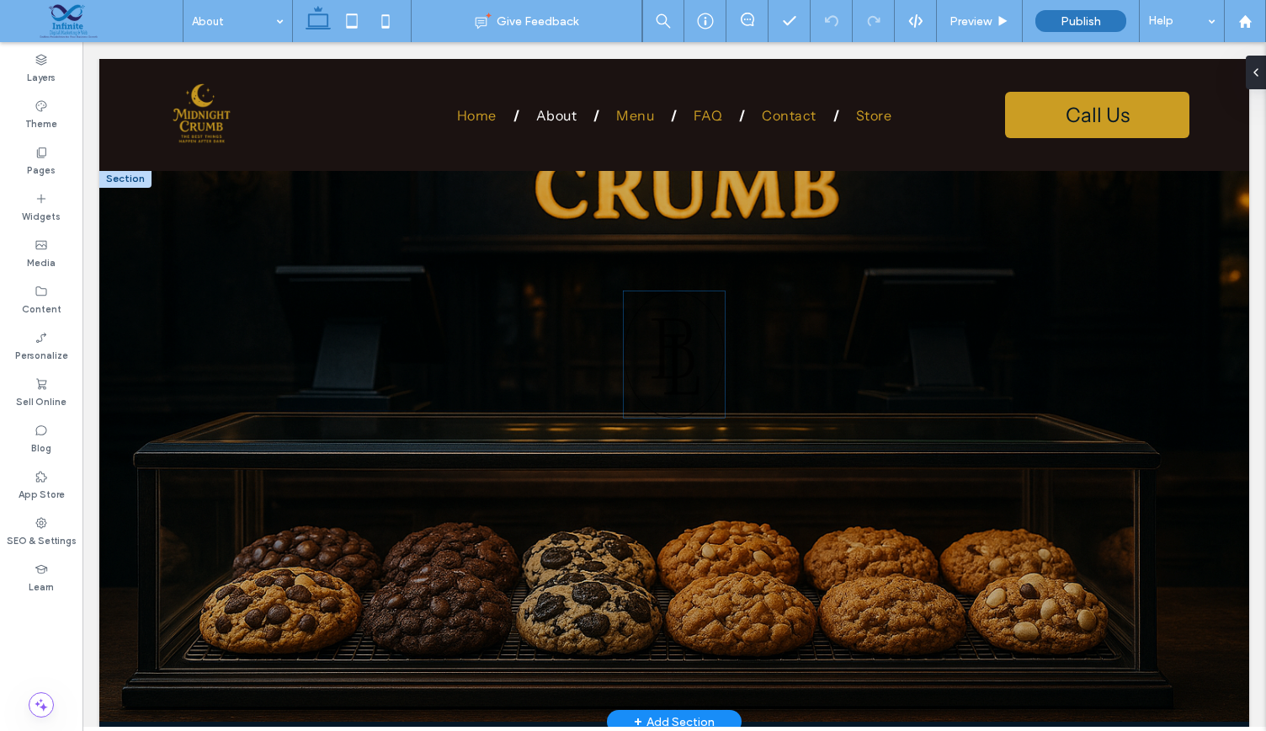
click at [655, 322] on icon at bounding box center [675, 356] width 47 height 77
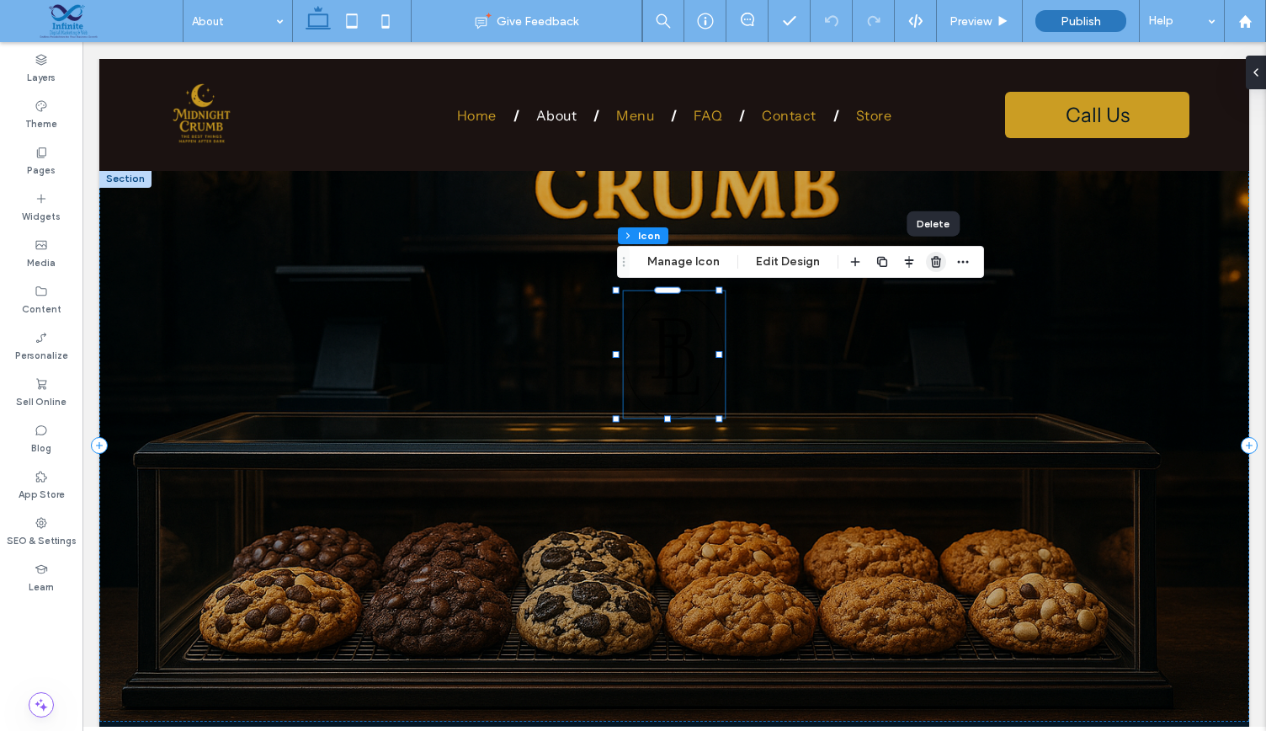
click at [938, 253] on span "button" at bounding box center [936, 262] width 20 height 20
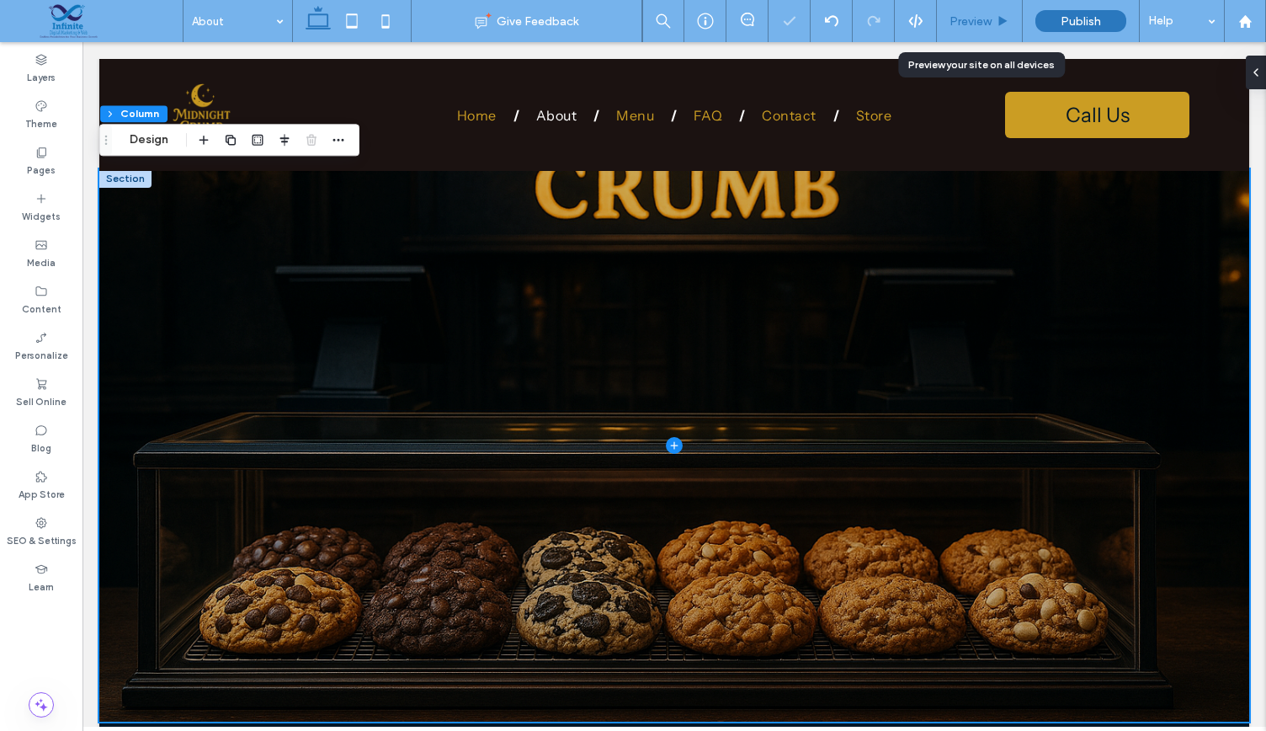
drag, startPoint x: 989, startPoint y: 22, endPoint x: 520, endPoint y: 152, distance: 486.7
click at [989, 22] on span "Preview" at bounding box center [970, 21] width 42 height 14
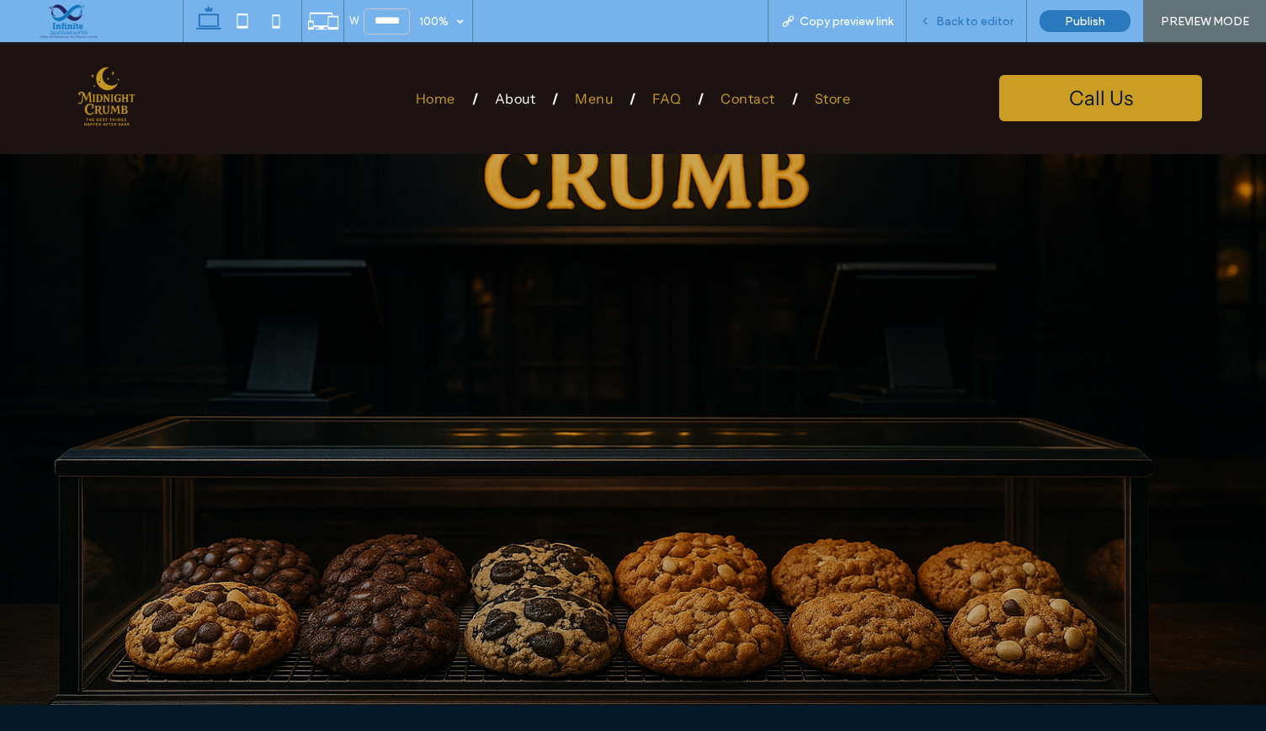
click at [943, 18] on span "Back to editor" at bounding box center [974, 21] width 77 height 14
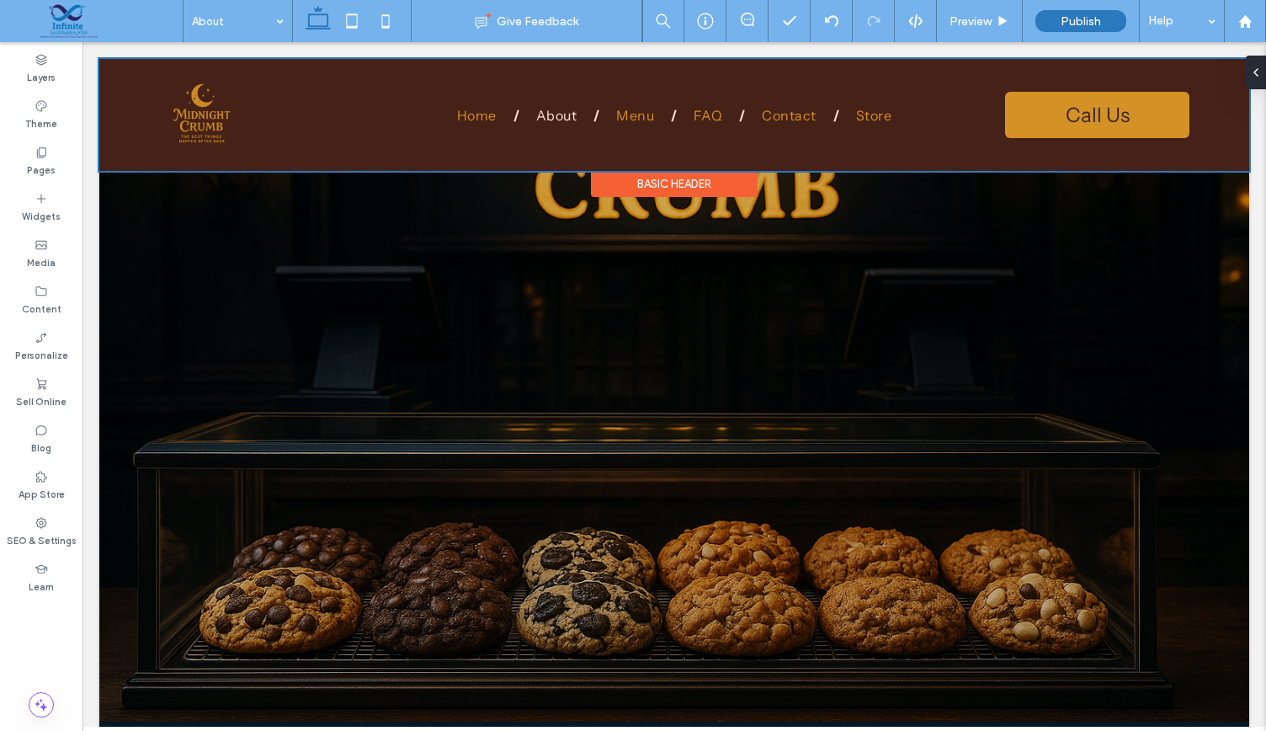
click at [441, 107] on div at bounding box center [674, 115] width 1150 height 112
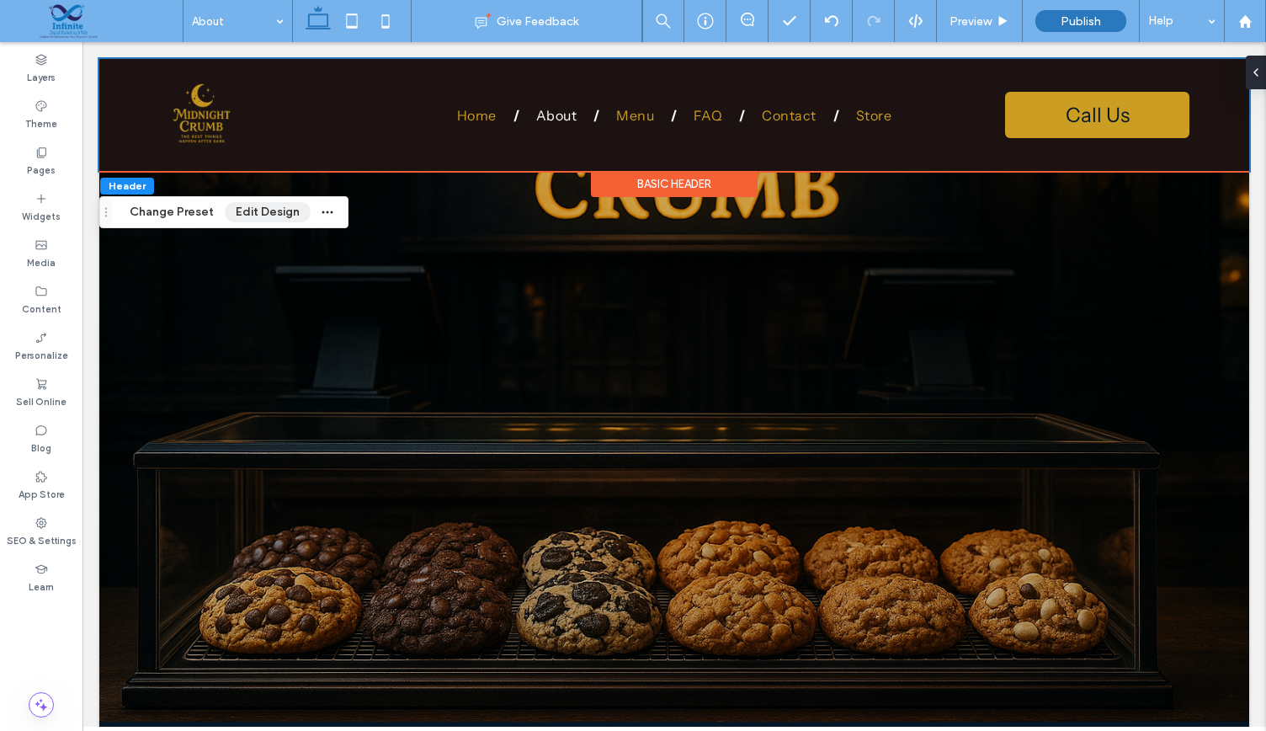
click at [274, 218] on button "Edit Design" at bounding box center [268, 212] width 86 height 20
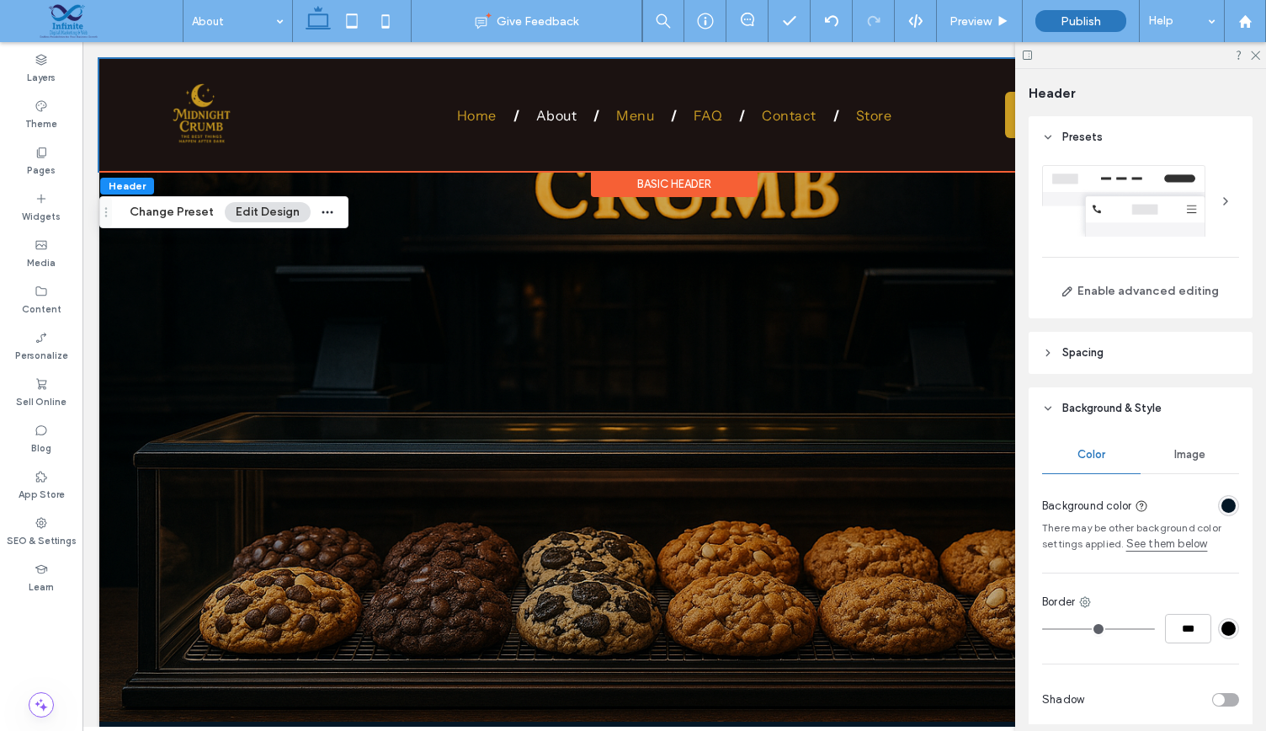
click at [1212, 199] on div at bounding box center [1225, 201] width 27 height 27
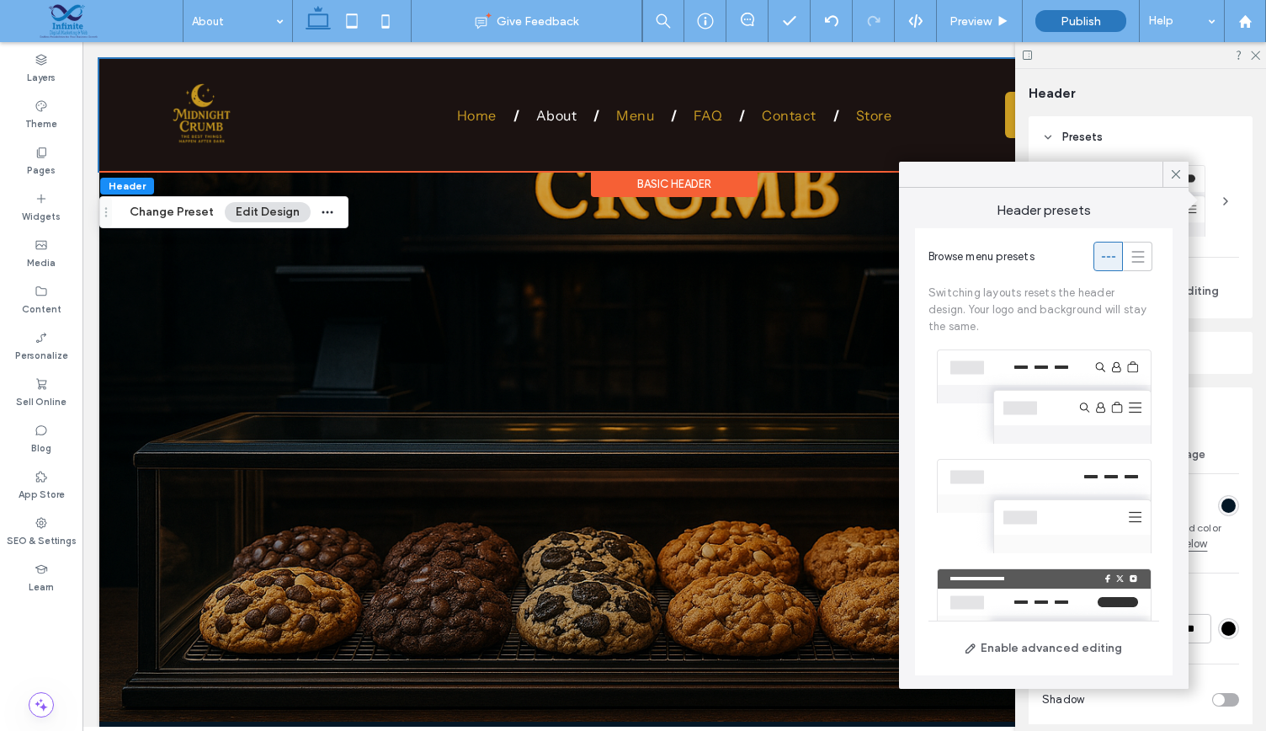
scroll to position [291, 0]
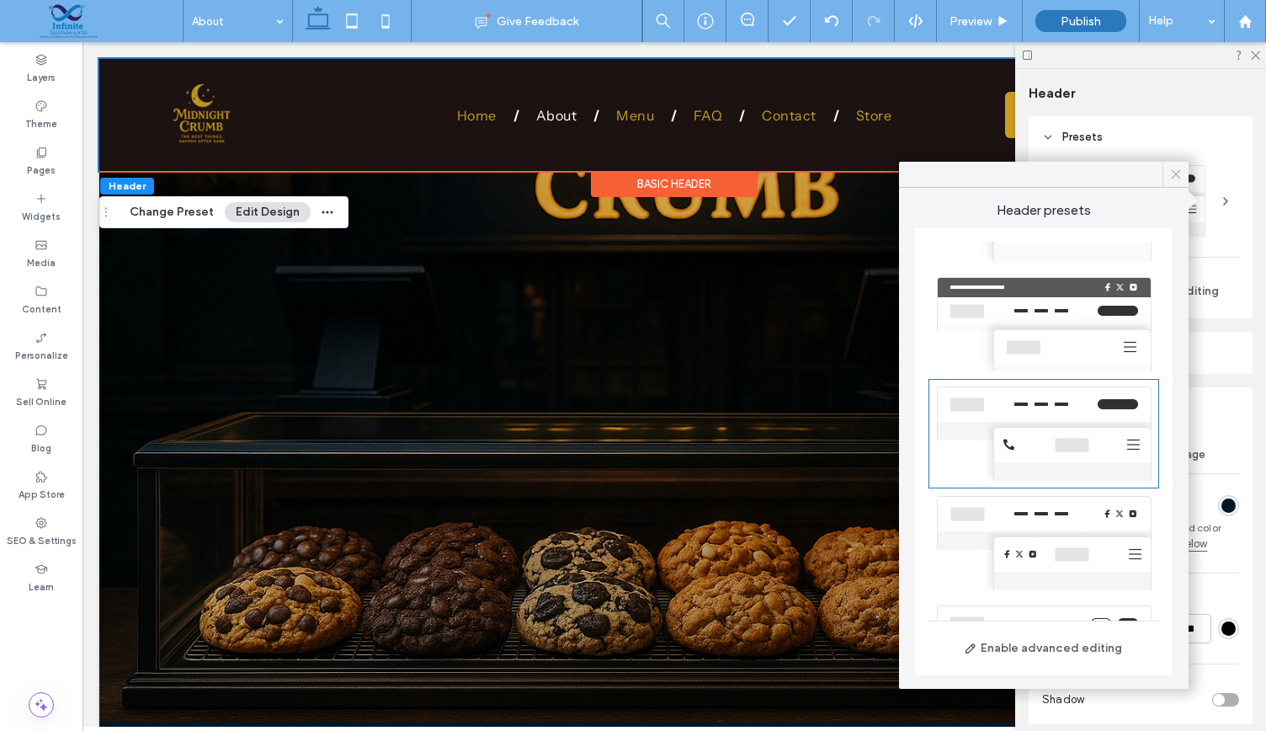
click at [1180, 168] on icon at bounding box center [1175, 174] width 15 height 15
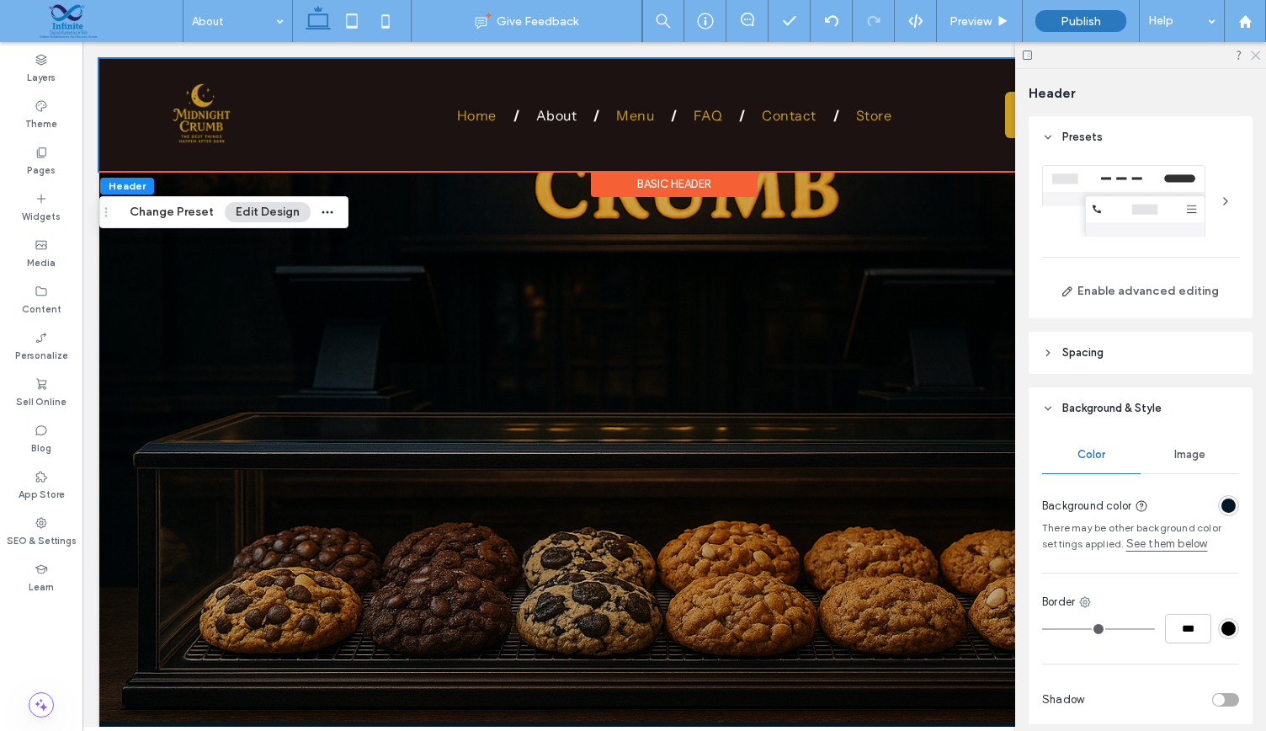
click at [1254, 50] on icon at bounding box center [1254, 54] width 11 height 11
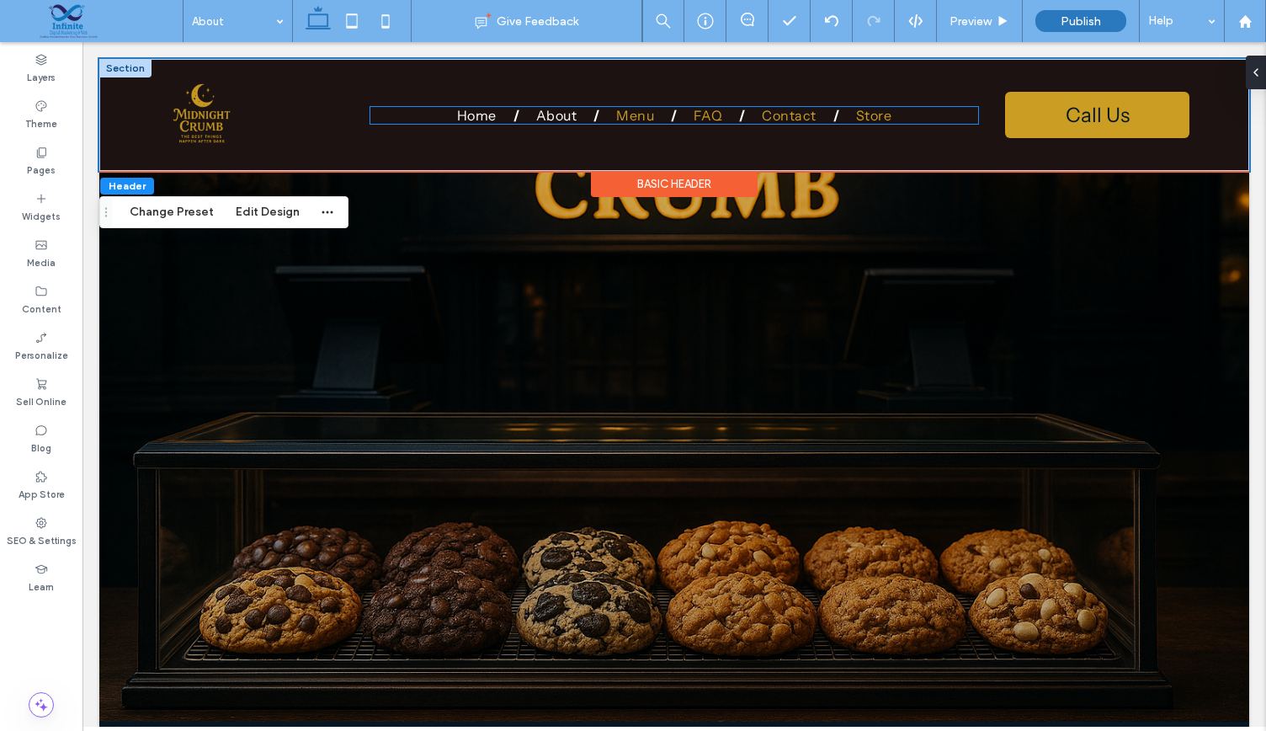
click at [483, 111] on span "Home" at bounding box center [477, 115] width 40 height 17
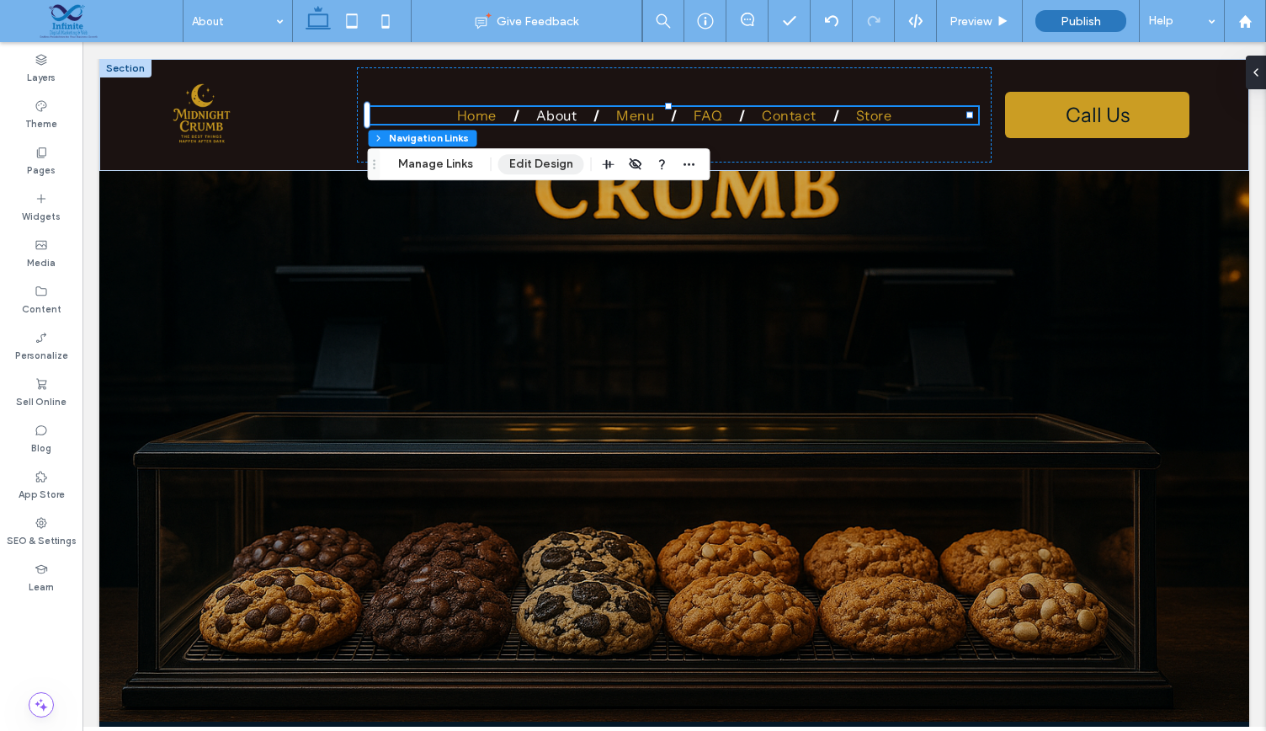
click at [540, 158] on button "Edit Design" at bounding box center [541, 164] width 86 height 20
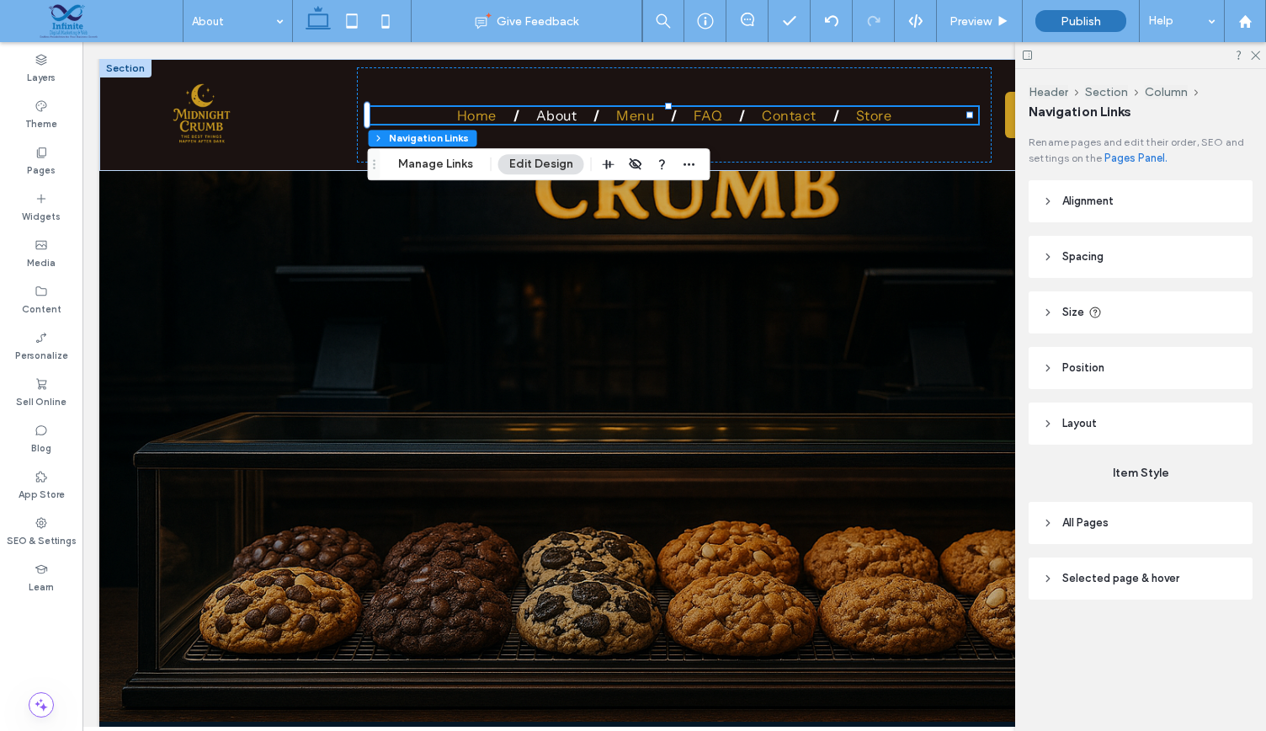
click at [1048, 212] on header "Alignment" at bounding box center [1141, 201] width 224 height 42
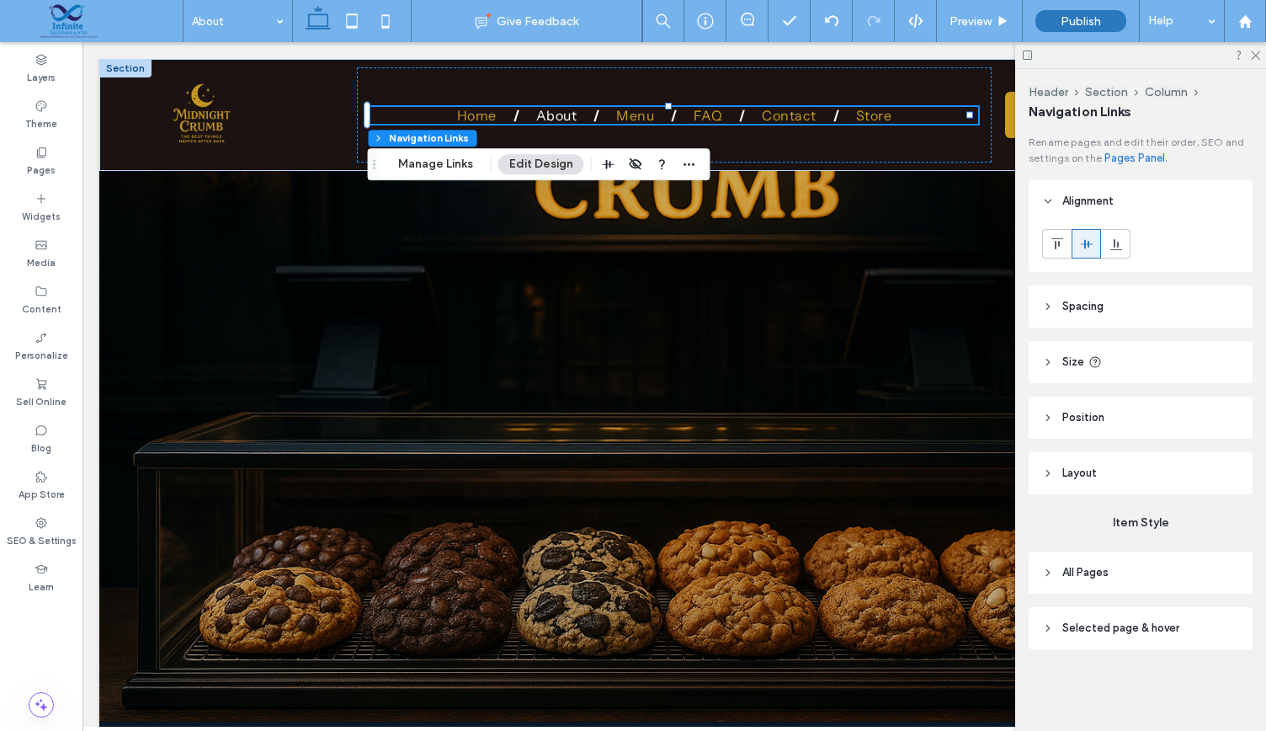
click at [1044, 371] on header "Size" at bounding box center [1141, 362] width 224 height 42
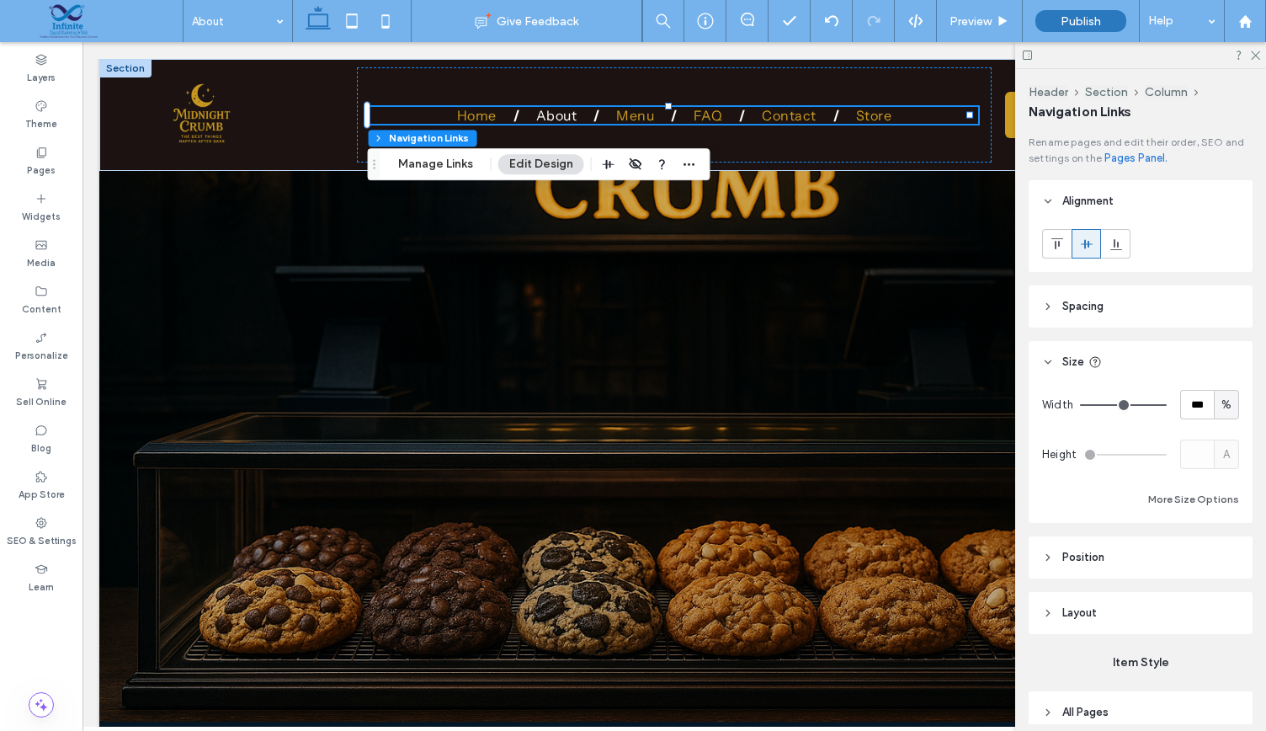
click at [1060, 556] on header "Position" at bounding box center [1141, 557] width 224 height 42
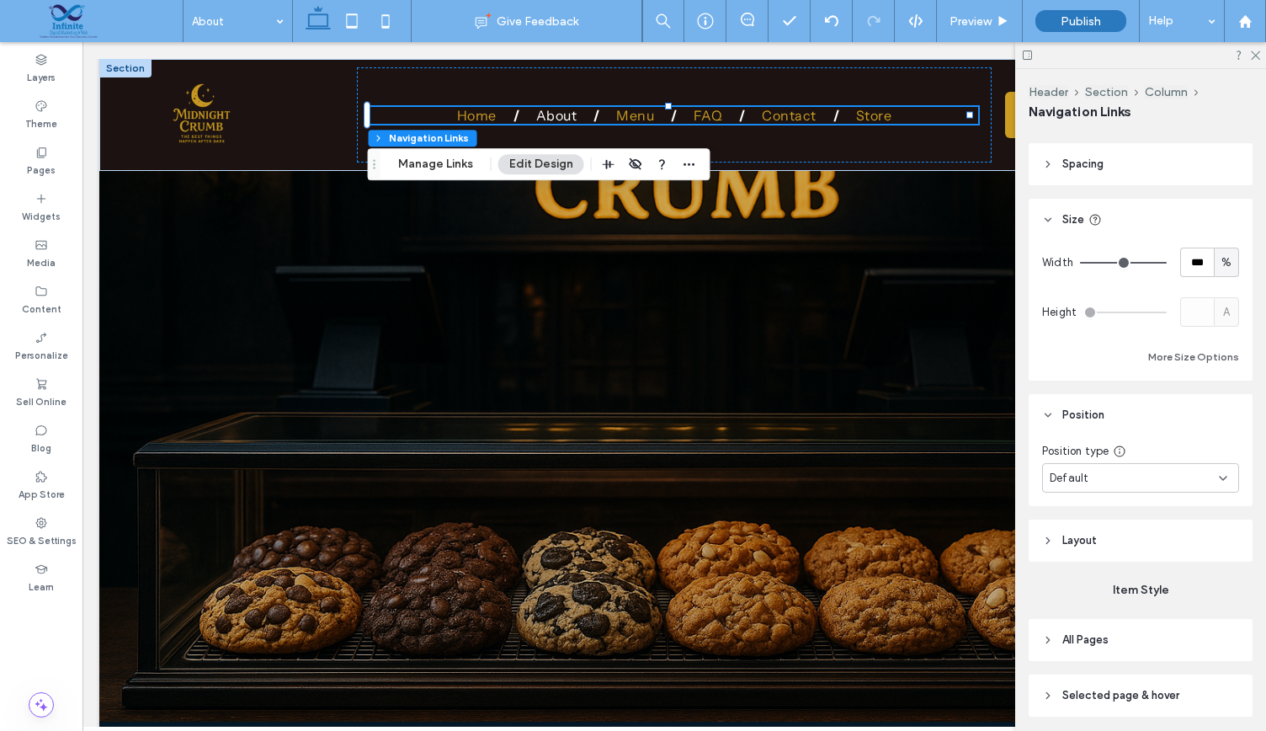
scroll to position [185, 0]
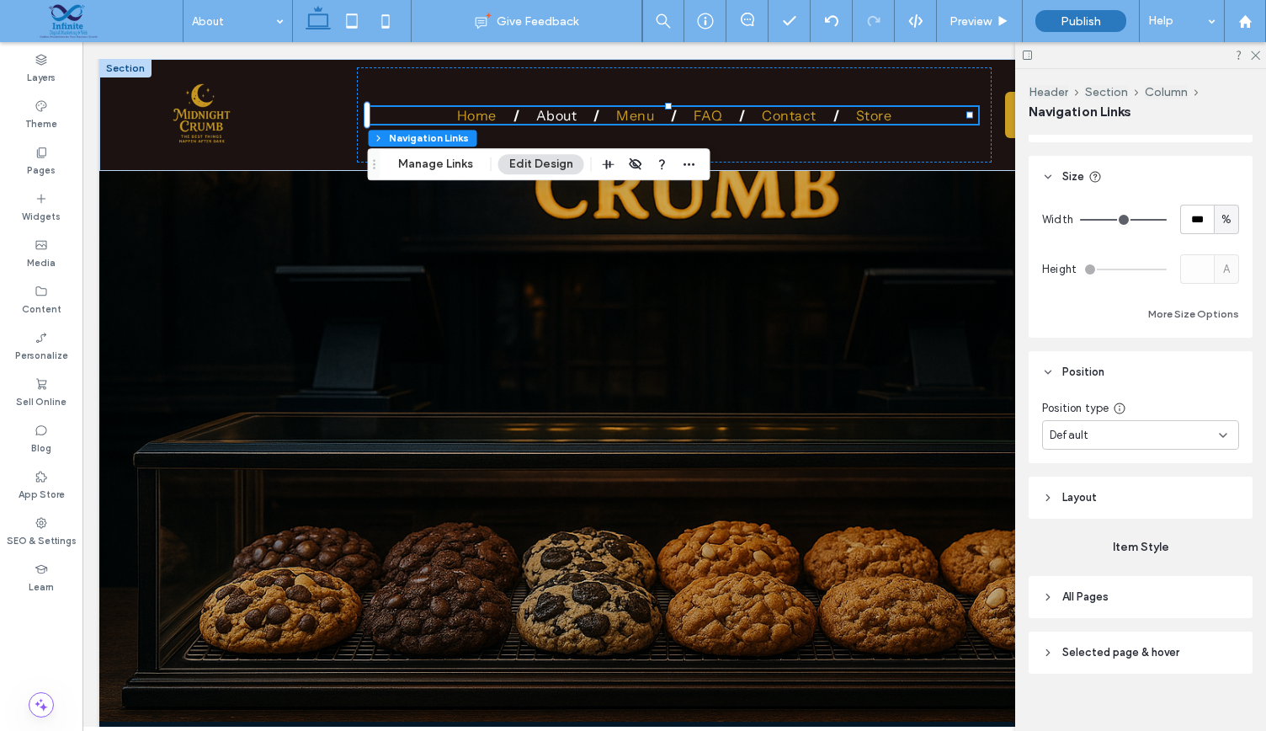
click at [1056, 494] on header "Layout" at bounding box center [1141, 497] width 224 height 42
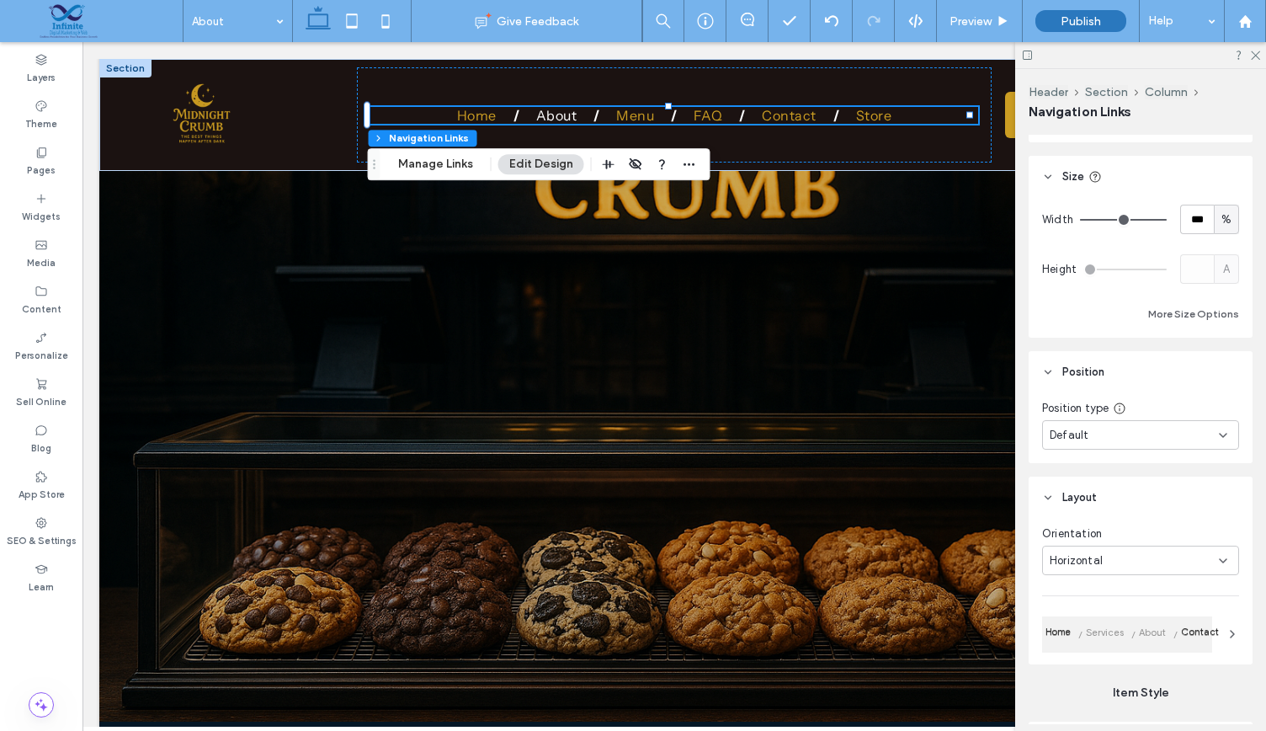
click at [1207, 634] on span "Contact" at bounding box center [1200, 633] width 45 height 16
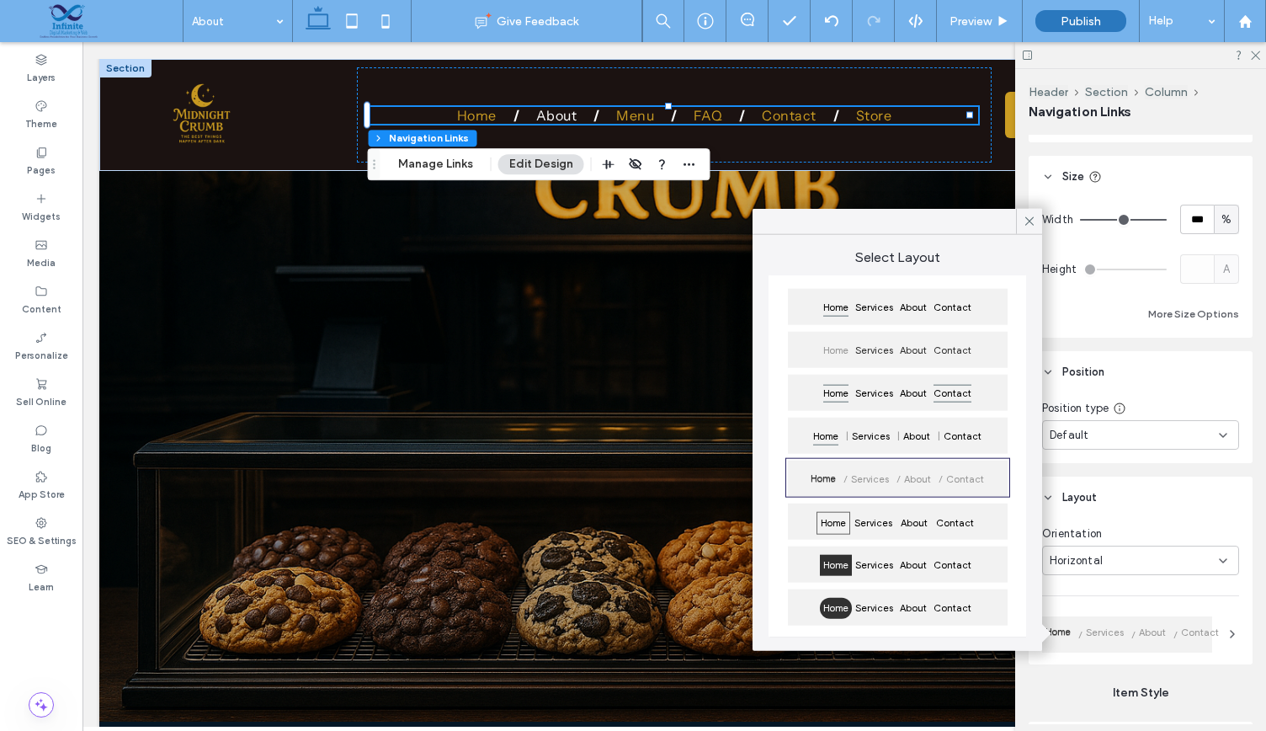
click at [966, 395] on span "Contact" at bounding box center [952, 393] width 45 height 21
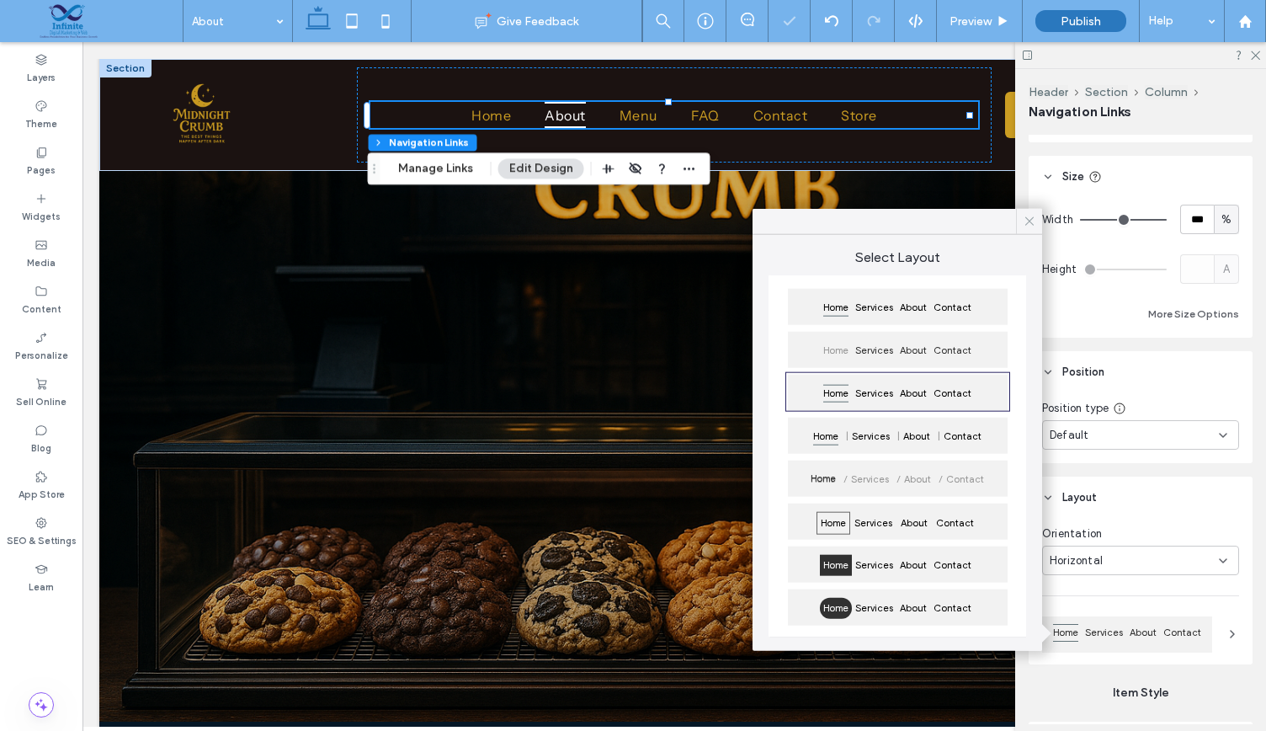
click at [1022, 220] on icon at bounding box center [1029, 221] width 15 height 15
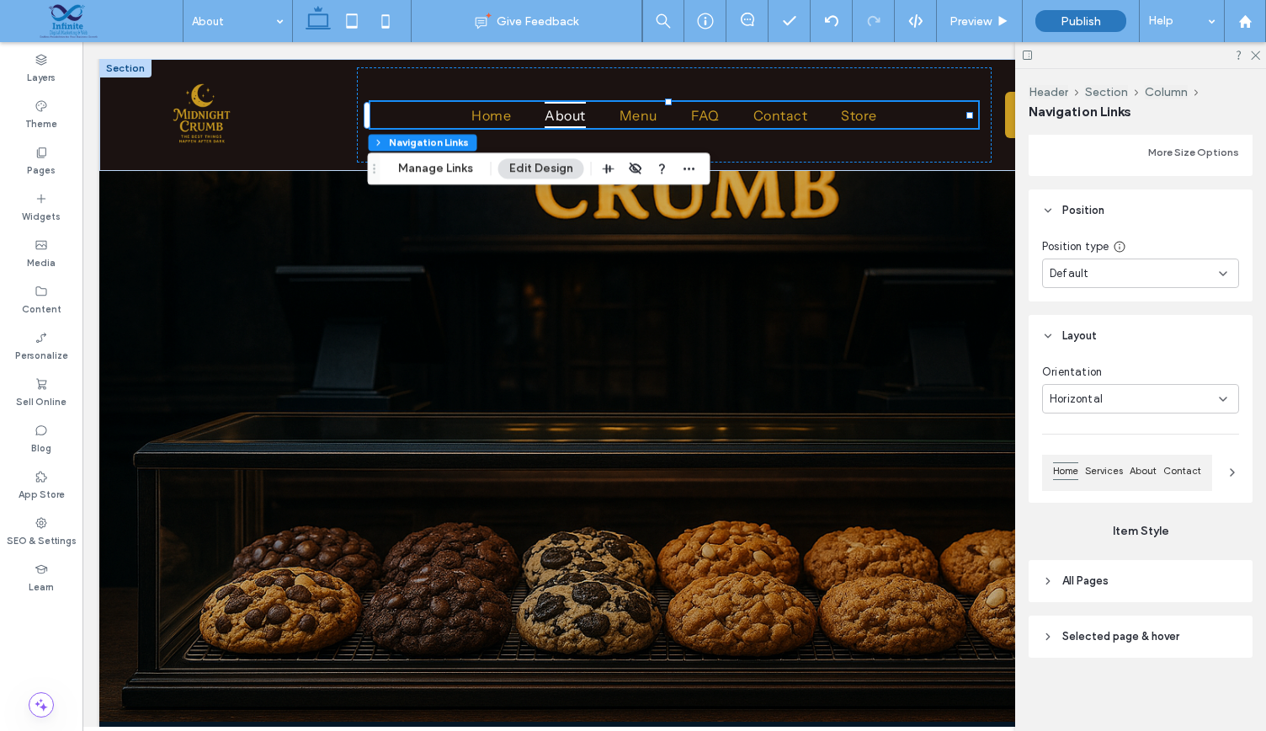
scroll to position [0, 0]
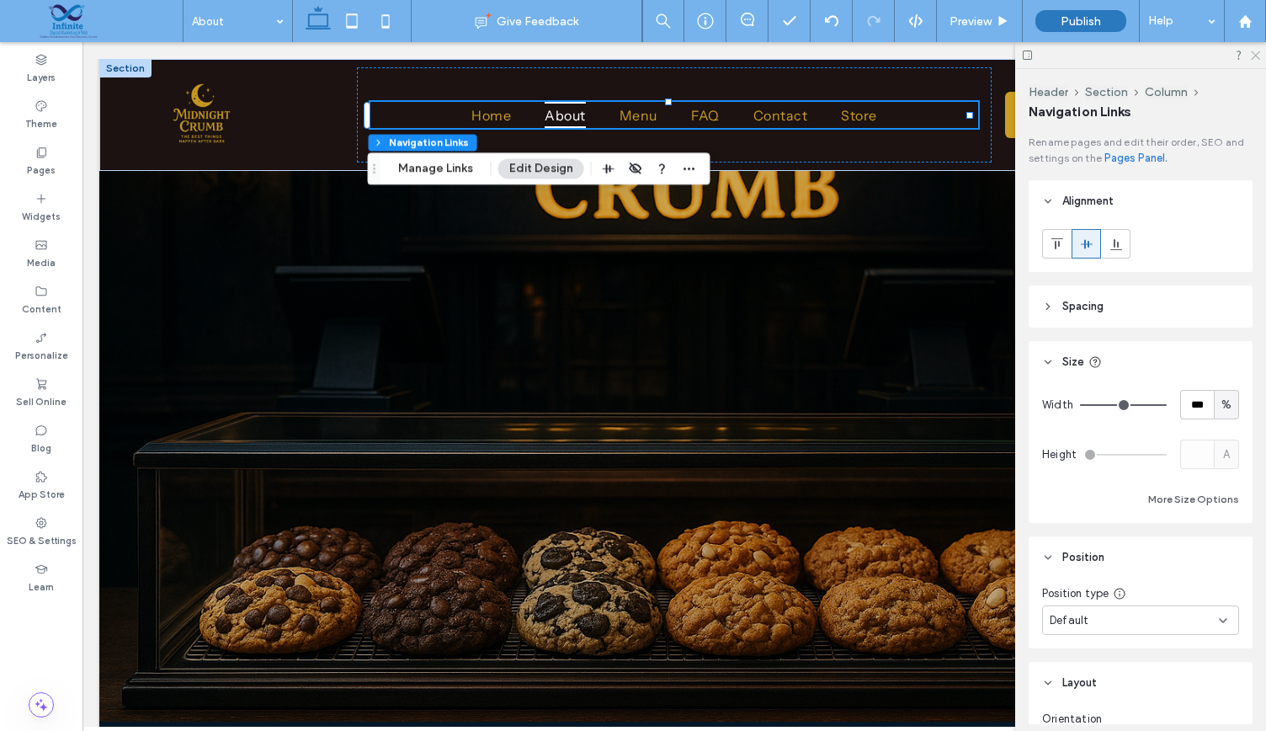
click at [1254, 58] on icon at bounding box center [1254, 54] width 11 height 11
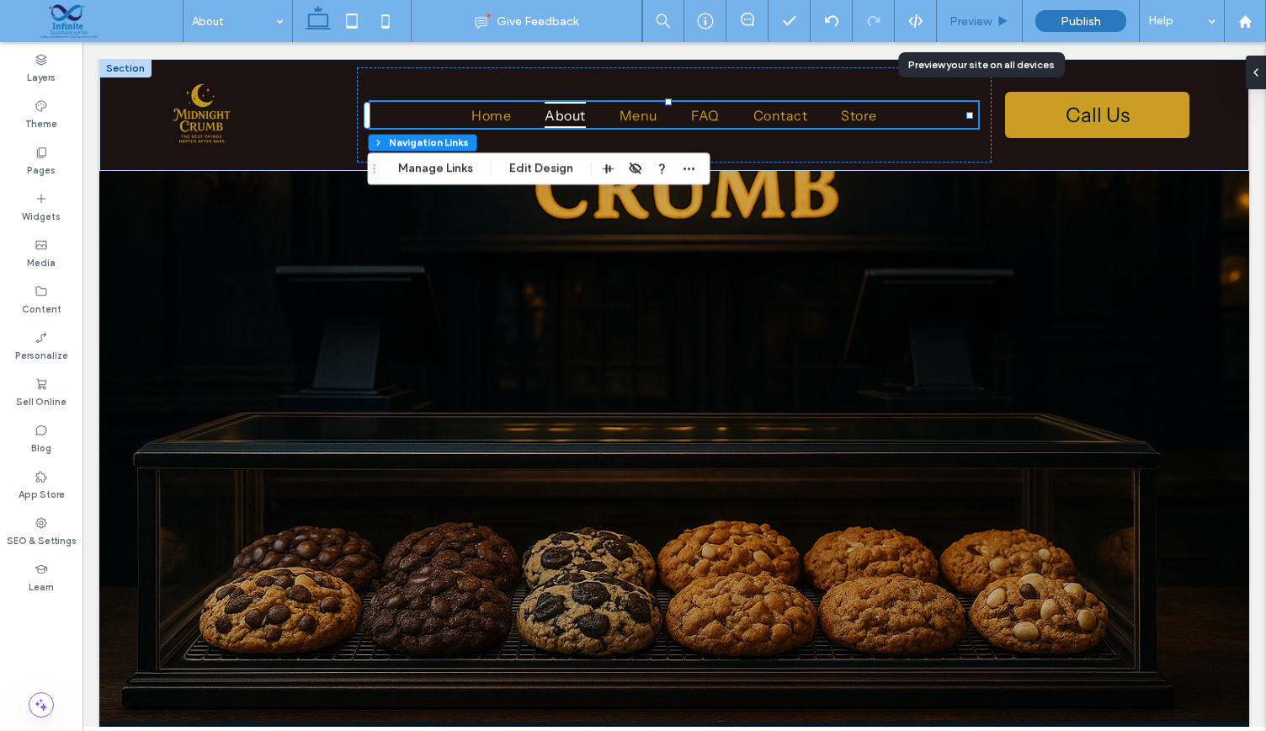
click at [982, 31] on div "Preview" at bounding box center [980, 21] width 86 height 42
click at [973, 15] on span "Preview" at bounding box center [970, 21] width 42 height 14
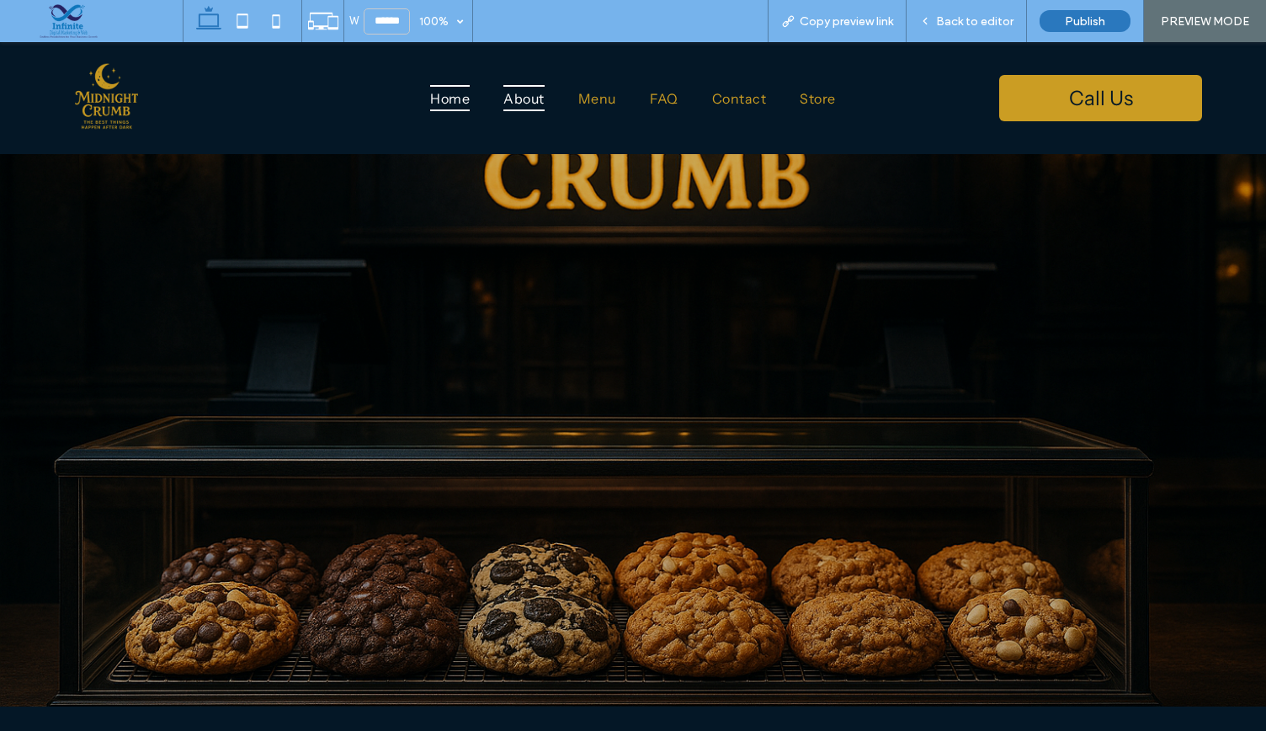
click at [440, 94] on span "Home" at bounding box center [450, 97] width 40 height 25
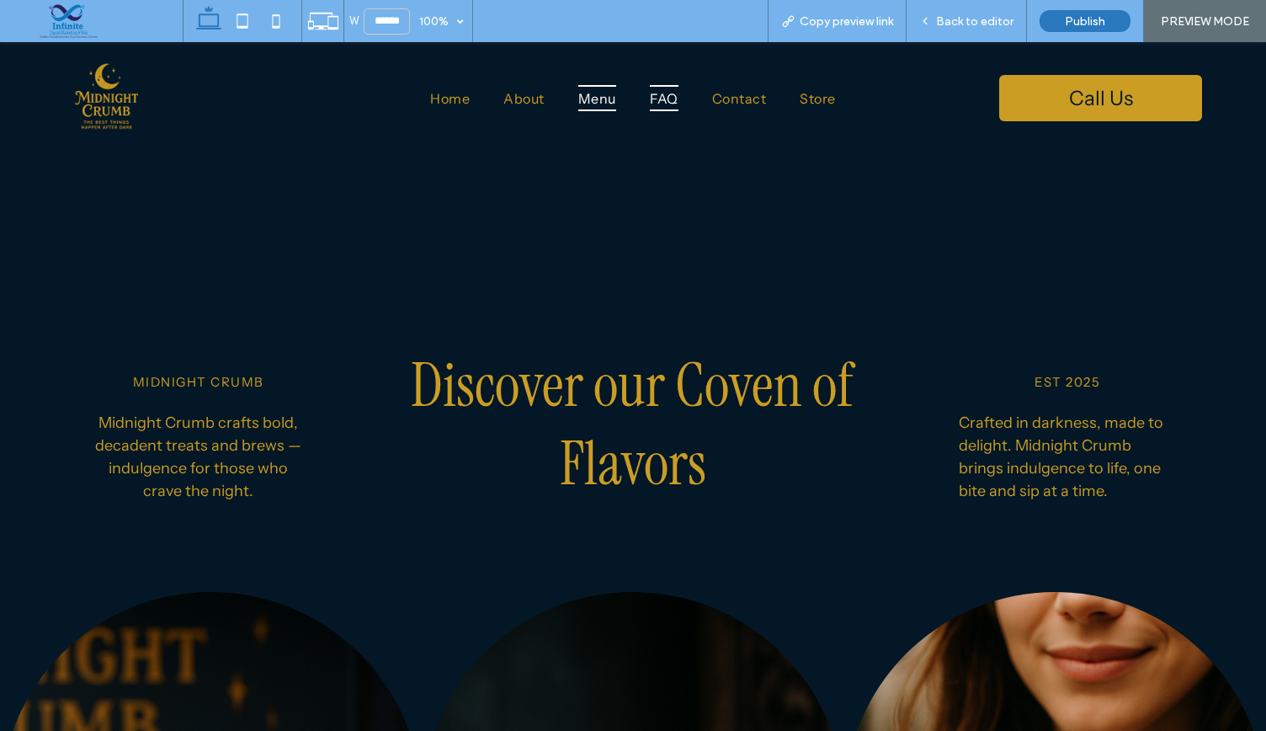
click at [659, 102] on span "FAQ" at bounding box center [664, 97] width 29 height 25
